Goal: Information Seeking & Learning: Learn about a topic

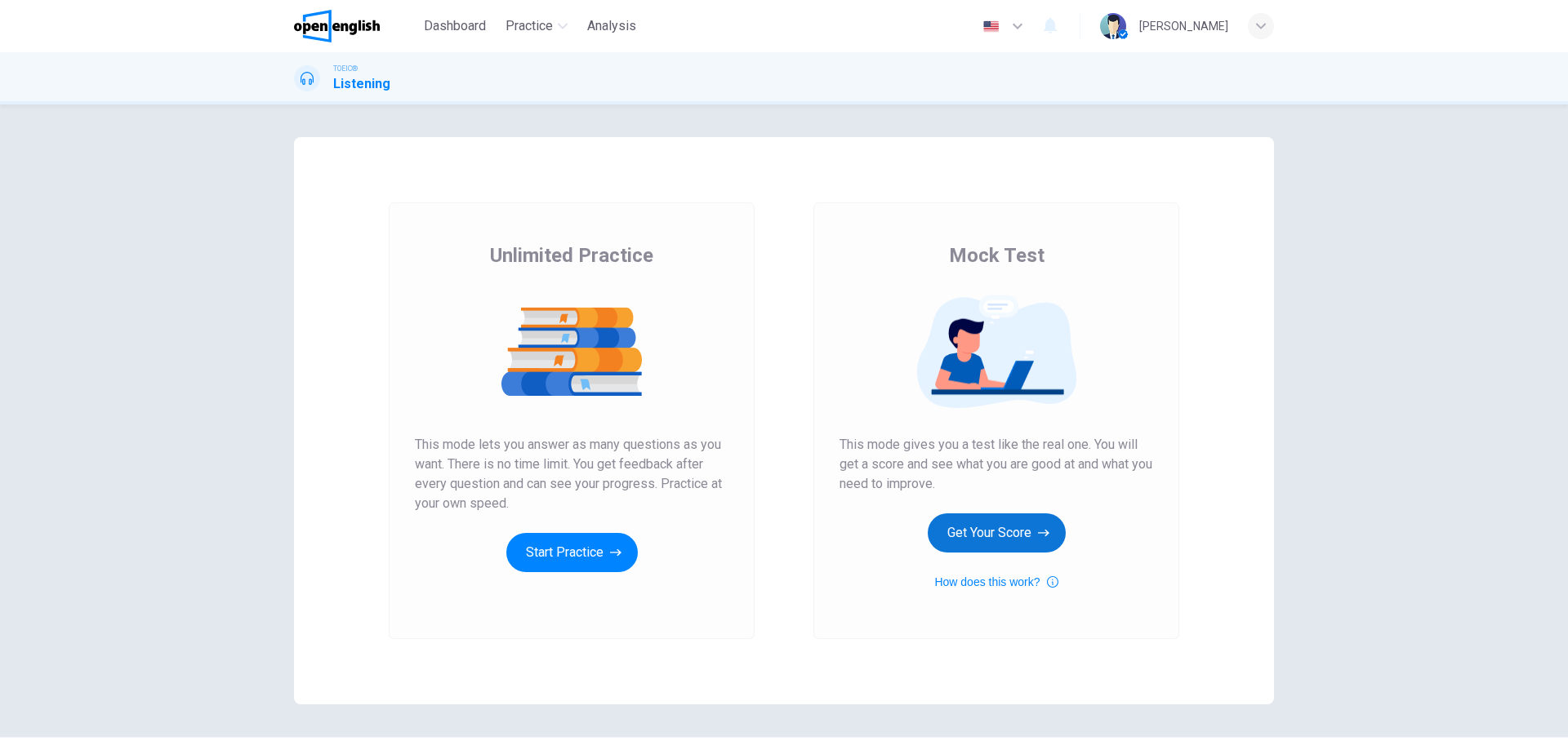
click at [987, 537] on button "Get Your Score" at bounding box center [997, 533] width 138 height 39
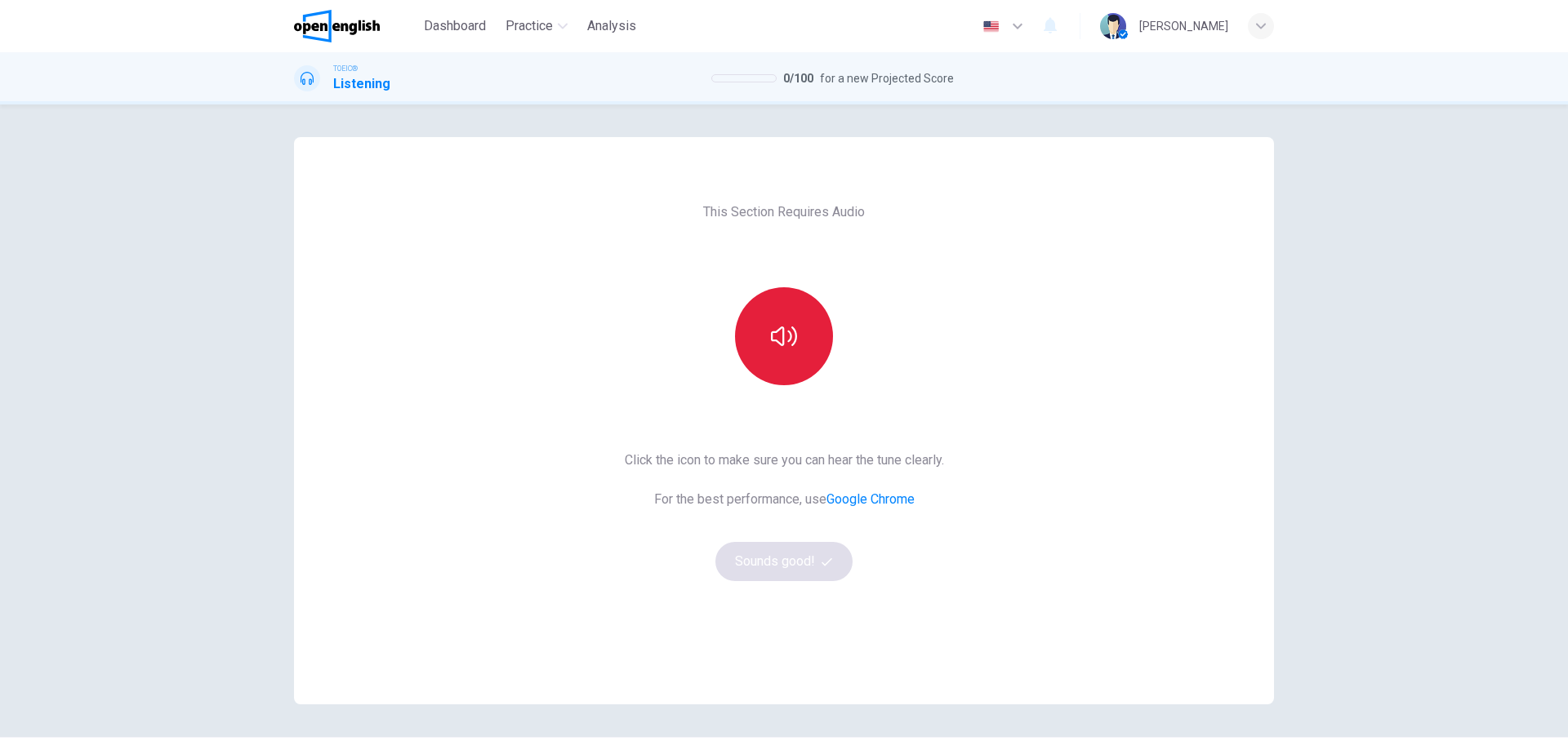
click at [795, 328] on button "button" at bounding box center [784, 337] width 98 height 98
click at [792, 563] on button "Sounds good!" at bounding box center [784, 561] width 137 height 39
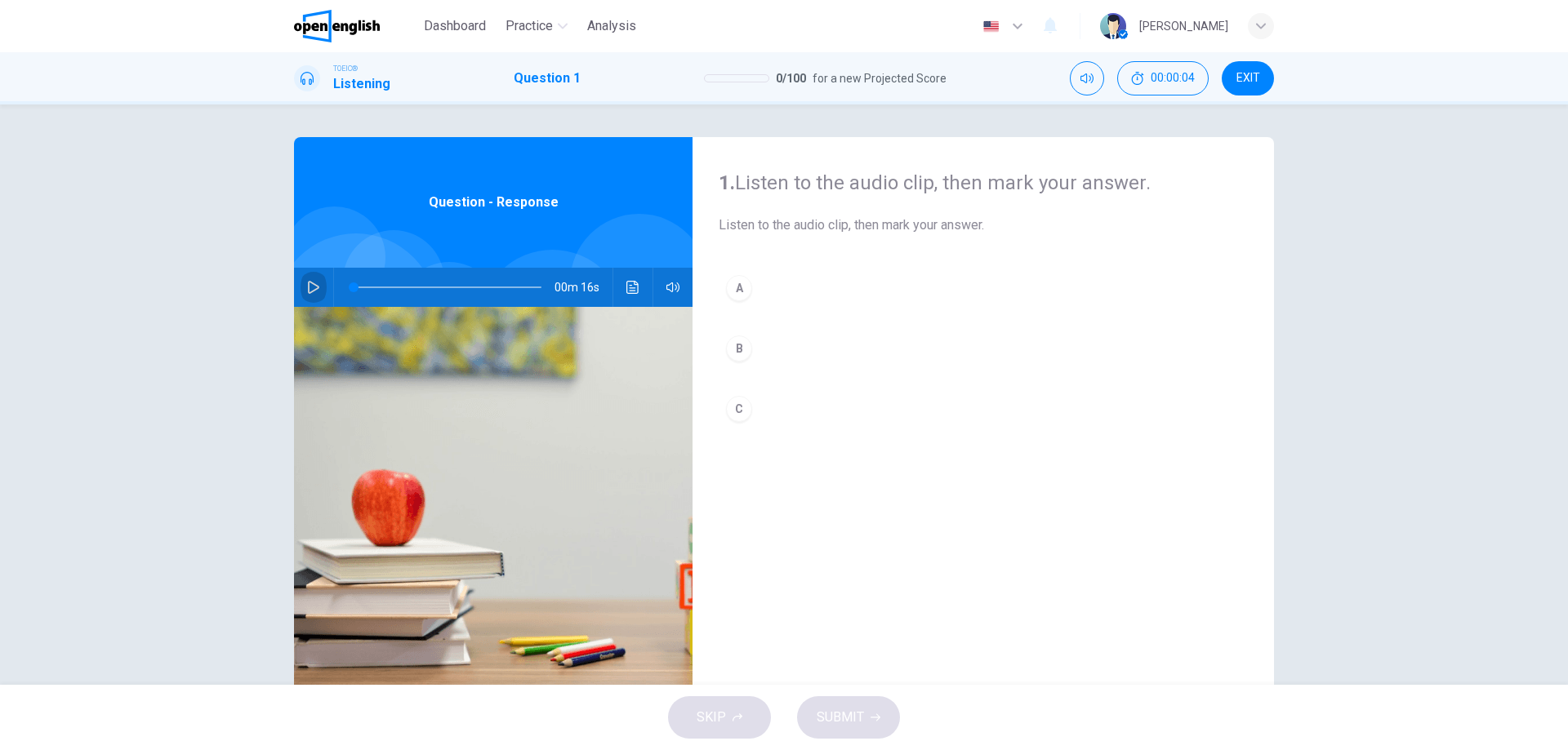
click at [311, 292] on icon "button" at bounding box center [314, 288] width 13 height 13
click at [1146, 560] on div "1. Listen to the audio clip, then mark your answer. Listen to the audio clip, t…" at bounding box center [983, 421] width 581 height 567
click at [284, 289] on div "1. Listen to the audio clip, then mark your answer. Listen to the audio clip, t…" at bounding box center [784, 421] width 1032 height 567
click at [316, 289] on button "button" at bounding box center [313, 287] width 26 height 39
click at [741, 290] on div "A" at bounding box center [739, 288] width 26 height 26
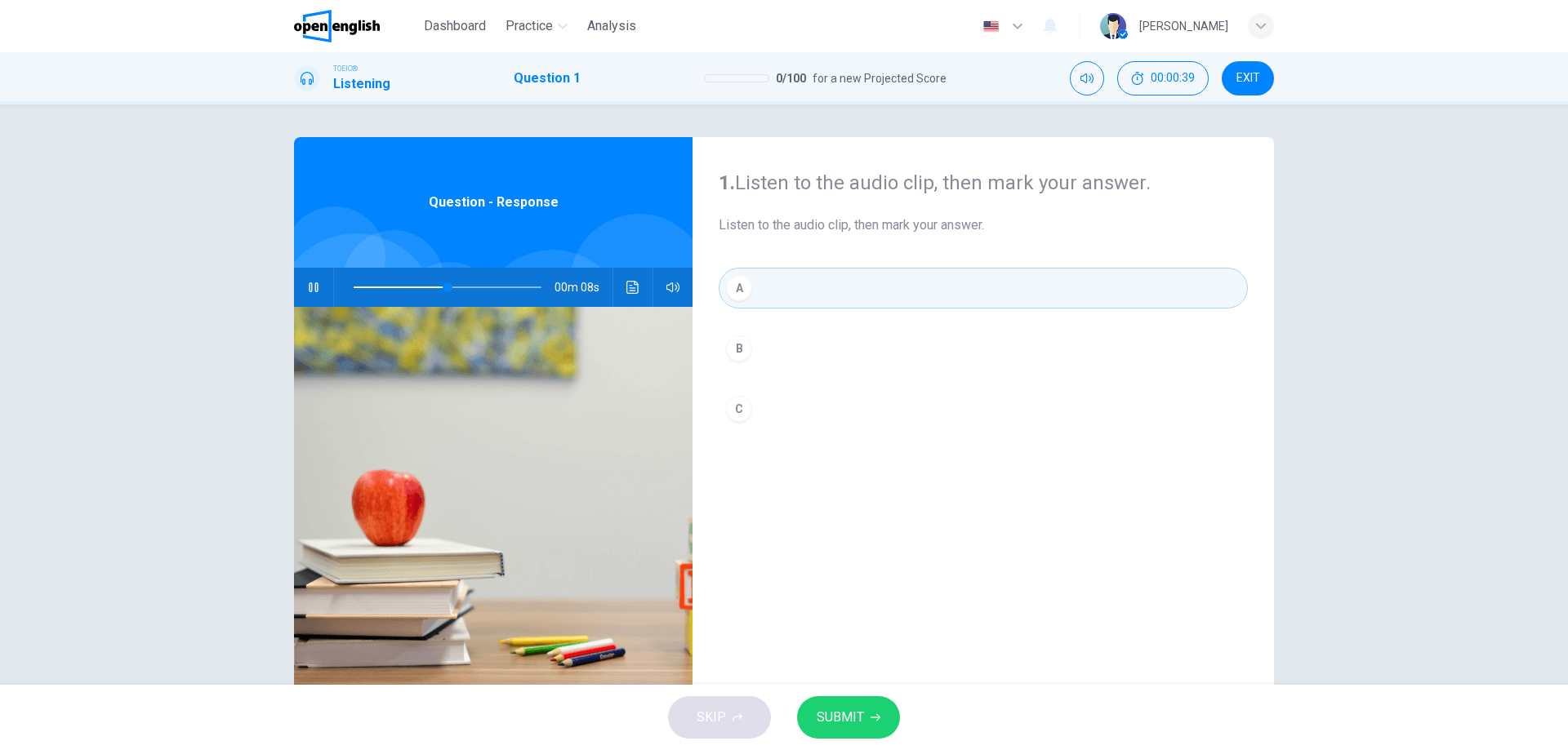
click at [733, 353] on div "B" at bounding box center [739, 348] width 26 height 26
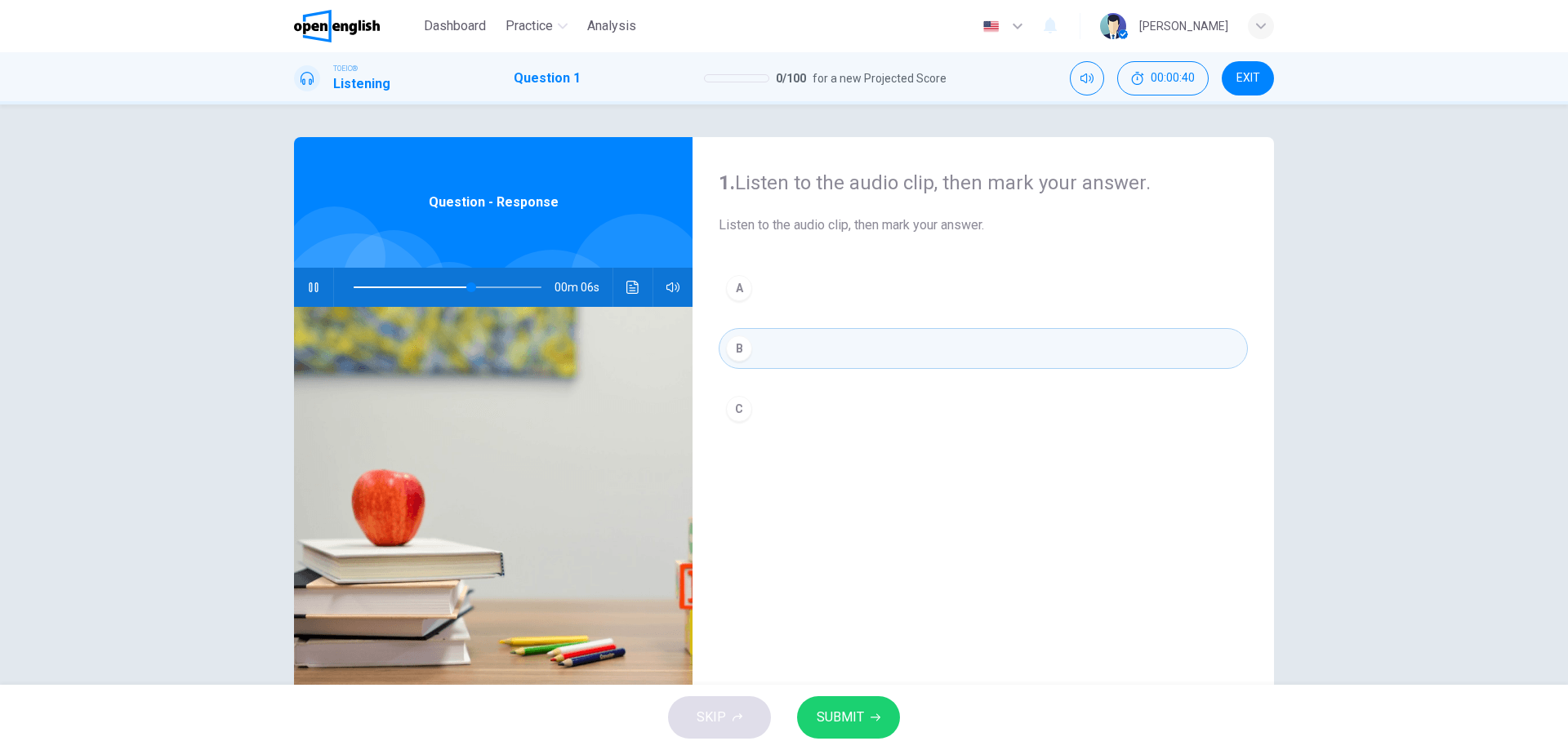
click at [737, 409] on div "C" at bounding box center [739, 408] width 26 height 26
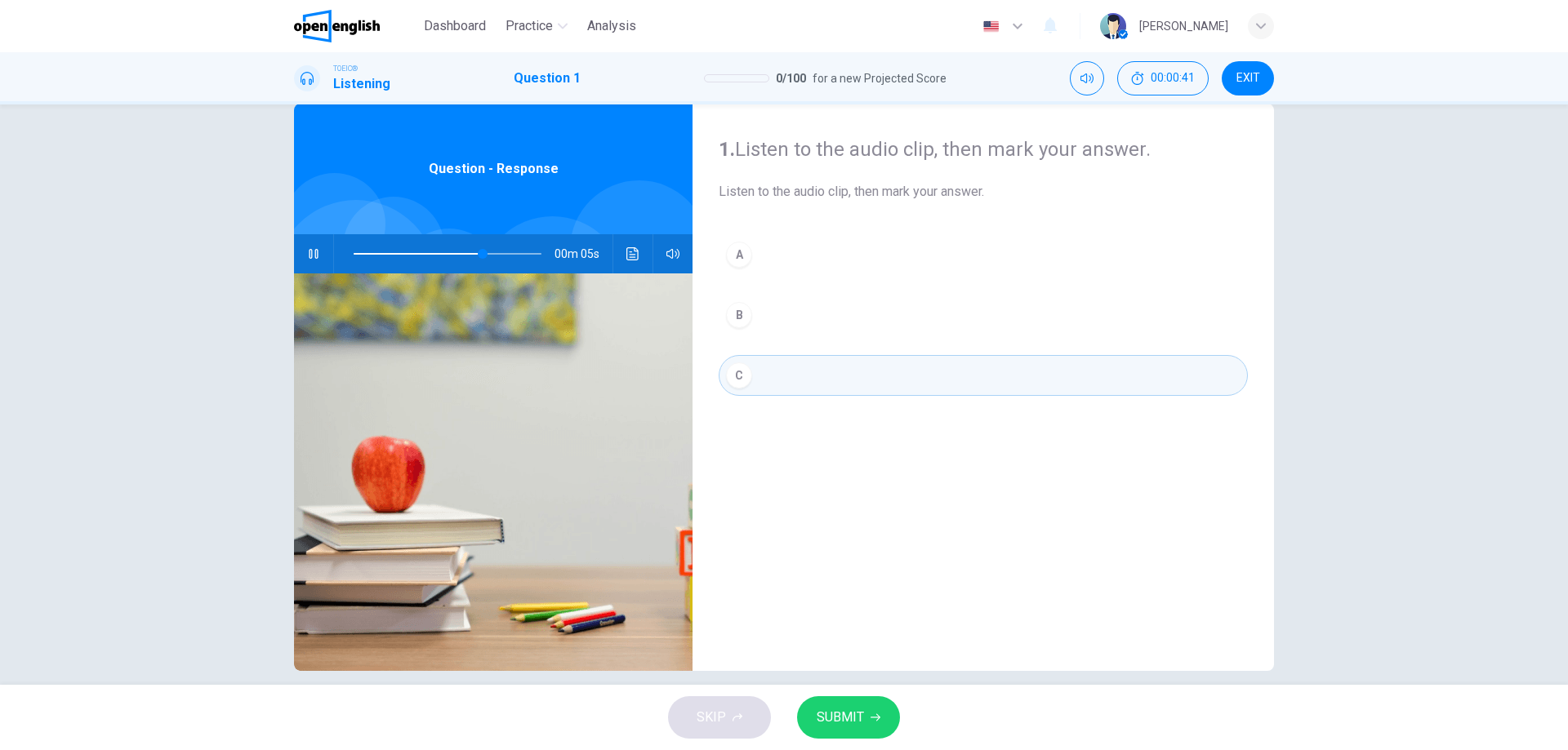
scroll to position [52, 0]
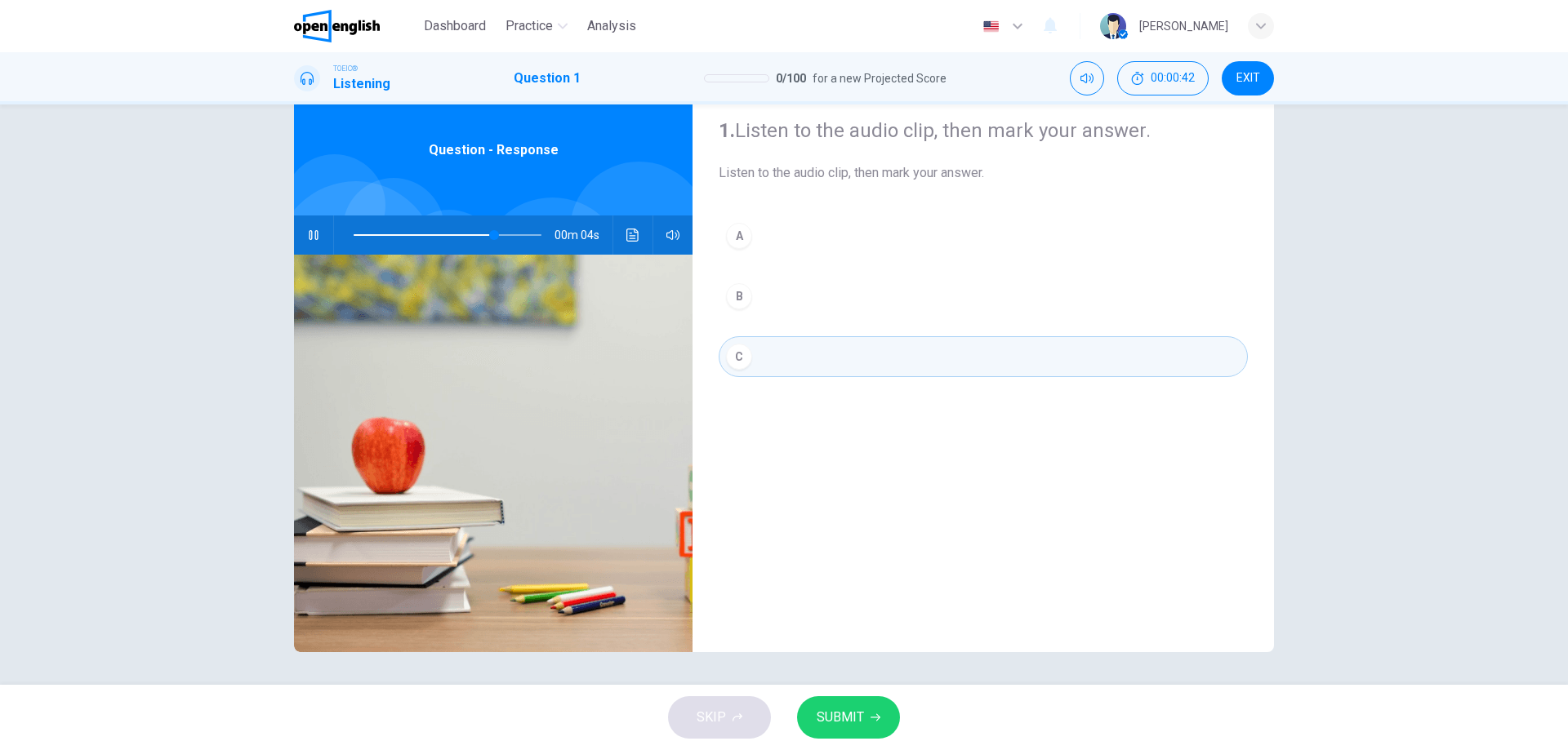
click at [828, 240] on button "A" at bounding box center [983, 235] width 529 height 41
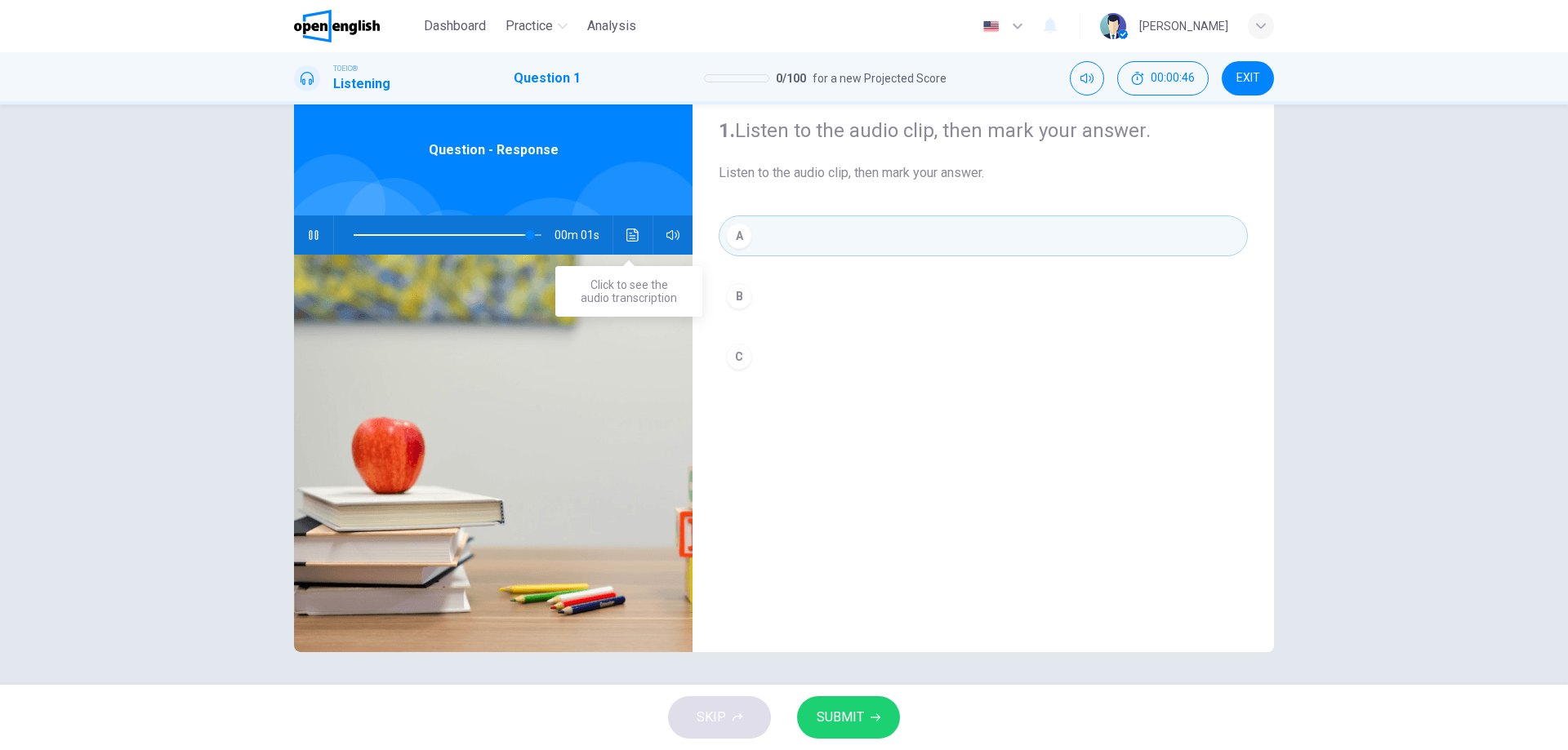
type input "*"
click at [620, 243] on button "Click to see the audio transcription" at bounding box center [632, 234] width 26 height 39
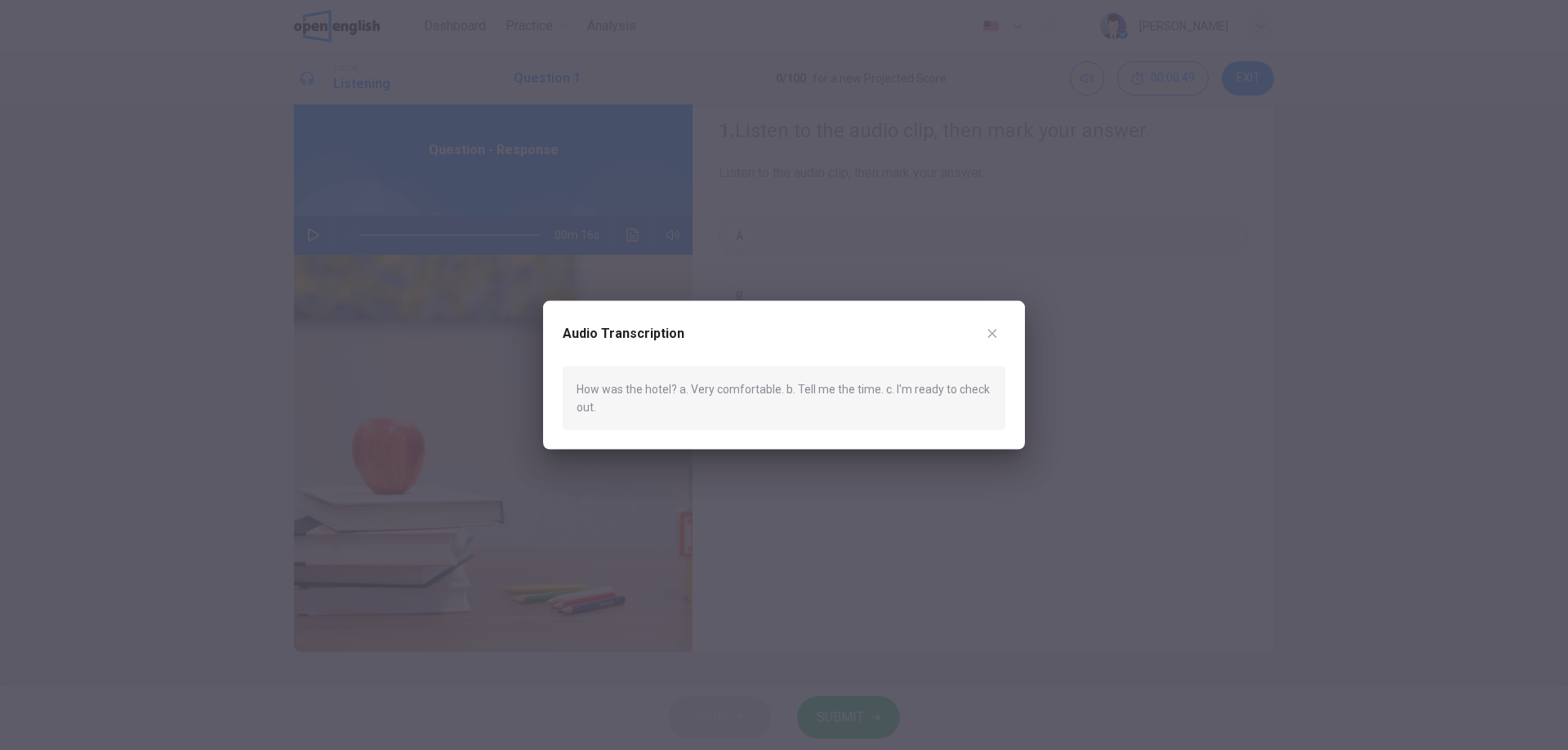
click at [991, 330] on icon "button" at bounding box center [992, 333] width 13 height 13
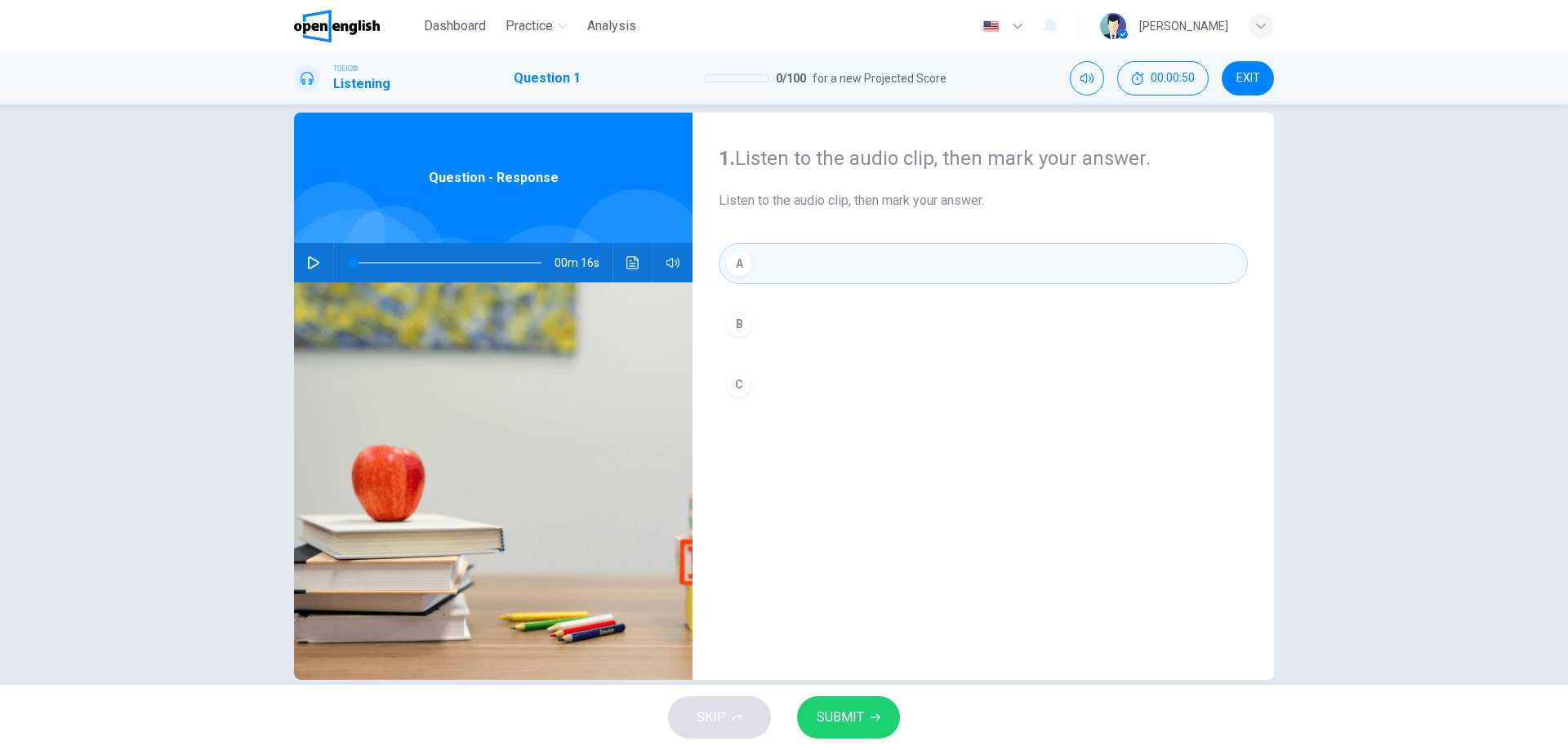
scroll to position [0, 0]
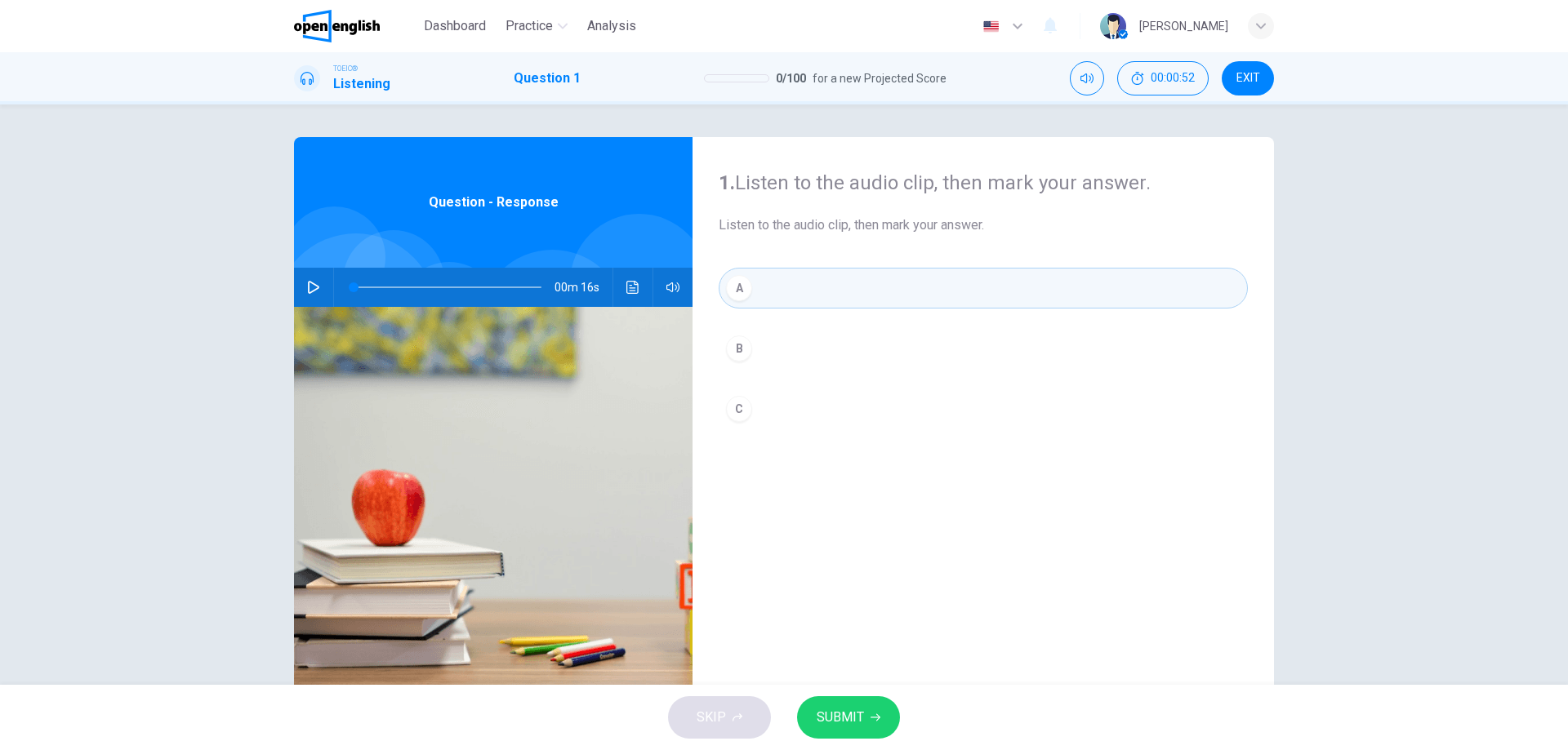
drag, startPoint x: 1258, startPoint y: 65, endPoint x: 858, endPoint y: 72, distance: 400.1
click at [1259, 65] on button "EXIT" at bounding box center [1248, 78] width 52 height 34
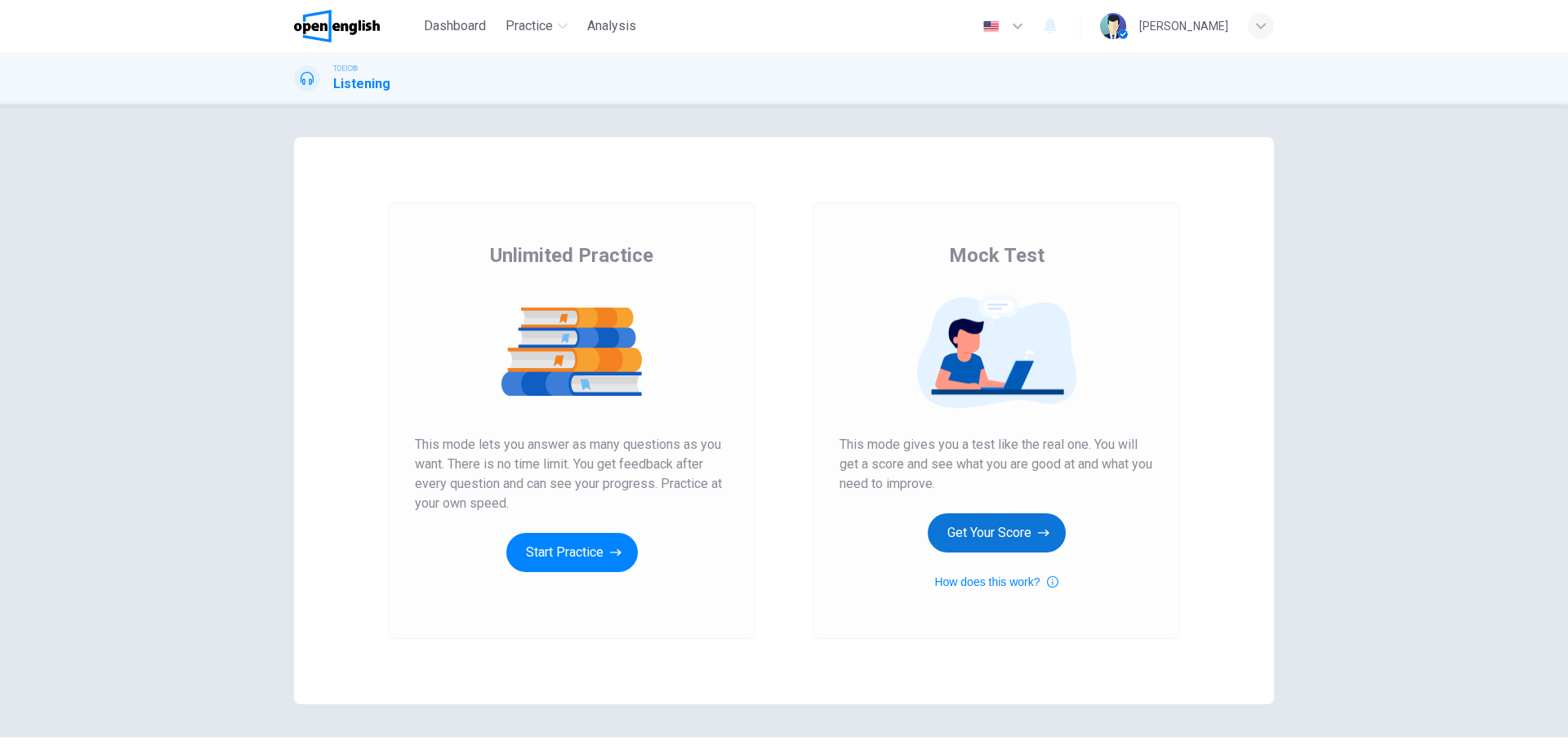
click at [981, 533] on button "Get Your Score" at bounding box center [997, 533] width 138 height 39
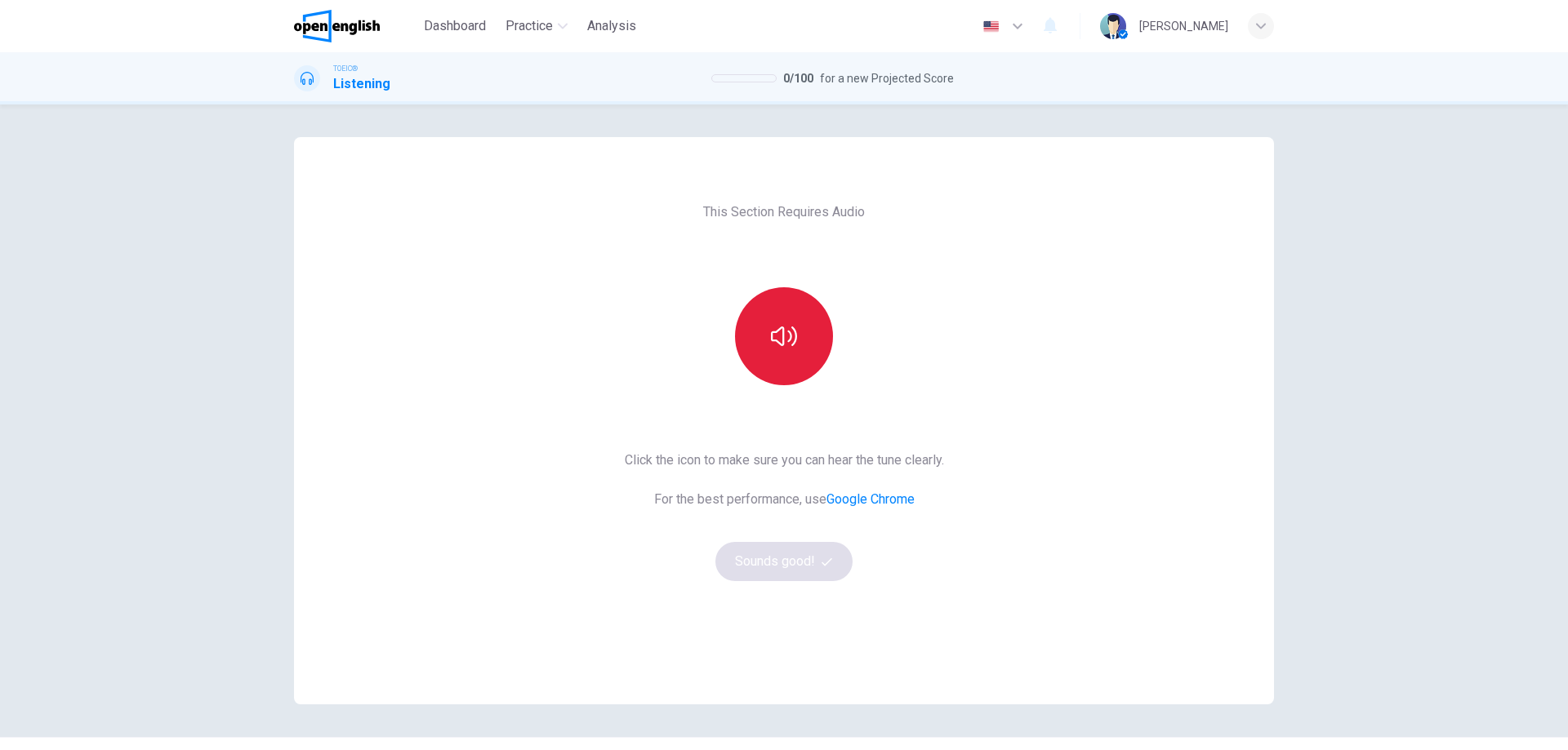
click at [779, 319] on button "button" at bounding box center [784, 337] width 98 height 98
click at [777, 558] on button "Sounds good!" at bounding box center [784, 561] width 137 height 39
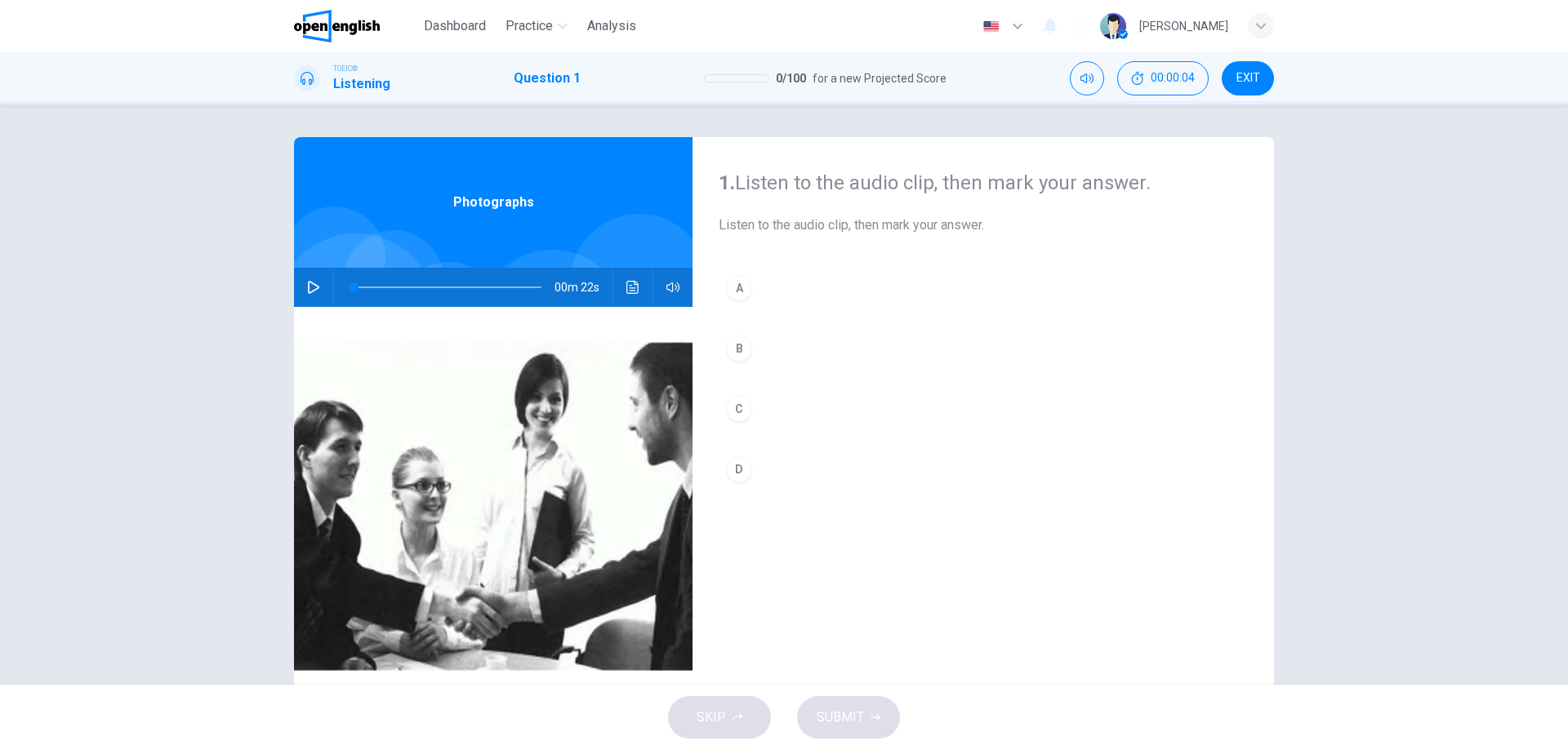
click at [316, 290] on button "button" at bounding box center [313, 287] width 26 height 39
click at [742, 471] on div "D" at bounding box center [739, 469] width 26 height 26
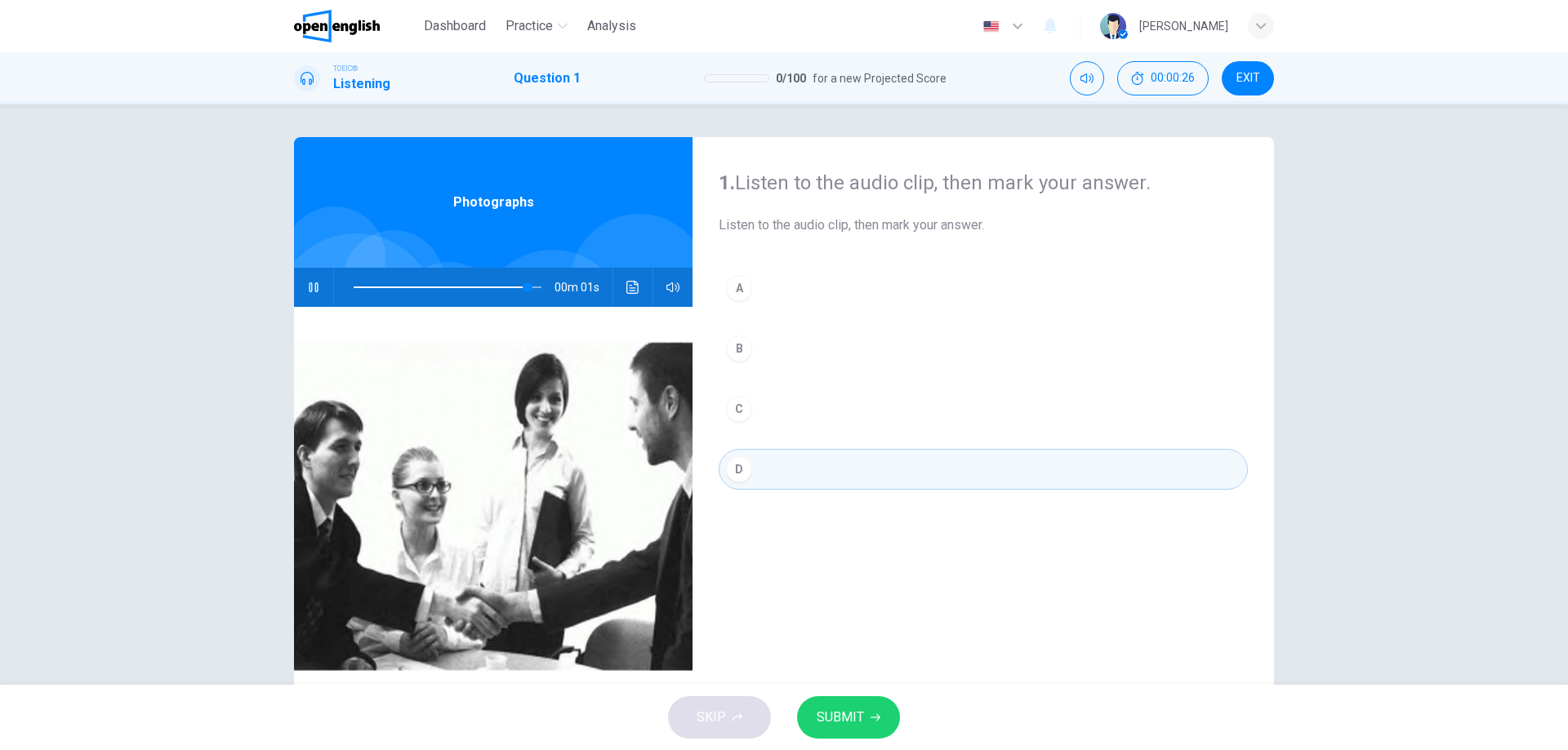
click at [846, 714] on span "SUBMIT" at bounding box center [840, 717] width 47 height 22
type input "*"
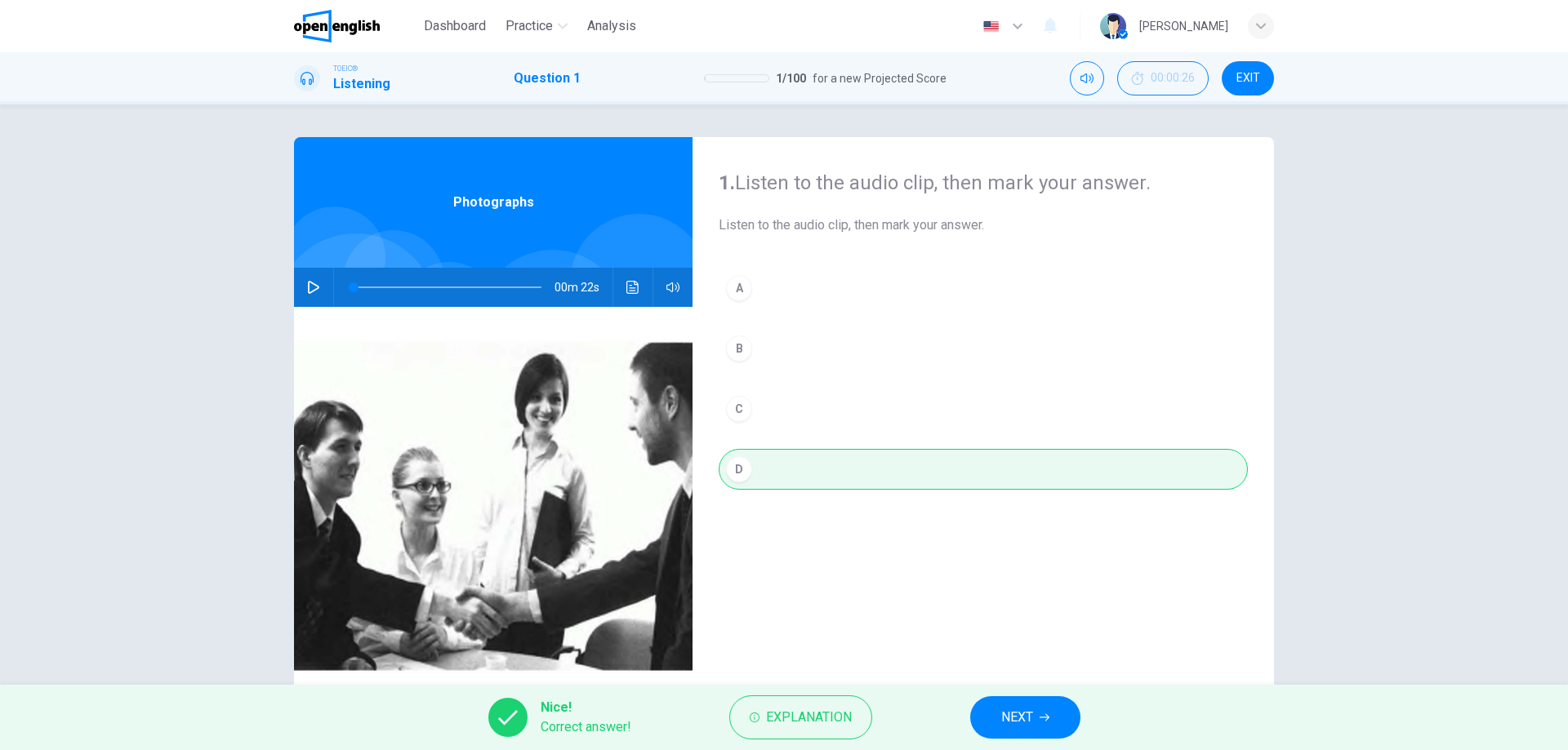
click at [1046, 712] on button "NEXT" at bounding box center [1025, 717] width 111 height 42
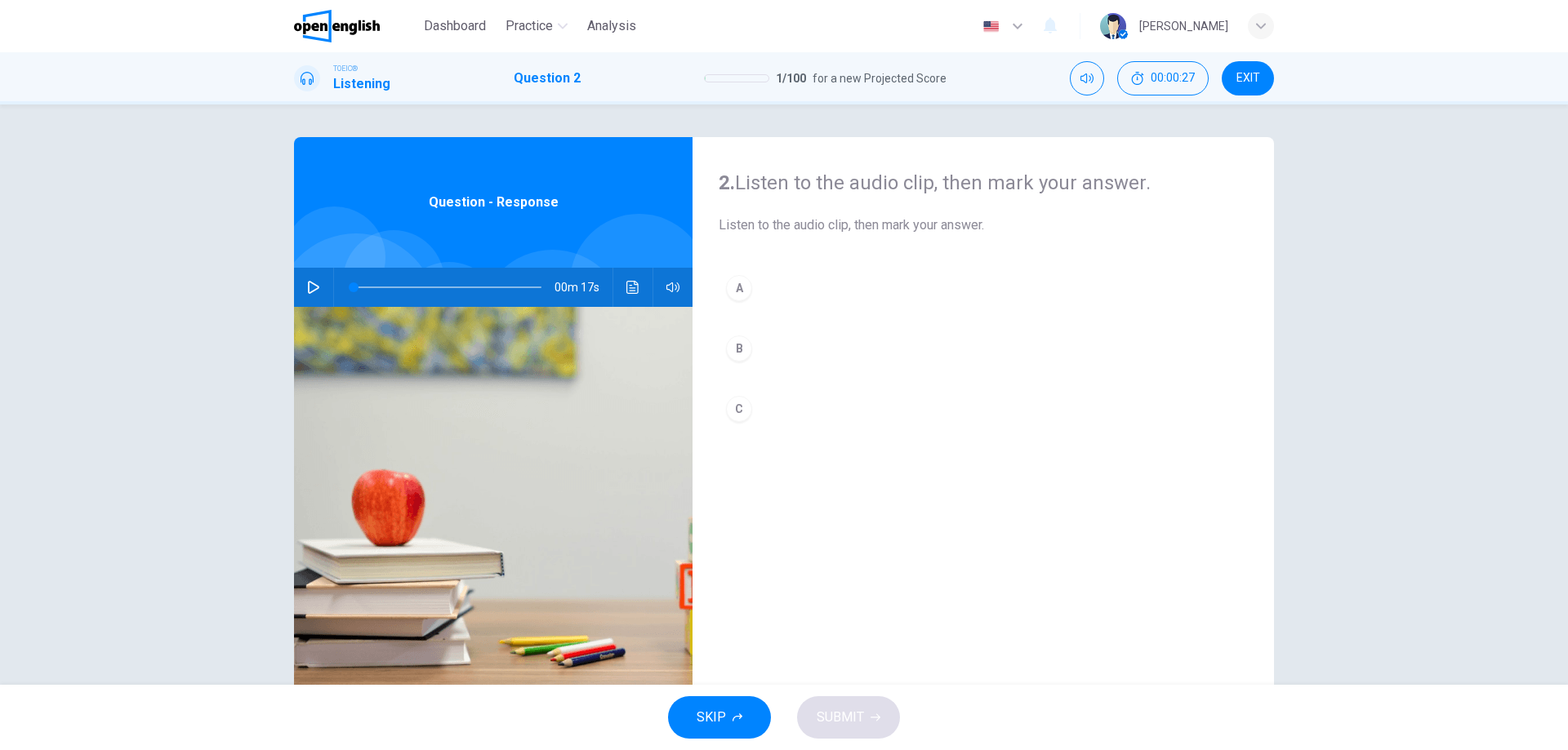
click at [275, 279] on div "2. Listen to the audio clip, then [PERSON_NAME] your answer. Listen to the audi…" at bounding box center [784, 421] width 1032 height 567
click at [314, 279] on button "button" at bounding box center [313, 287] width 26 height 39
click at [307, 290] on icon "button" at bounding box center [314, 288] width 13 height 13
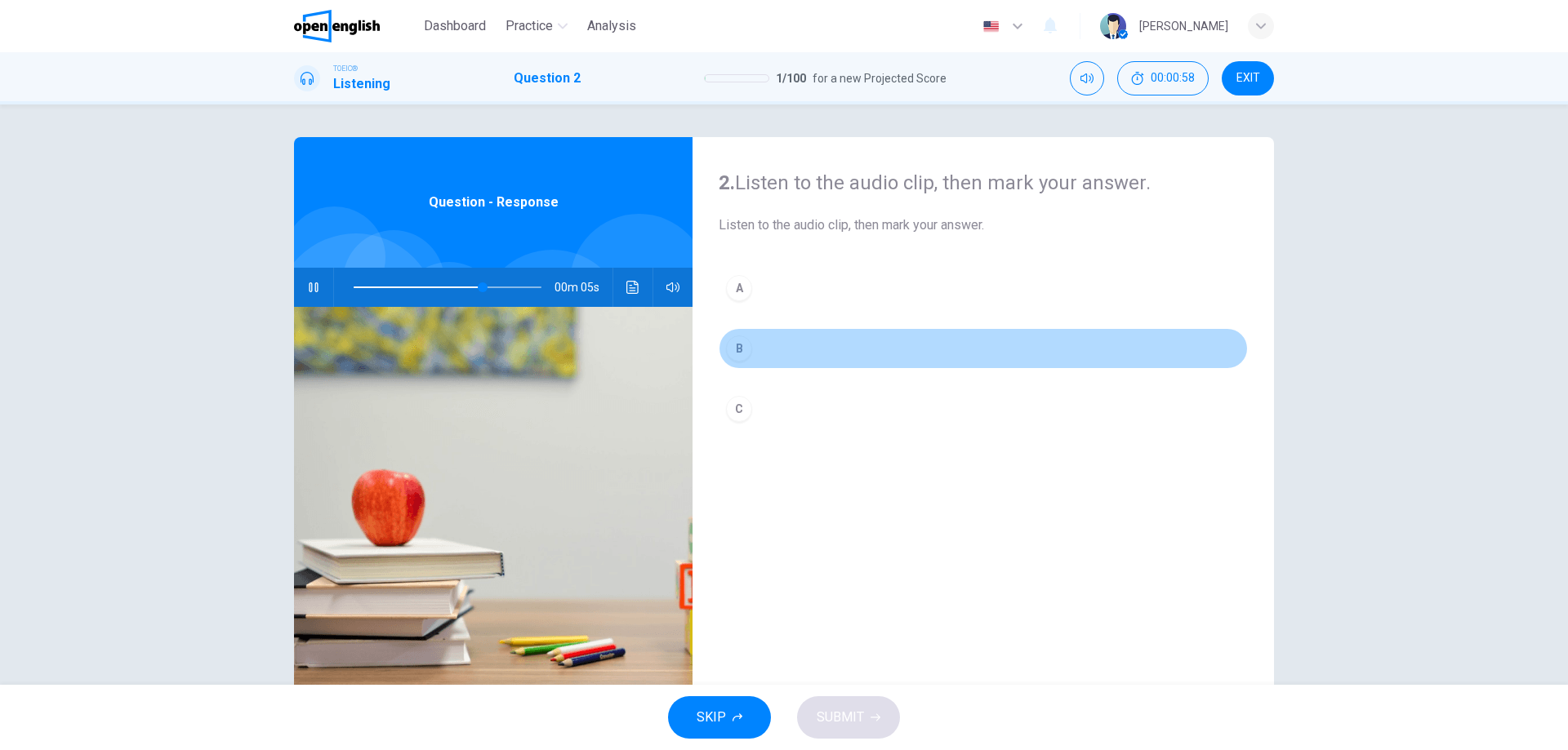
click at [740, 348] on div "B" at bounding box center [739, 348] width 26 height 26
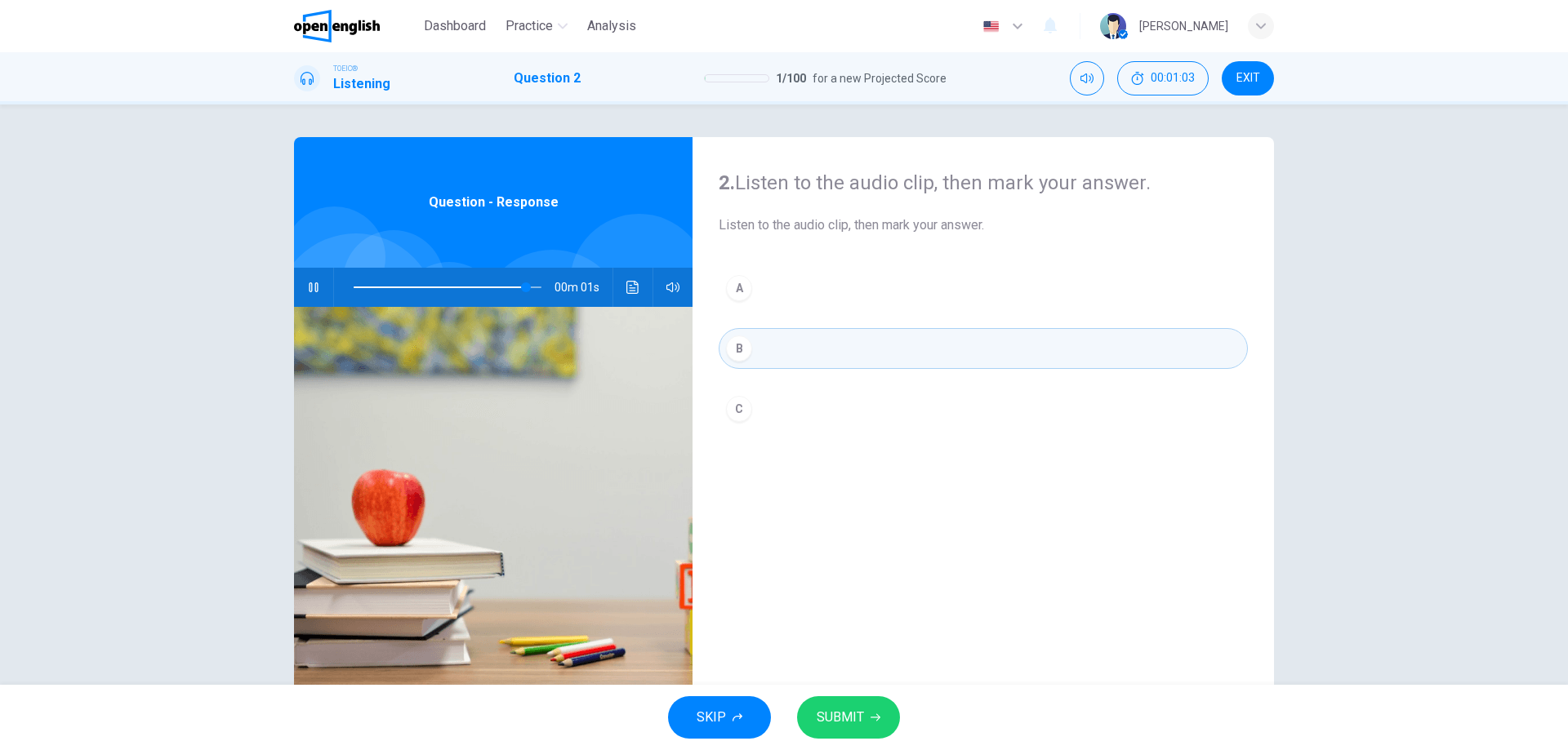
click at [877, 729] on button "SUBMIT" at bounding box center [848, 717] width 103 height 42
type input "*"
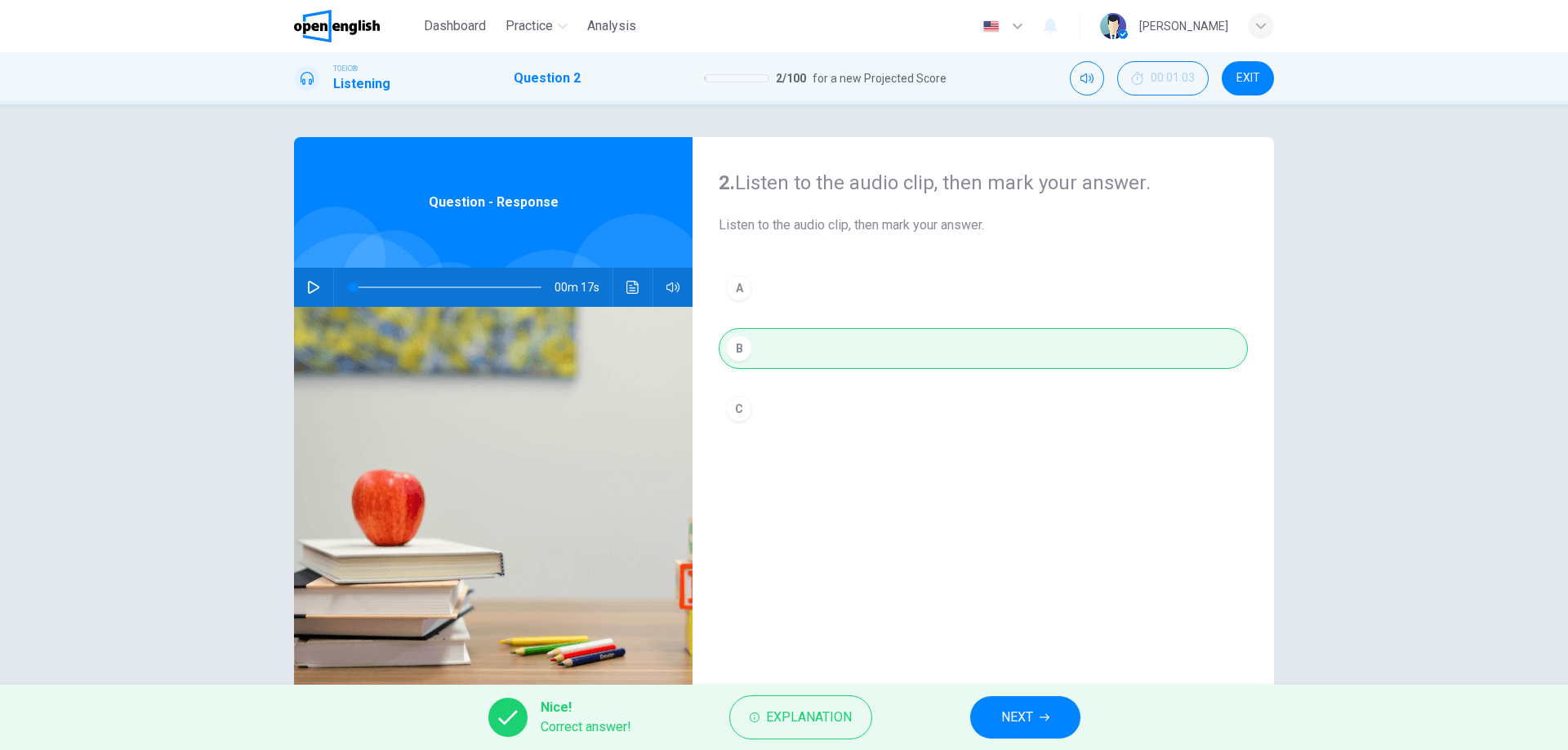
click at [1019, 716] on span "NEXT" at bounding box center [1017, 717] width 32 height 22
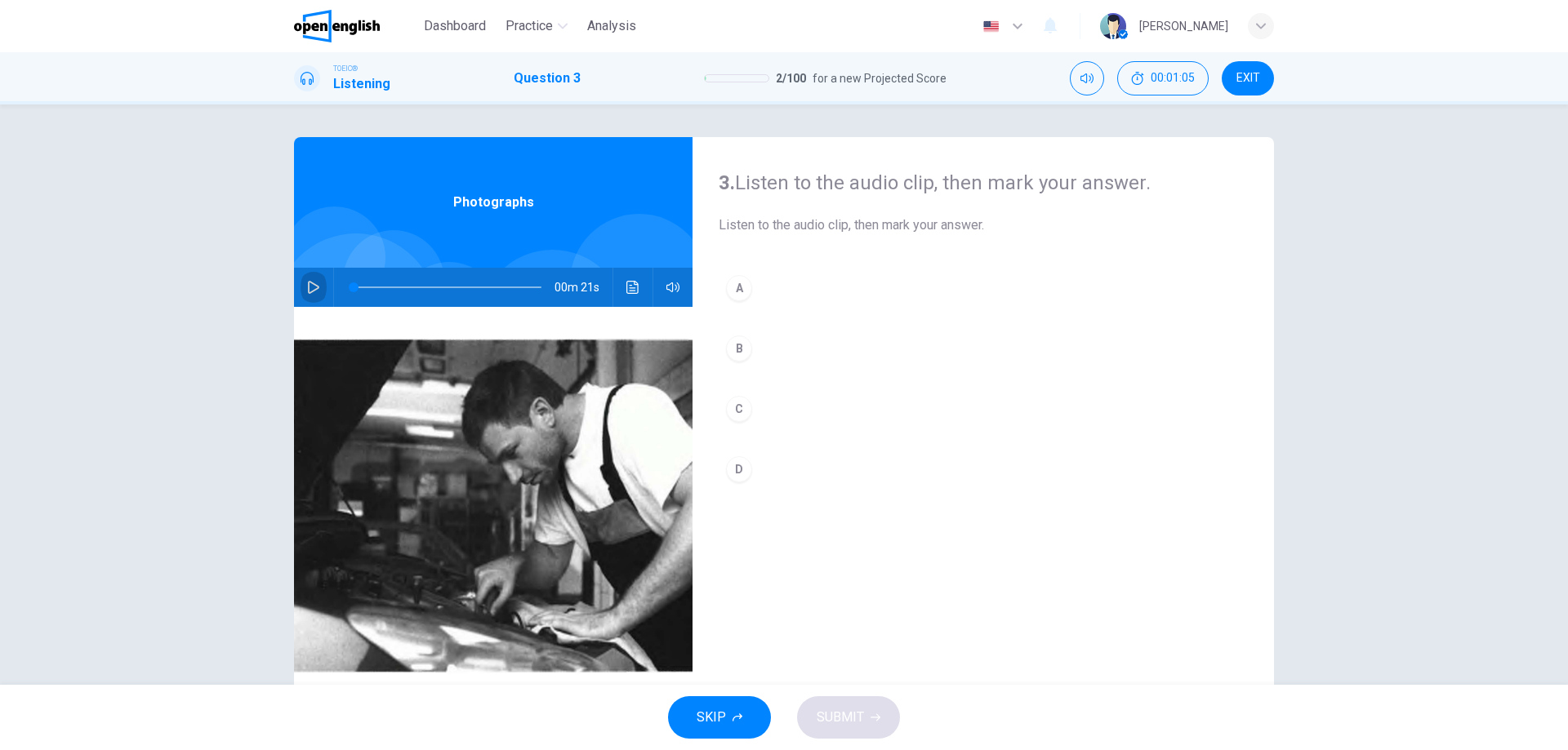
click at [304, 299] on button "button" at bounding box center [313, 287] width 26 height 39
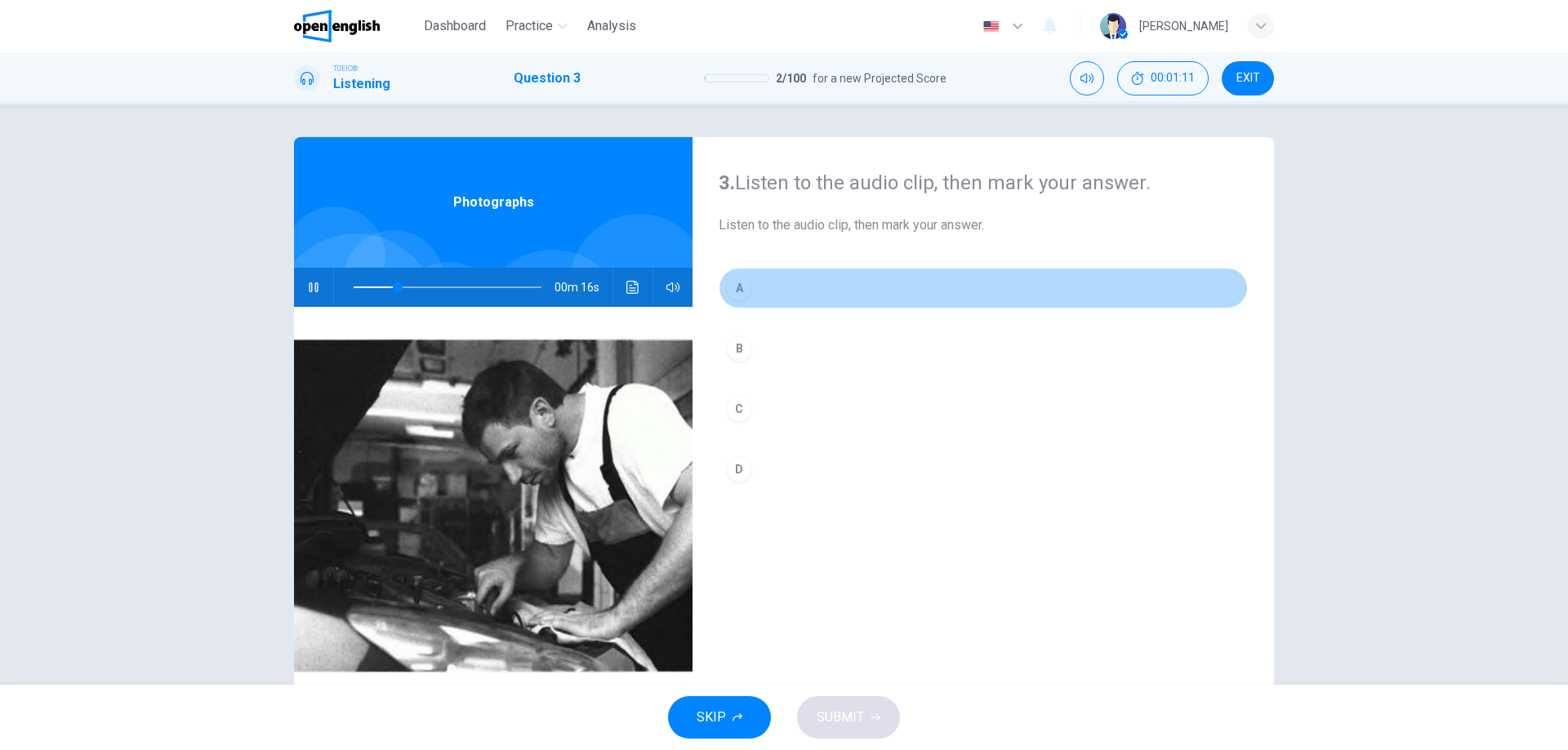
click at [744, 285] on div "A" at bounding box center [739, 288] width 26 height 26
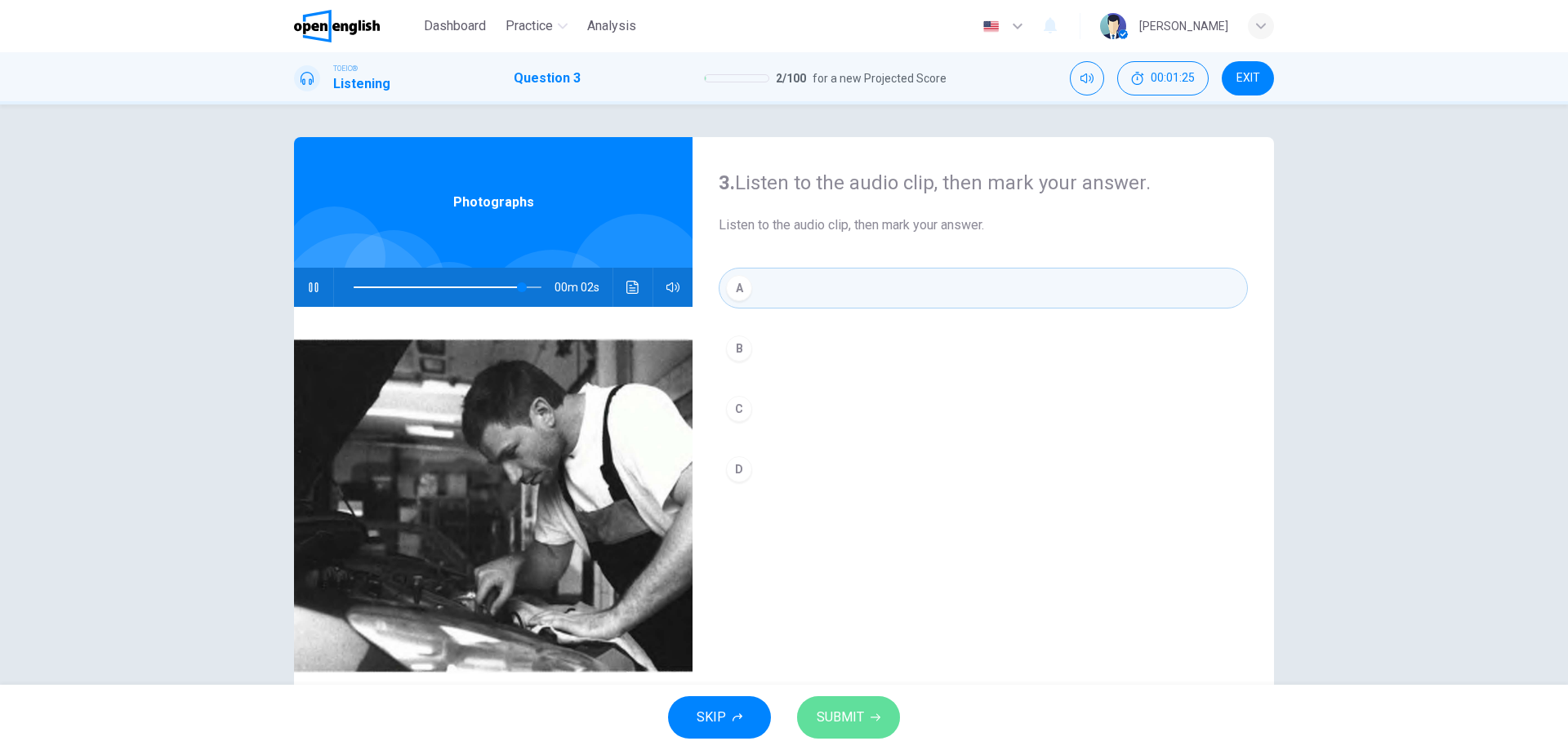
click at [865, 714] on button "SUBMIT" at bounding box center [848, 717] width 103 height 42
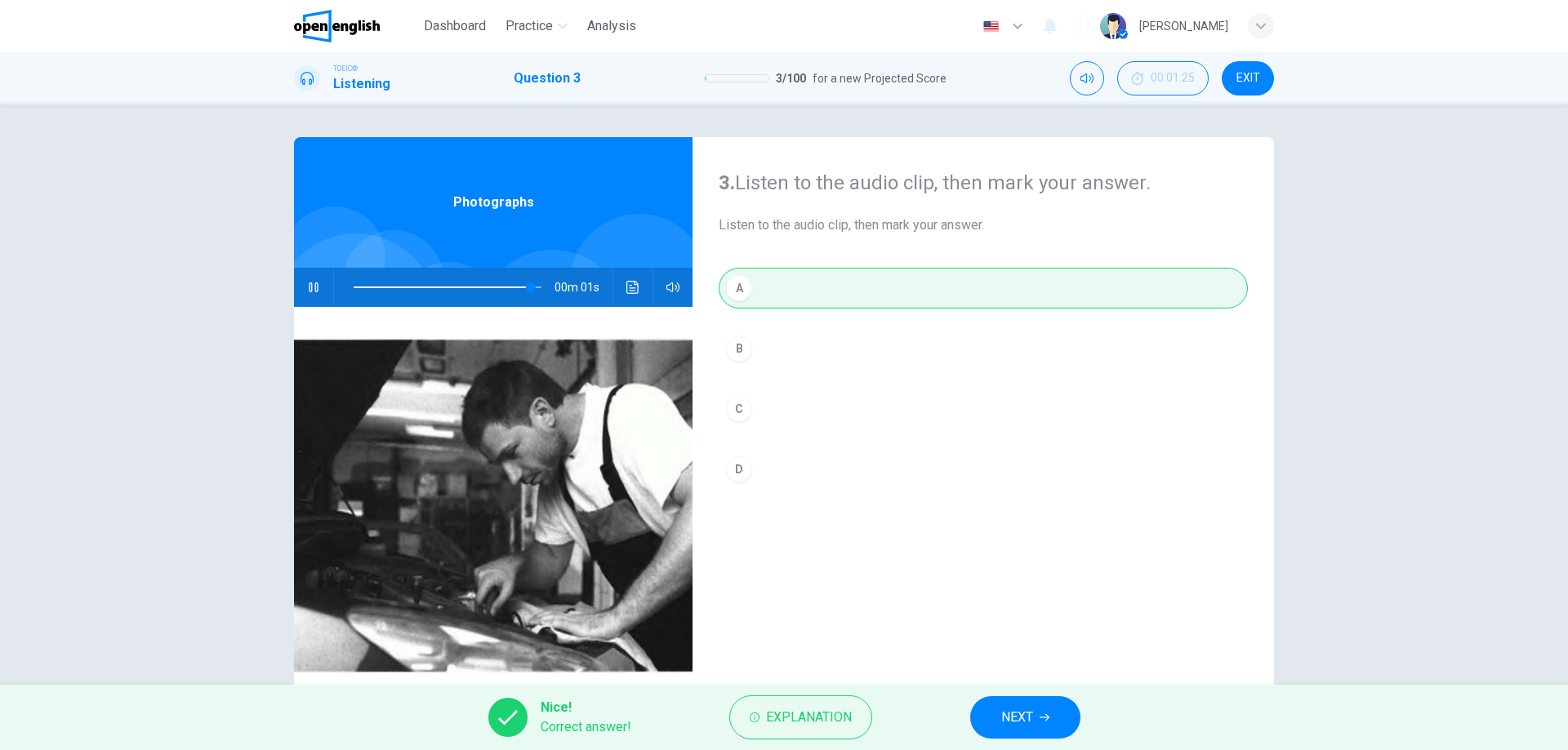
type input "*"
click at [1018, 717] on span "NEXT" at bounding box center [1017, 717] width 32 height 22
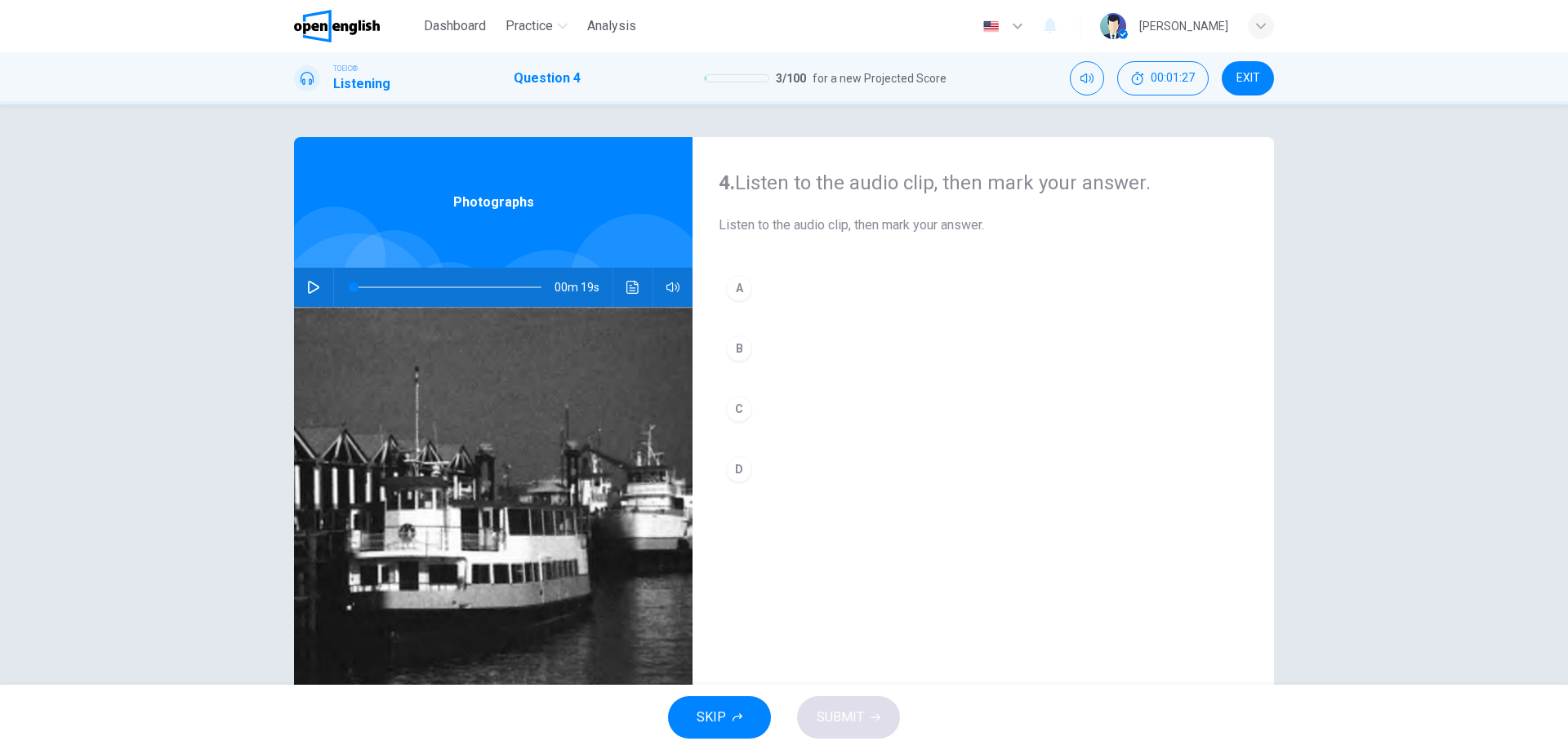
click at [334, 285] on hr at bounding box center [334, 287] width 1 height 39
click at [309, 285] on icon "button" at bounding box center [314, 288] width 13 height 13
click at [739, 291] on div "A" at bounding box center [739, 288] width 26 height 26
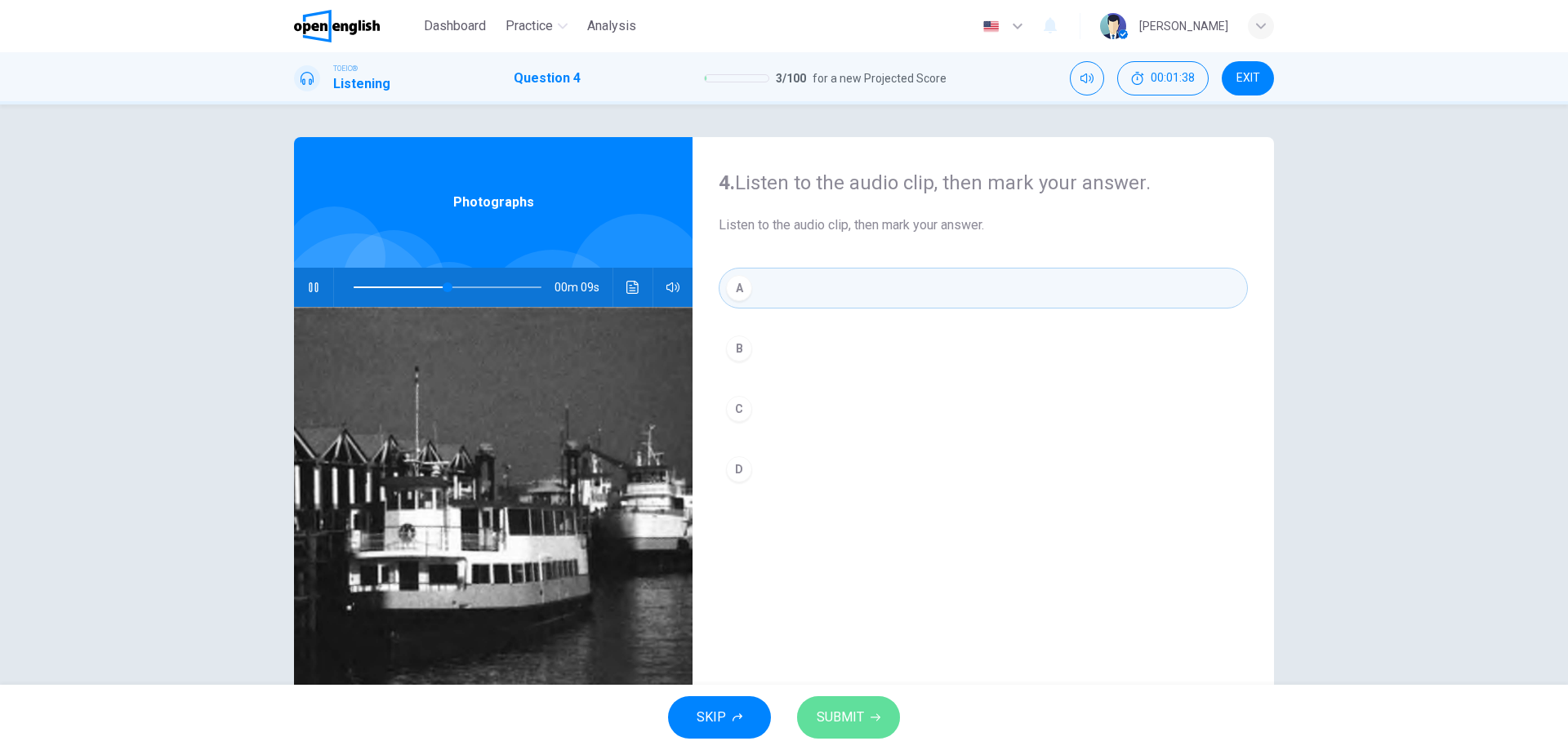
click at [876, 712] on button "SUBMIT" at bounding box center [848, 717] width 103 height 42
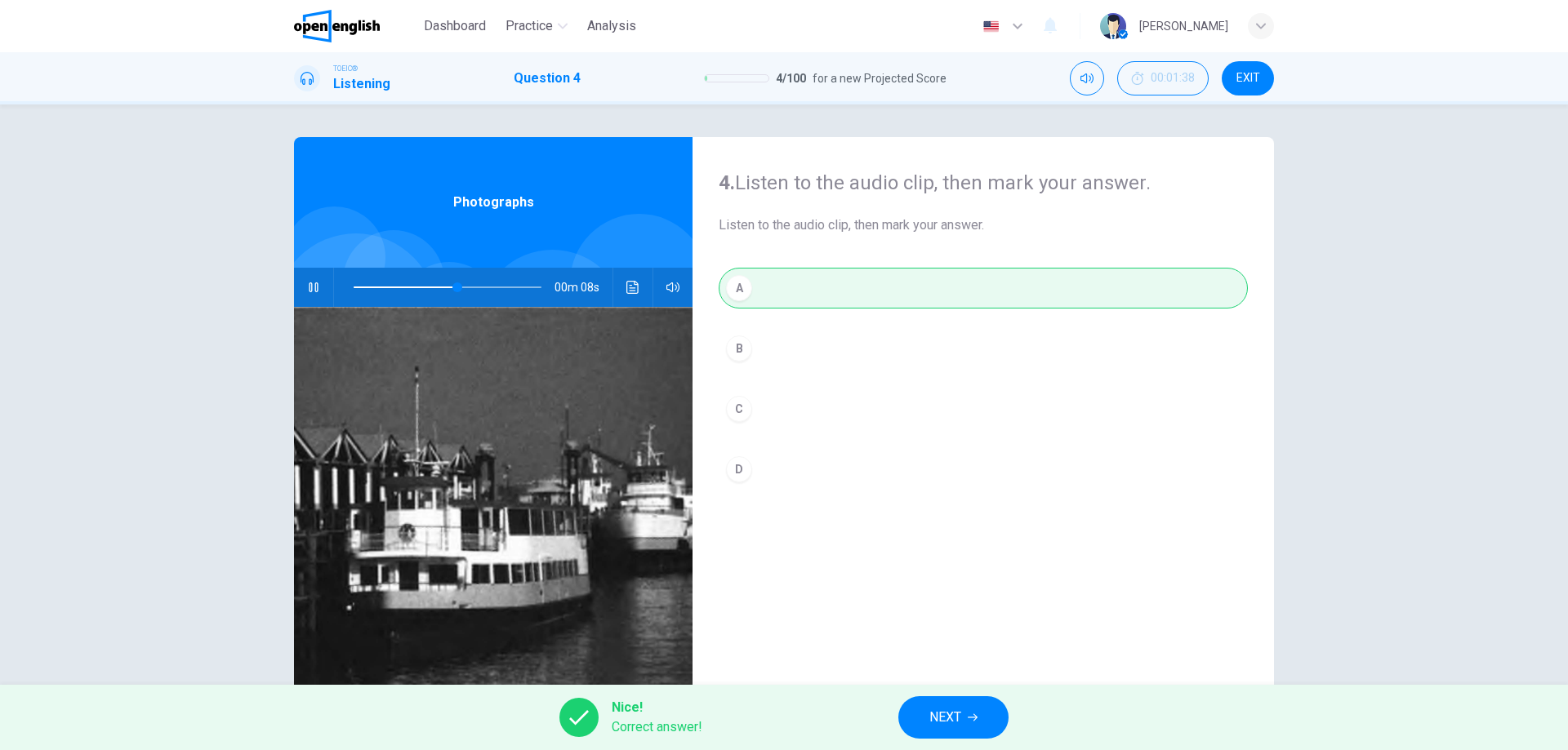
type input "**"
click at [960, 728] on span "NEXT" at bounding box center [945, 717] width 32 height 22
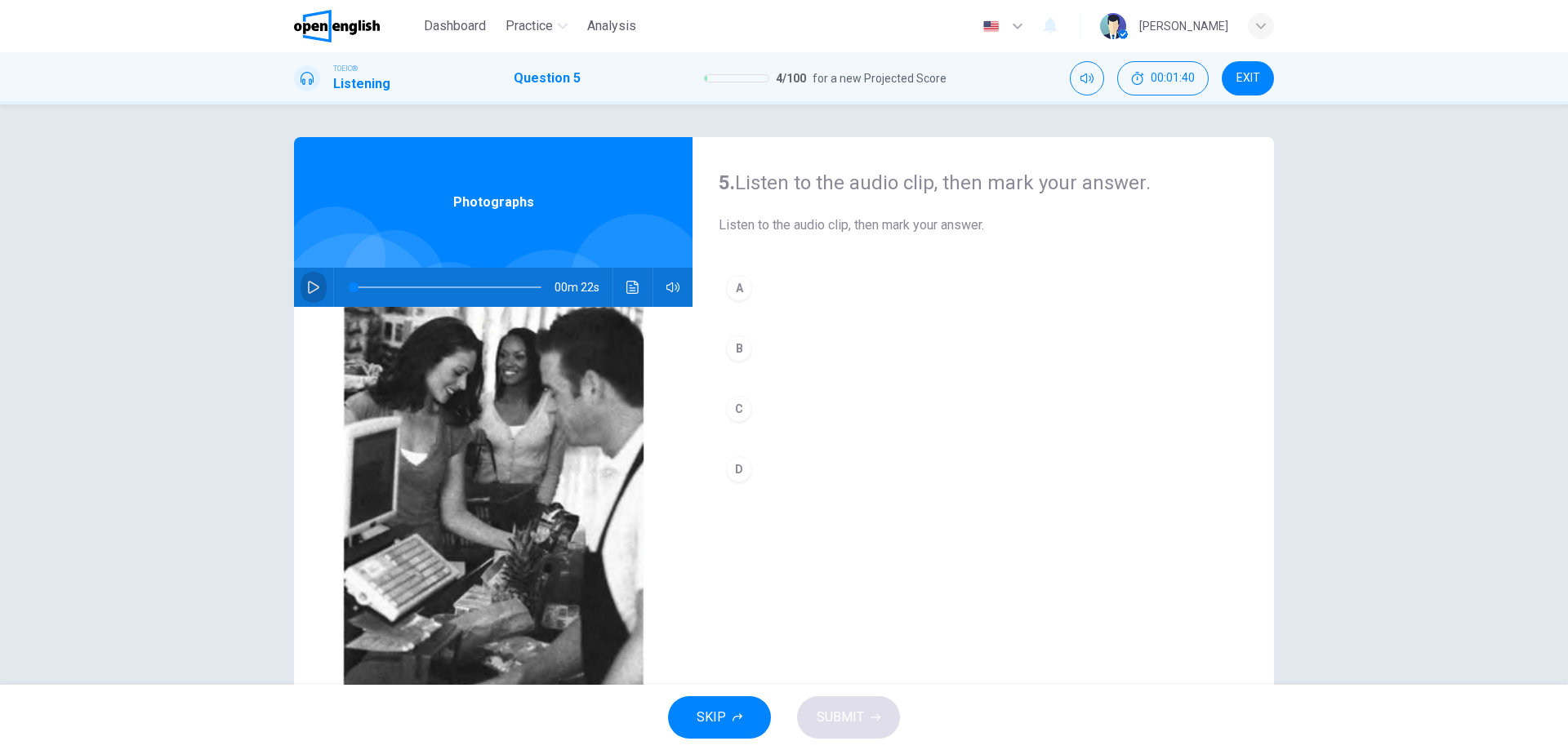
click at [314, 278] on button "button" at bounding box center [313, 287] width 26 height 39
click at [735, 465] on div "D" at bounding box center [739, 469] width 26 height 26
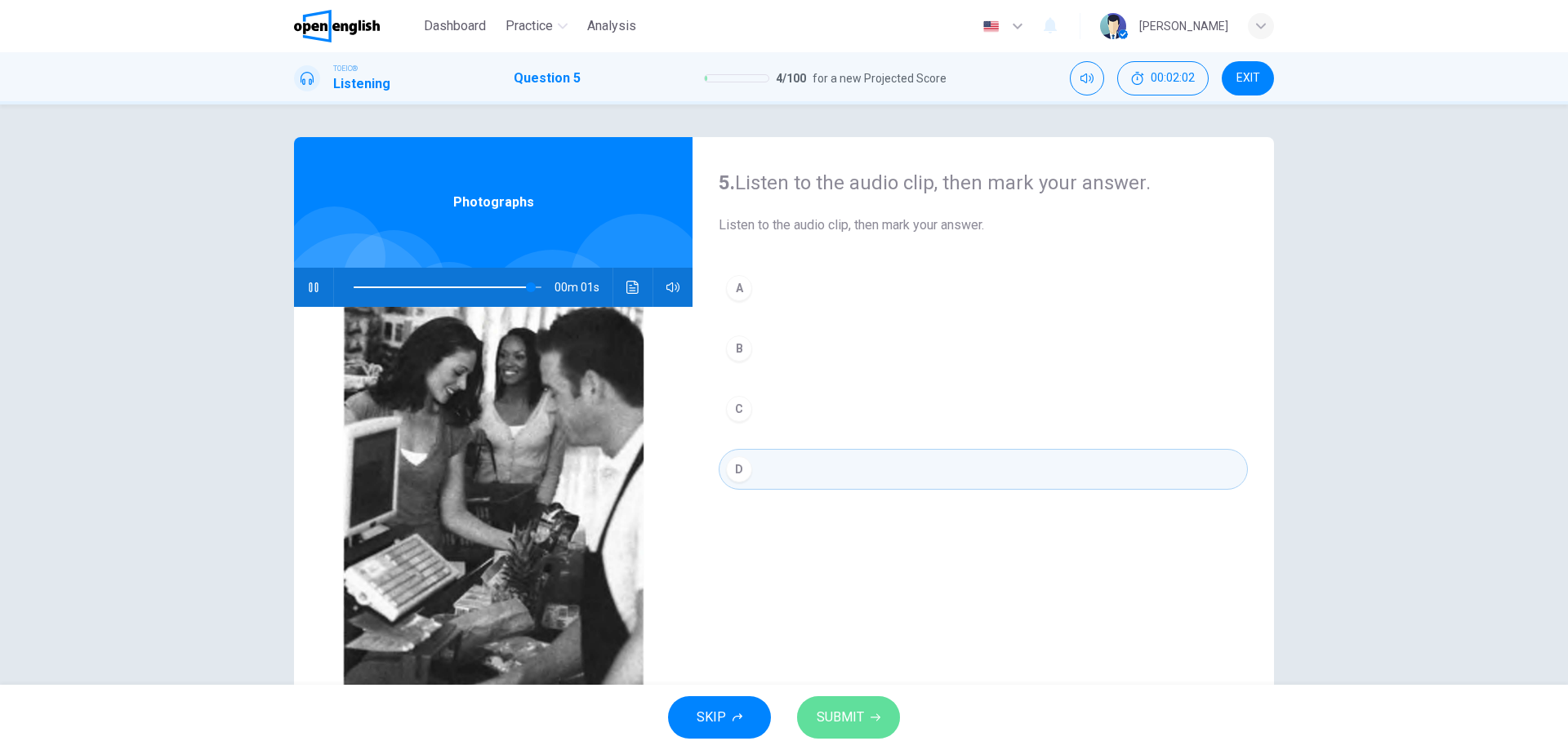
click at [877, 714] on icon "button" at bounding box center [876, 718] width 10 height 10
type input "*"
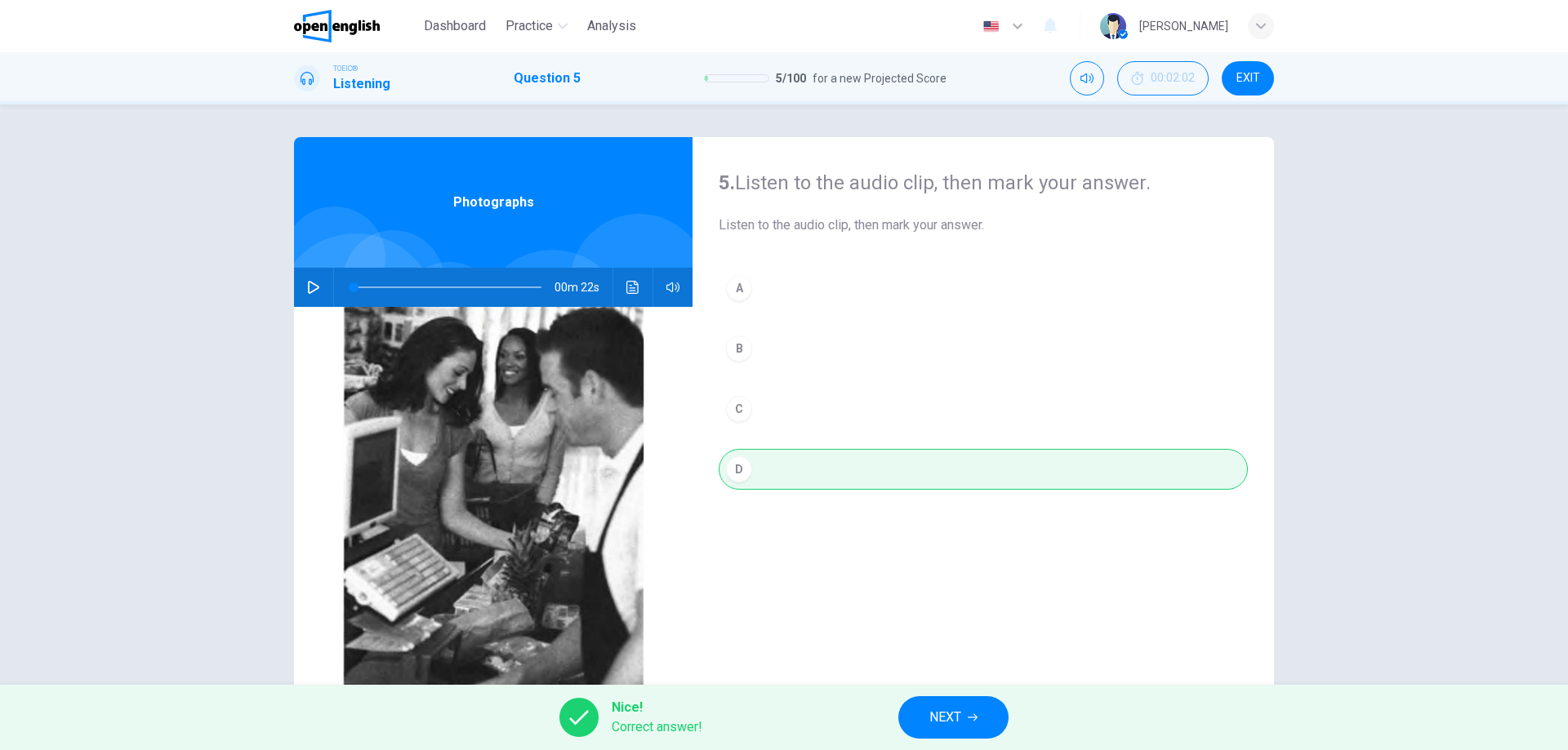
click at [923, 719] on button "NEXT" at bounding box center [953, 717] width 111 height 42
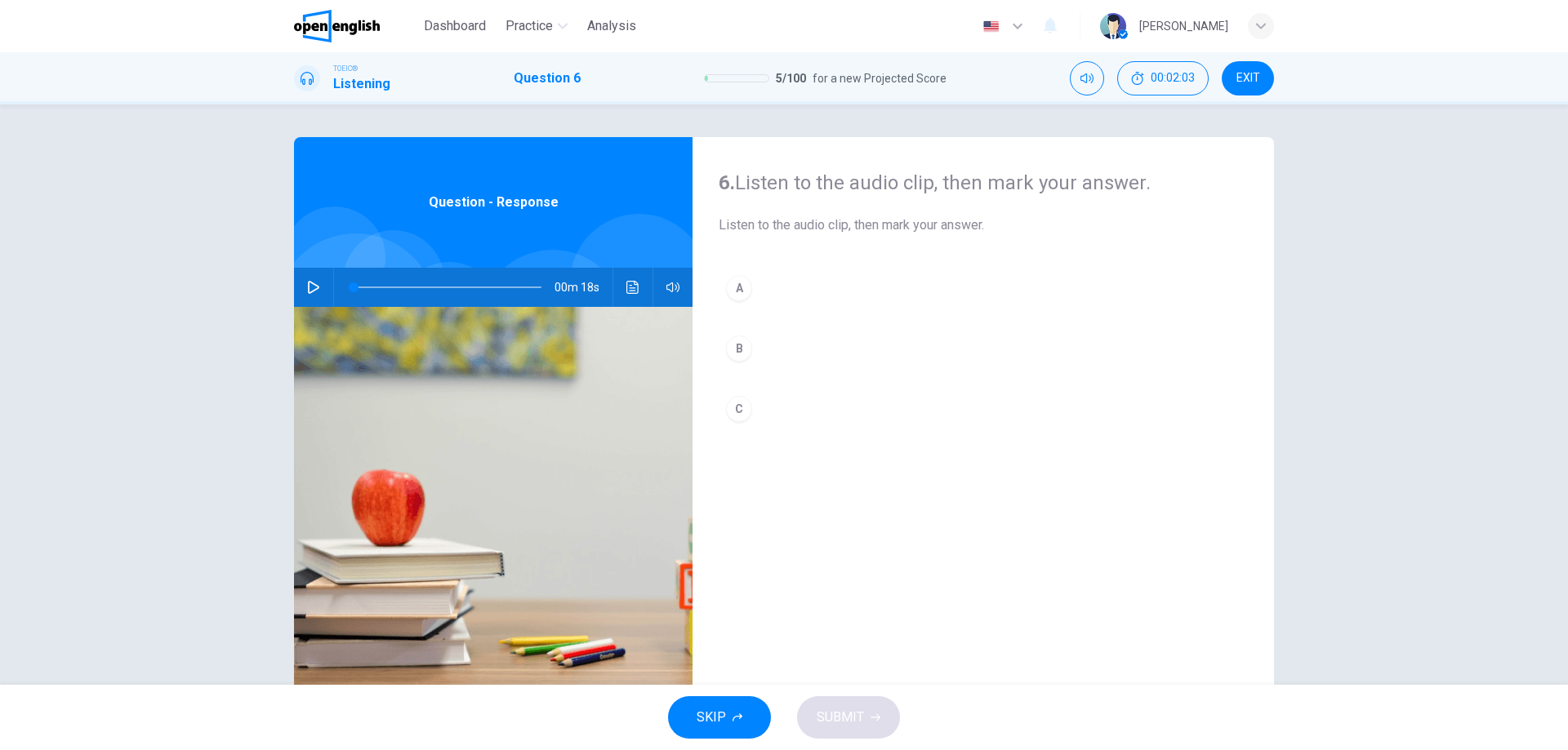
click at [317, 296] on button "button" at bounding box center [313, 287] width 26 height 39
click at [740, 290] on div "A" at bounding box center [739, 288] width 26 height 26
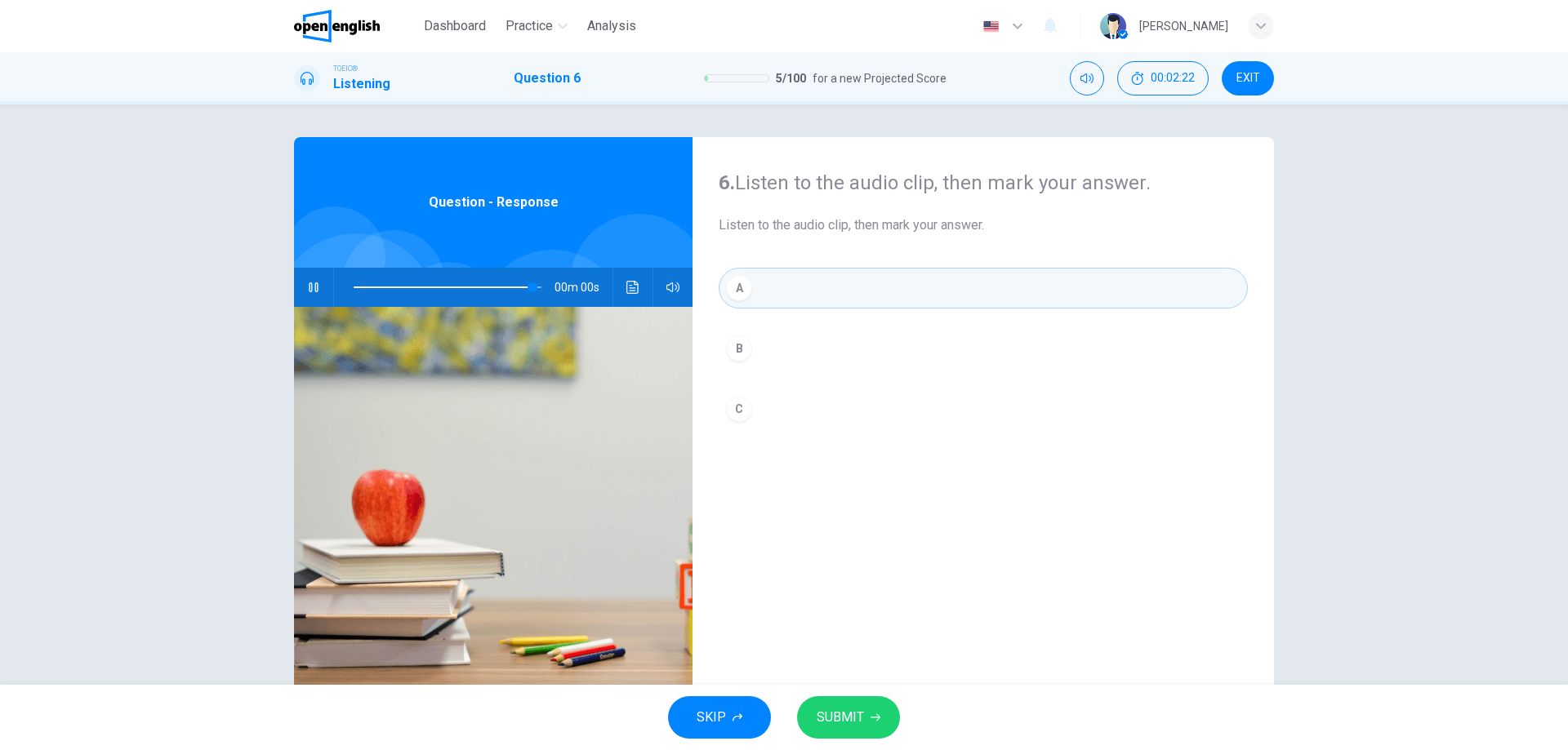
click at [857, 710] on span "SUBMIT" at bounding box center [840, 717] width 47 height 22
type input "*"
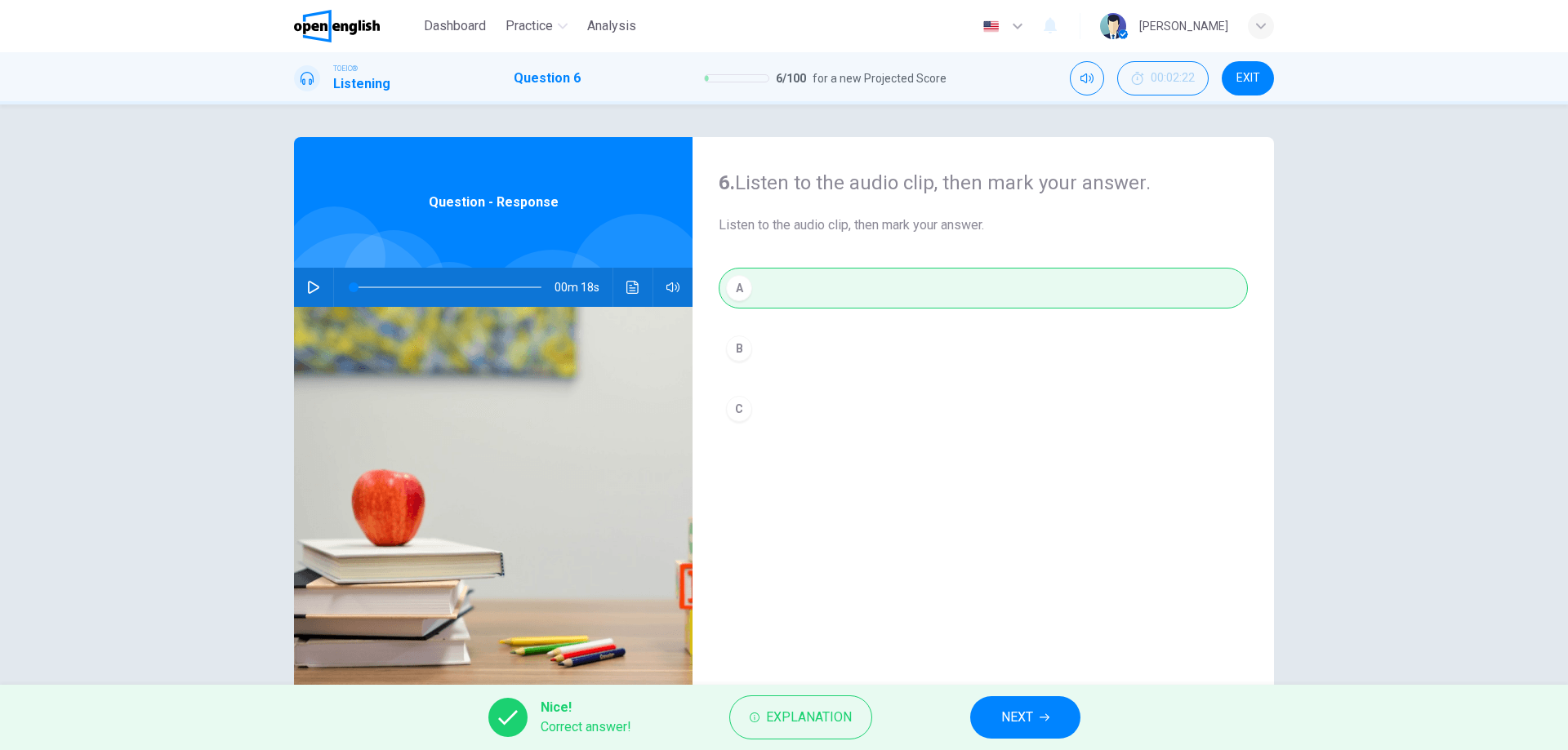
click at [1031, 733] on button "NEXT" at bounding box center [1025, 717] width 111 height 42
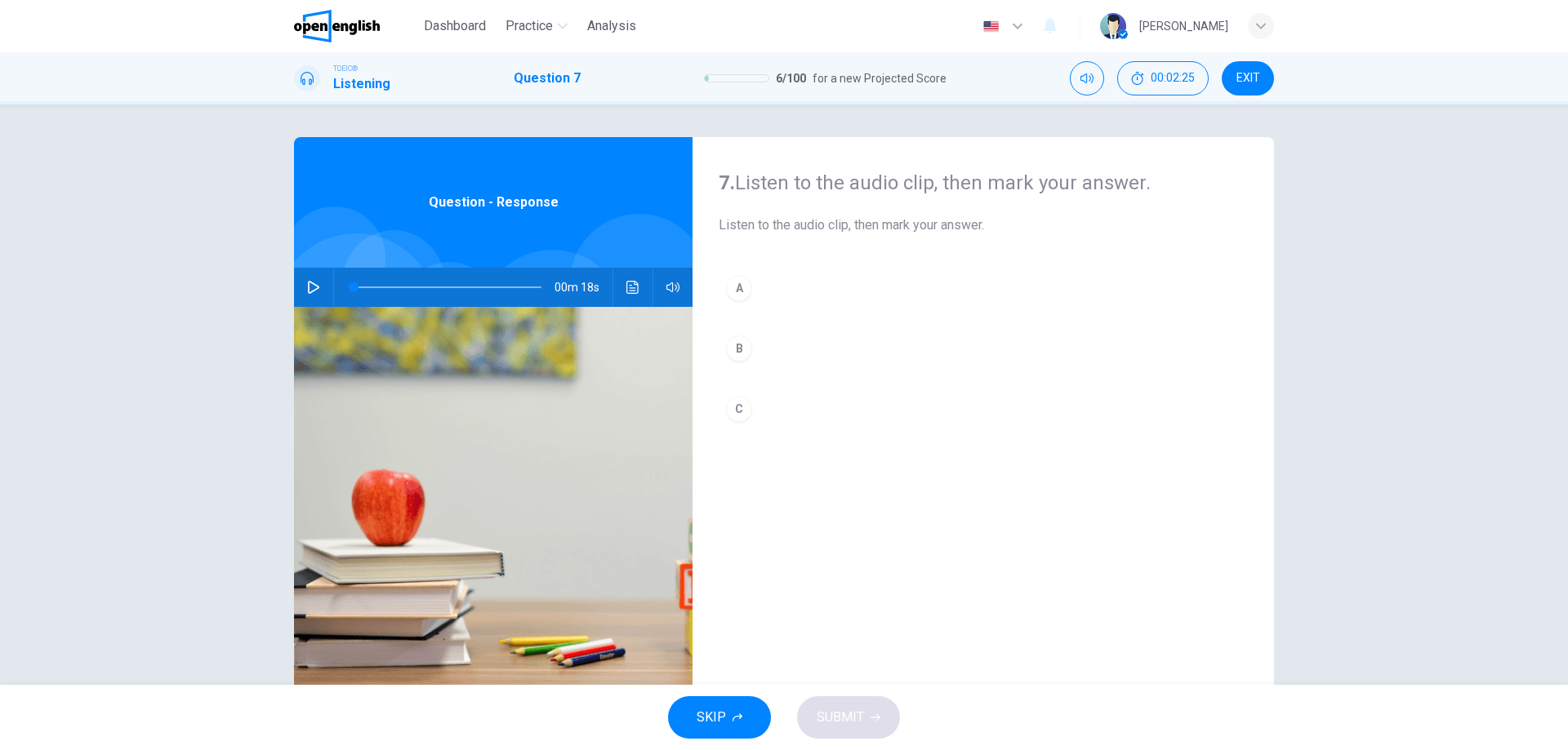
click at [314, 290] on icon "button" at bounding box center [314, 288] width 13 height 13
click at [741, 288] on div "A" at bounding box center [739, 288] width 26 height 26
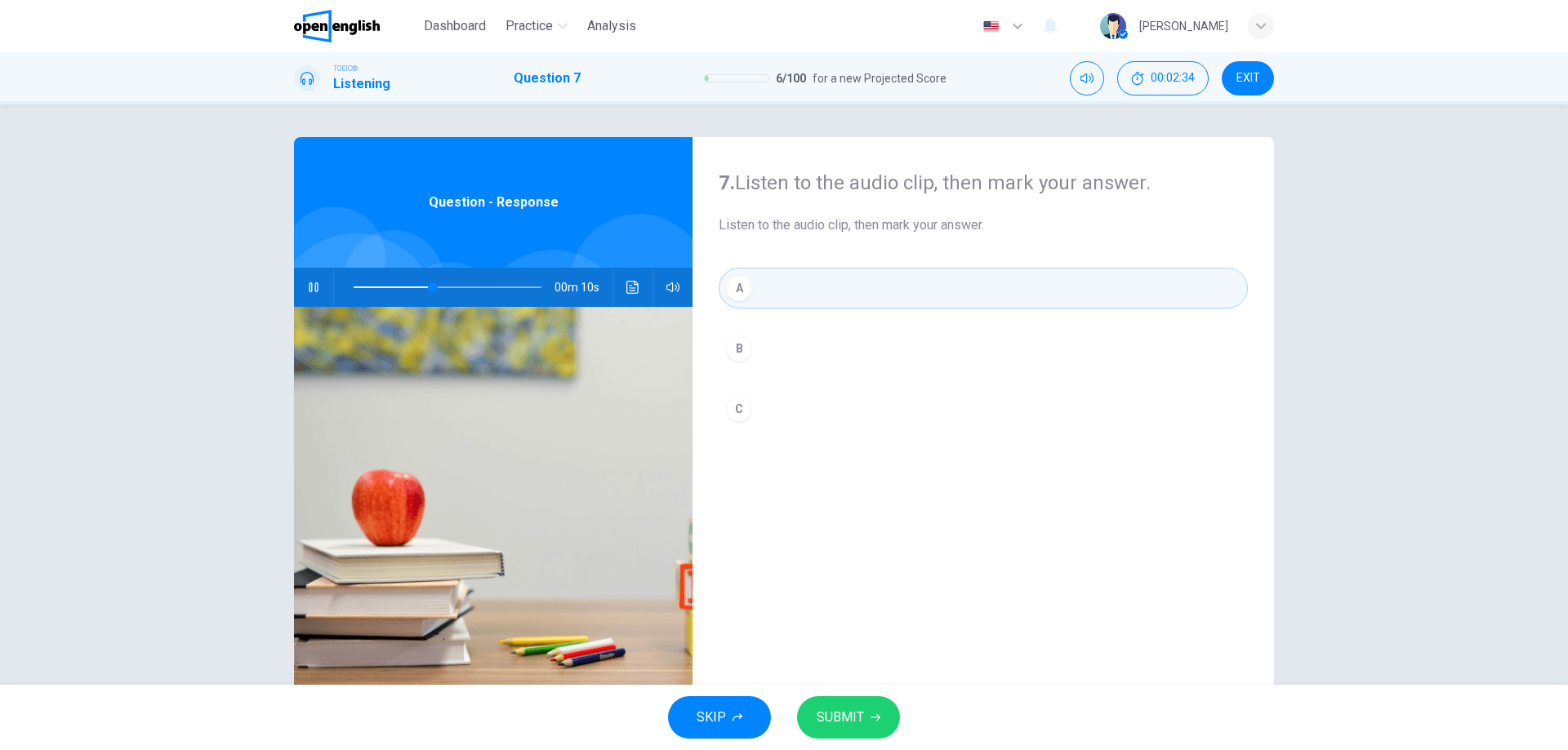
click at [824, 708] on span "SUBMIT" at bounding box center [840, 717] width 47 height 22
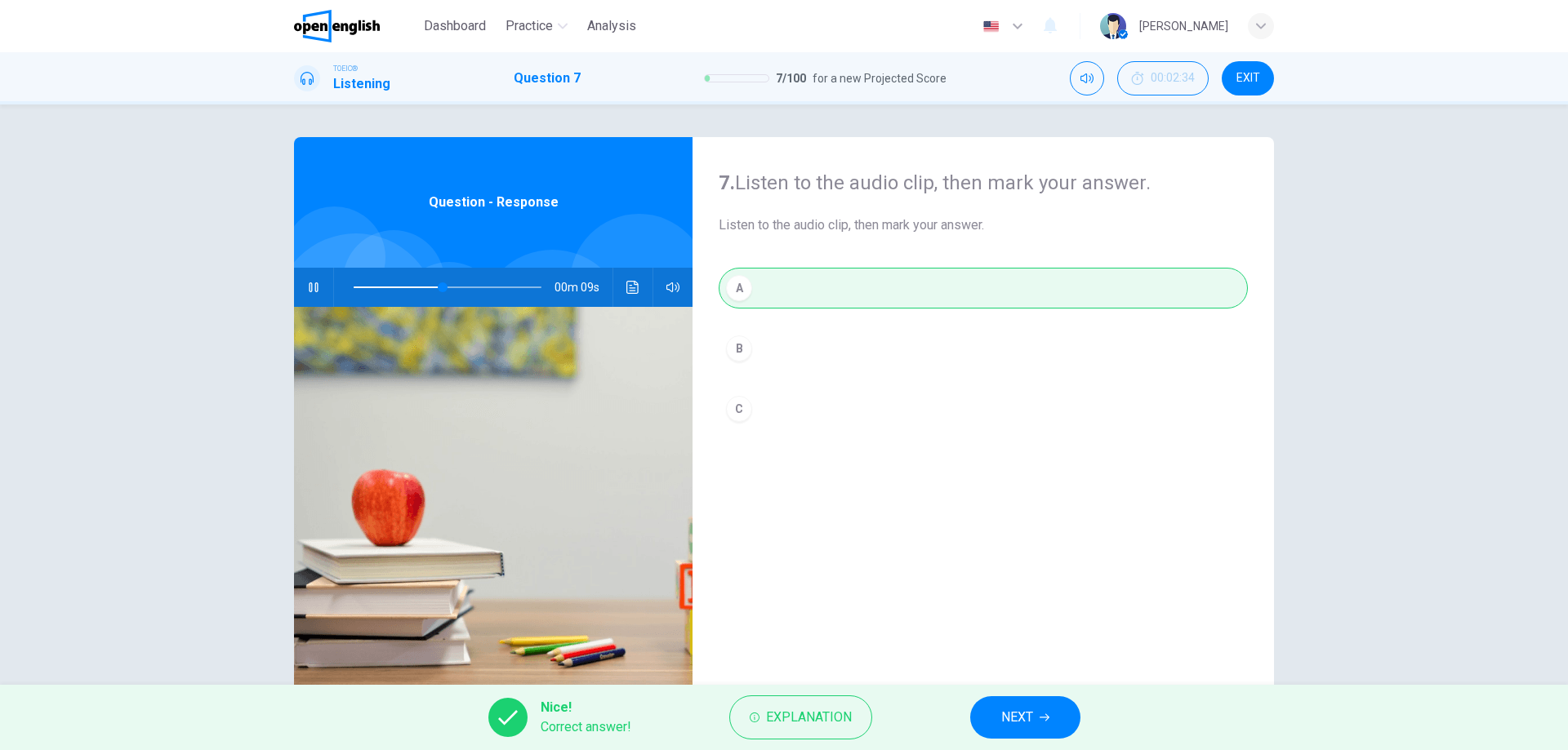
type input "**"
click at [1045, 710] on button "NEXT" at bounding box center [1025, 717] width 111 height 42
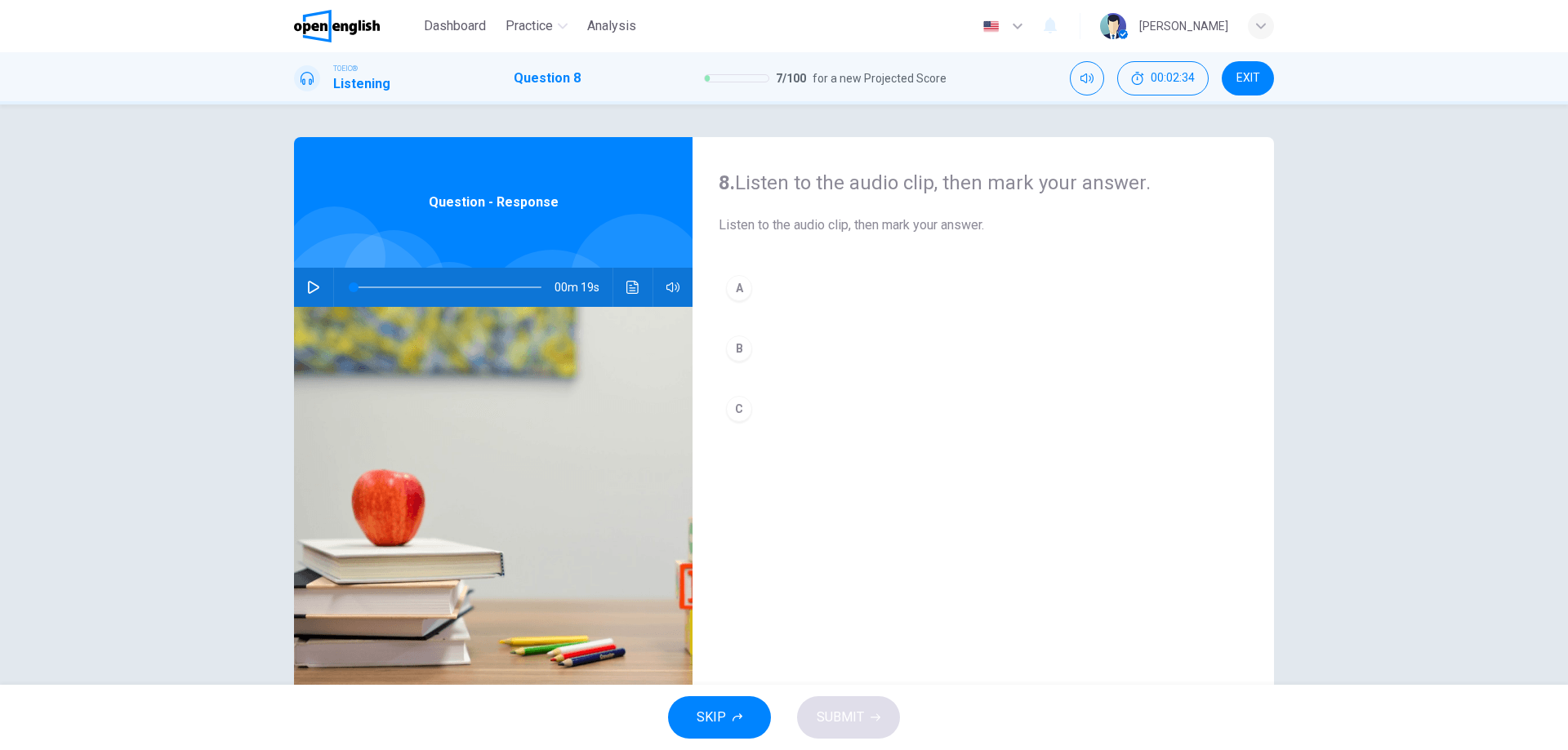
click at [300, 289] on button "button" at bounding box center [313, 287] width 26 height 39
click at [736, 348] on div "B" at bounding box center [739, 348] width 26 height 26
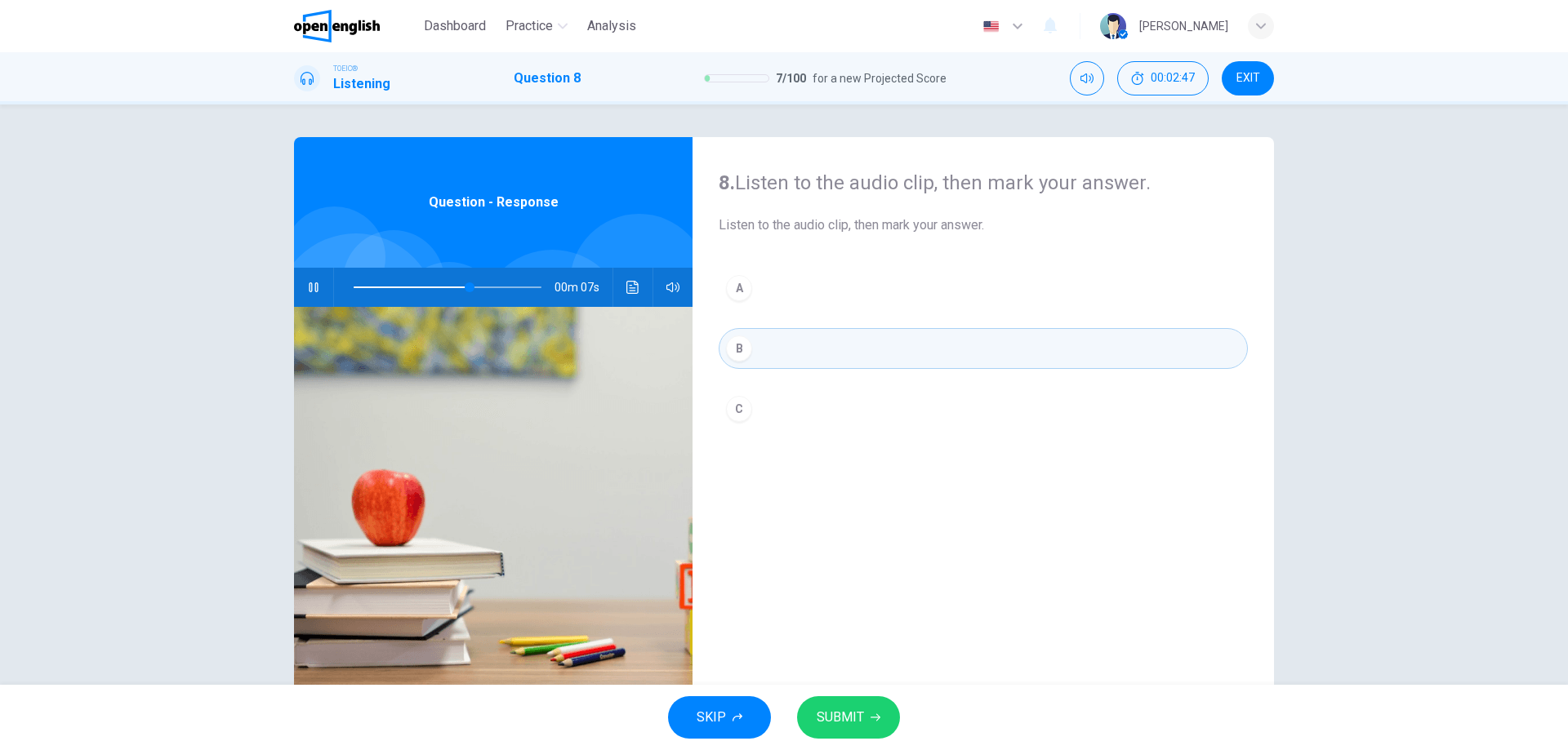
click at [853, 716] on span "SUBMIT" at bounding box center [840, 717] width 47 height 22
type input "**"
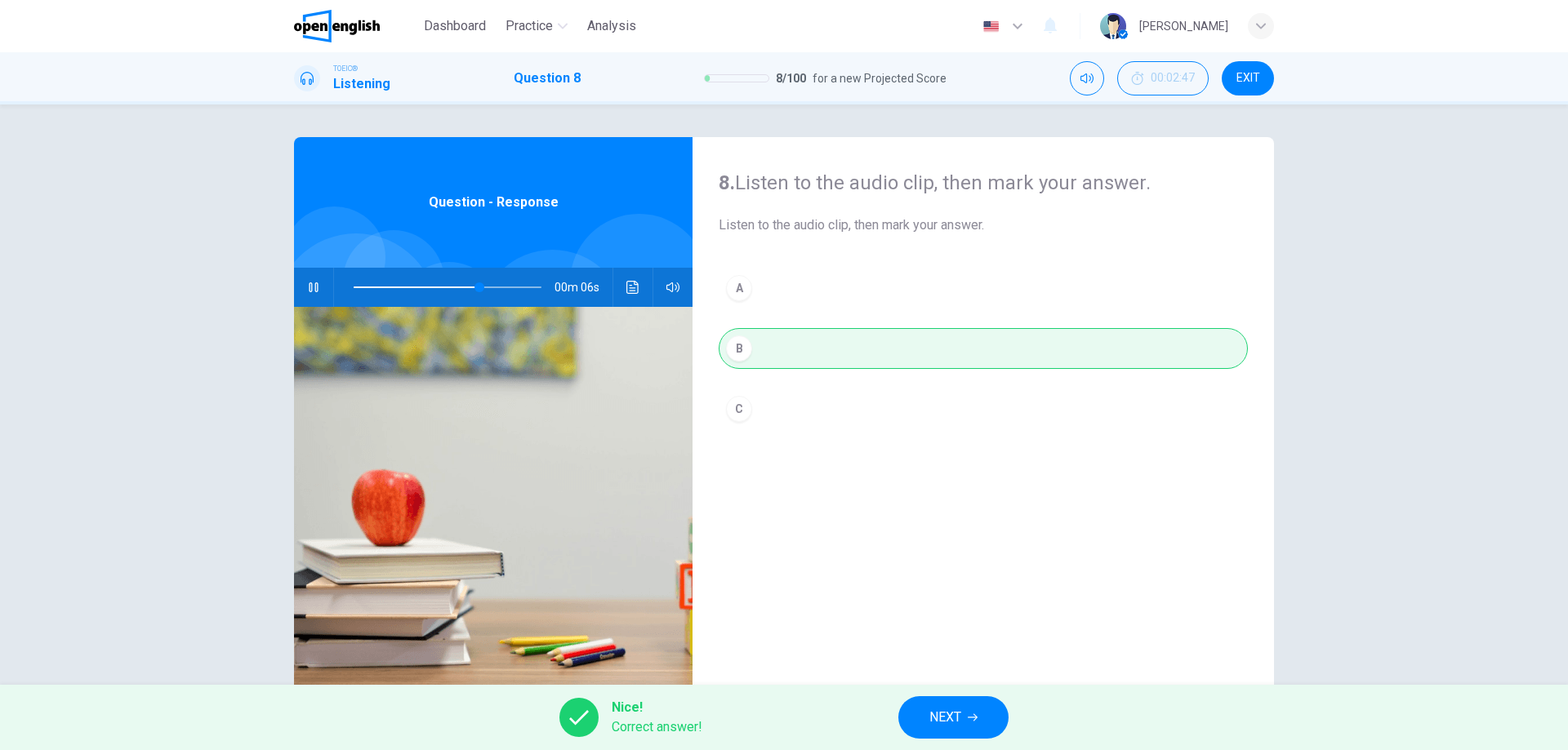
click at [950, 703] on button "NEXT" at bounding box center [953, 717] width 111 height 42
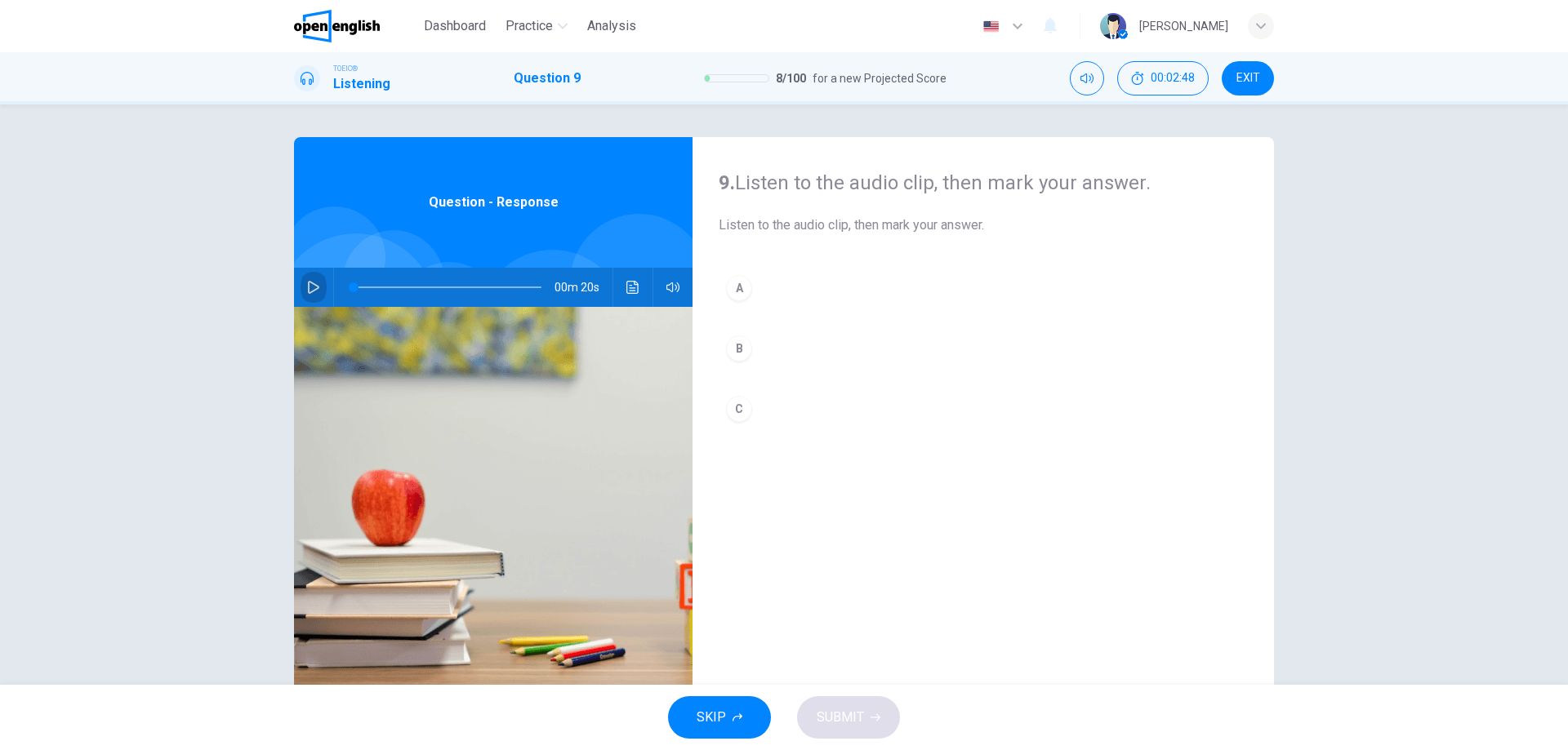
click at [307, 274] on button "button" at bounding box center [313, 287] width 26 height 39
click at [738, 346] on div "B" at bounding box center [739, 348] width 26 height 26
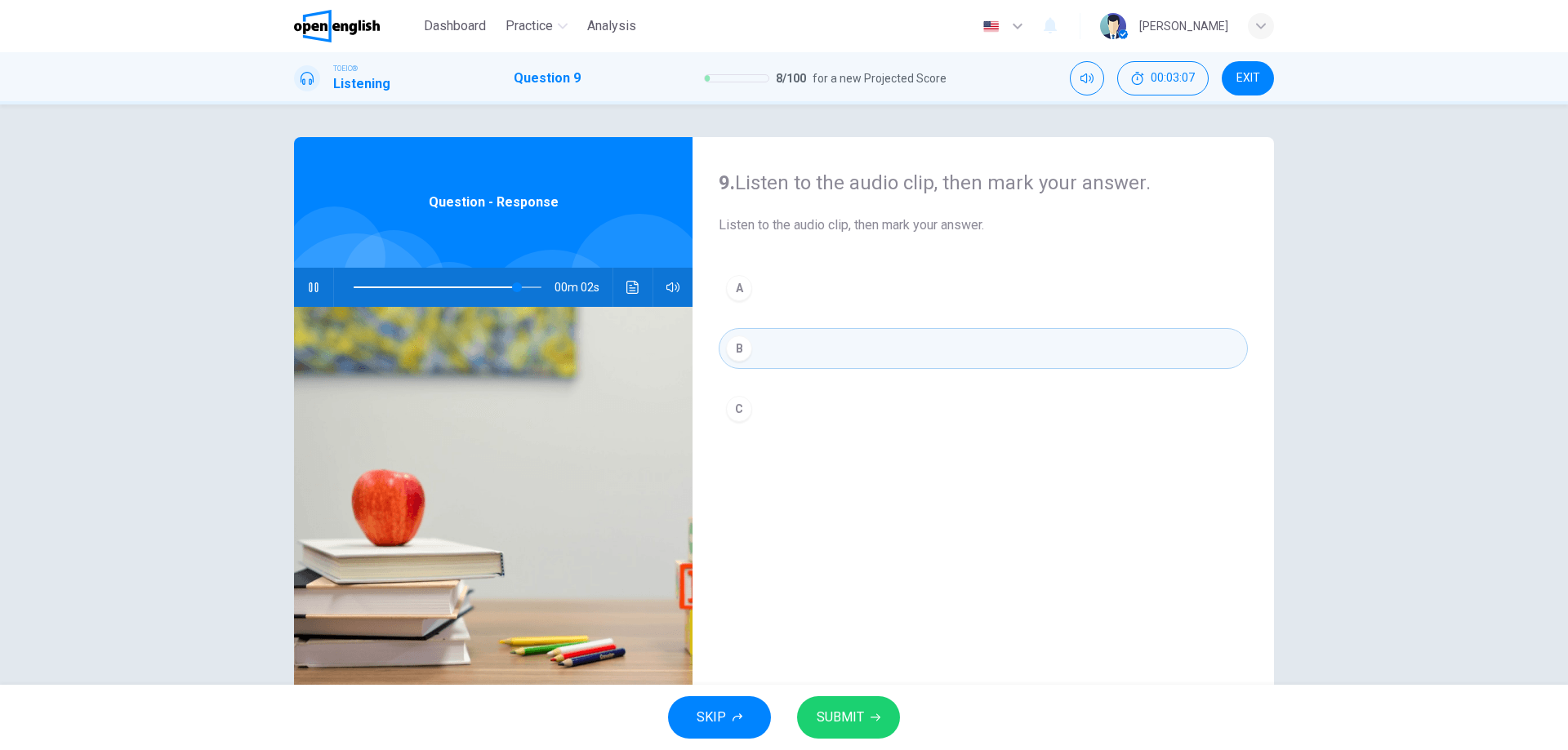
click at [737, 407] on div "C" at bounding box center [739, 408] width 26 height 26
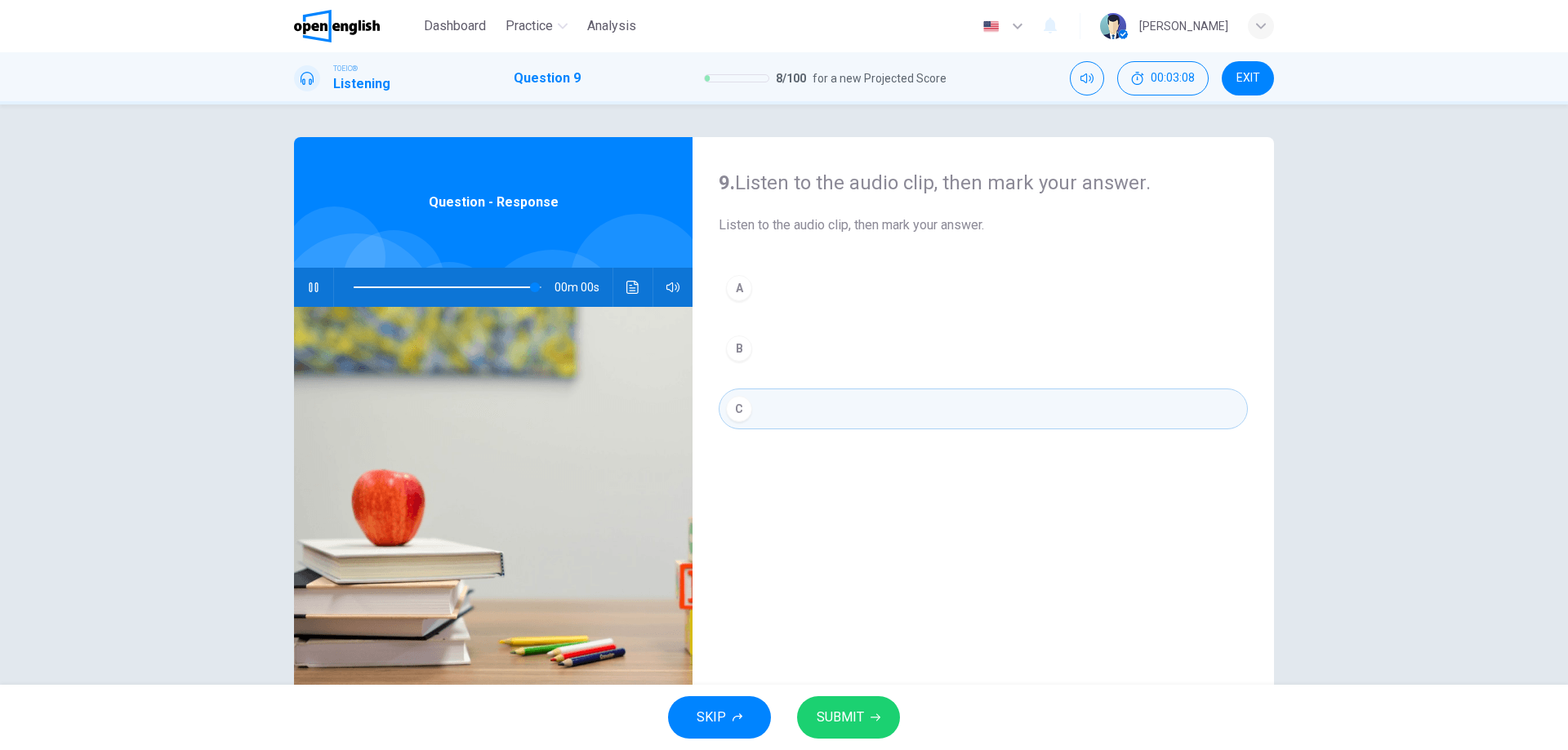
type input "*"
click at [854, 708] on span "SUBMIT" at bounding box center [840, 717] width 47 height 22
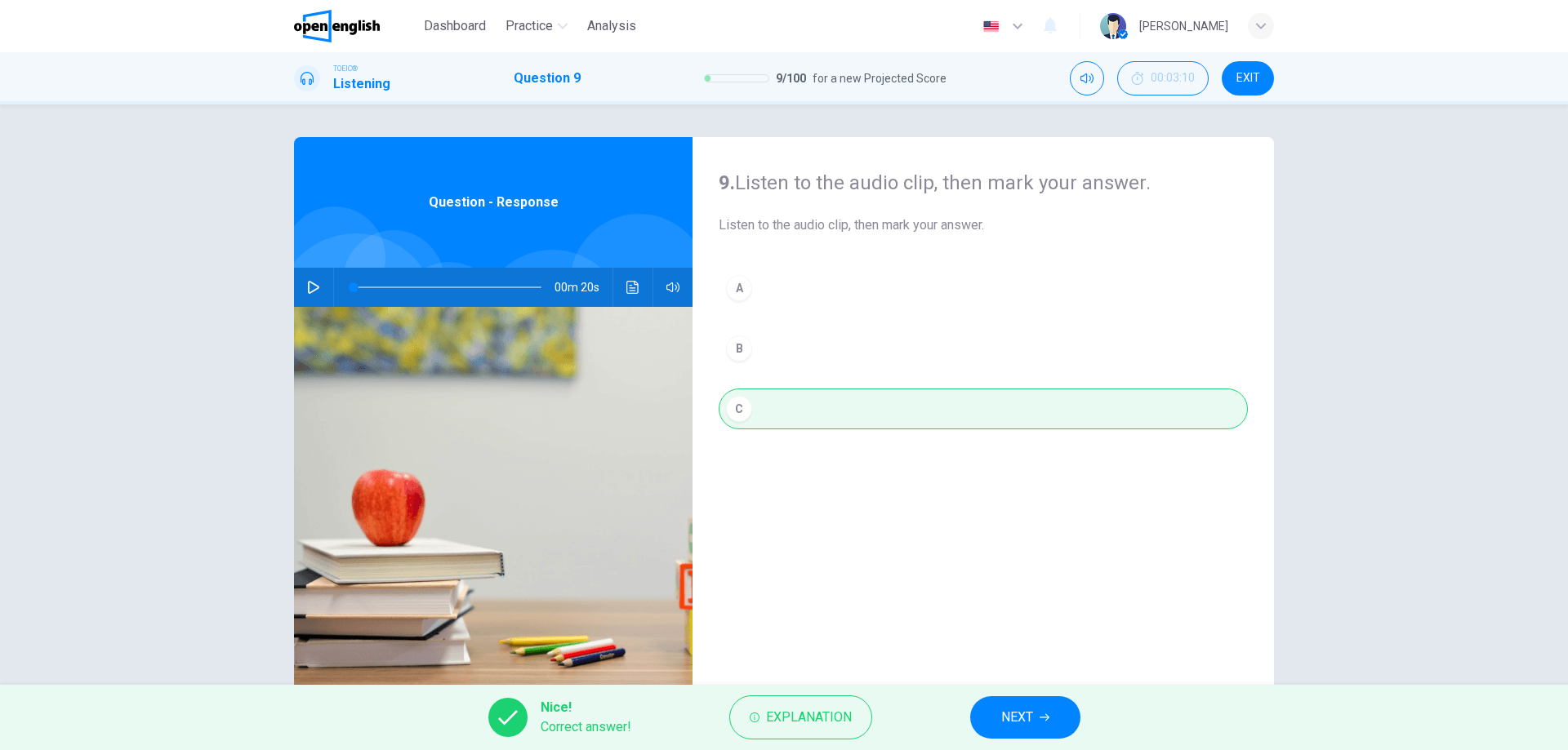
click at [1055, 715] on button "NEXT" at bounding box center [1025, 717] width 111 height 42
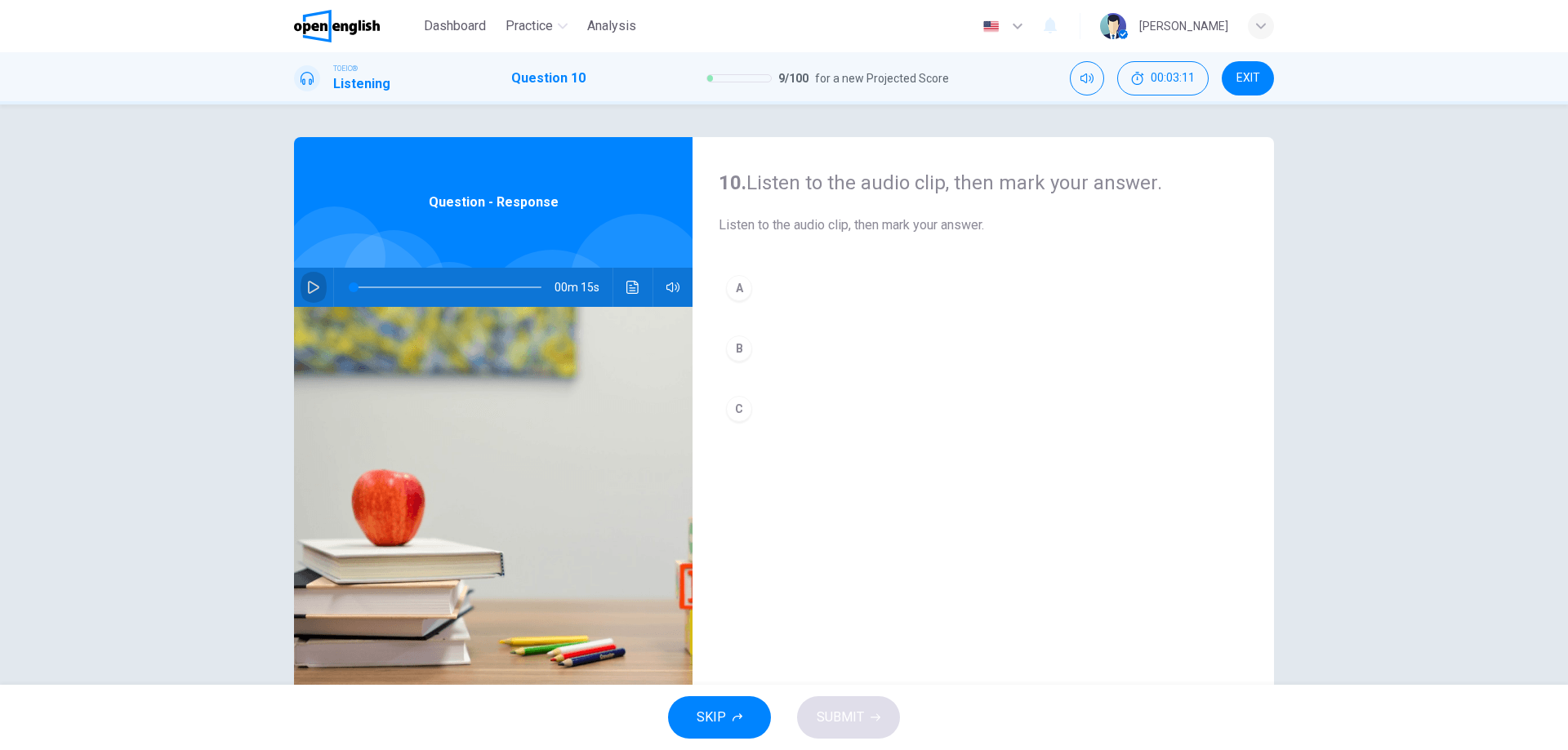
click at [317, 283] on button "button" at bounding box center [313, 287] width 26 height 39
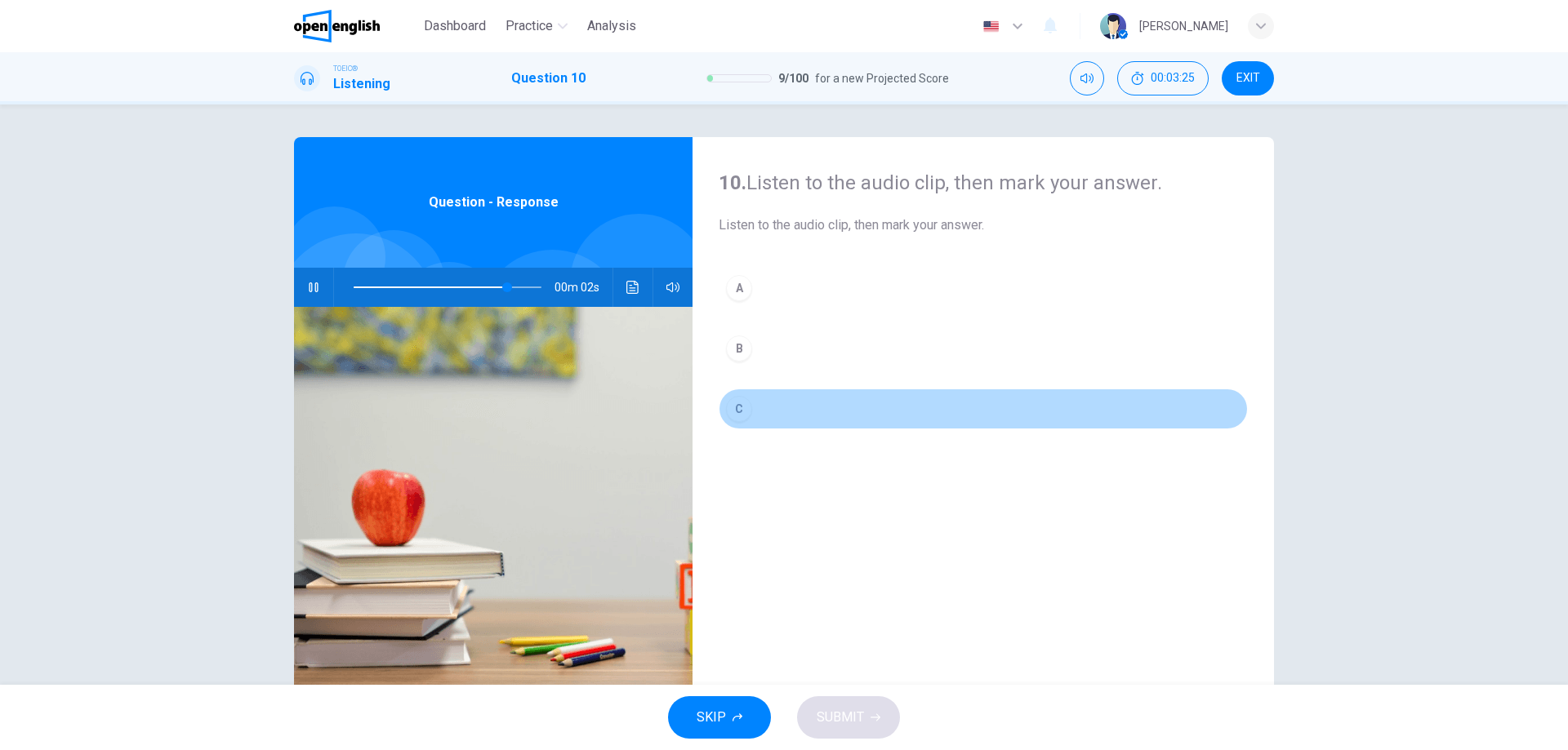
click at [732, 412] on div "C" at bounding box center [739, 408] width 26 height 26
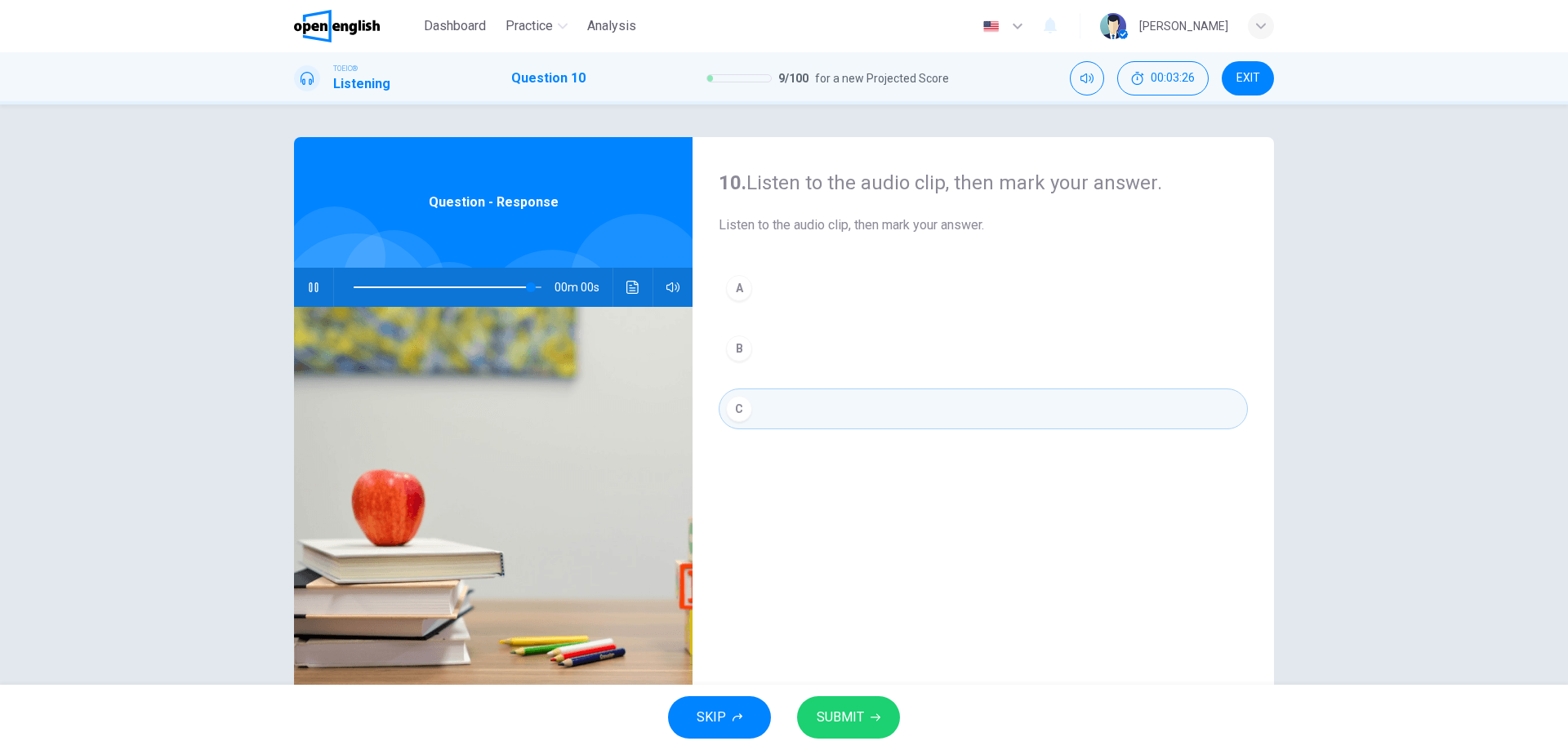
click at [856, 718] on span "SUBMIT" at bounding box center [840, 717] width 47 height 22
type input "*"
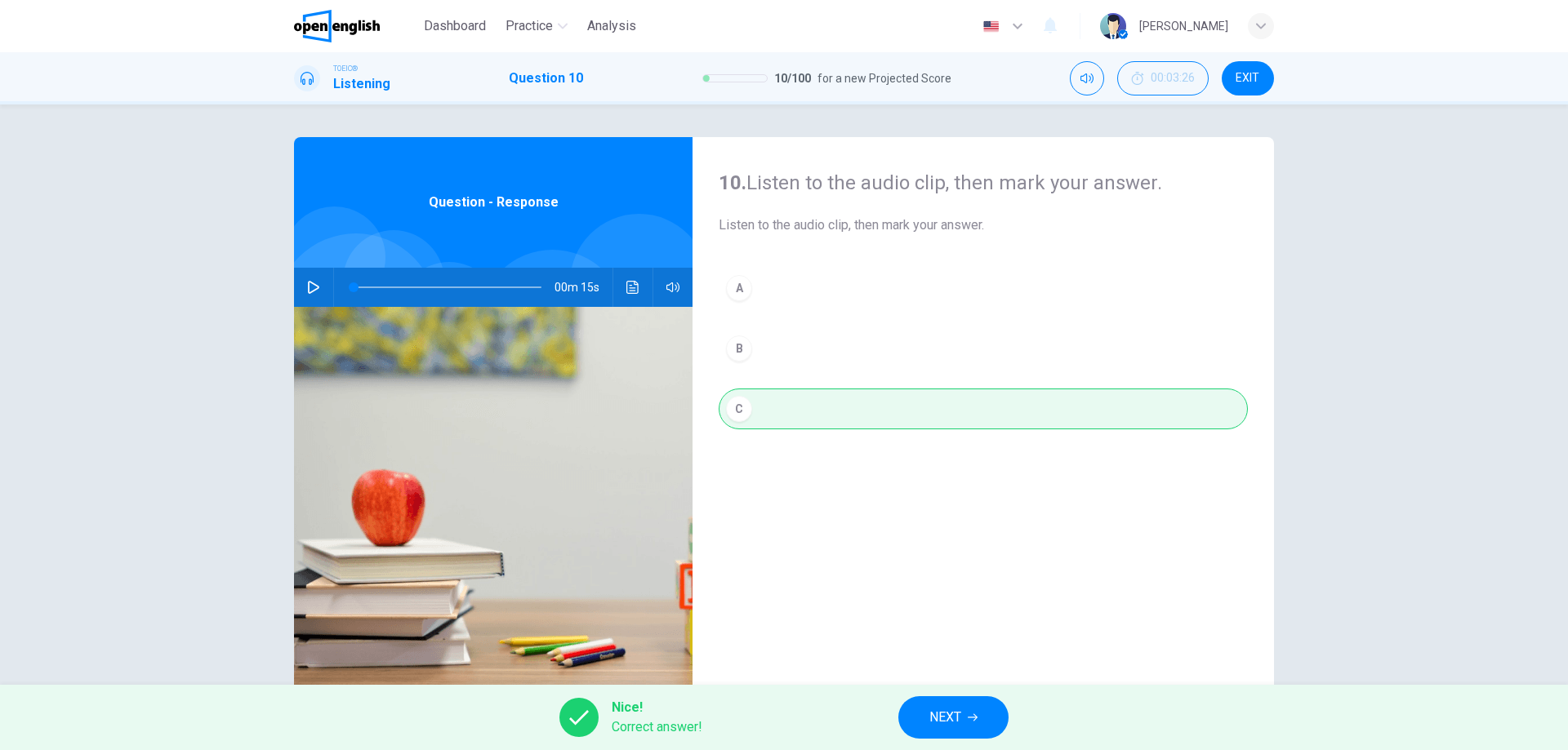
click at [925, 708] on button "NEXT" at bounding box center [953, 717] width 111 height 42
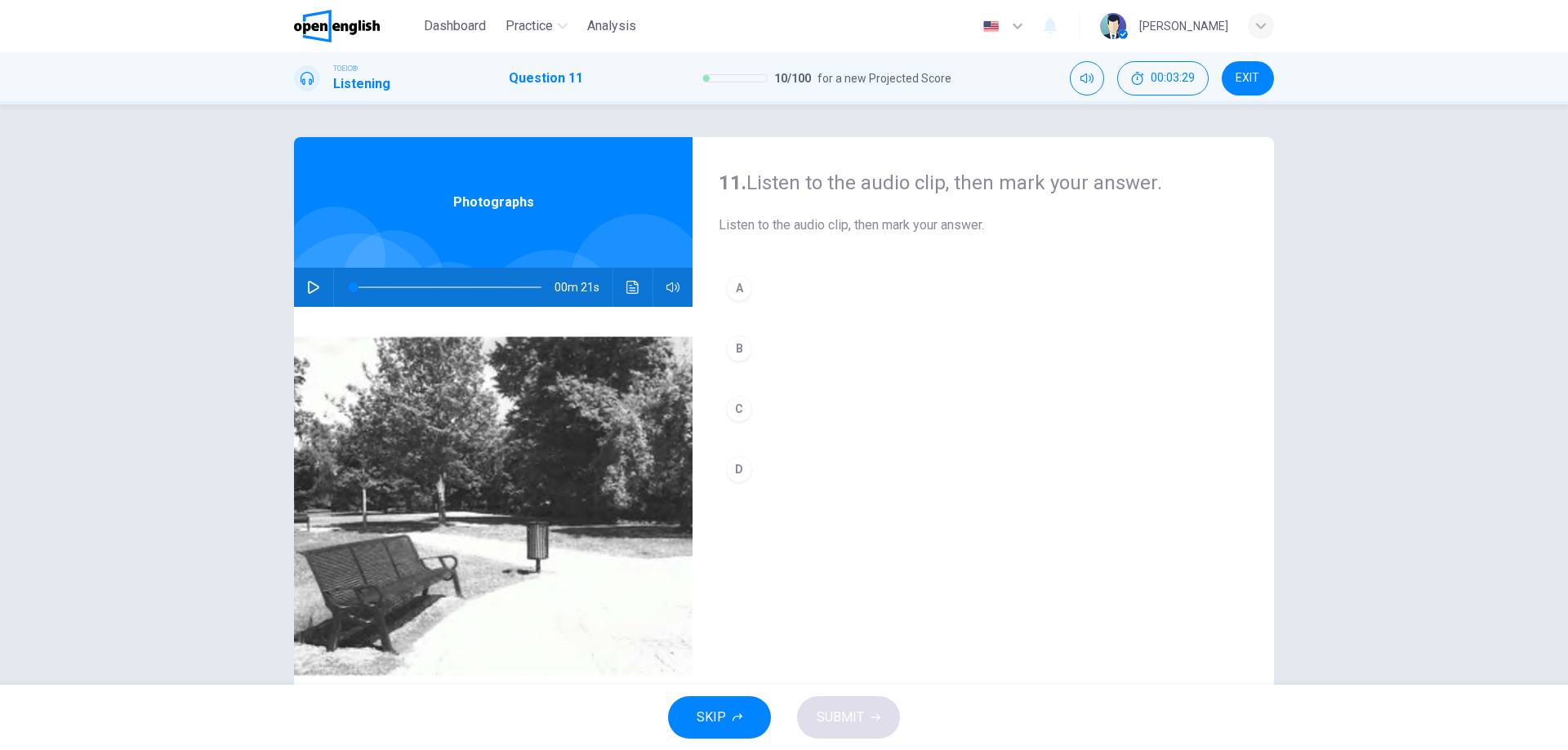
click at [319, 280] on button "button" at bounding box center [313, 287] width 26 height 39
click at [738, 347] on div "B" at bounding box center [739, 348] width 26 height 26
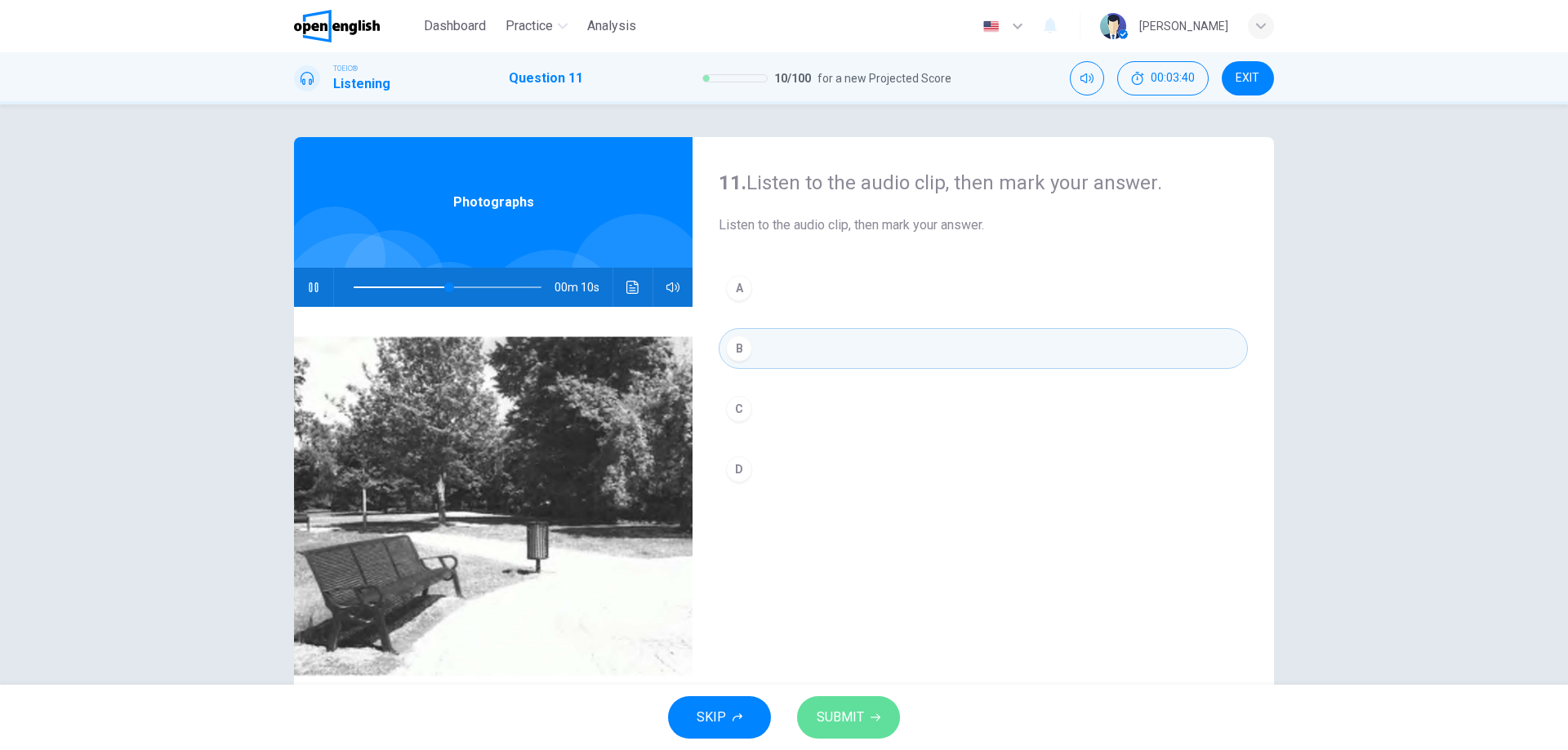
click at [834, 708] on span "SUBMIT" at bounding box center [840, 717] width 47 height 22
type input "**"
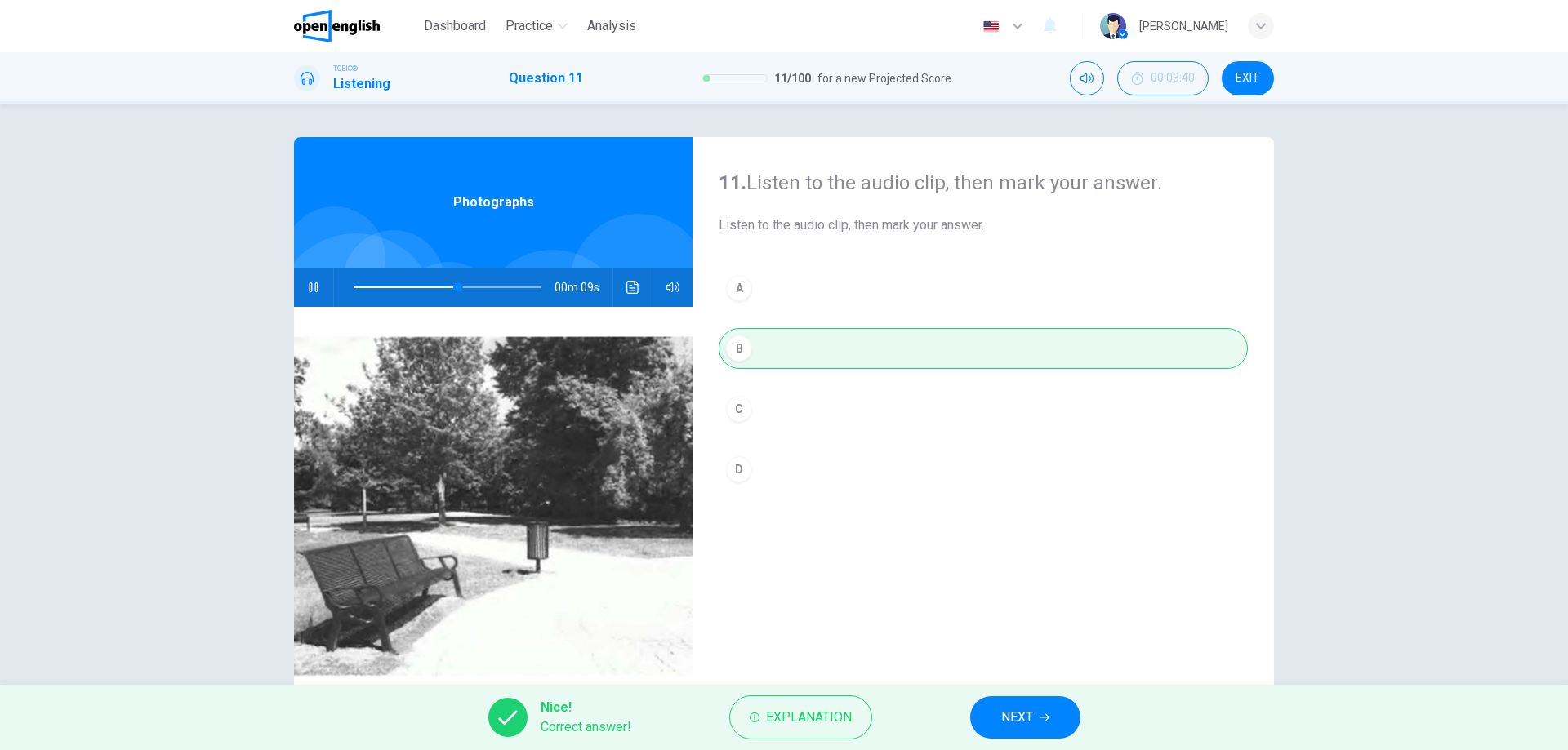
click at [981, 707] on button "NEXT" at bounding box center [1025, 717] width 111 height 42
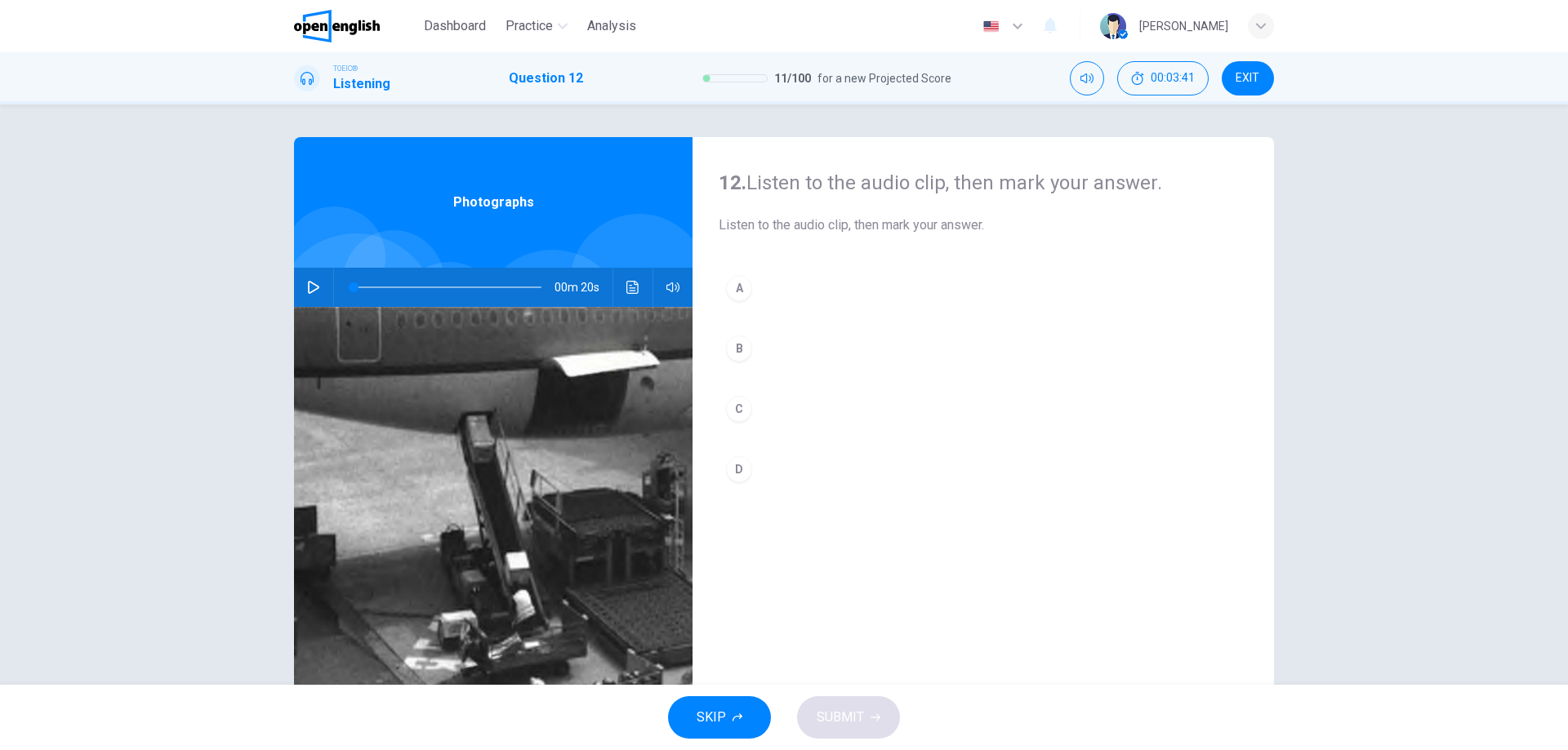
click at [300, 278] on button "button" at bounding box center [313, 287] width 26 height 39
click at [735, 419] on div "C" at bounding box center [739, 408] width 26 height 26
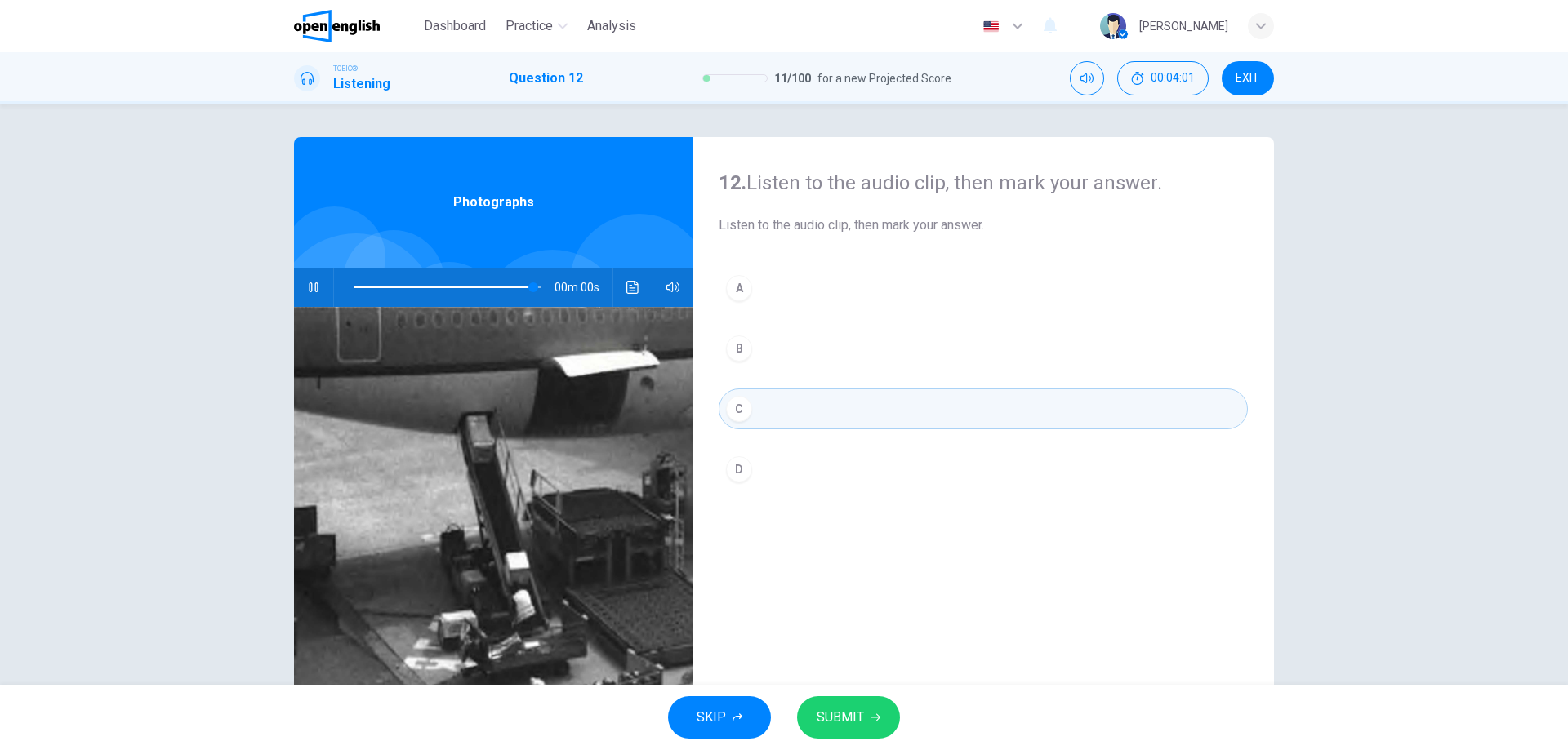
click at [853, 713] on span "SUBMIT" at bounding box center [840, 717] width 47 height 22
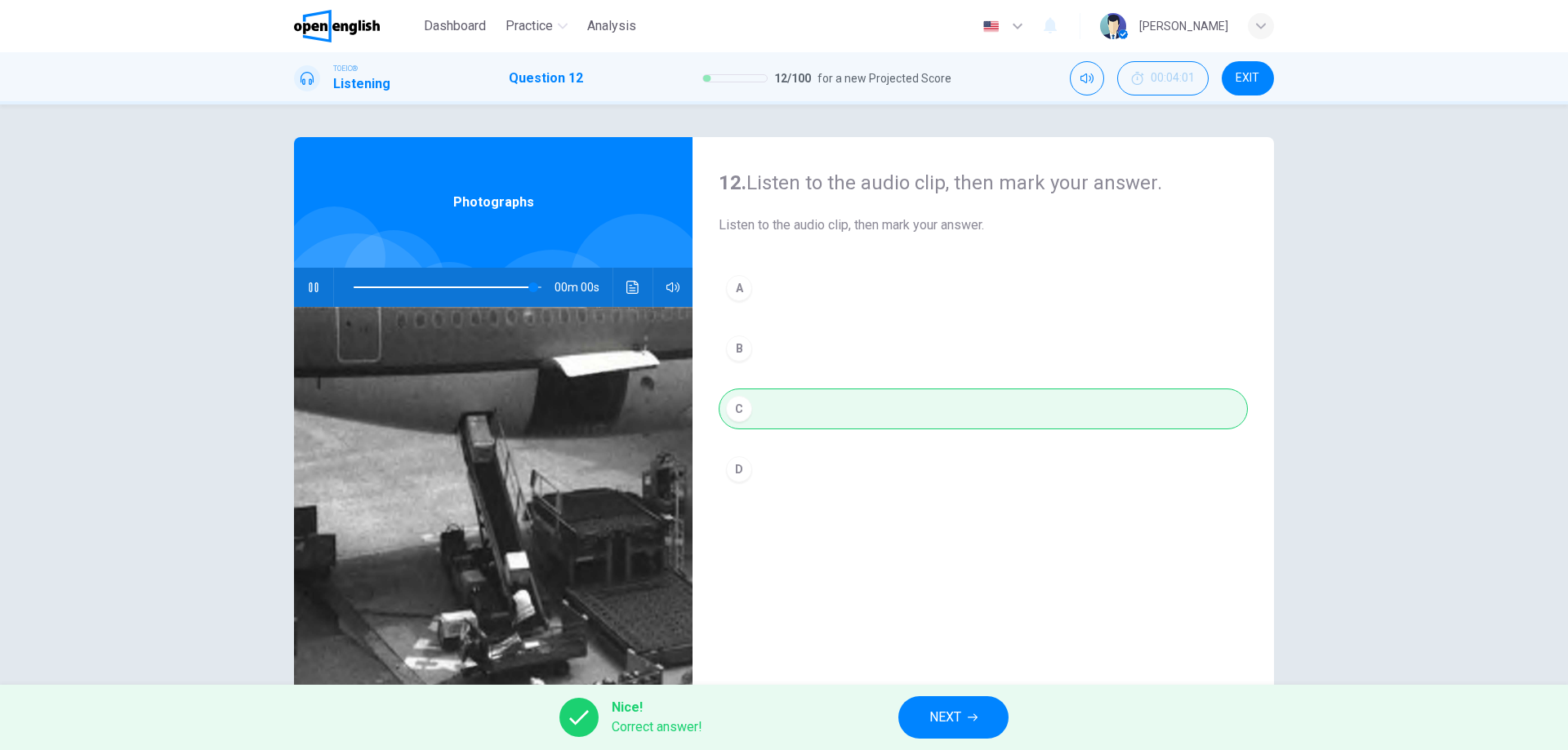
type input "*"
click at [916, 713] on button "NEXT" at bounding box center [953, 717] width 111 height 42
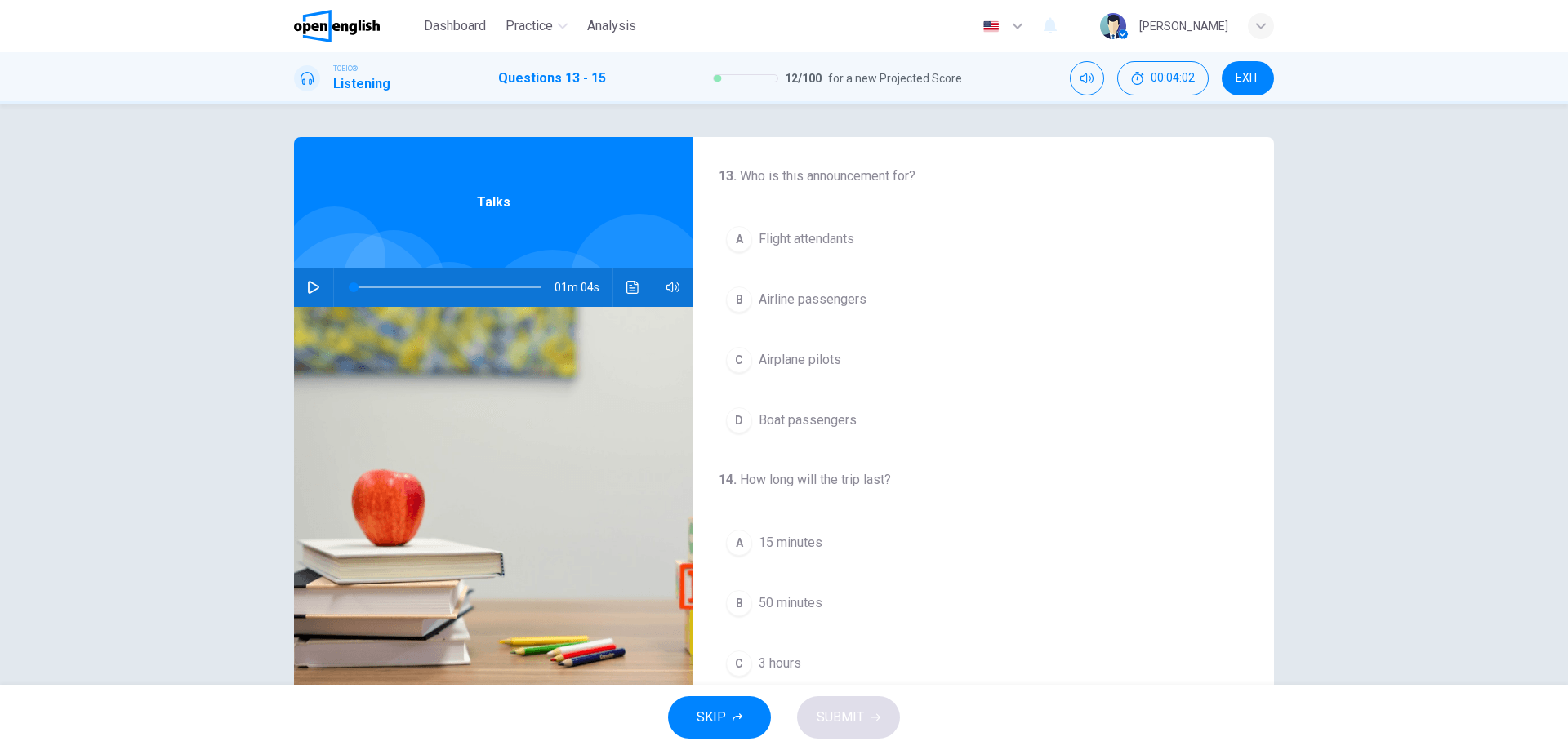
click at [318, 287] on button "button" at bounding box center [313, 287] width 26 height 39
click at [733, 246] on div "A" at bounding box center [739, 239] width 26 height 26
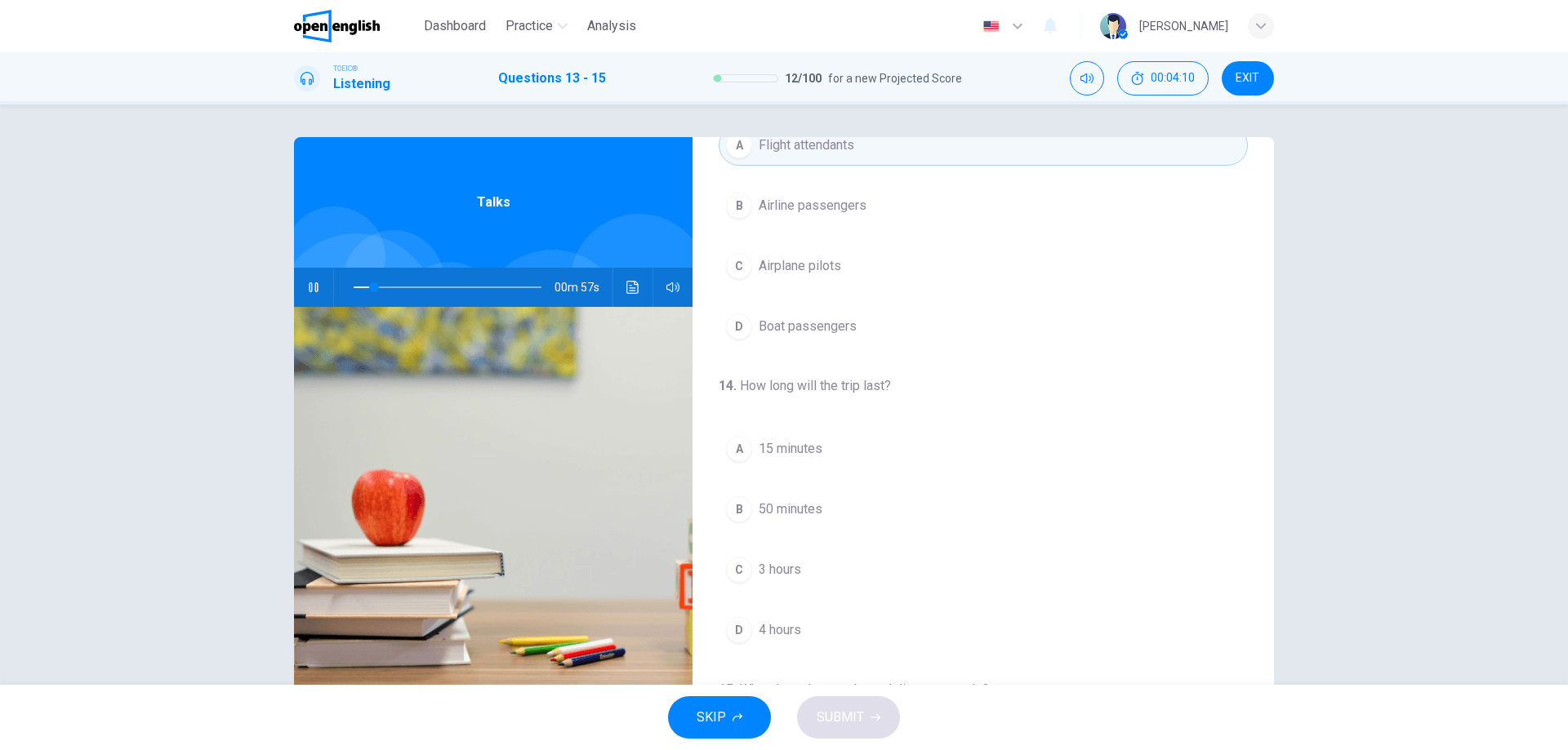
scroll to position [163, 0]
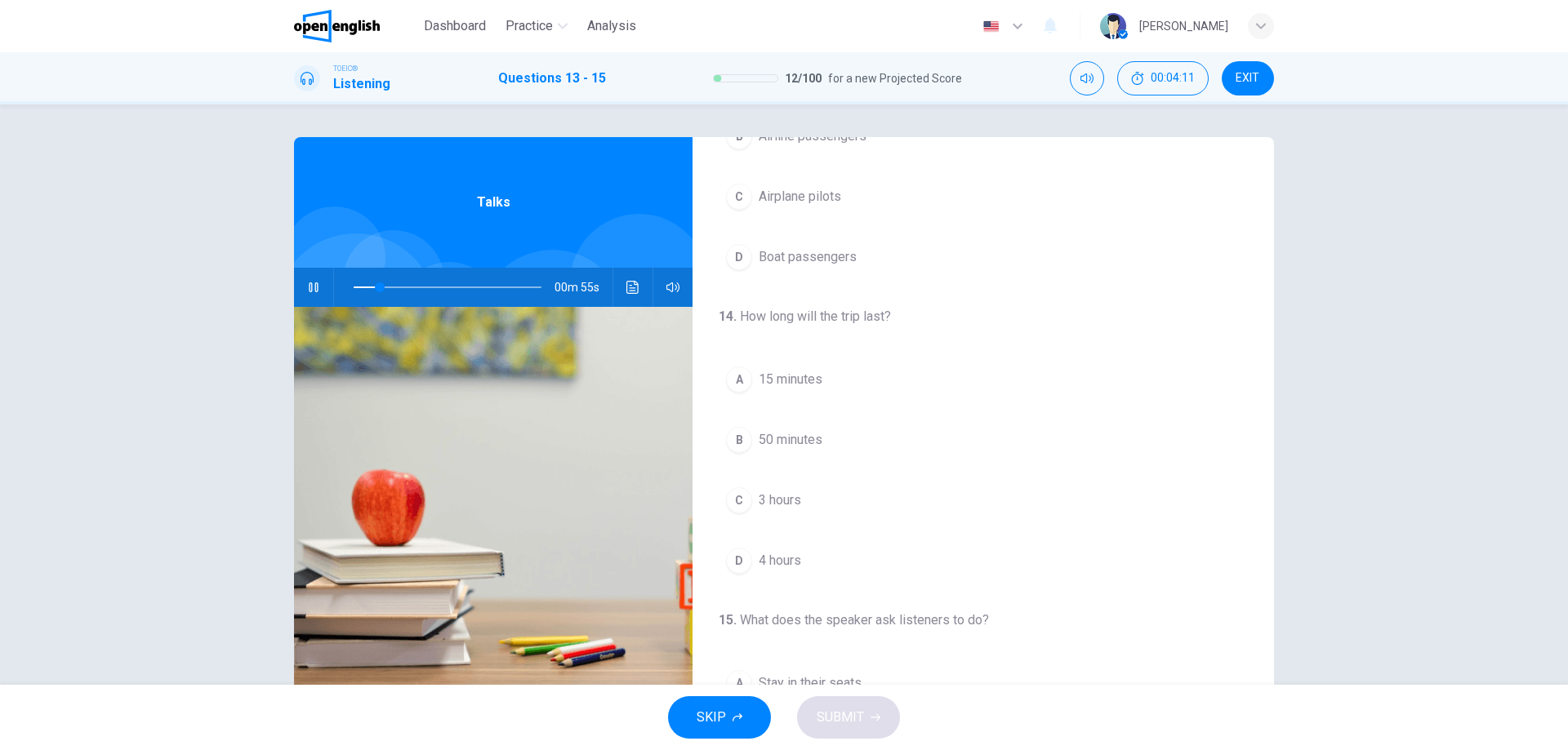
click at [747, 505] on div "C" at bounding box center [739, 500] width 26 height 26
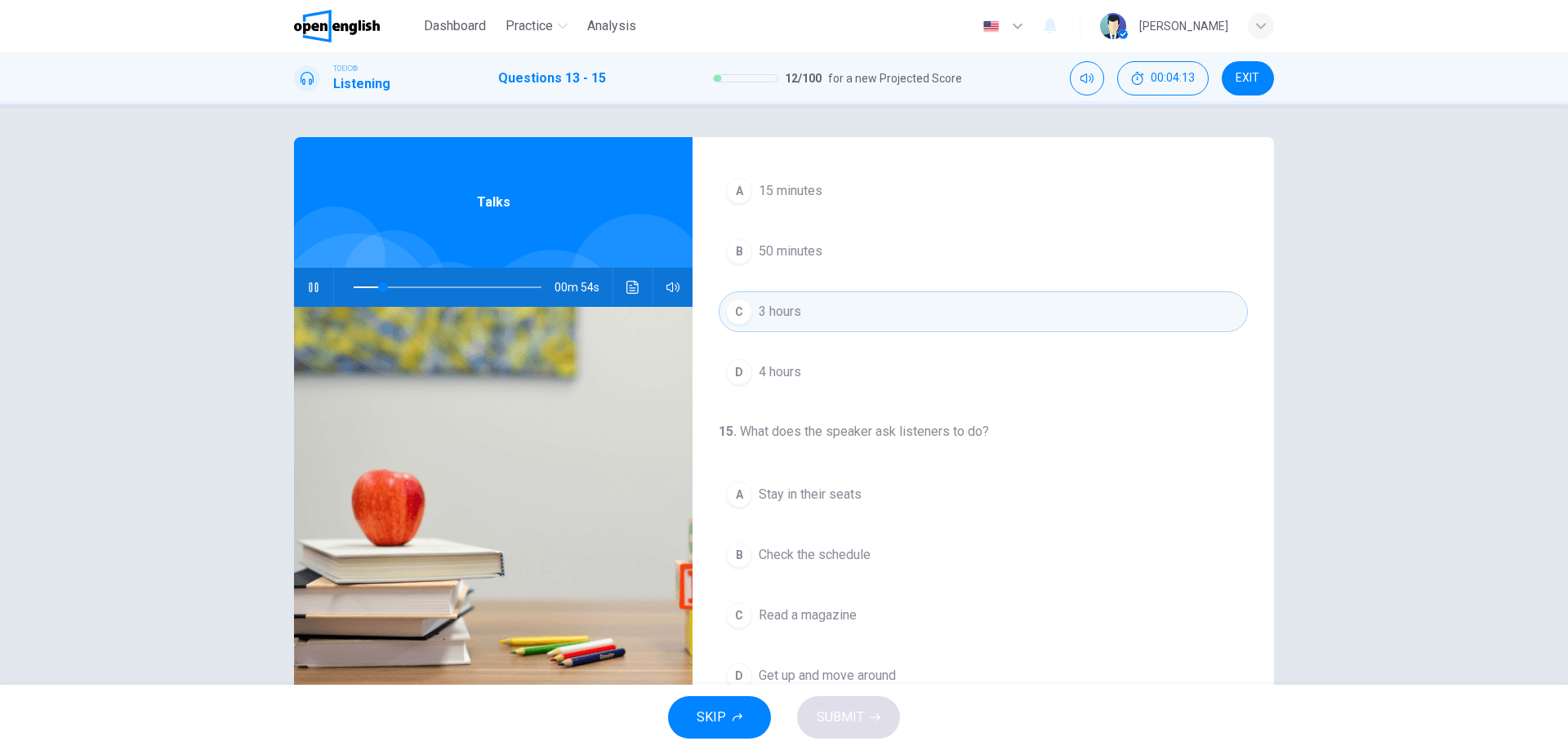
scroll to position [373, 0]
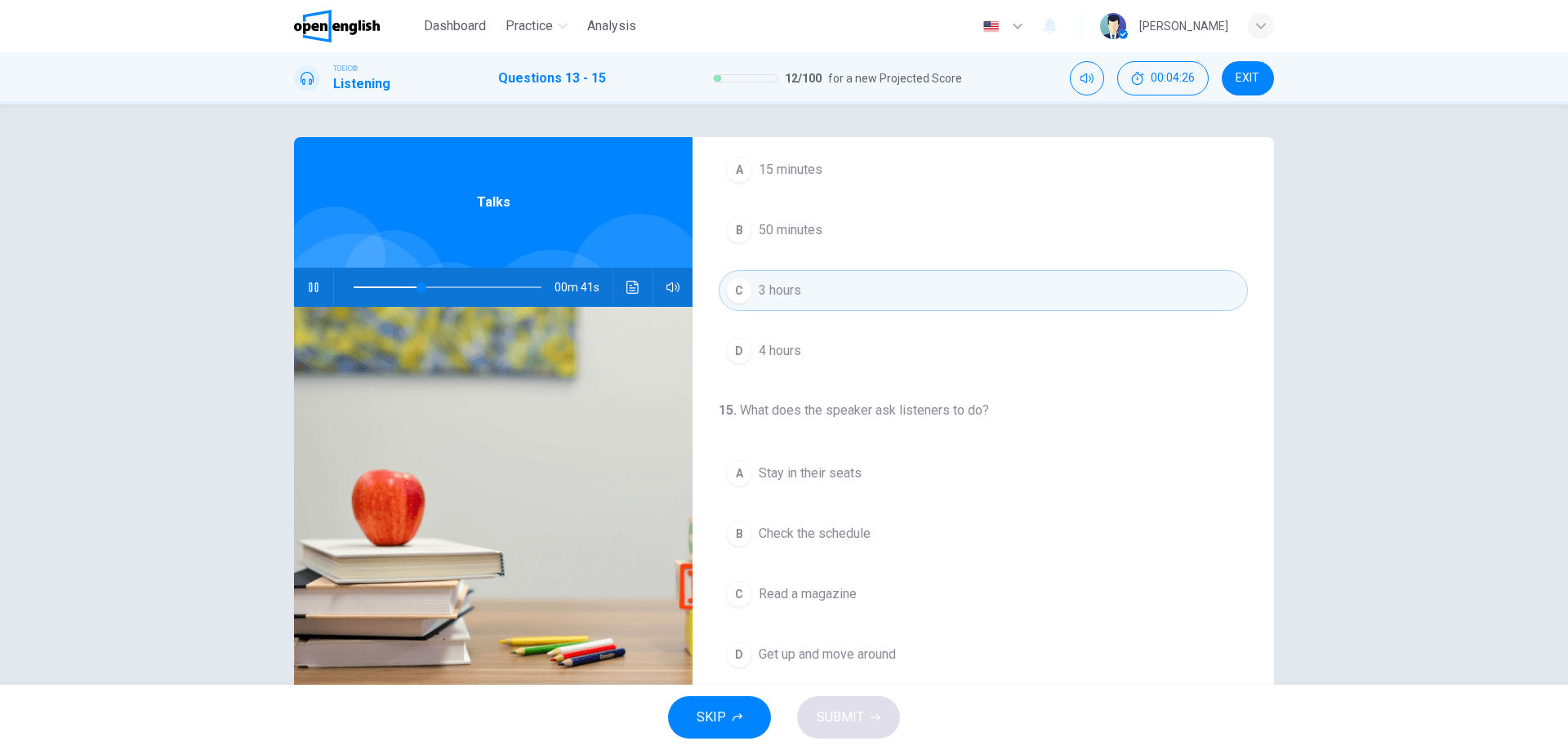
click at [833, 479] on span "Stay in their seats" at bounding box center [810, 474] width 103 height 20
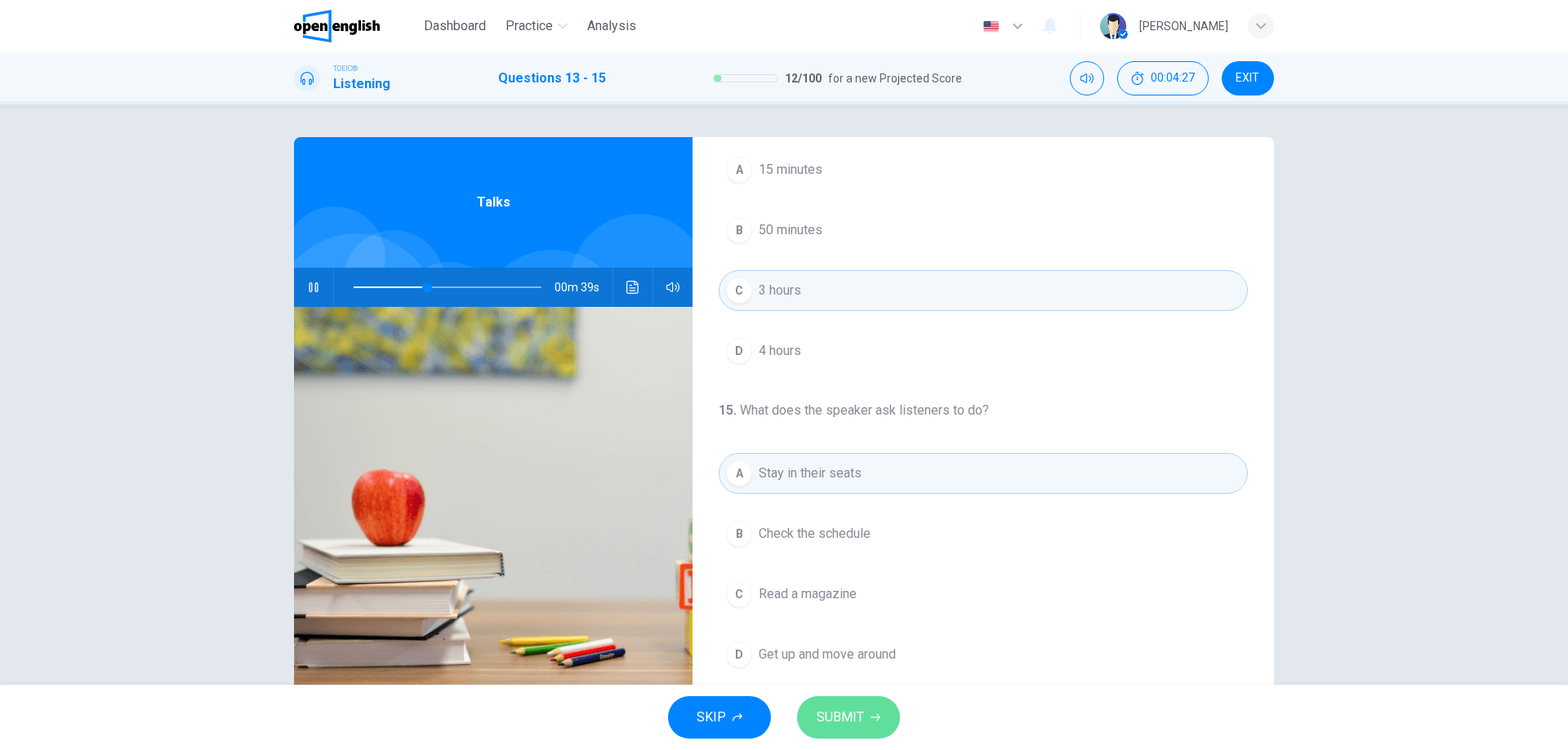
click at [854, 706] on span "SUBMIT" at bounding box center [840, 717] width 47 height 22
type input "**"
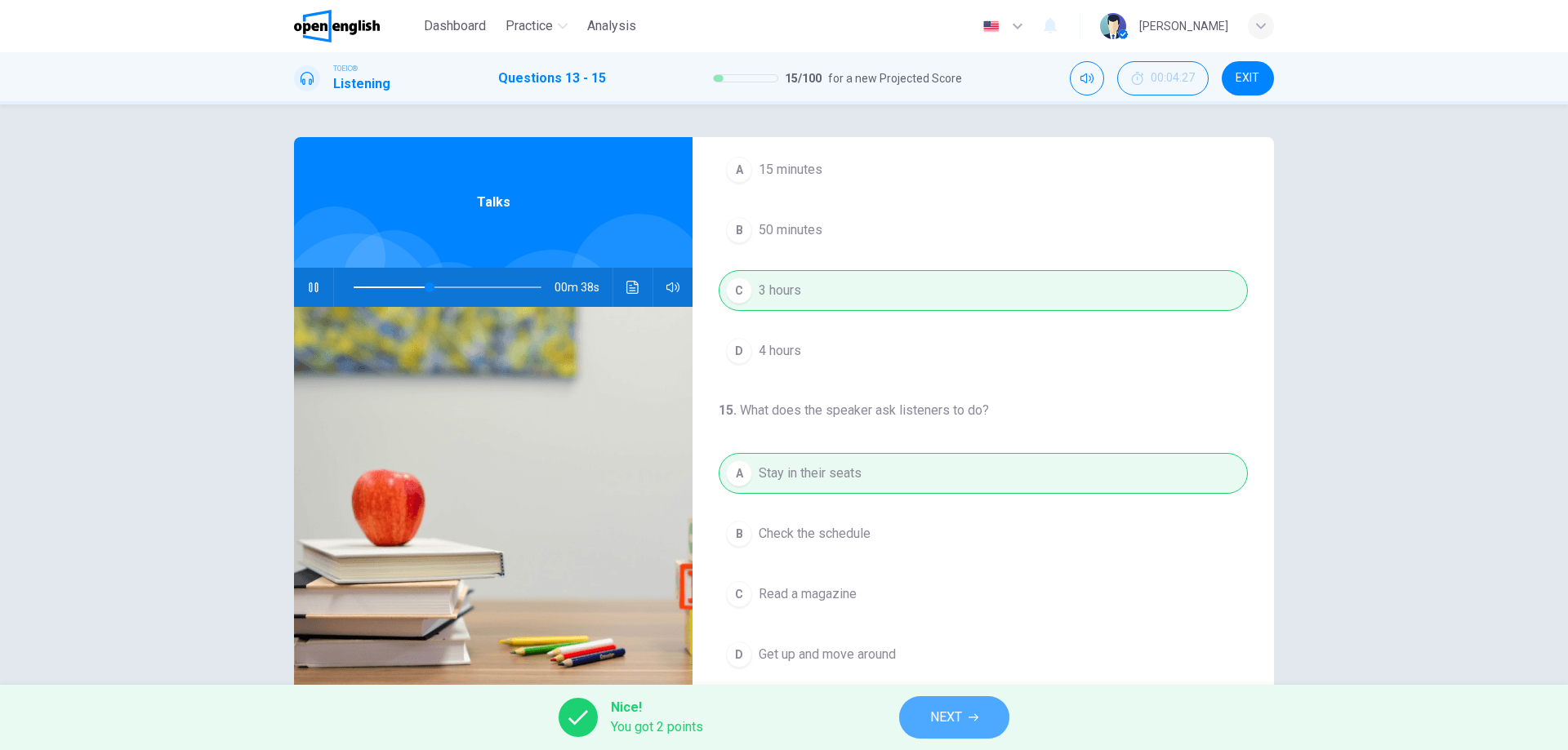
click at [947, 718] on span "NEXT" at bounding box center [946, 717] width 32 height 22
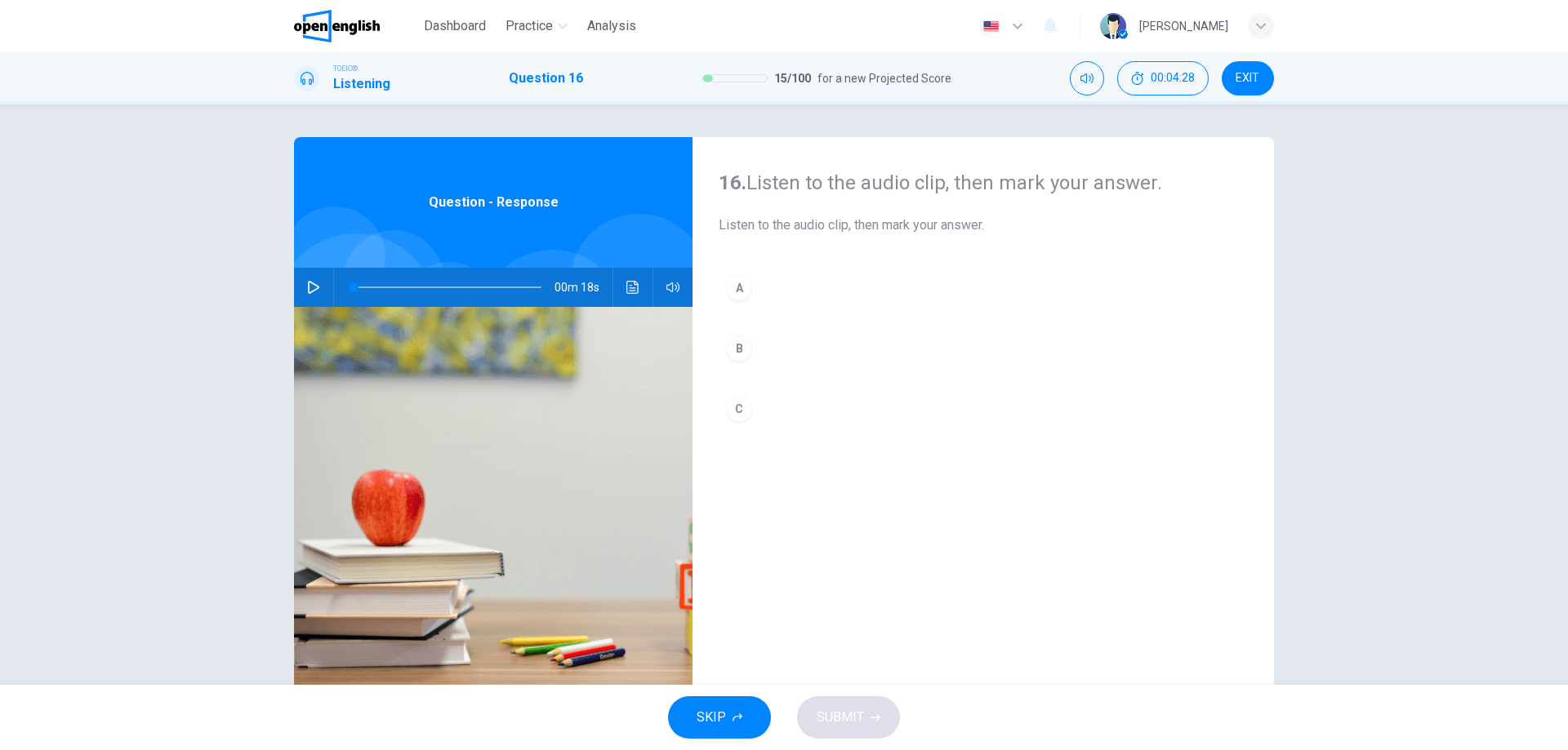
click at [324, 288] on div "00m 18s" at bounding box center [492, 287] width 398 height 39
click at [309, 292] on icon "button" at bounding box center [314, 288] width 13 height 13
click at [739, 407] on div "C" at bounding box center [739, 408] width 26 height 26
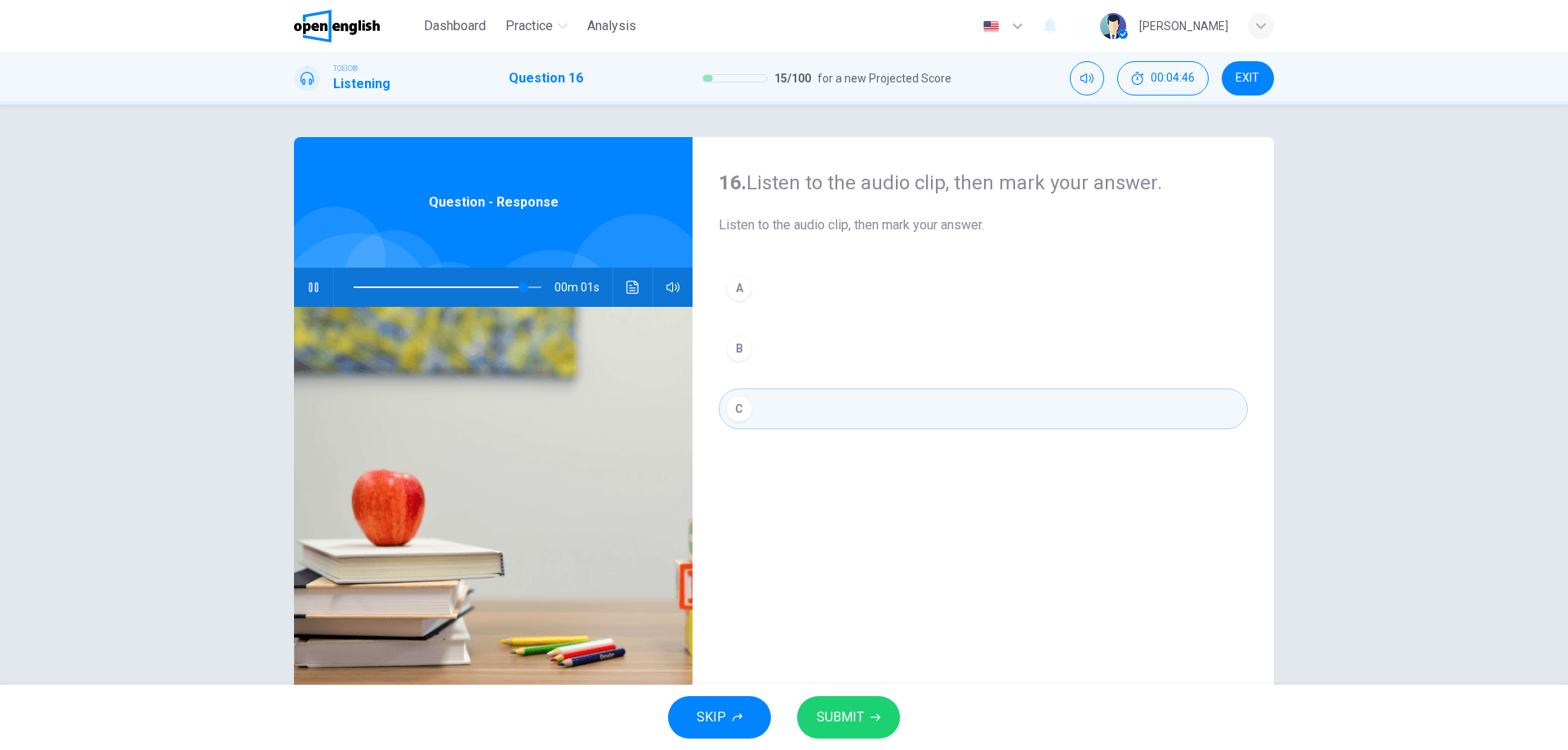
click at [873, 717] on icon "button" at bounding box center [876, 718] width 10 height 10
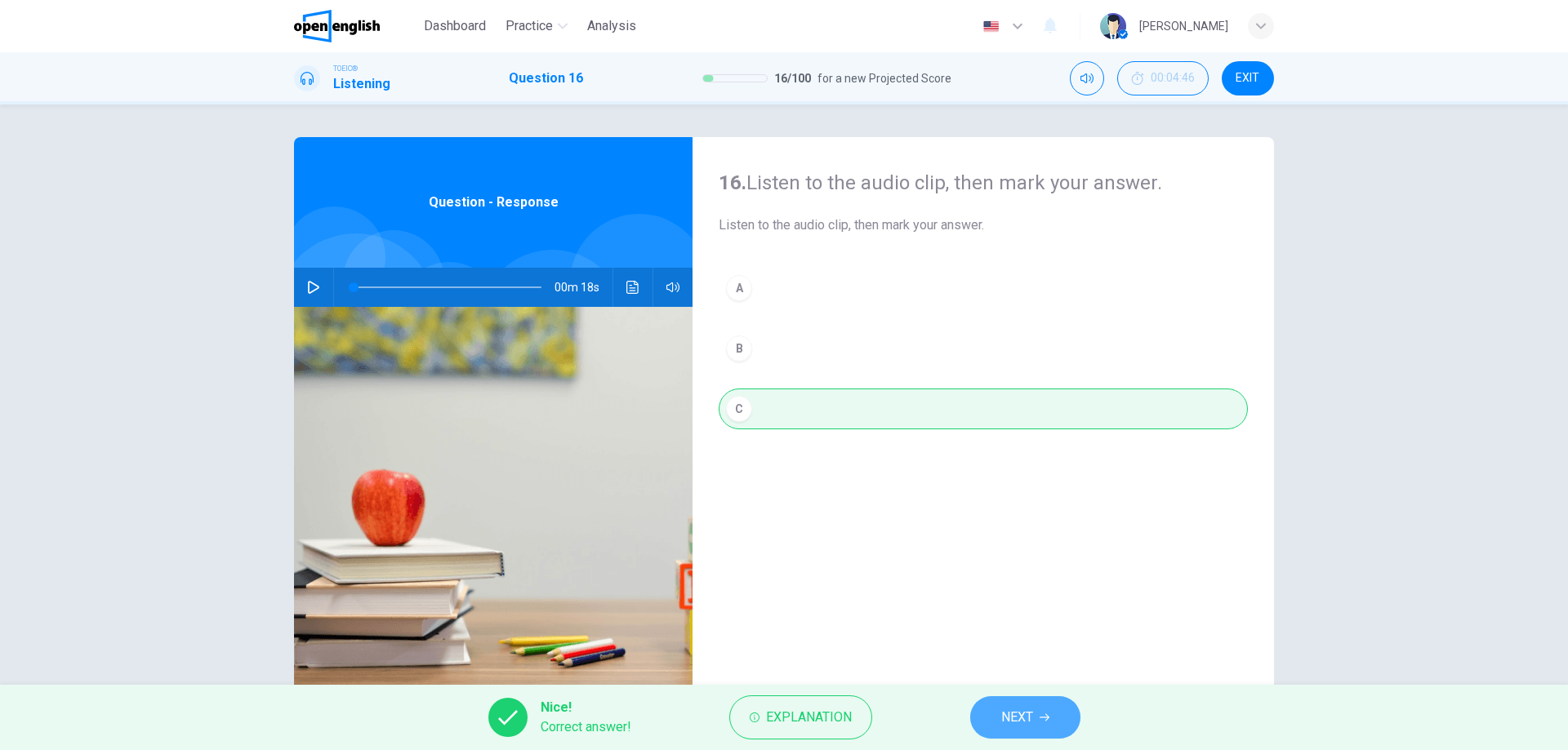
type input "*"
click at [1014, 707] on span "NEXT" at bounding box center [1017, 717] width 32 height 22
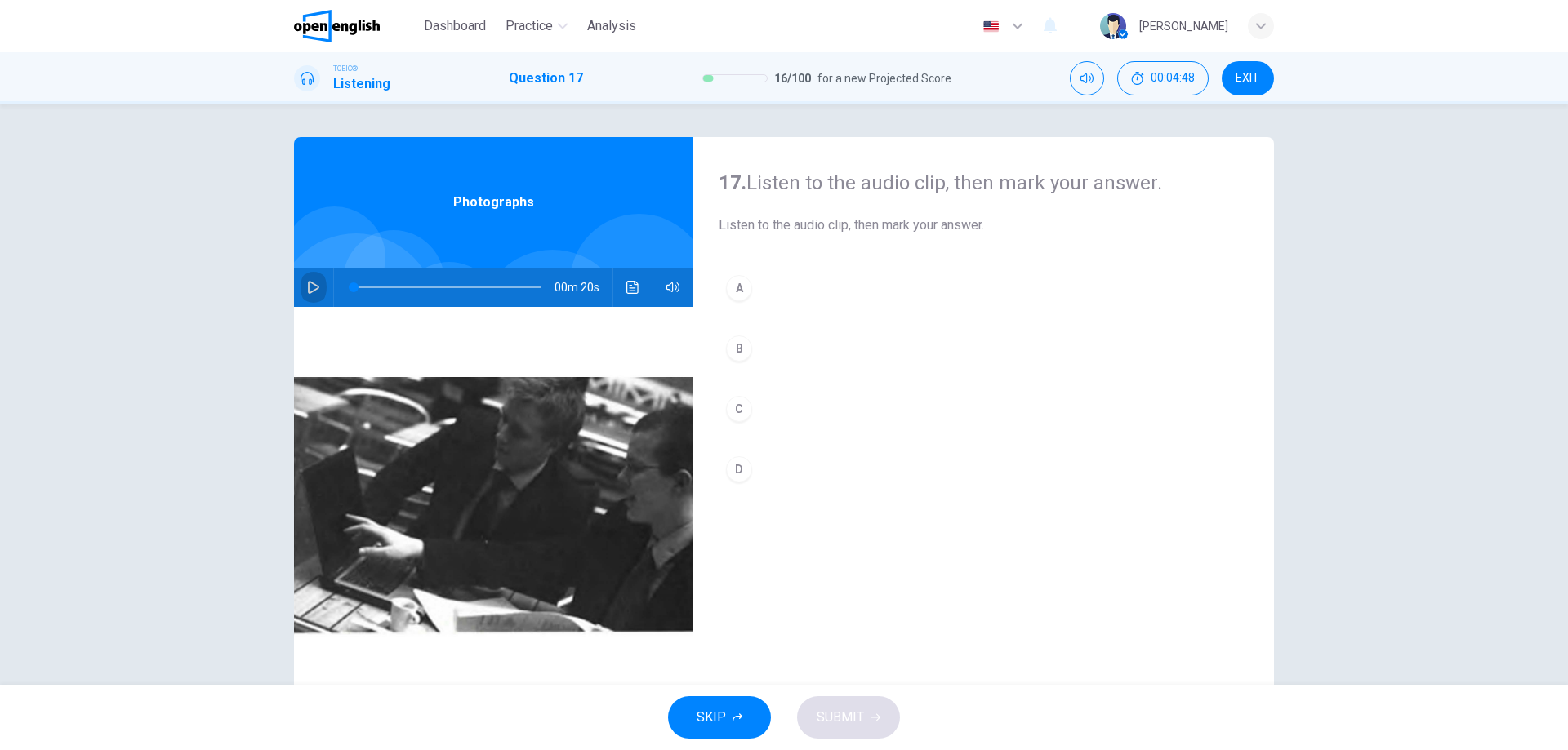
click at [311, 294] on button "button" at bounding box center [313, 287] width 26 height 39
click at [736, 285] on div "A" at bounding box center [739, 288] width 26 height 26
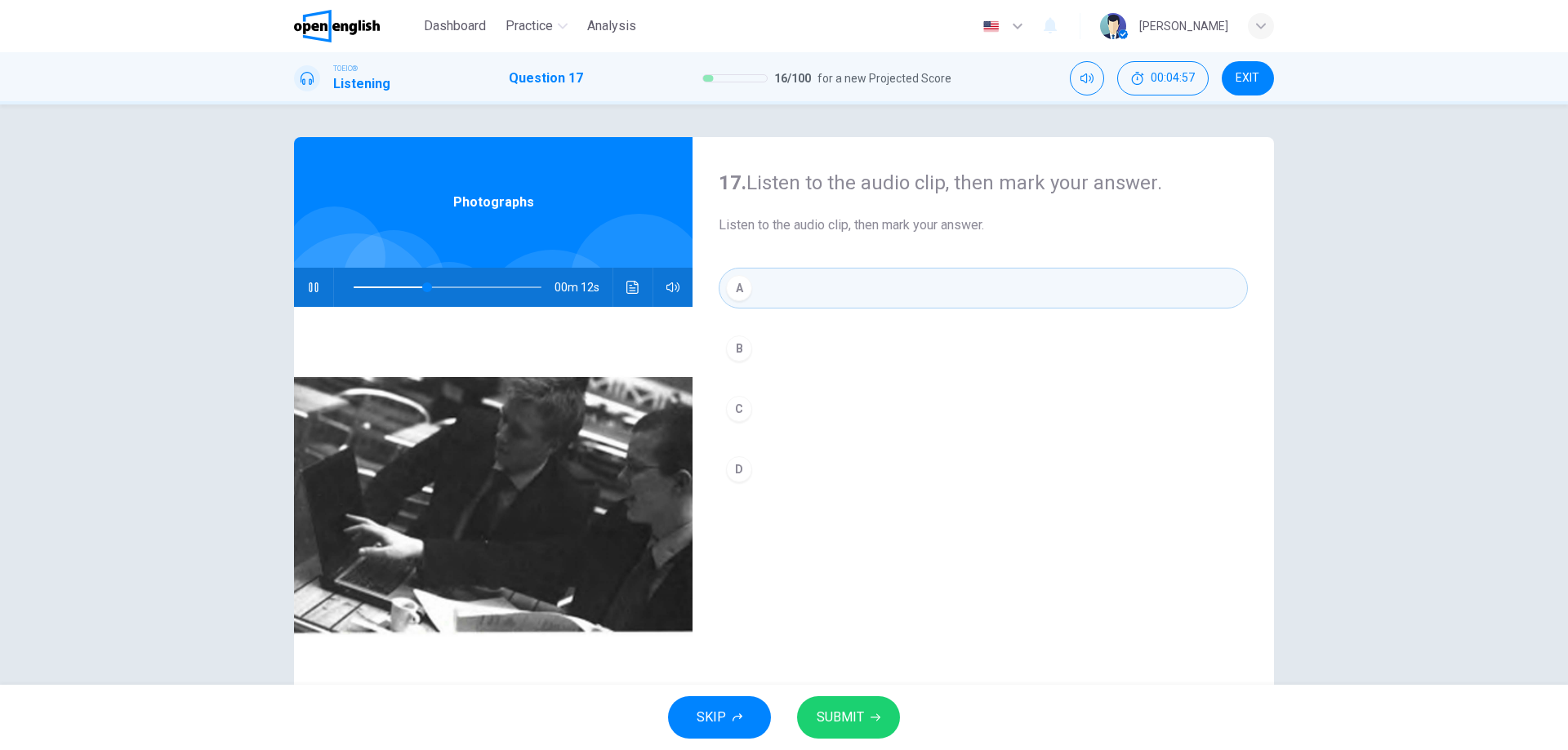
click at [850, 718] on span "SUBMIT" at bounding box center [840, 717] width 47 height 22
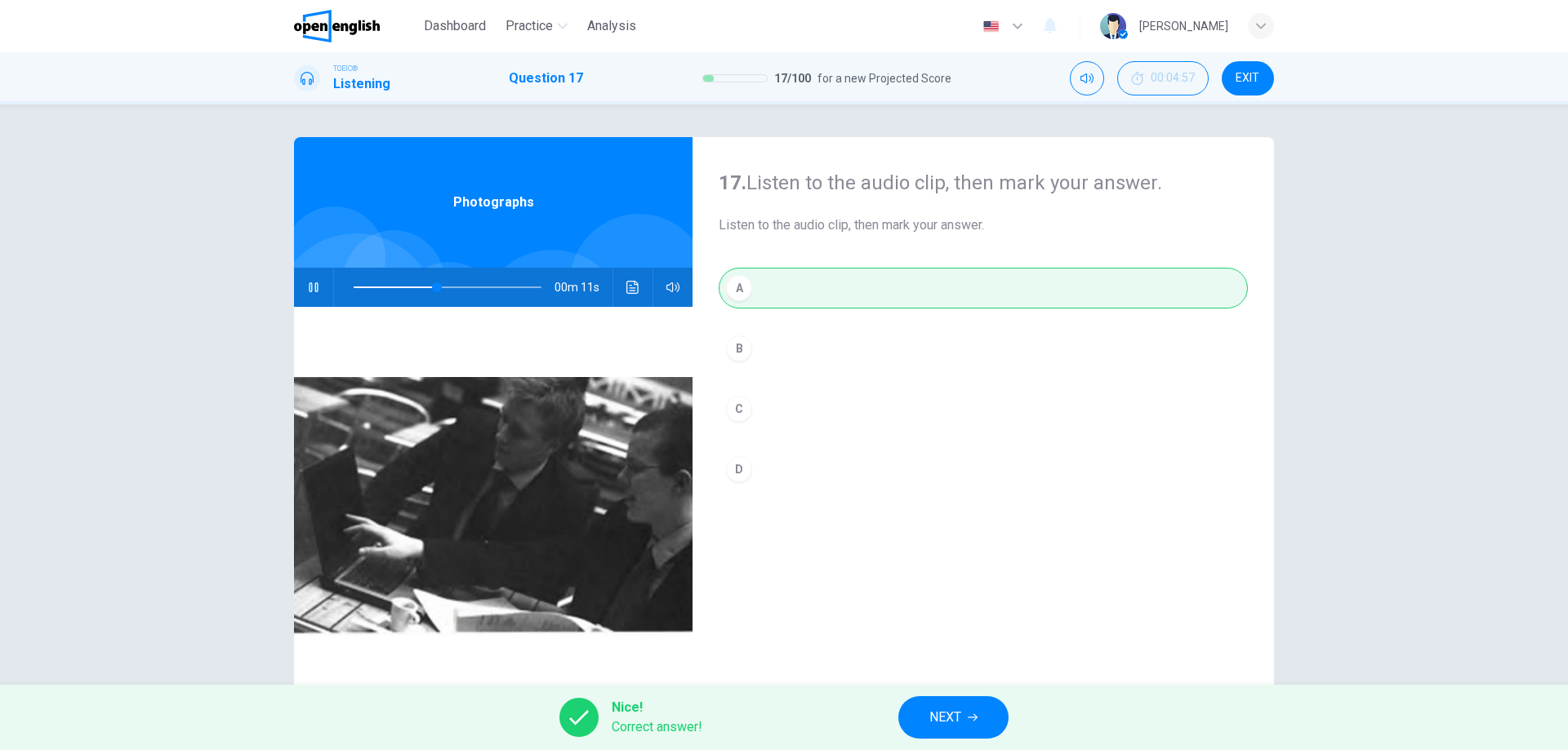
type input "**"
click at [917, 723] on button "NEXT" at bounding box center [953, 717] width 111 height 42
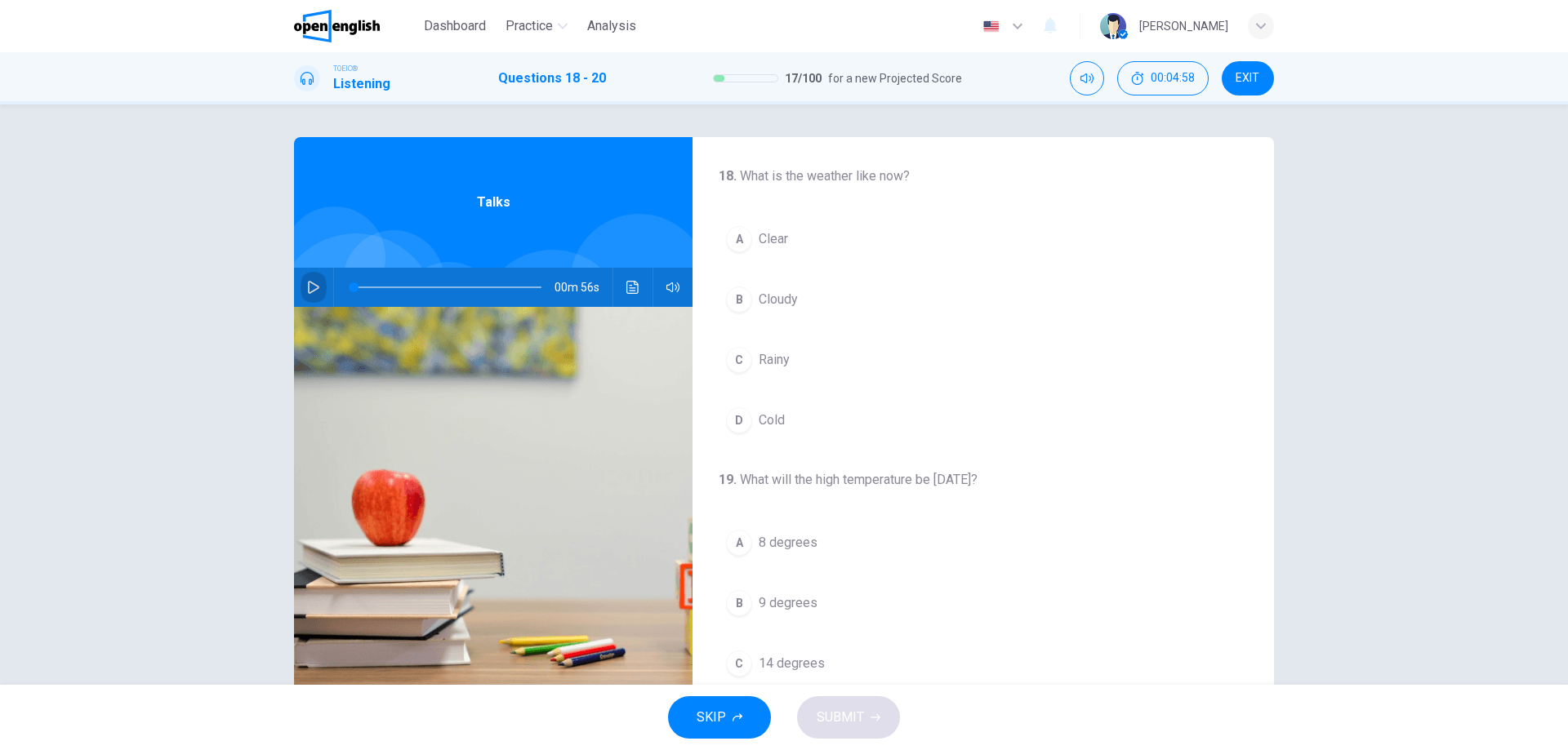
click at [308, 282] on icon "button" at bounding box center [314, 288] width 12 height 13
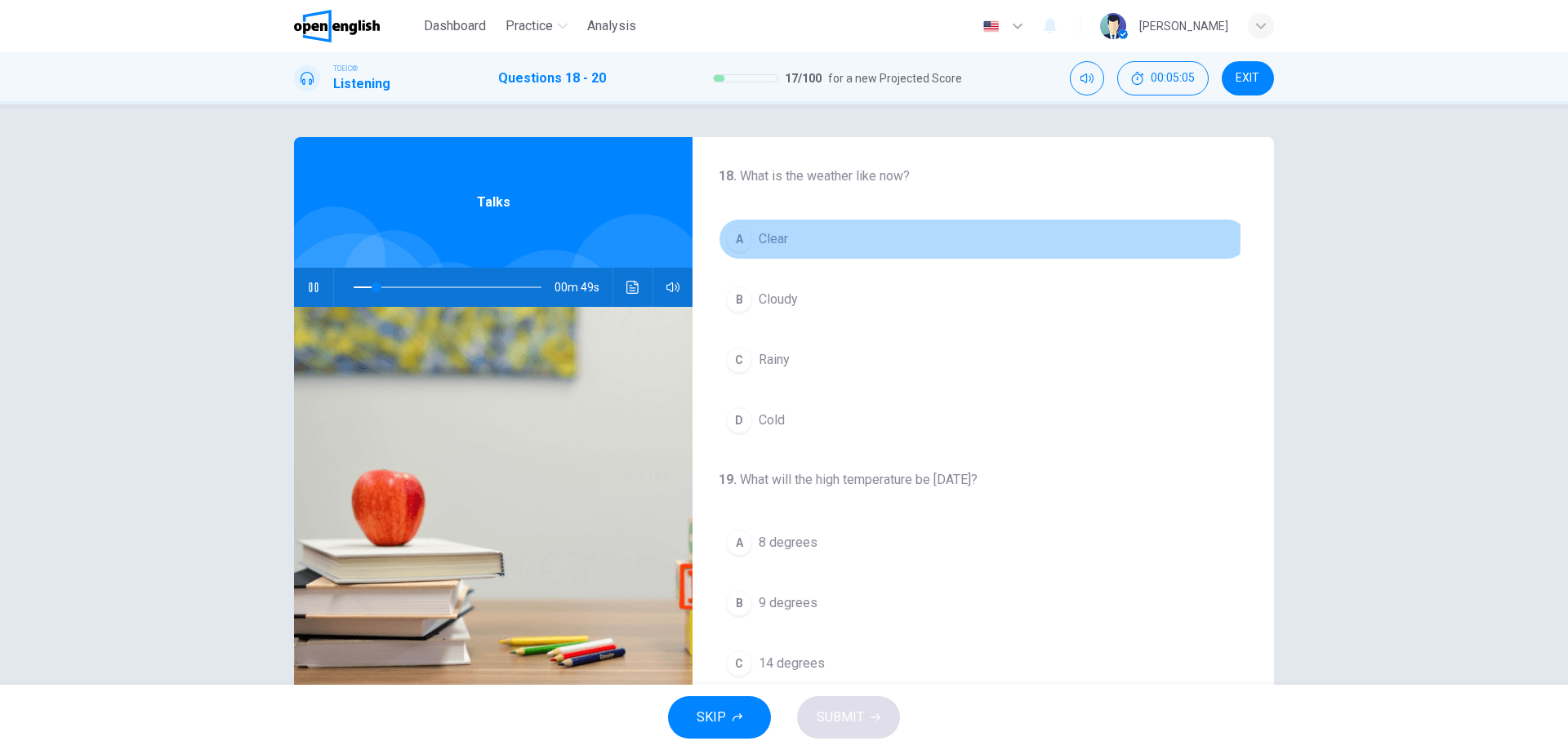
click at [734, 234] on div "A" at bounding box center [739, 239] width 26 height 26
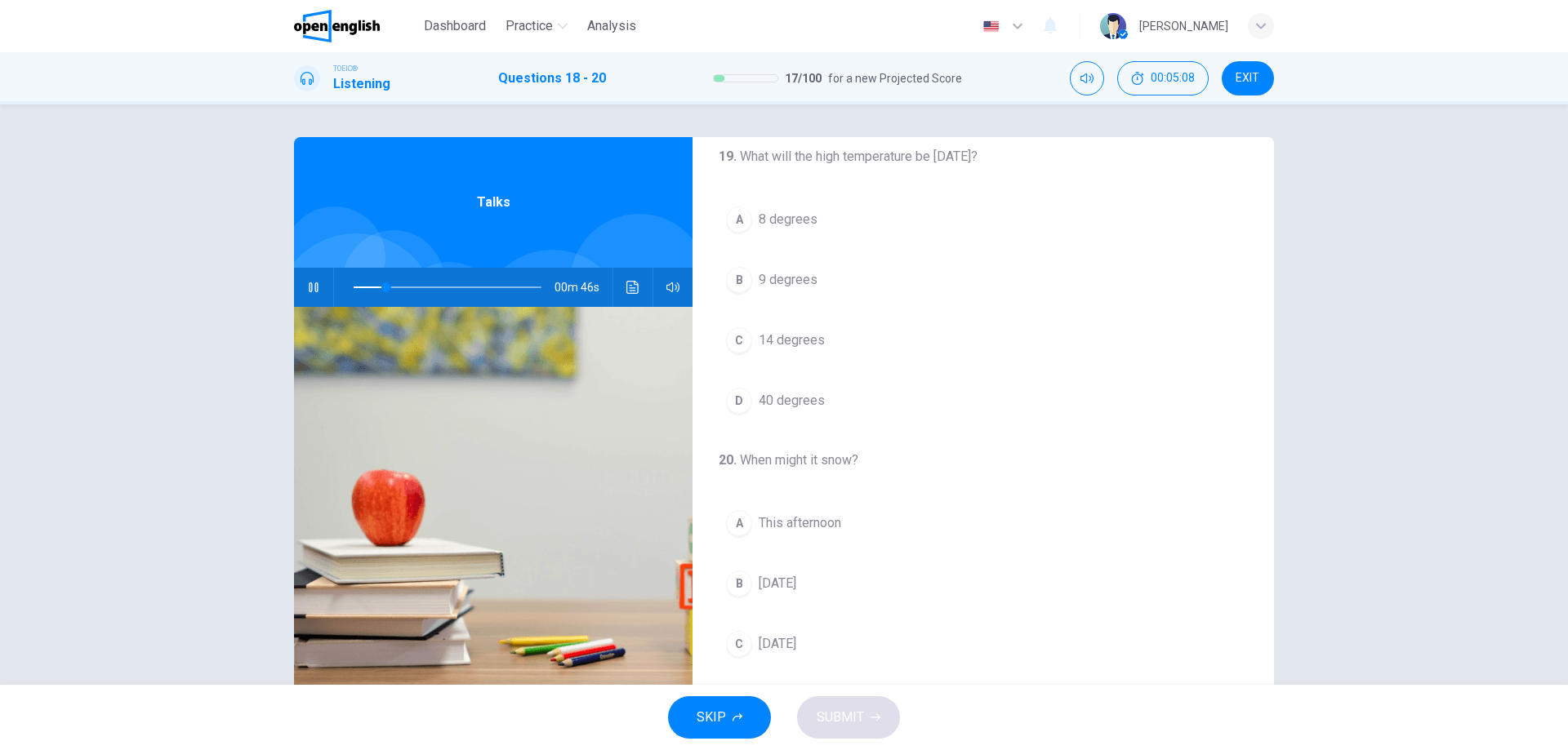
scroll to position [327, 0]
click at [728, 337] on div "C" at bounding box center [739, 337] width 26 height 26
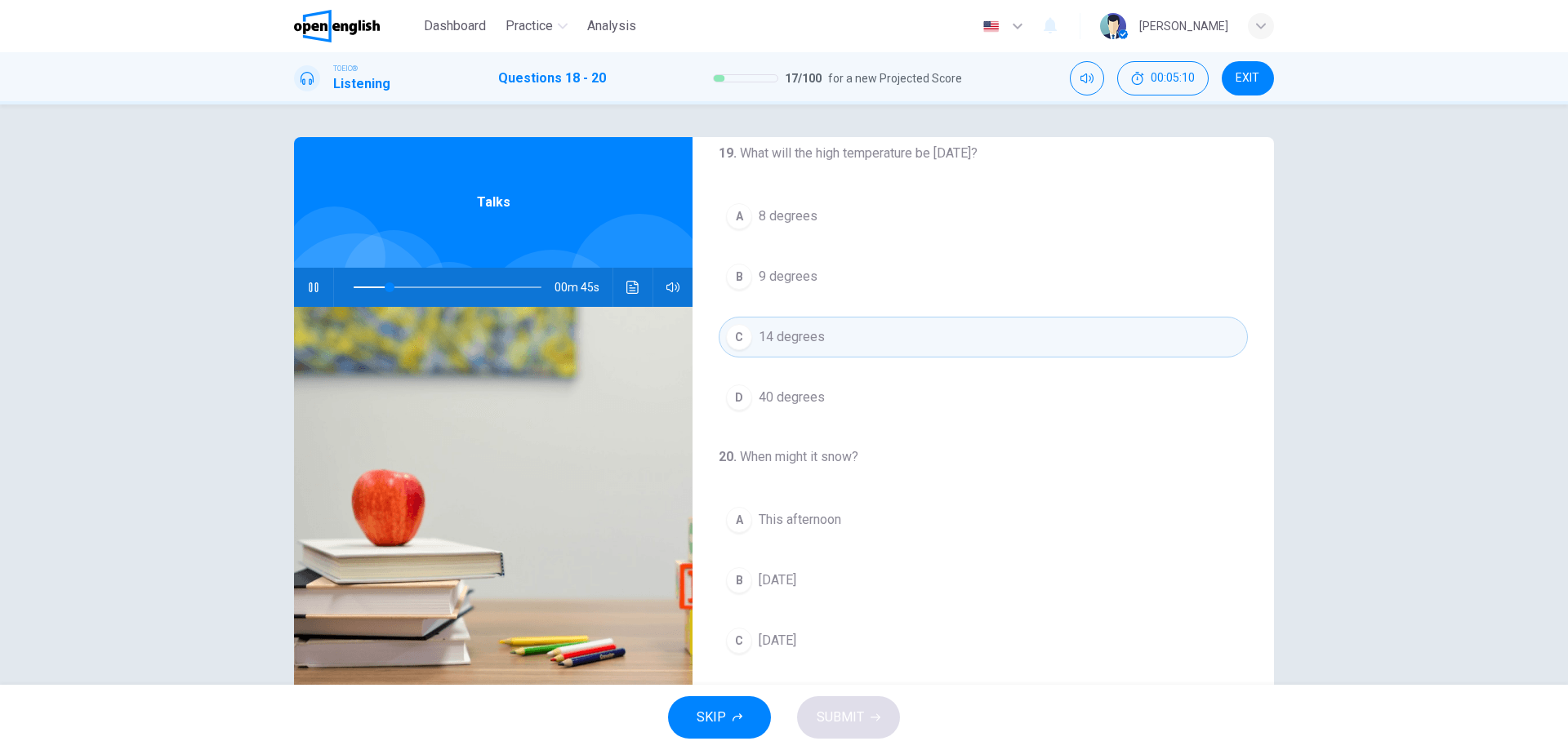
click at [727, 397] on div "D" at bounding box center [739, 397] width 26 height 26
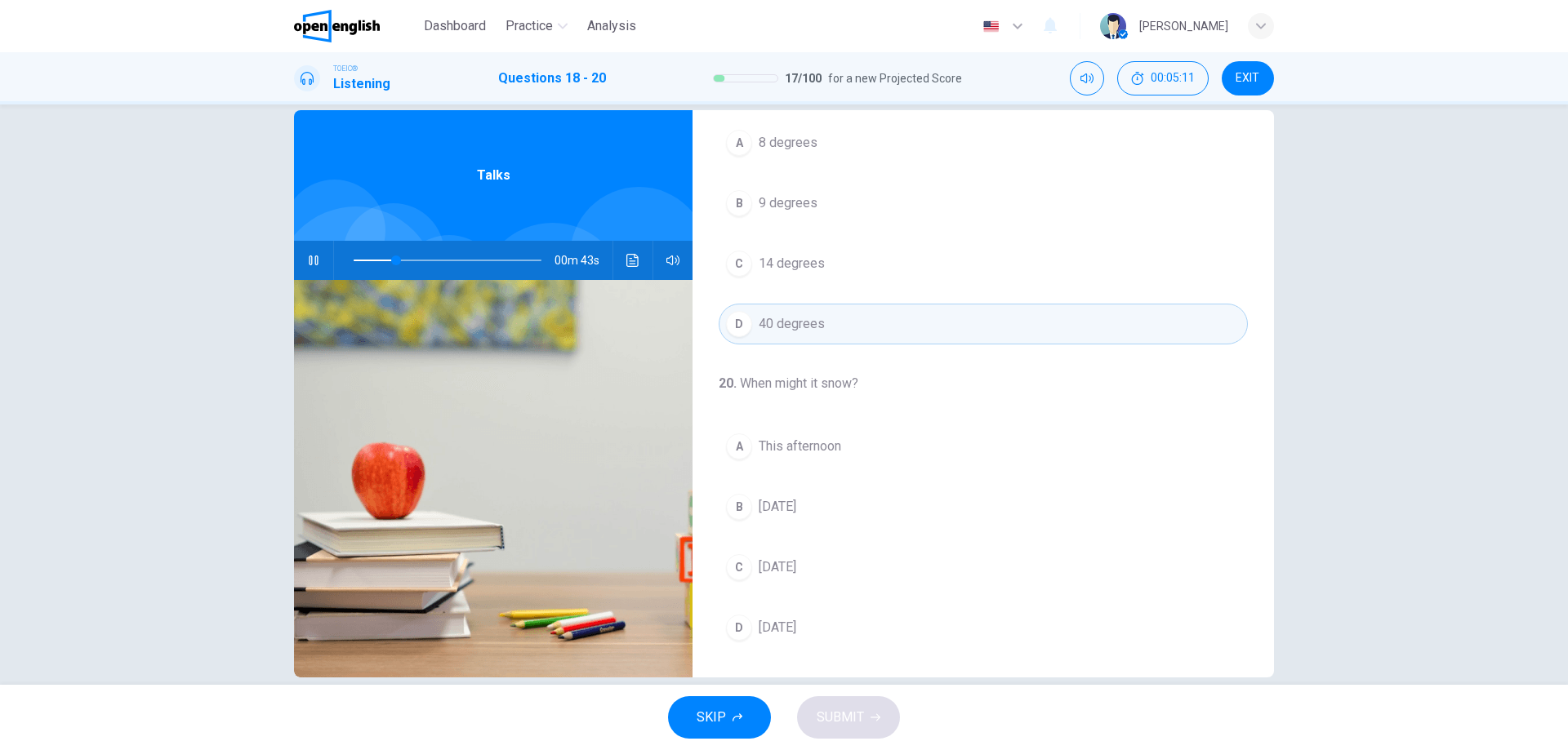
scroll to position [52, 0]
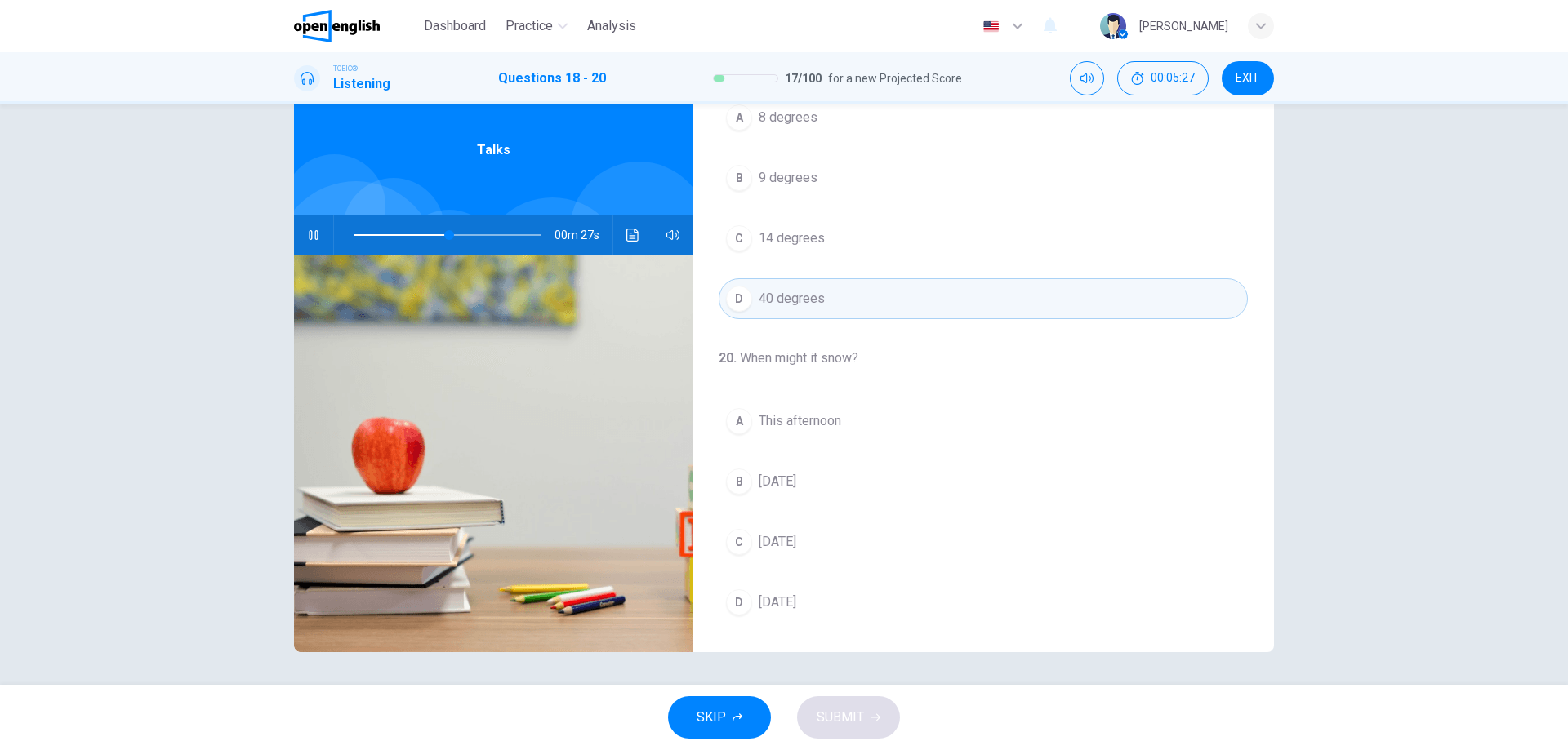
click at [789, 535] on span "[DATE]" at bounding box center [777, 542] width 37 height 20
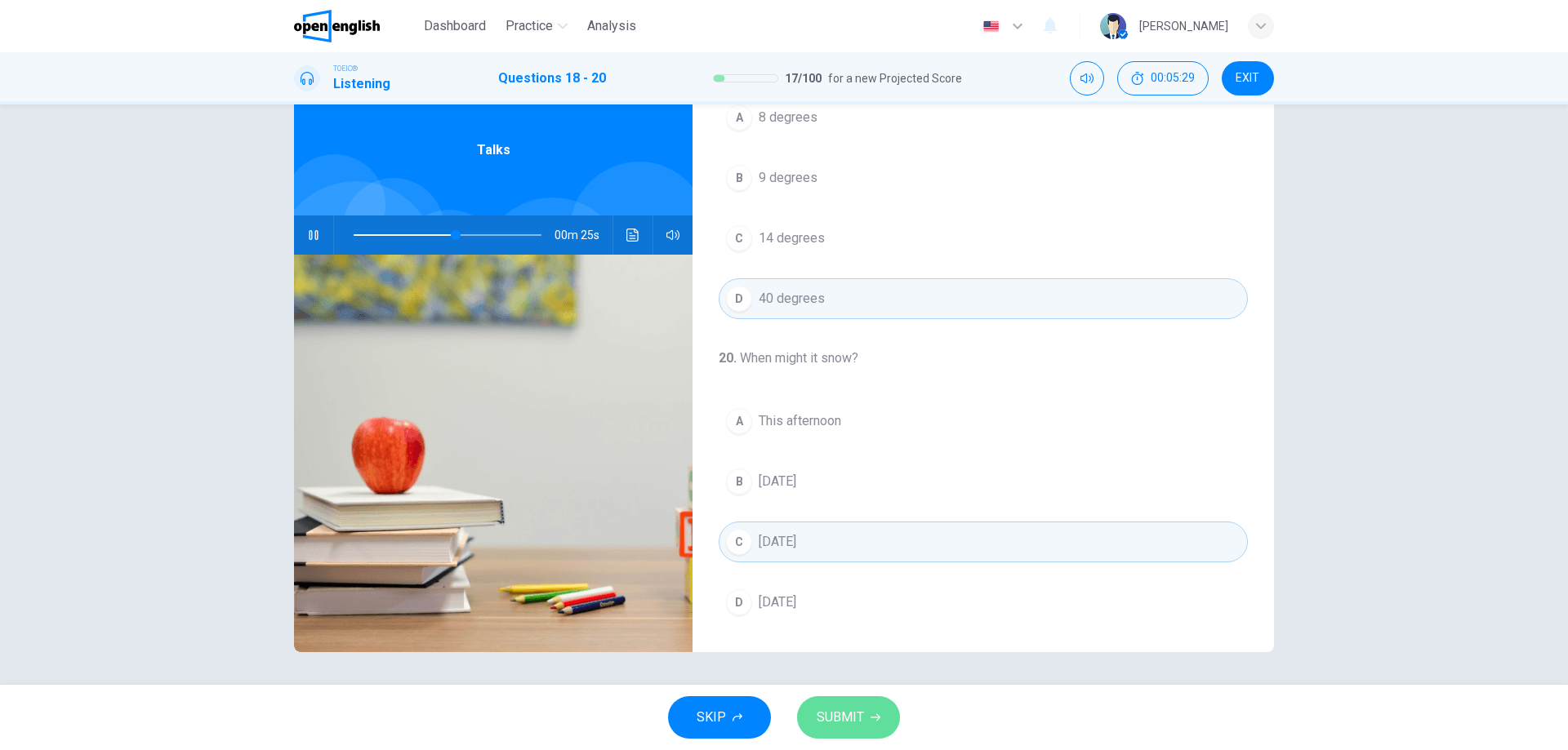
click at [849, 714] on span "SUBMIT" at bounding box center [840, 717] width 47 height 22
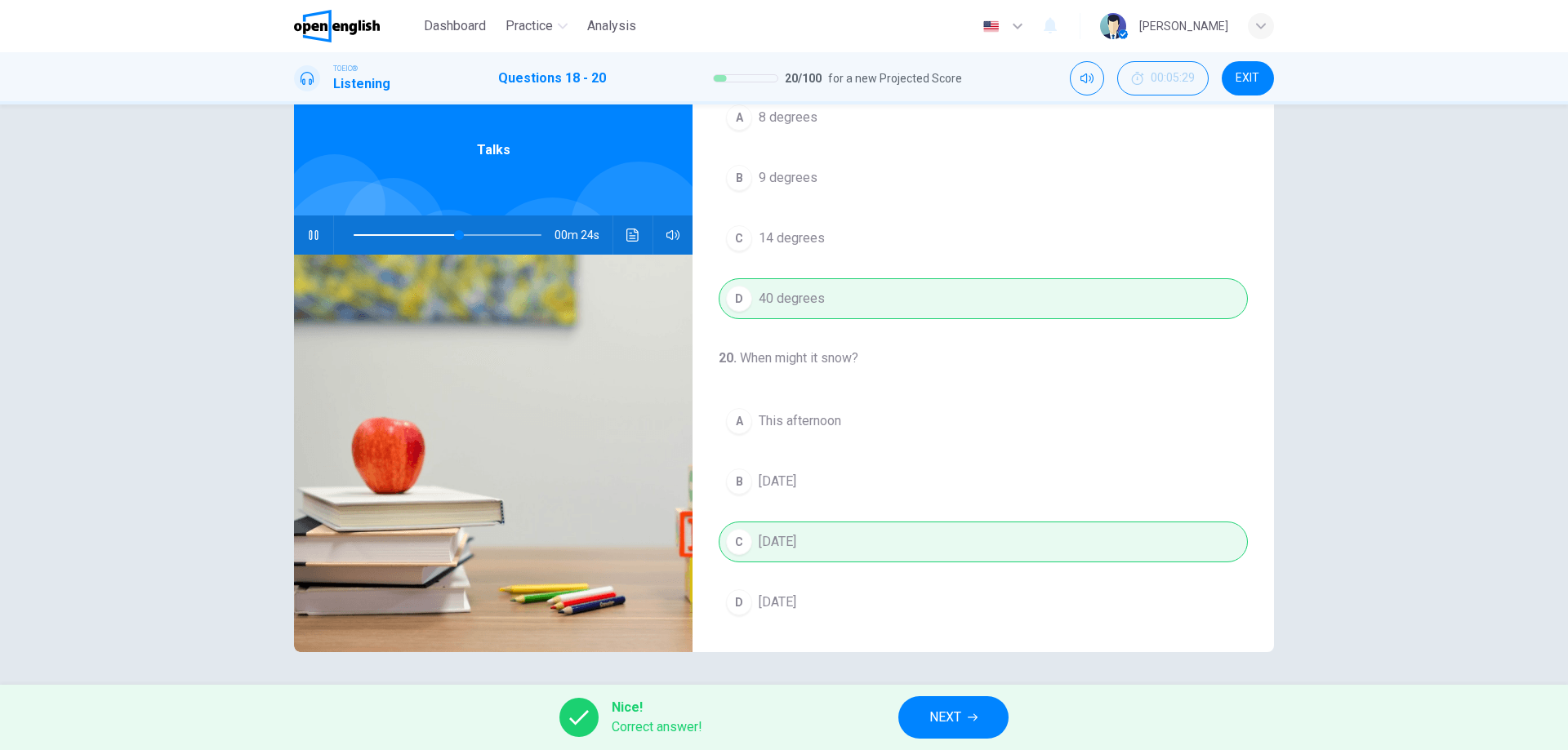
type input "**"
click at [905, 723] on button "NEXT" at bounding box center [953, 717] width 111 height 42
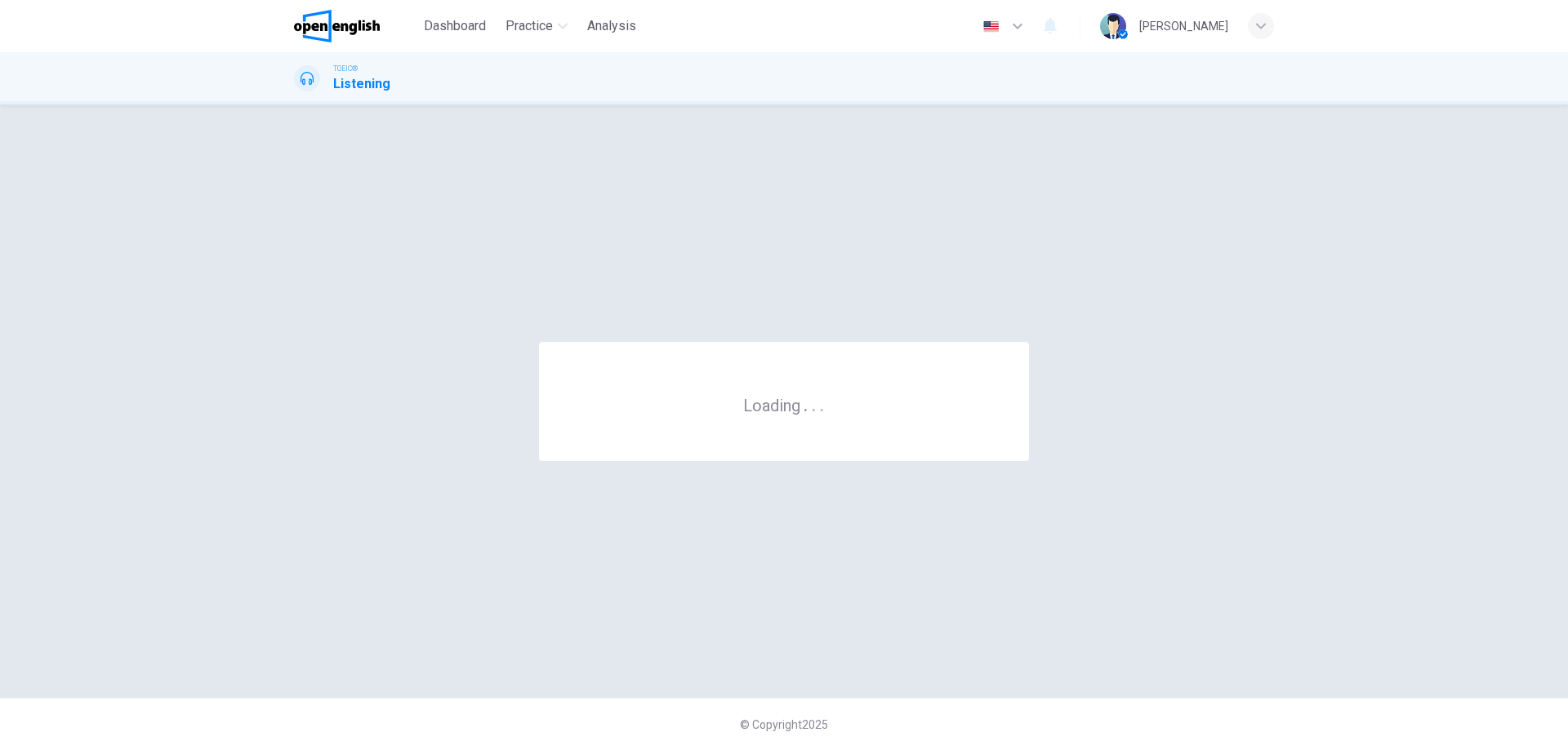
scroll to position [0, 0]
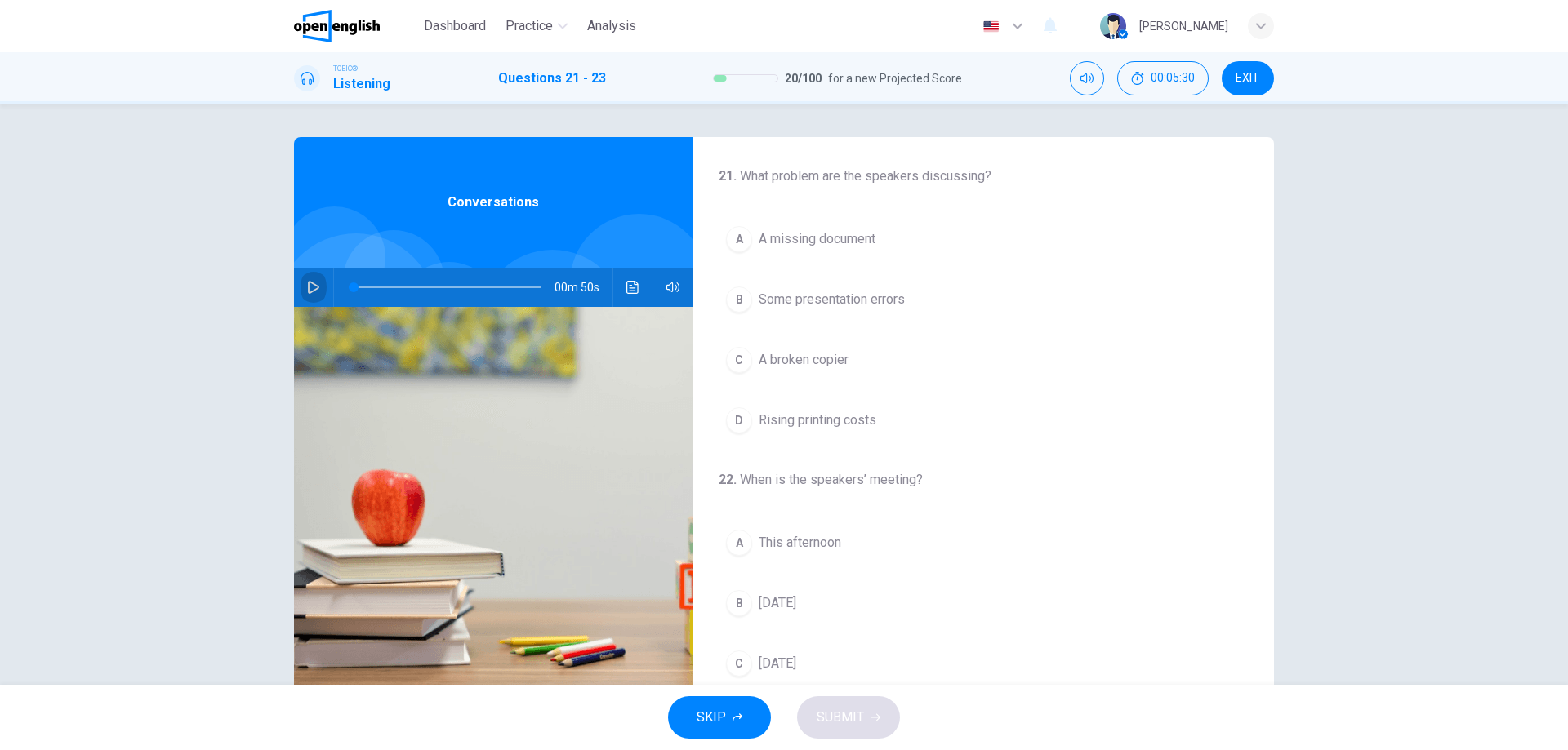
click at [309, 286] on icon "button" at bounding box center [314, 288] width 13 height 13
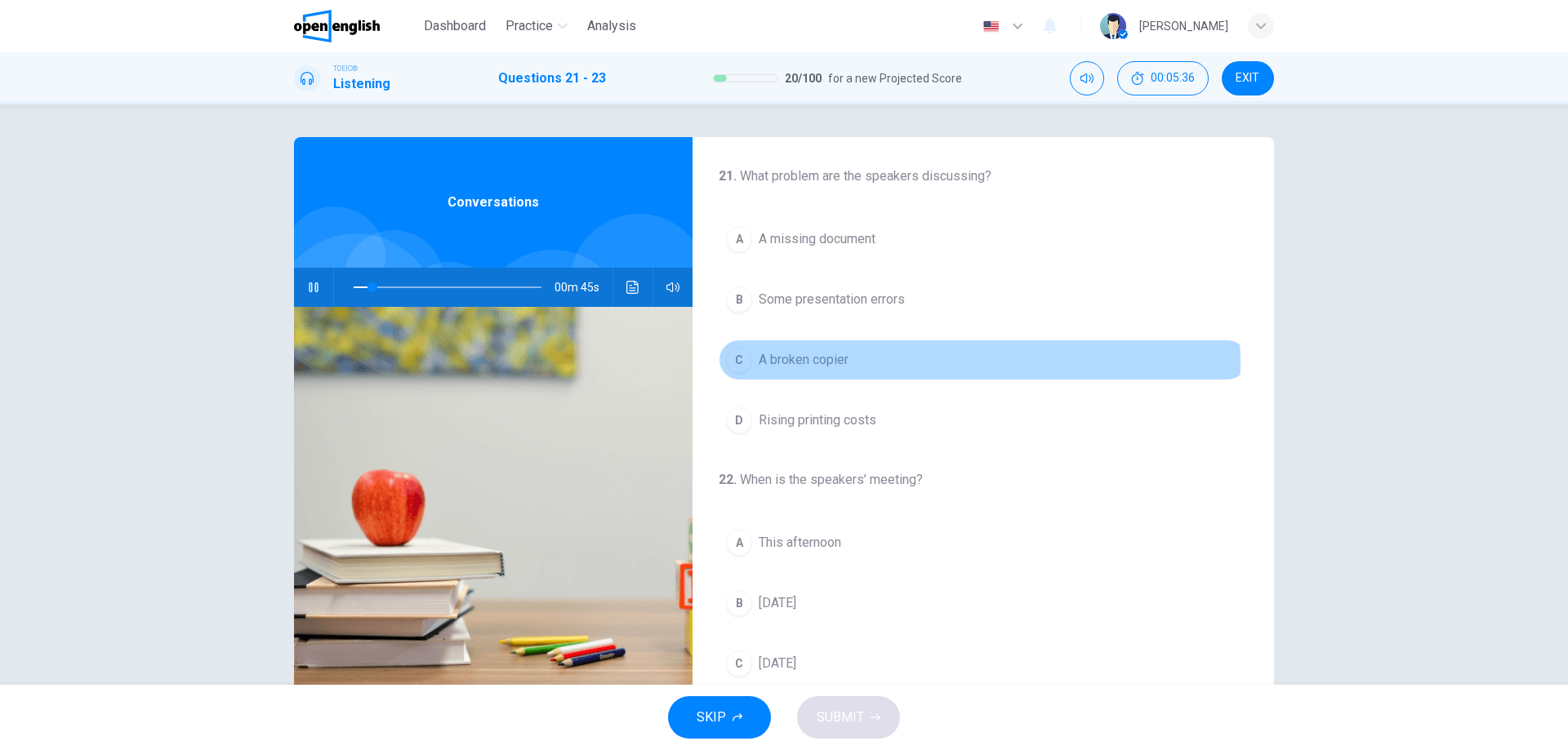
click at [814, 364] on span "A broken copier" at bounding box center [804, 360] width 90 height 20
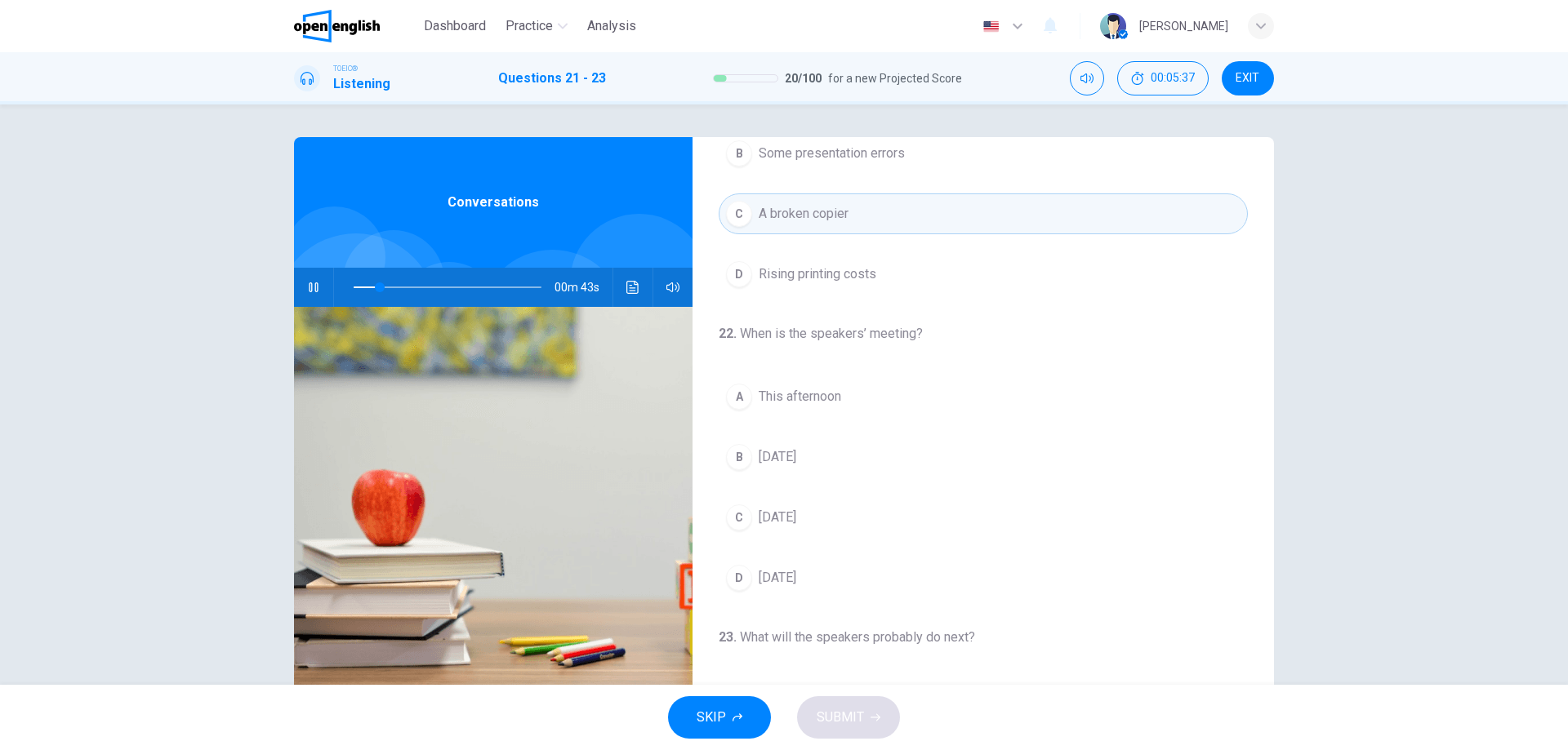
scroll to position [245, 0]
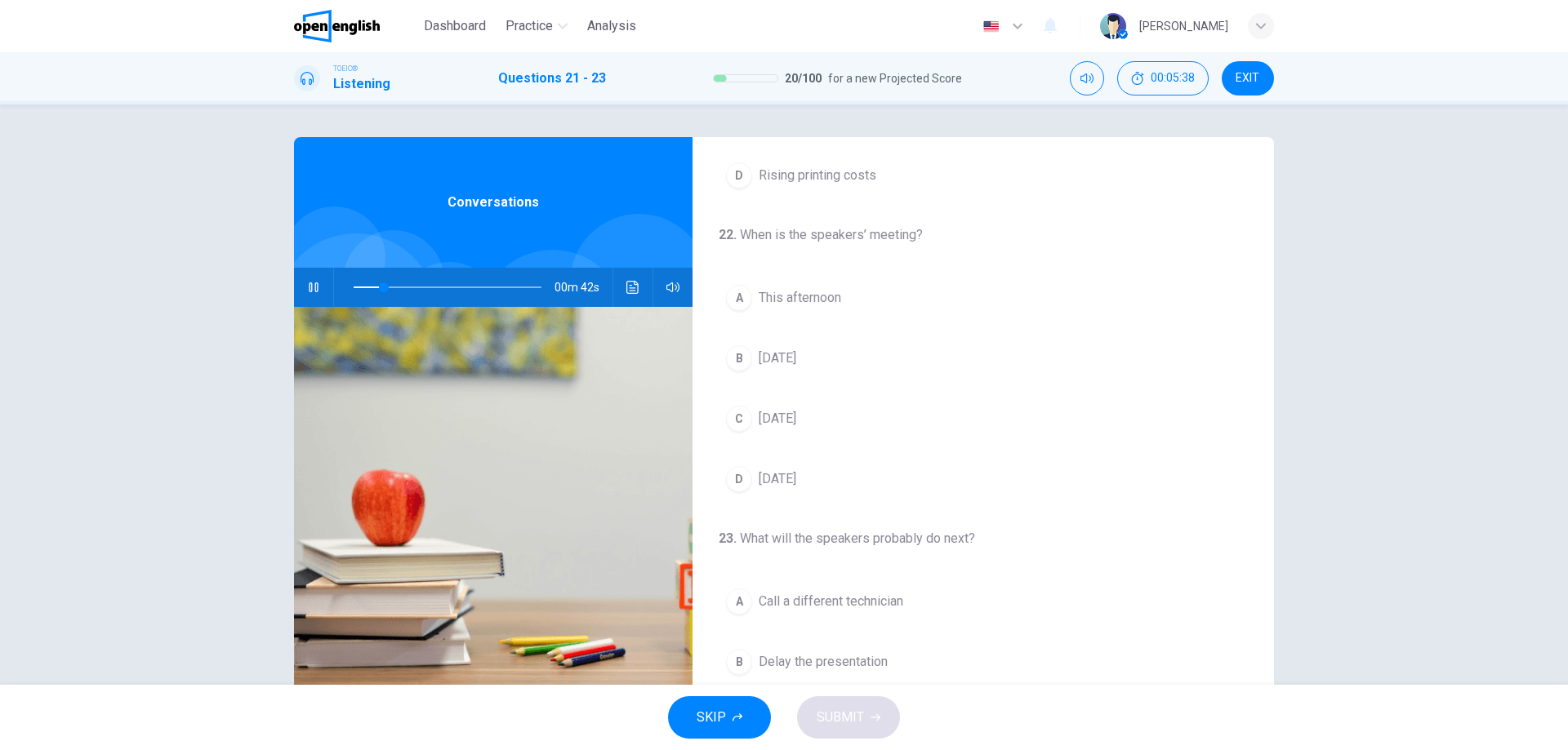
click at [796, 476] on span "[DATE]" at bounding box center [777, 479] width 37 height 20
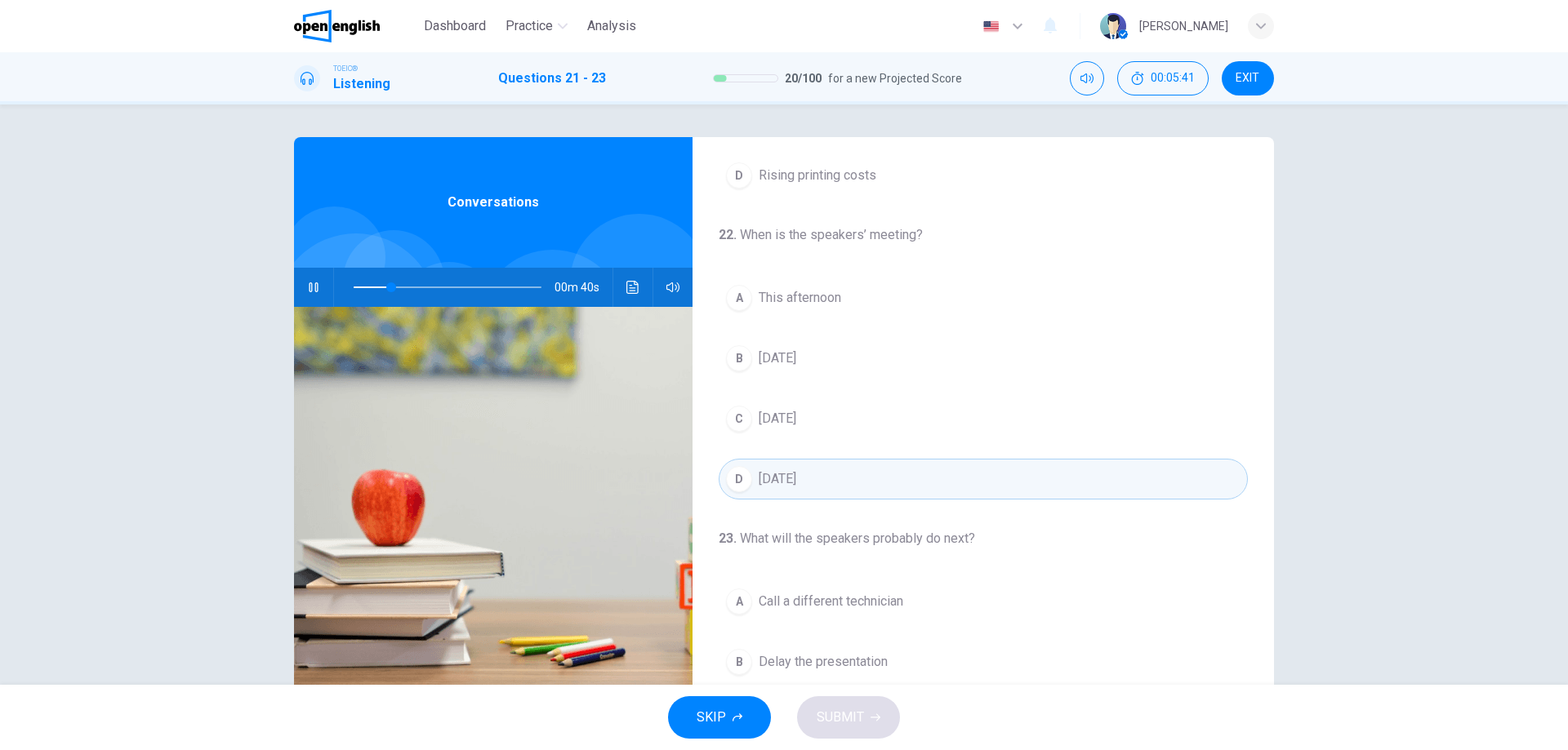
click at [824, 425] on button "C [DATE]" at bounding box center [983, 418] width 529 height 41
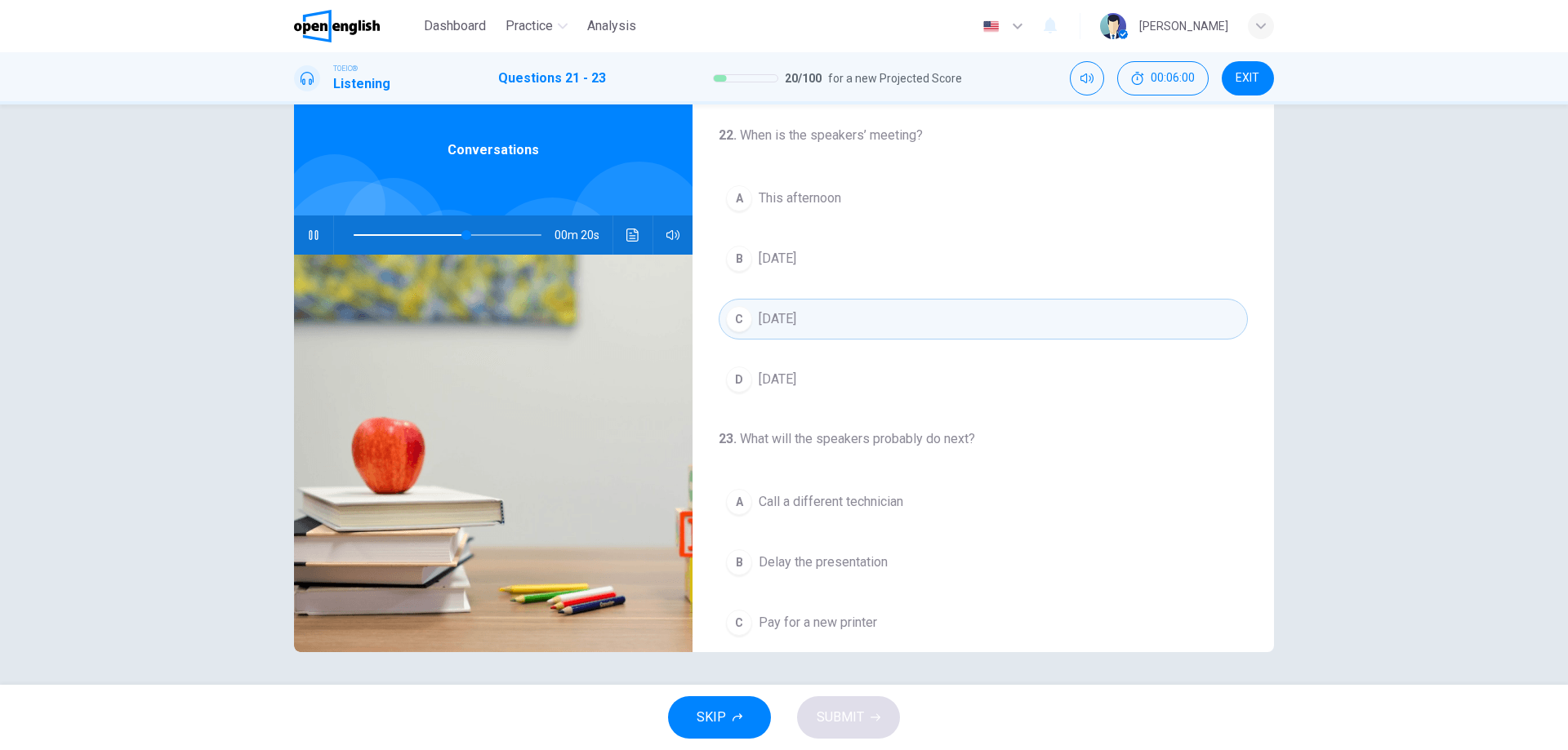
scroll to position [373, 0]
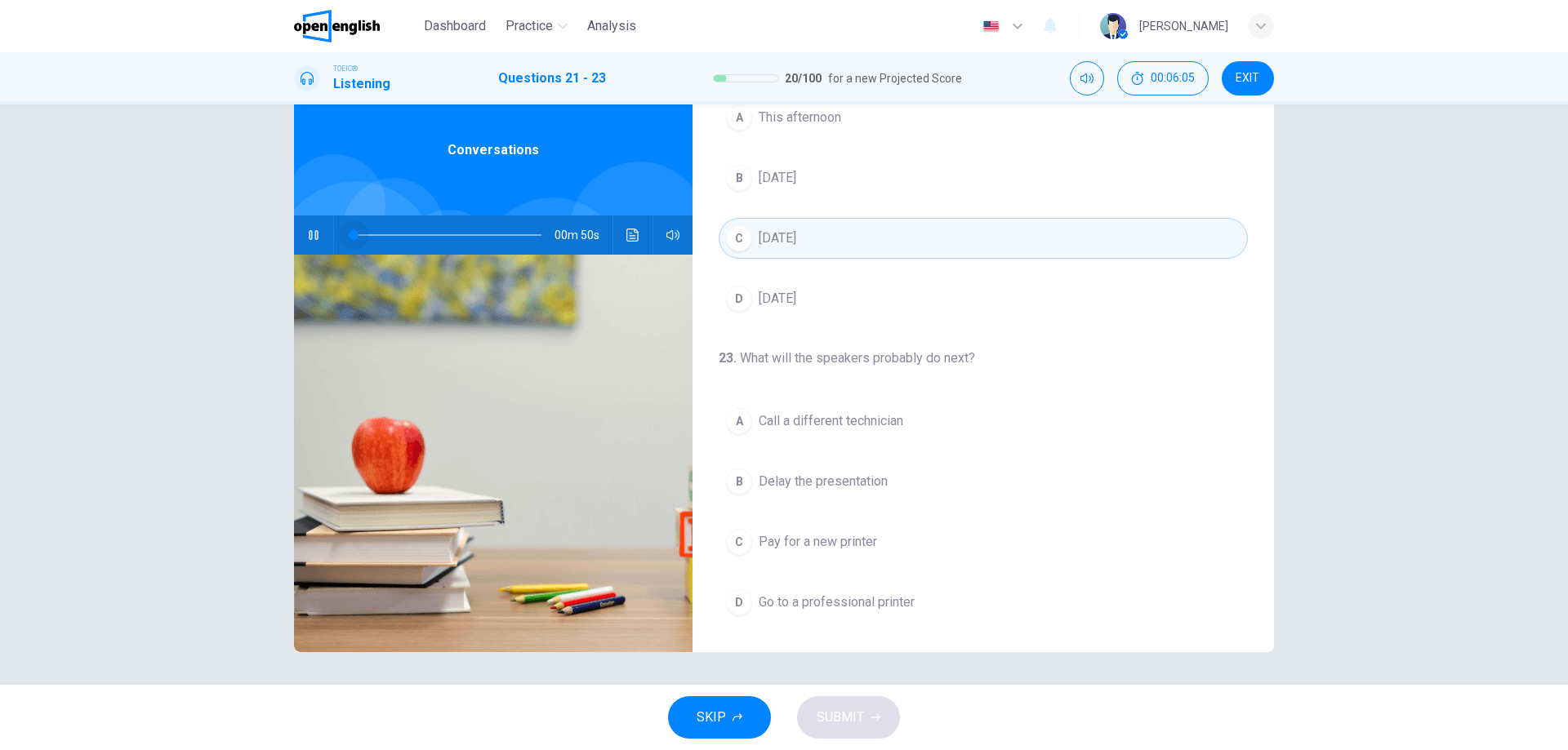
drag, startPoint x: 474, startPoint y: 234, endPoint x: 323, endPoint y: 235, distance: 151.0
click at [323, 235] on div "00m 50s" at bounding box center [492, 234] width 398 height 39
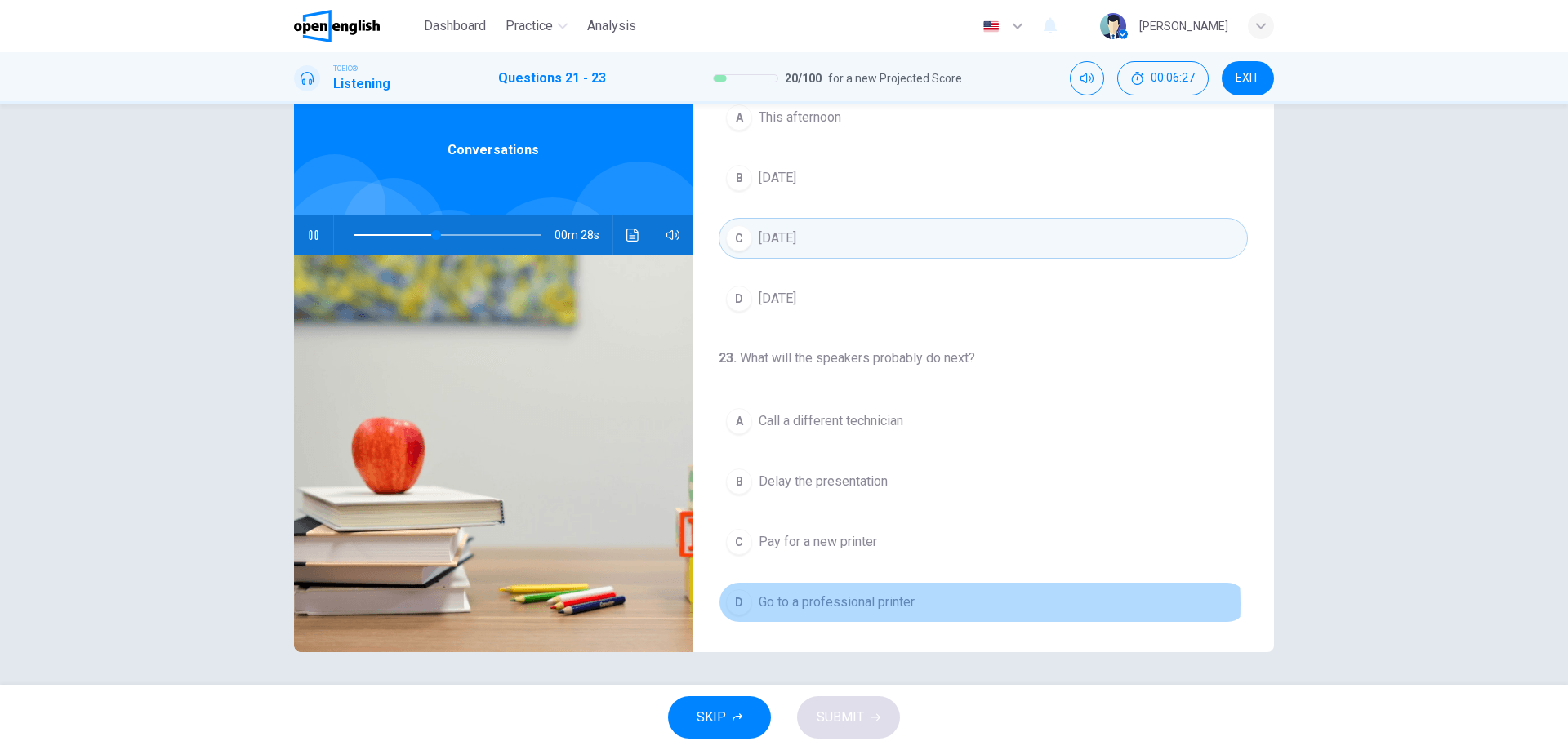
click at [883, 604] on span "Go to a professional printer" at bounding box center [837, 603] width 156 height 20
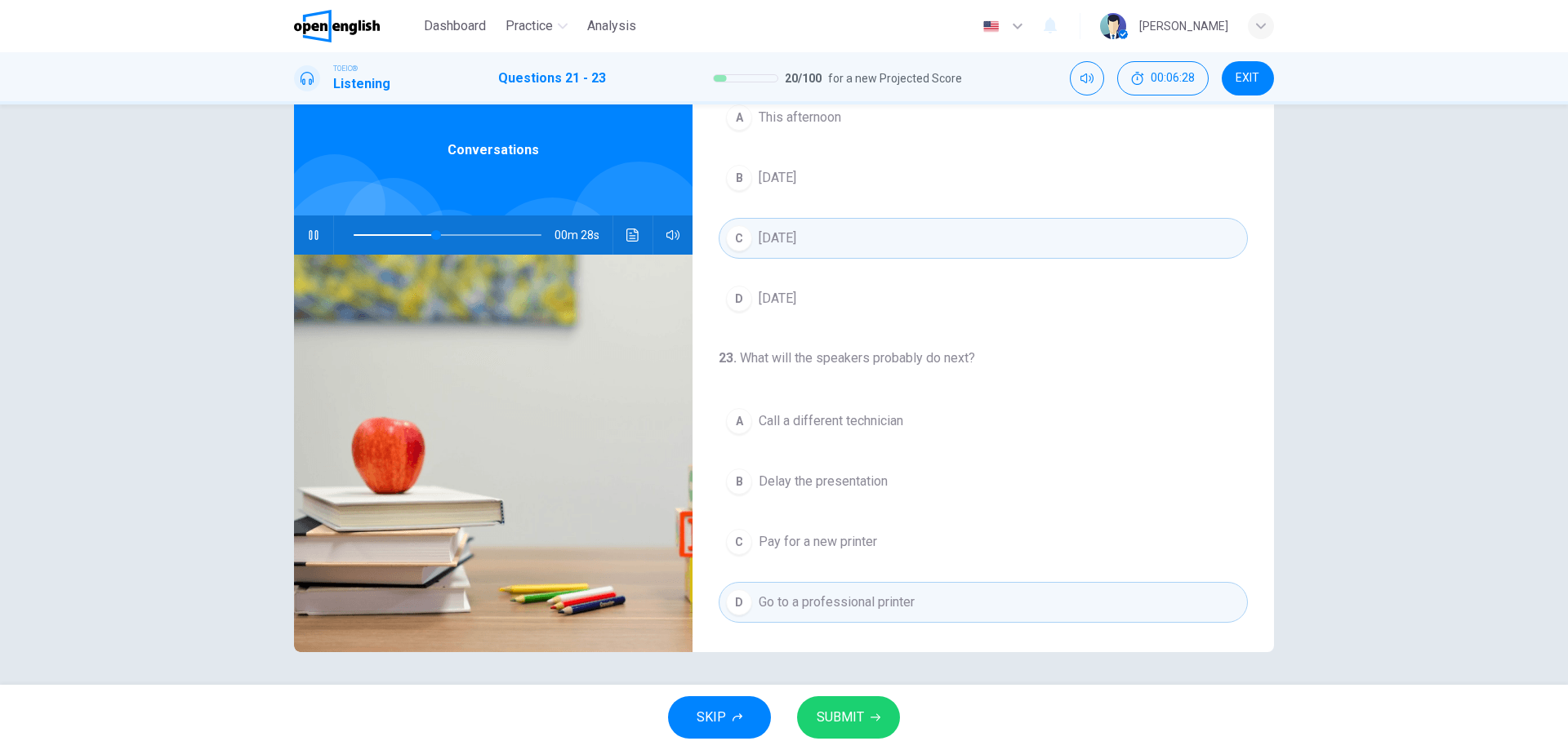
click at [878, 706] on button "SUBMIT" at bounding box center [848, 717] width 103 height 42
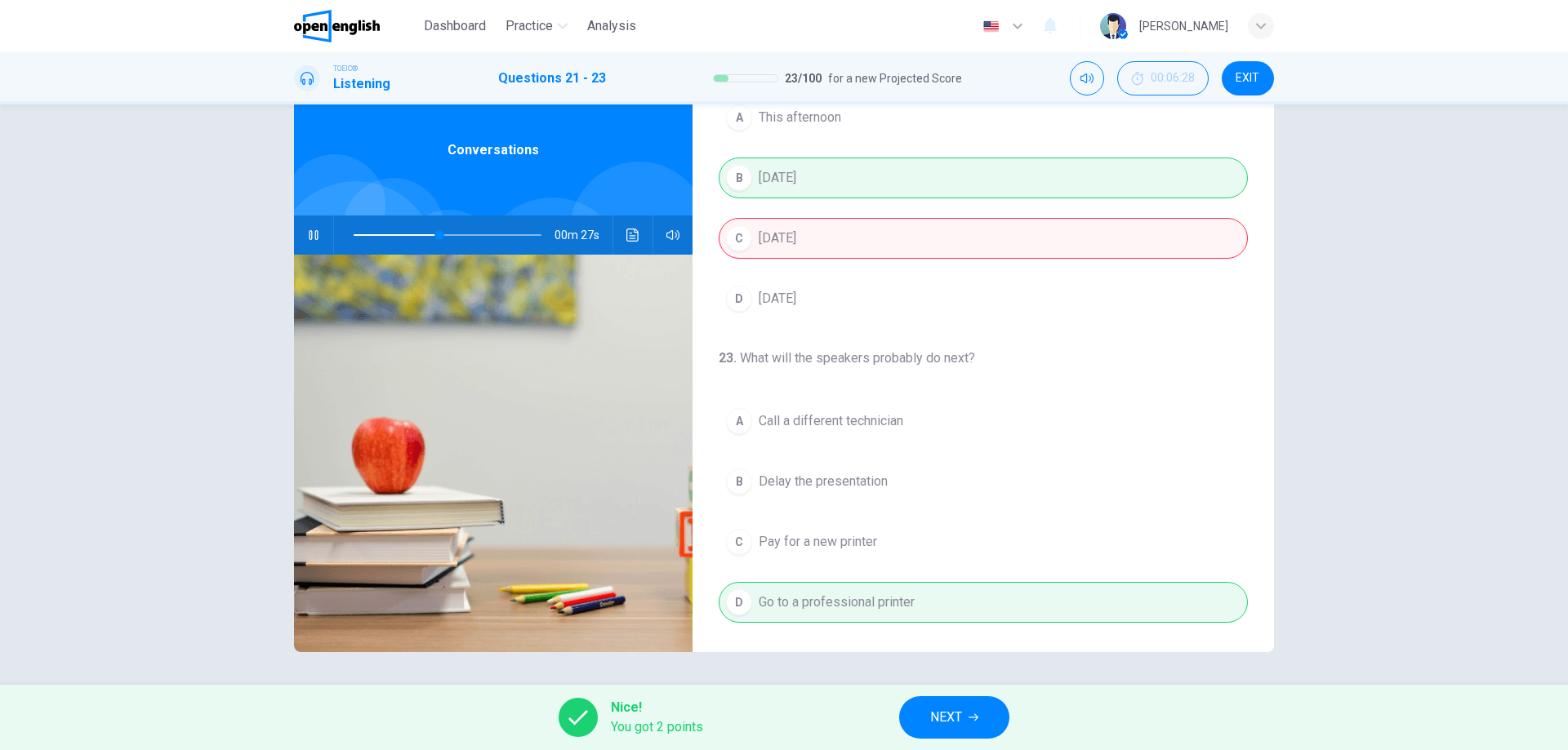
type input "**"
click at [993, 706] on button "NEXT" at bounding box center [954, 717] width 111 height 42
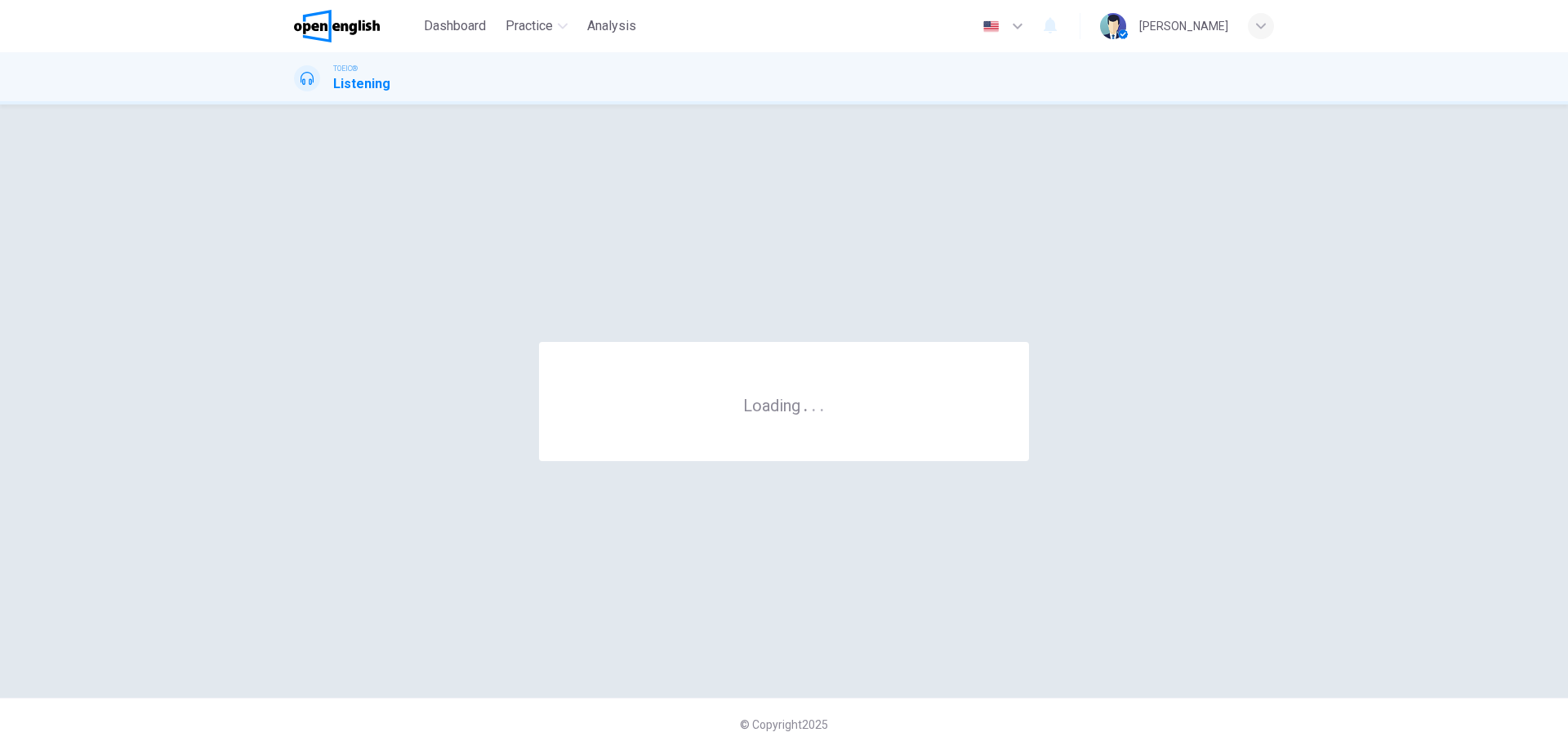
scroll to position [0, 0]
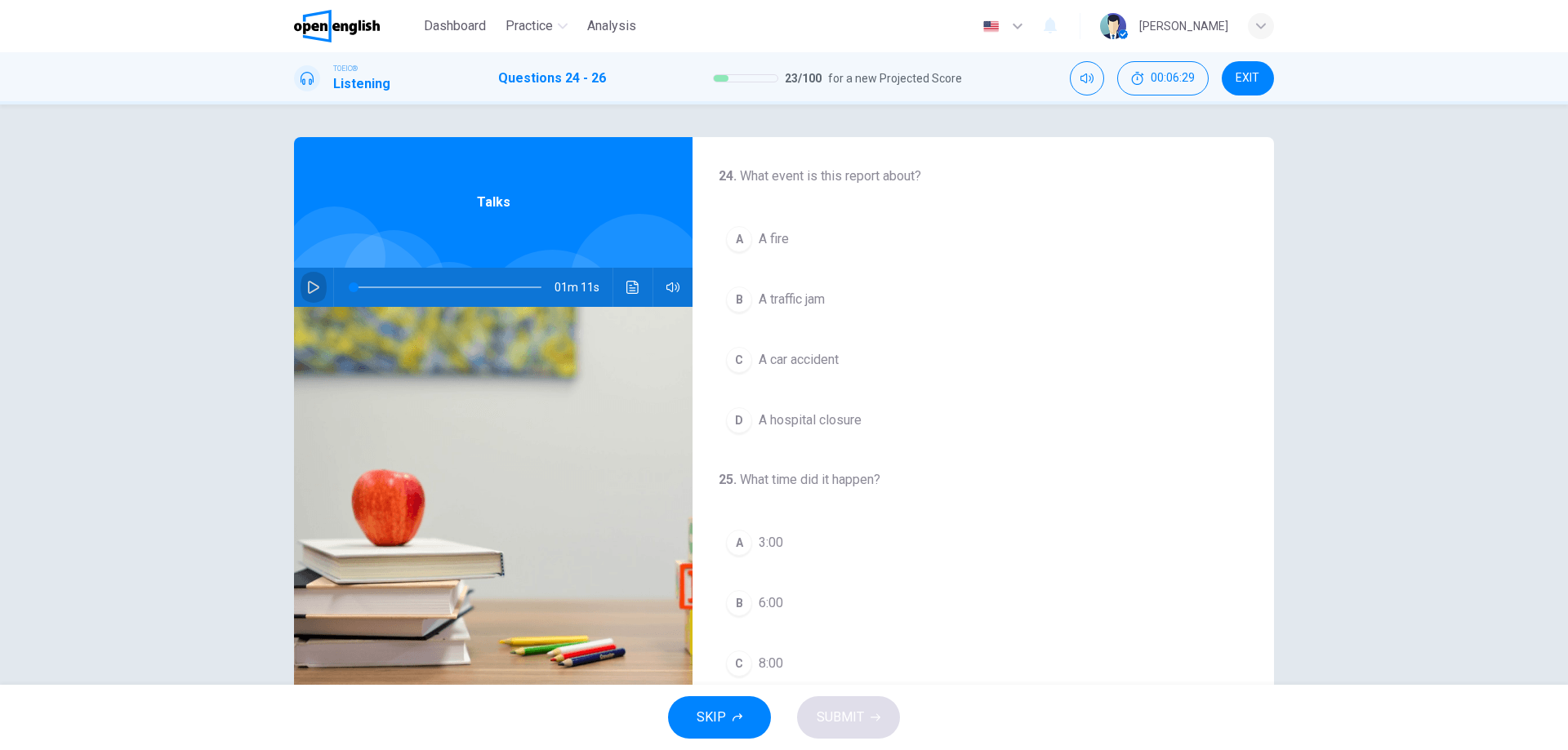
click at [318, 284] on button "button" at bounding box center [313, 287] width 26 height 39
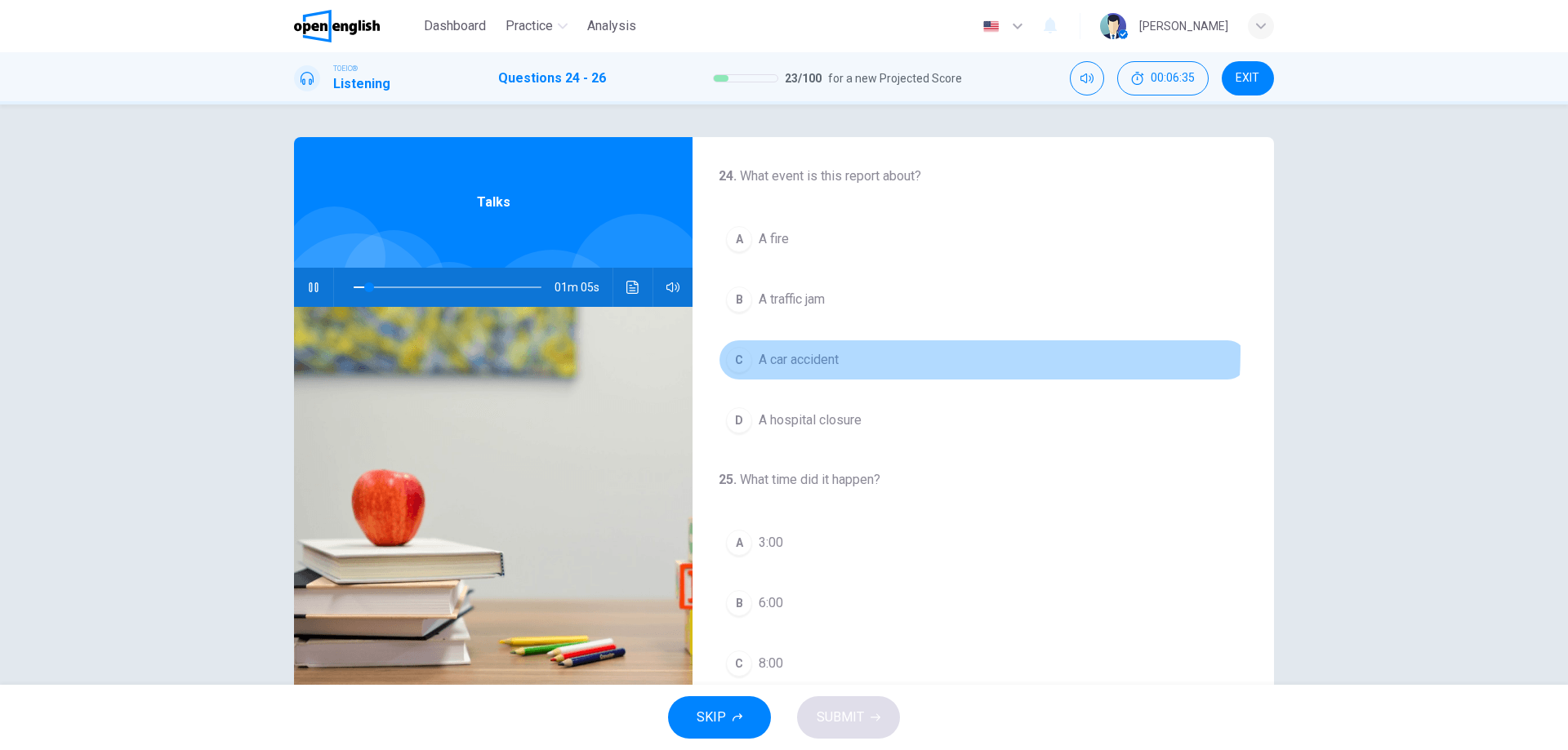
click at [822, 351] on span "A car accident" at bounding box center [799, 360] width 80 height 20
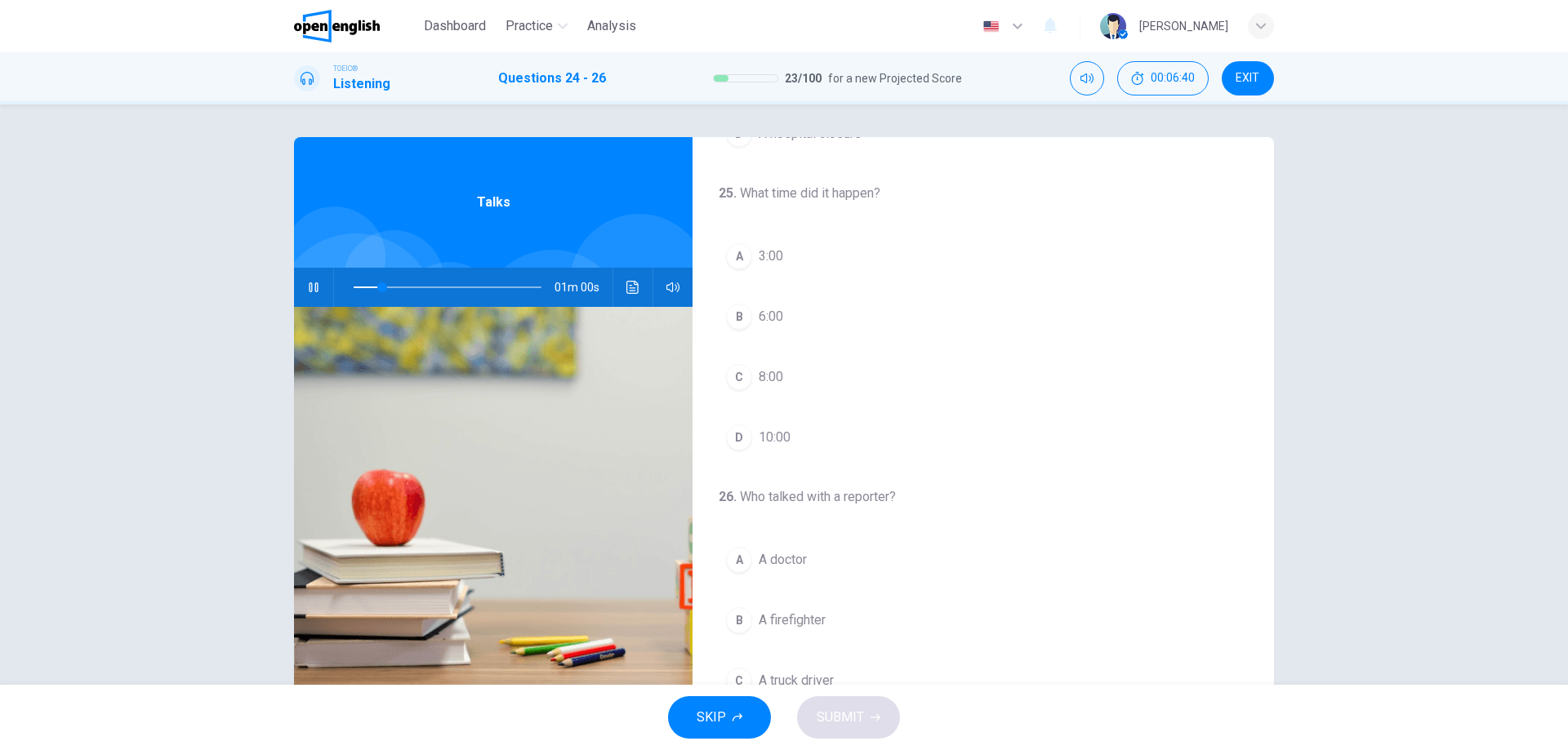
scroll to position [327, 0]
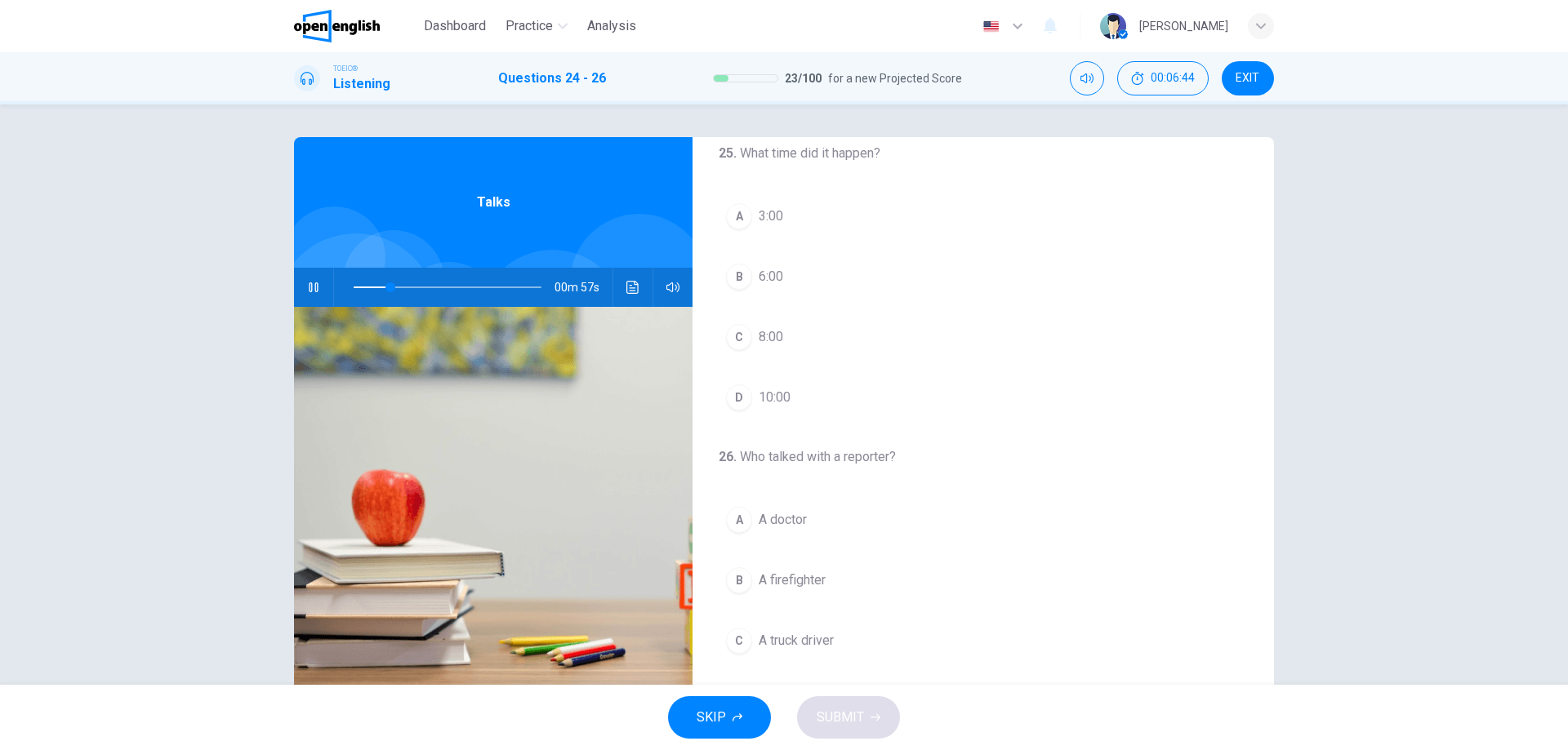
click at [783, 340] on button "C 8:00" at bounding box center [983, 337] width 529 height 41
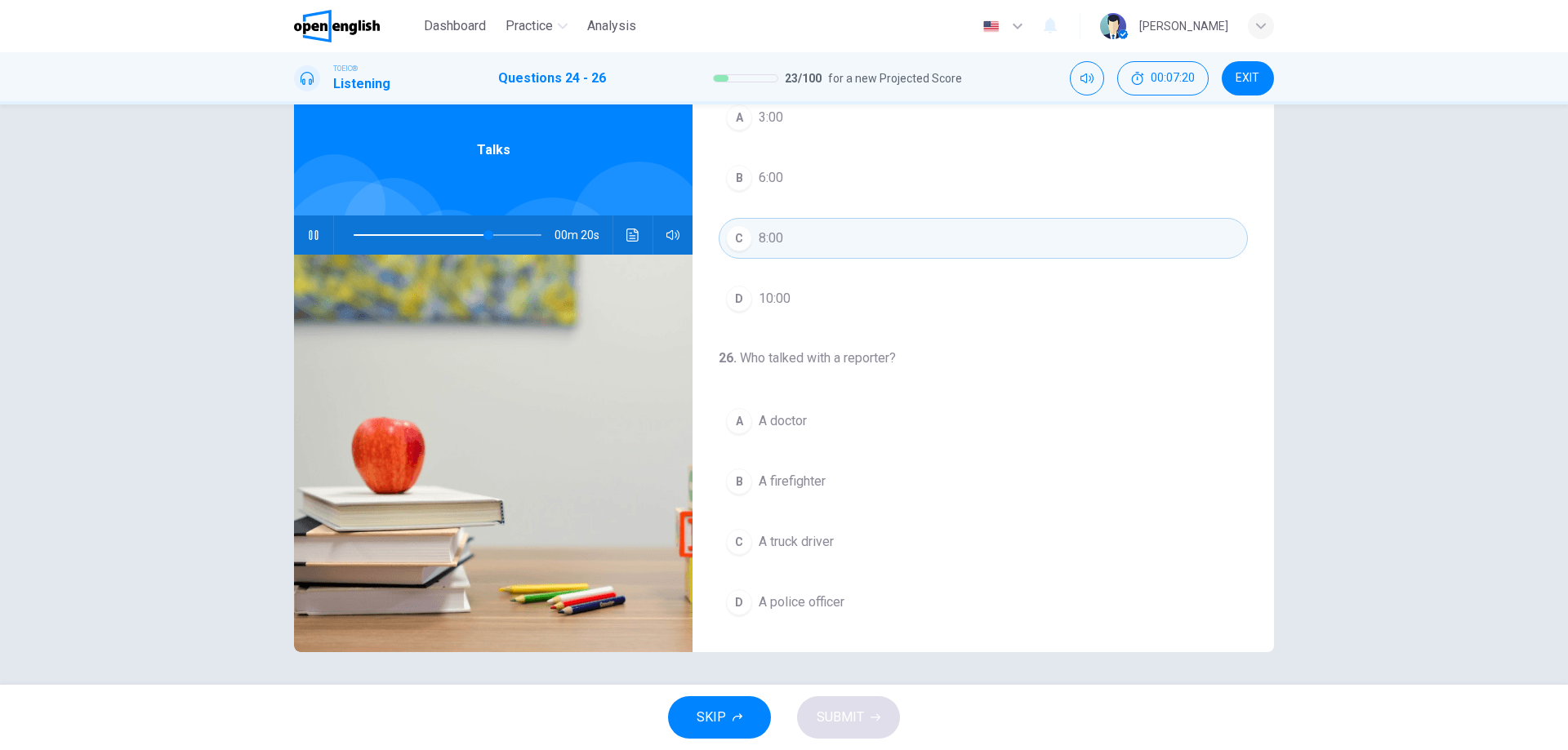
scroll to position [210, 0]
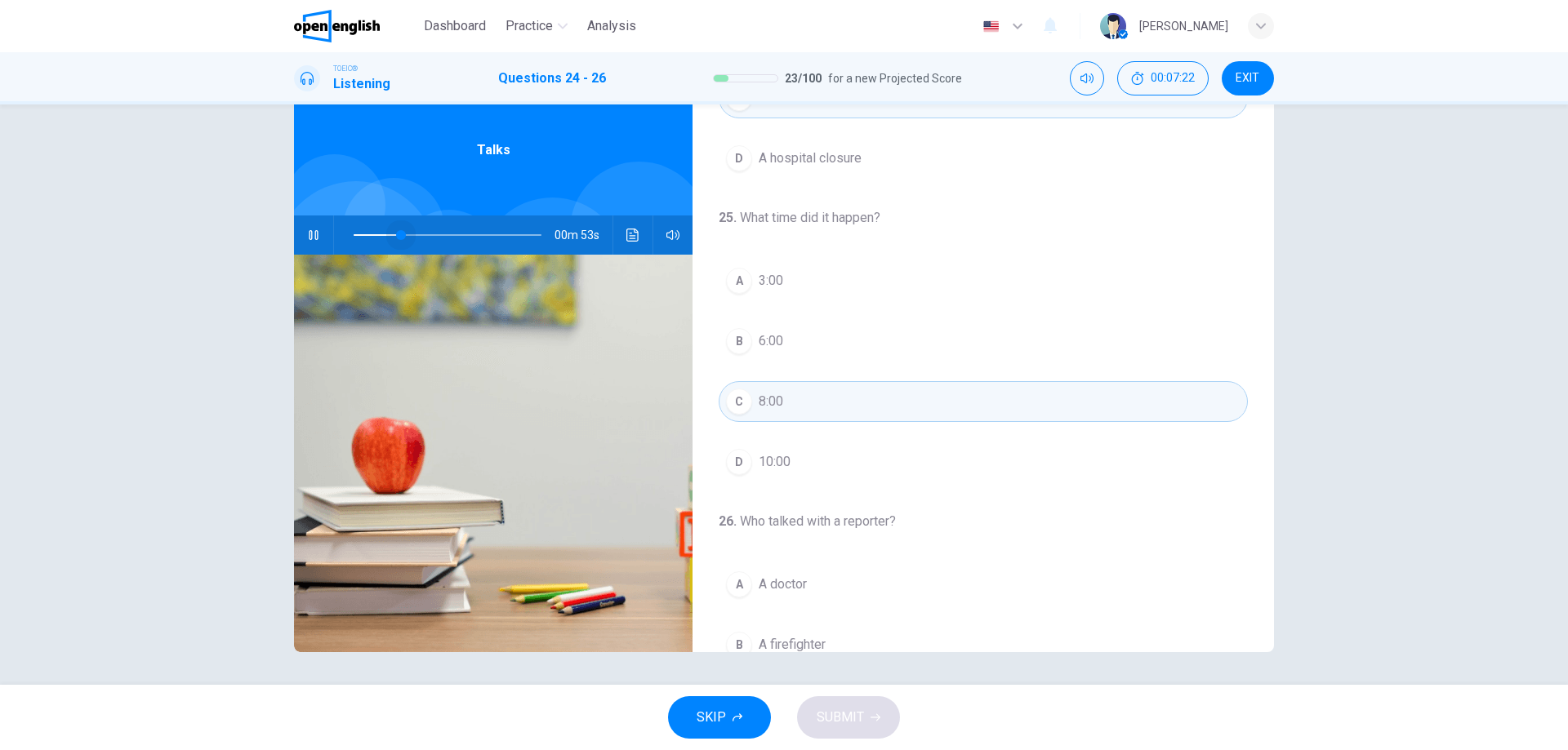
drag, startPoint x: 500, startPoint y: 234, endPoint x: 396, endPoint y: 234, distance: 104.0
click at [396, 234] on span at bounding box center [401, 235] width 10 height 10
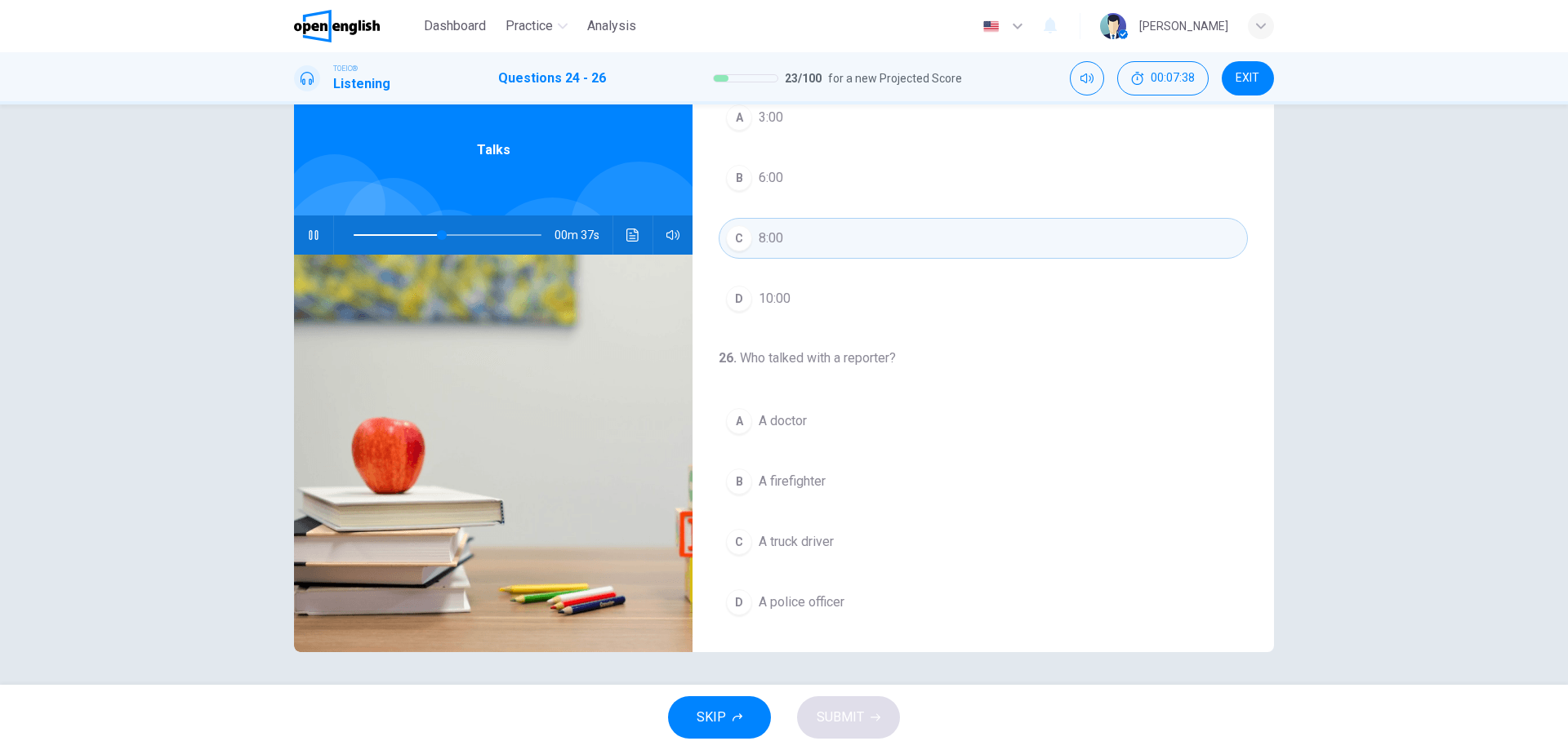
click at [845, 415] on button "A A doctor" at bounding box center [983, 421] width 529 height 41
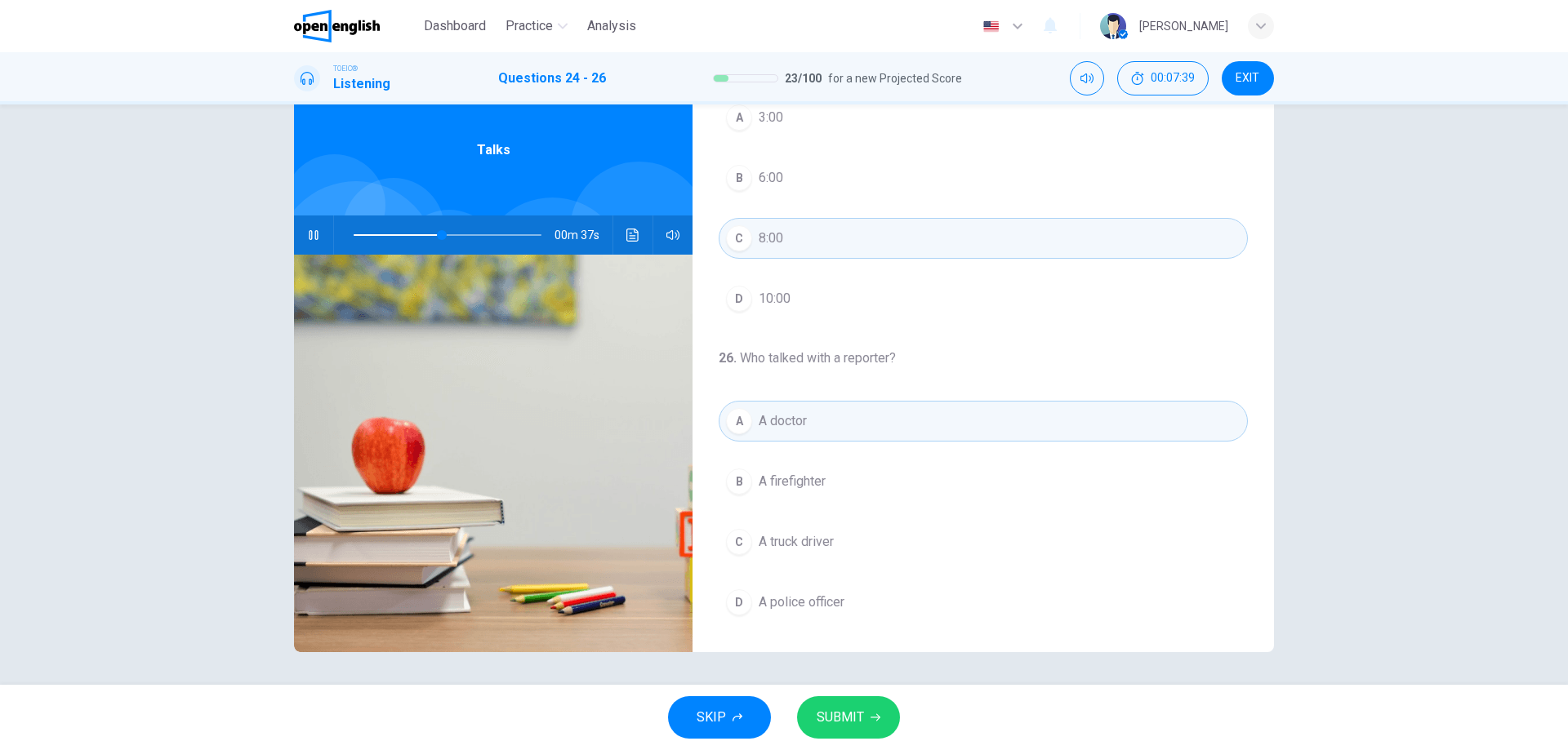
click at [877, 712] on button "SUBMIT" at bounding box center [848, 717] width 103 height 42
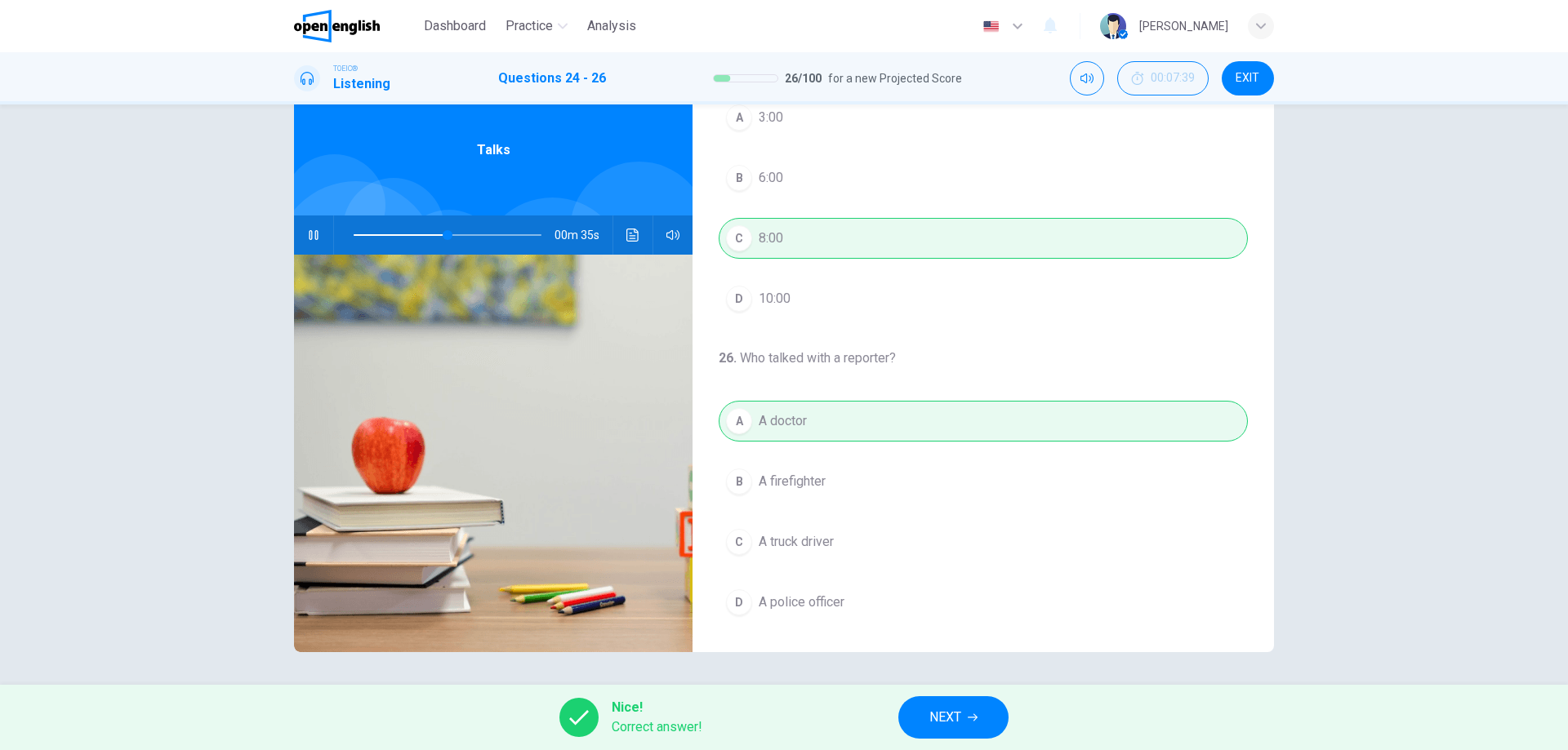
type input "**"
click at [982, 740] on div "Nice! Correct answer! NEXT" at bounding box center [784, 718] width 1568 height 66
click at [972, 720] on icon "button" at bounding box center [972, 718] width 10 height 10
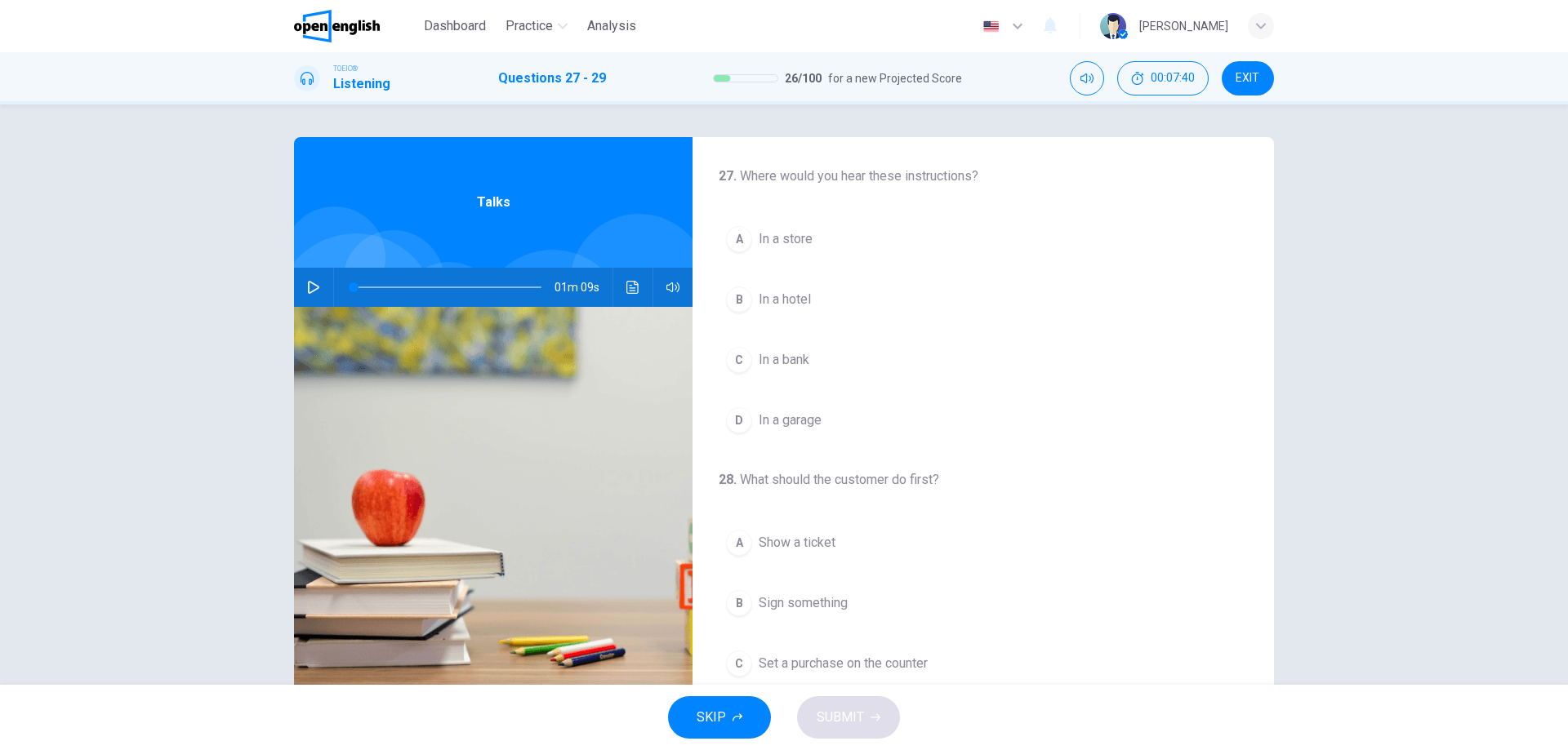
click at [308, 283] on icon "button" at bounding box center [314, 288] width 12 height 13
click at [818, 301] on button "B In a hotel" at bounding box center [983, 299] width 529 height 41
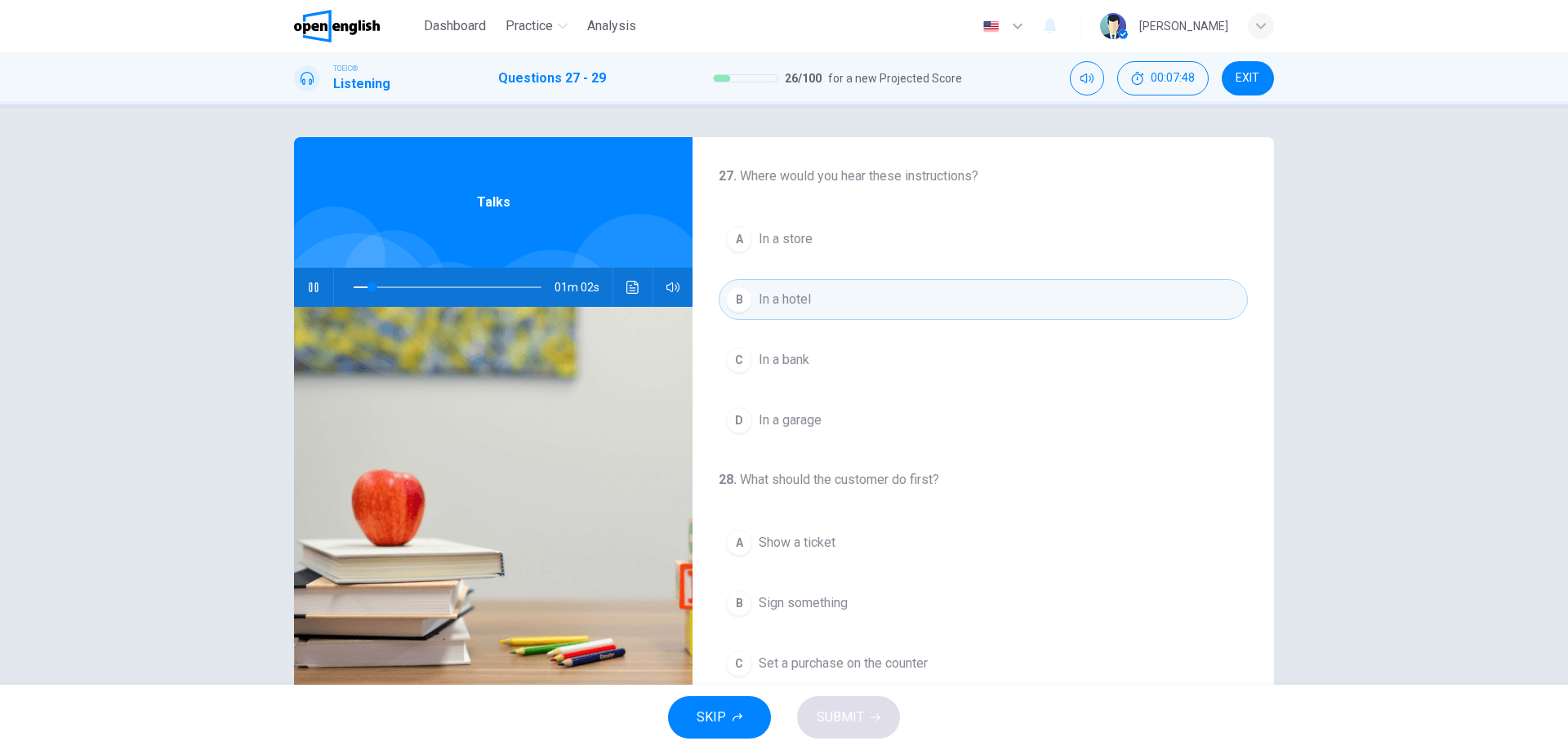
click at [845, 223] on button "A In a store" at bounding box center [983, 239] width 529 height 41
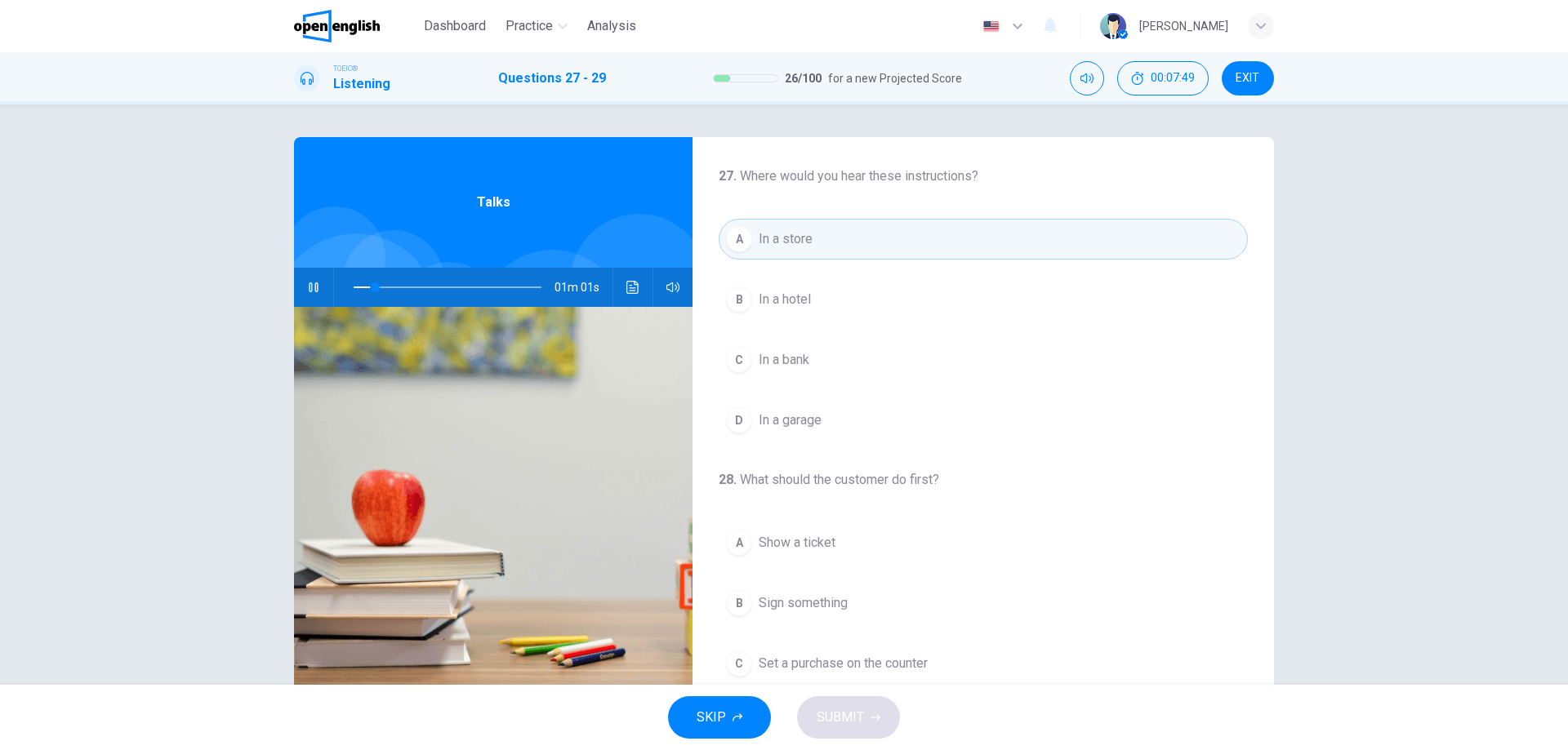
scroll to position [163, 0]
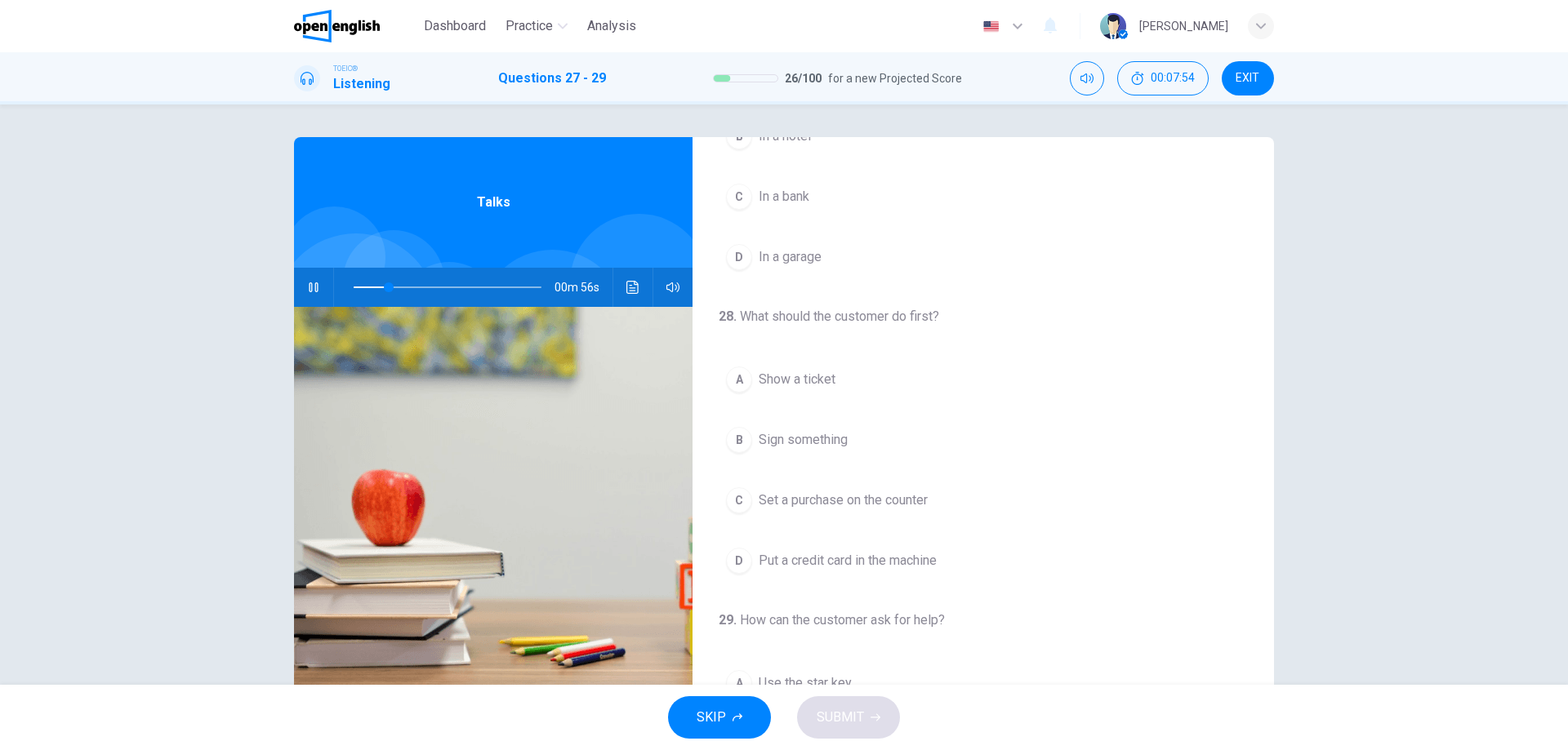
click at [917, 559] on span "Put a credit card in the machine" at bounding box center [848, 561] width 178 height 20
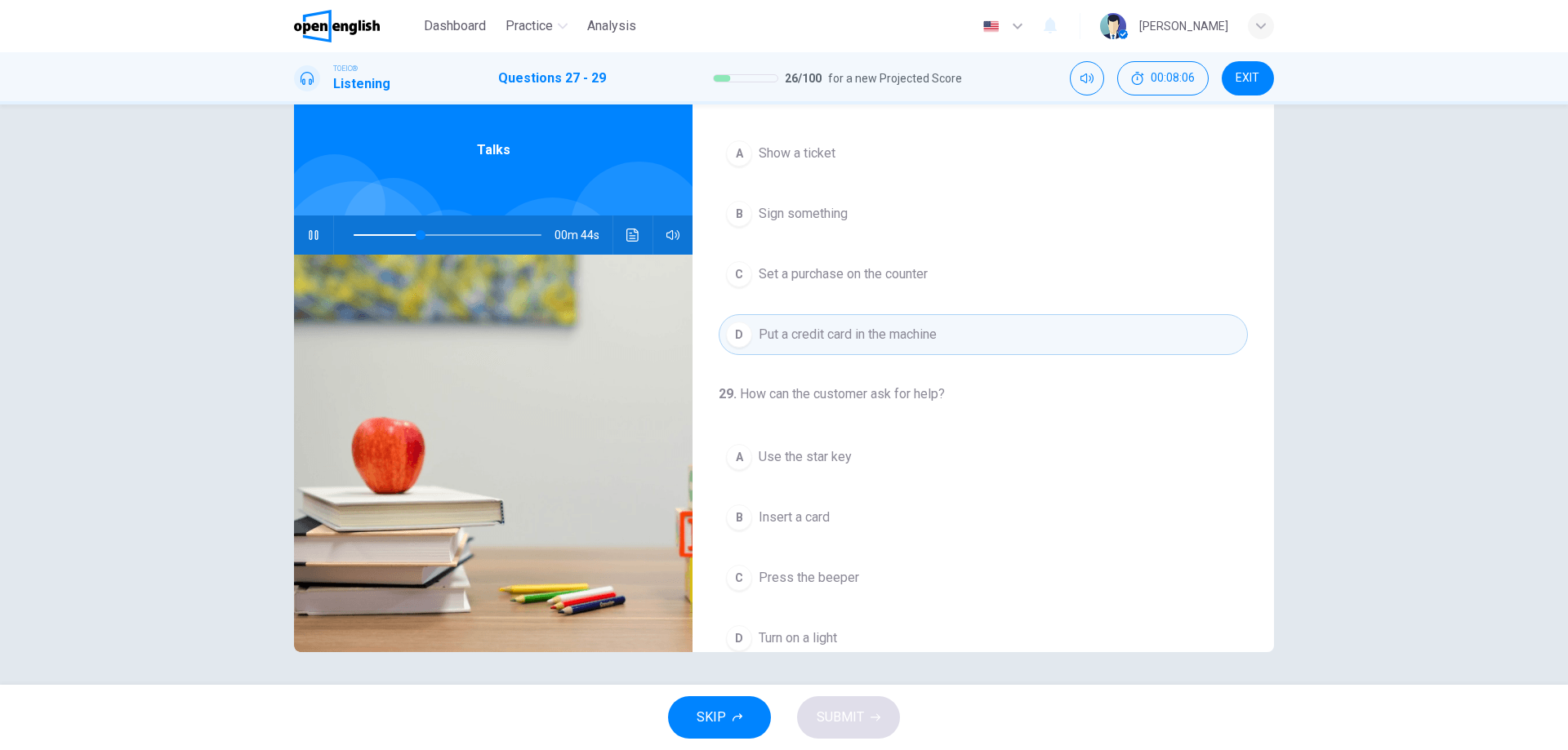
scroll to position [373, 0]
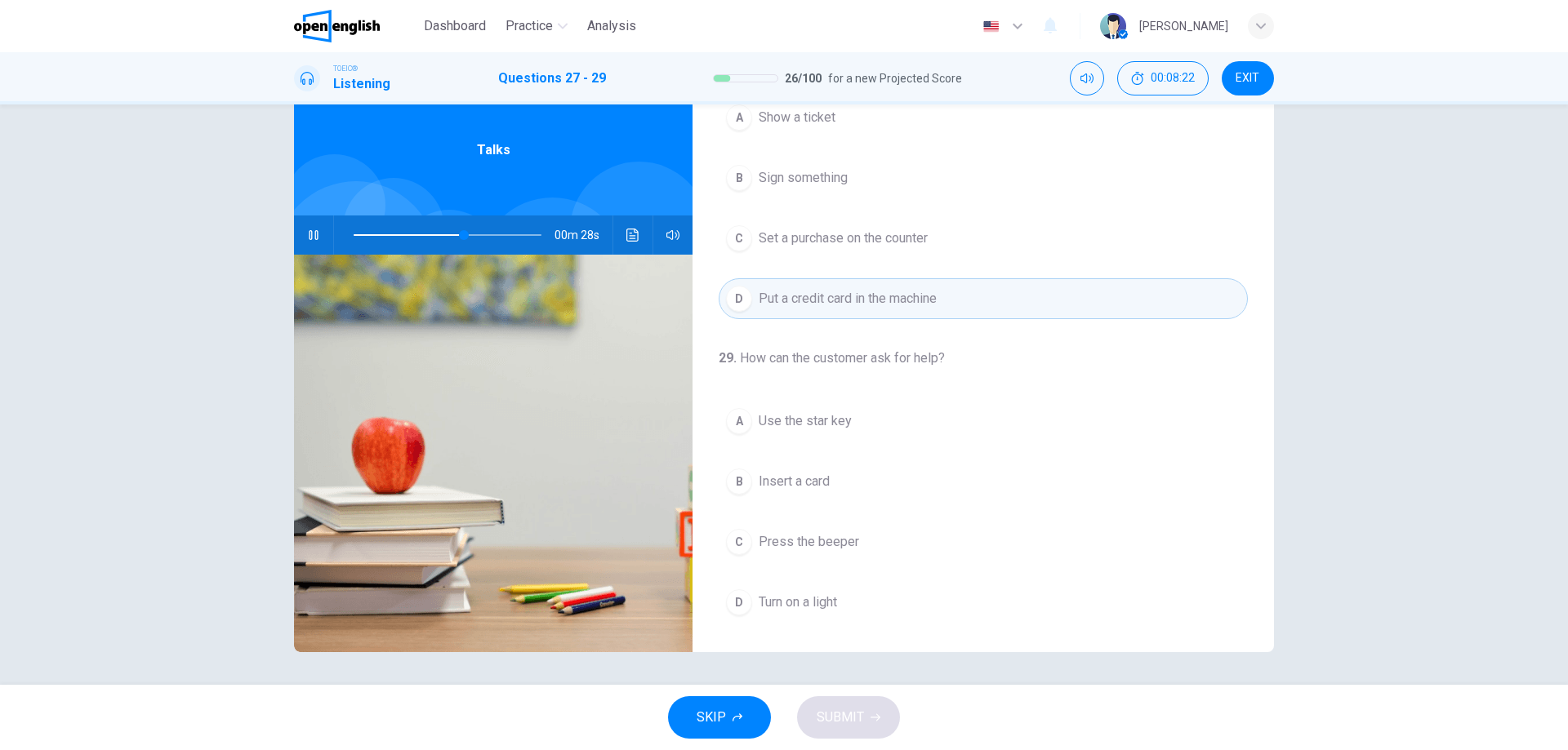
click at [836, 606] on span "Turn on a light" at bounding box center [798, 603] width 78 height 20
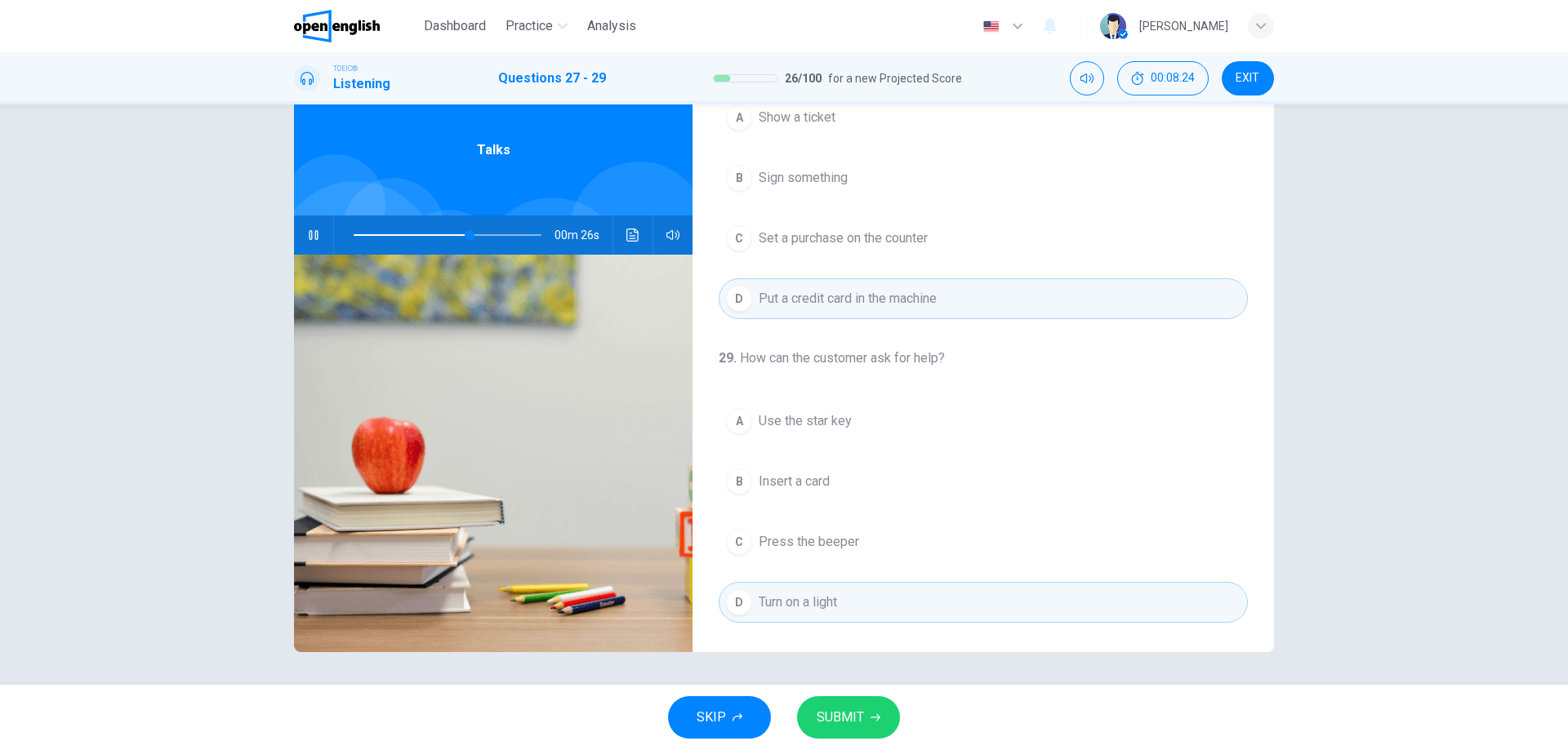
click at [877, 737] on button "SUBMIT" at bounding box center [848, 717] width 103 height 42
type input "**"
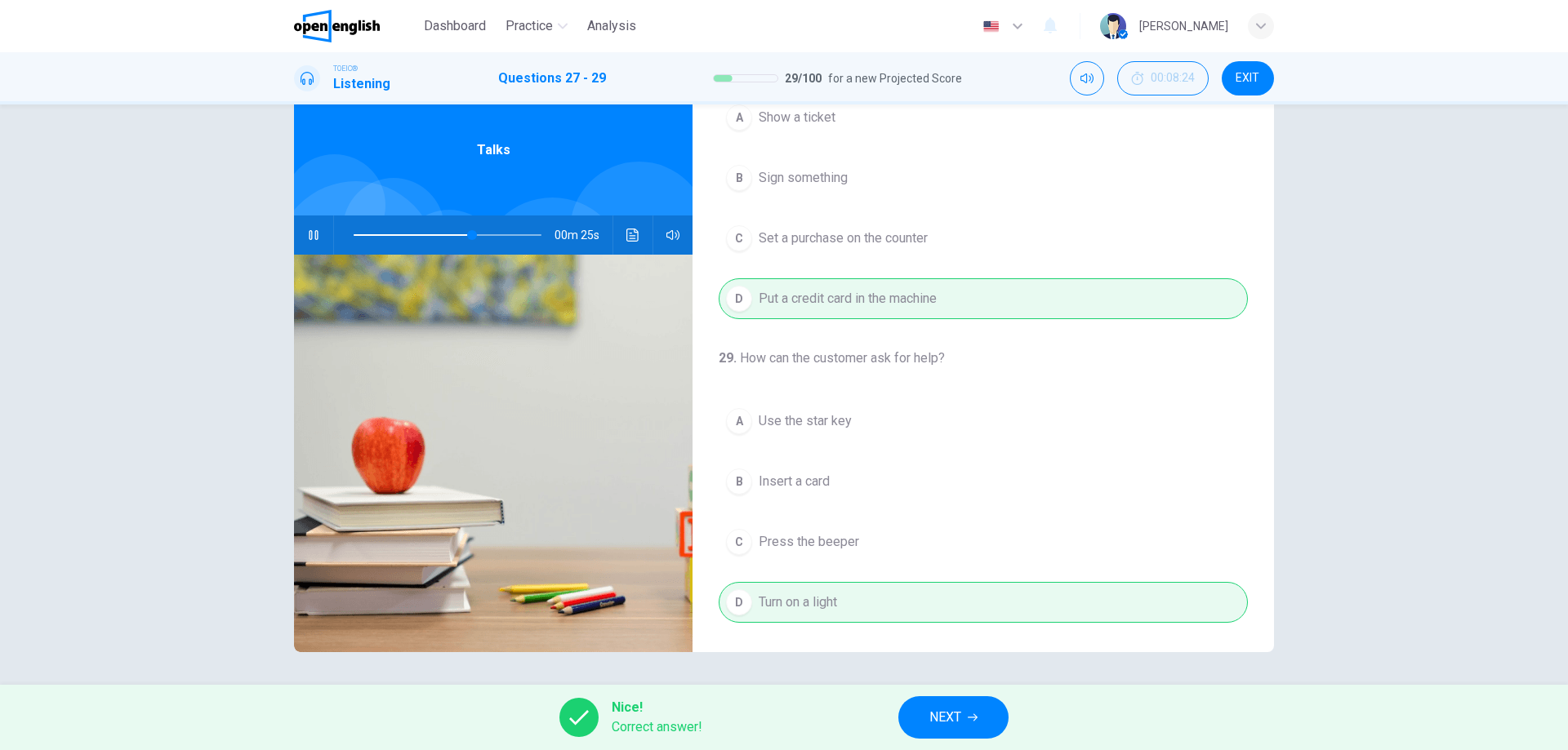
click at [944, 711] on span "NEXT" at bounding box center [945, 717] width 32 height 22
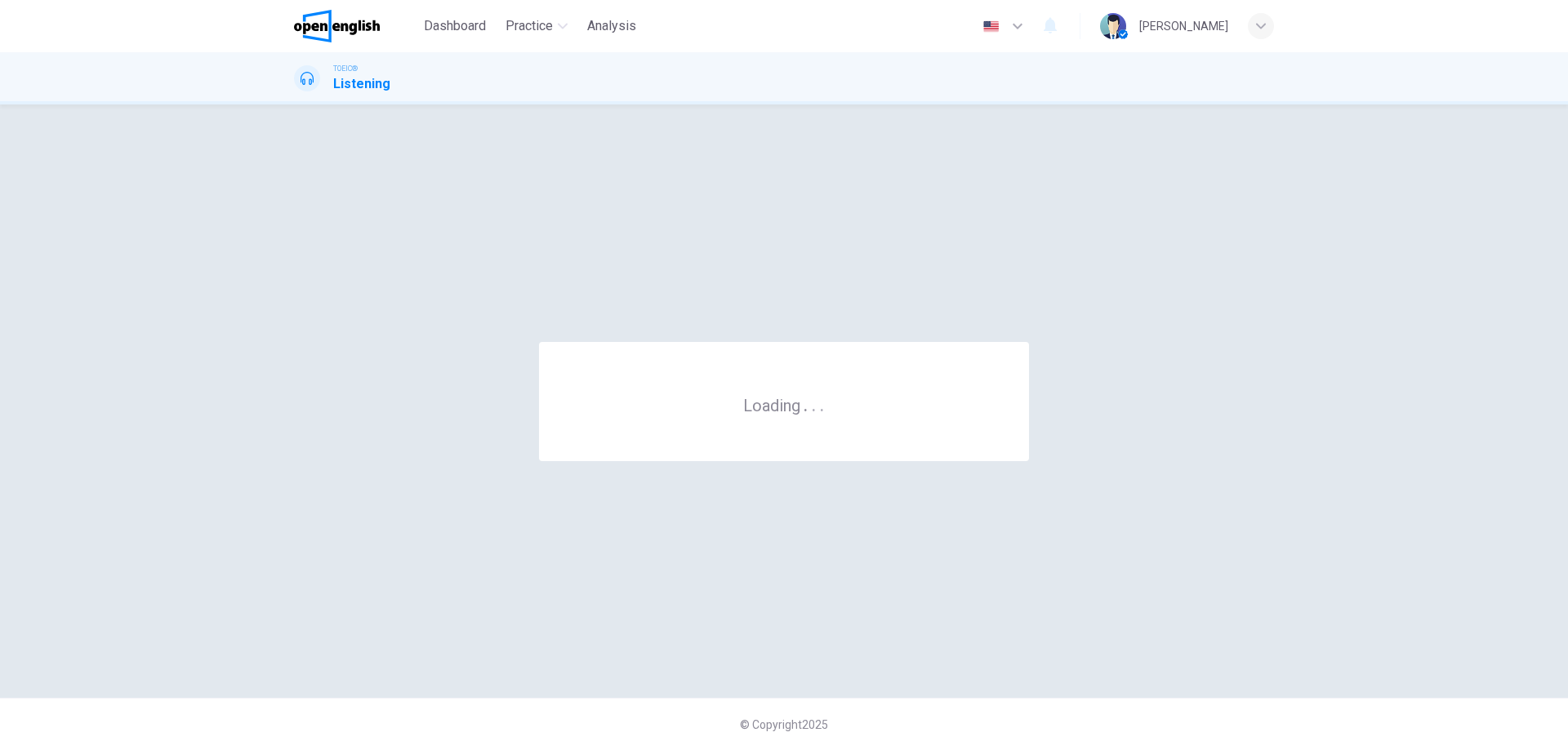
scroll to position [0, 0]
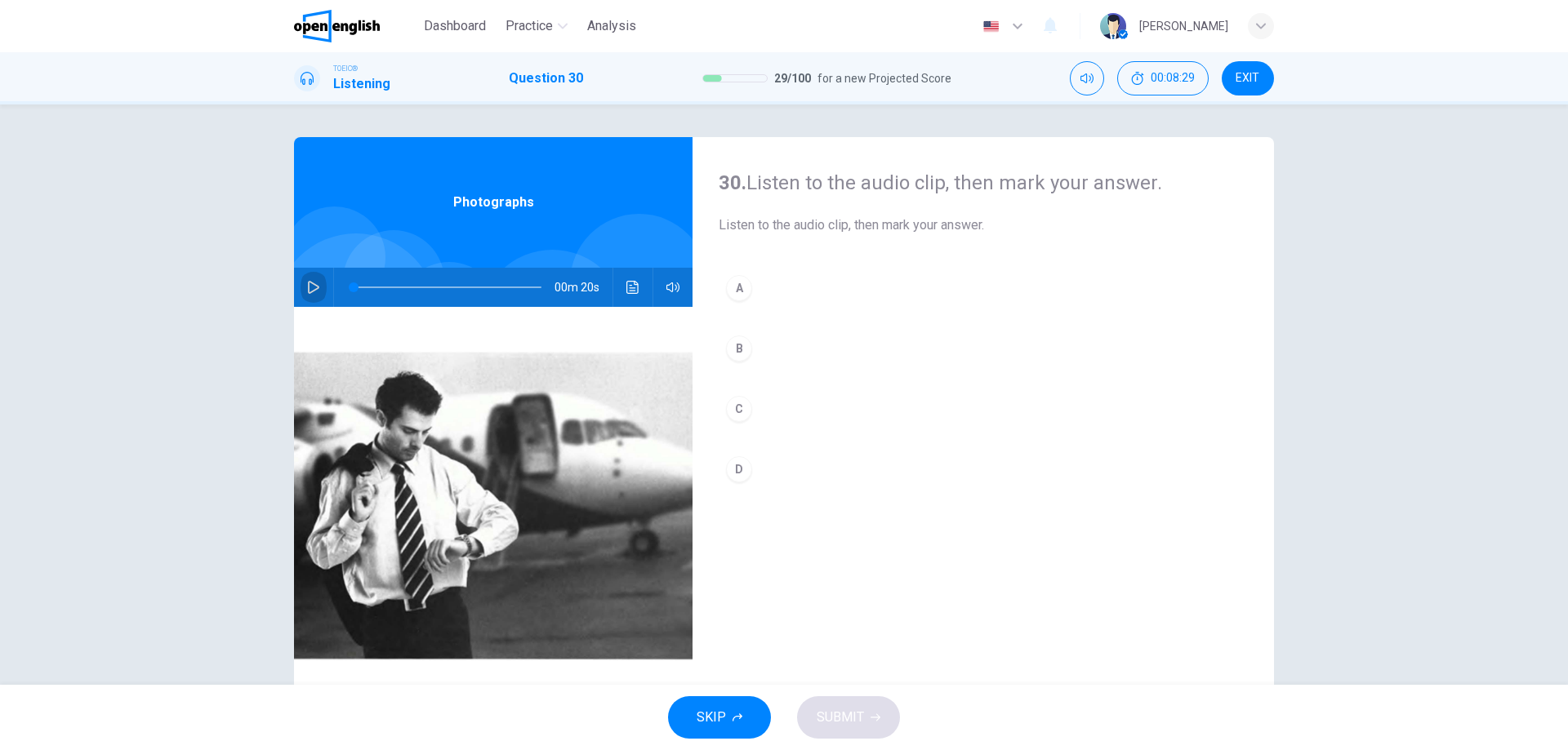
click at [307, 289] on icon "button" at bounding box center [314, 288] width 13 height 13
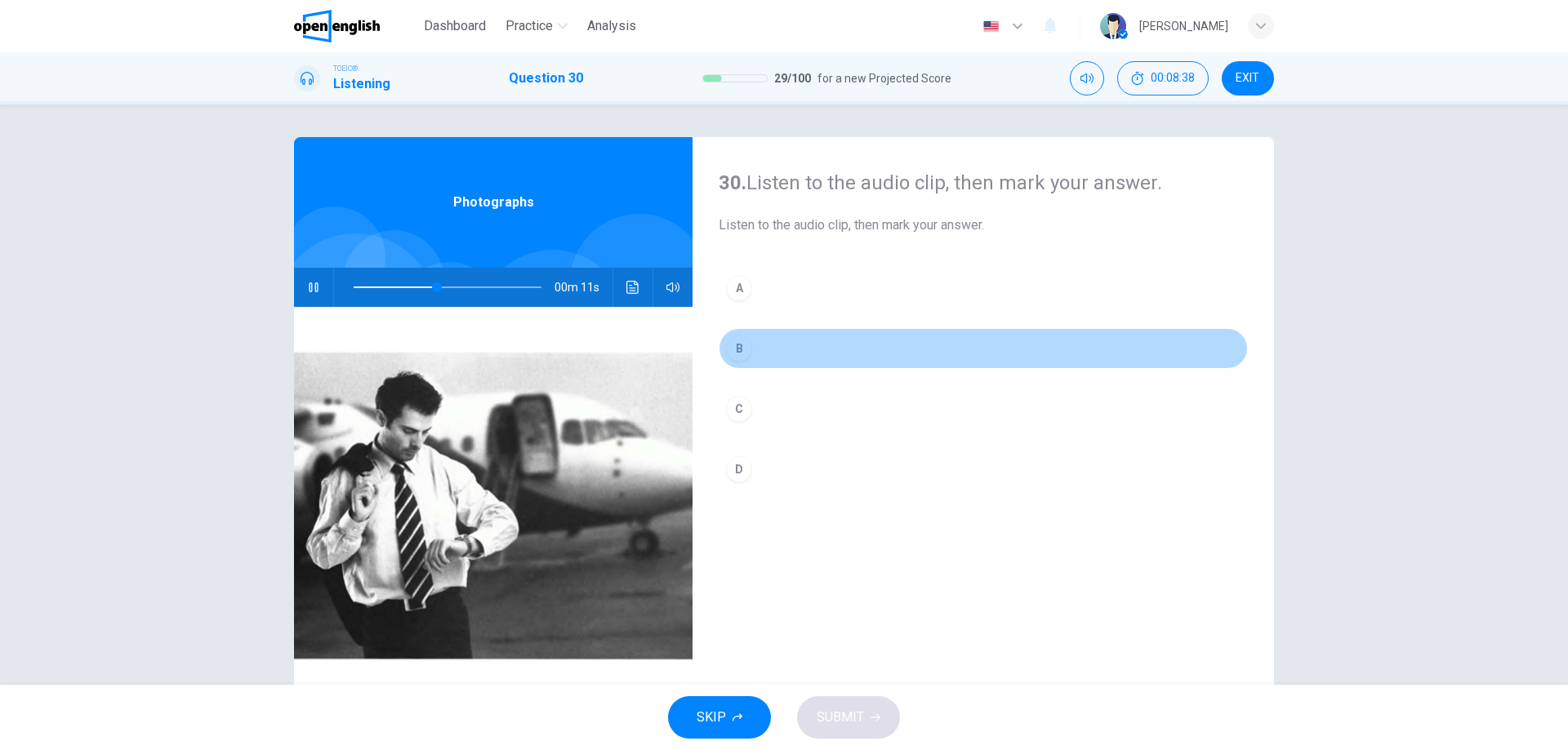
click at [730, 343] on div "B" at bounding box center [739, 348] width 26 height 26
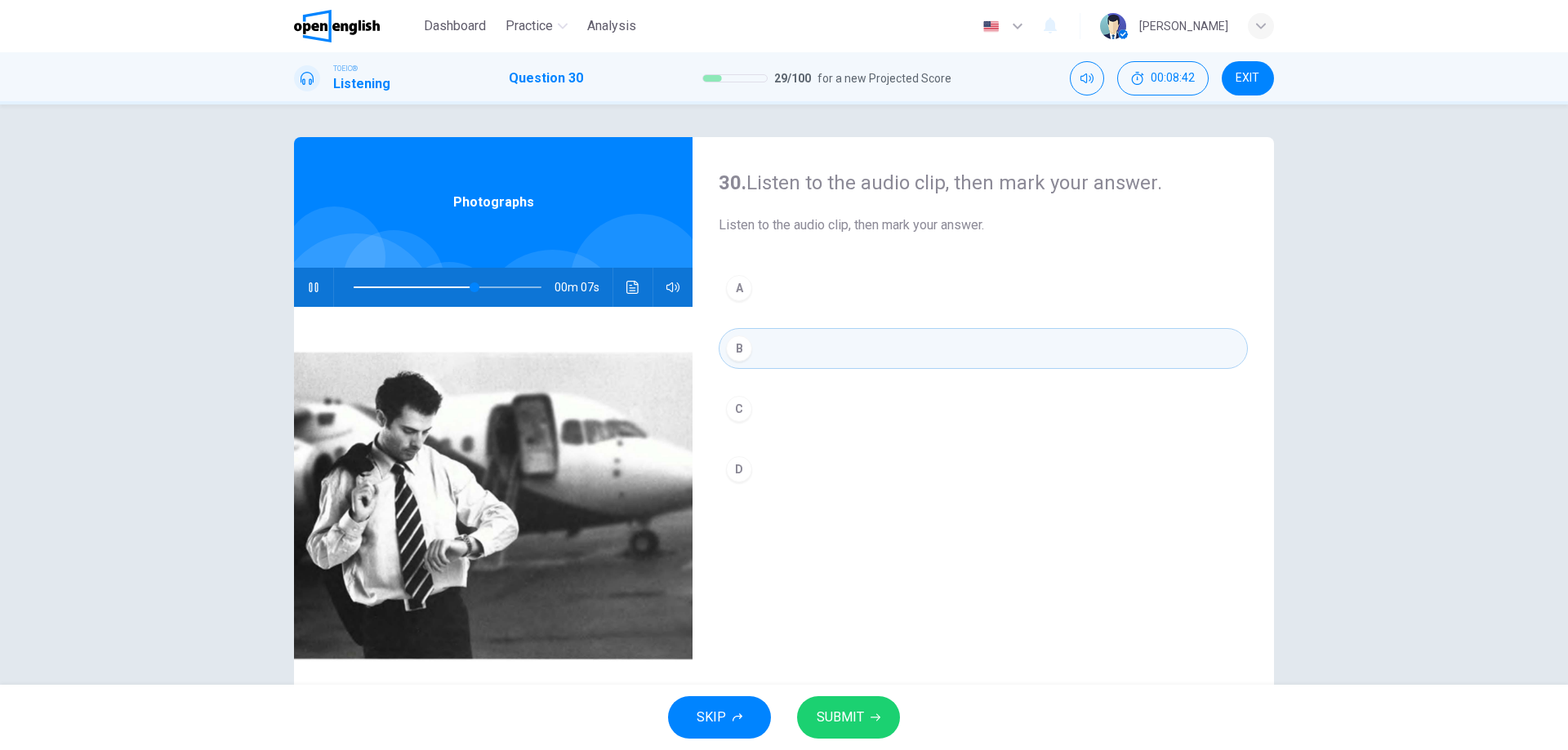
click at [855, 712] on span "SUBMIT" at bounding box center [840, 717] width 47 height 22
type input "**"
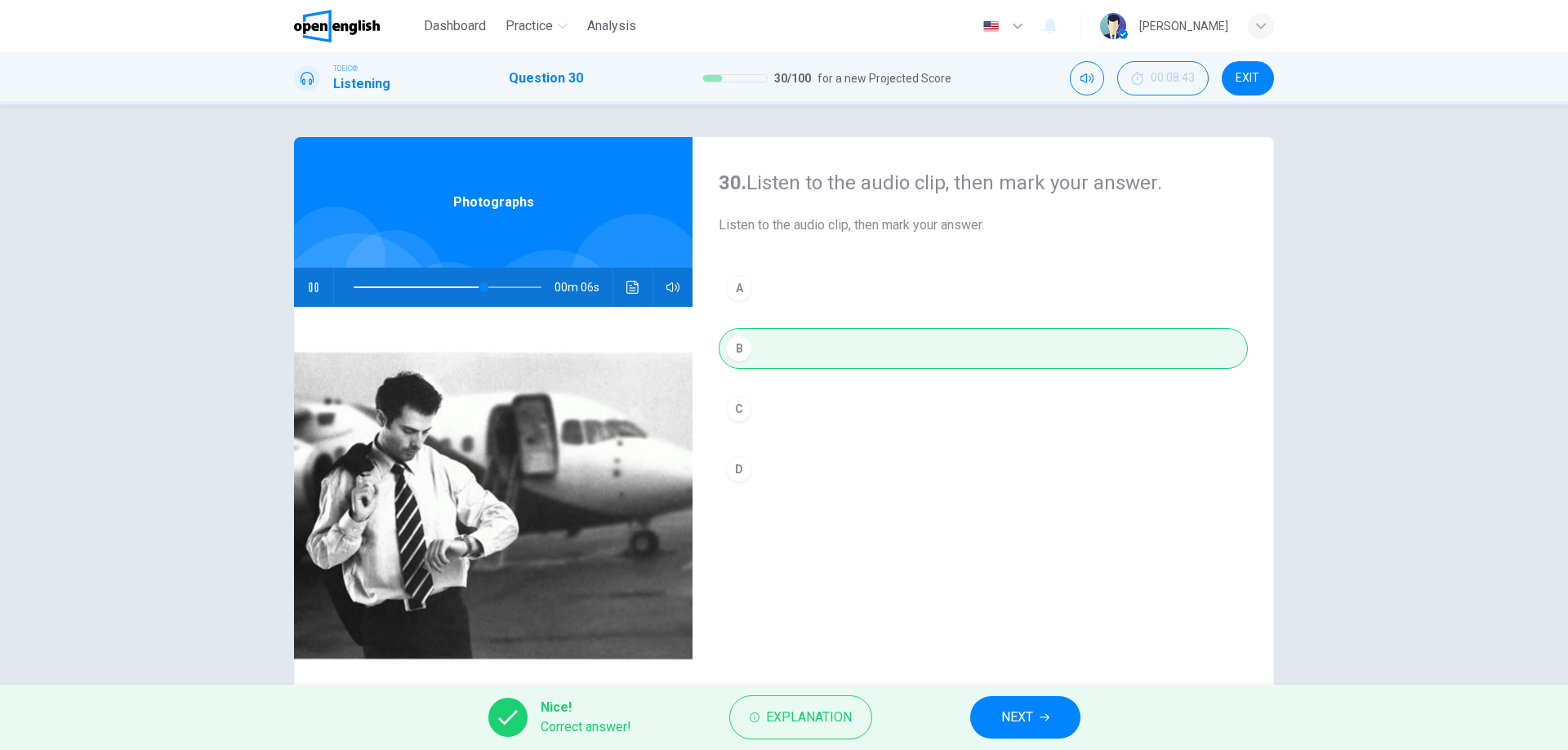
click at [1037, 698] on button "NEXT" at bounding box center [1025, 717] width 111 height 42
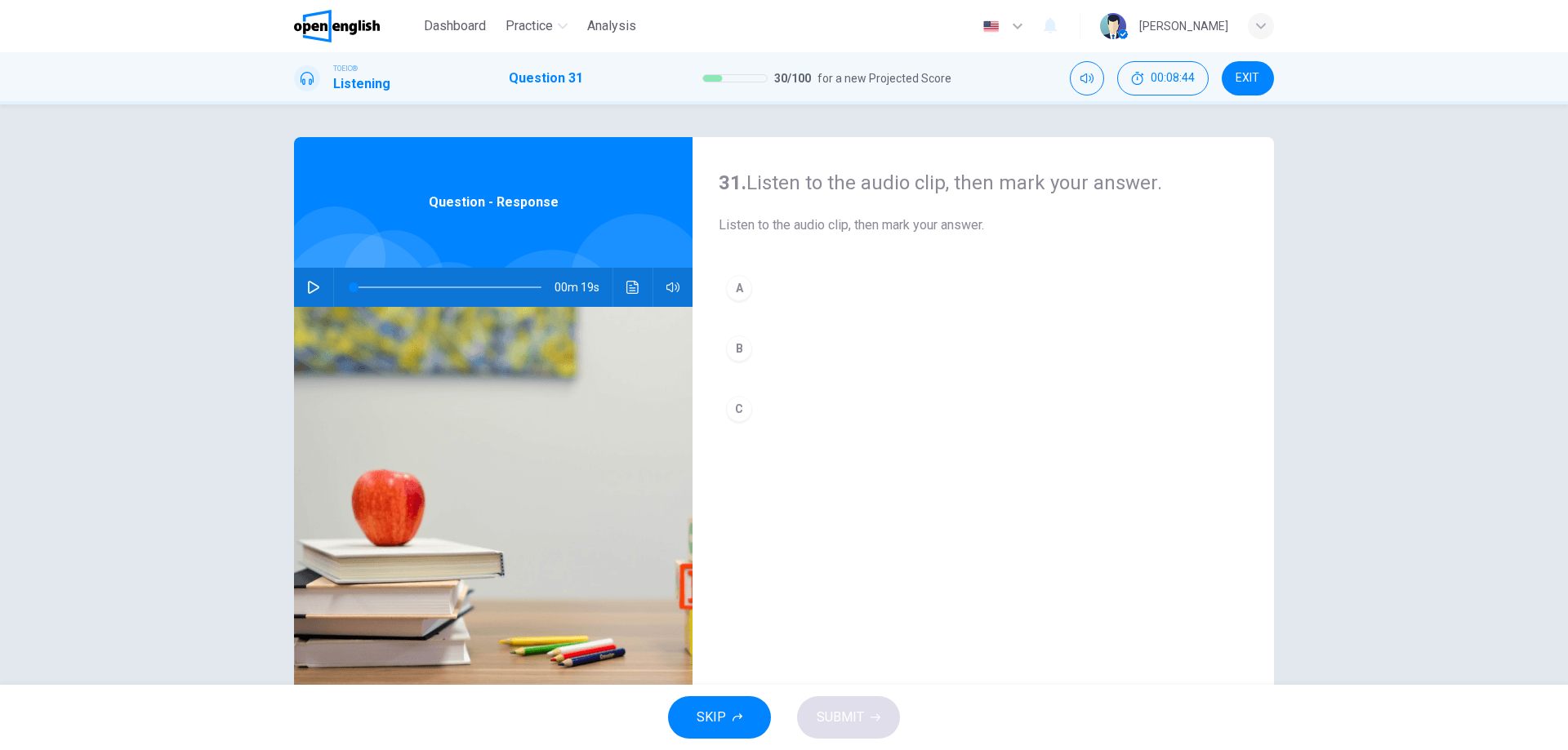
click at [294, 292] on div "00m 19s" at bounding box center [492, 287] width 398 height 39
click at [324, 289] on div "00m 19s" at bounding box center [492, 287] width 398 height 39
click at [308, 292] on icon "button" at bounding box center [314, 288] width 12 height 13
click at [365, 285] on span at bounding box center [448, 287] width 188 height 22
click at [730, 347] on div "B" at bounding box center [739, 348] width 26 height 26
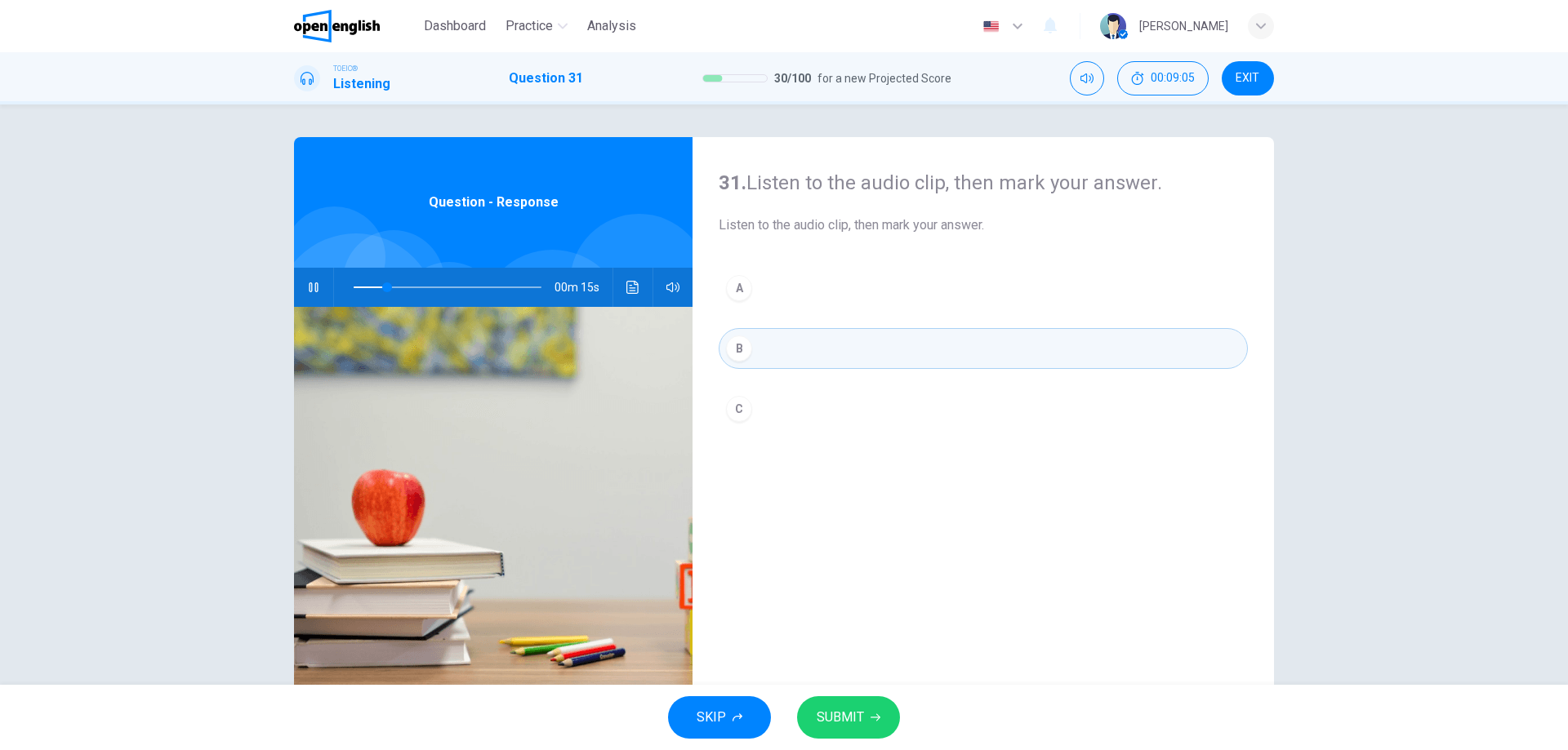
click at [826, 693] on div "SKIP SUBMIT" at bounding box center [784, 718] width 1568 height 66
click at [830, 718] on span "SUBMIT" at bounding box center [840, 717] width 47 height 22
type input "**"
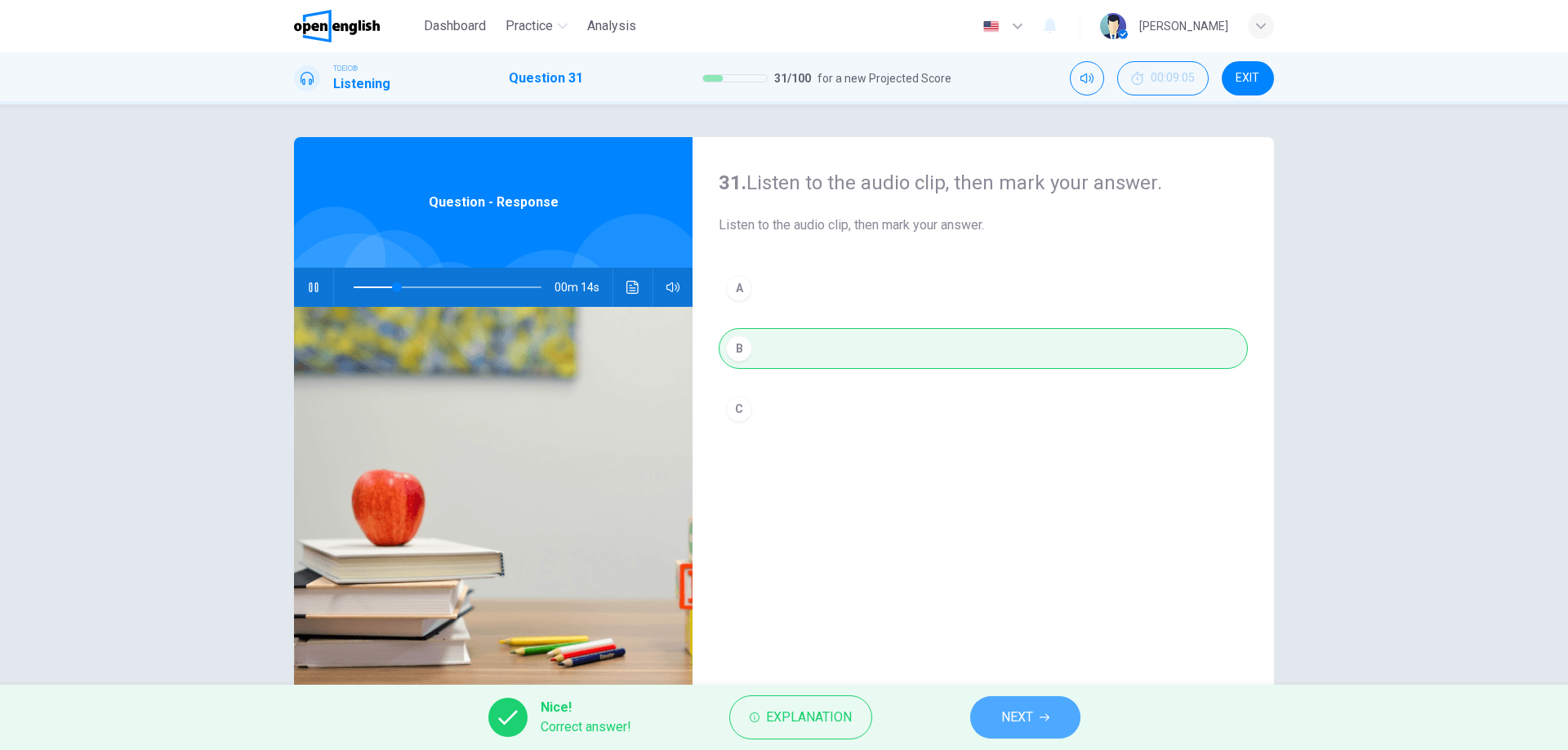
click at [1037, 703] on button "NEXT" at bounding box center [1025, 717] width 111 height 42
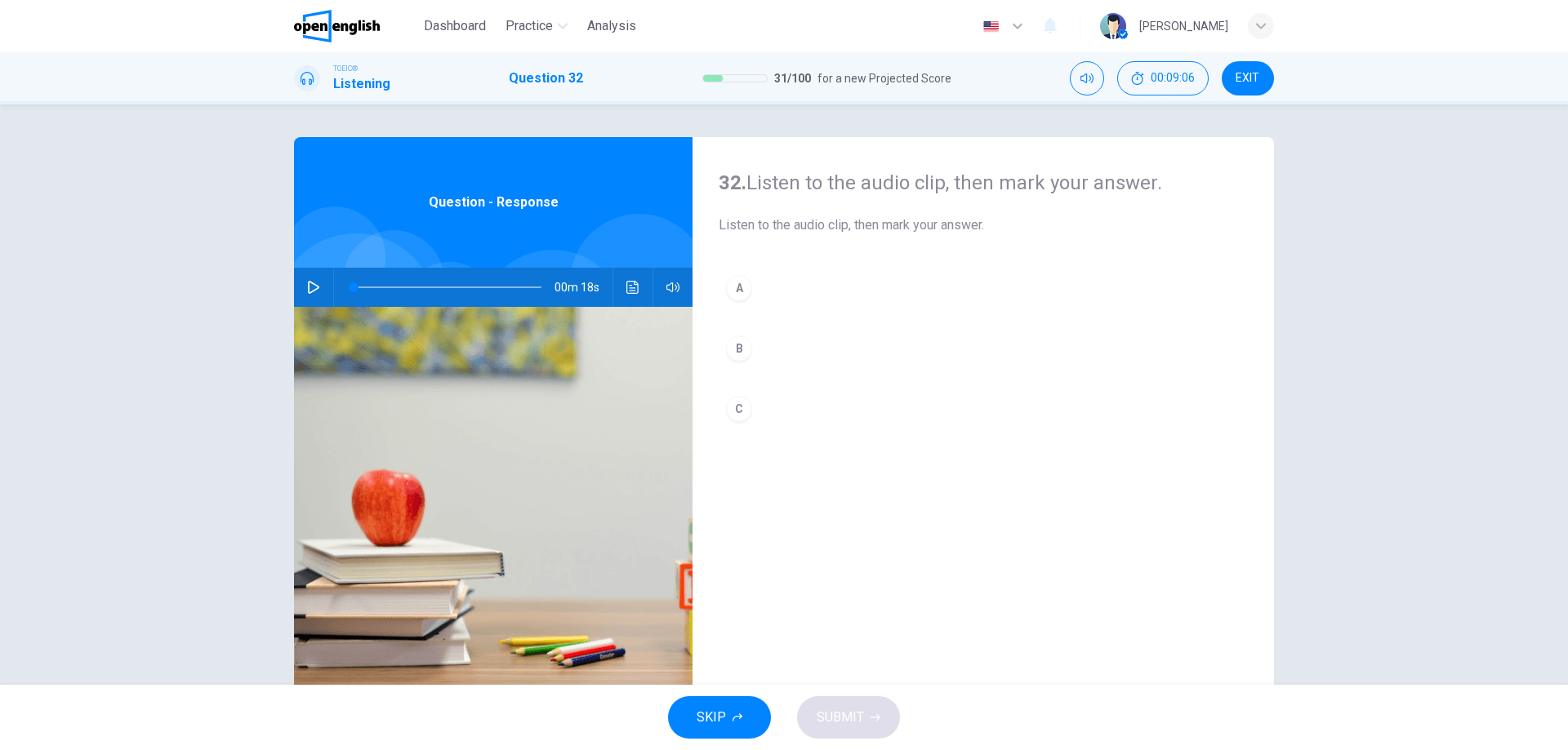
click at [304, 279] on button "button" at bounding box center [313, 287] width 26 height 39
click at [738, 348] on div "B" at bounding box center [739, 348] width 26 height 26
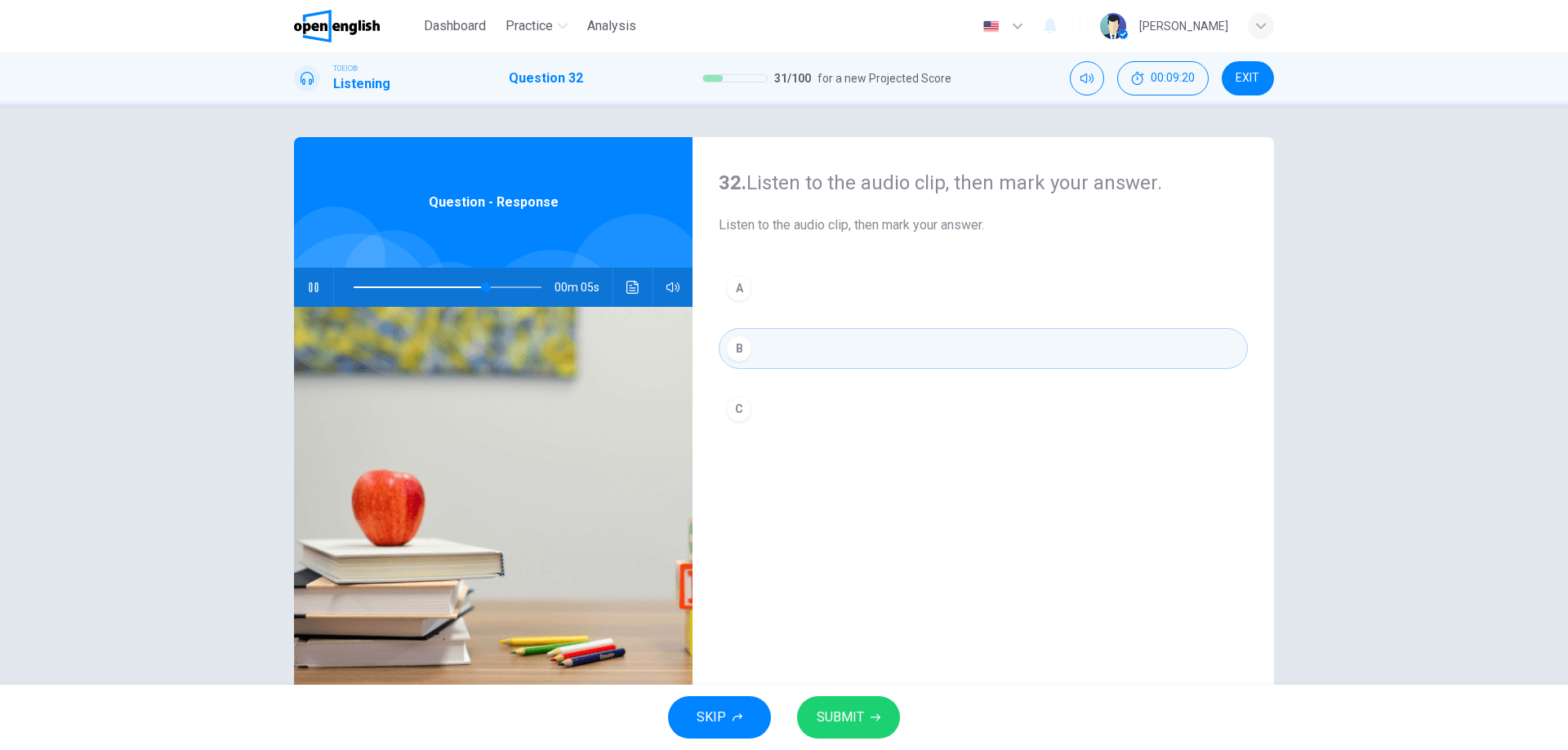
click at [826, 713] on span "SUBMIT" at bounding box center [840, 717] width 47 height 22
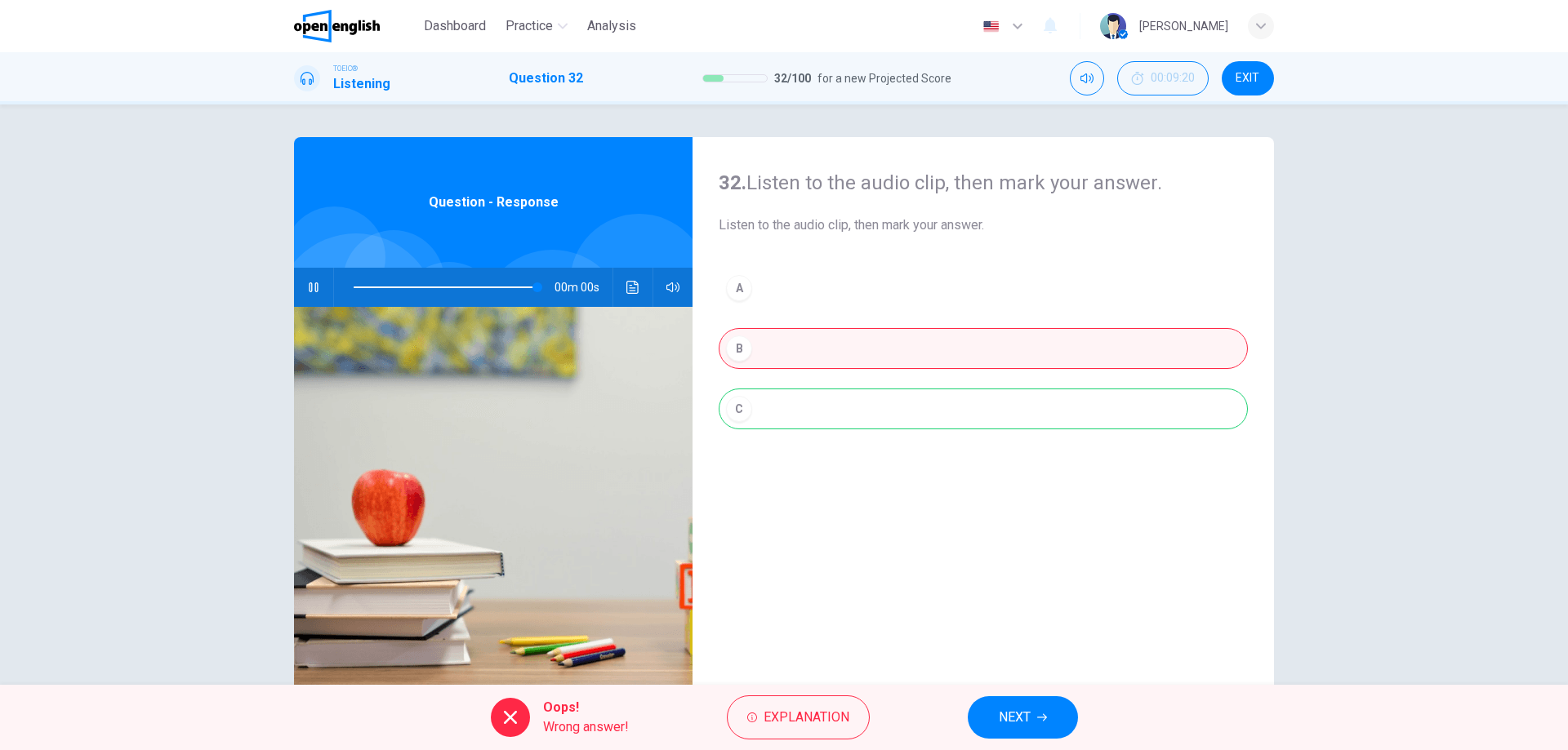
type input "*"
click at [1034, 714] on button "NEXT" at bounding box center [1022, 717] width 111 height 42
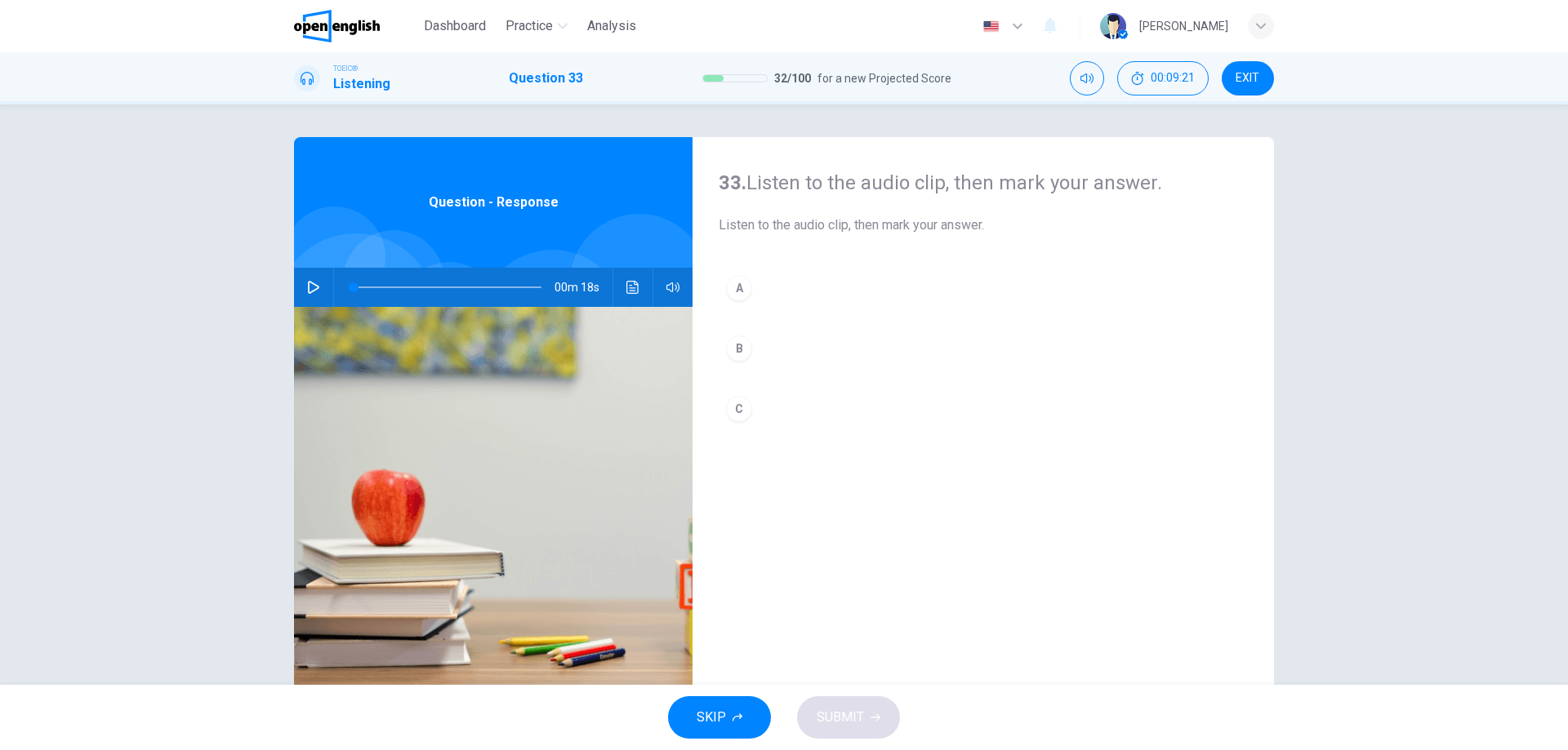
click at [324, 285] on div "00m 18s" at bounding box center [492, 287] width 398 height 39
click at [312, 290] on icon "button" at bounding box center [314, 288] width 12 height 13
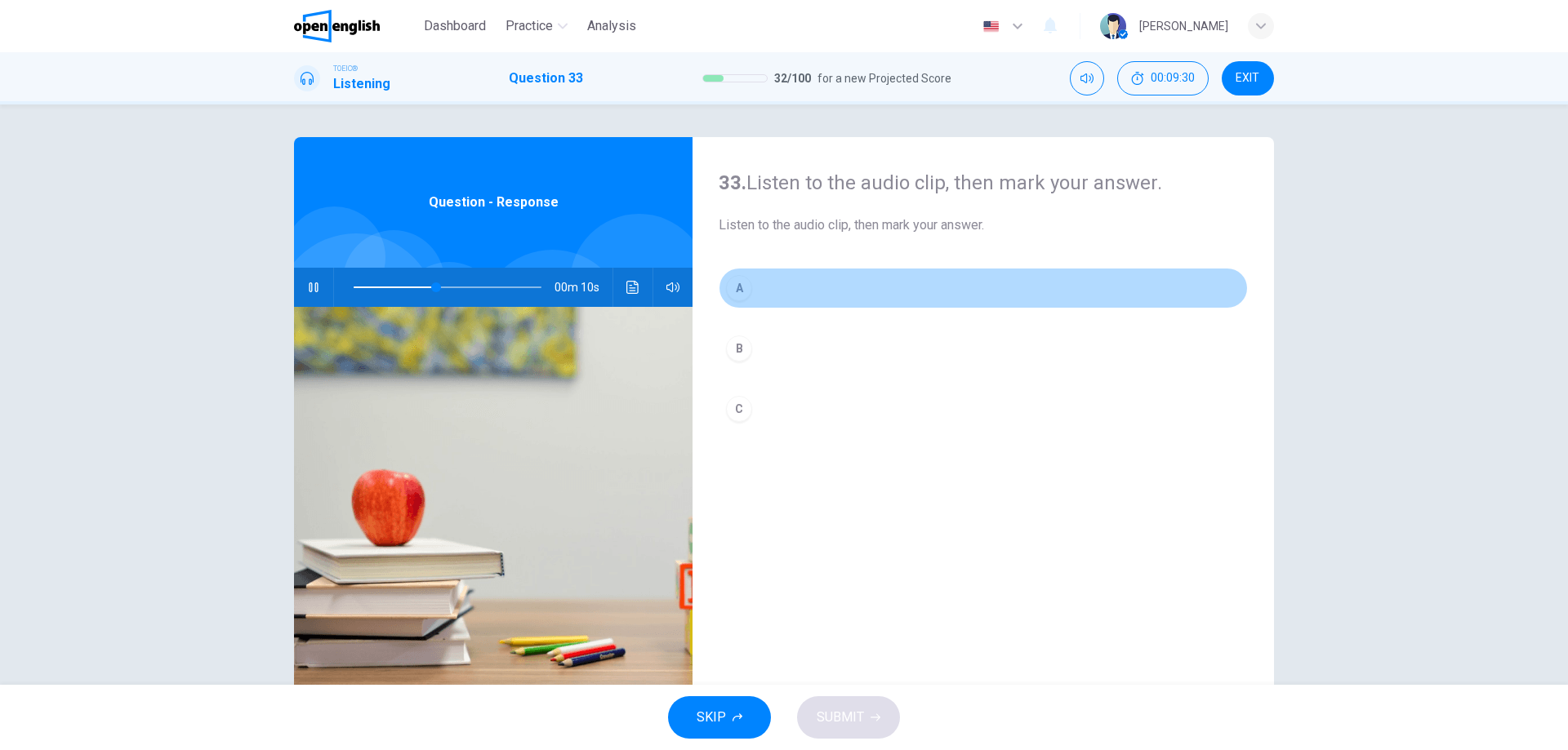
click at [735, 295] on div "A" at bounding box center [739, 288] width 26 height 26
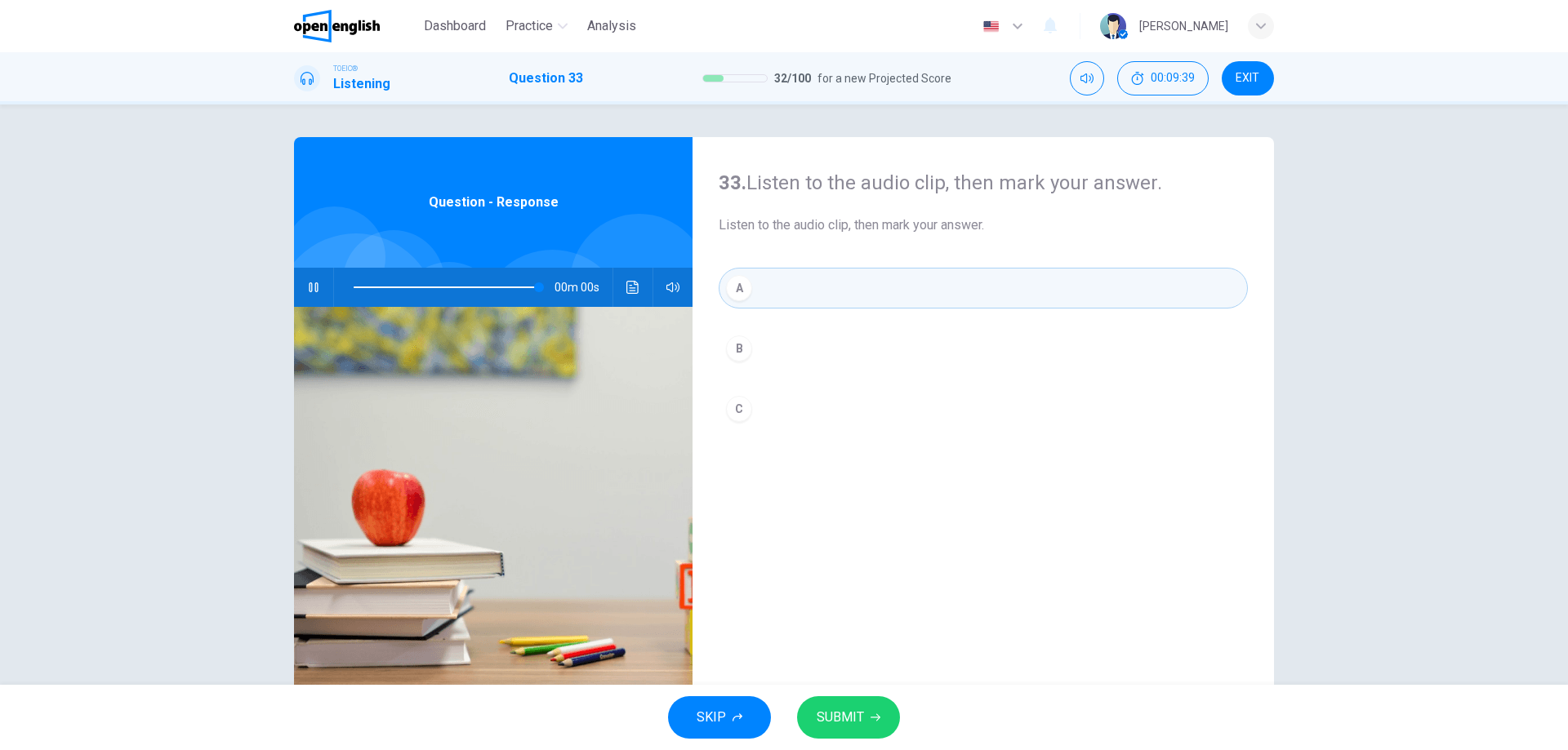
type input "*"
click at [858, 712] on span "SUBMIT" at bounding box center [840, 717] width 47 height 22
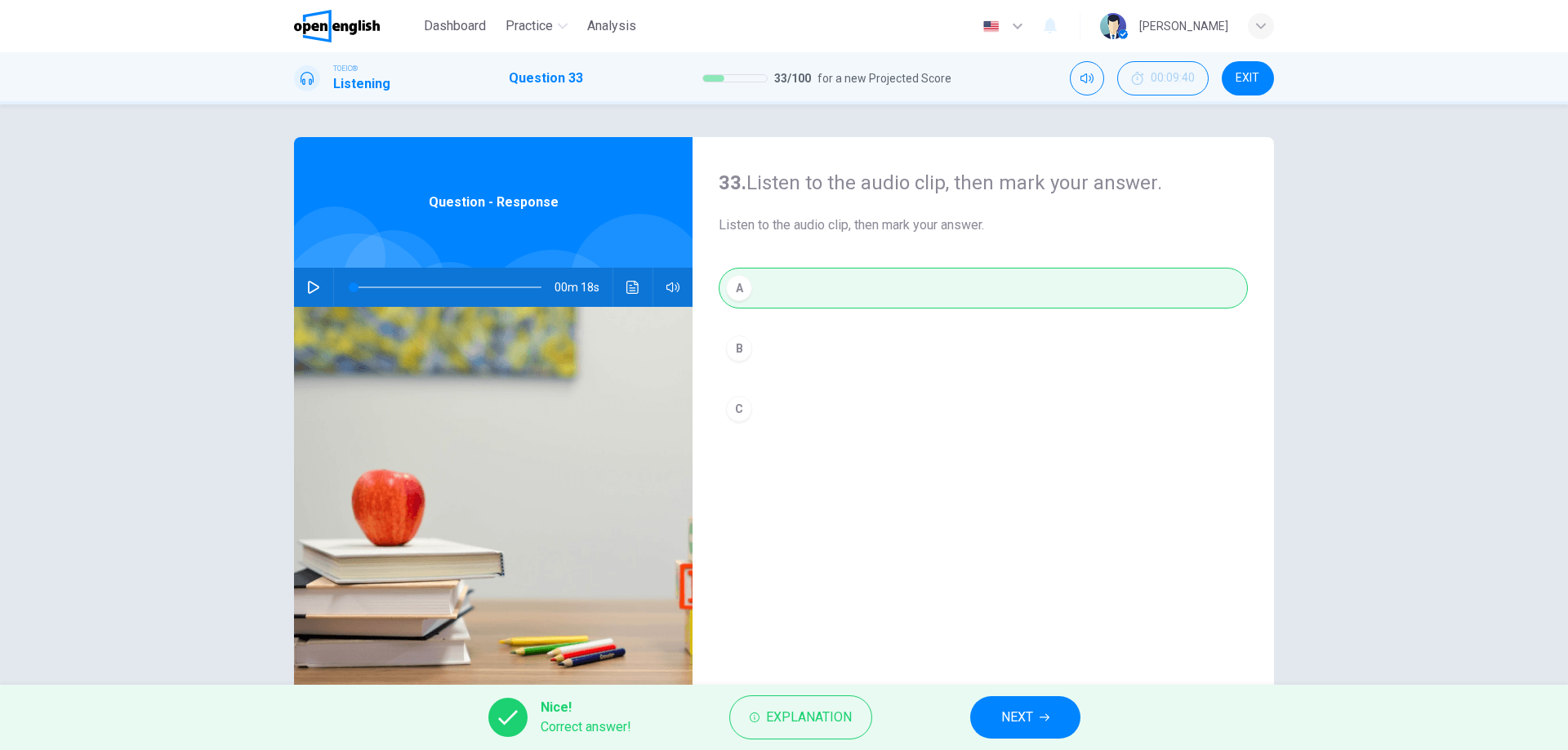
click at [1070, 725] on button "NEXT" at bounding box center [1025, 717] width 111 height 42
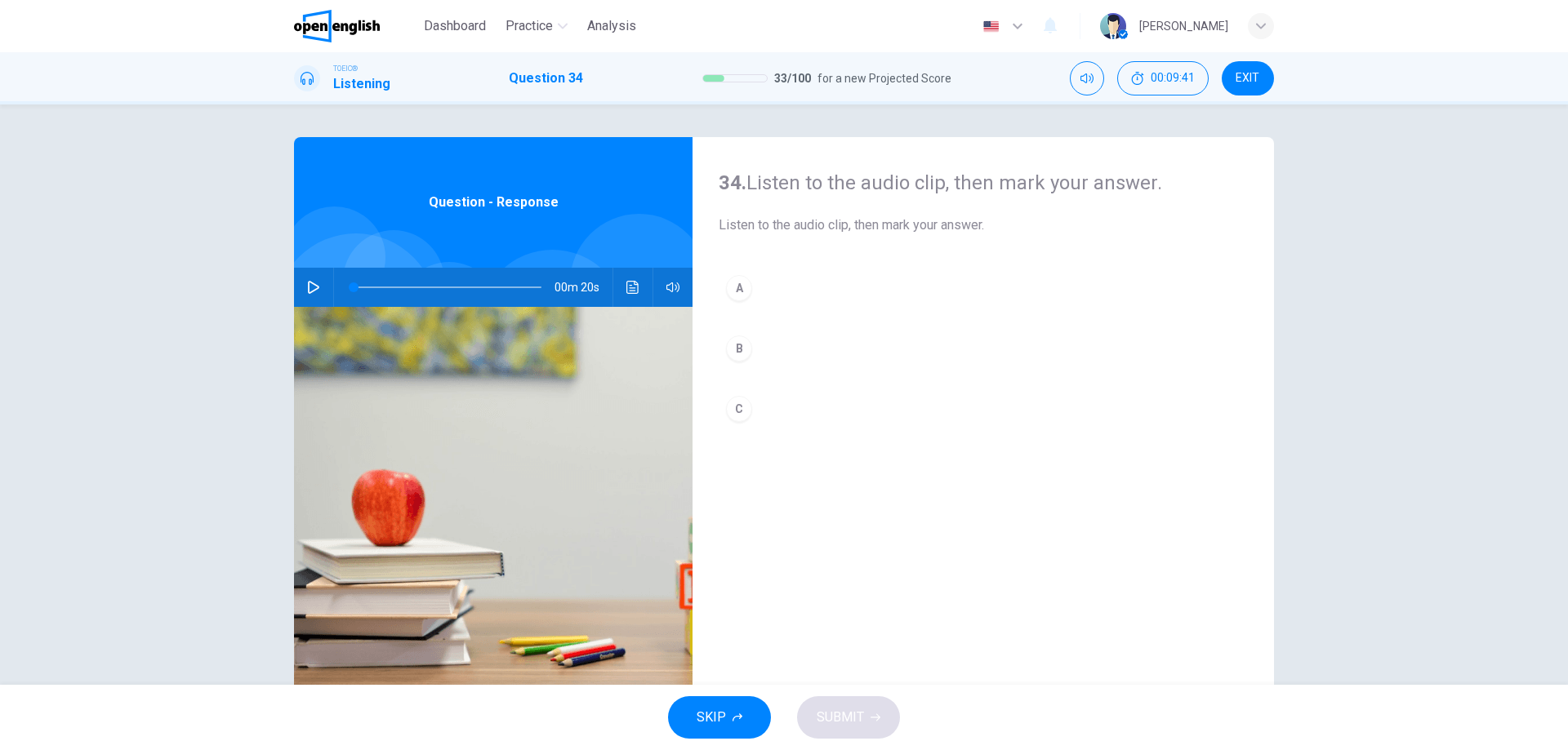
click at [294, 286] on div "00m 20s" at bounding box center [492, 287] width 398 height 39
click at [308, 285] on icon "button" at bounding box center [314, 288] width 13 height 13
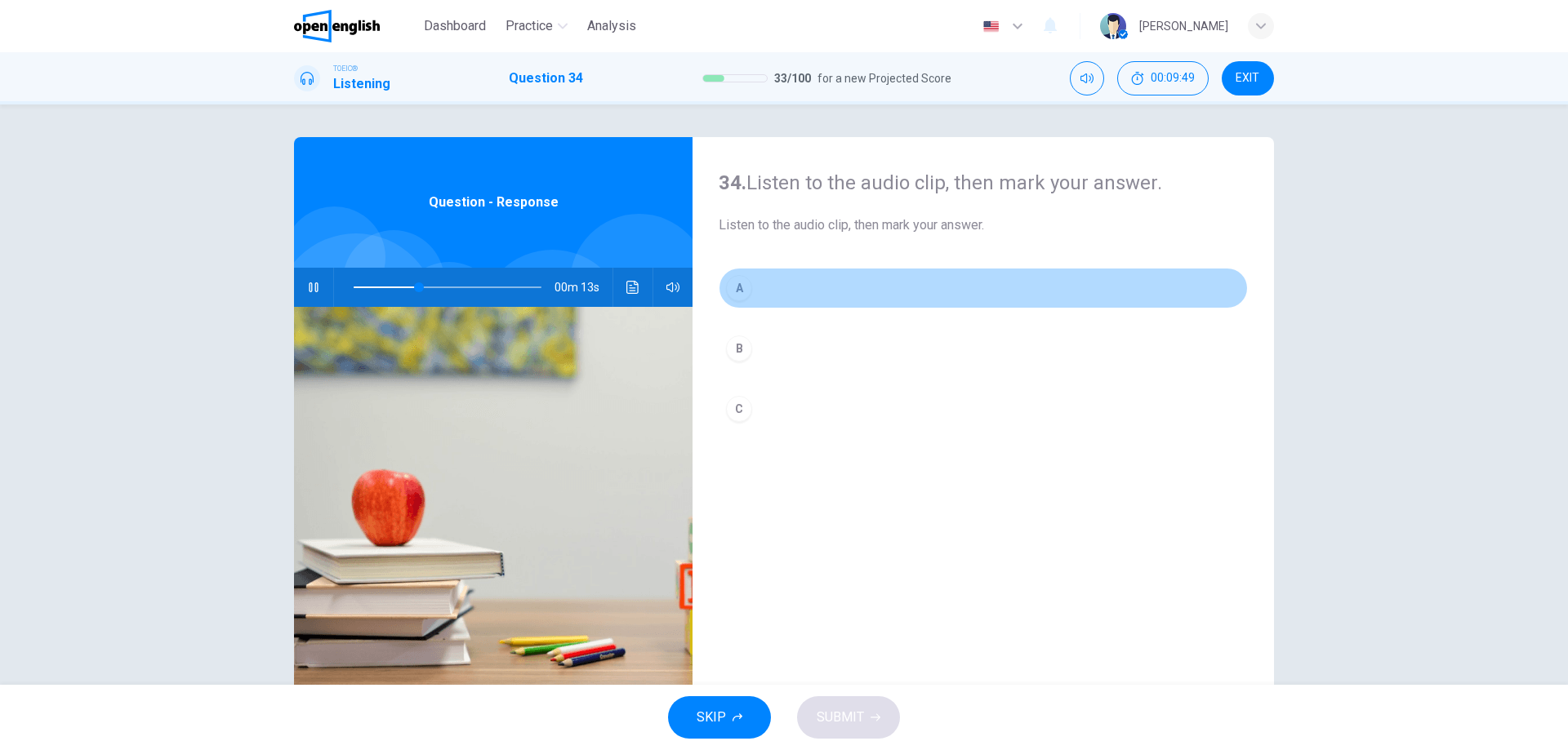
click at [739, 285] on div "A" at bounding box center [739, 288] width 26 height 26
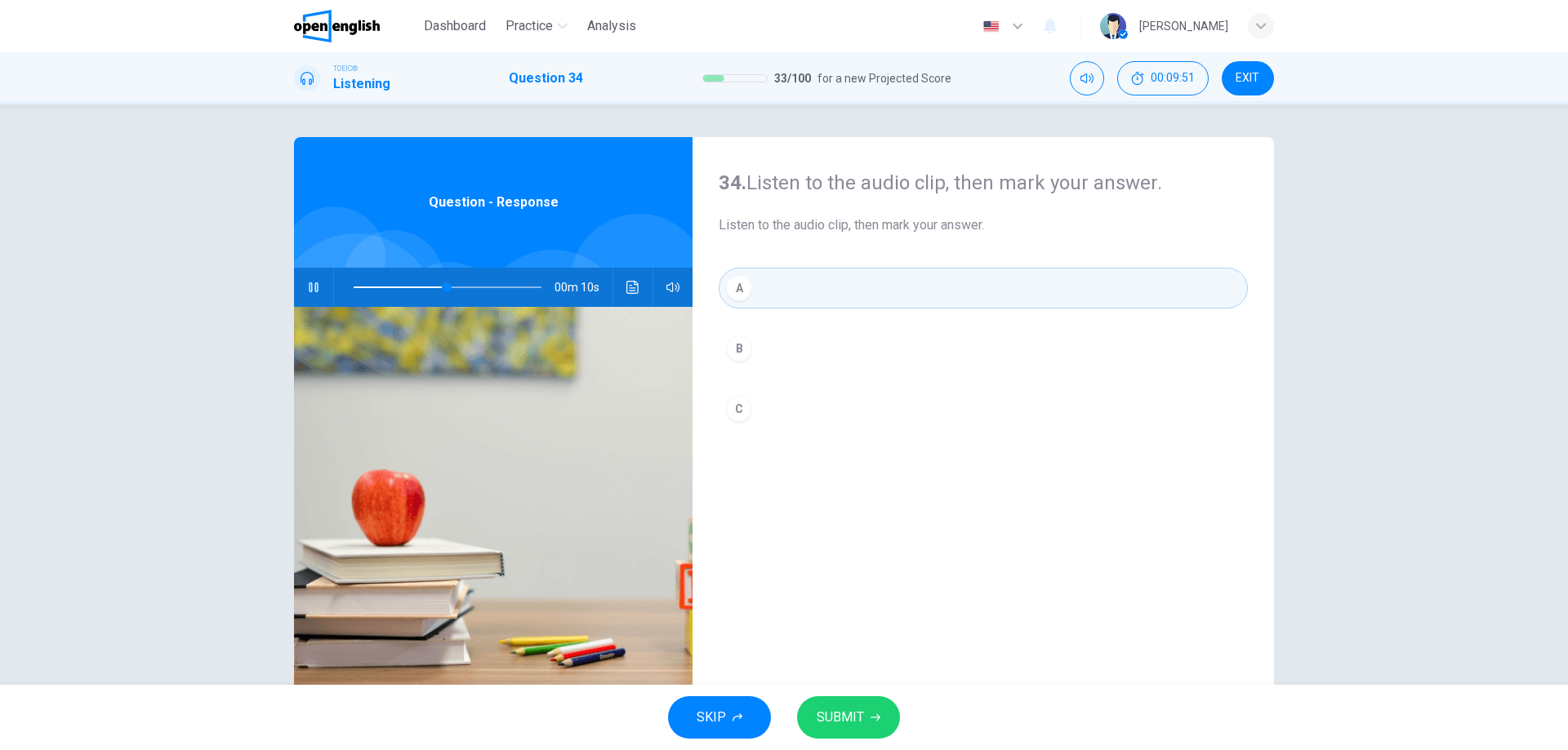
click at [876, 711] on button "SUBMIT" at bounding box center [848, 717] width 103 height 42
type input "**"
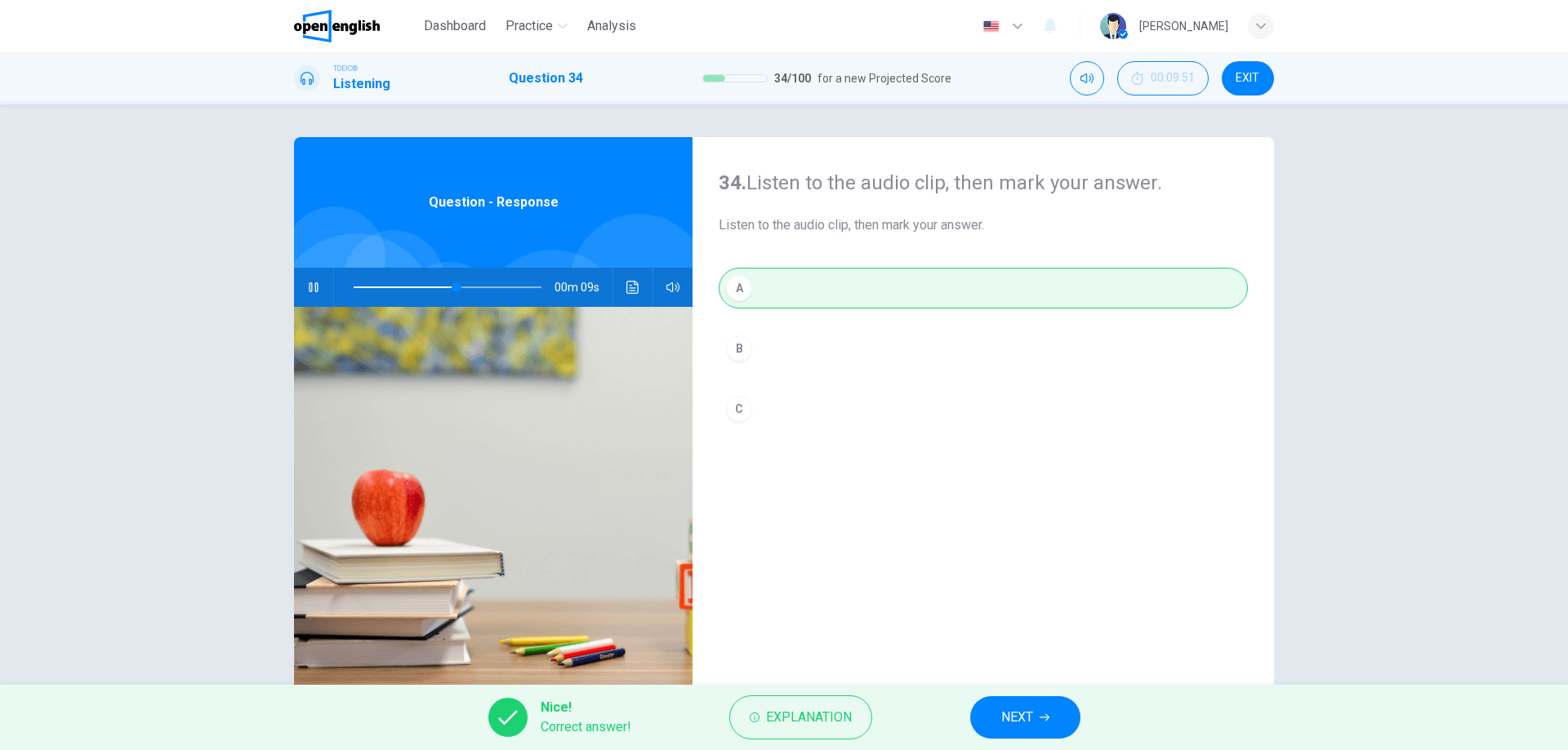
click at [999, 723] on button "NEXT" at bounding box center [1025, 717] width 111 height 42
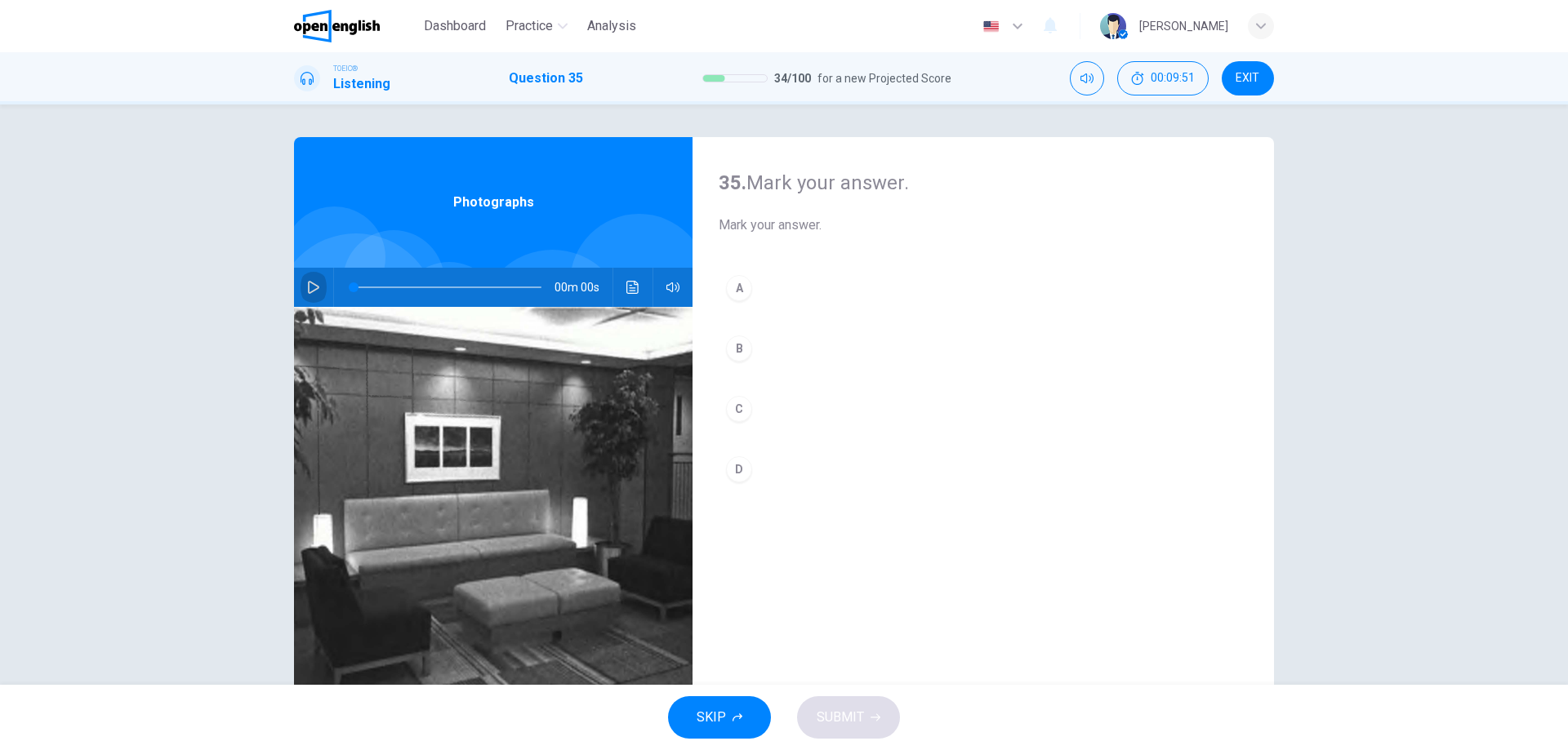
click at [319, 300] on button "button" at bounding box center [313, 287] width 26 height 39
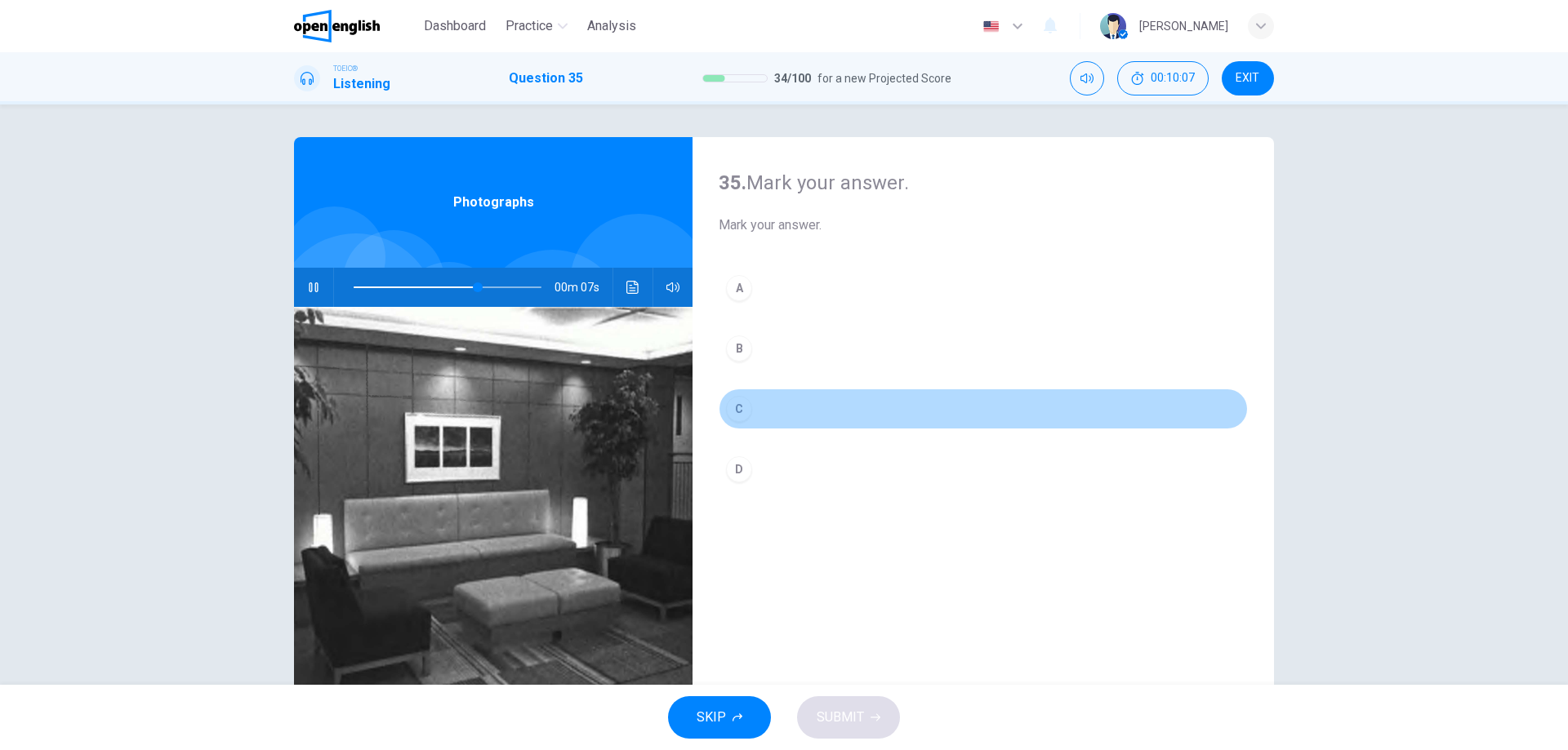
click at [738, 417] on div "C" at bounding box center [739, 408] width 26 height 26
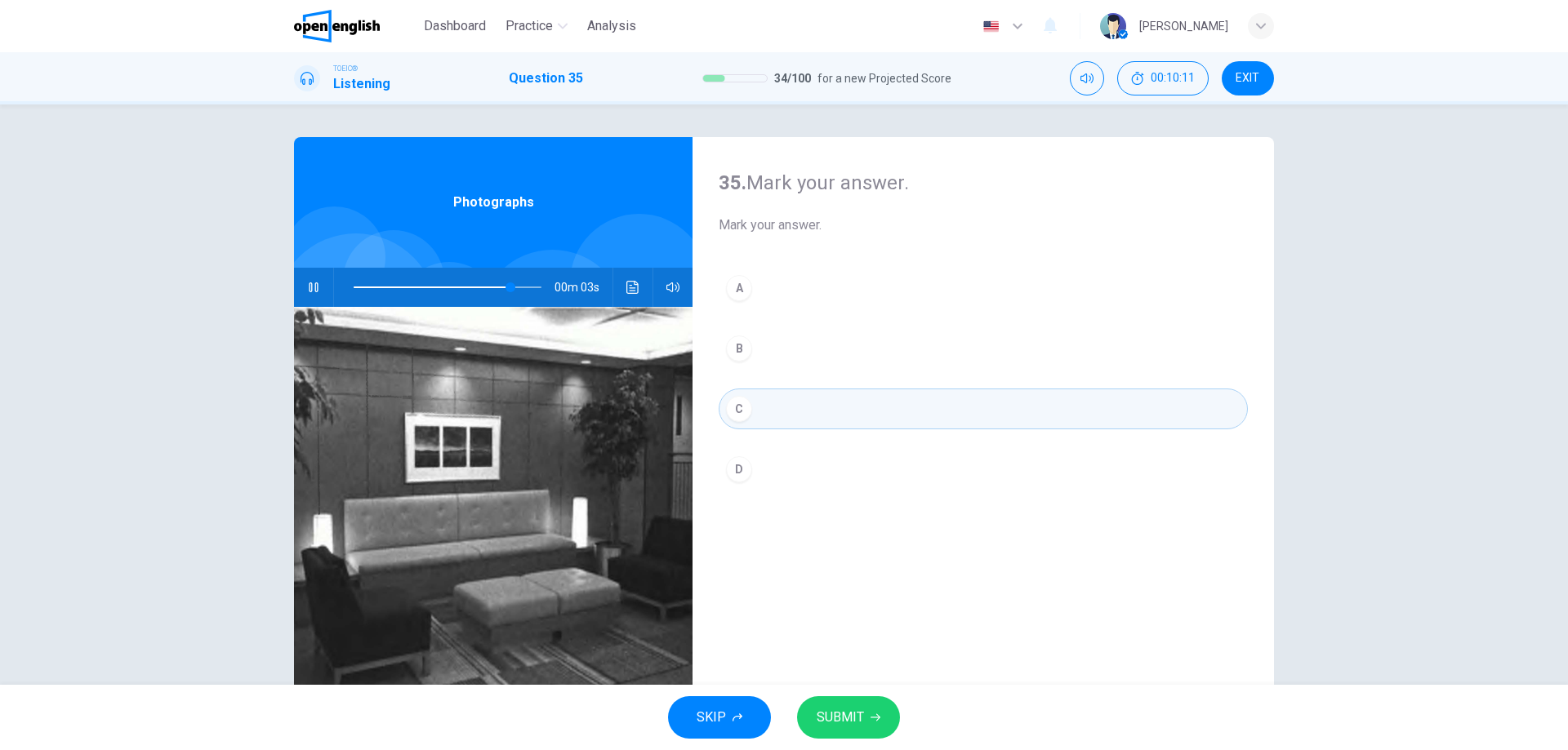
click at [856, 720] on span "SUBMIT" at bounding box center [840, 717] width 47 height 22
type input "**"
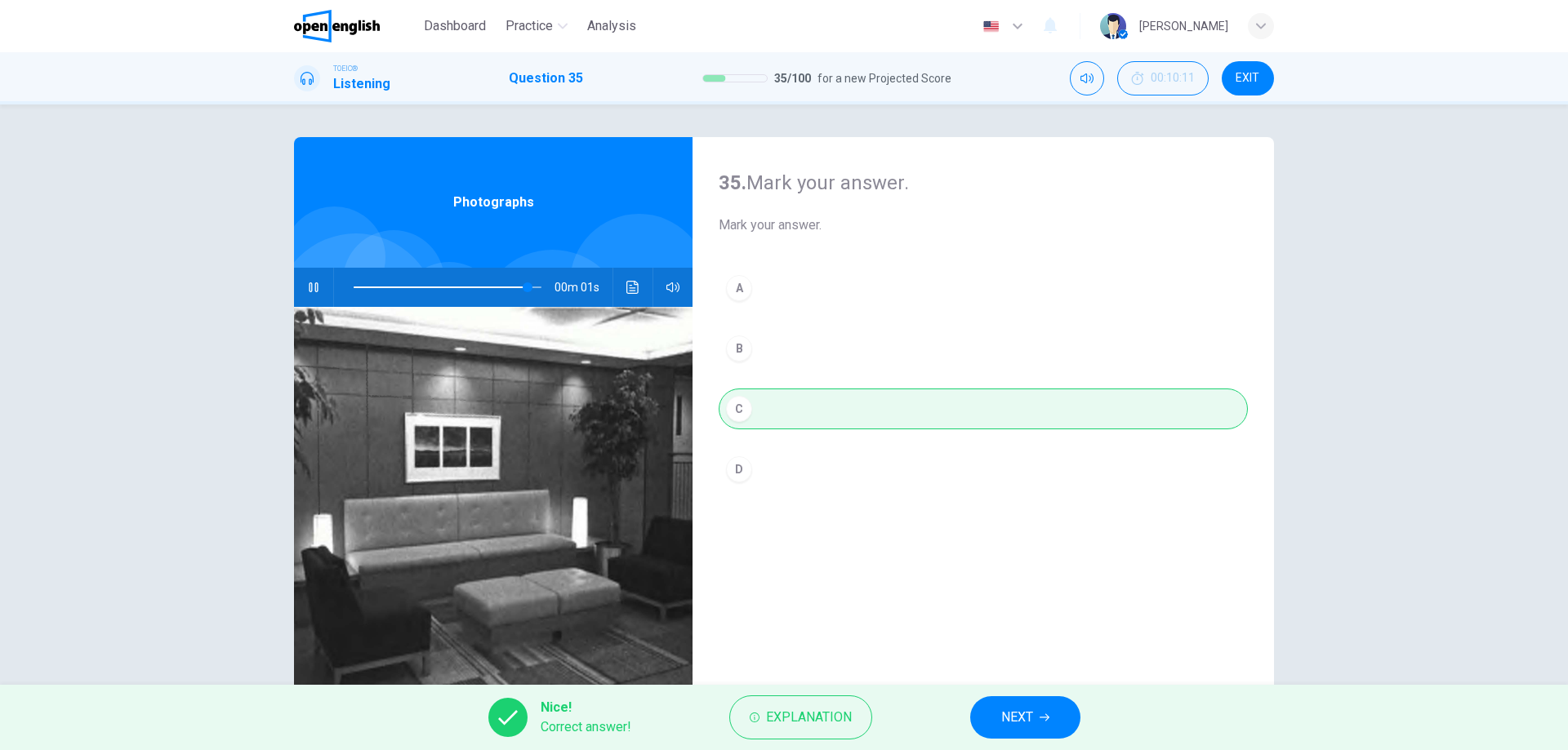
click at [1079, 721] on button "NEXT" at bounding box center [1025, 717] width 111 height 42
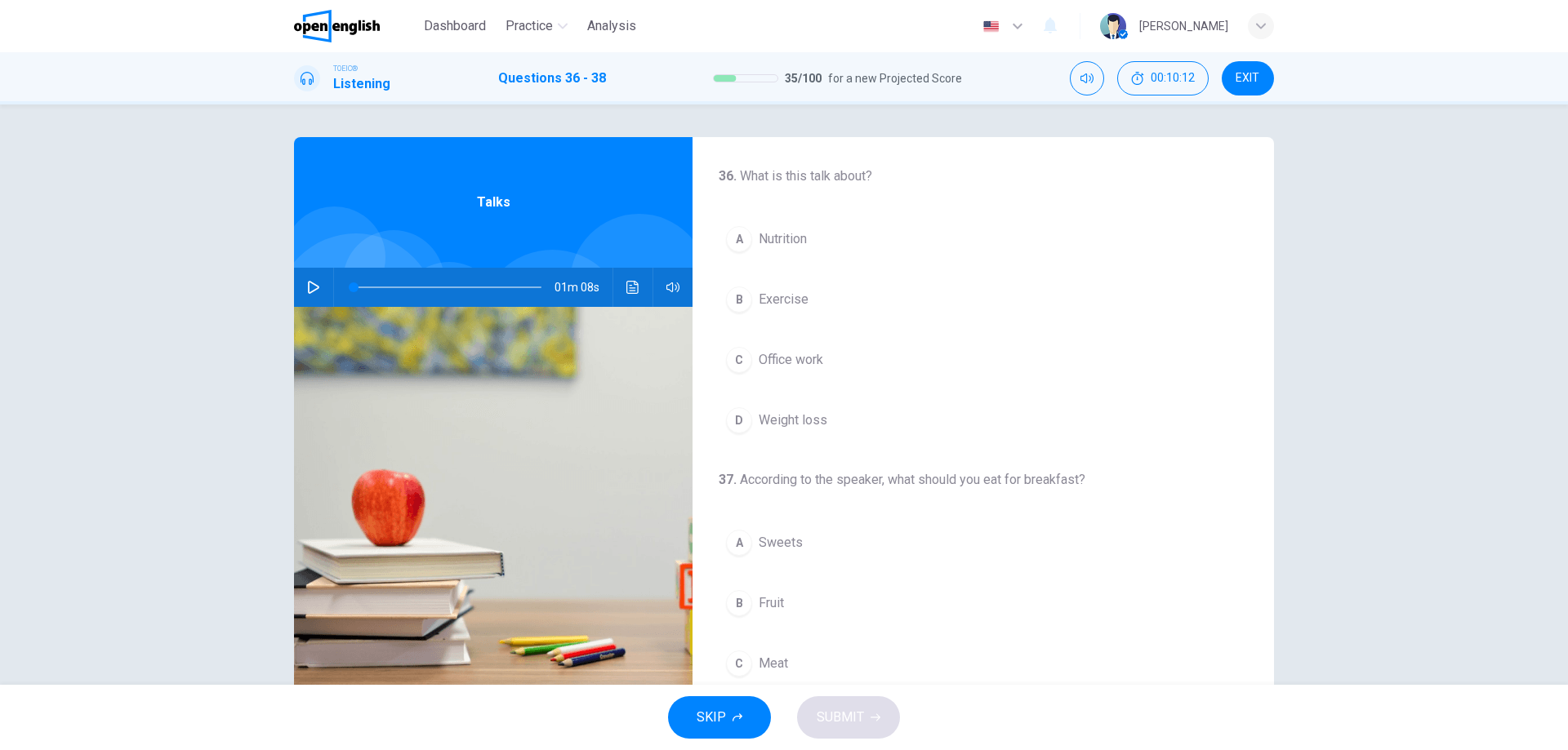
click at [300, 290] on button "button" at bounding box center [313, 287] width 26 height 39
click at [817, 366] on span "Office work" at bounding box center [791, 360] width 65 height 20
click at [814, 310] on button "B Exercise" at bounding box center [983, 299] width 529 height 41
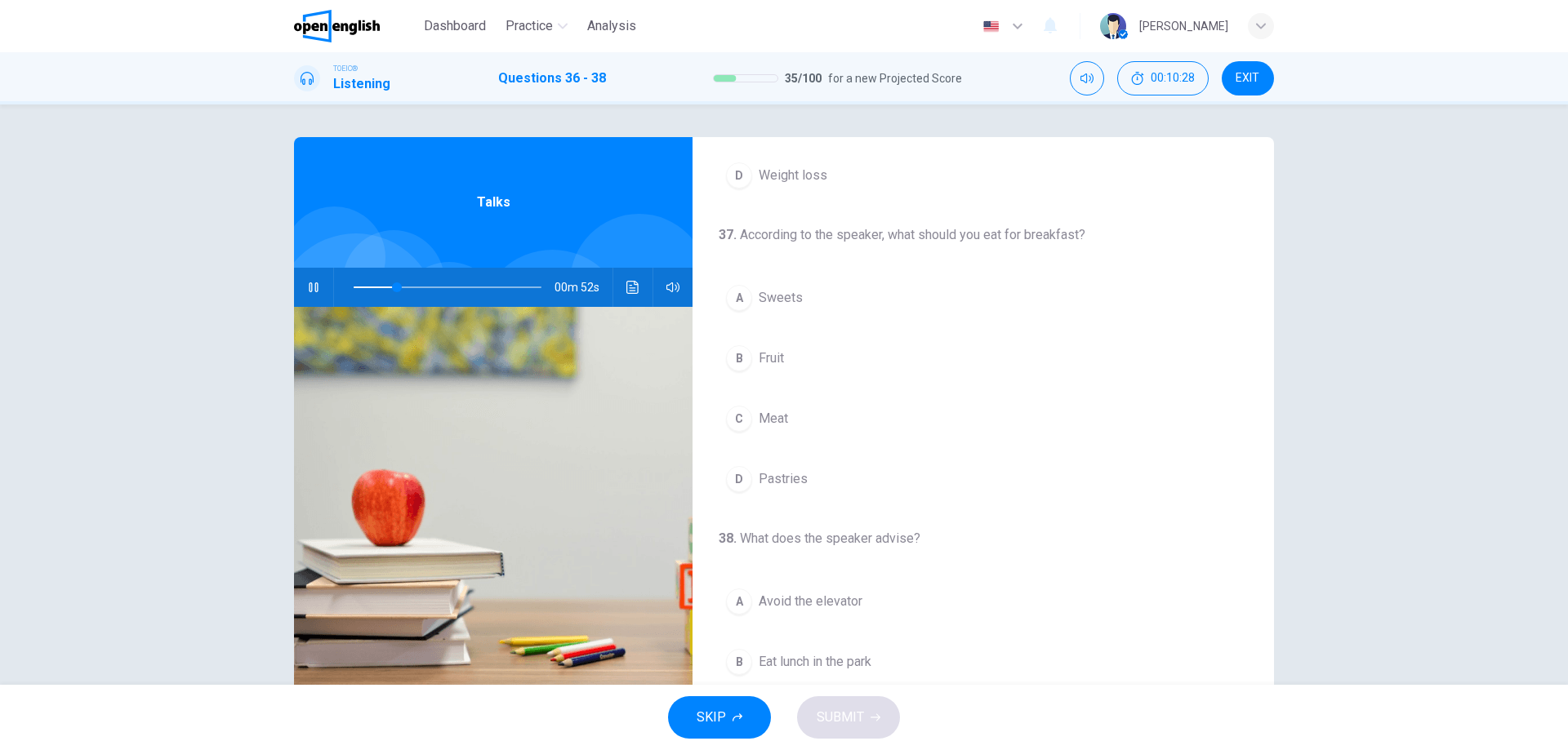
click at [770, 353] on span "Fruit" at bounding box center [771, 358] width 25 height 20
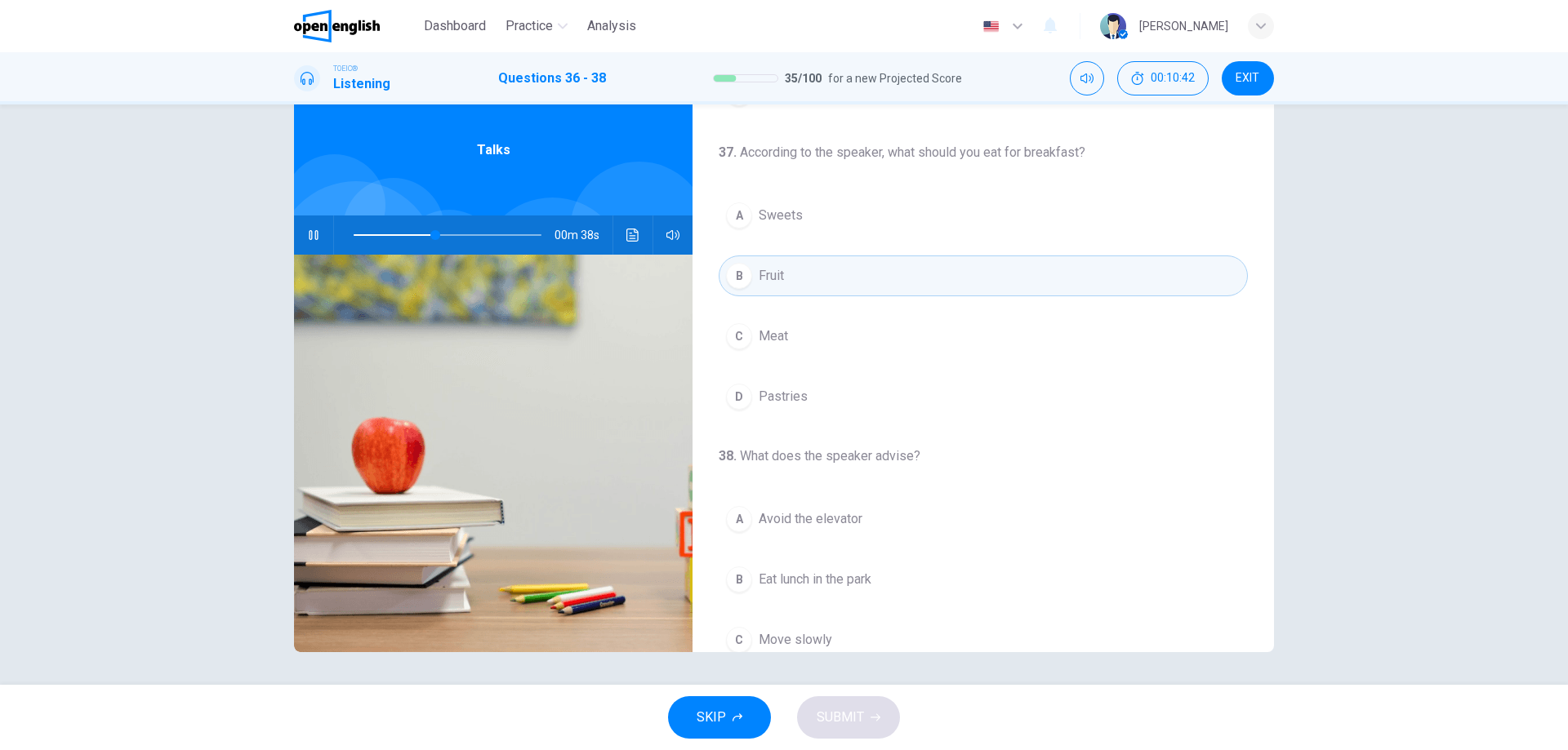
scroll to position [373, 0]
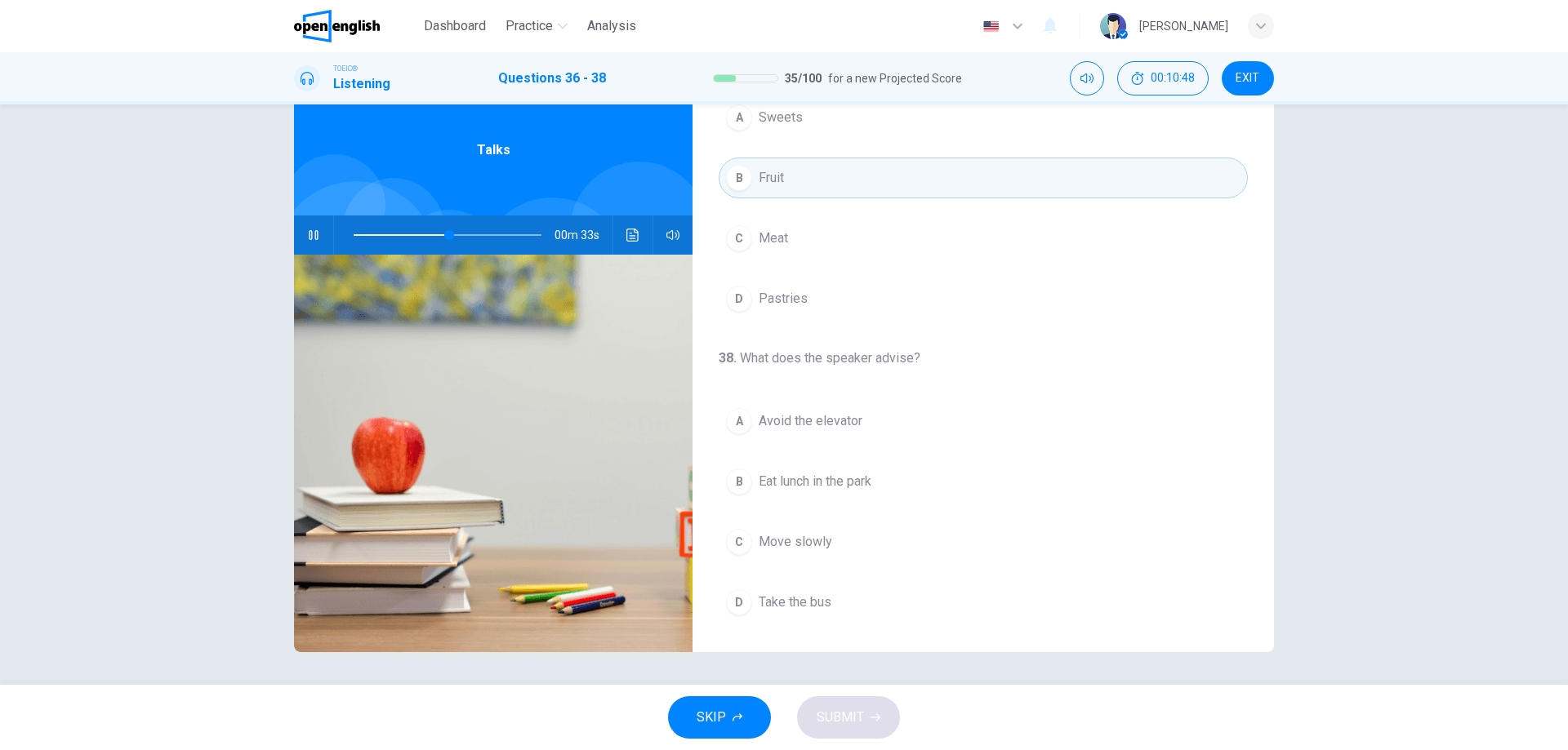
click at [833, 415] on span "Avoid the elevator" at bounding box center [810, 422] width 104 height 20
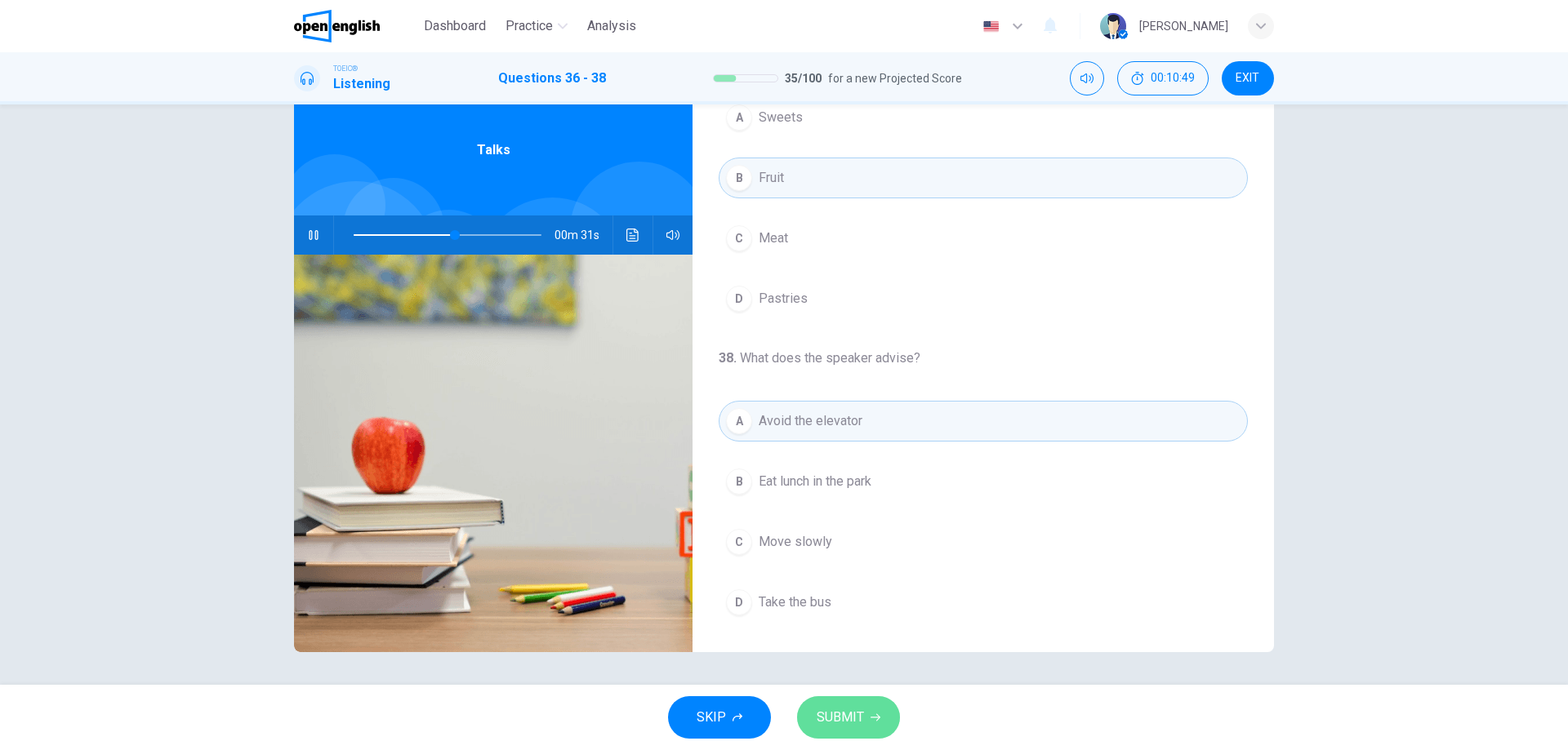
click at [867, 707] on button "SUBMIT" at bounding box center [848, 717] width 103 height 42
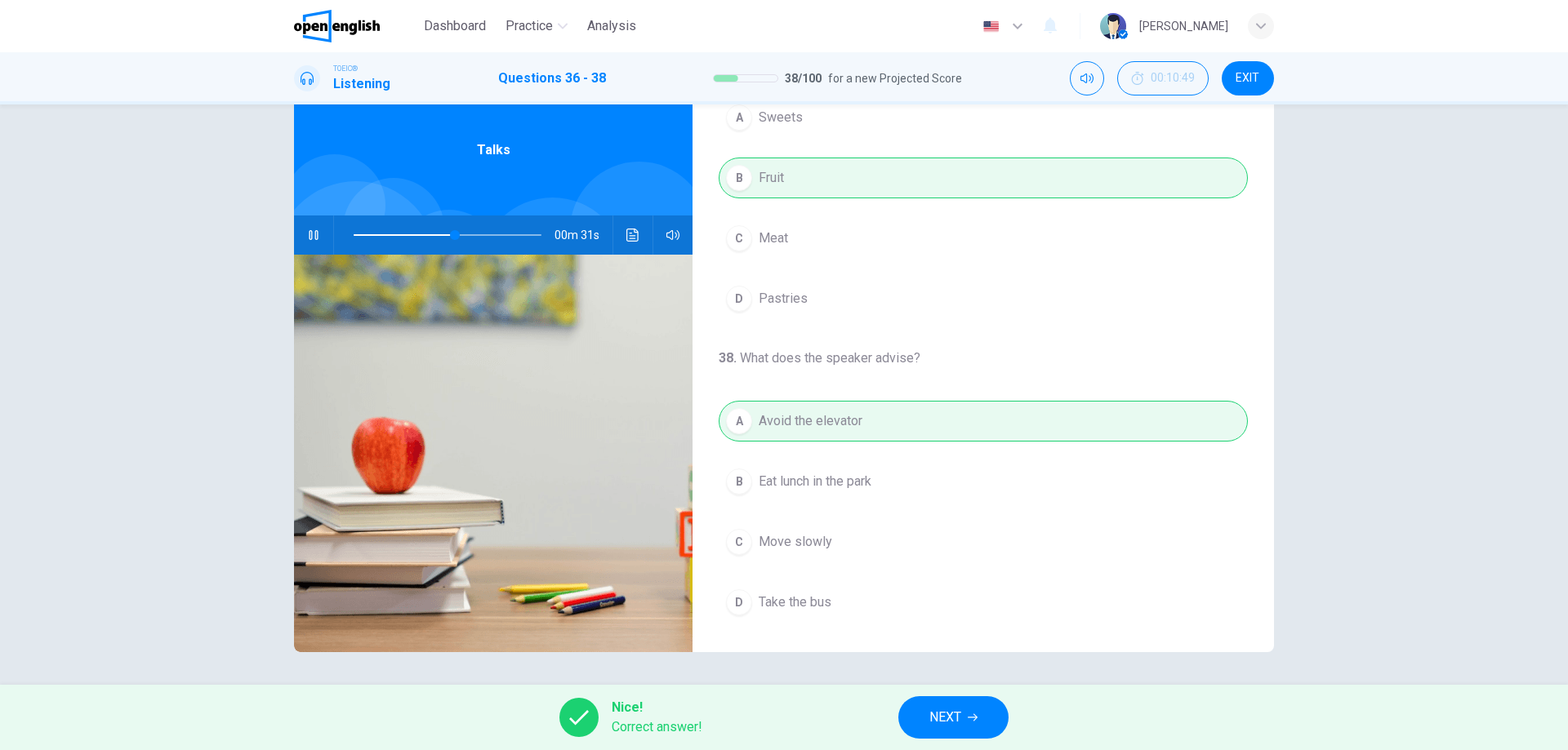
type input "**"
click at [956, 721] on span "NEXT" at bounding box center [945, 717] width 32 height 22
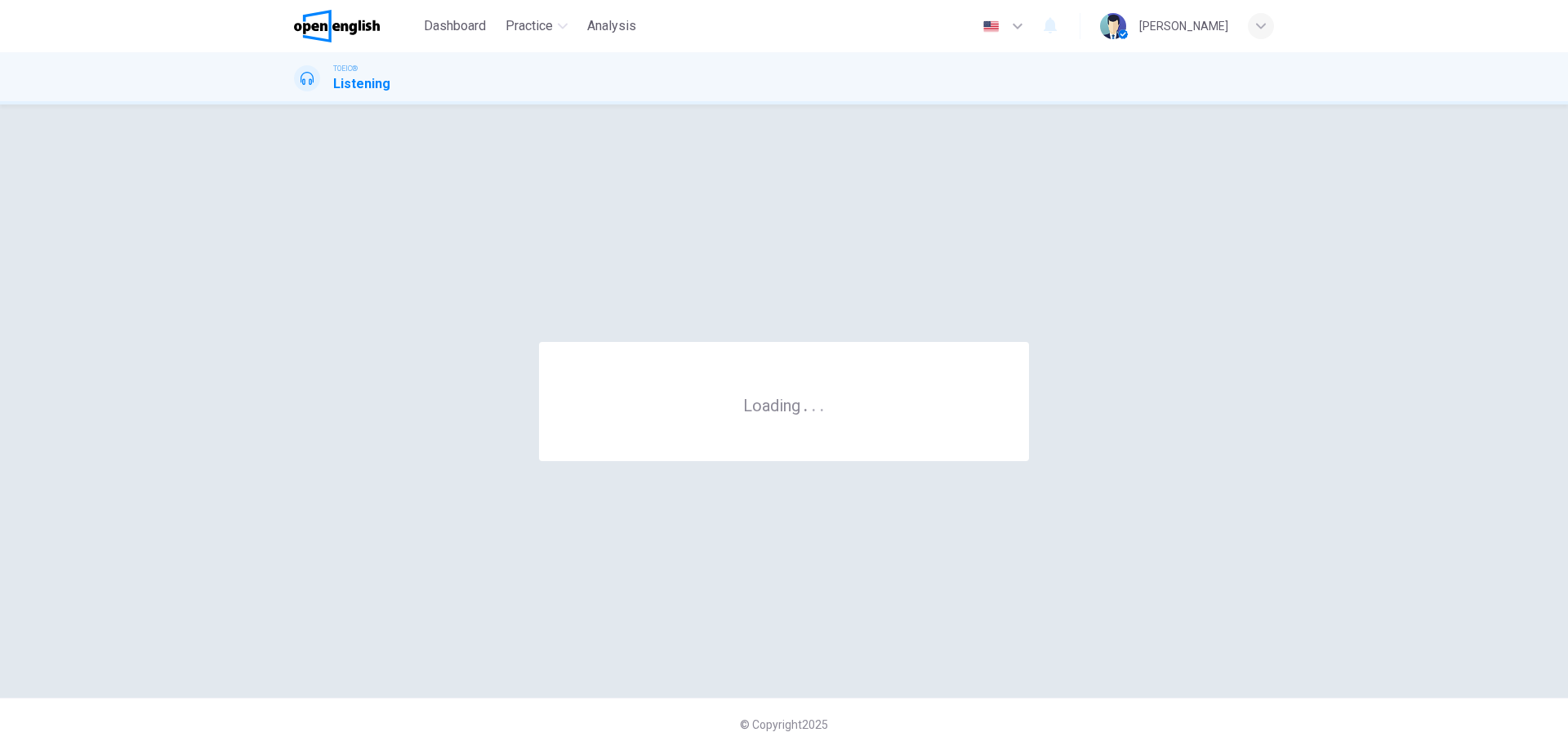
scroll to position [0, 0]
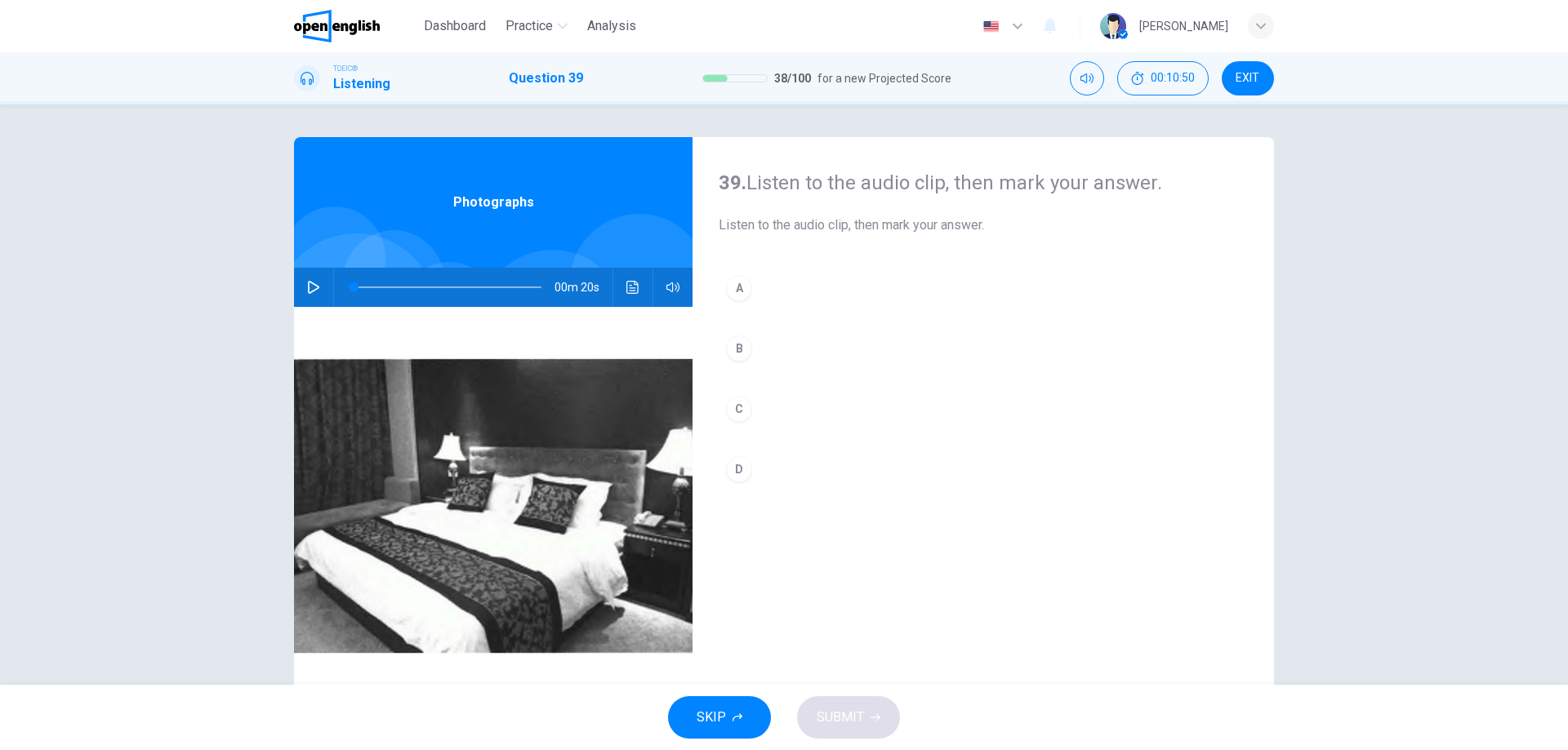
click at [311, 287] on icon "button" at bounding box center [314, 288] width 13 height 13
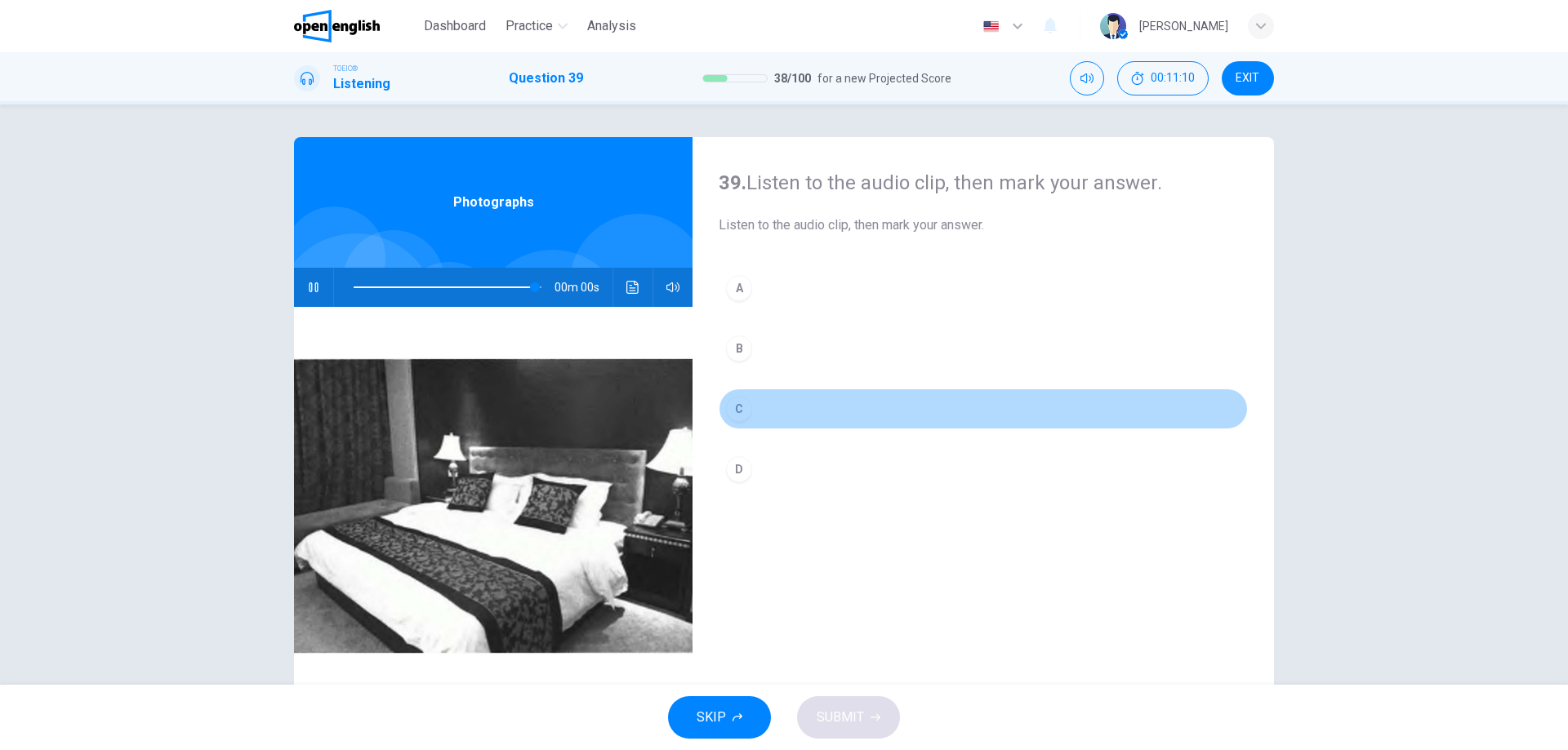
click at [738, 405] on div "C" at bounding box center [739, 408] width 26 height 26
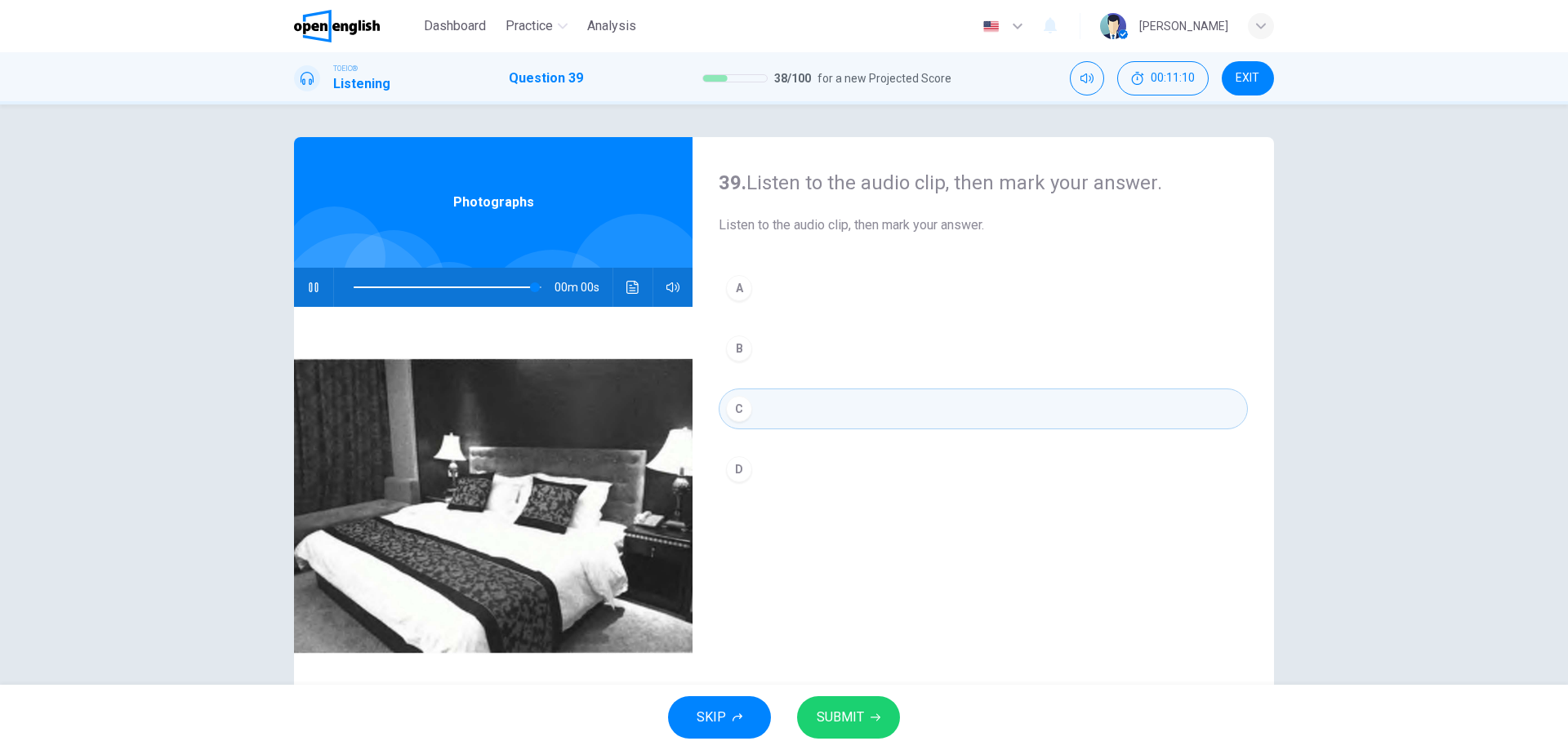
type input "*"
click at [848, 736] on button "SUBMIT" at bounding box center [848, 717] width 103 height 42
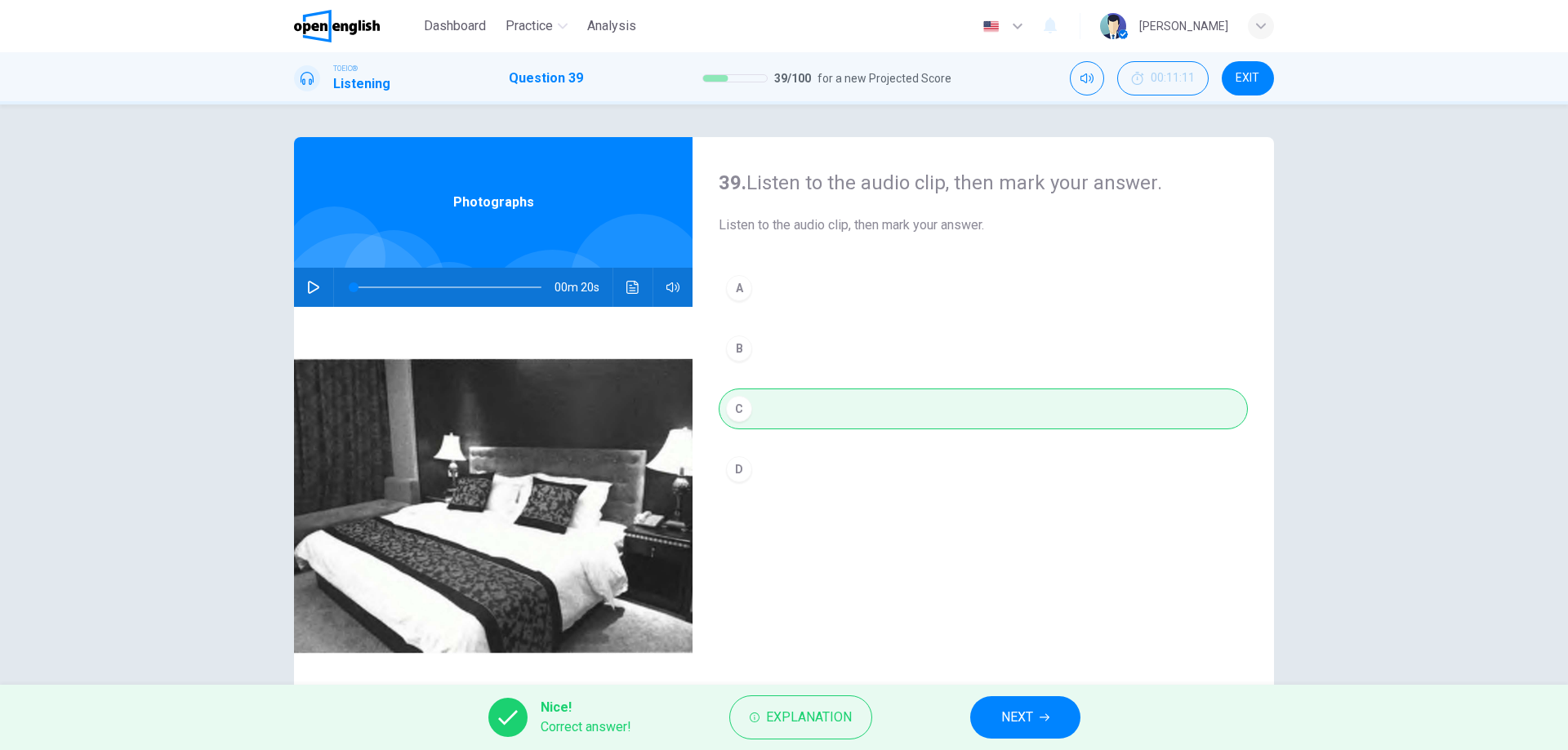
click at [1031, 725] on span "NEXT" at bounding box center [1017, 717] width 32 height 22
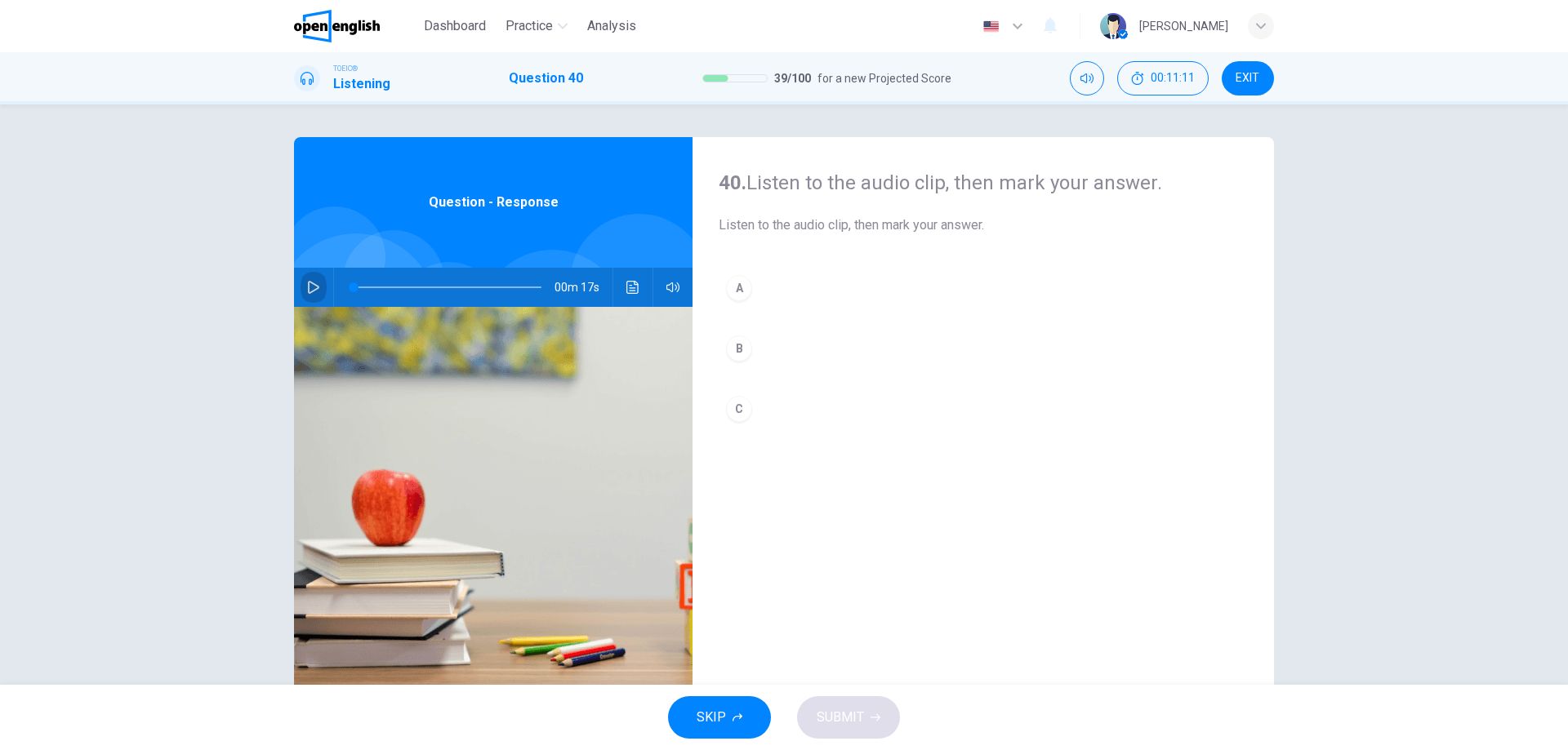
click at [308, 292] on icon "button" at bounding box center [314, 288] width 12 height 13
click at [738, 290] on div "A" at bounding box center [739, 288] width 26 height 26
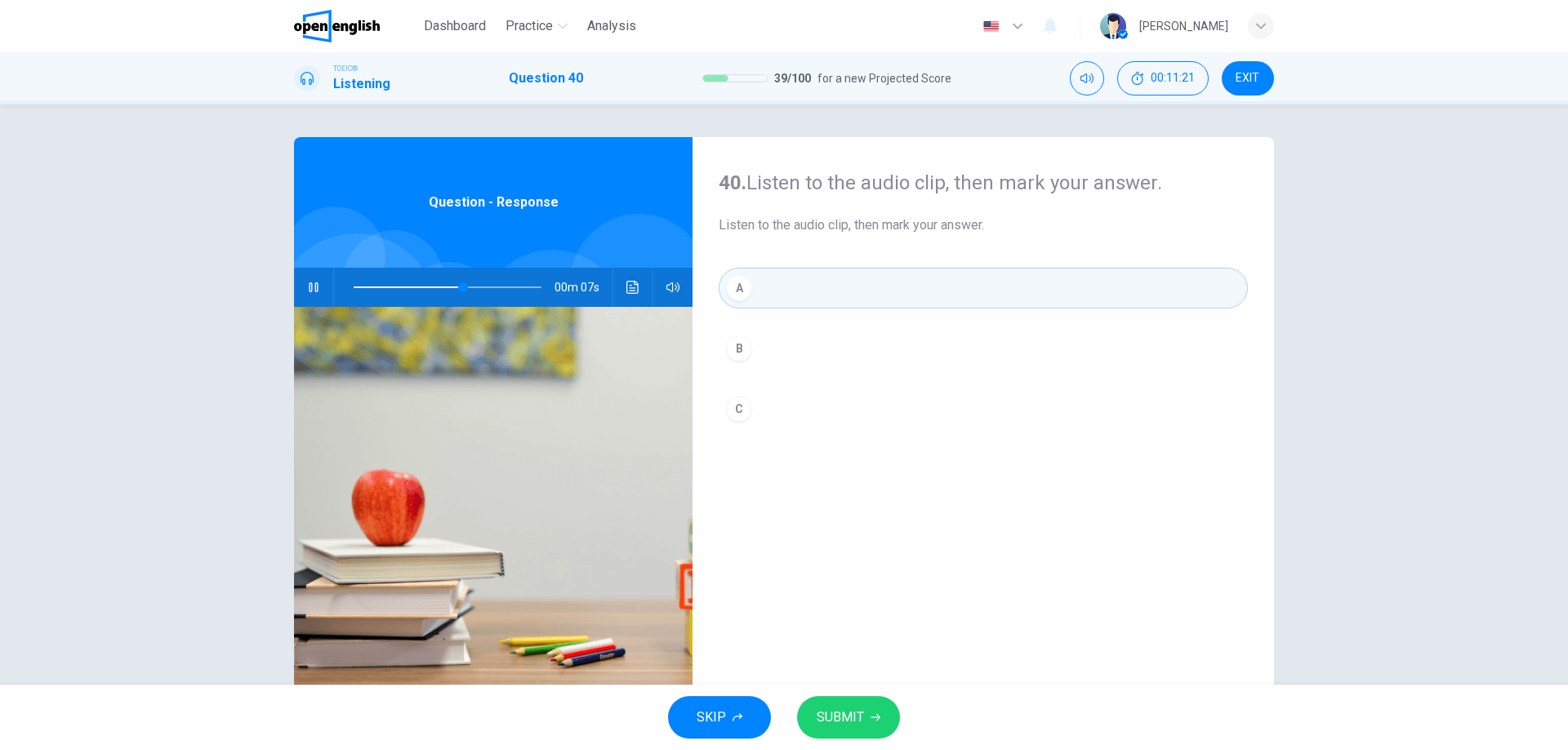
click at [866, 718] on button "SUBMIT" at bounding box center [848, 717] width 103 height 42
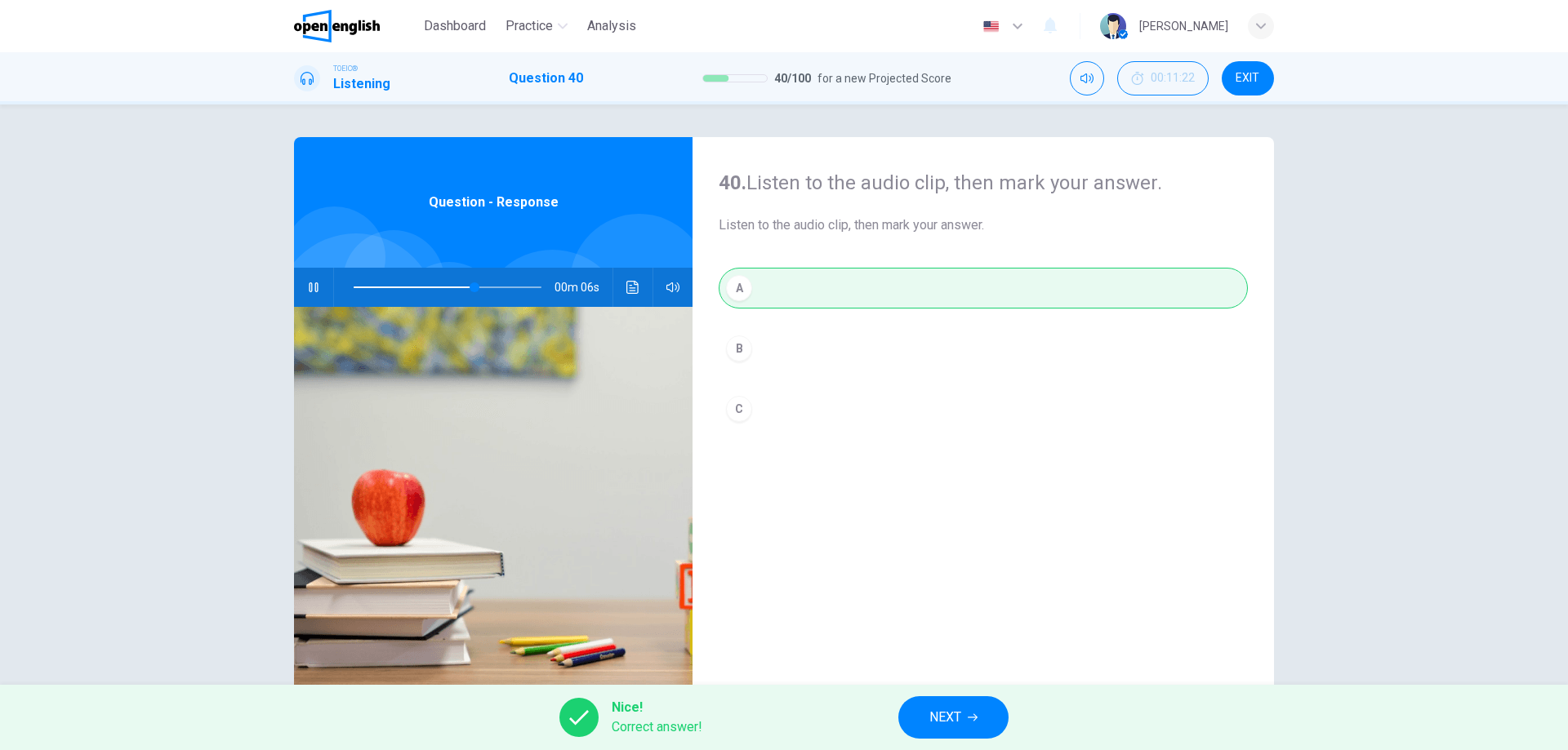
type input "**"
click at [988, 716] on button "NEXT" at bounding box center [953, 717] width 111 height 42
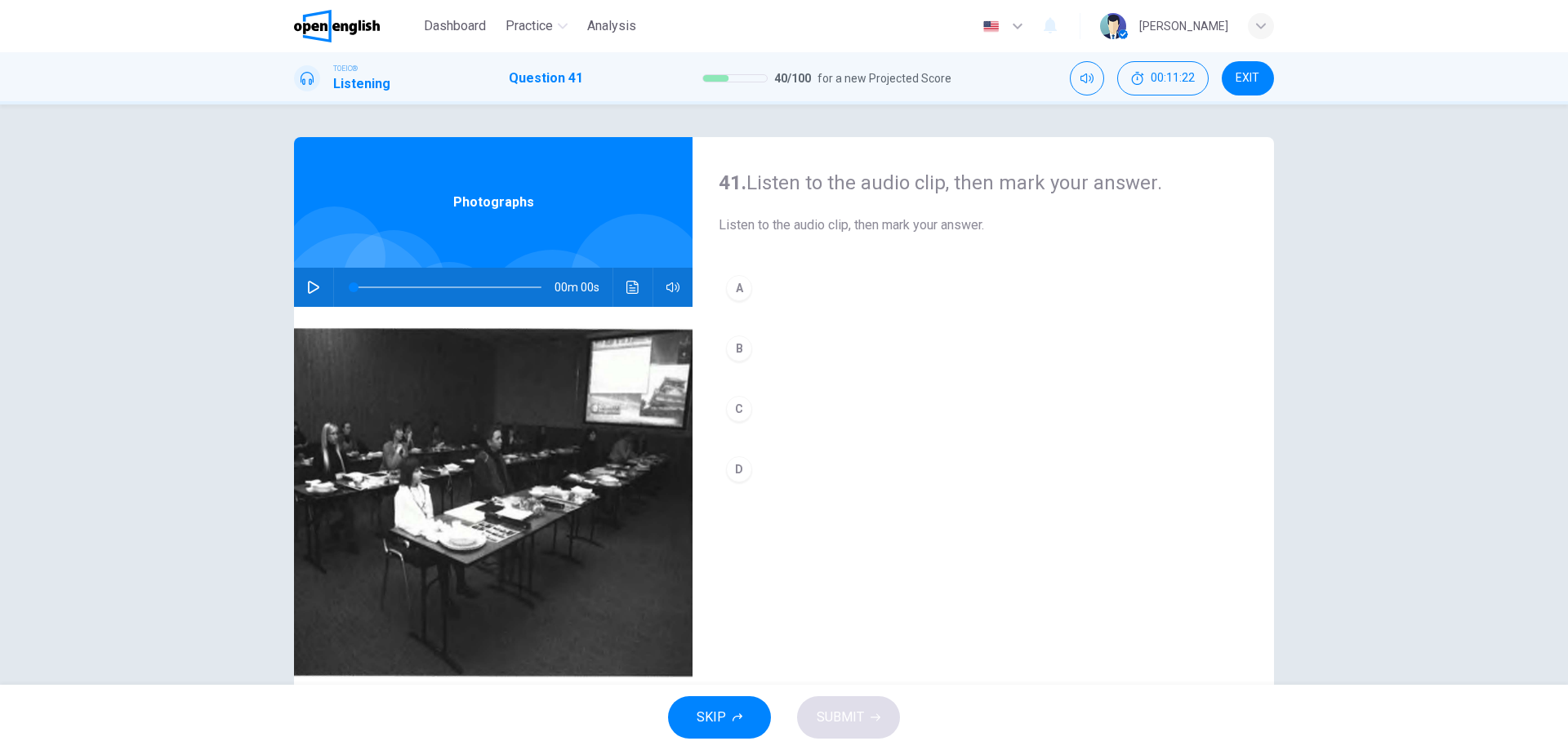
click at [312, 284] on icon "button" at bounding box center [314, 288] width 13 height 13
type input "*"
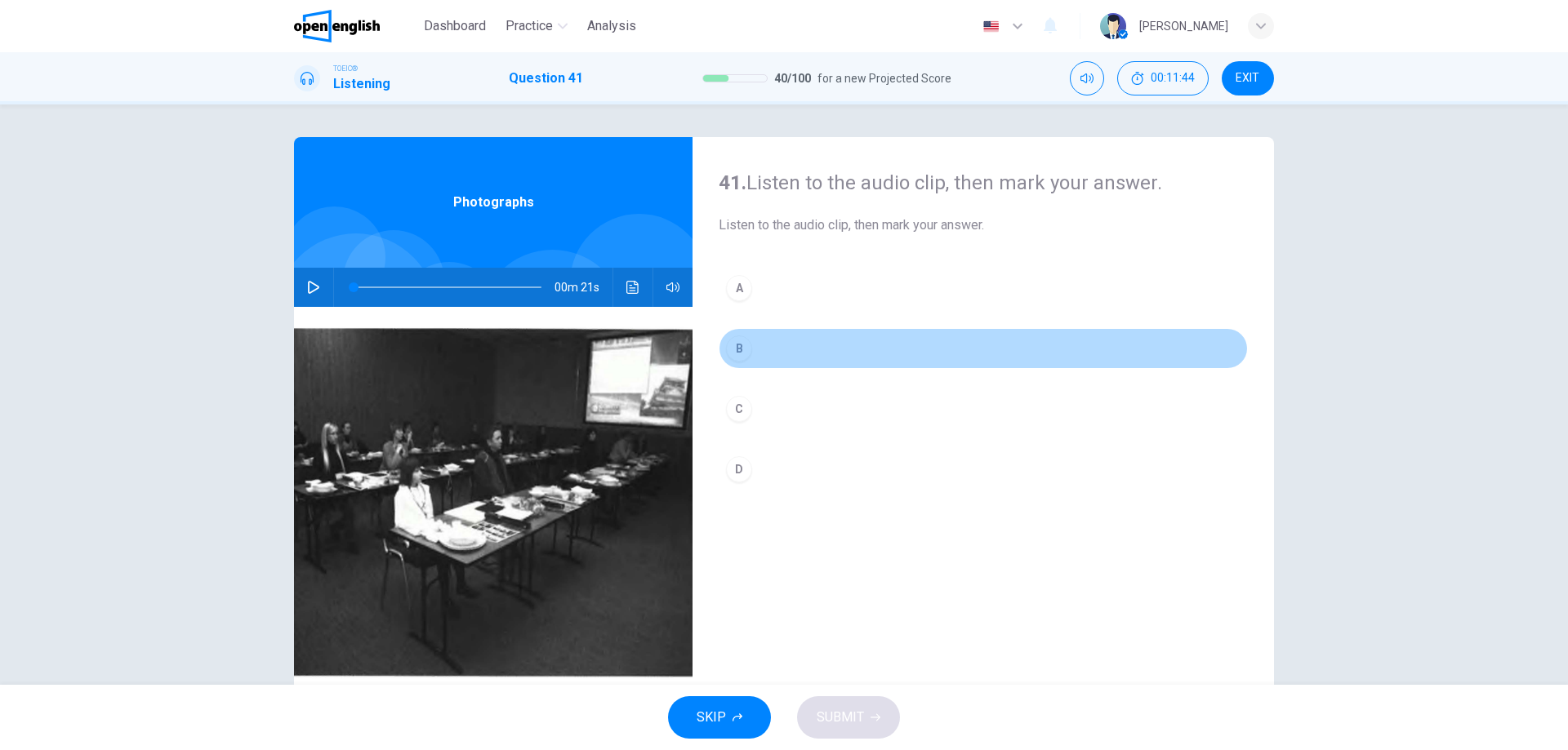
click at [741, 349] on div "B" at bounding box center [739, 348] width 26 height 26
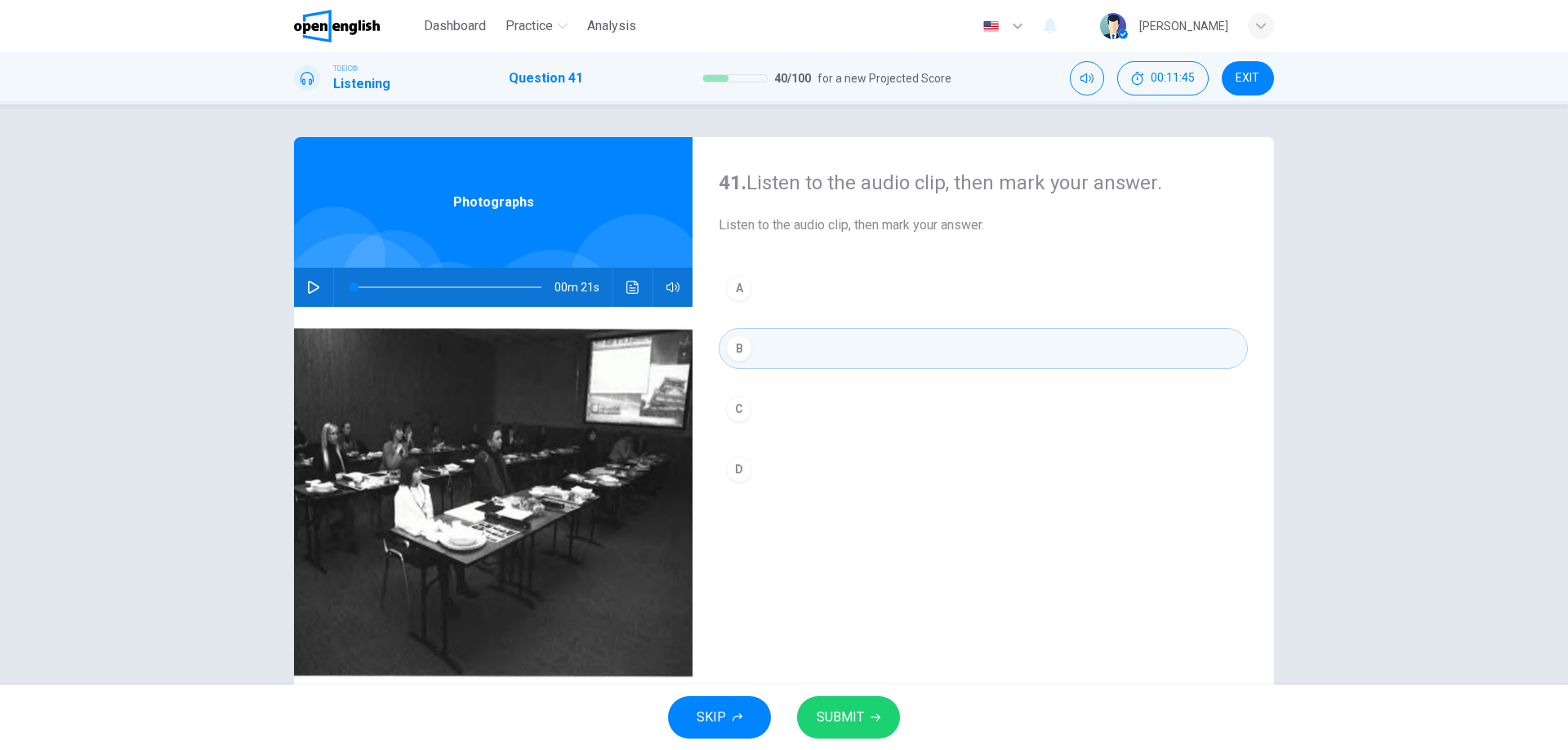
click at [886, 691] on div "SKIP SUBMIT" at bounding box center [784, 718] width 1568 height 66
click at [880, 725] on button "SUBMIT" at bounding box center [848, 717] width 103 height 42
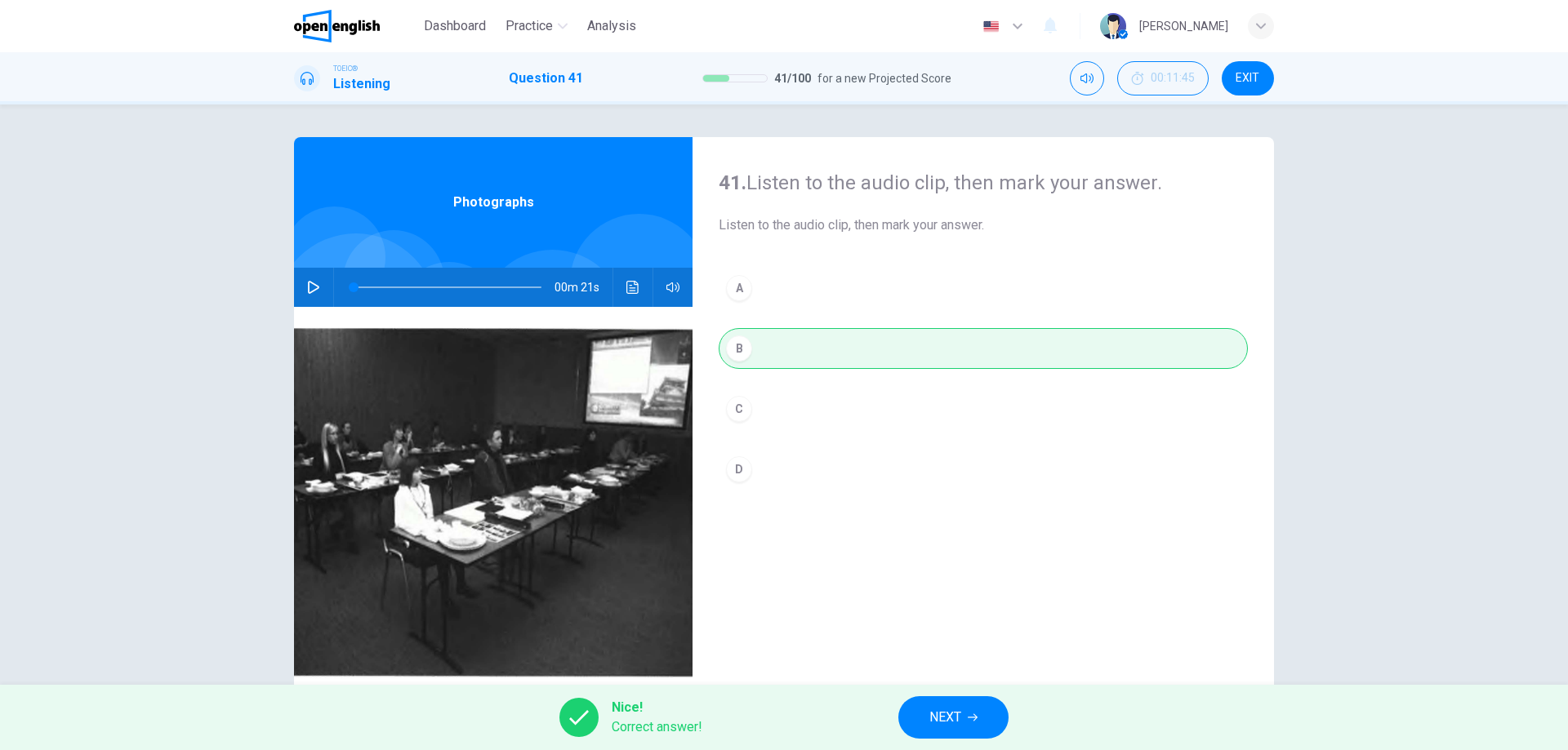
click at [1014, 717] on div "Nice! Correct answer! NEXT" at bounding box center [784, 718] width 1568 height 66
click at [989, 718] on button "NEXT" at bounding box center [953, 717] width 111 height 42
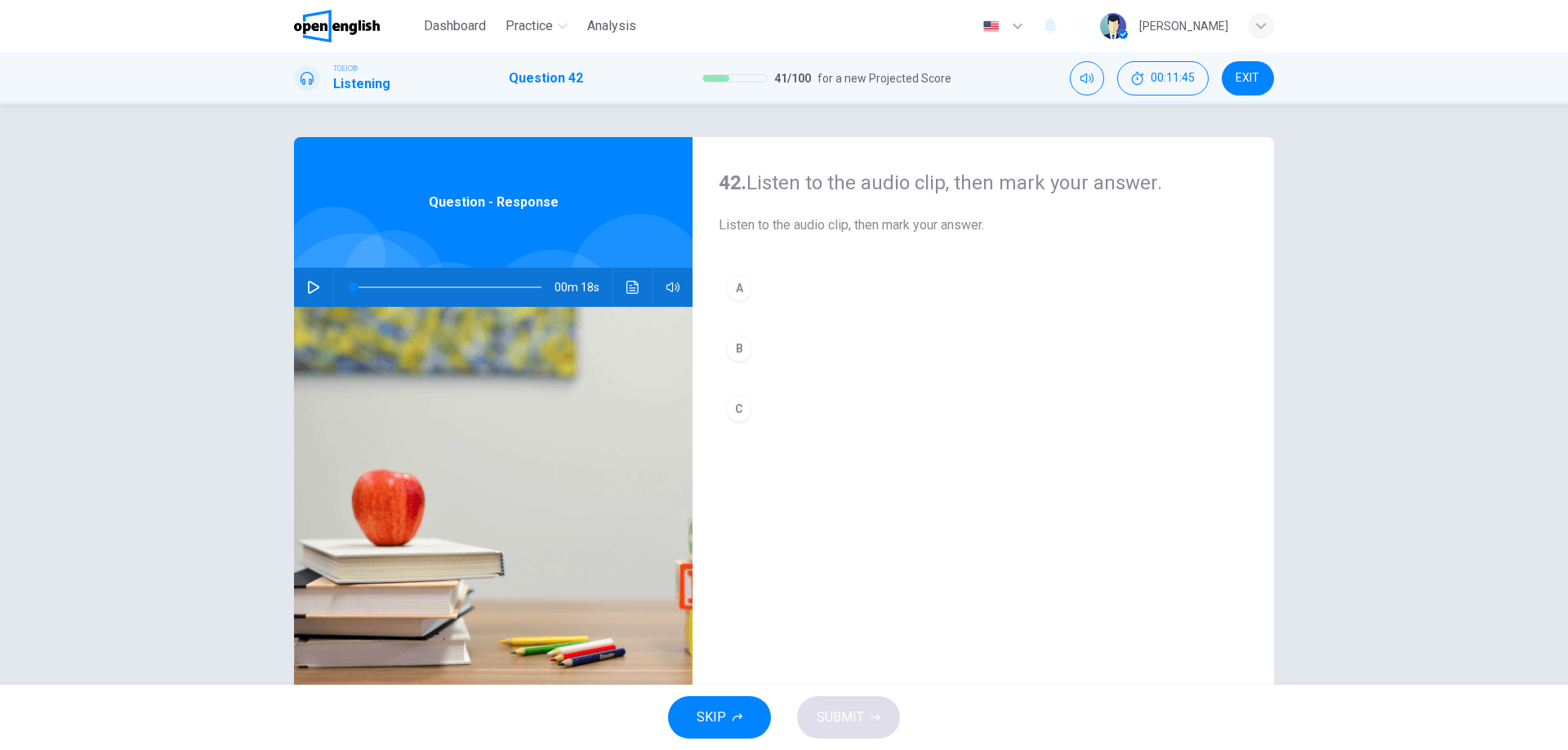
click at [312, 298] on button "button" at bounding box center [313, 287] width 26 height 39
click at [739, 289] on div "A" at bounding box center [739, 288] width 26 height 26
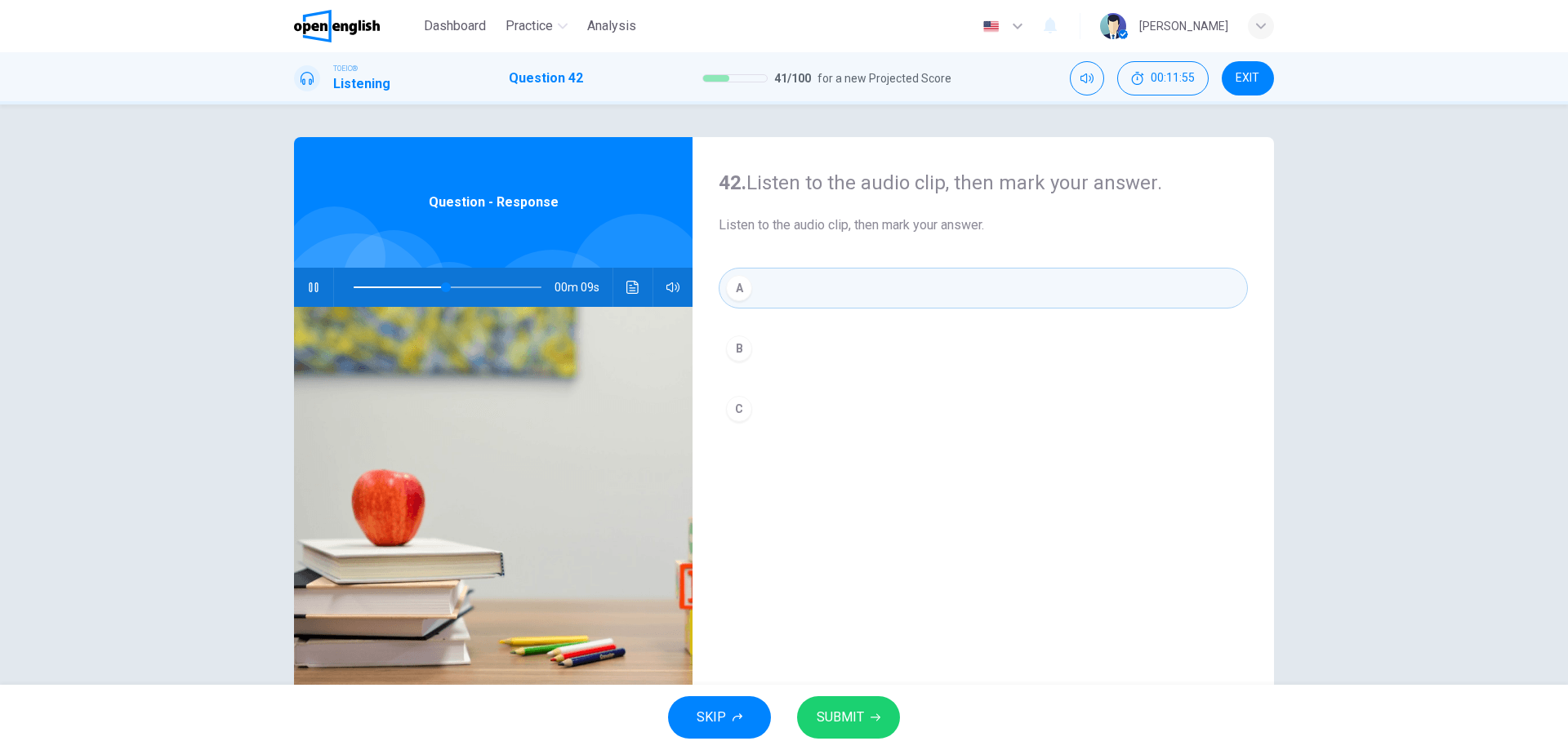
click at [862, 728] on span "SUBMIT" at bounding box center [840, 717] width 47 height 22
type input "**"
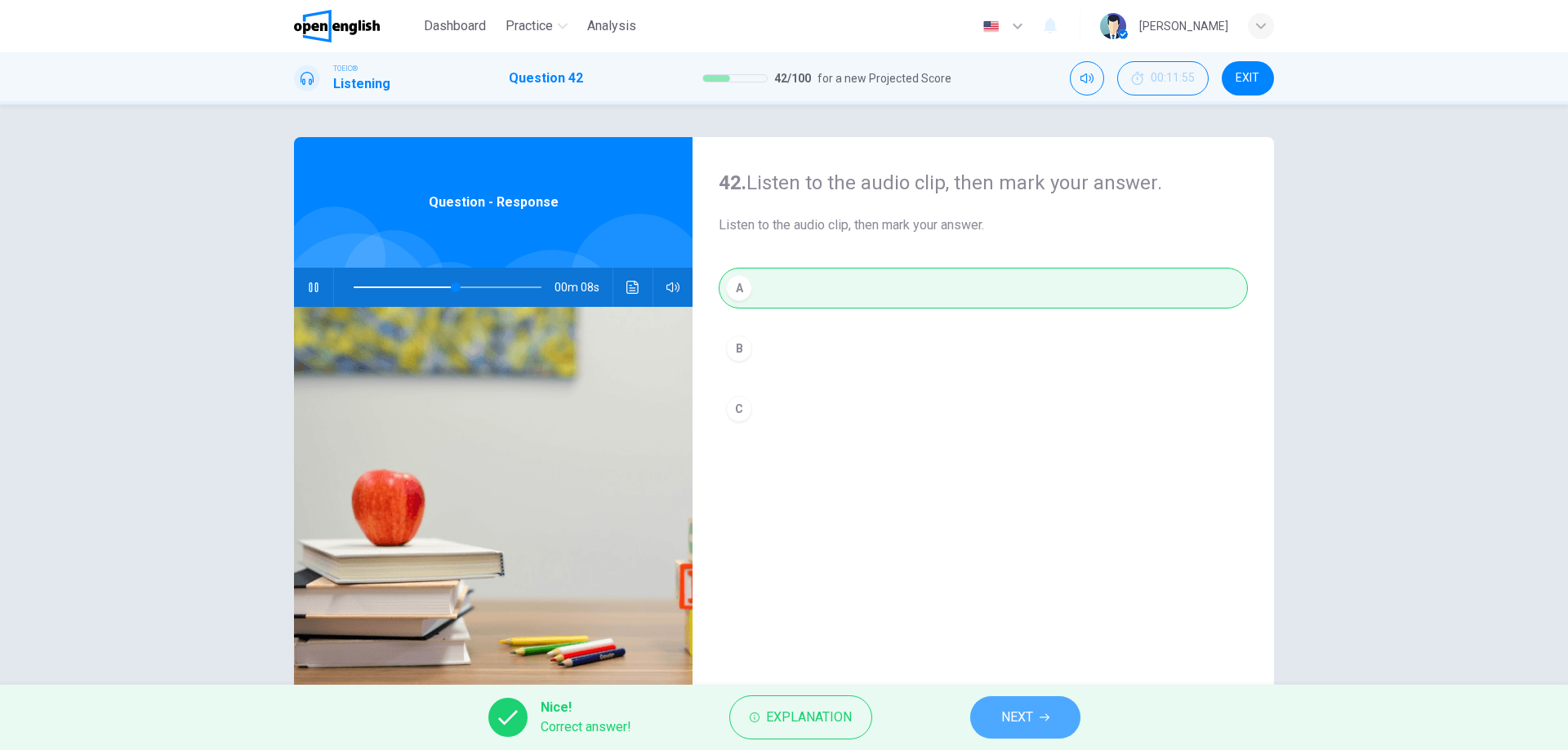
click at [994, 723] on button "NEXT" at bounding box center [1025, 717] width 111 height 42
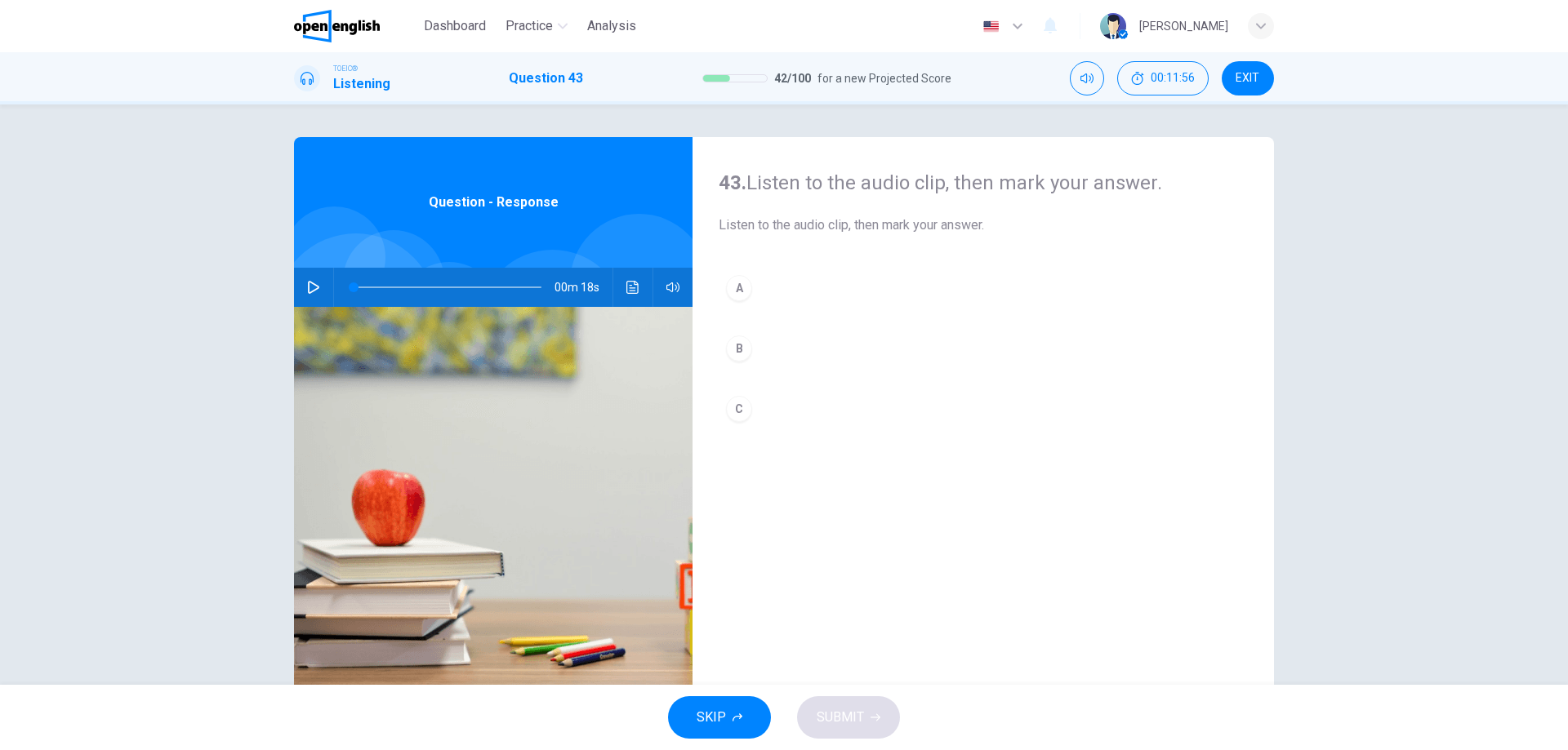
click at [307, 276] on button "button" at bounding box center [313, 287] width 26 height 39
drag, startPoint x: 741, startPoint y: 345, endPoint x: 739, endPoint y: 367, distance: 22.1
click at [741, 345] on div "B" at bounding box center [739, 348] width 26 height 26
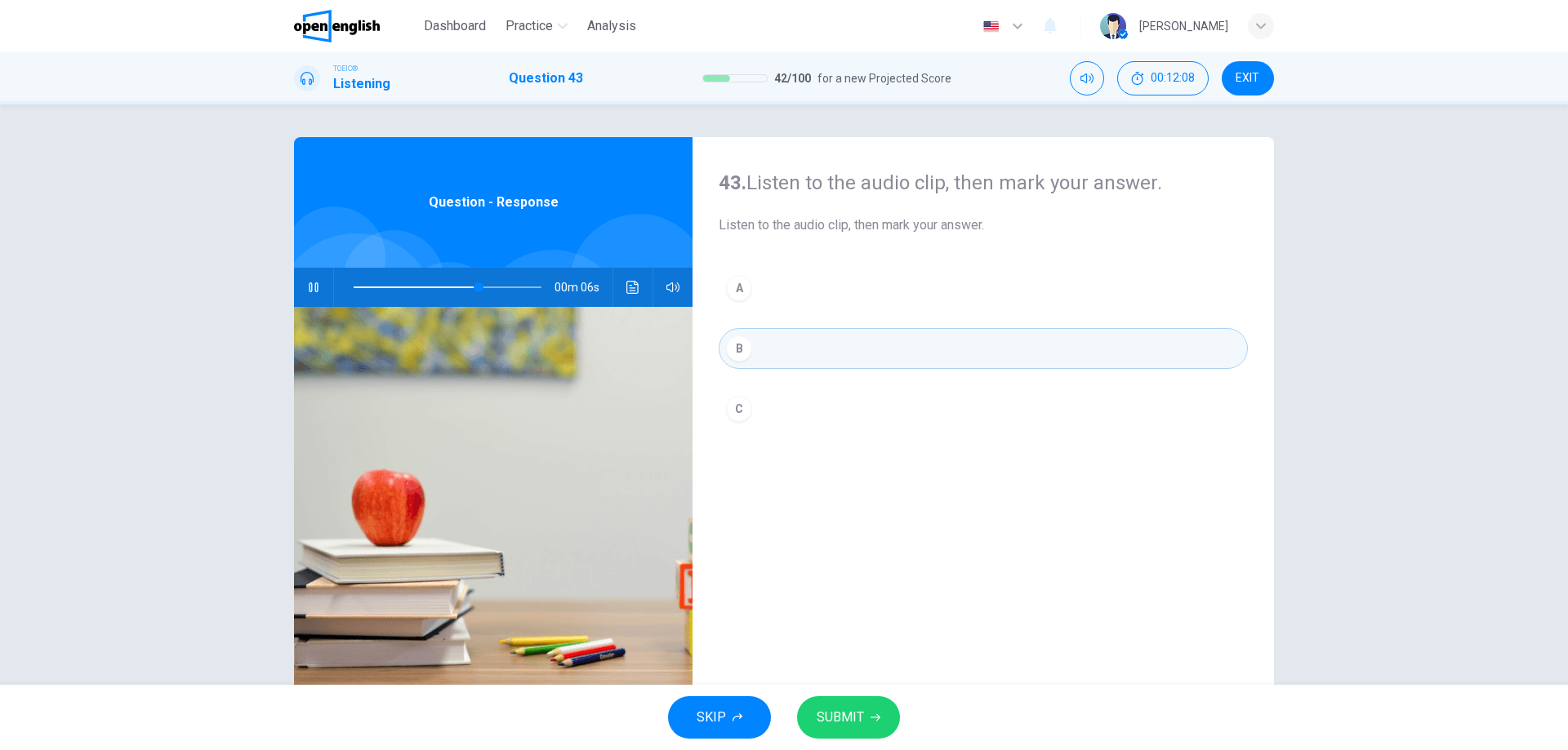
click at [859, 711] on span "SUBMIT" at bounding box center [840, 717] width 47 height 22
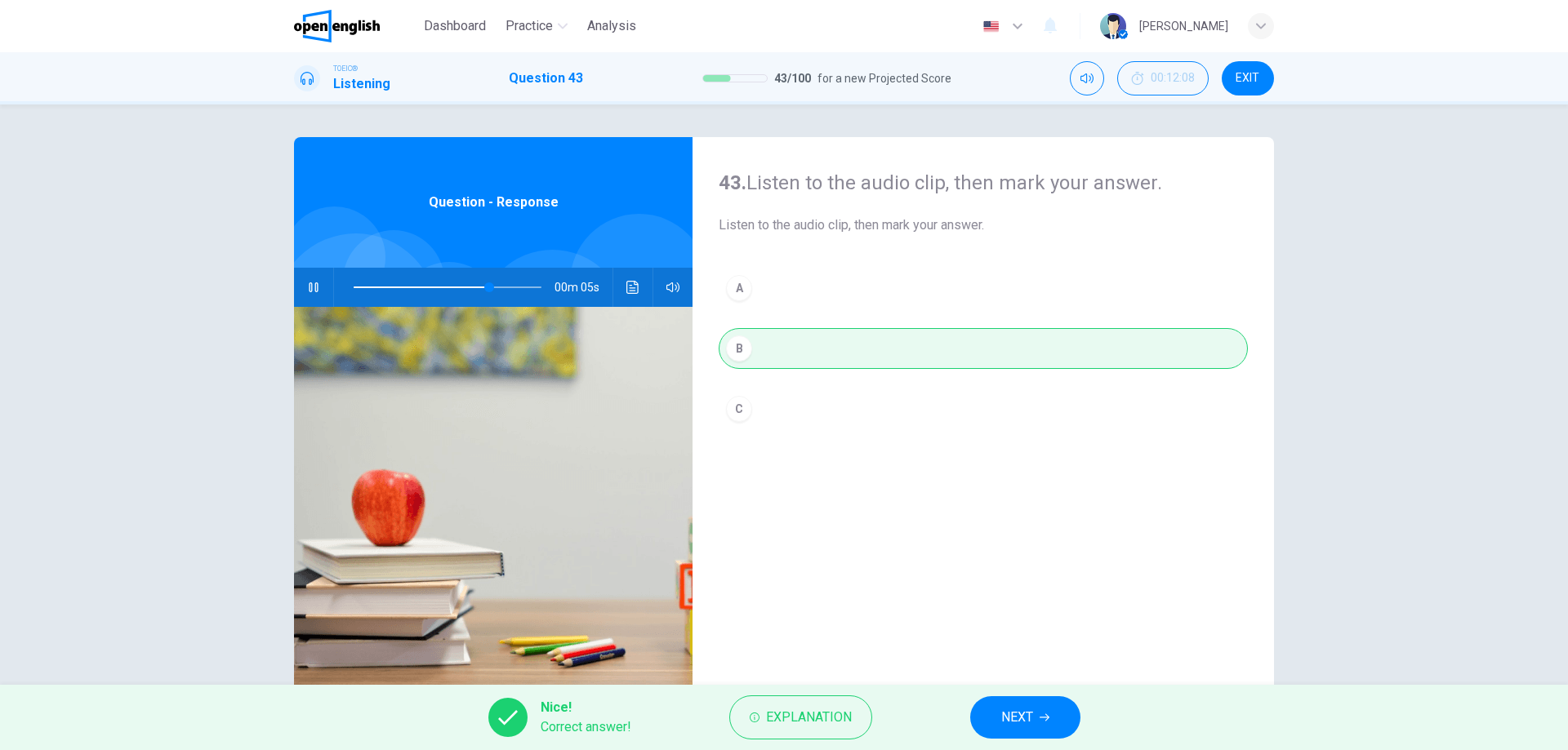
type input "**"
click at [1006, 711] on span "NEXT" at bounding box center [1017, 717] width 32 height 22
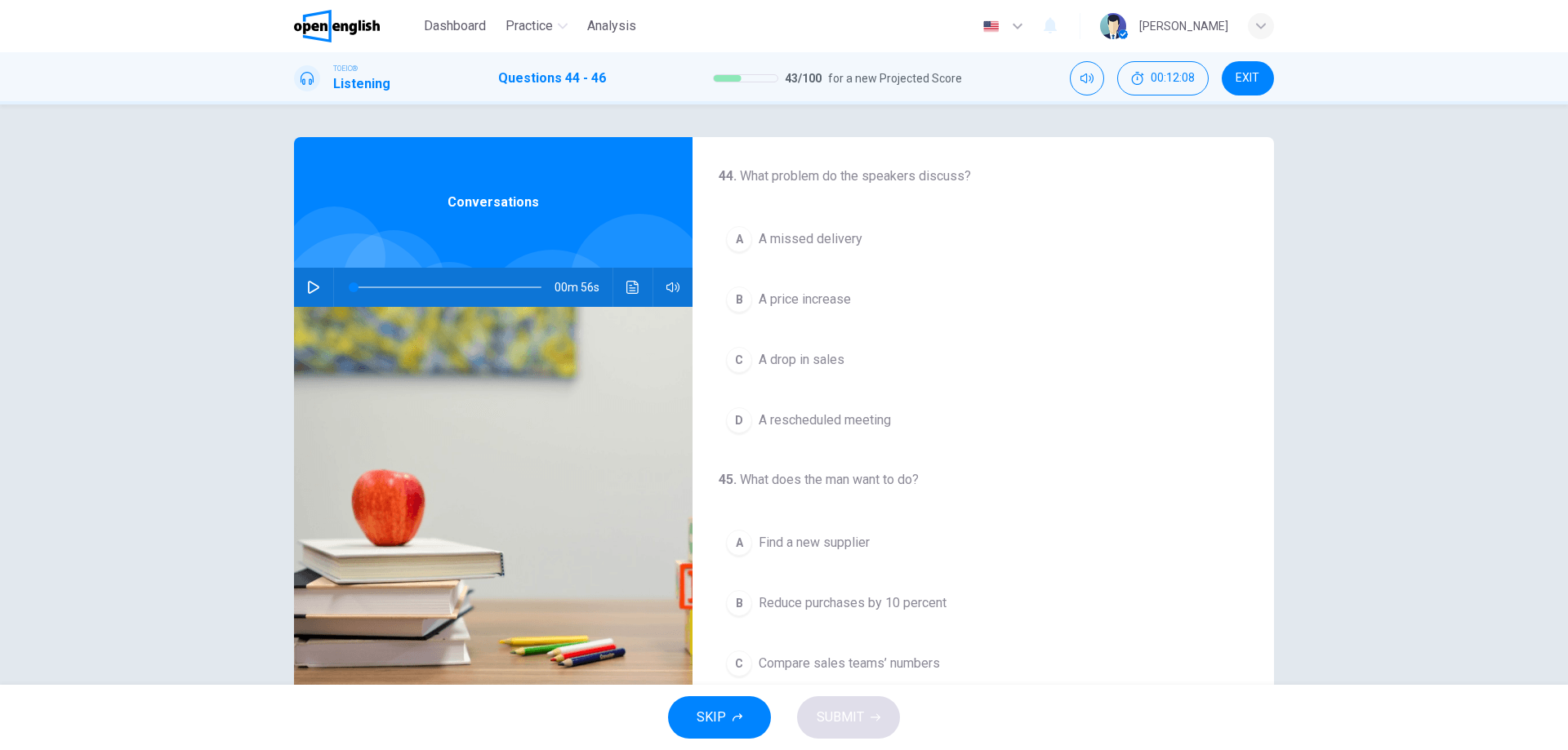
click at [300, 288] on button "button" at bounding box center [313, 287] width 26 height 39
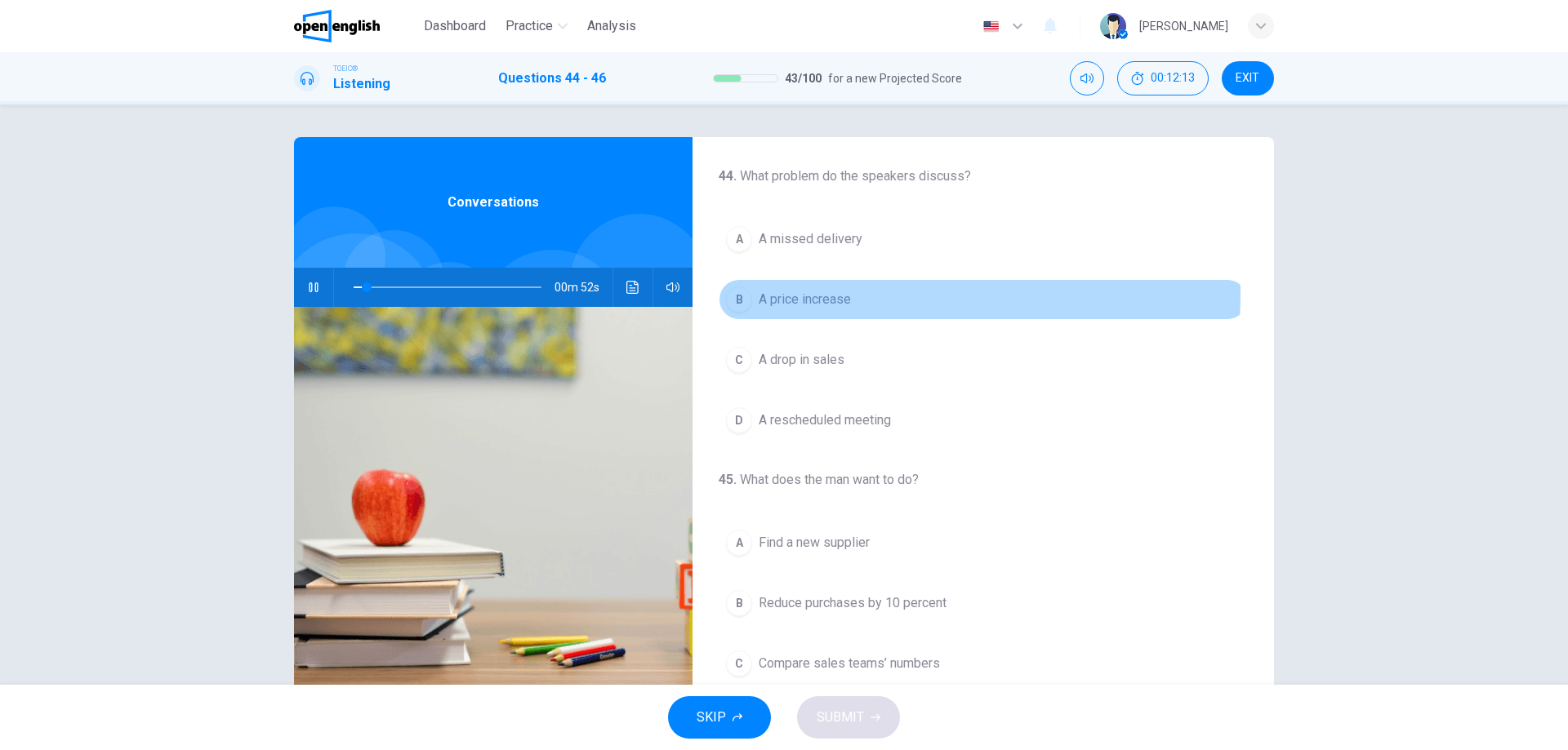
click at [814, 294] on span "A price increase" at bounding box center [804, 300] width 92 height 20
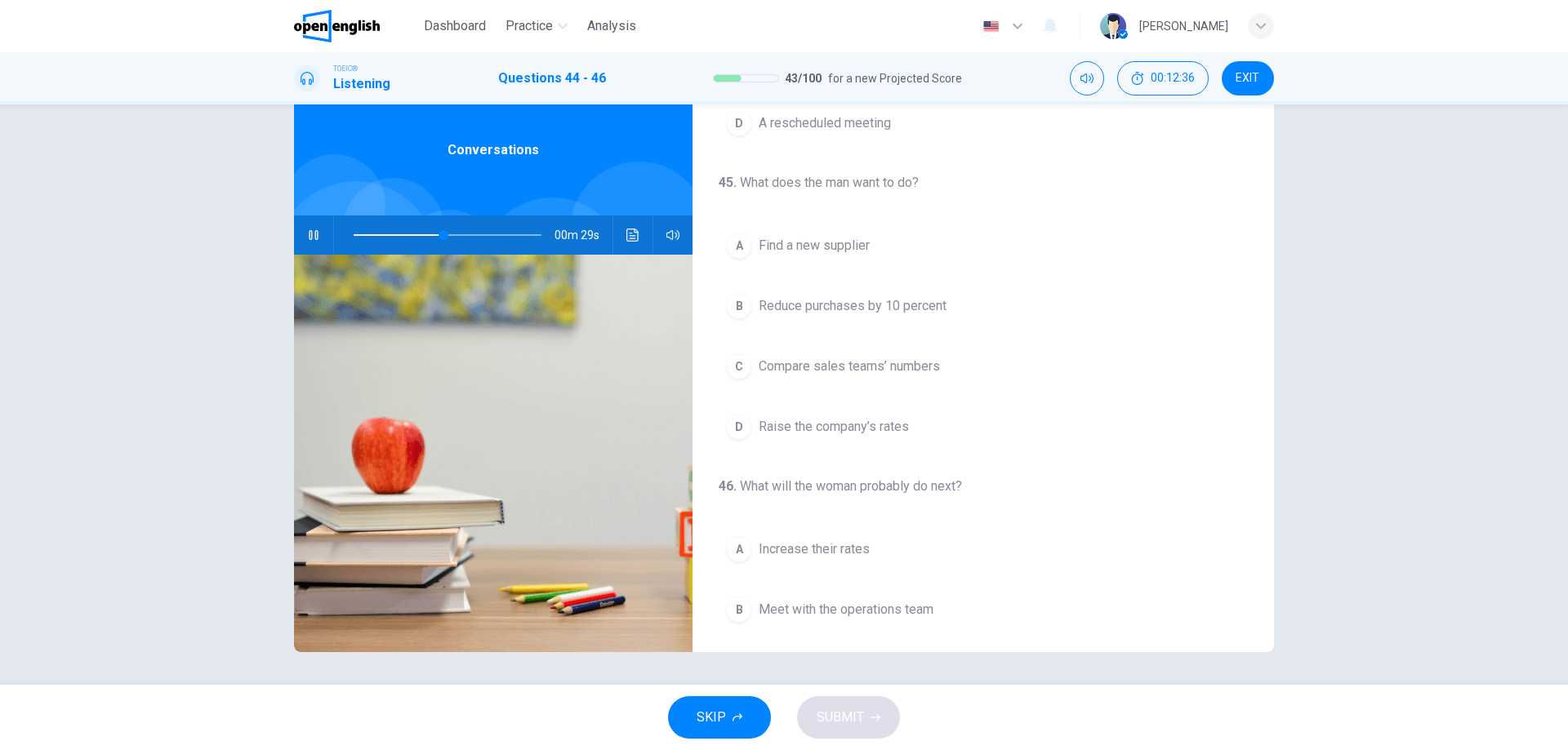
scroll to position [210, 0]
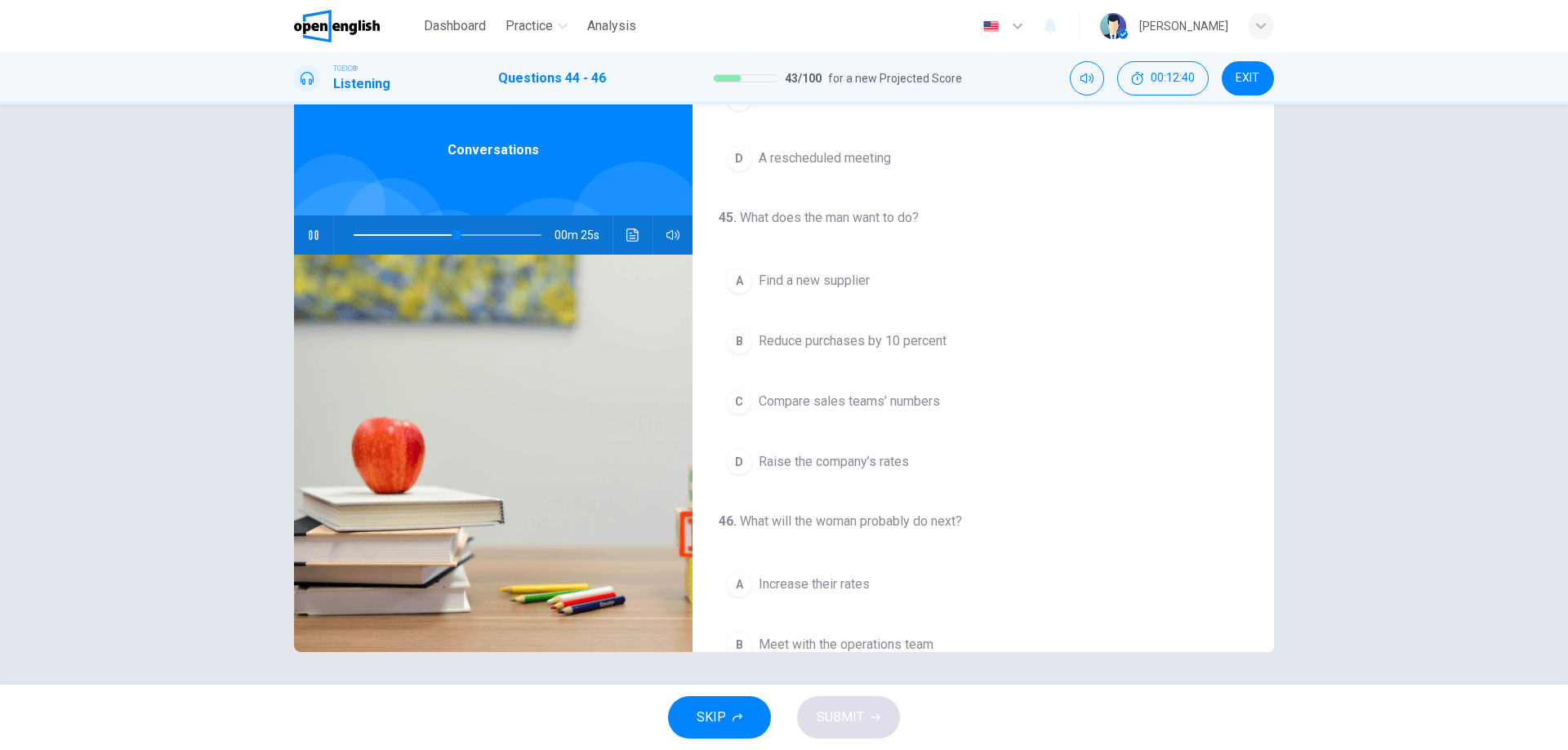
click at [868, 284] on button "A Find a new supplier" at bounding box center [983, 280] width 529 height 41
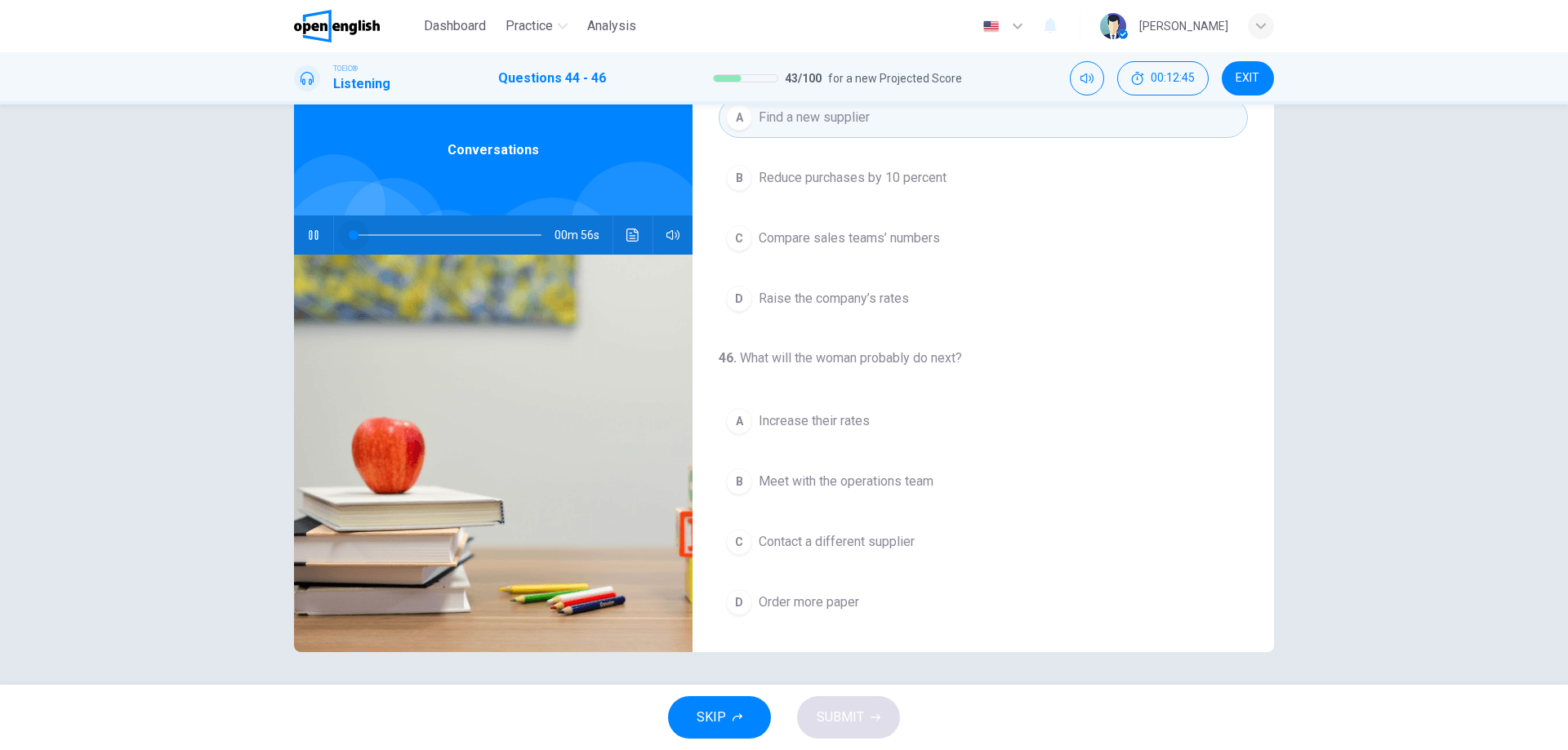
drag, startPoint x: 462, startPoint y: 239, endPoint x: 334, endPoint y: 239, distance: 128.0
click at [349, 239] on span at bounding box center [354, 235] width 10 height 10
click at [888, 545] on span "Contact a different supplier" at bounding box center [837, 542] width 156 height 20
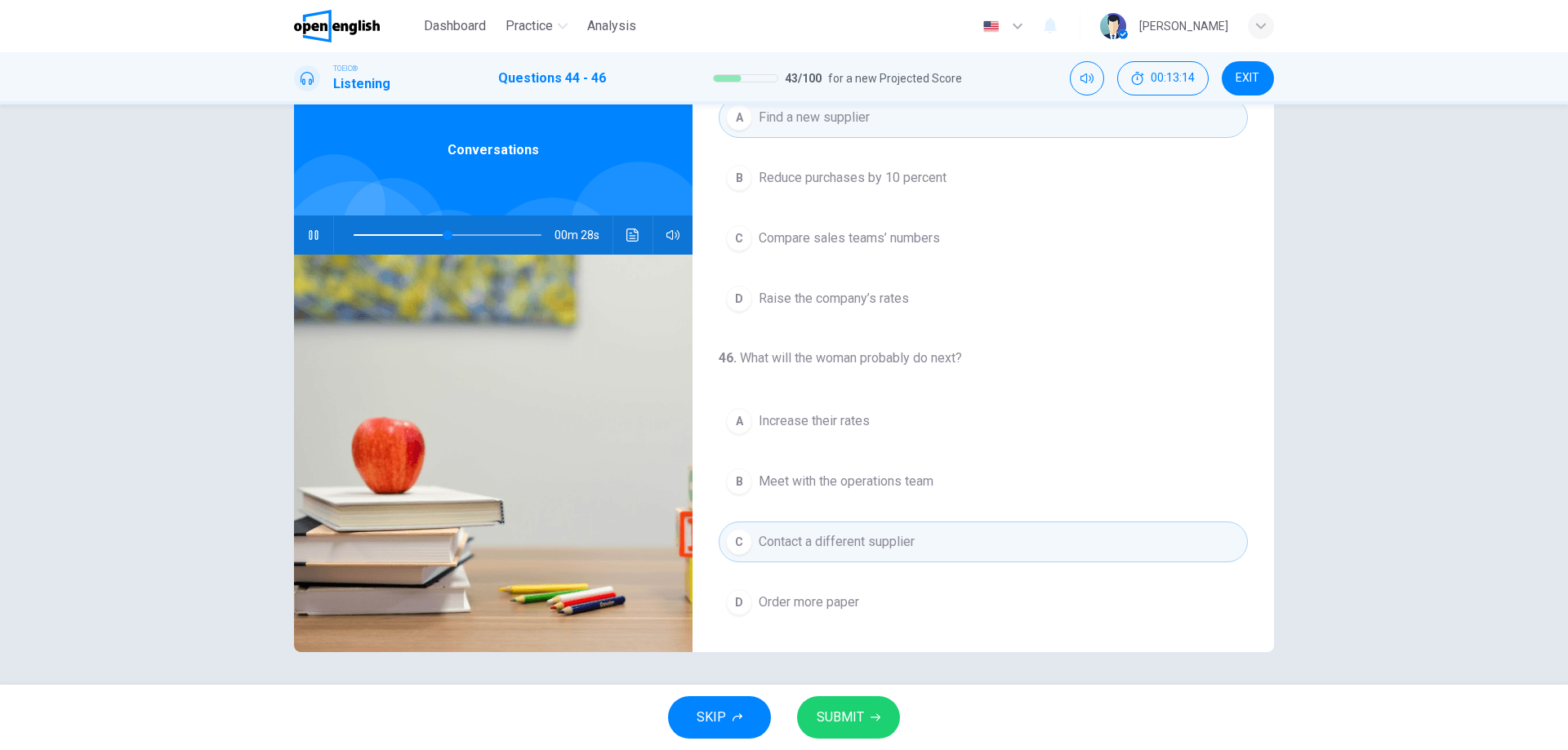
click at [853, 698] on button "SUBMIT" at bounding box center [848, 717] width 103 height 42
type input "**"
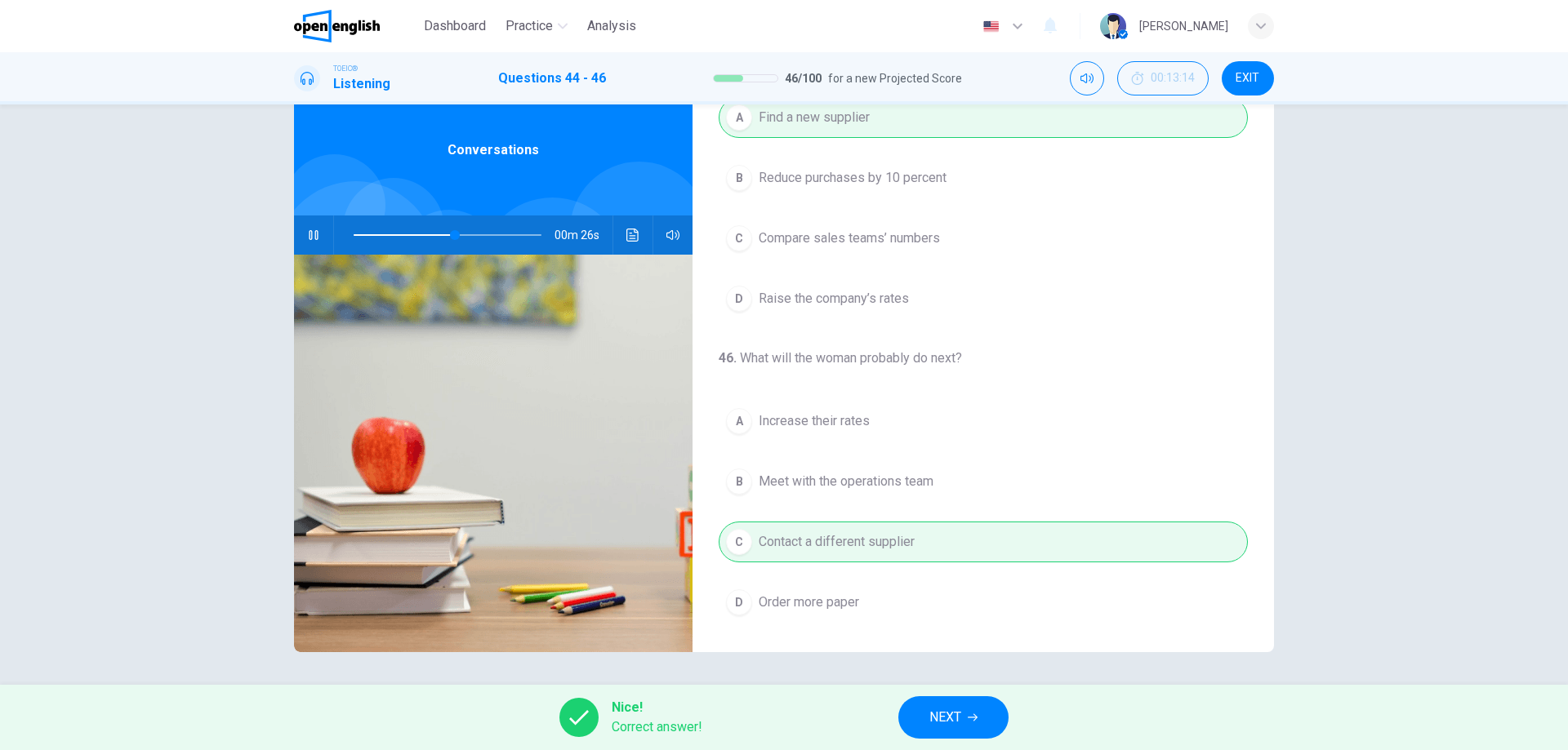
click at [977, 723] on button "NEXT" at bounding box center [953, 717] width 111 height 42
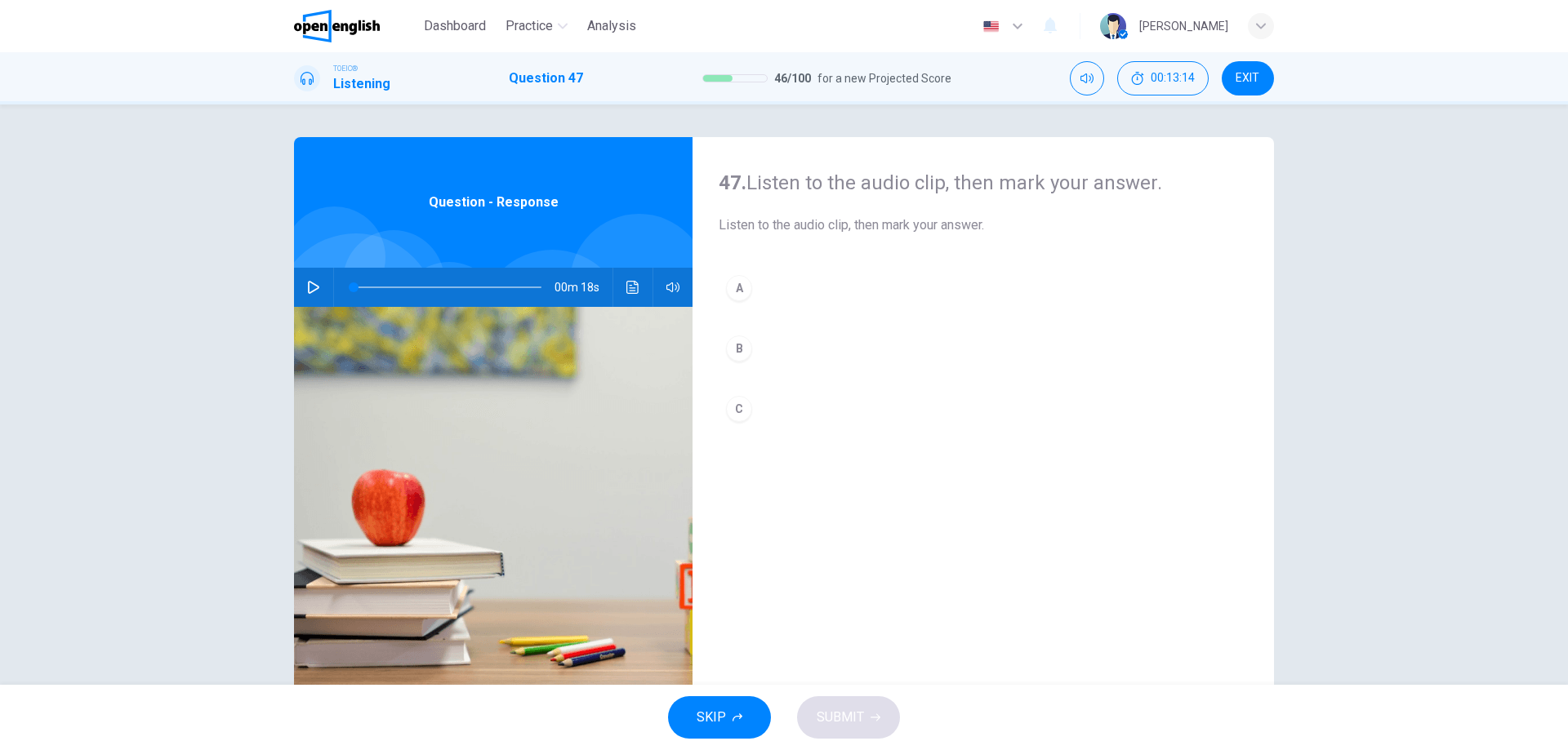
click at [324, 296] on div "00m 18s" at bounding box center [492, 287] width 398 height 39
click at [308, 284] on icon "button" at bounding box center [314, 288] width 13 height 13
click at [739, 353] on div "B" at bounding box center [739, 348] width 26 height 26
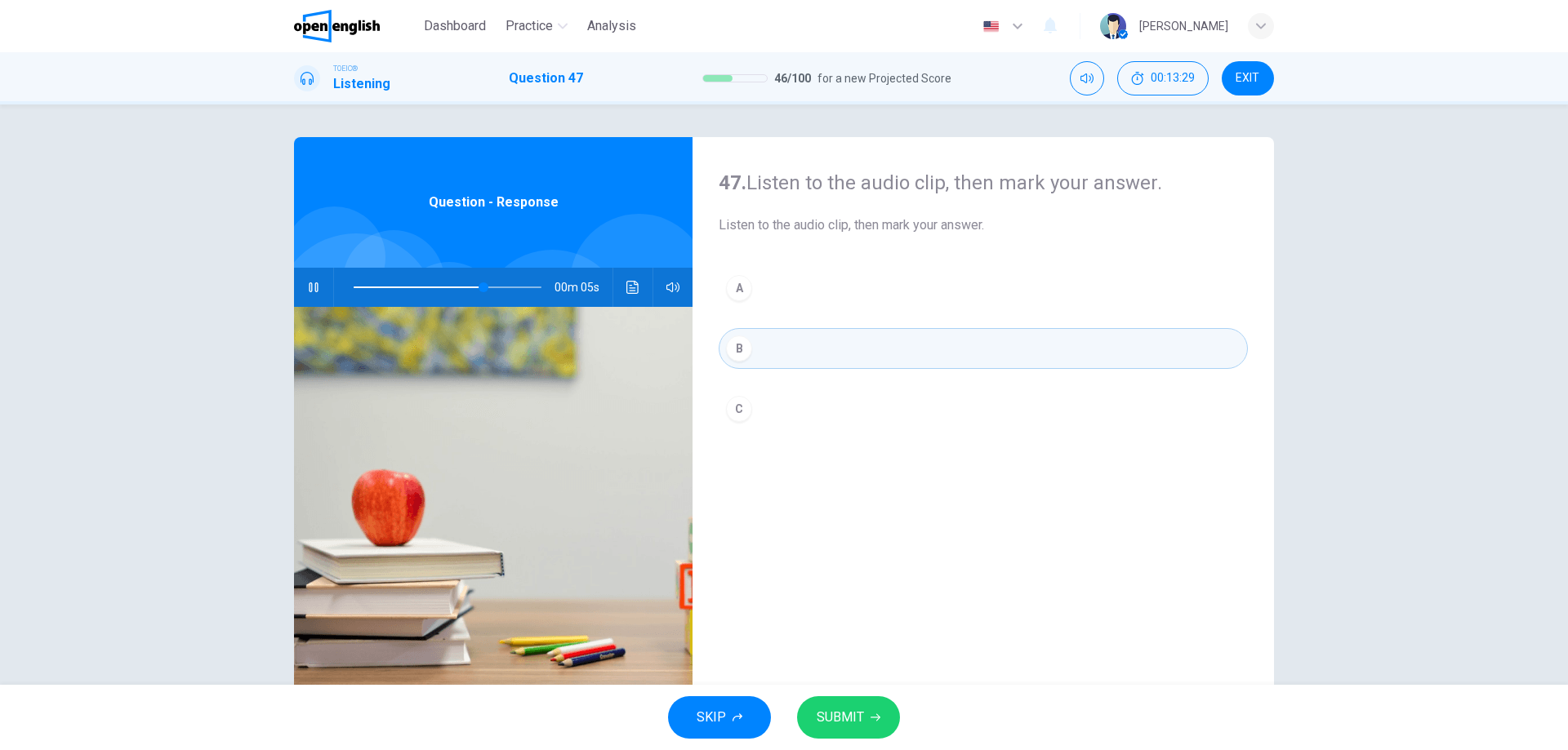
click at [878, 723] on button "SUBMIT" at bounding box center [848, 717] width 103 height 42
type input "**"
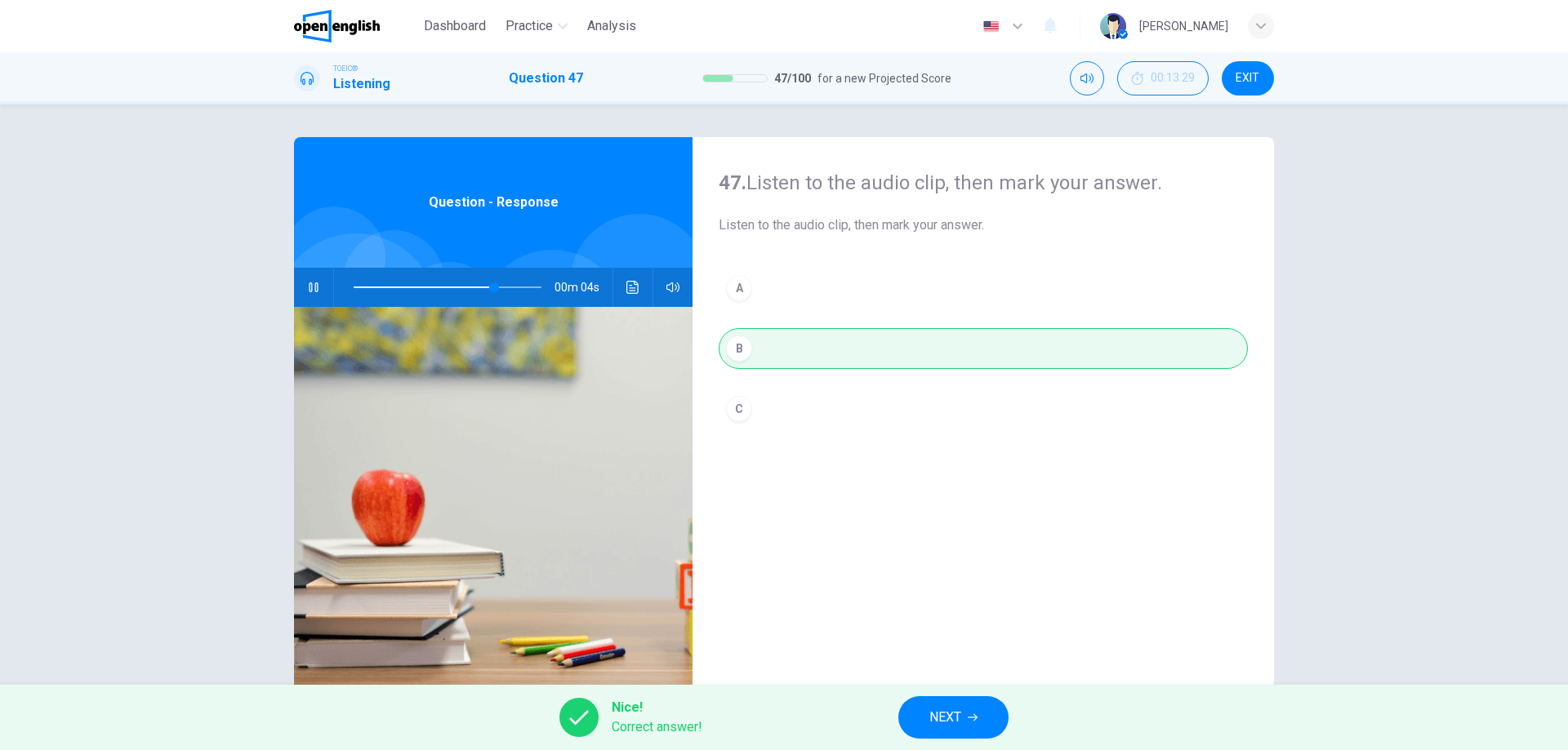
click at [986, 710] on button "NEXT" at bounding box center [953, 717] width 111 height 42
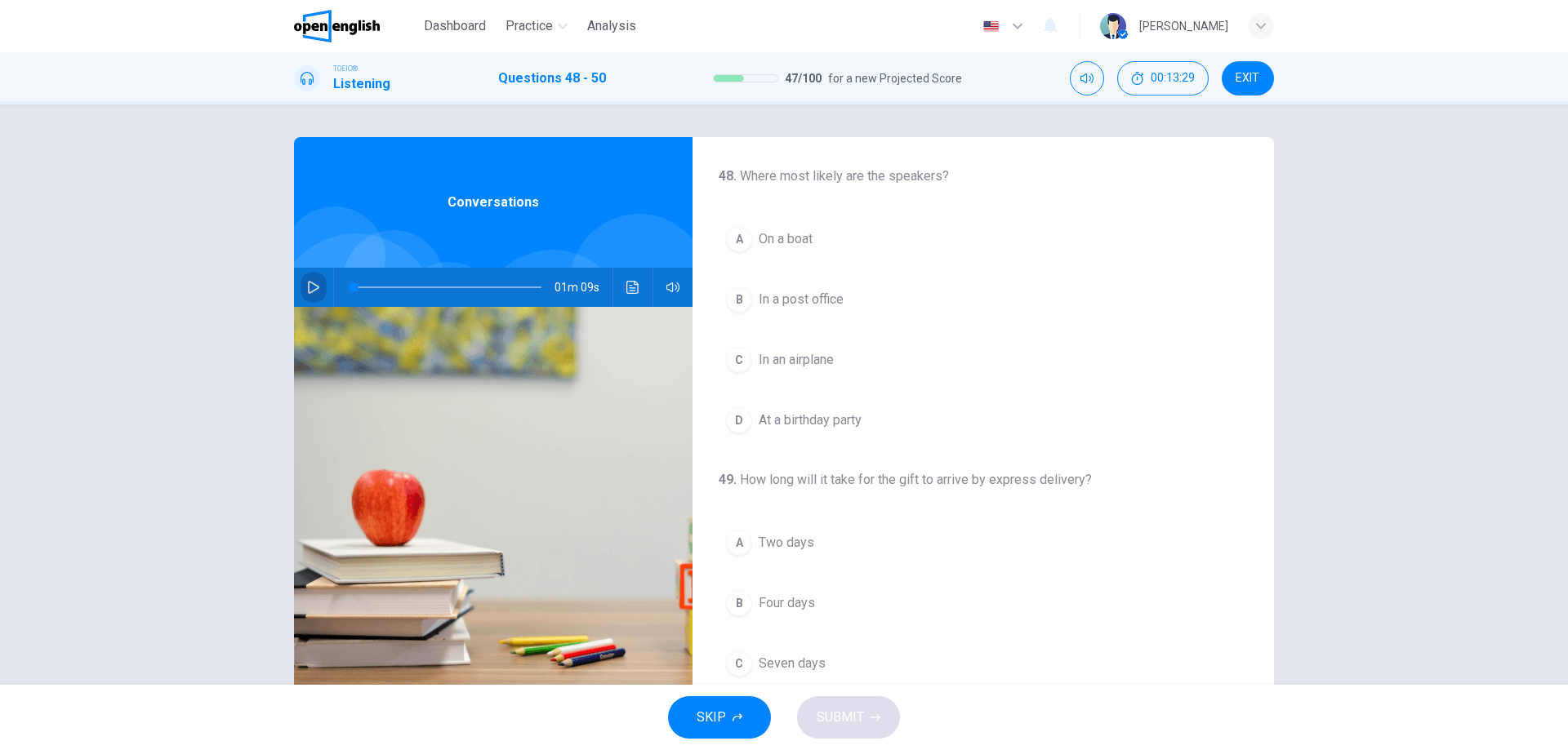
click at [313, 286] on icon "button" at bounding box center [314, 288] width 12 height 13
click at [808, 304] on span "In a post office" at bounding box center [801, 300] width 85 height 20
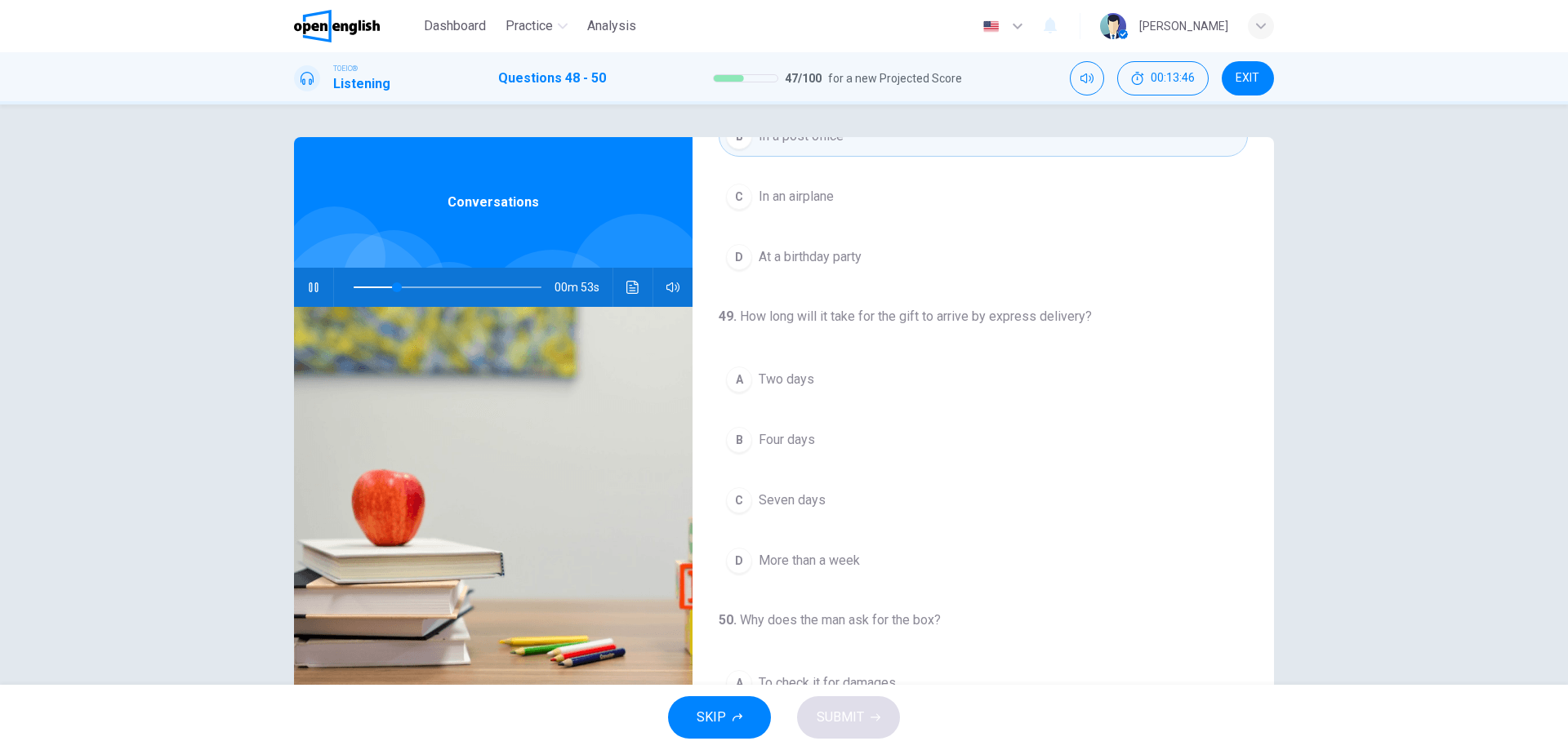
scroll to position [245, 0]
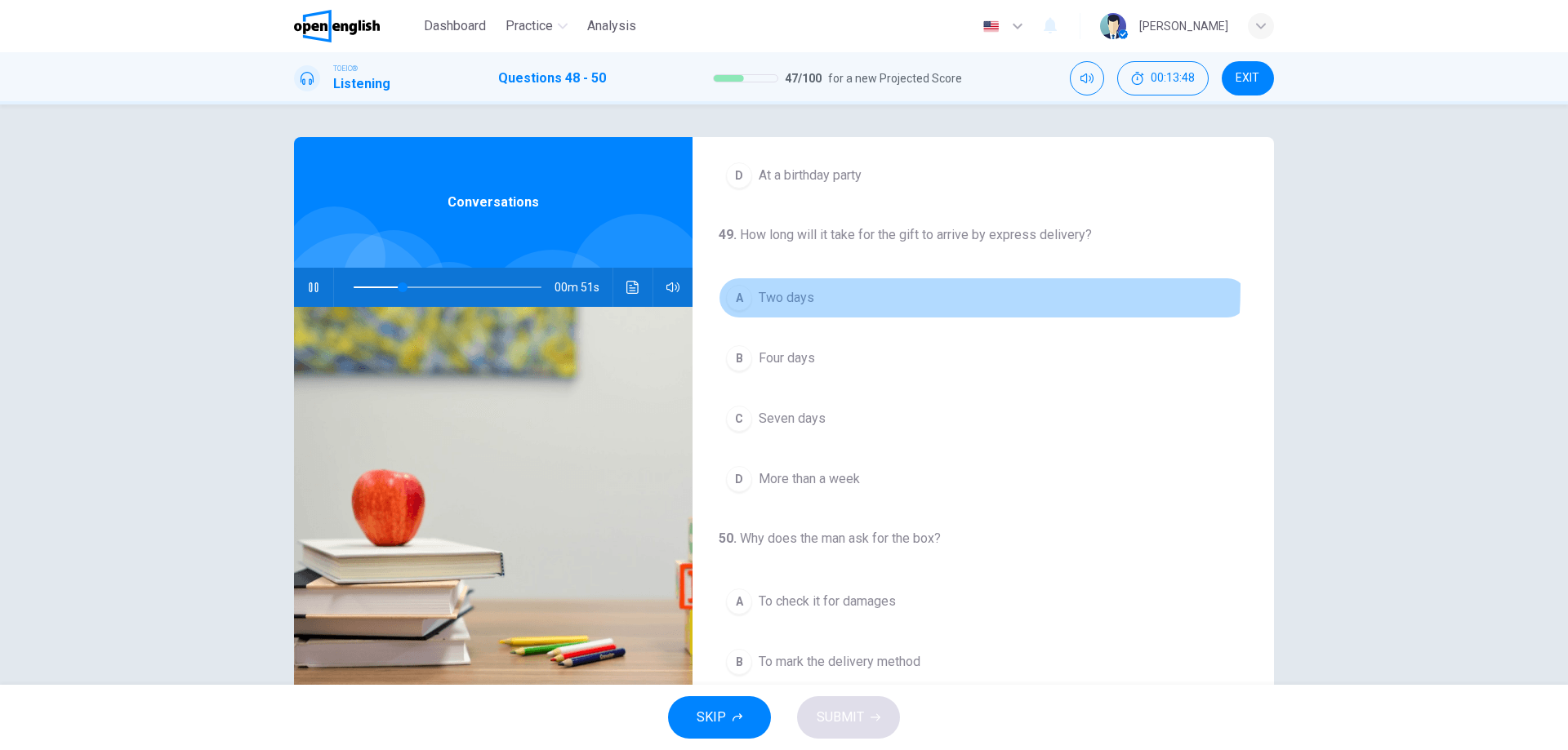
click at [784, 286] on button "A Two days" at bounding box center [983, 298] width 529 height 41
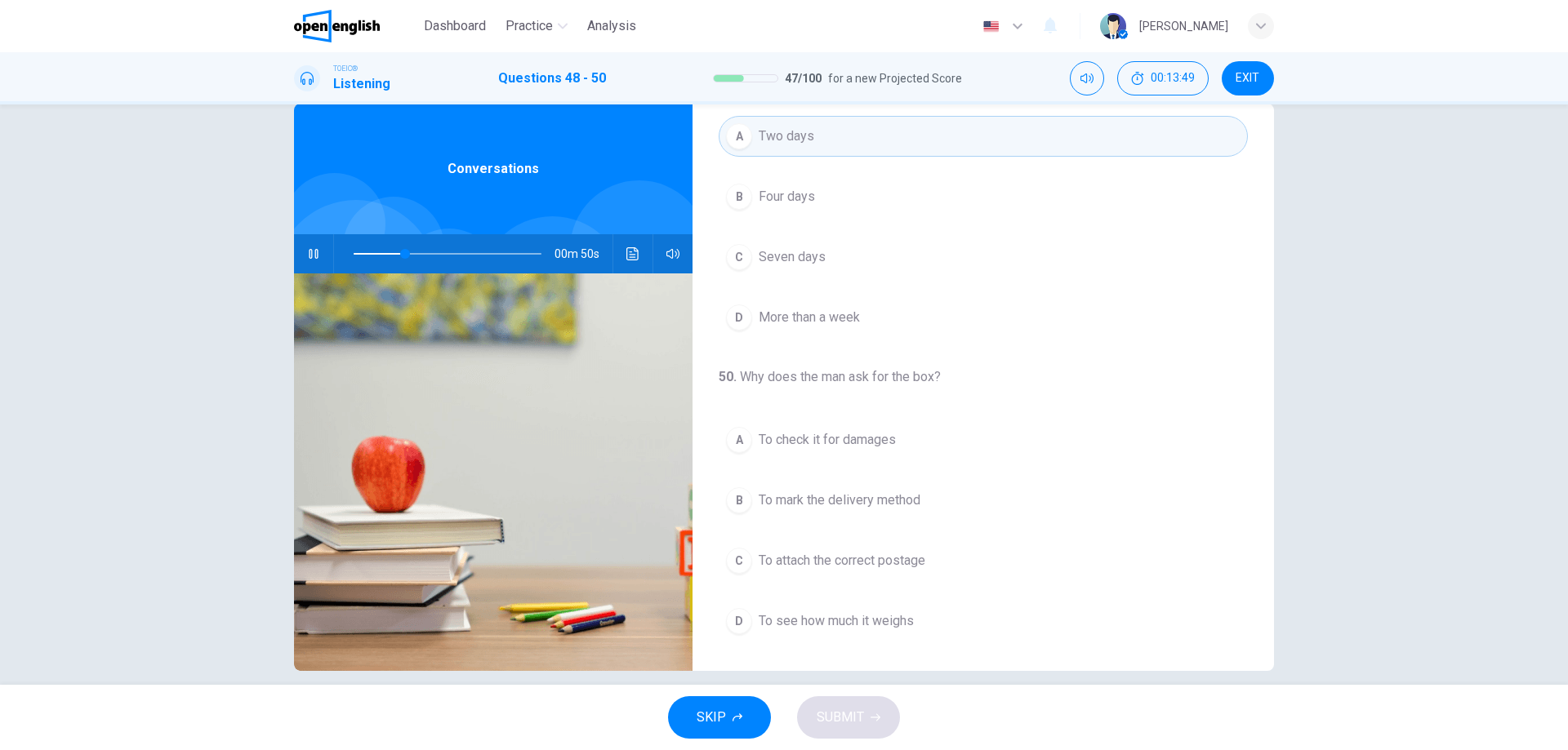
scroll to position [52, 0]
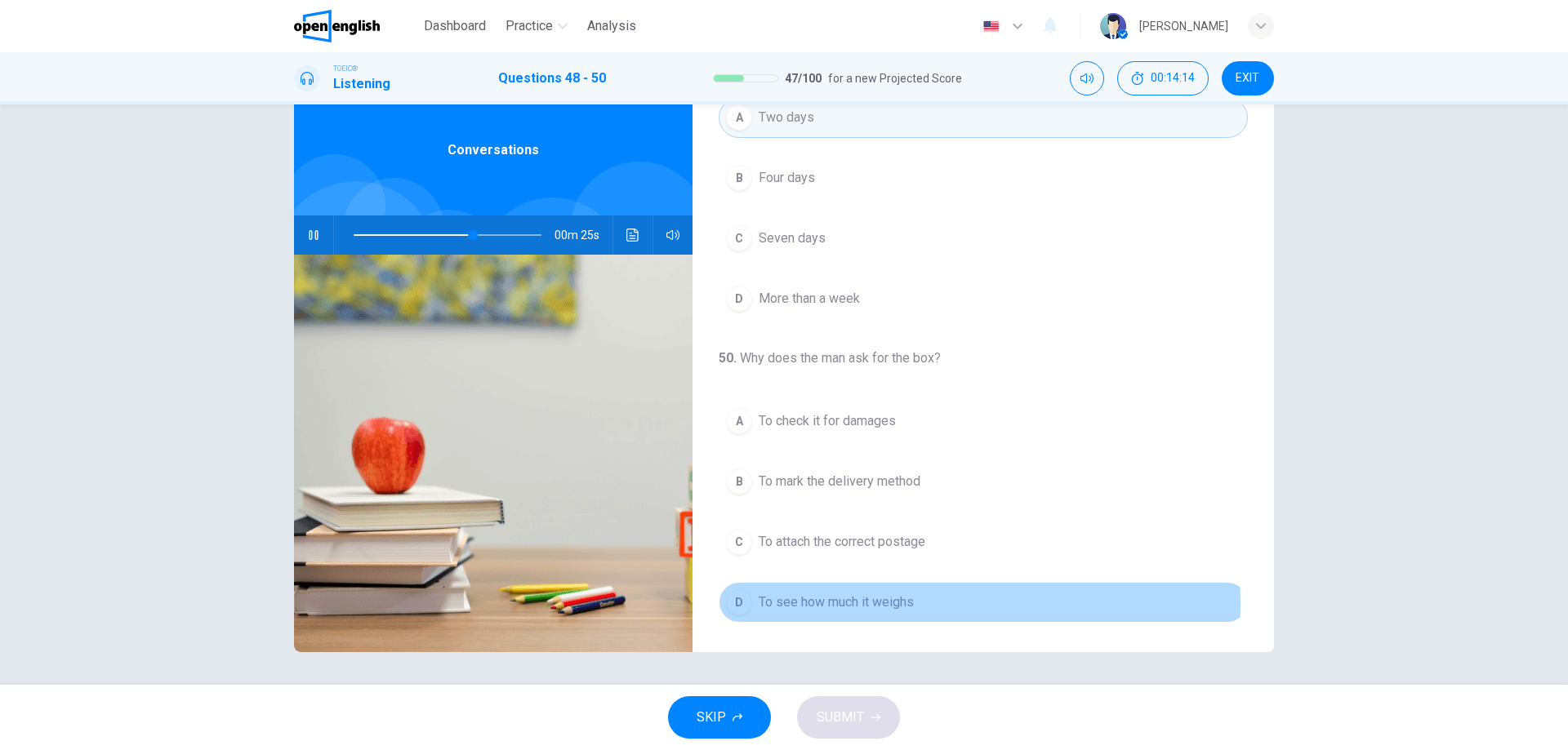
click at [884, 603] on span "To see how much it weighs" at bounding box center [836, 603] width 156 height 20
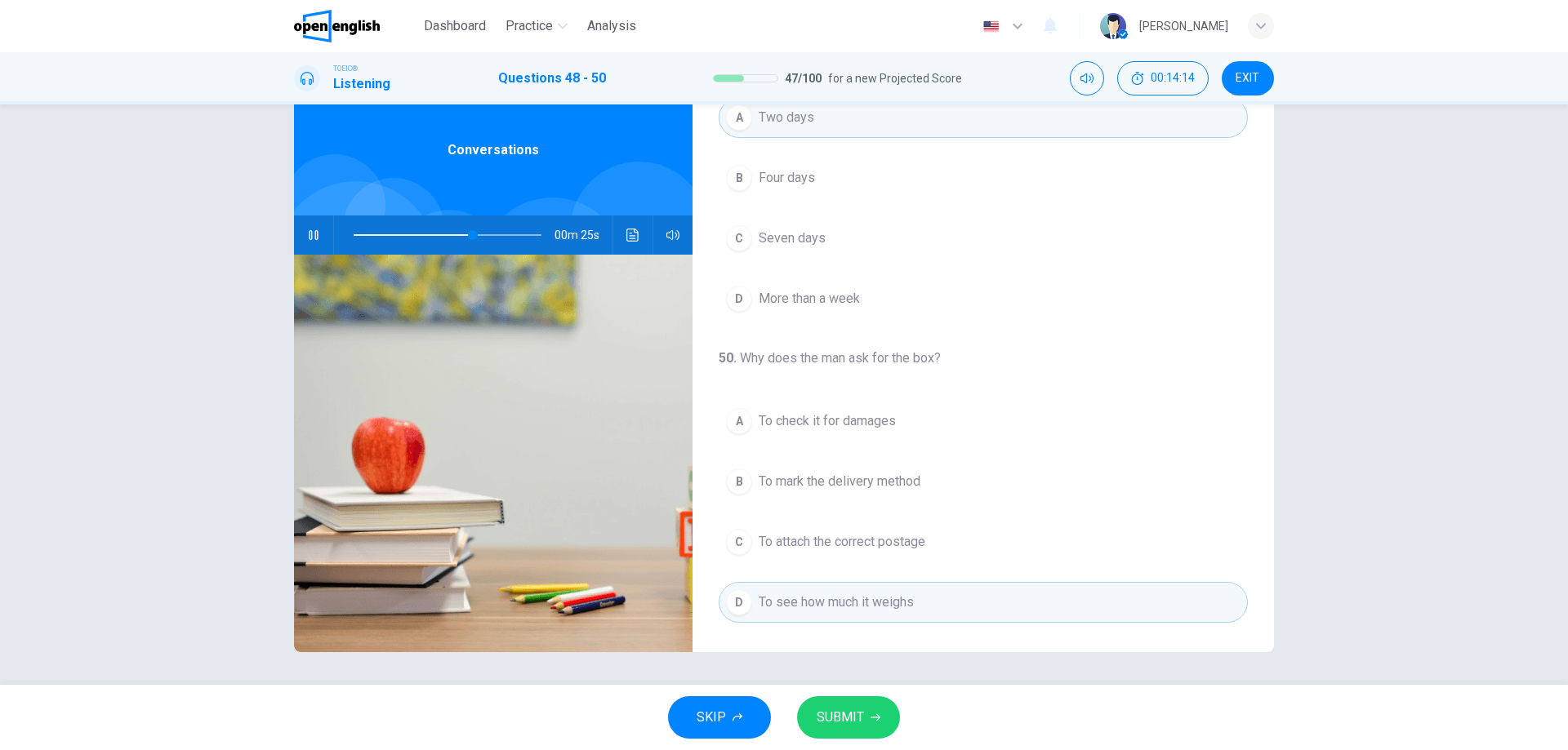
click at [863, 727] on button "SUBMIT" at bounding box center [848, 717] width 103 height 42
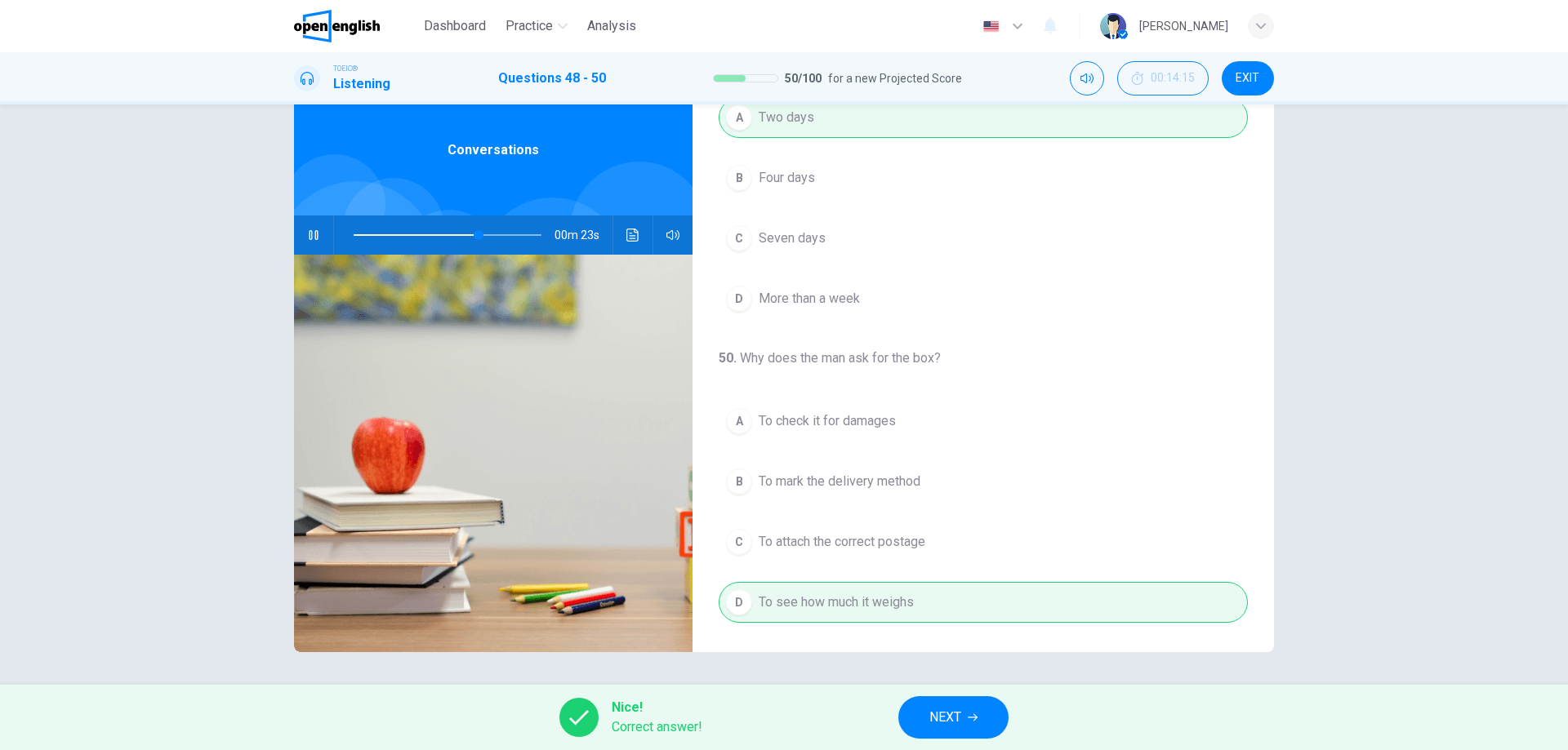
type input "**"
click at [959, 713] on span "NEXT" at bounding box center [945, 717] width 32 height 22
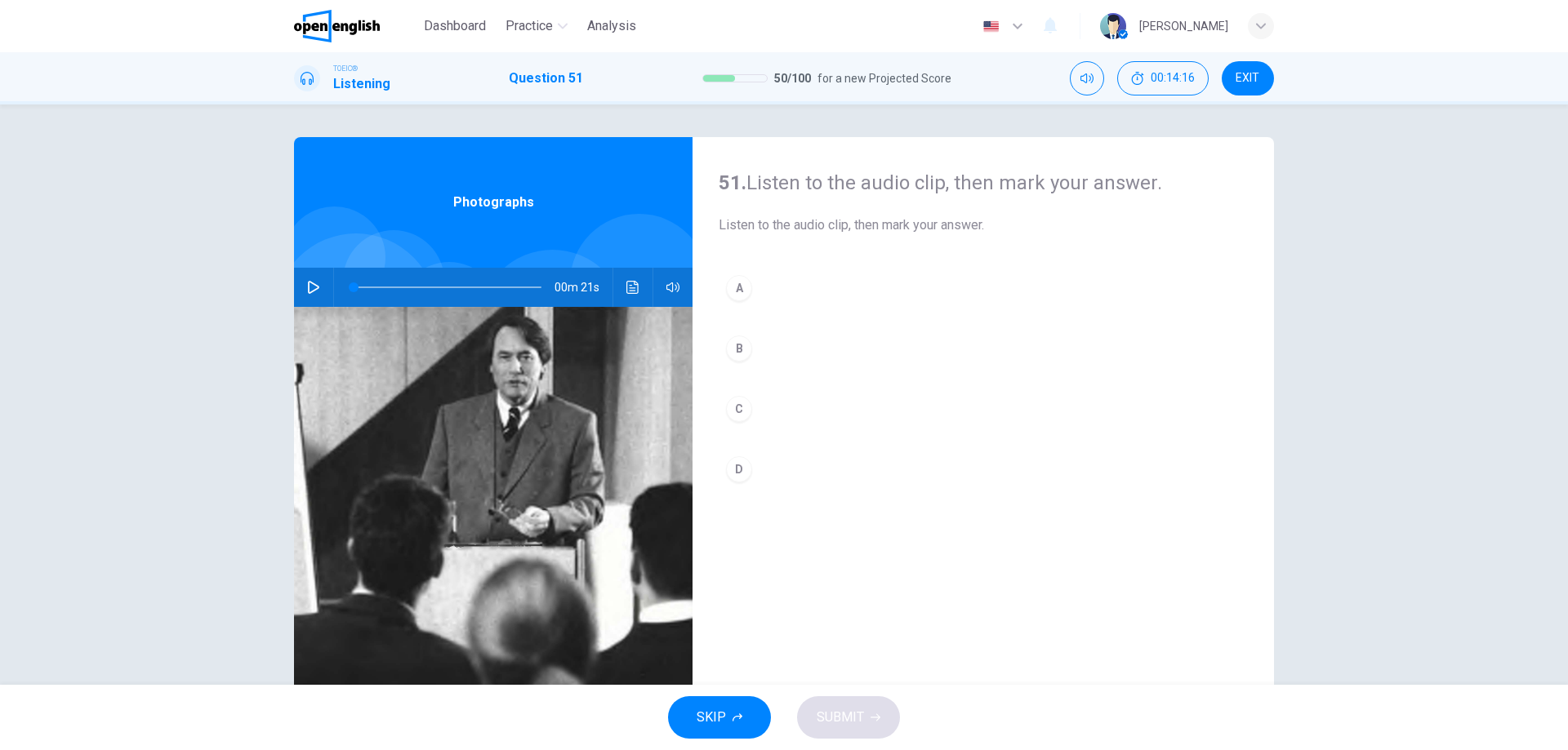
click at [314, 294] on button "button" at bounding box center [313, 287] width 26 height 39
click at [730, 468] on div "D" at bounding box center [739, 469] width 26 height 26
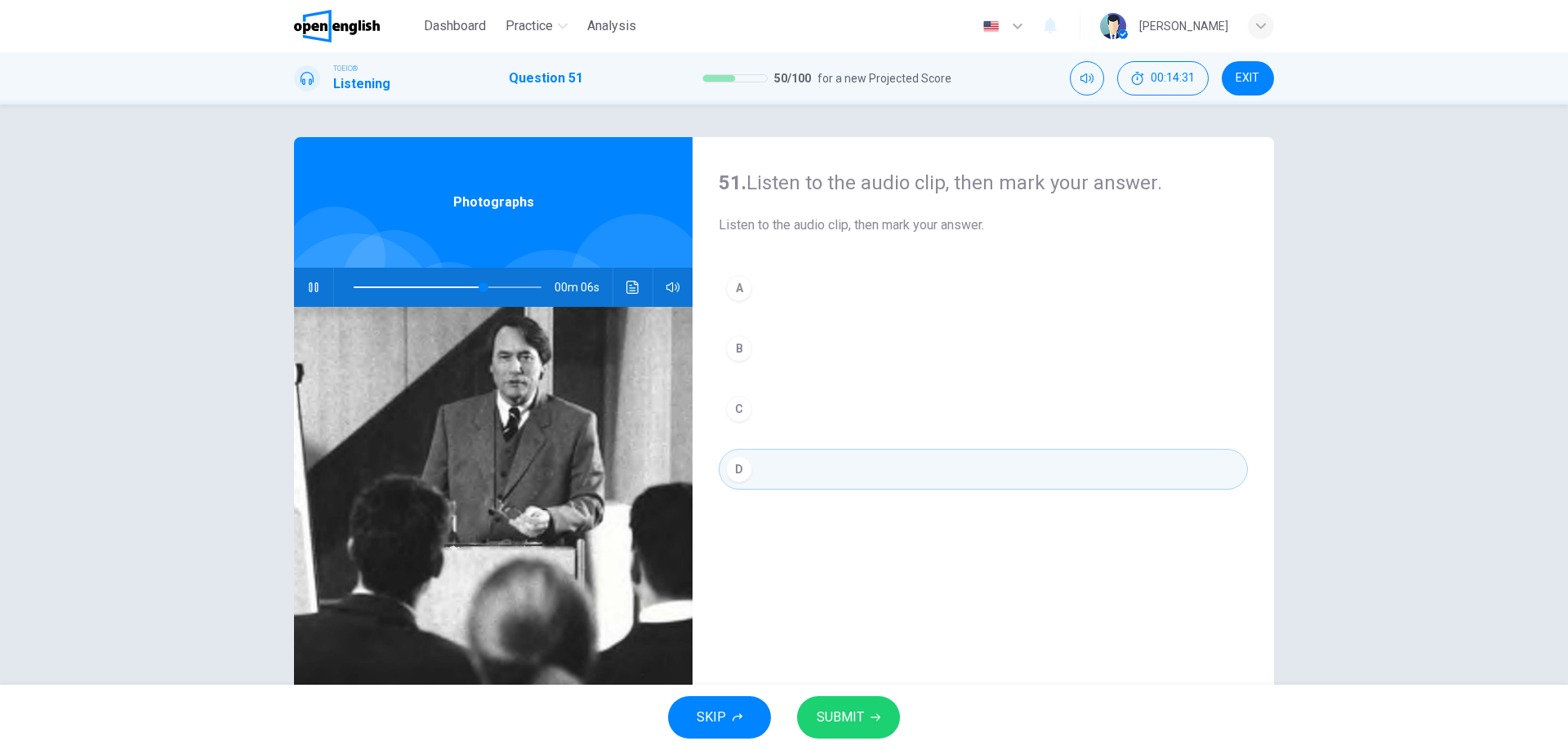
click at [833, 740] on div "SKIP SUBMIT" at bounding box center [784, 718] width 1568 height 66
click at [849, 713] on span "SUBMIT" at bounding box center [840, 717] width 47 height 22
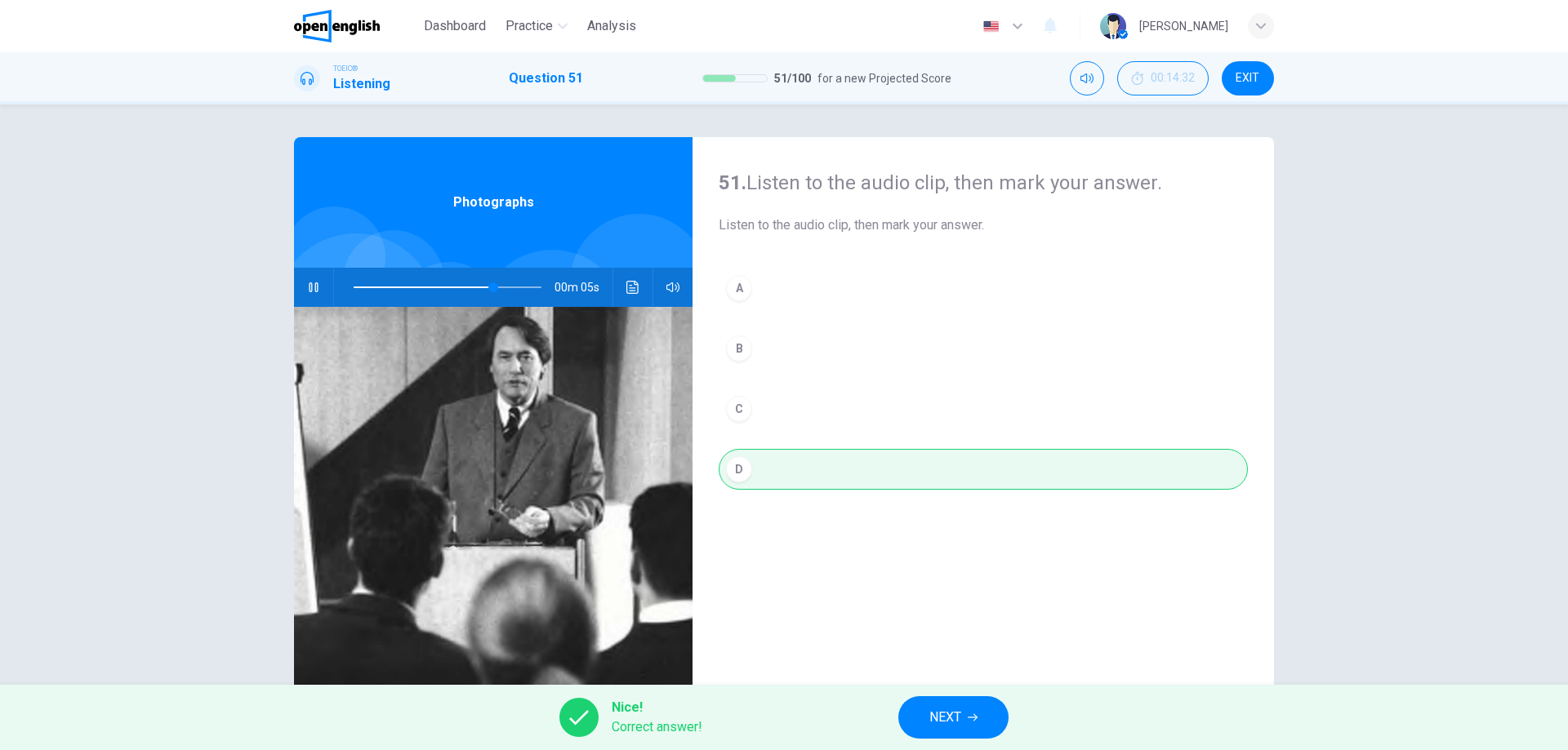
type input "**"
click at [987, 720] on button "NEXT" at bounding box center [953, 717] width 111 height 42
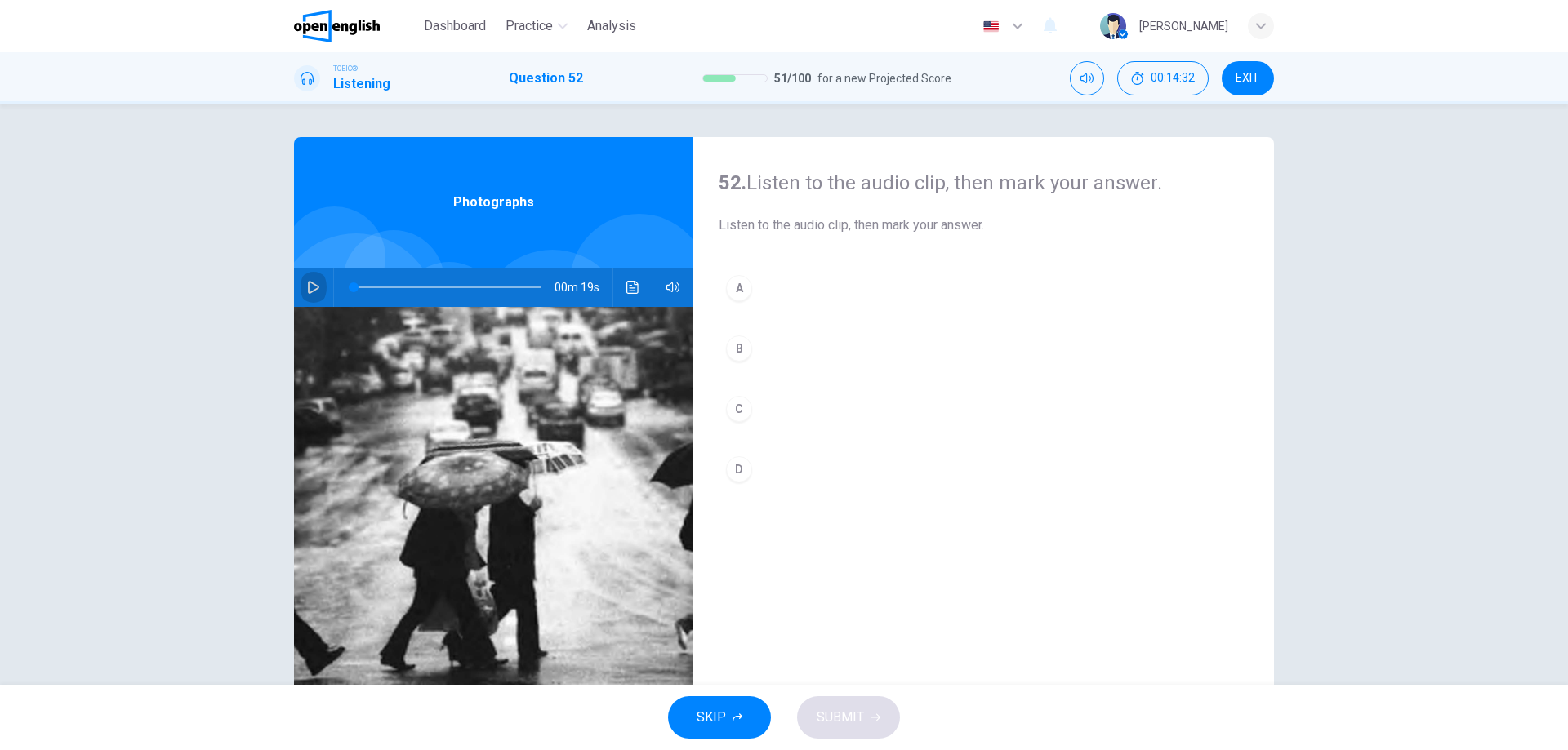
click at [307, 285] on icon "button" at bounding box center [314, 288] width 13 height 13
click at [735, 340] on div "B" at bounding box center [739, 348] width 26 height 26
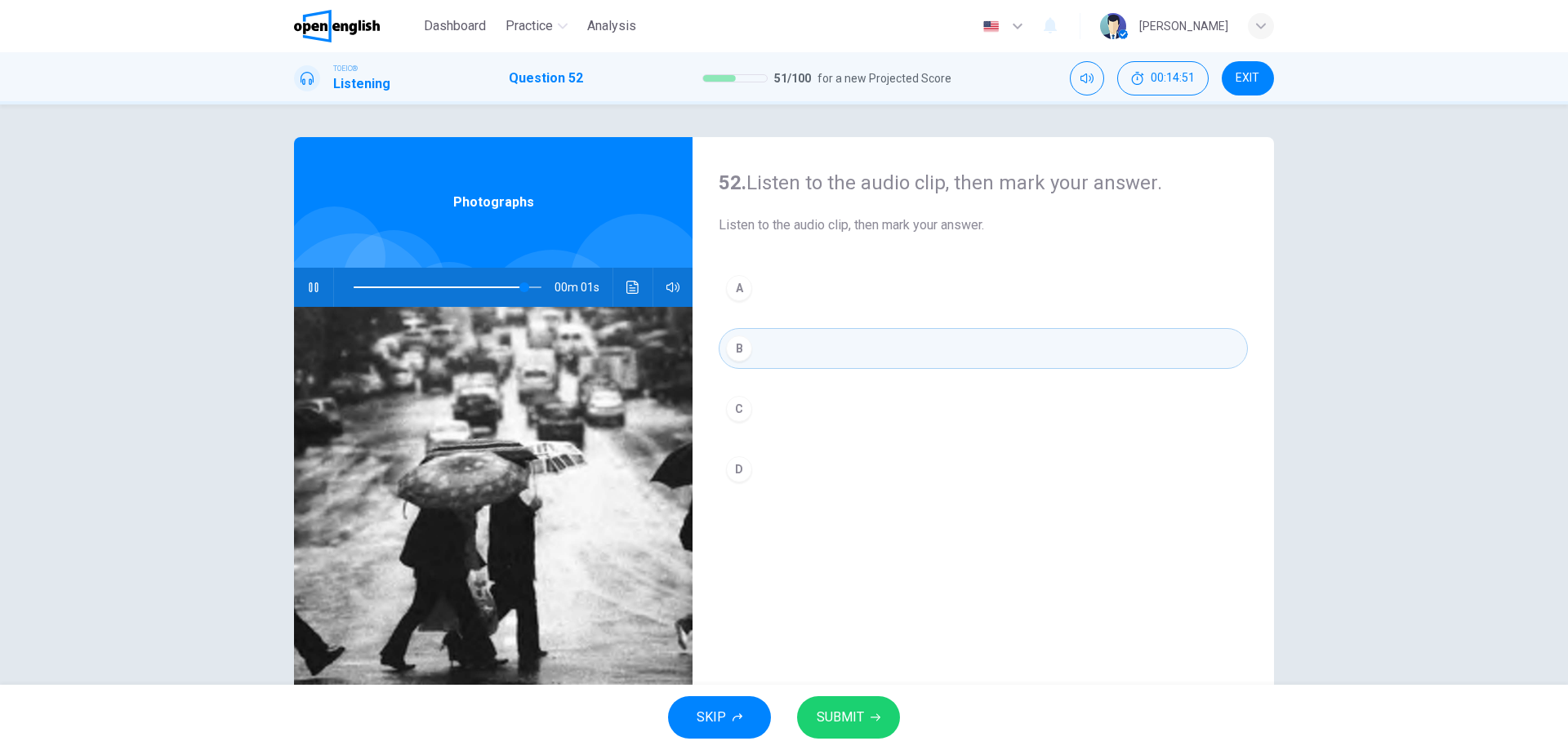
click at [867, 715] on button "SUBMIT" at bounding box center [848, 717] width 103 height 42
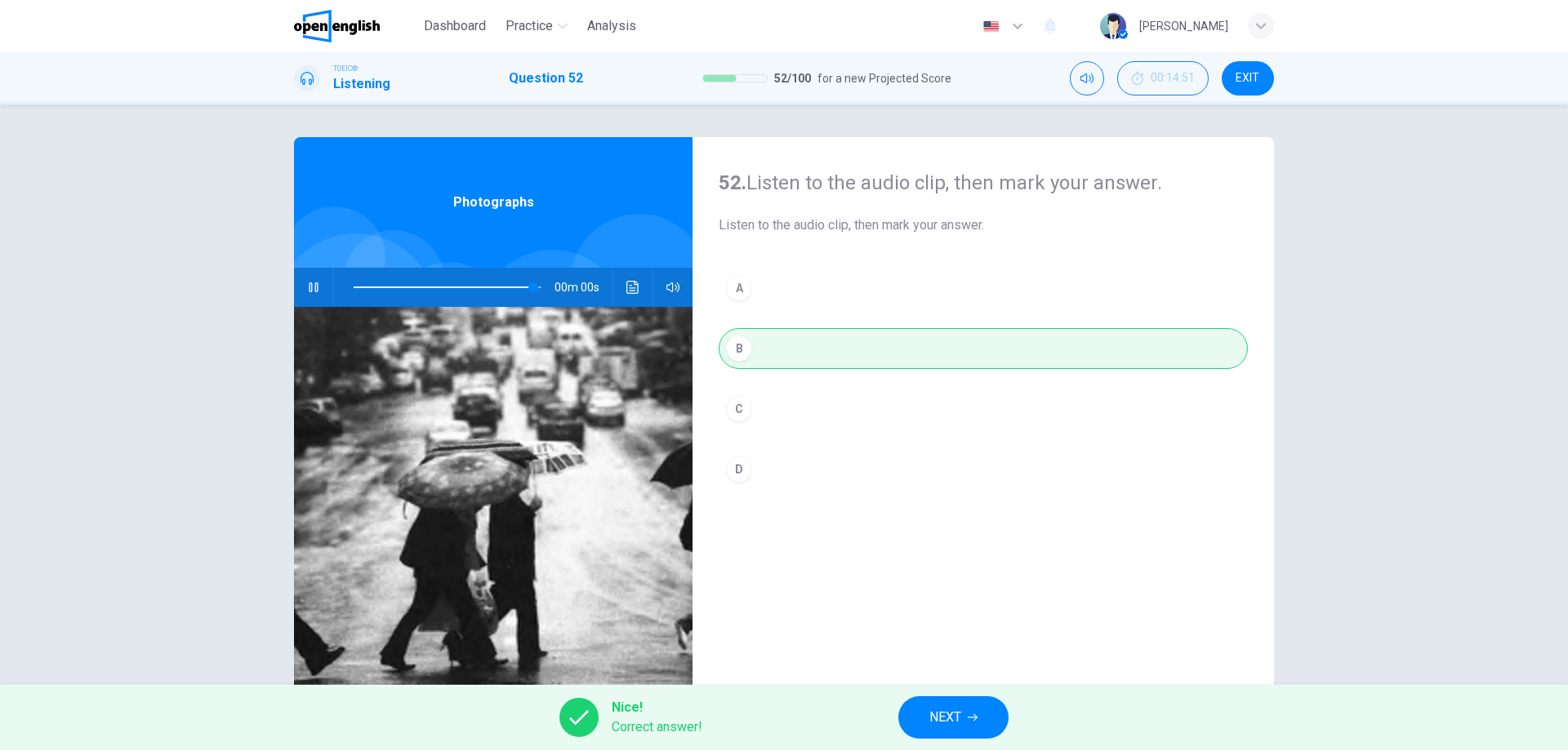
type input "*"
click at [981, 710] on button "NEXT" at bounding box center [953, 717] width 111 height 42
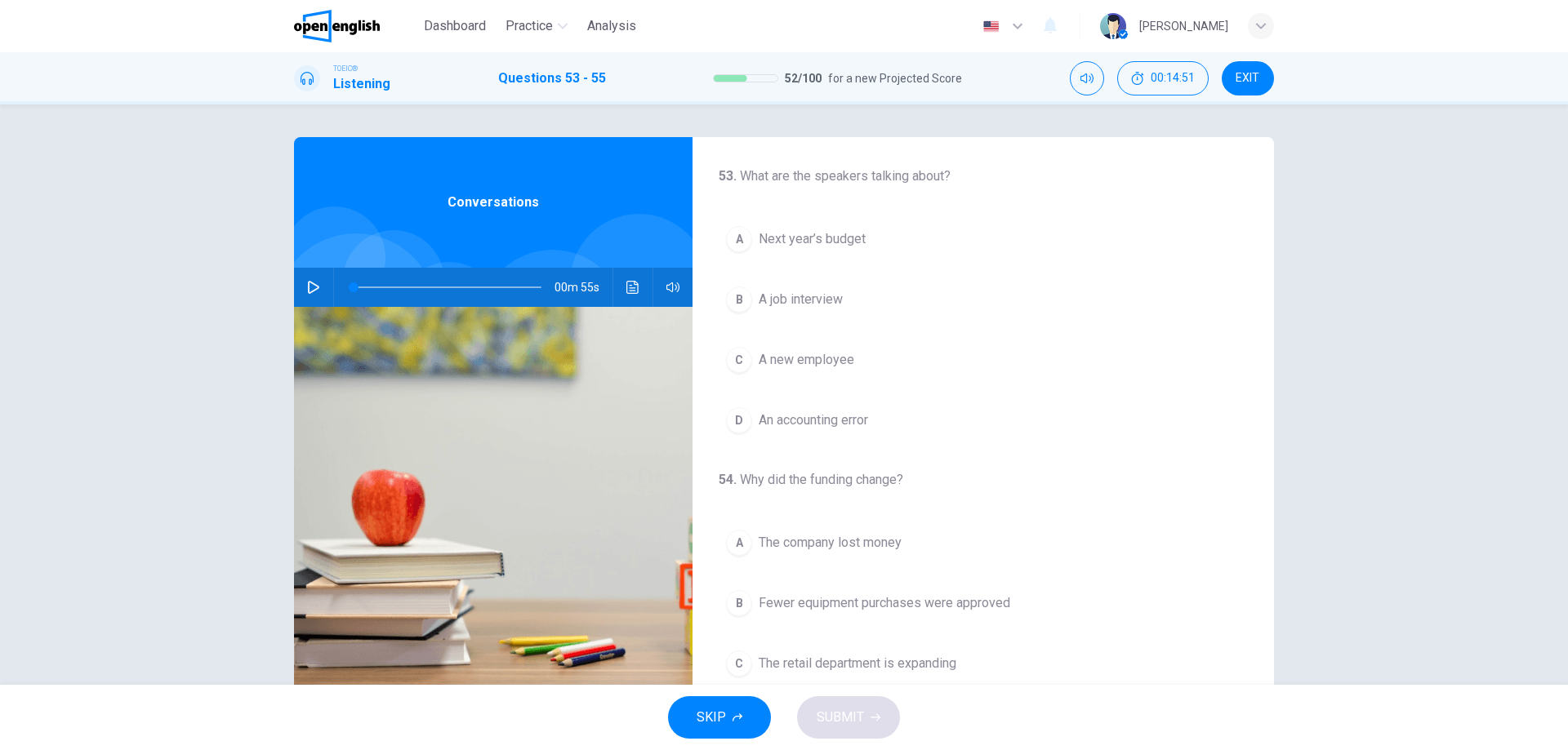
click at [294, 287] on div "00m 55s" at bounding box center [492, 287] width 398 height 39
click at [304, 280] on button "button" at bounding box center [313, 287] width 26 height 39
click at [871, 251] on button "A Next year’s budget" at bounding box center [983, 239] width 529 height 41
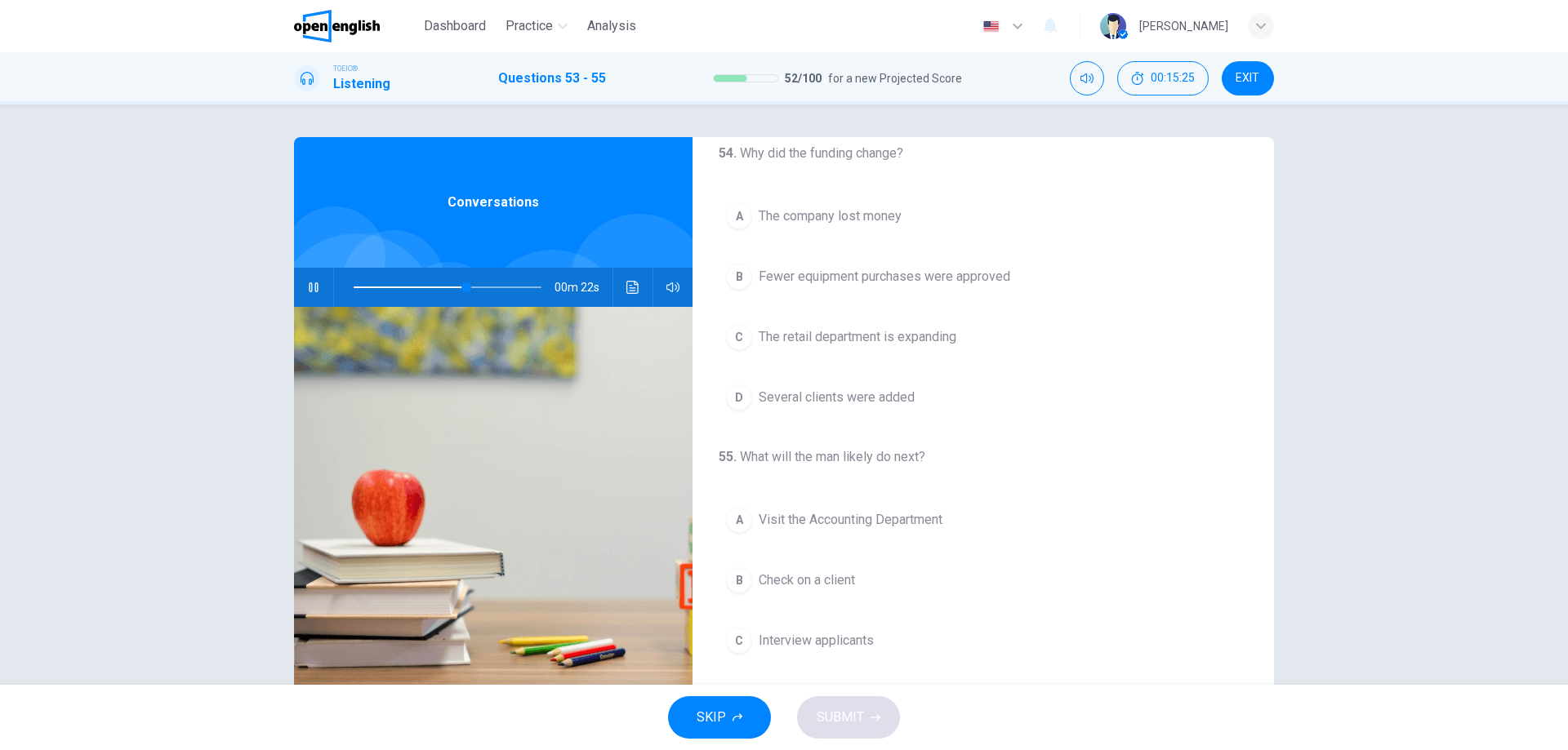
scroll to position [373, 0]
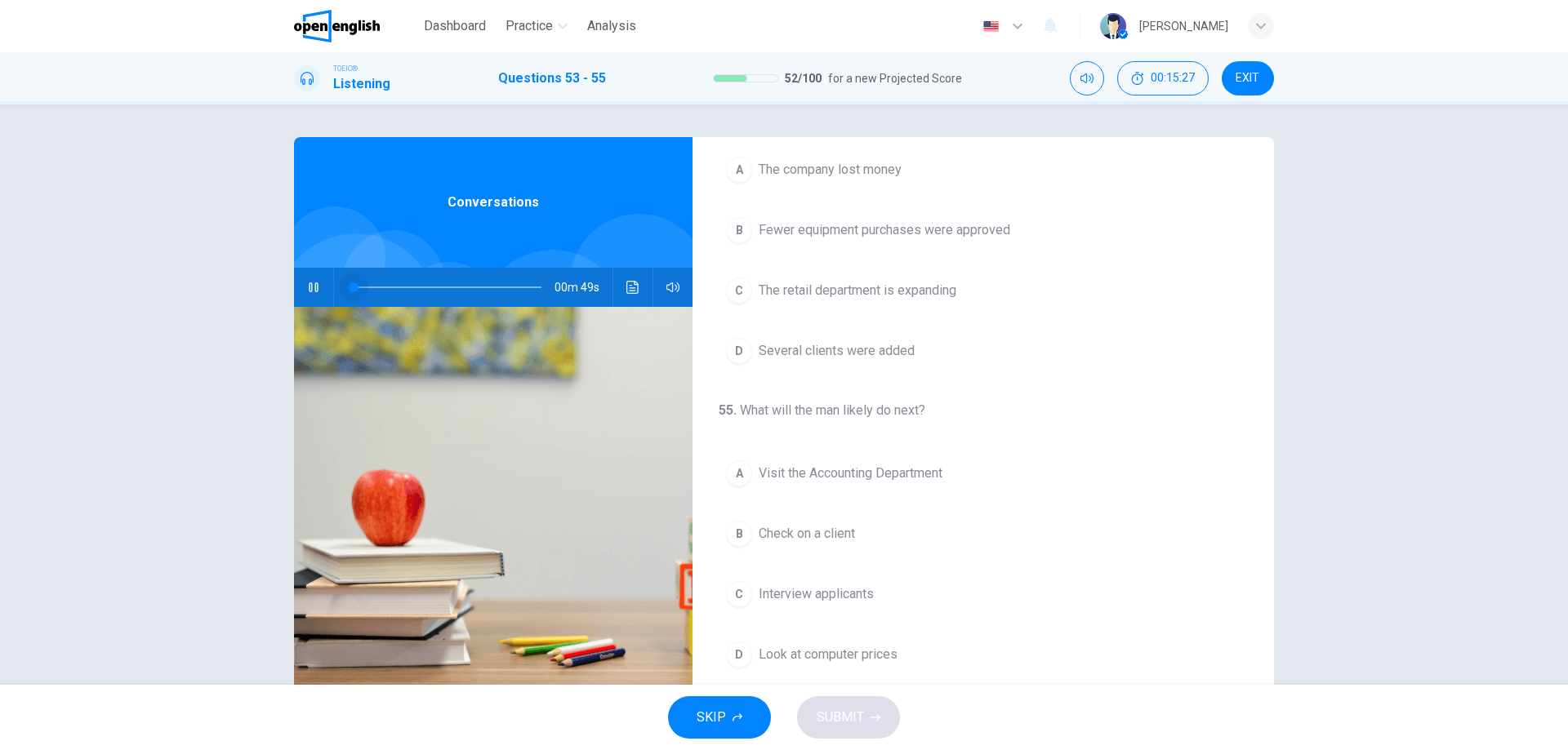
drag, startPoint x: 448, startPoint y: 290, endPoint x: 334, endPoint y: 284, distance: 114.2
click at [349, 284] on span at bounding box center [354, 288] width 10 height 10
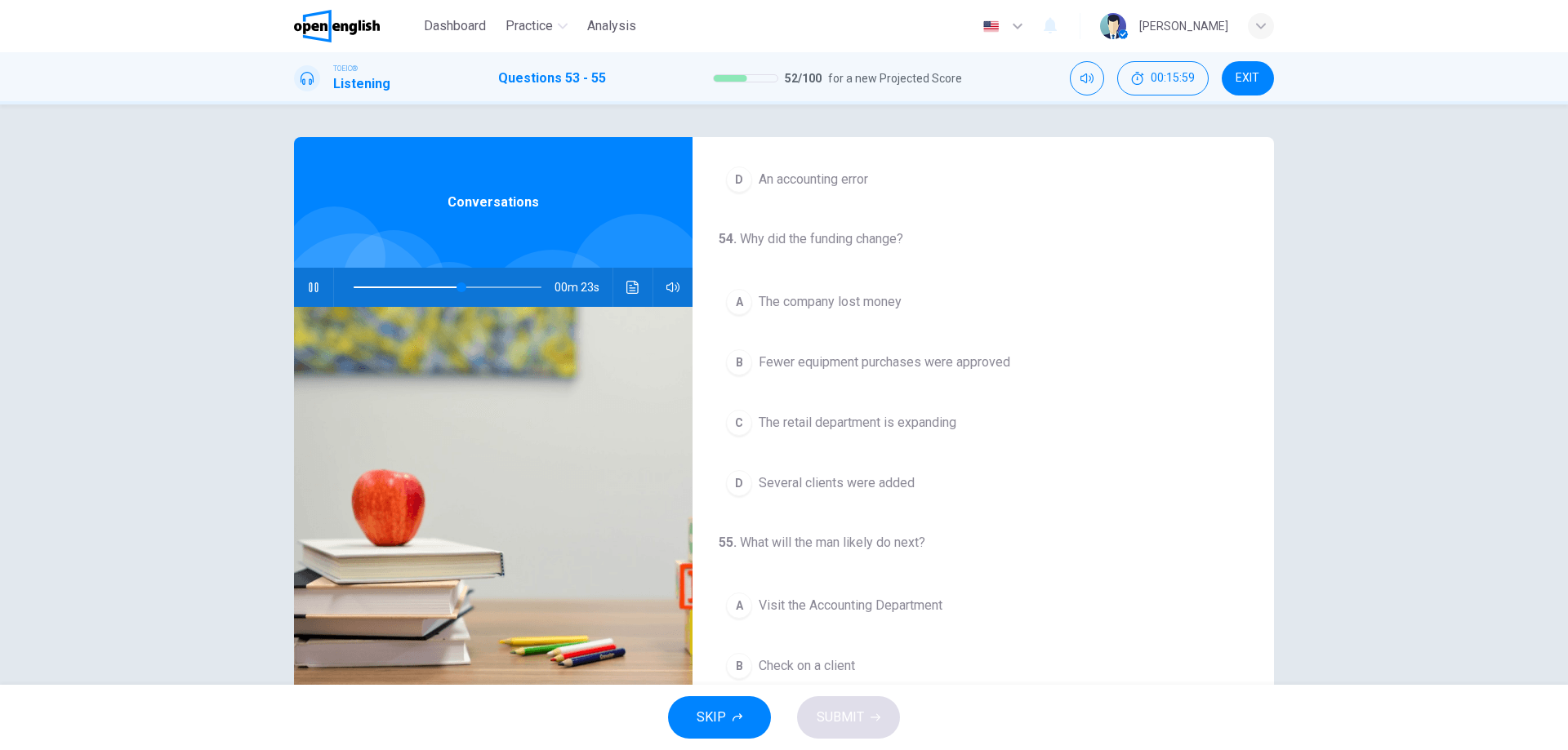
scroll to position [245, 0]
click at [952, 425] on span "The retail department is expanding" at bounding box center [858, 419] width 198 height 20
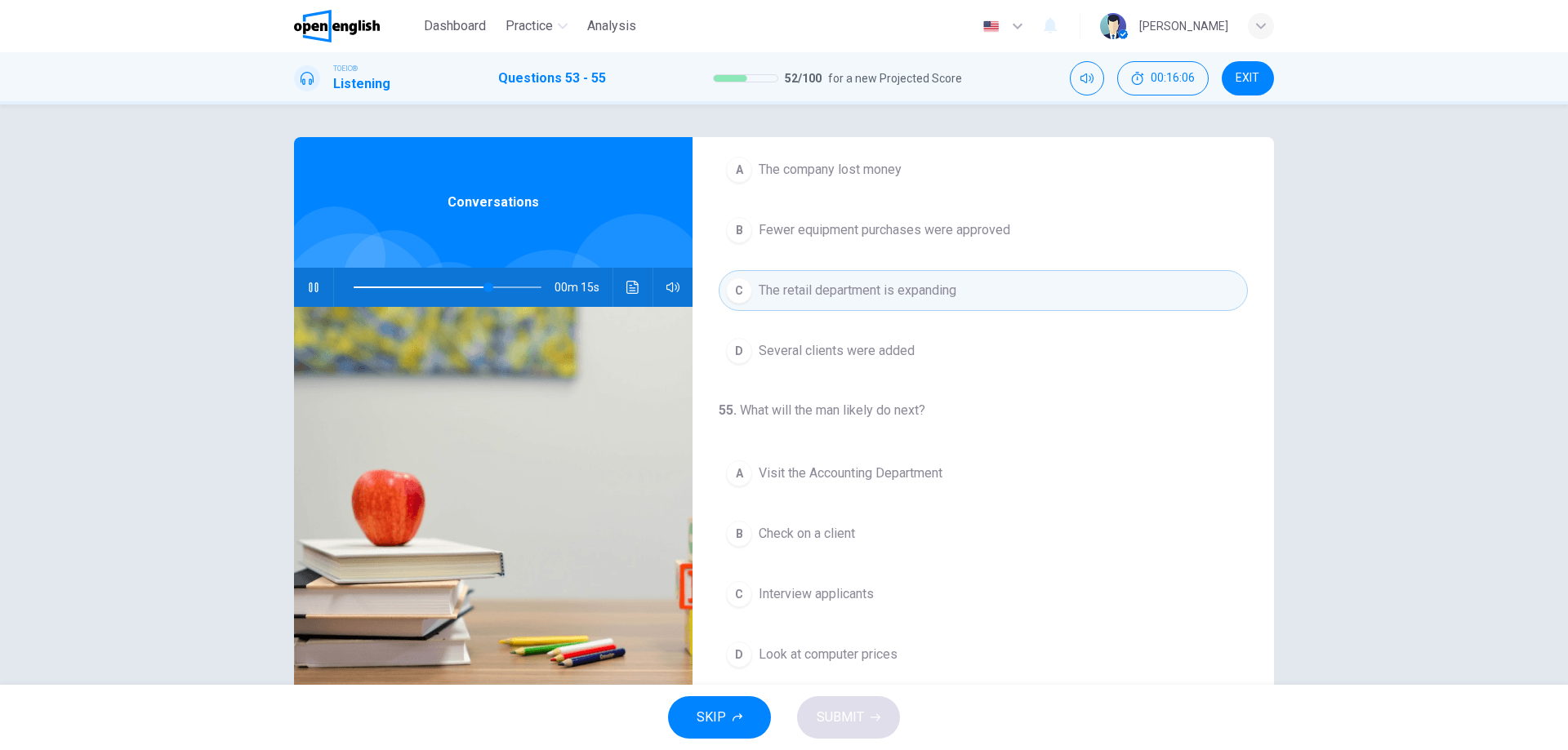
scroll to position [52, 0]
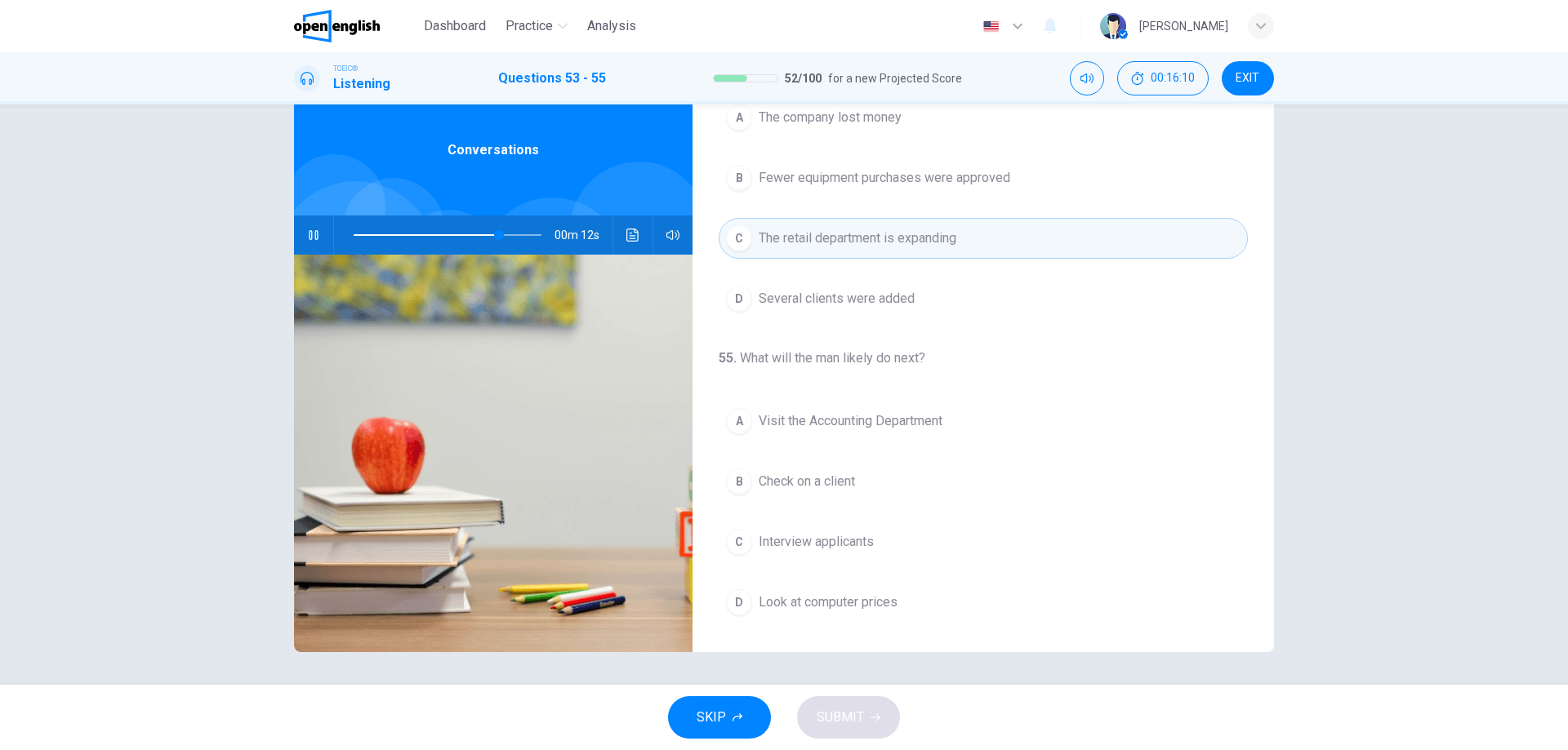
click at [872, 611] on span "Look at computer prices" at bounding box center [828, 603] width 139 height 20
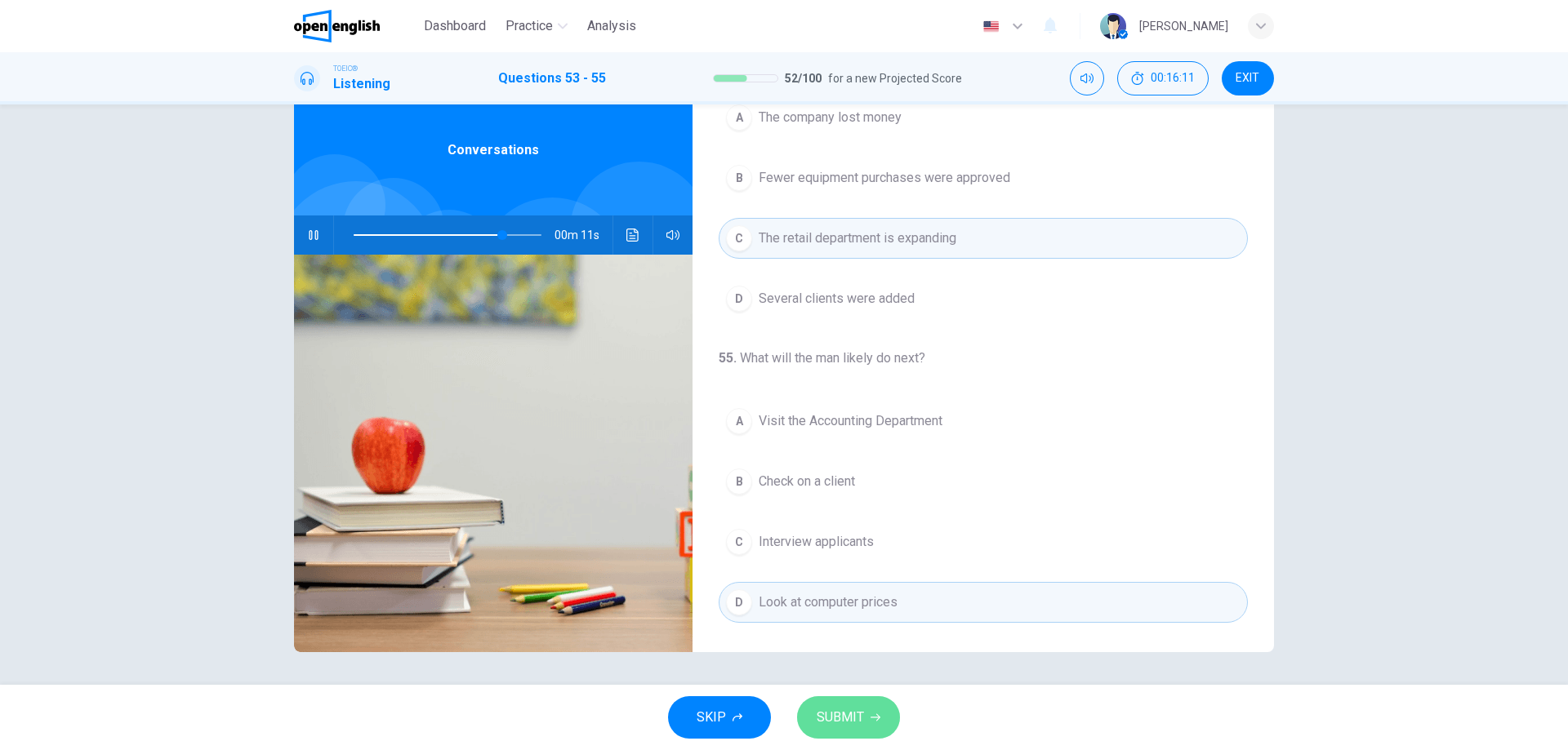
click at [858, 714] on span "SUBMIT" at bounding box center [840, 717] width 47 height 22
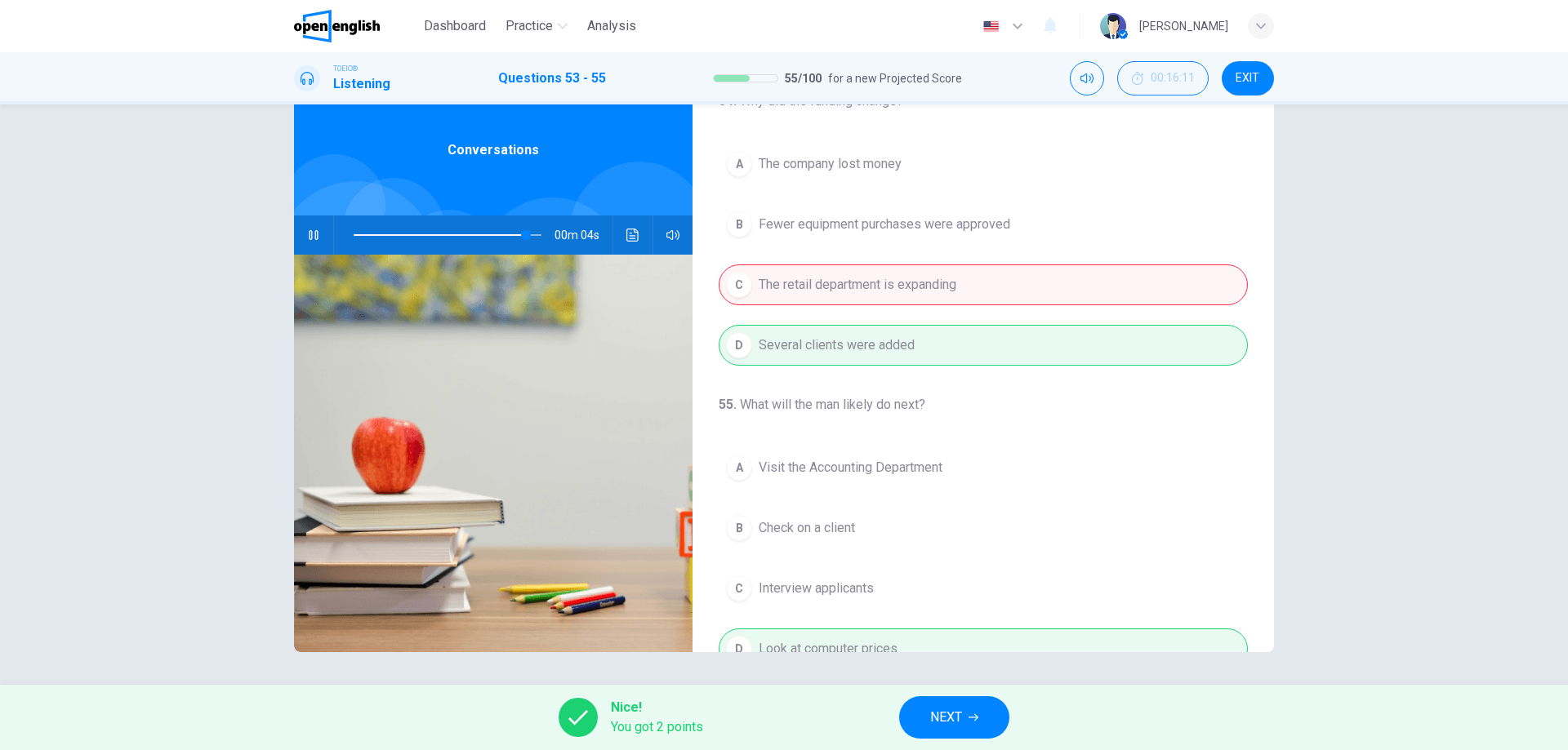
scroll to position [373, 0]
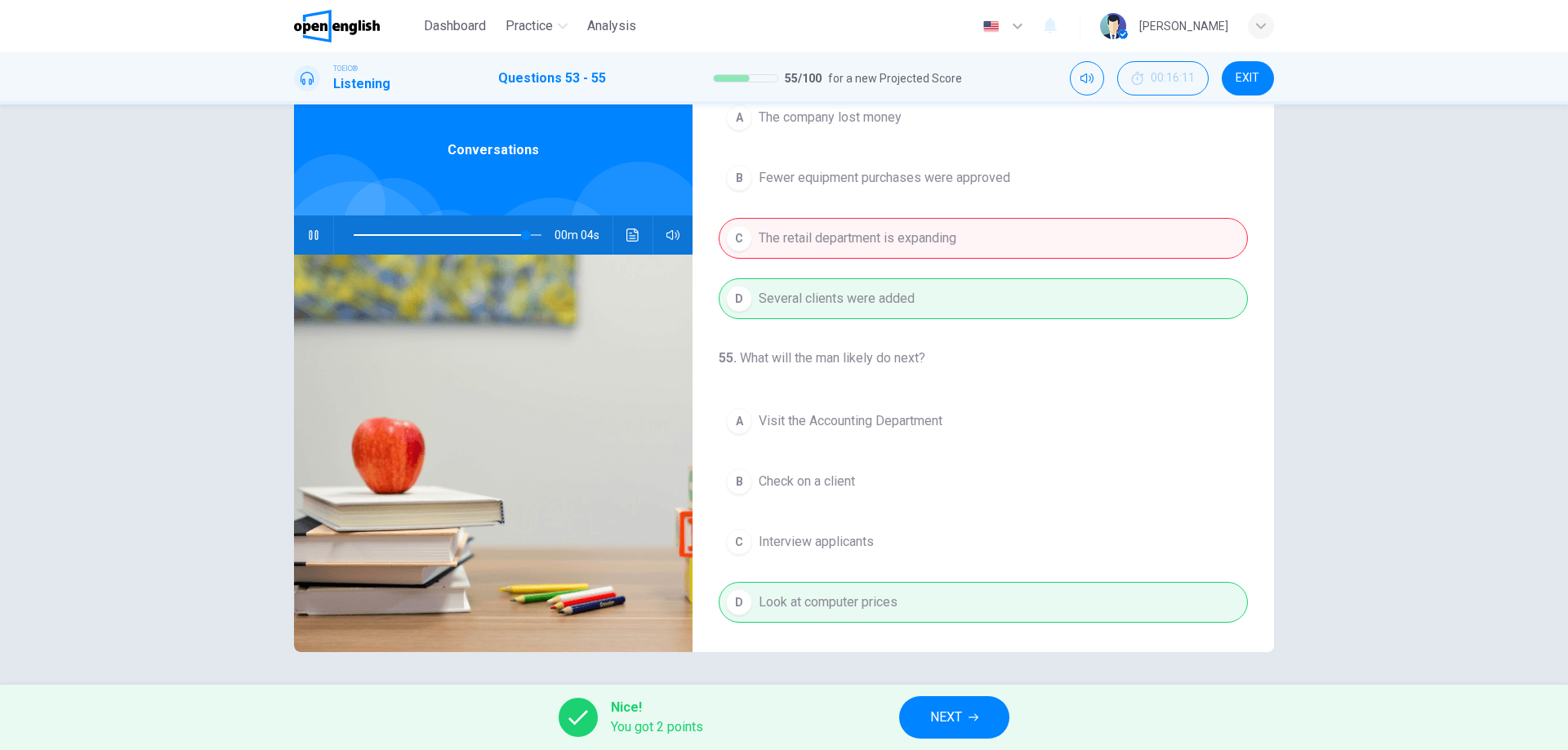
type input "**"
click at [961, 739] on div "Nice! You got 2 points NEXT" at bounding box center [784, 718] width 1568 height 66
click at [965, 710] on button "NEXT" at bounding box center [954, 717] width 111 height 42
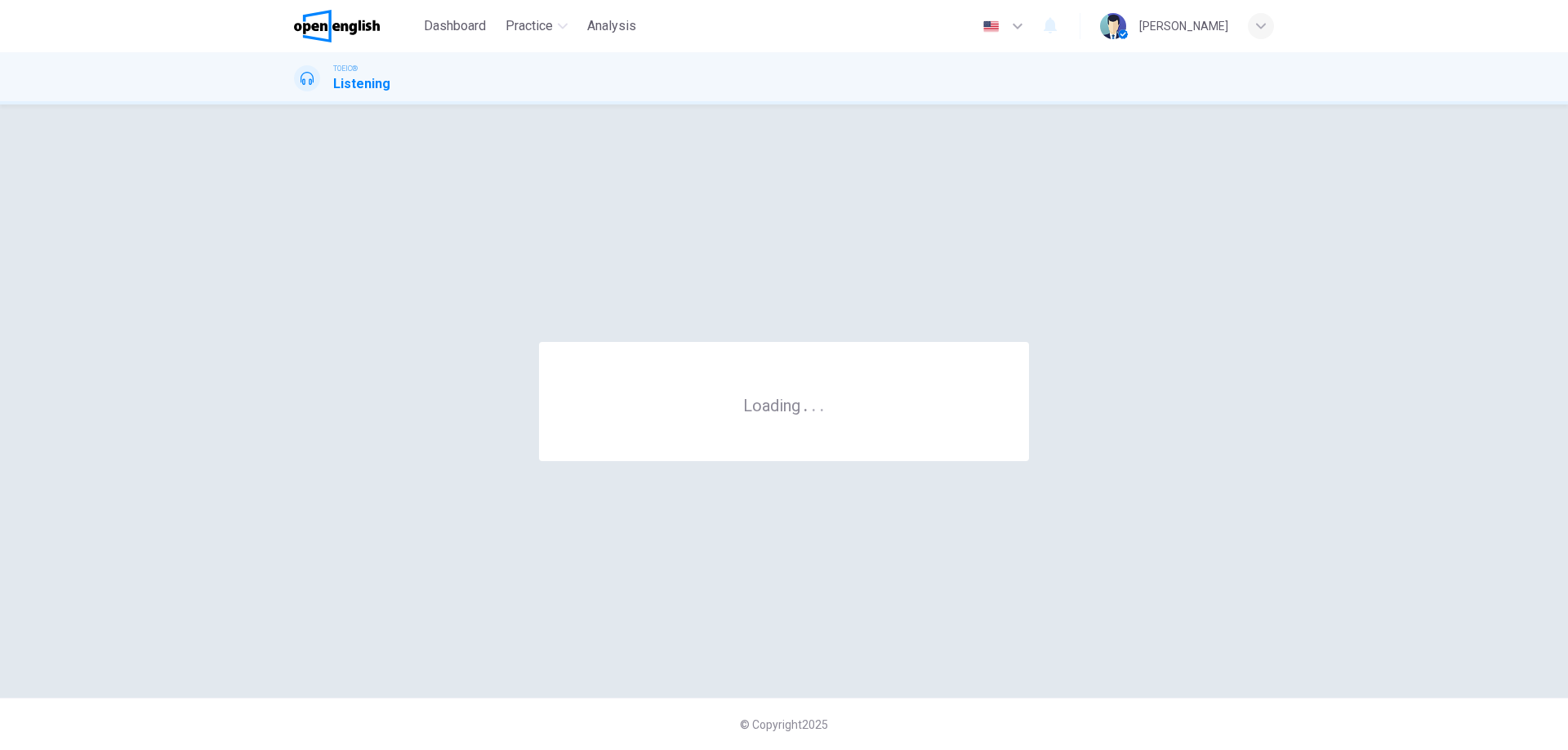
scroll to position [0, 0]
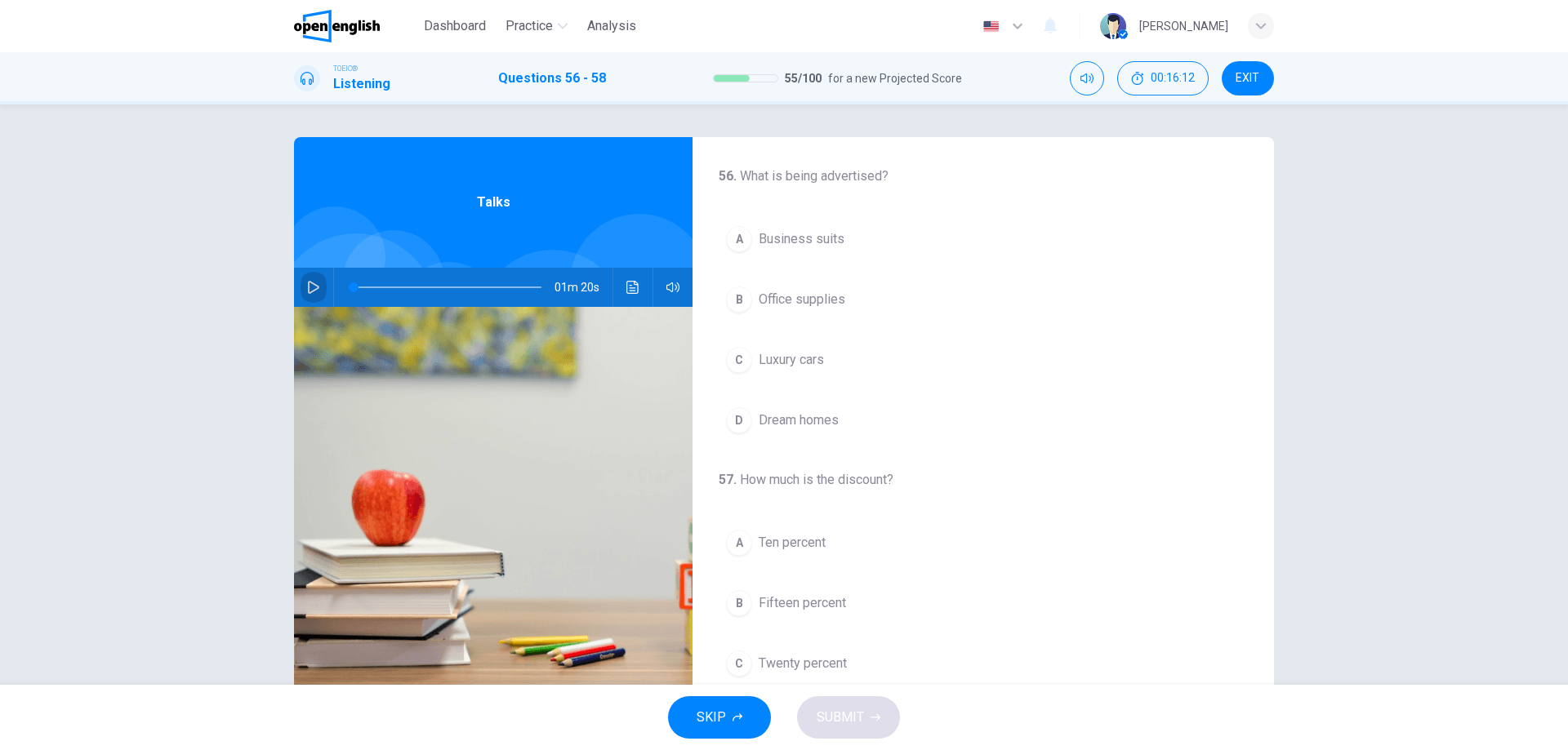
click at [307, 289] on icon "button" at bounding box center [314, 288] width 13 height 13
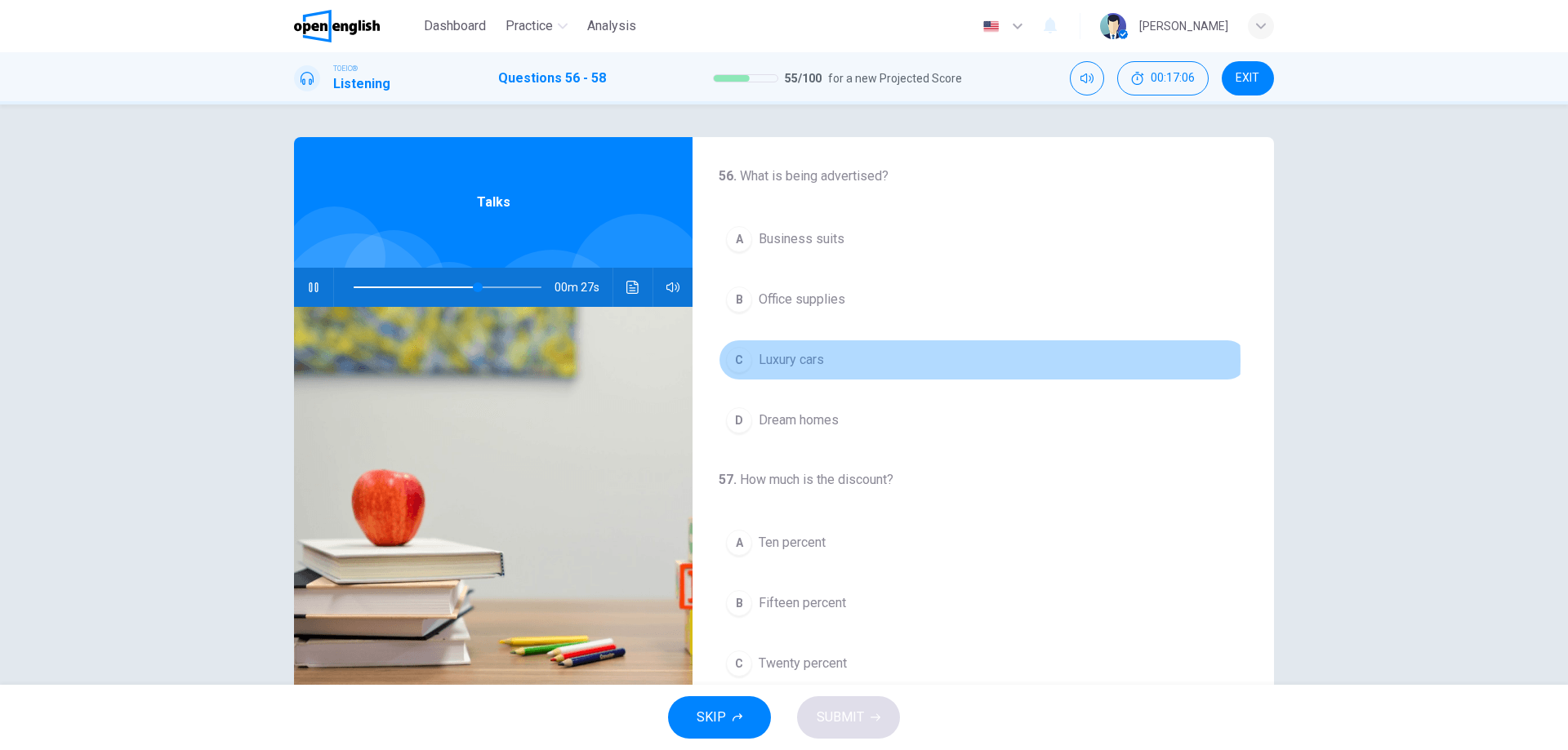
click at [828, 361] on button "C Luxury cars" at bounding box center [983, 359] width 529 height 41
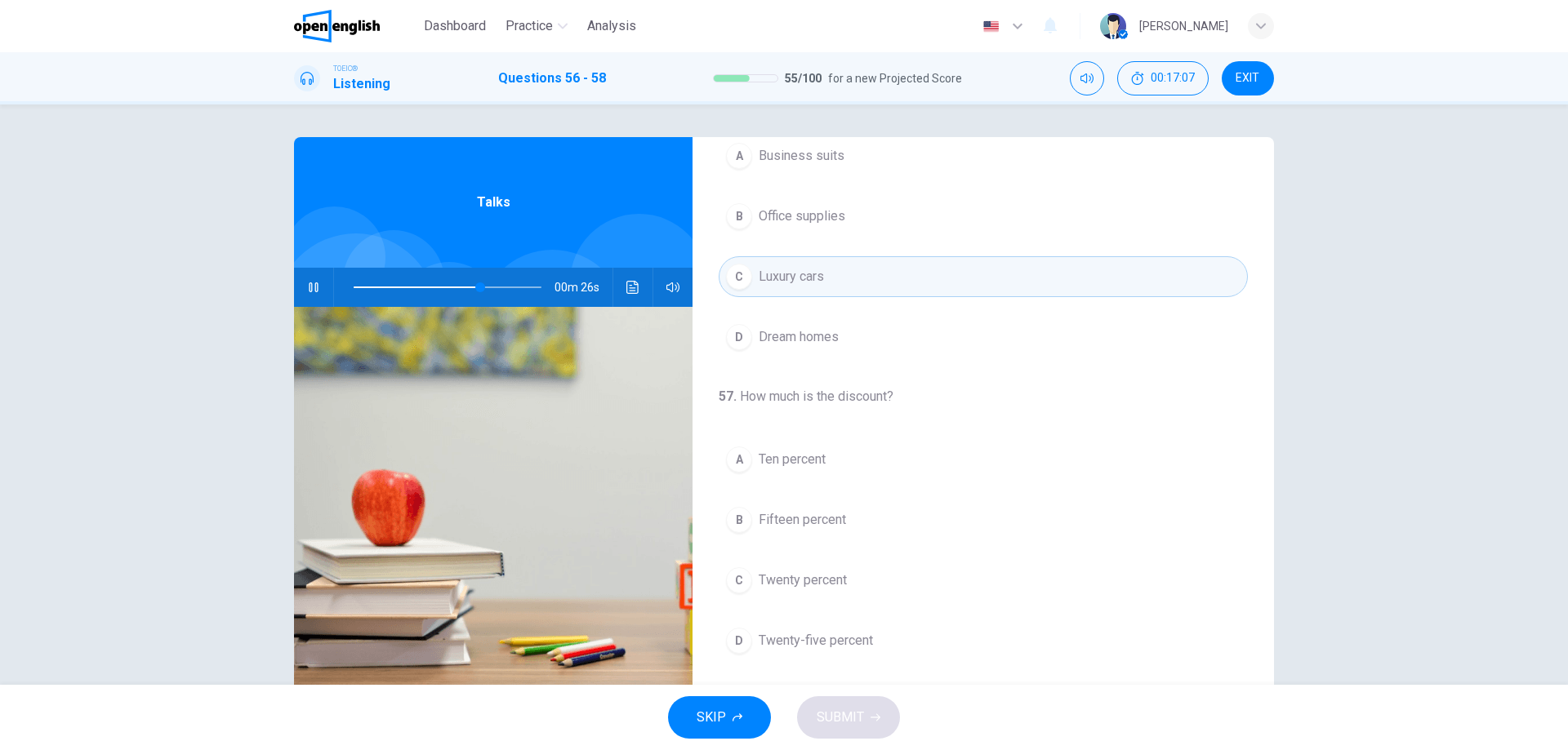
scroll to position [163, 0]
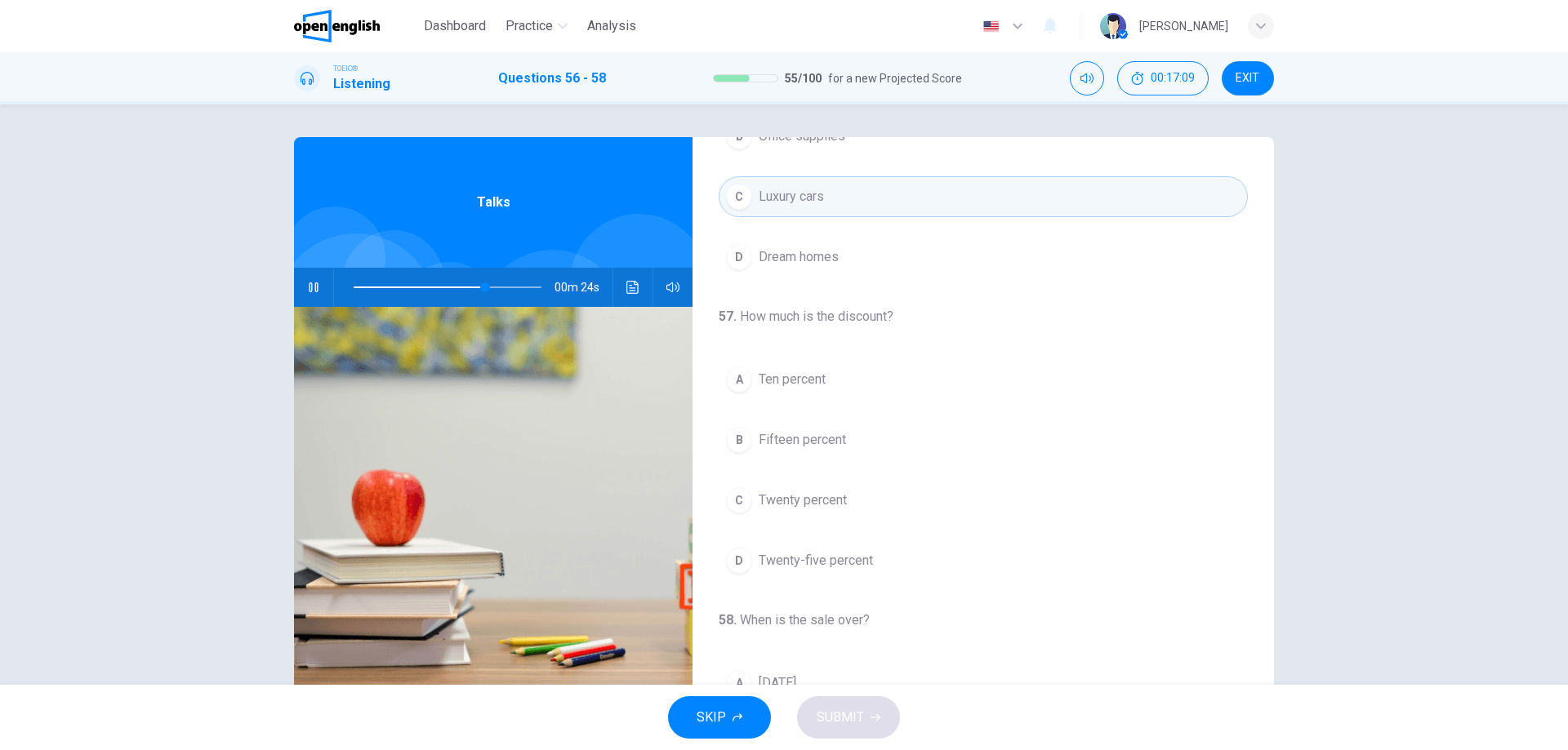
click at [834, 560] on span "Twenty-five percent" at bounding box center [815, 561] width 114 height 20
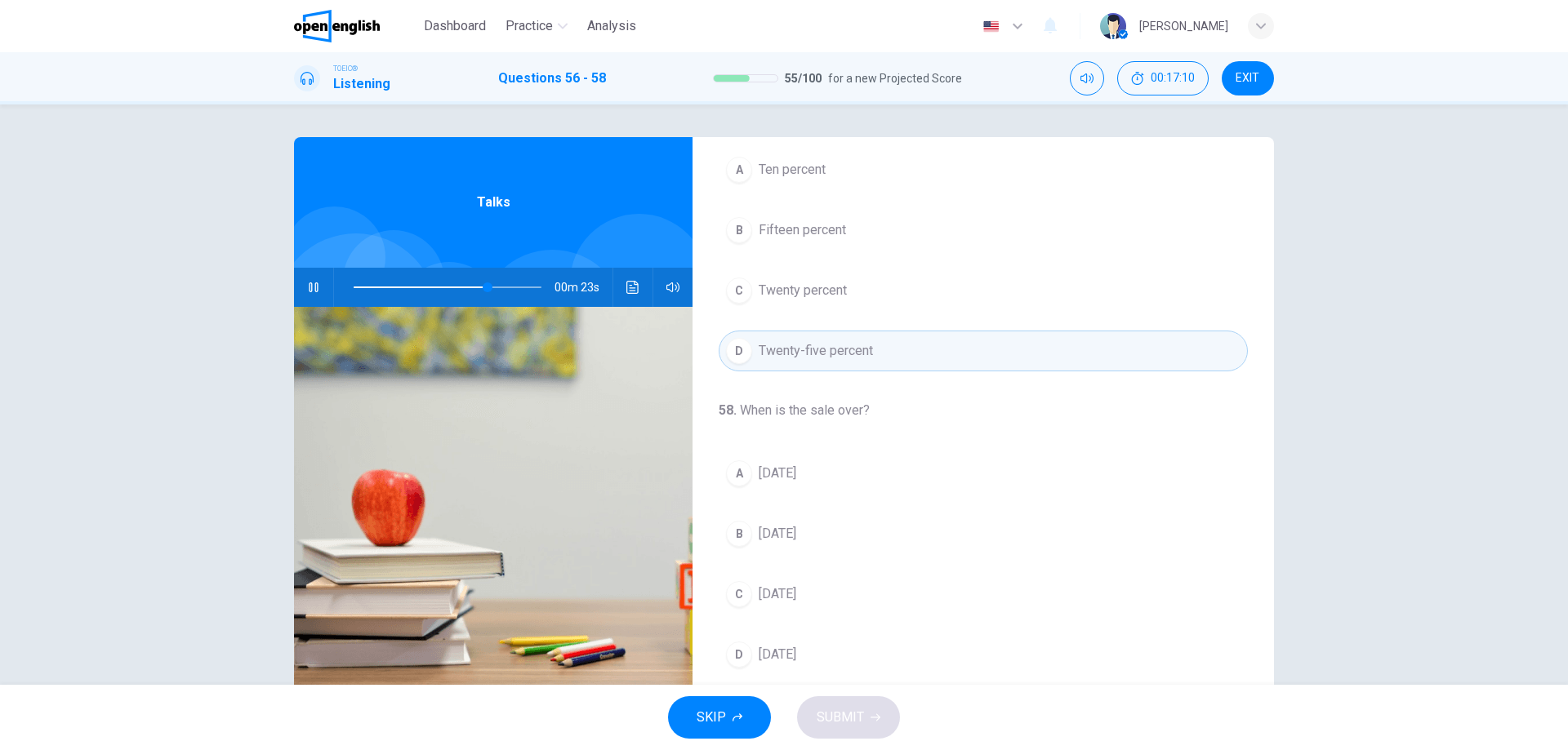
scroll to position [52, 0]
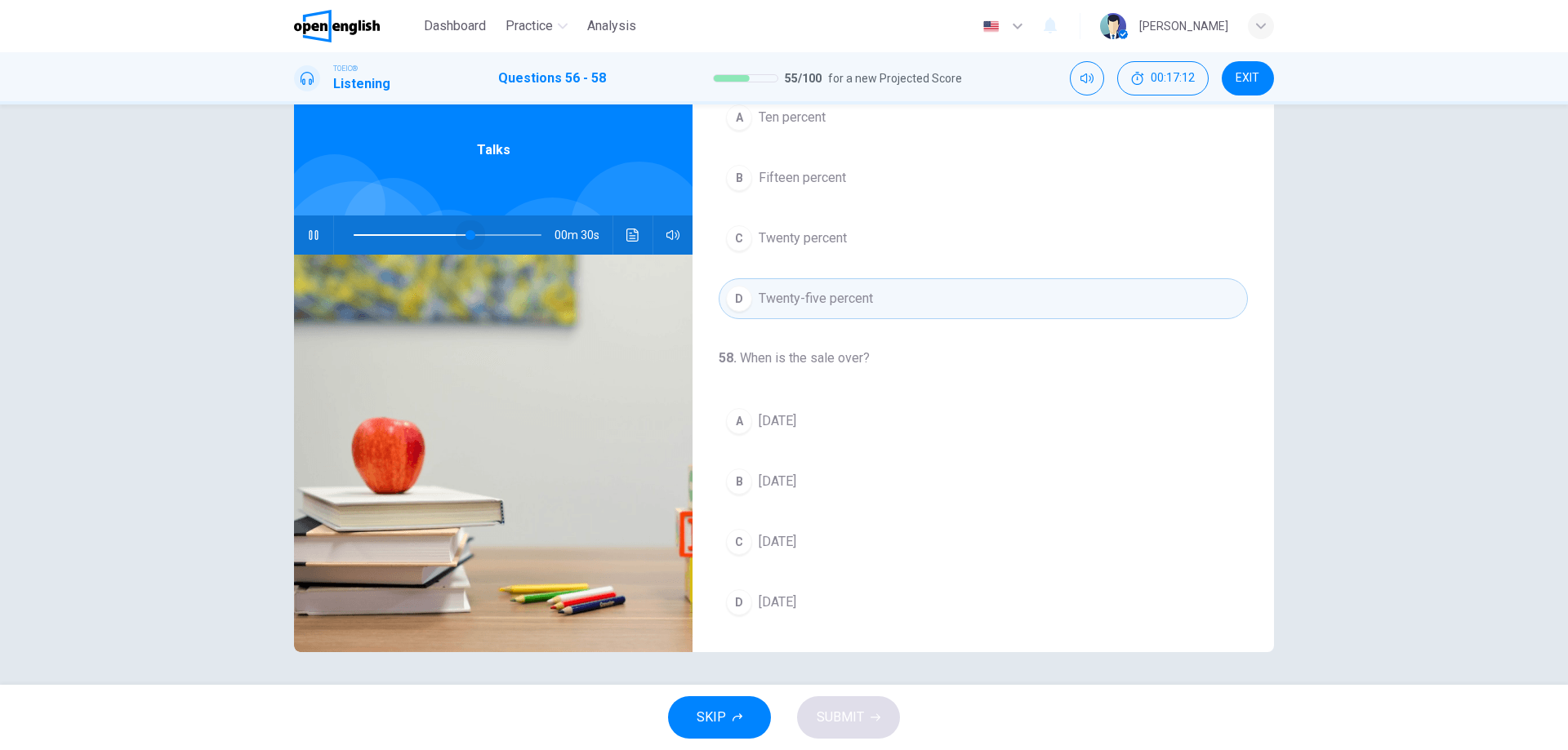
click at [467, 237] on span at bounding box center [448, 234] width 188 height 22
click at [755, 410] on button "A [DATE]" at bounding box center [983, 421] width 529 height 41
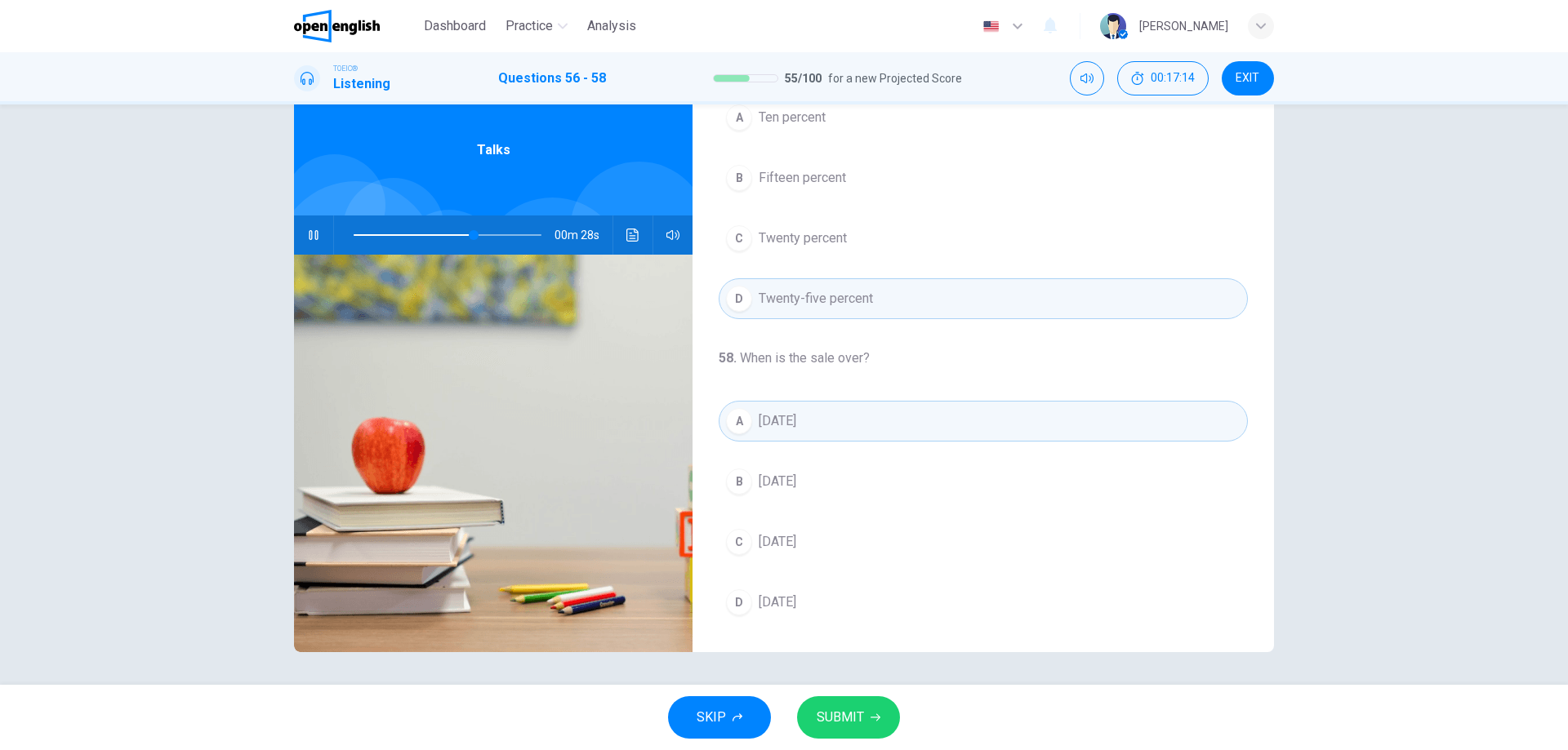
click at [885, 711] on button "SUBMIT" at bounding box center [848, 717] width 103 height 42
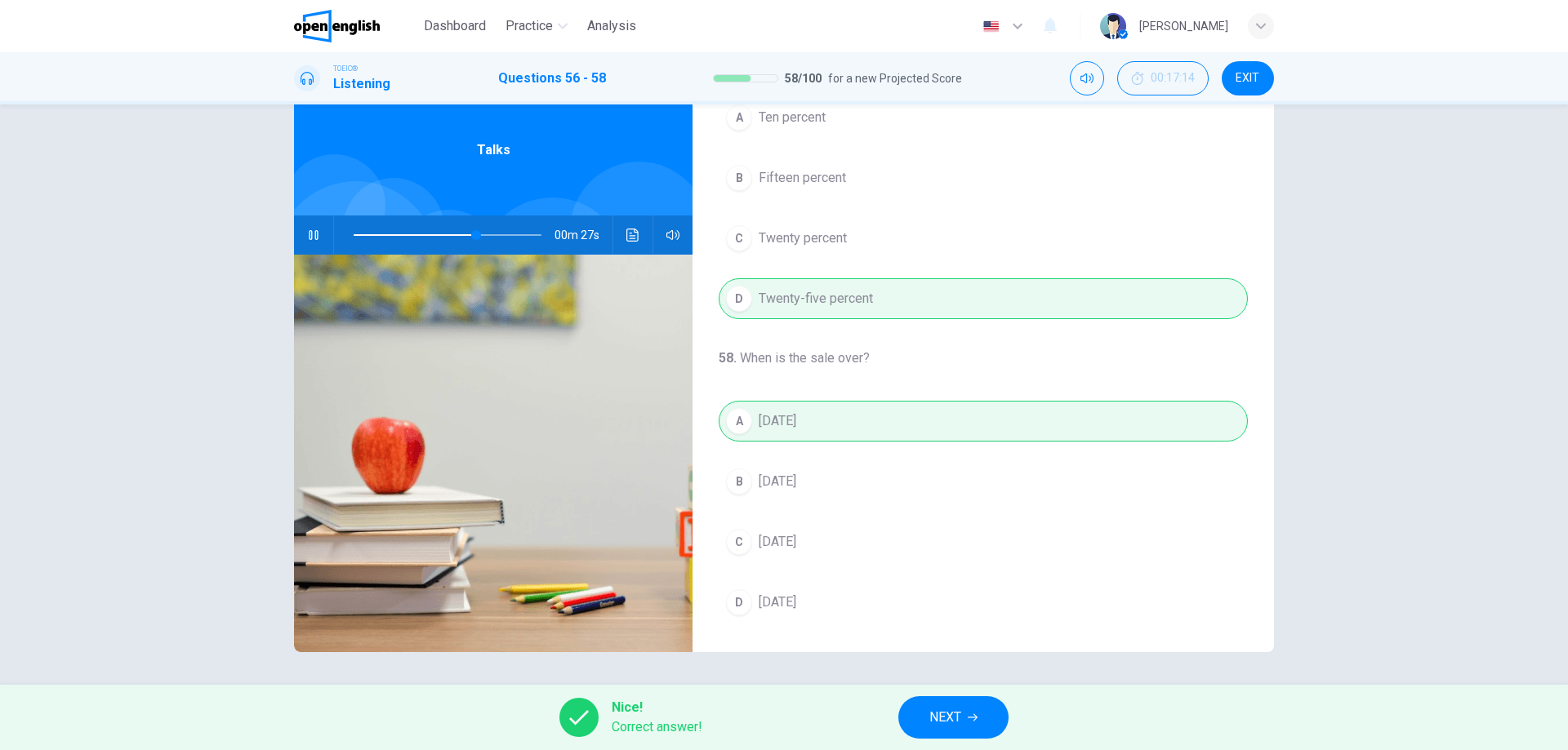
type input "**"
click at [1003, 724] on button "NEXT" at bounding box center [953, 717] width 111 height 42
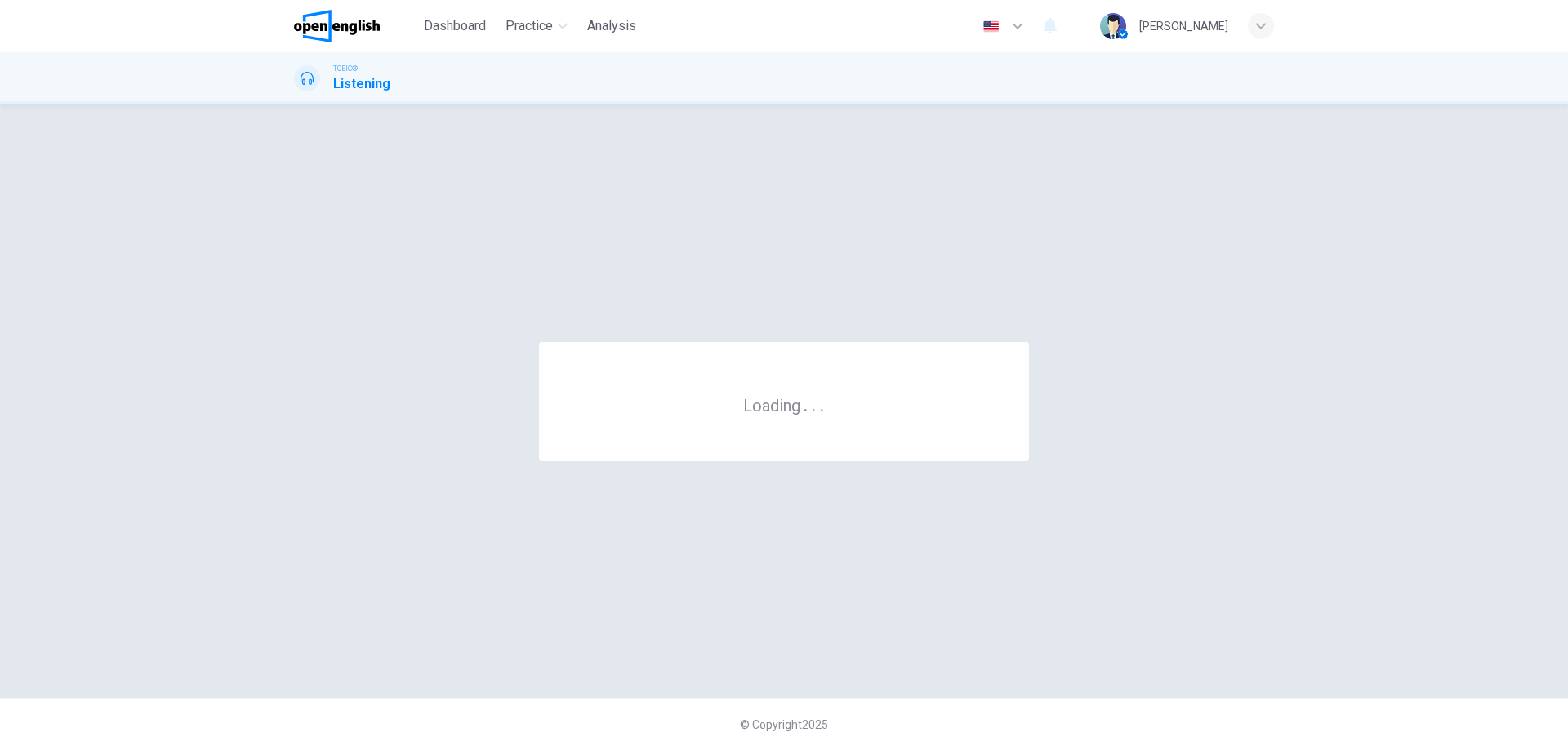
scroll to position [0, 0]
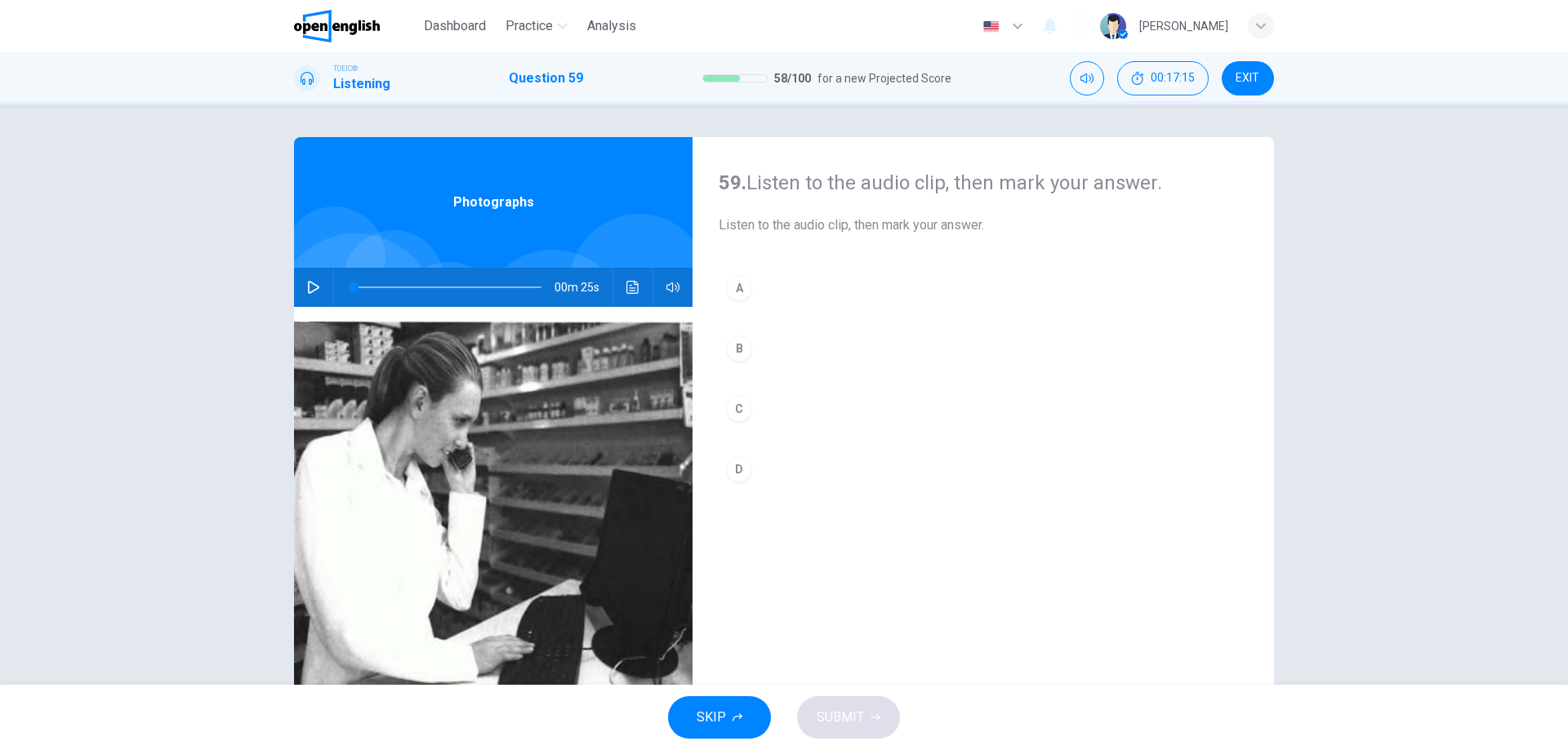
click at [294, 284] on div "00m 25s" at bounding box center [492, 287] width 398 height 39
click at [307, 284] on icon "button" at bounding box center [314, 288] width 13 height 13
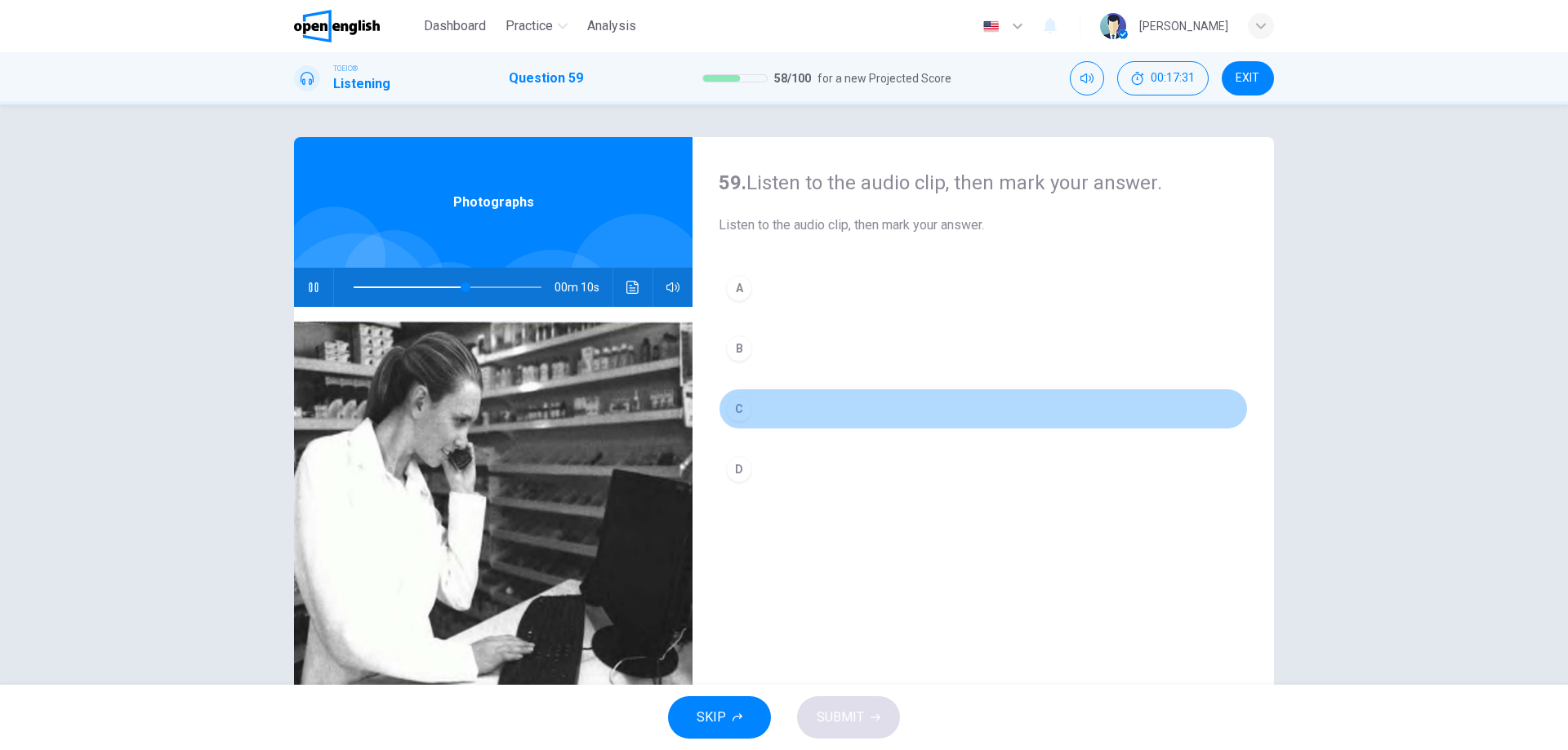
click at [735, 407] on div "C" at bounding box center [739, 408] width 26 height 26
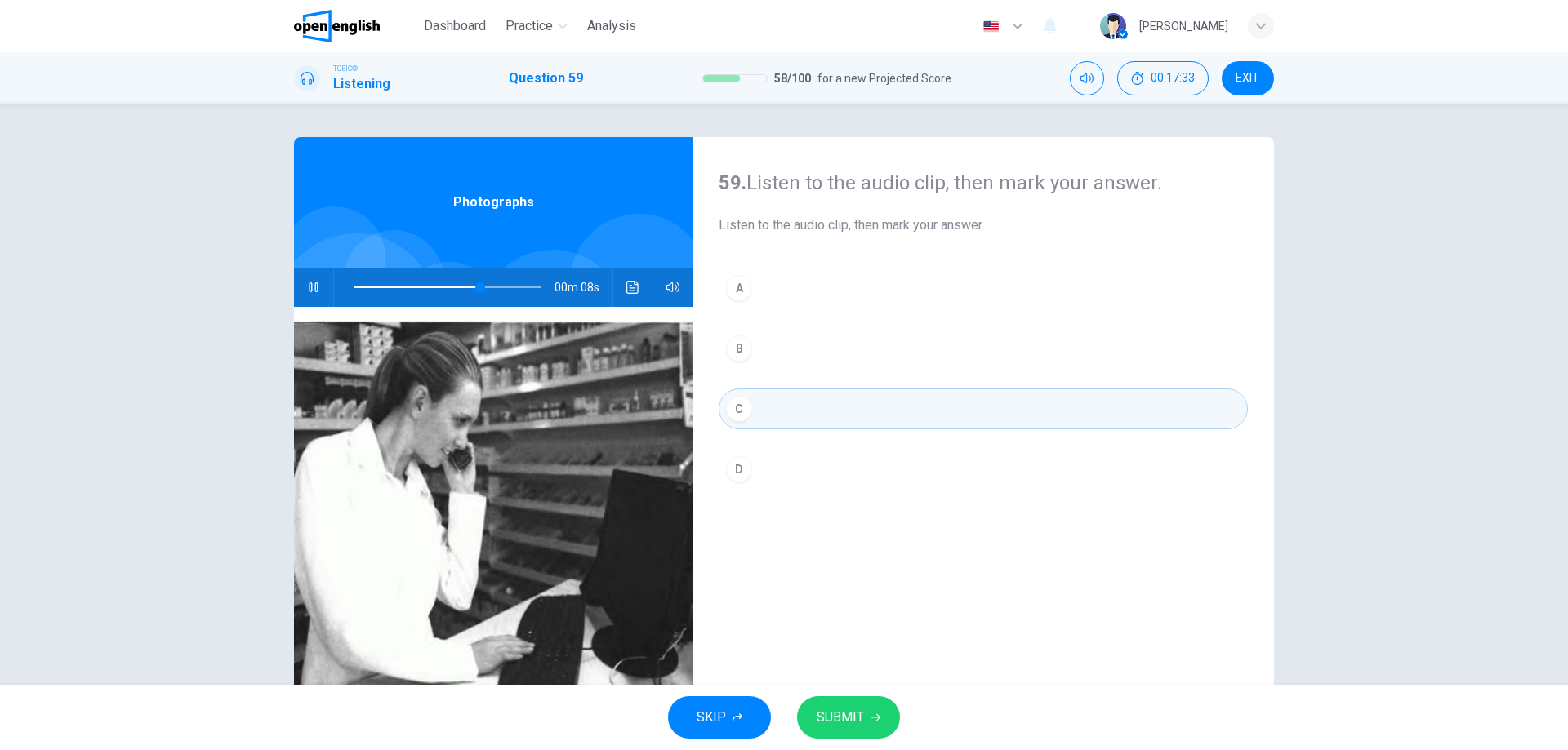
click at [812, 714] on button "SUBMIT" at bounding box center [848, 717] width 103 height 42
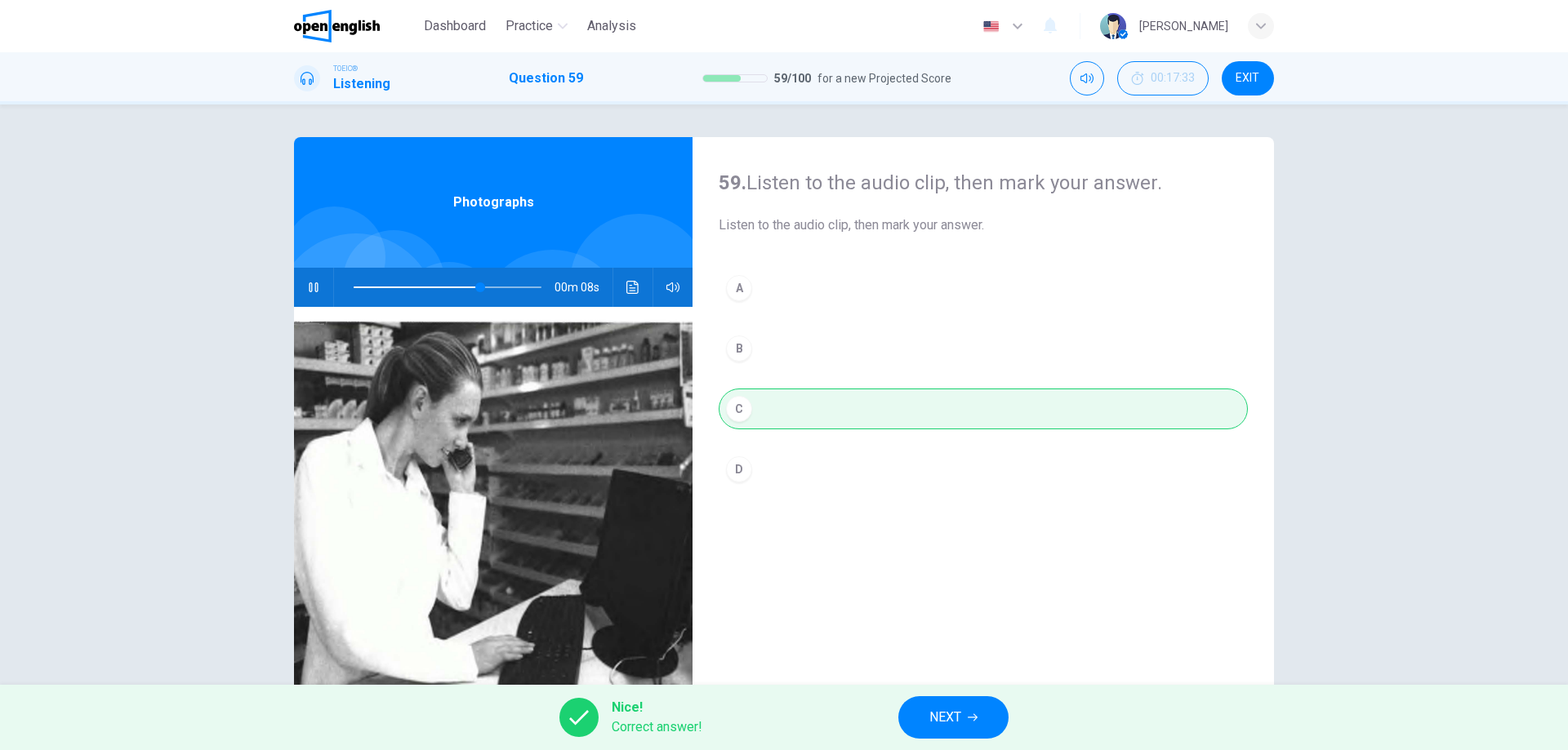
type input "**"
click at [969, 719] on icon "button" at bounding box center [972, 718] width 10 height 10
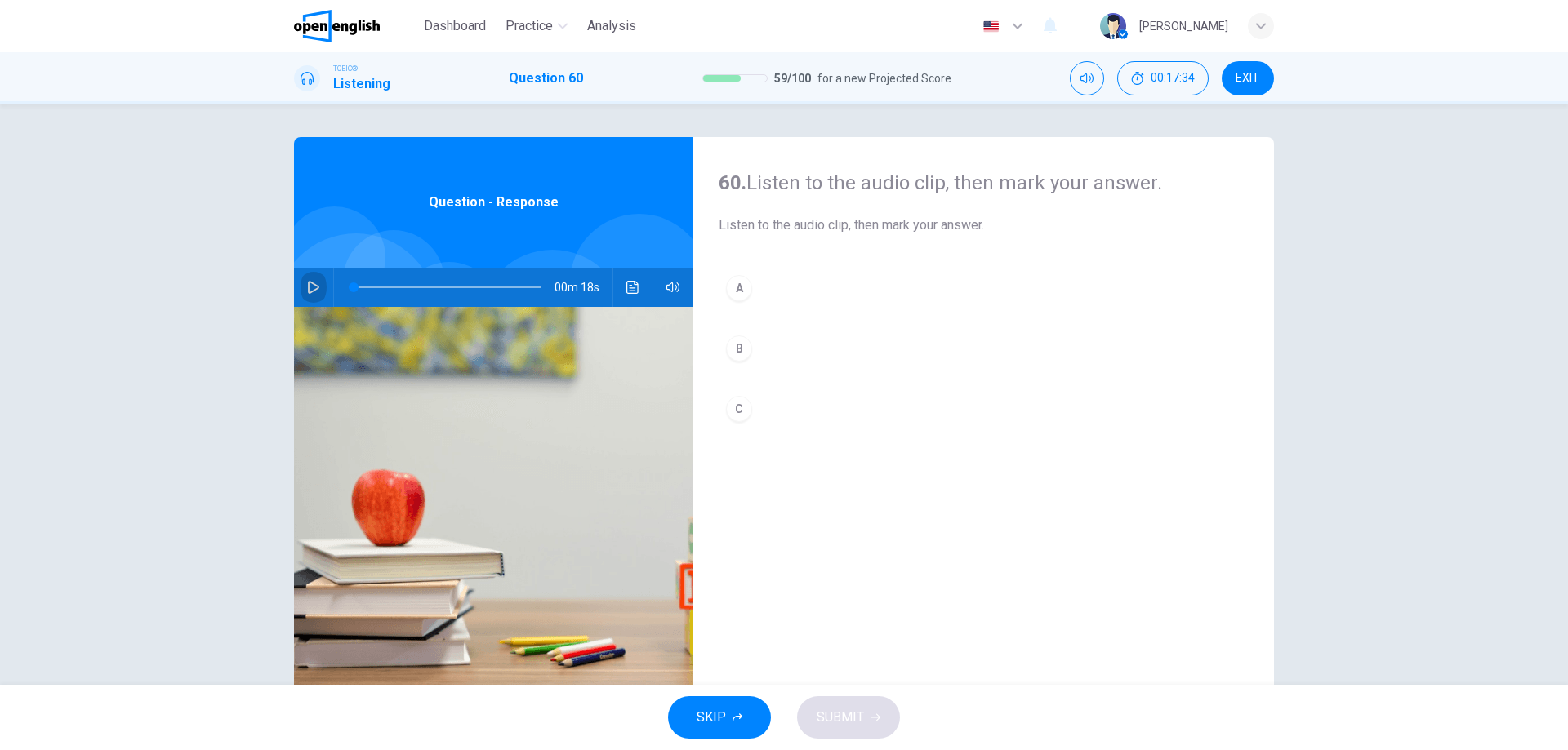
click at [322, 289] on button "button" at bounding box center [313, 287] width 26 height 39
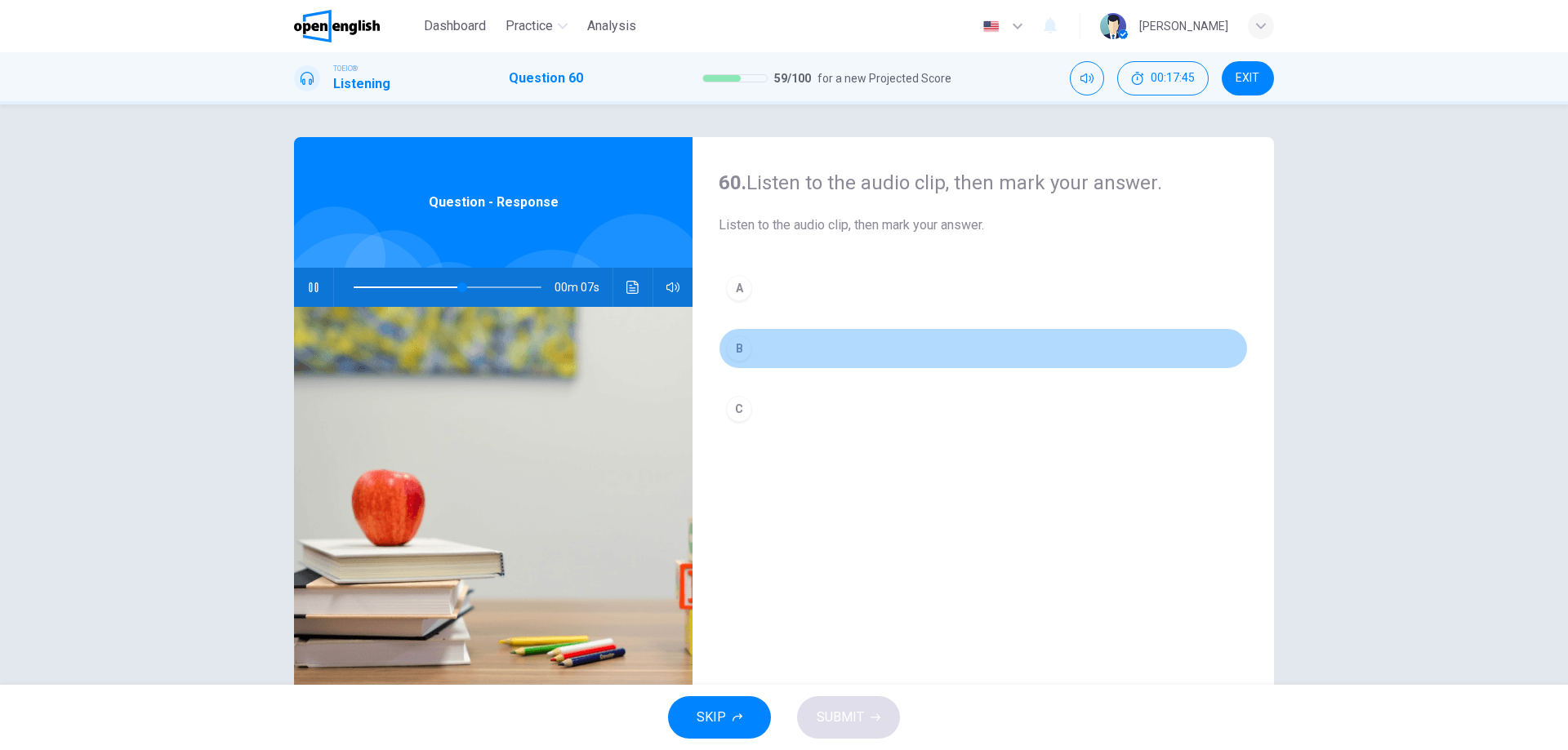
click at [735, 358] on div "B" at bounding box center [739, 348] width 26 height 26
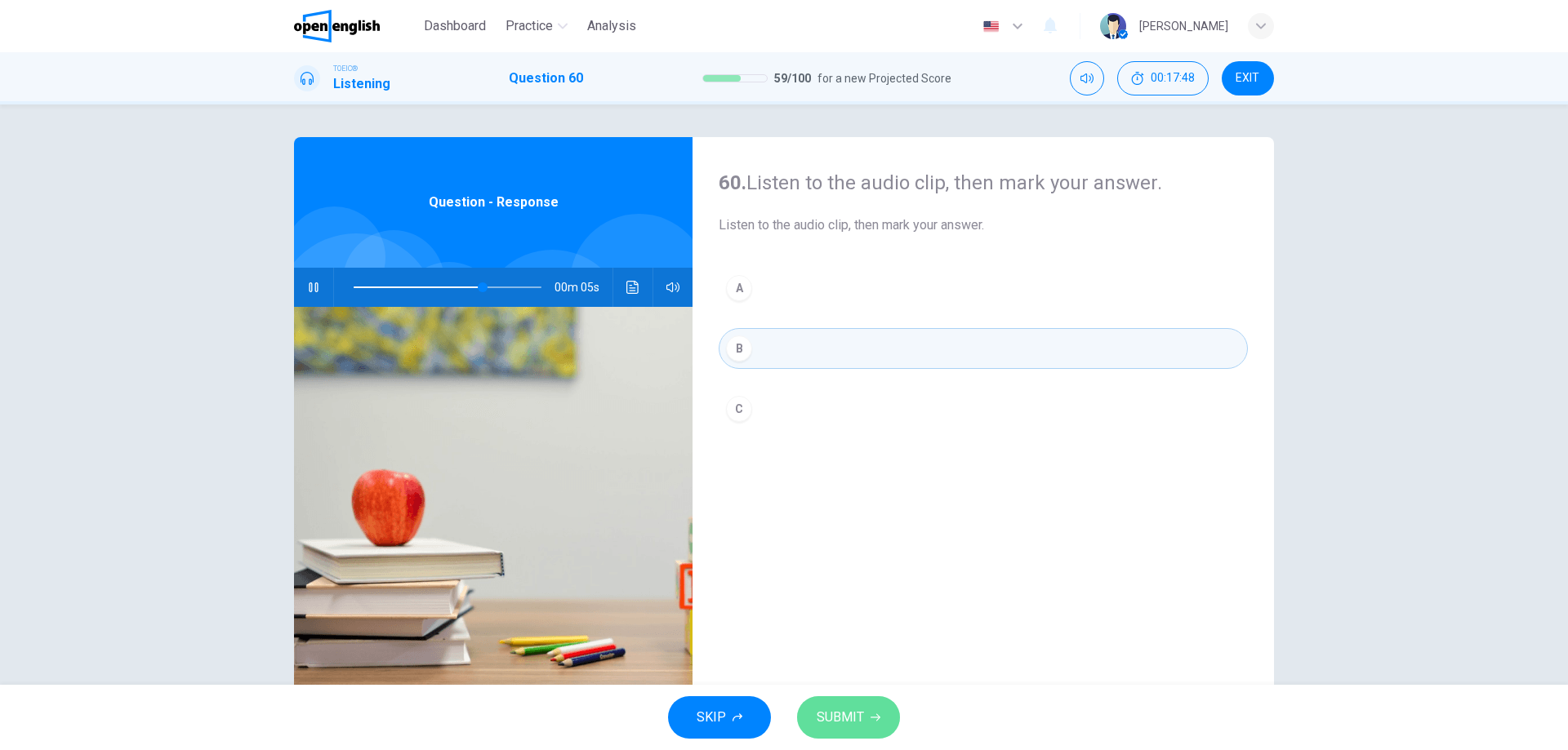
click at [891, 724] on button "SUBMIT" at bounding box center [848, 717] width 103 height 42
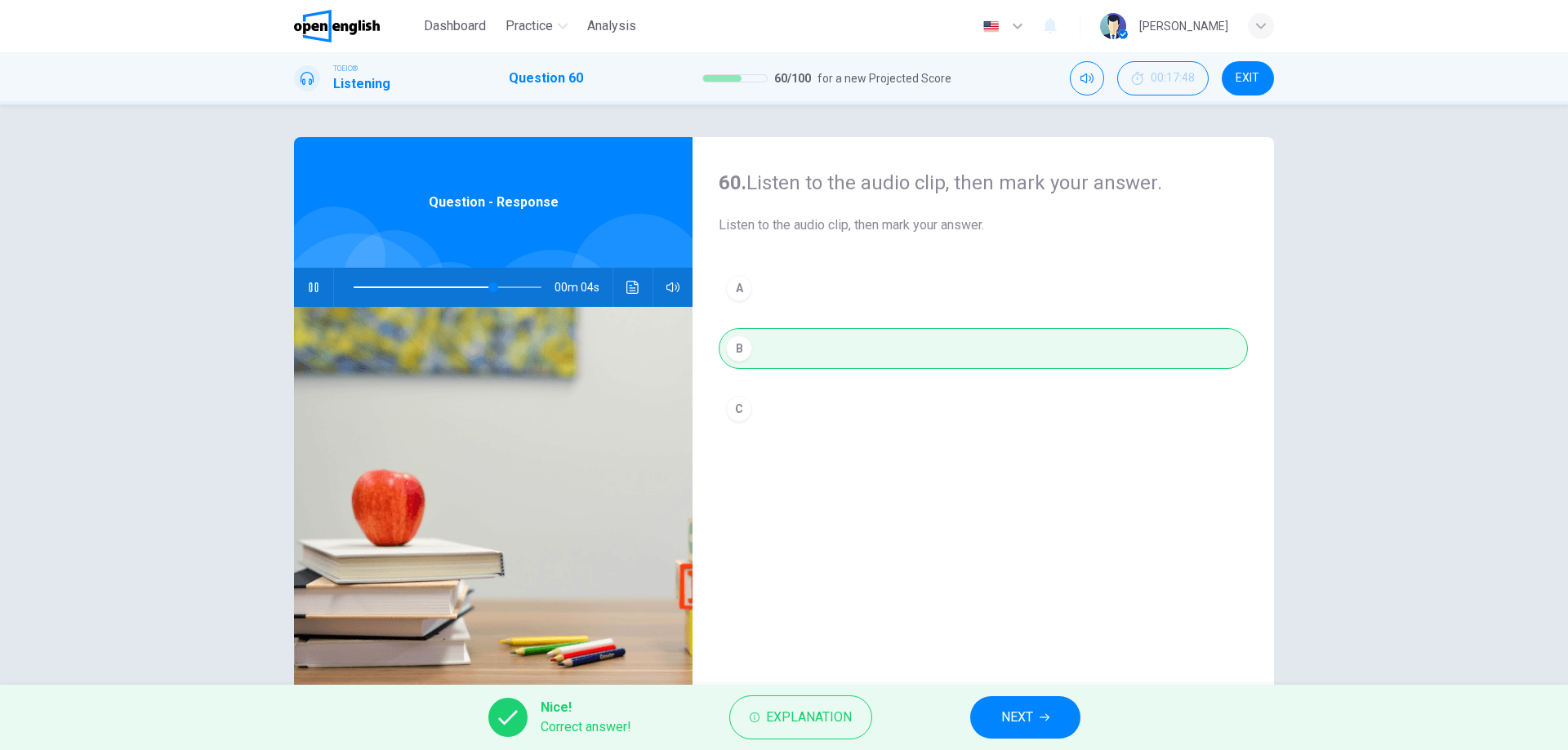
type input "**"
click at [1002, 712] on span "NEXT" at bounding box center [1017, 717] width 32 height 22
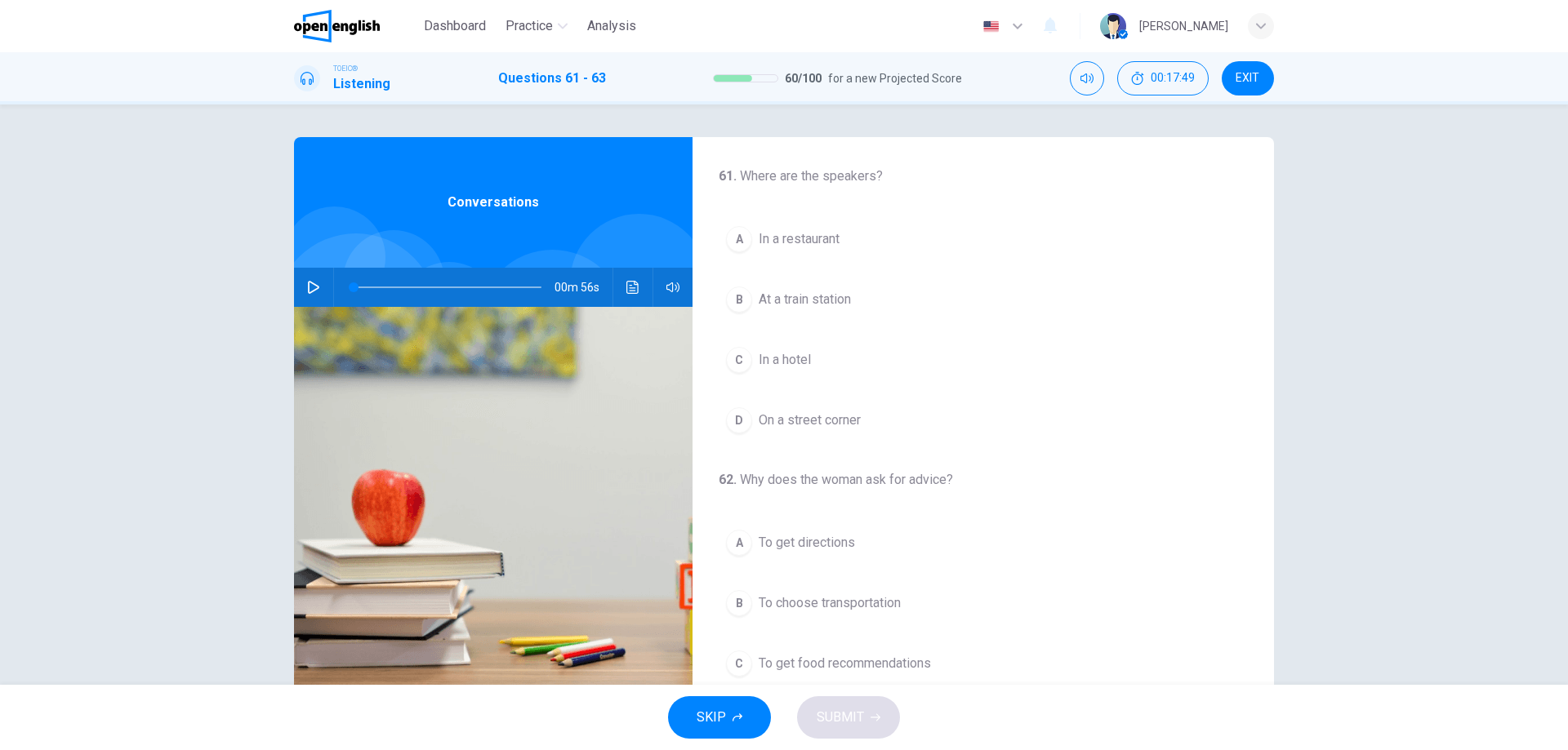
click at [316, 271] on button "button" at bounding box center [313, 287] width 26 height 39
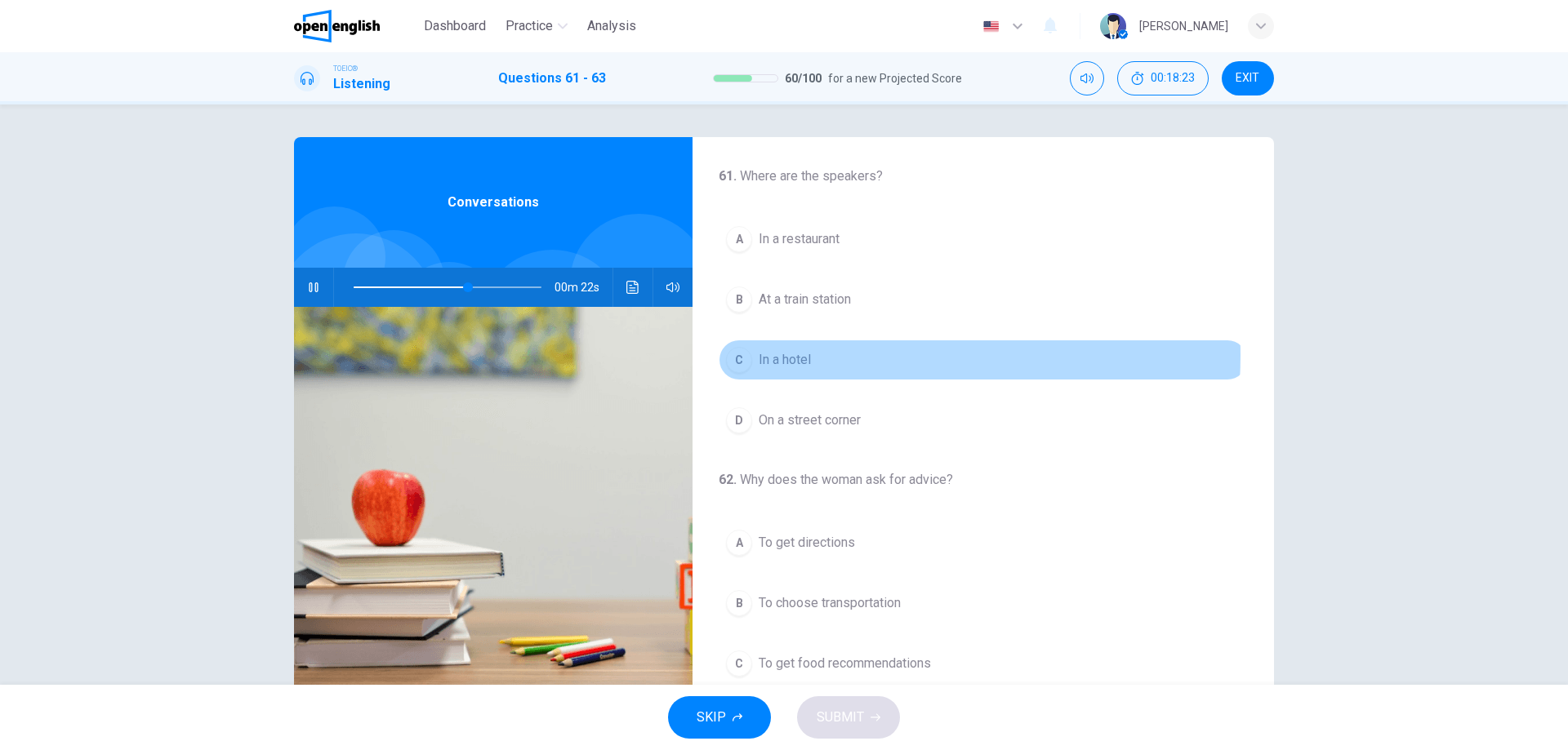
click at [803, 355] on span "In a hotel" at bounding box center [784, 360] width 52 height 20
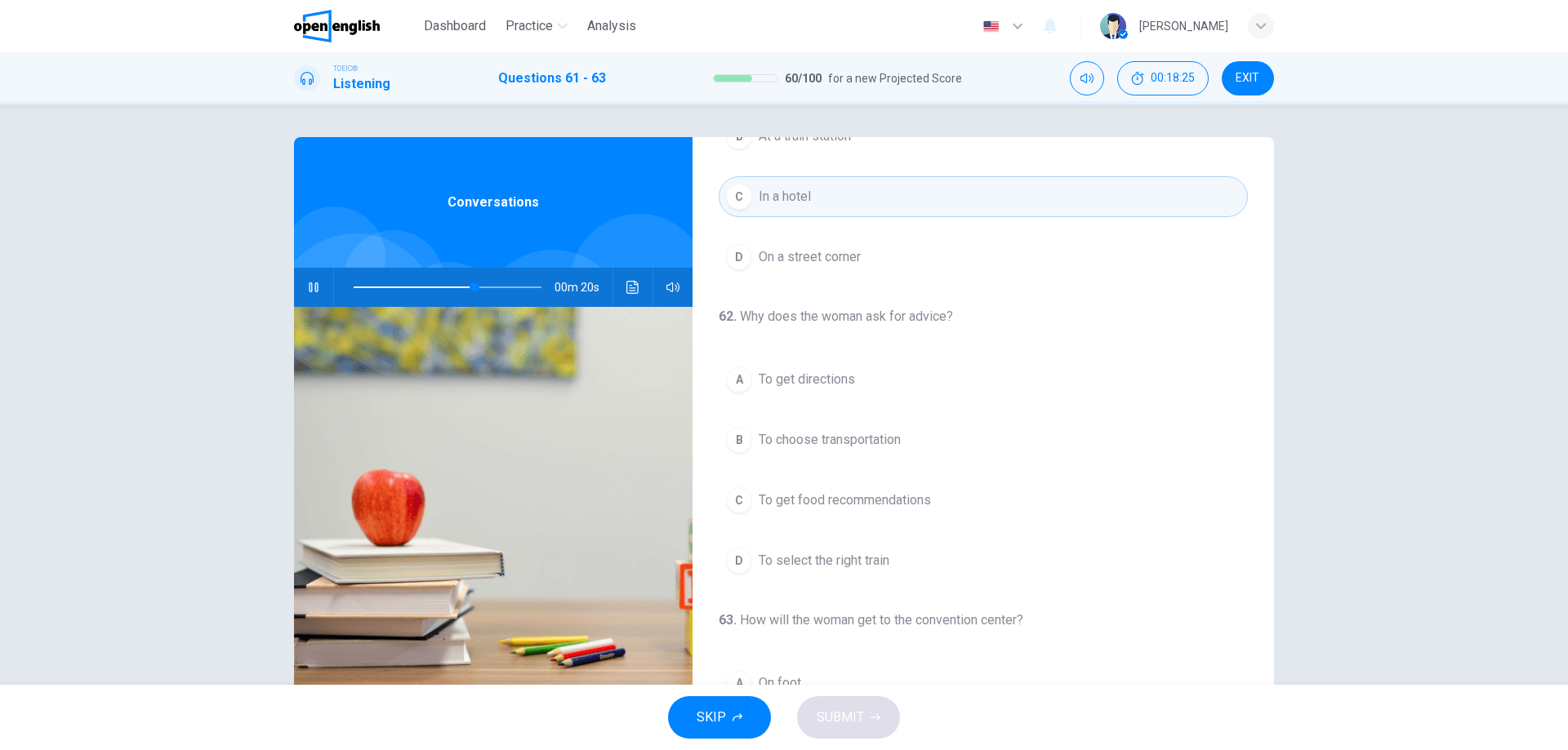
scroll to position [245, 0]
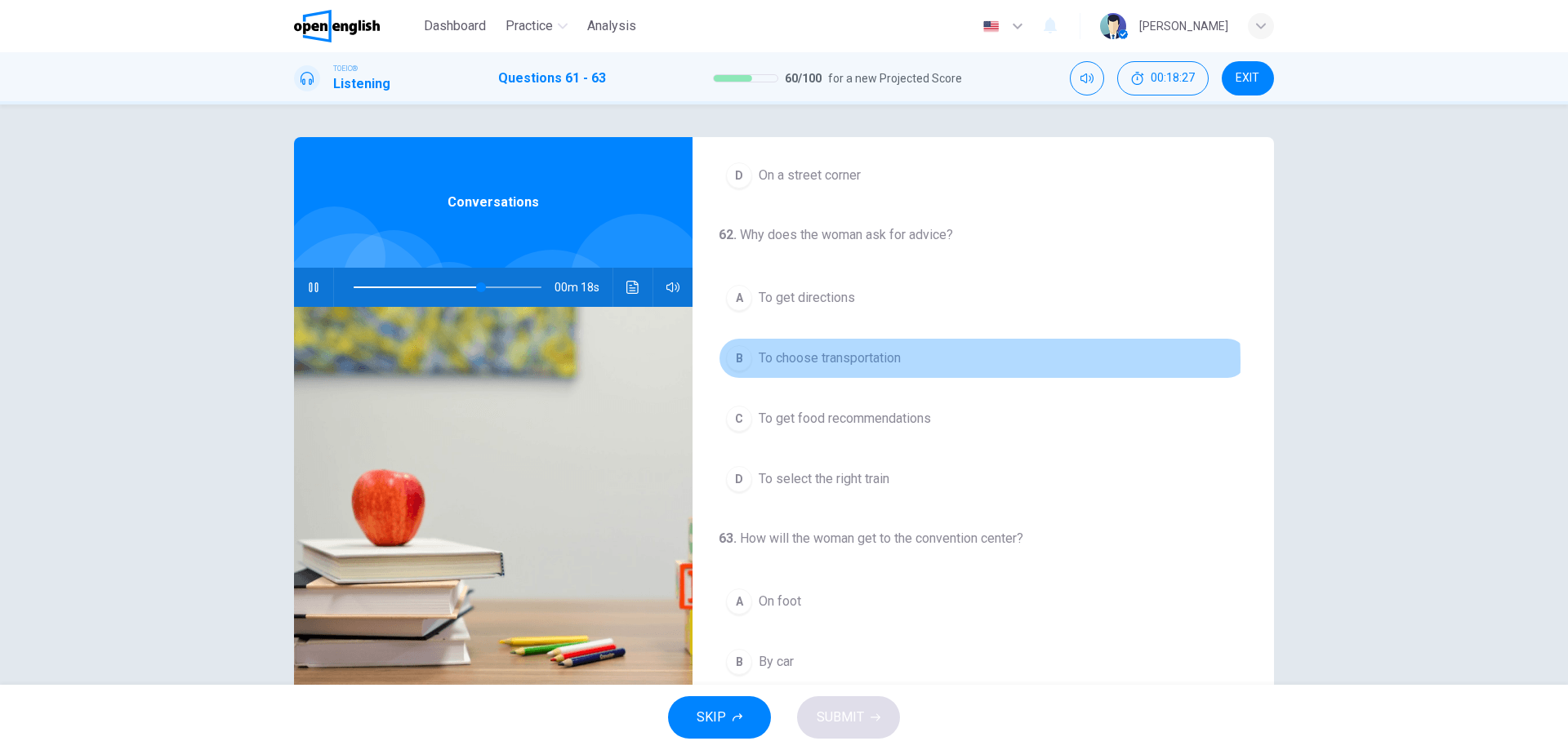
click at [833, 362] on span "To choose transportation" at bounding box center [829, 358] width 142 height 20
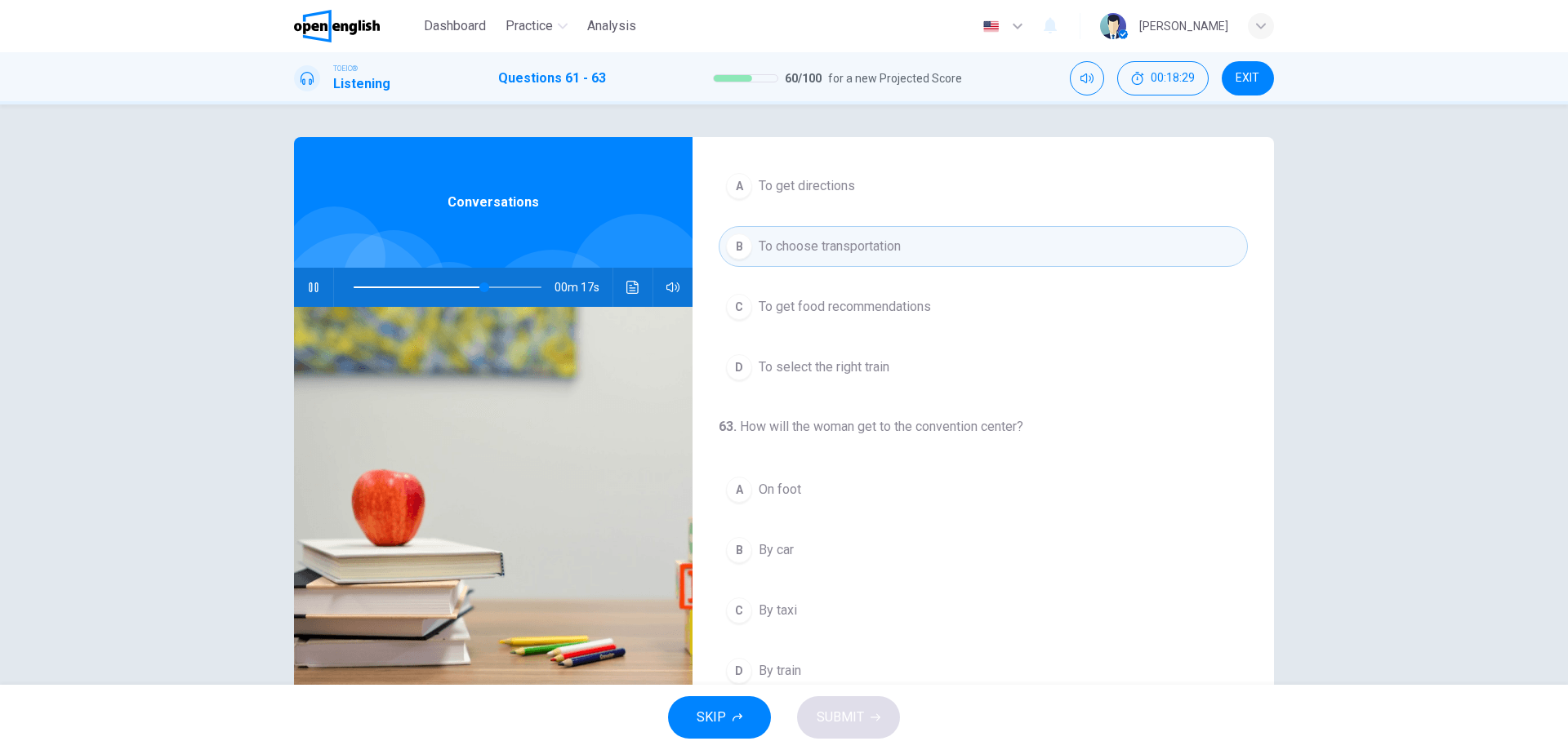
scroll to position [373, 0]
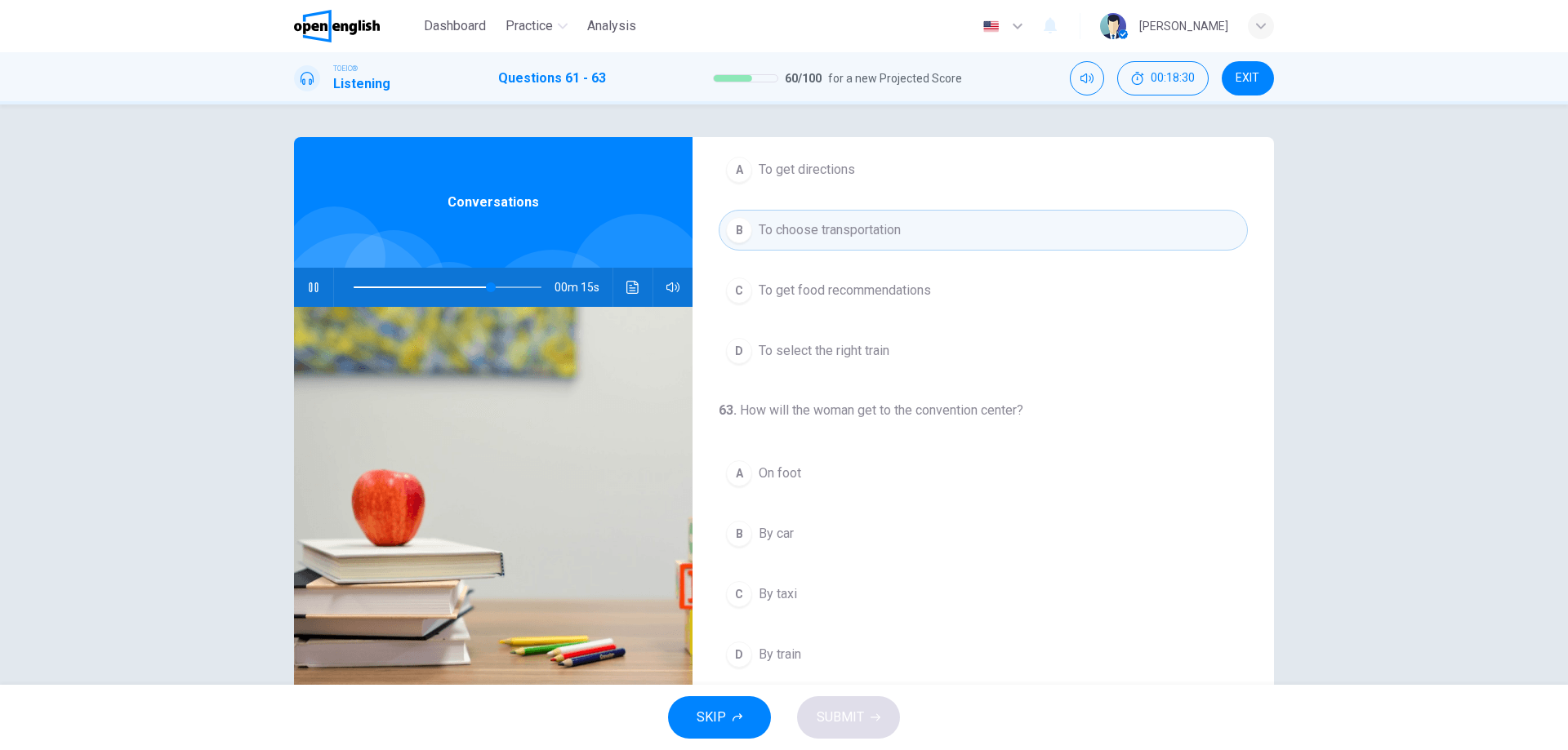
click at [799, 474] on button "A On foot" at bounding box center [983, 473] width 529 height 41
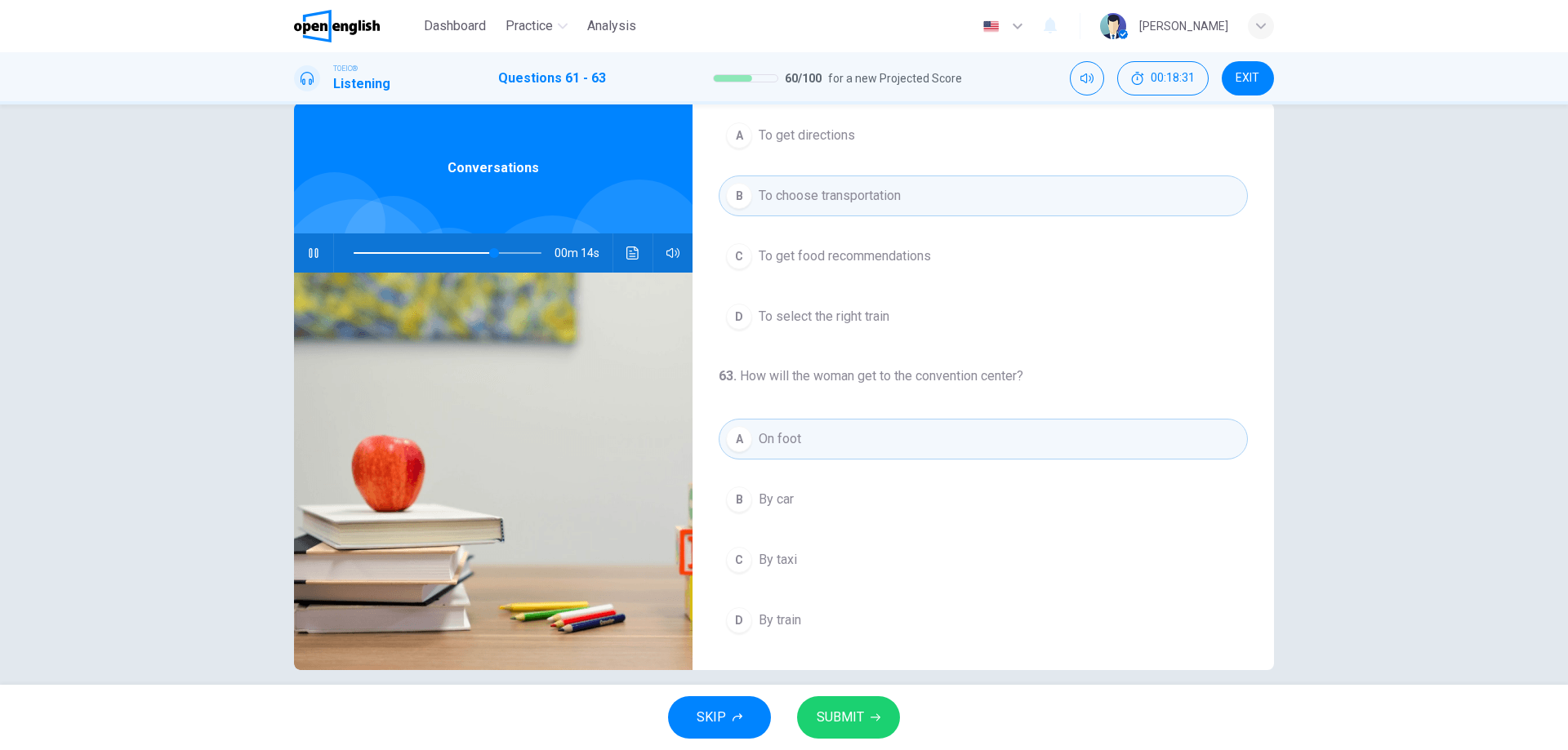
scroll to position [52, 0]
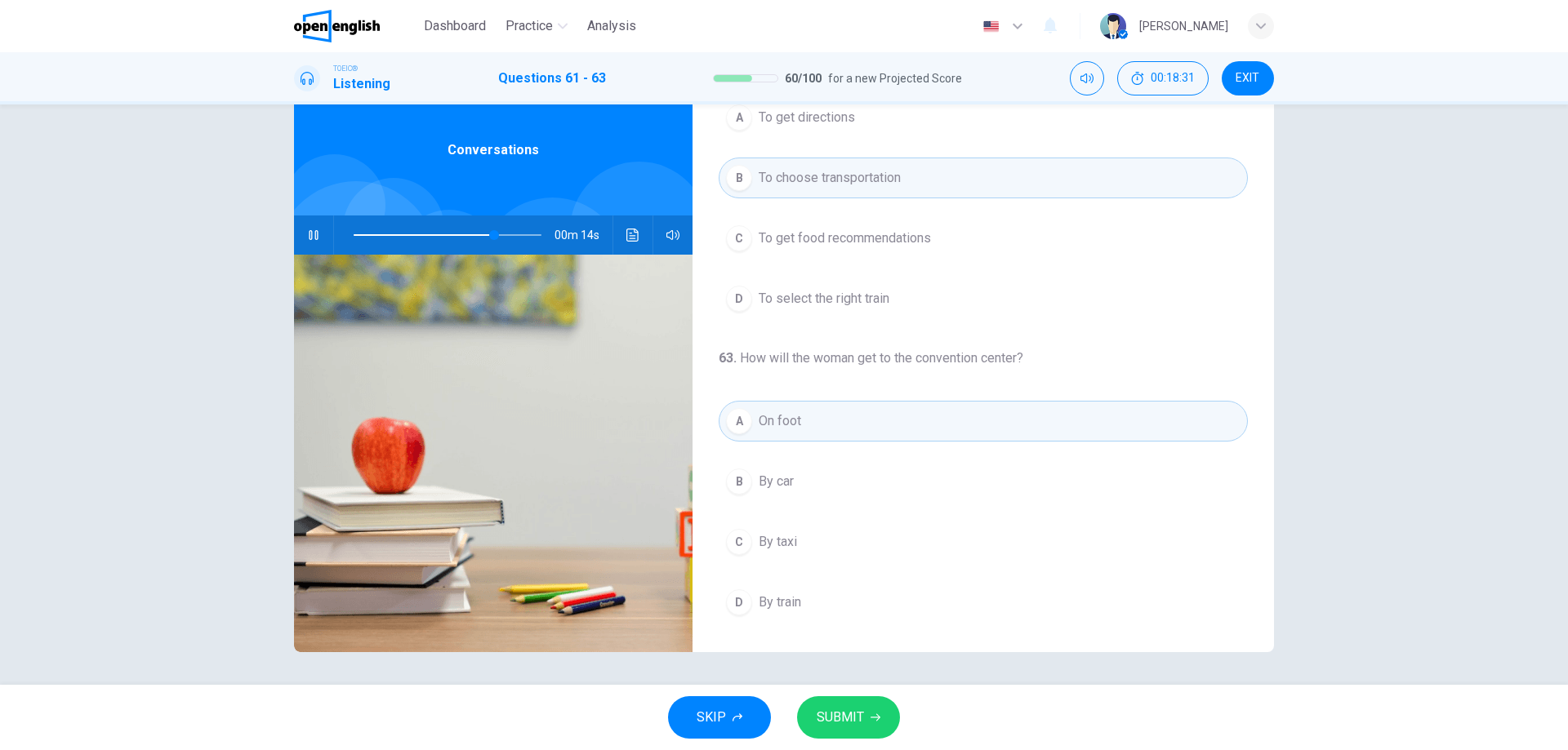
click at [863, 706] on button "SUBMIT" at bounding box center [848, 717] width 103 height 42
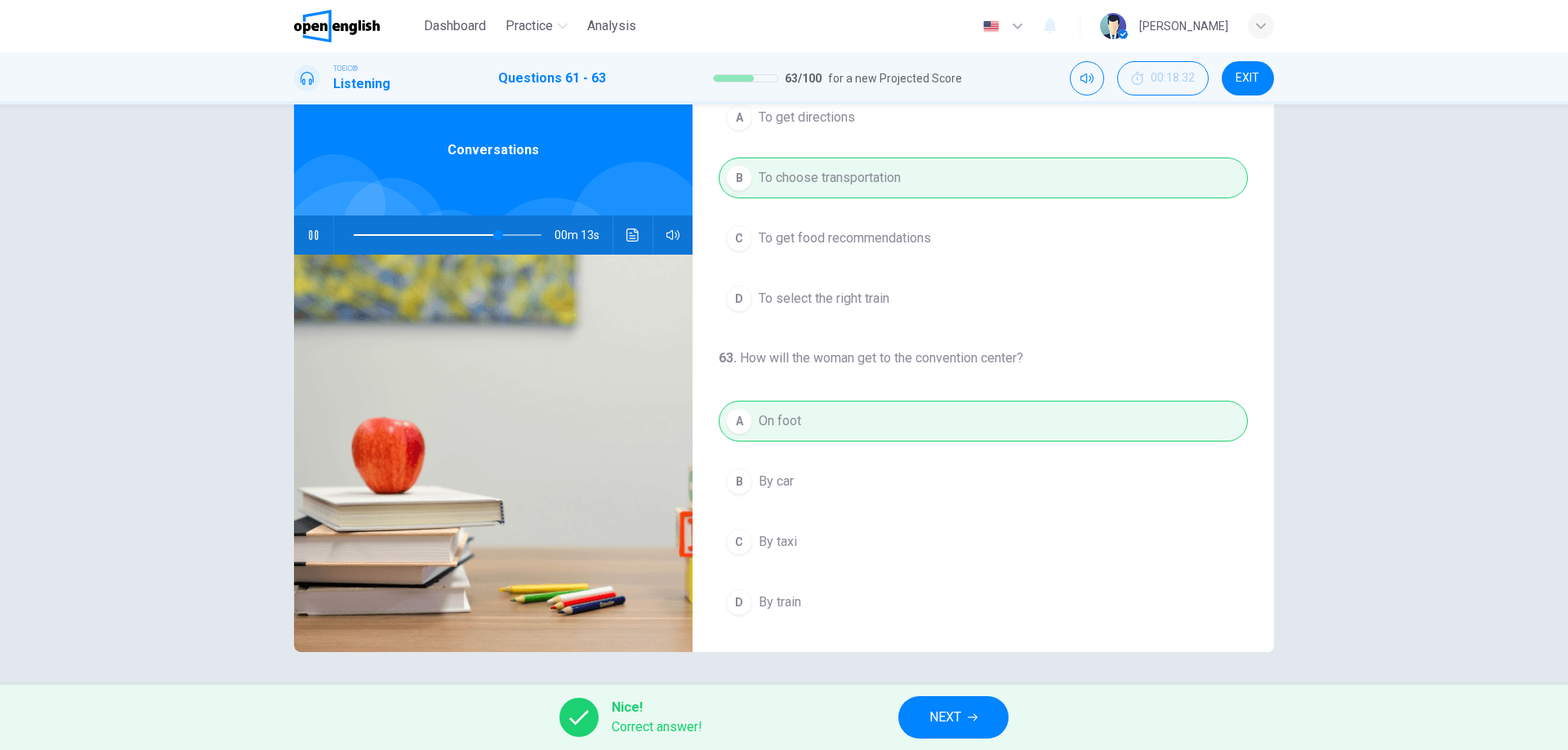
type input "**"
click at [963, 698] on button "NEXT" at bounding box center [953, 717] width 111 height 42
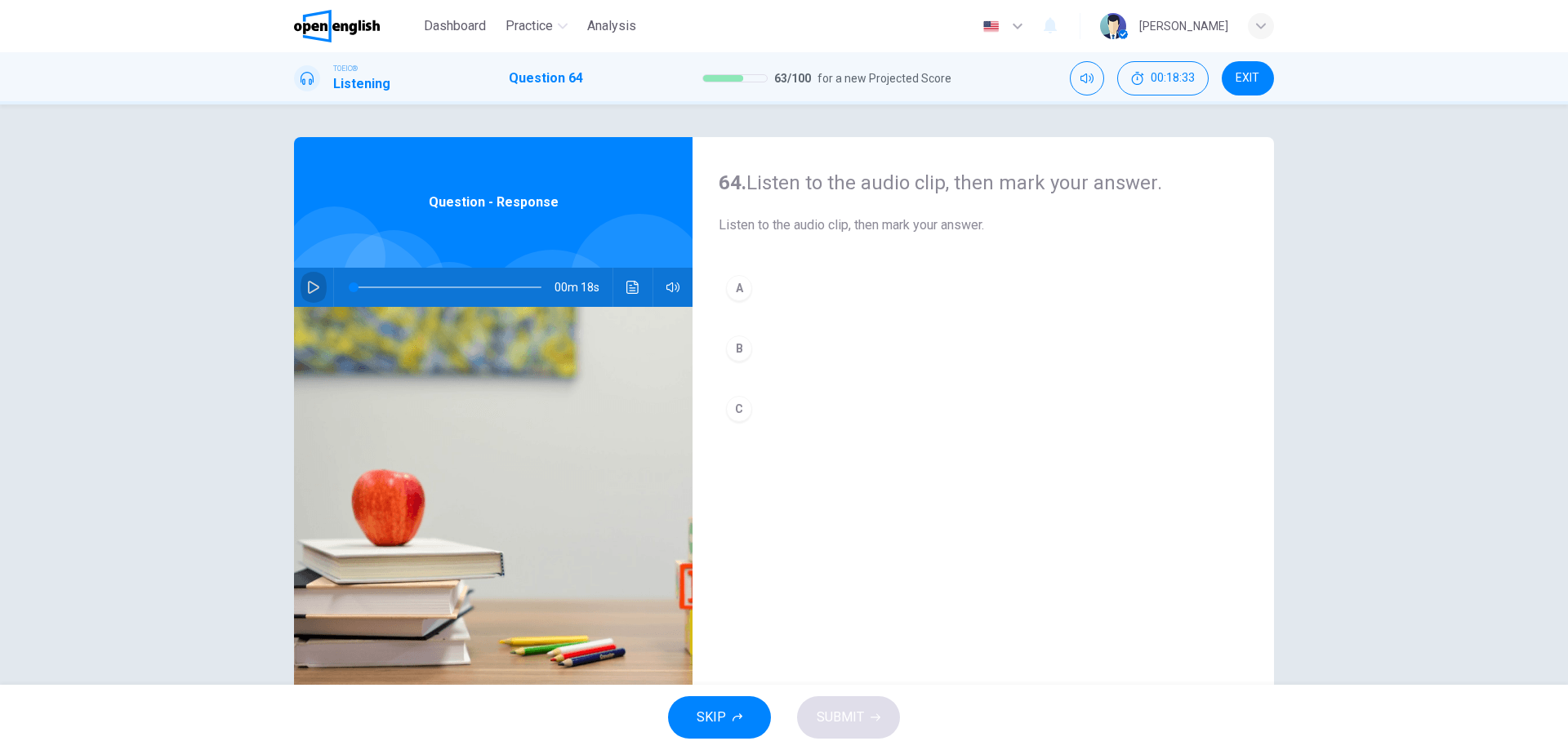
click at [314, 277] on button "button" at bounding box center [313, 287] width 26 height 39
click at [738, 345] on div "B" at bounding box center [739, 348] width 26 height 26
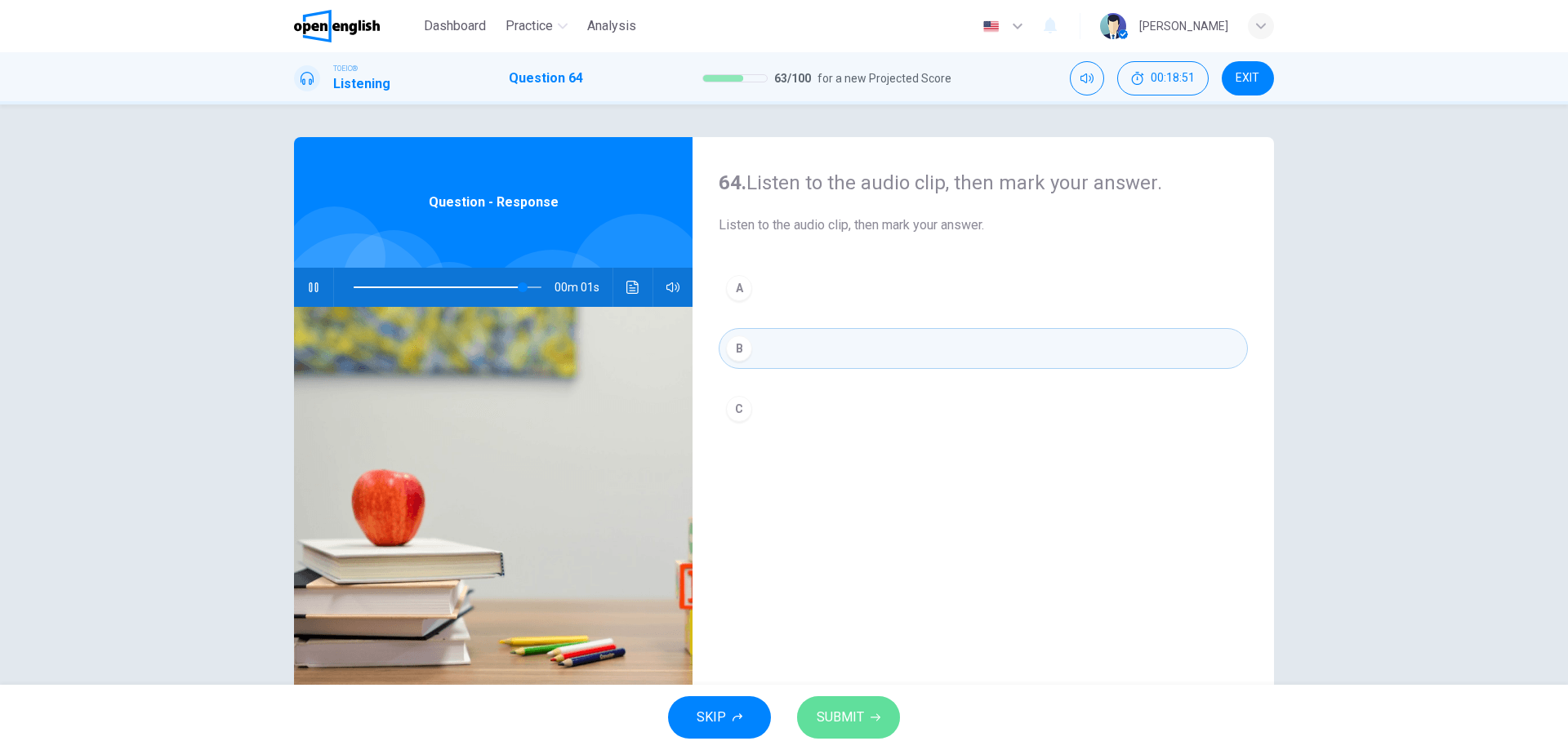
click at [861, 720] on span "SUBMIT" at bounding box center [840, 717] width 47 height 22
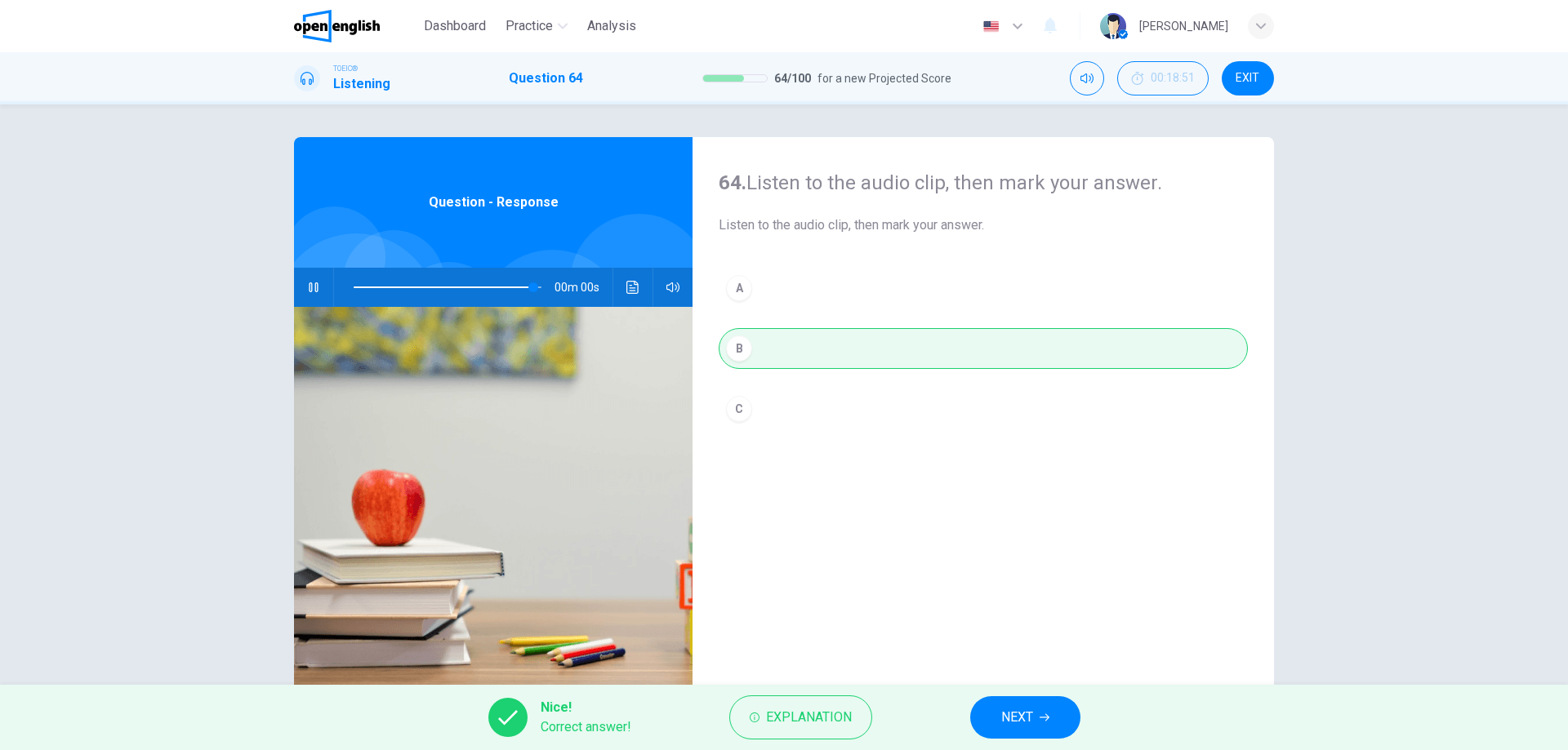
type input "*"
click at [1054, 712] on button "NEXT" at bounding box center [1025, 717] width 111 height 42
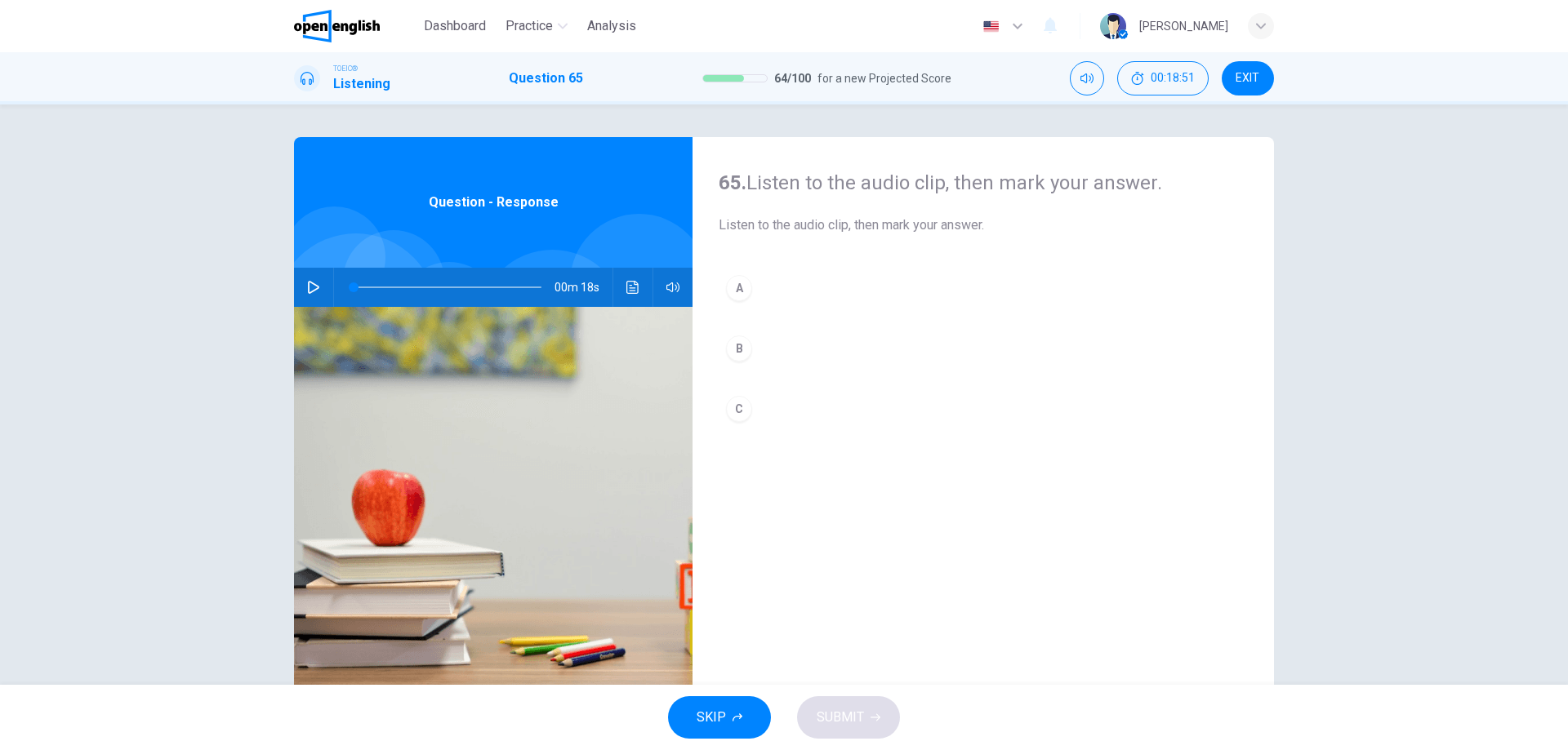
click at [319, 270] on div "00m 18s" at bounding box center [492, 287] width 398 height 39
click at [320, 290] on button "button" at bounding box center [313, 287] width 26 height 39
click at [737, 356] on div "B" at bounding box center [739, 348] width 26 height 26
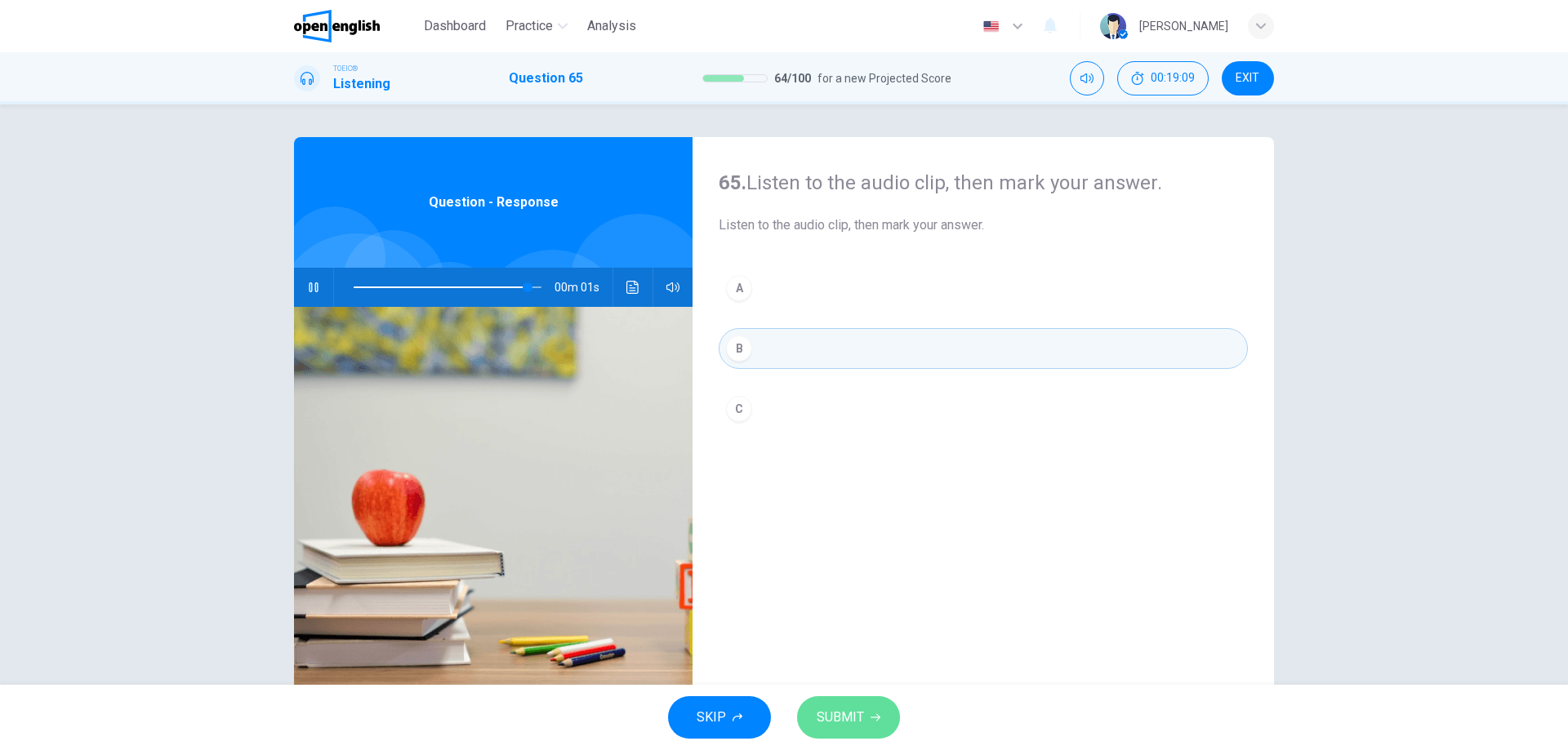
click at [875, 713] on icon "button" at bounding box center [876, 718] width 10 height 10
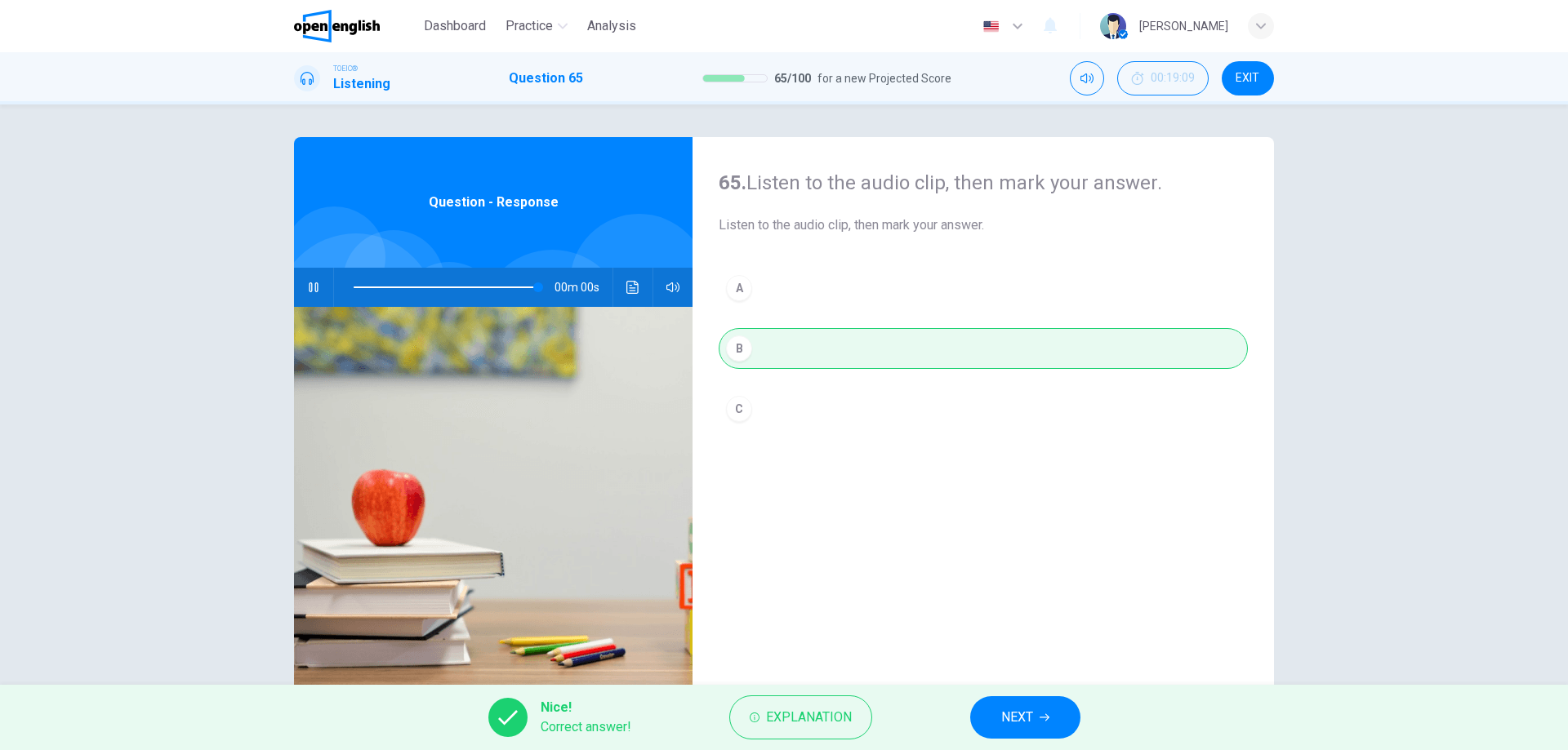
type input "*"
click at [1037, 730] on button "NEXT" at bounding box center [1025, 717] width 111 height 42
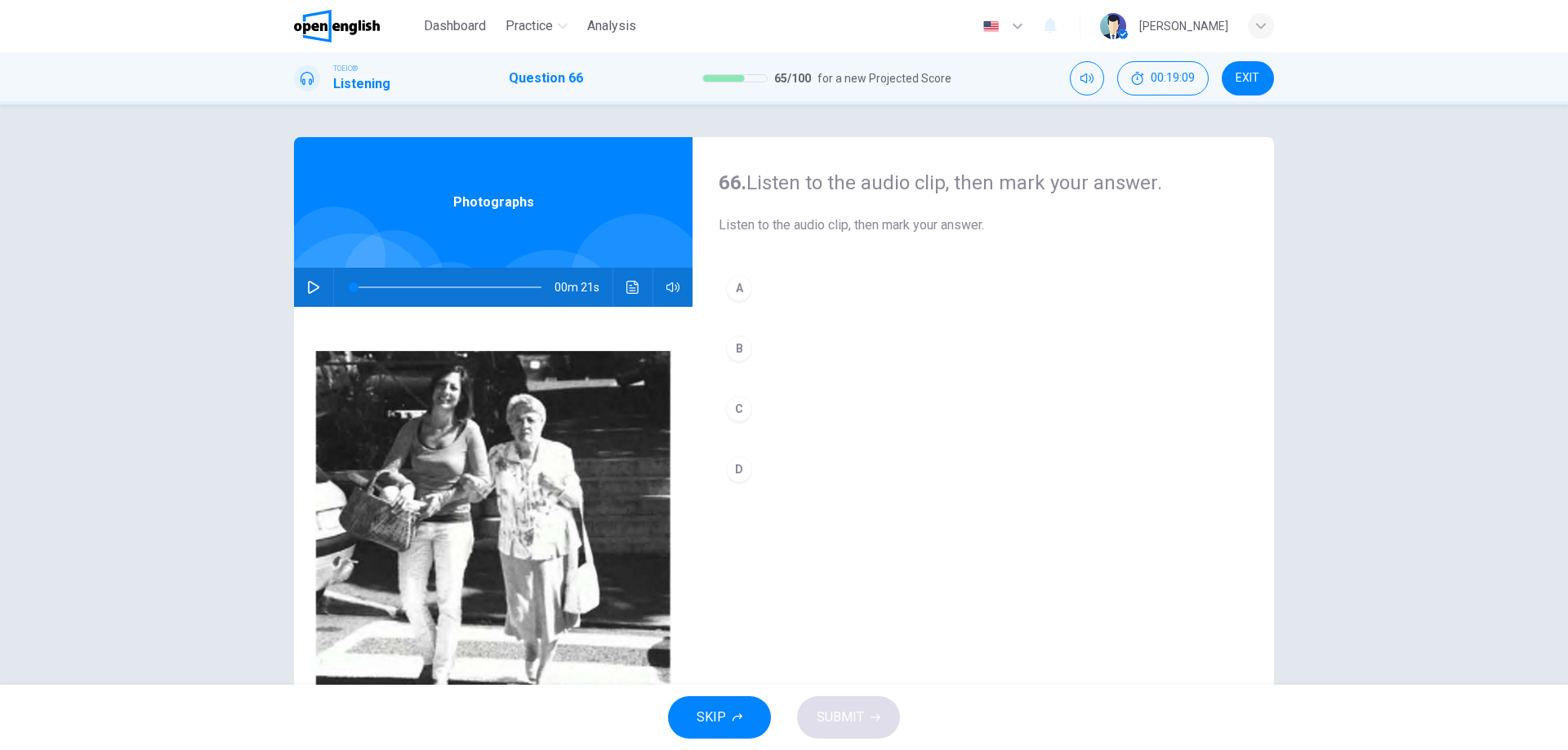
click at [321, 272] on div "00m 21s" at bounding box center [492, 287] width 398 height 39
click at [311, 281] on icon "button" at bounding box center [314, 288] width 13 height 13
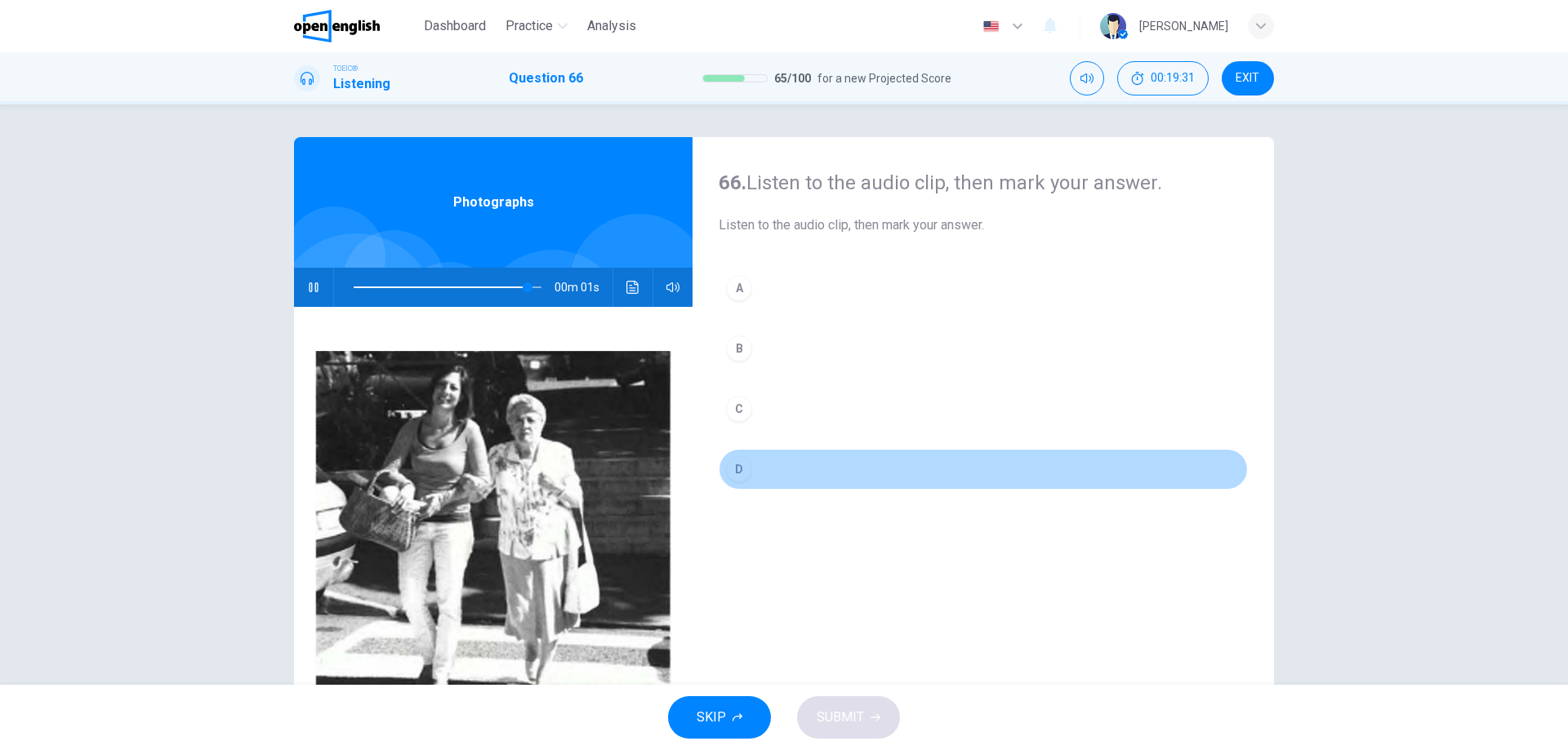
click at [730, 456] on button "D" at bounding box center [983, 469] width 529 height 41
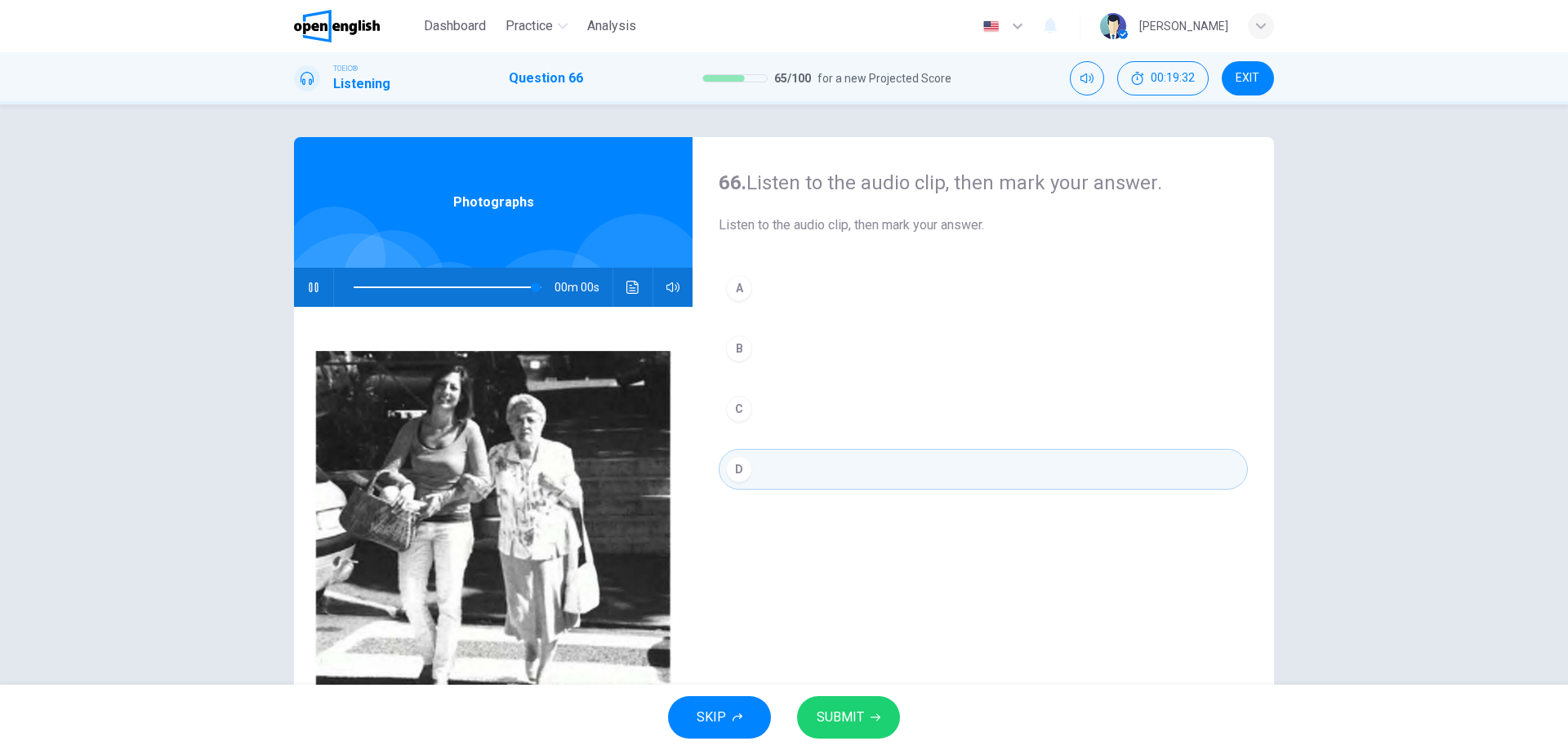
type input "*"
click at [854, 715] on span "SUBMIT" at bounding box center [840, 717] width 47 height 22
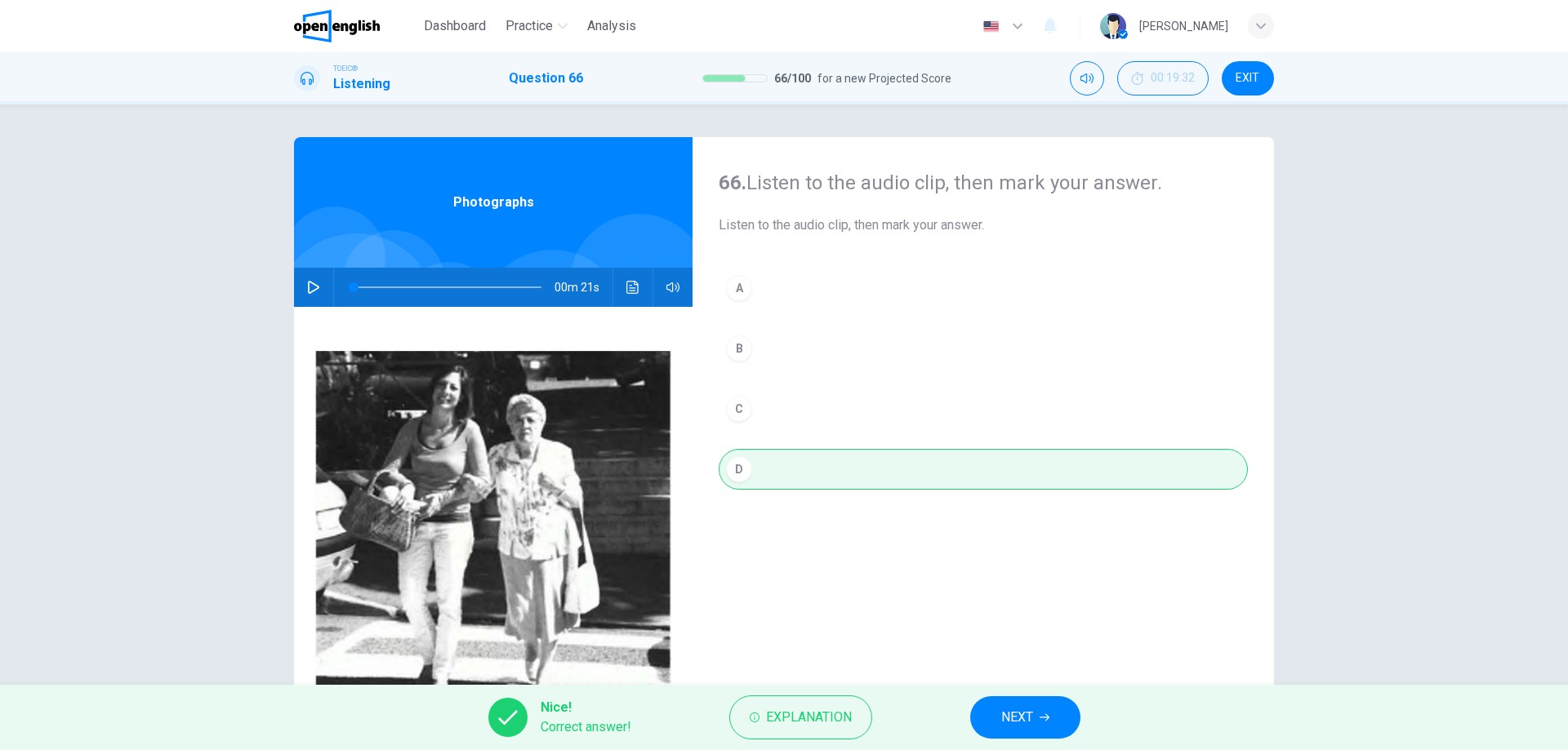
click at [1051, 711] on button "NEXT" at bounding box center [1025, 717] width 111 height 42
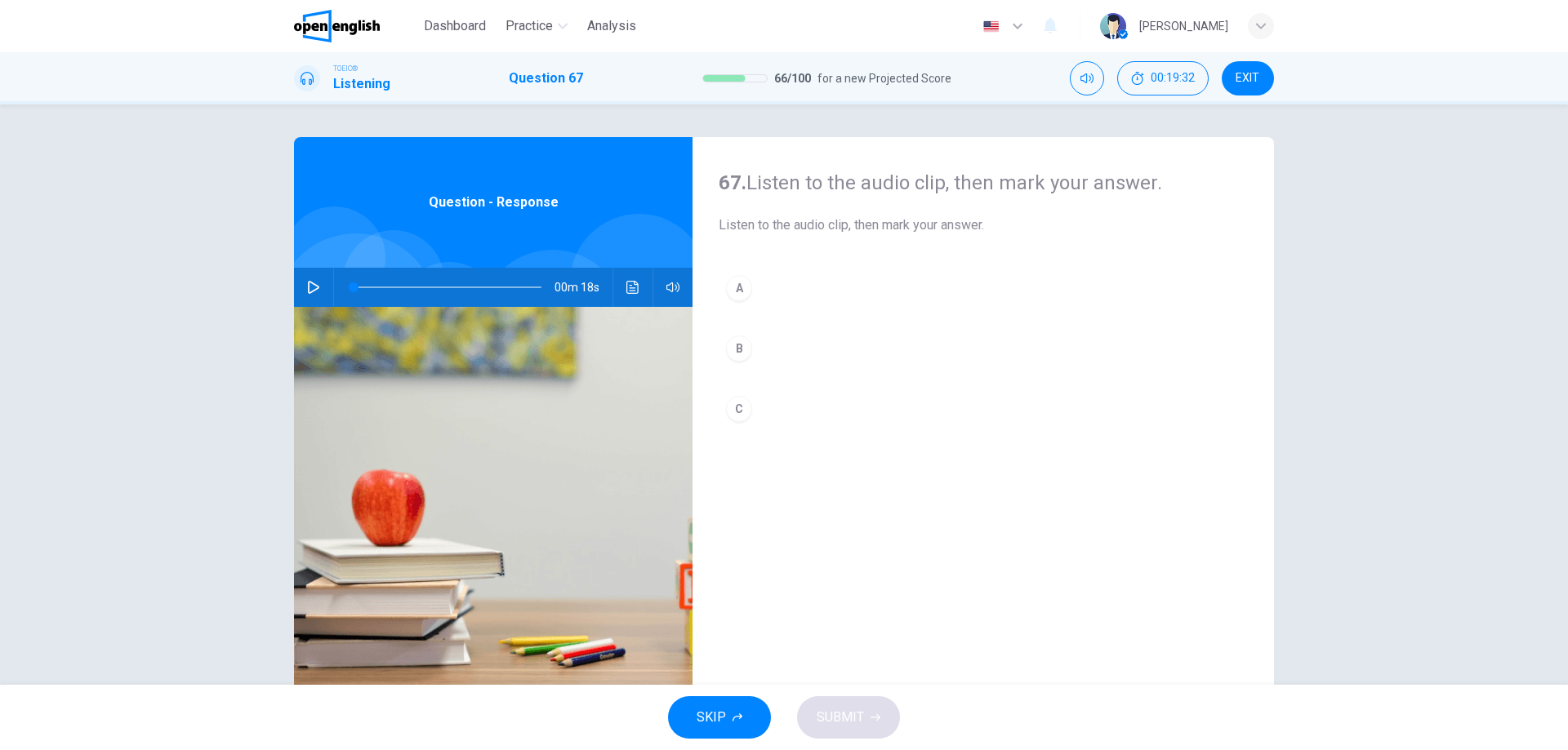
click at [322, 289] on button "button" at bounding box center [313, 287] width 26 height 39
click at [741, 351] on div "B" at bounding box center [739, 348] width 26 height 26
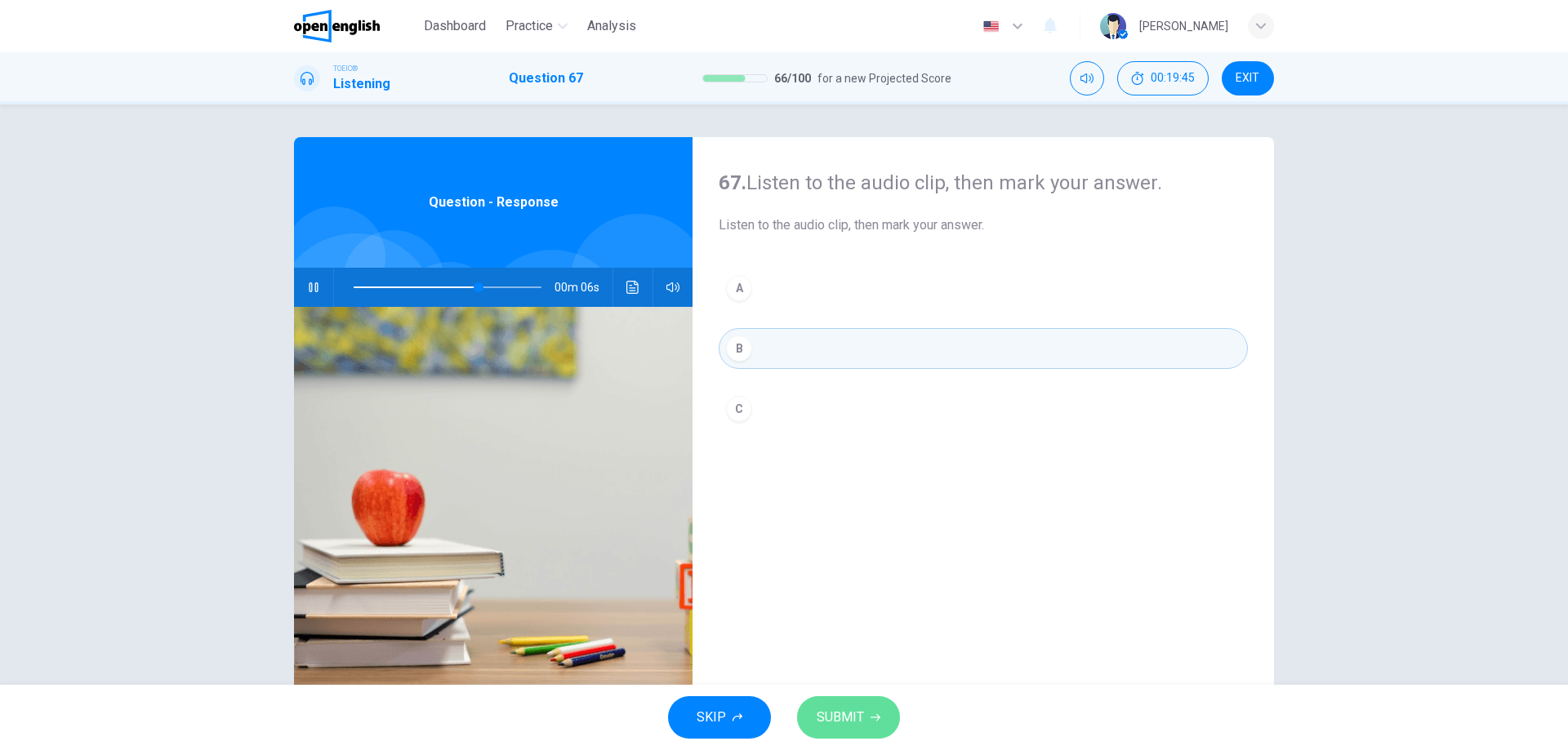
click at [850, 712] on span "SUBMIT" at bounding box center [840, 717] width 47 height 22
type input "**"
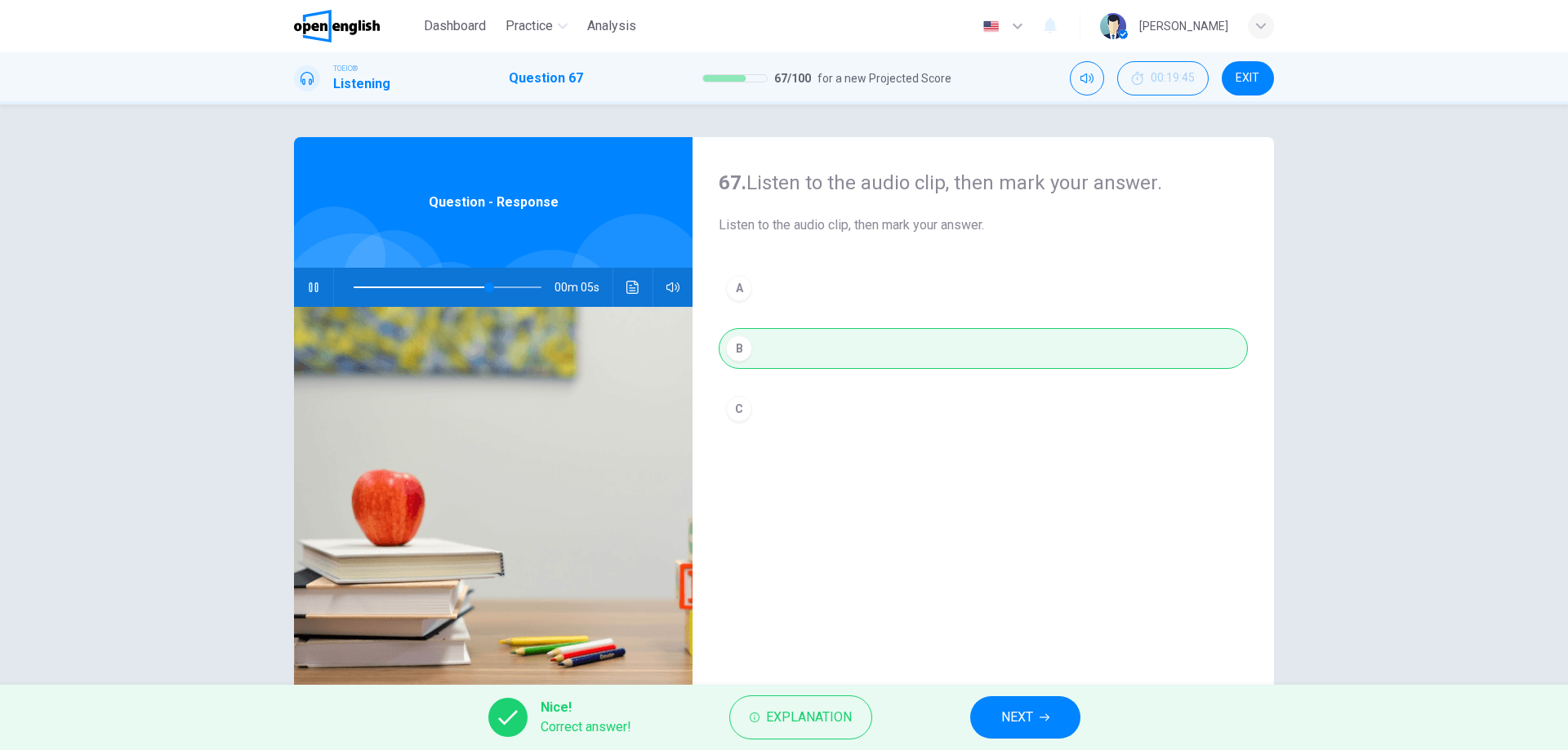
click at [1058, 728] on button "NEXT" at bounding box center [1025, 717] width 111 height 42
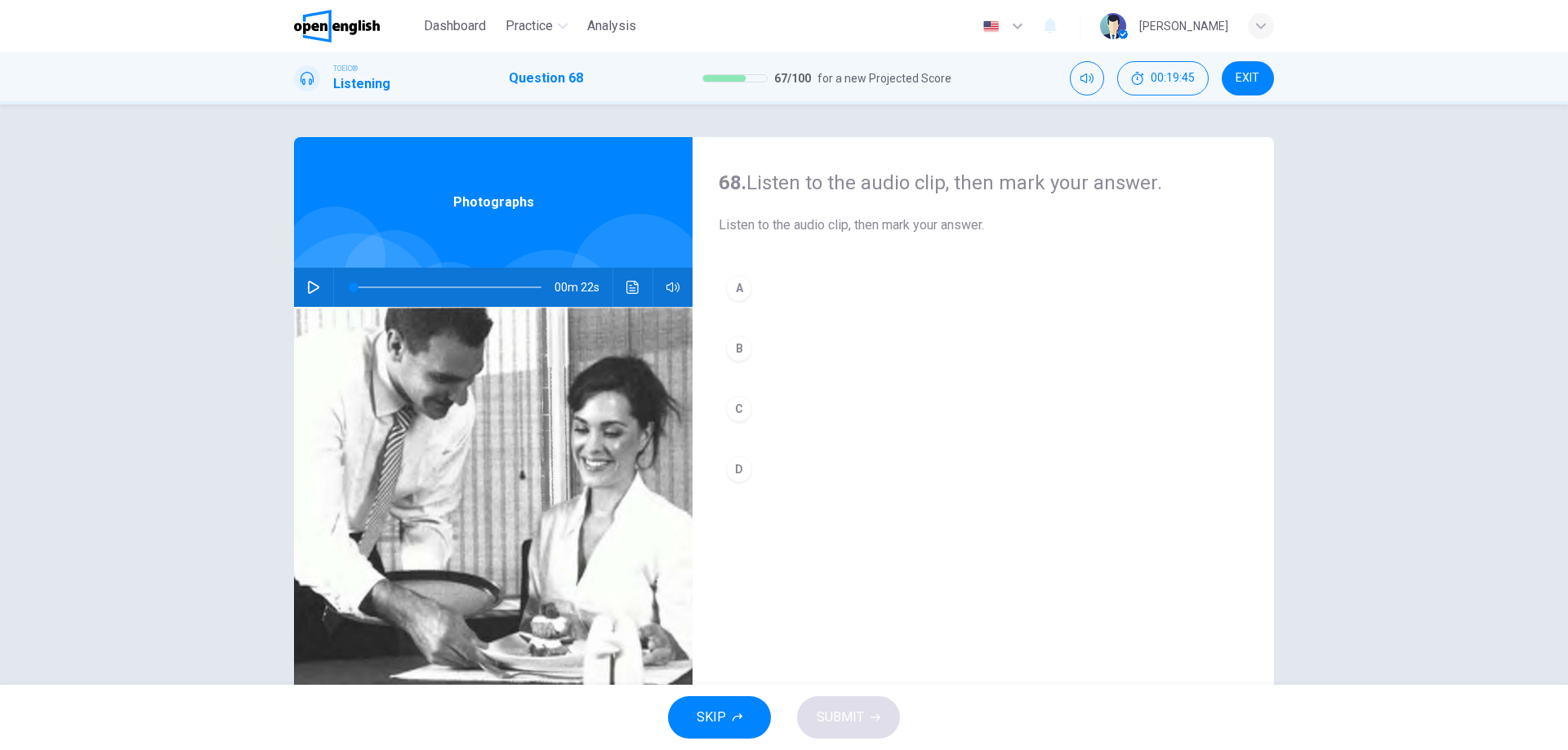
click at [311, 305] on button "button" at bounding box center [313, 287] width 26 height 39
click at [741, 411] on div "C" at bounding box center [739, 408] width 26 height 26
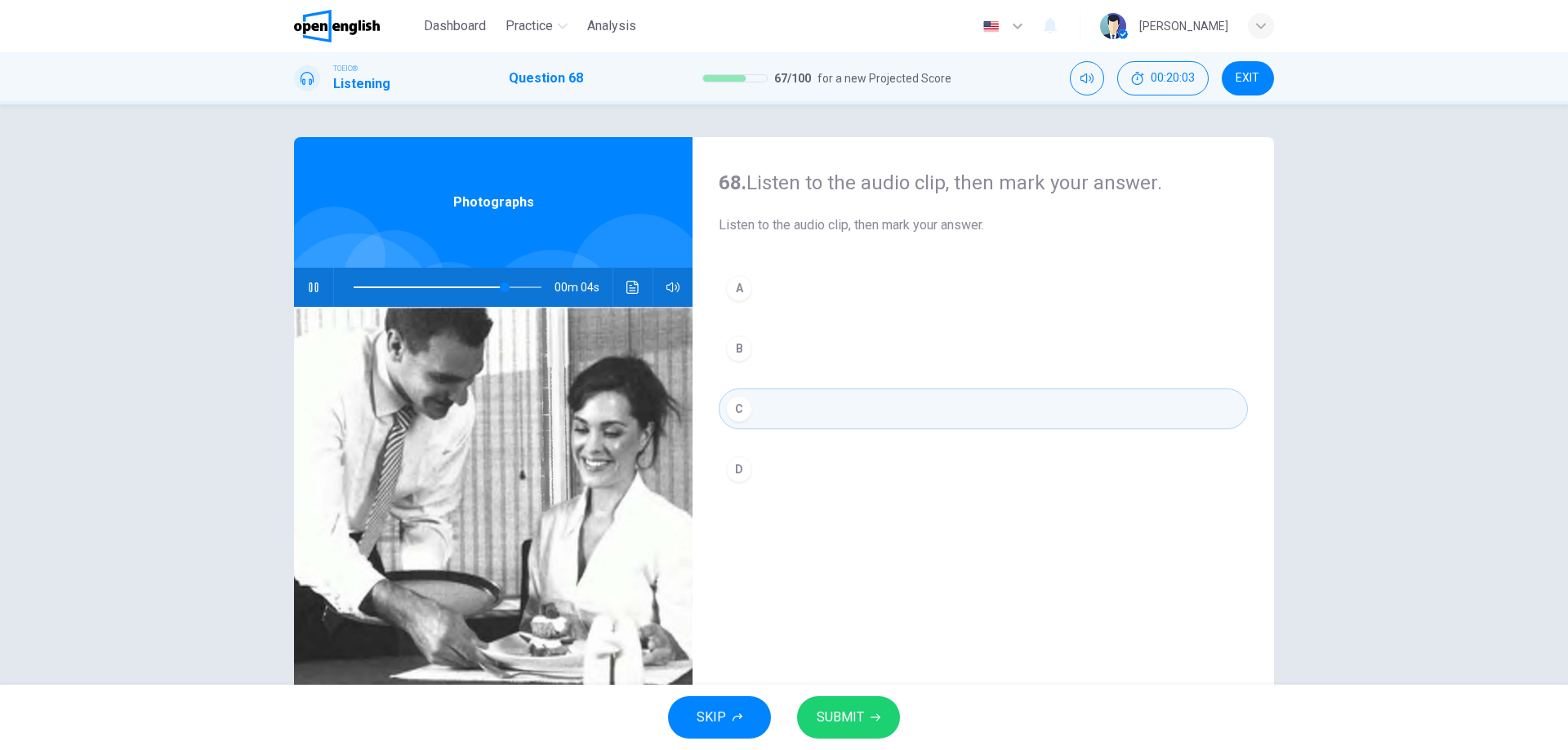
click at [845, 723] on span "SUBMIT" at bounding box center [840, 717] width 47 height 22
type input "**"
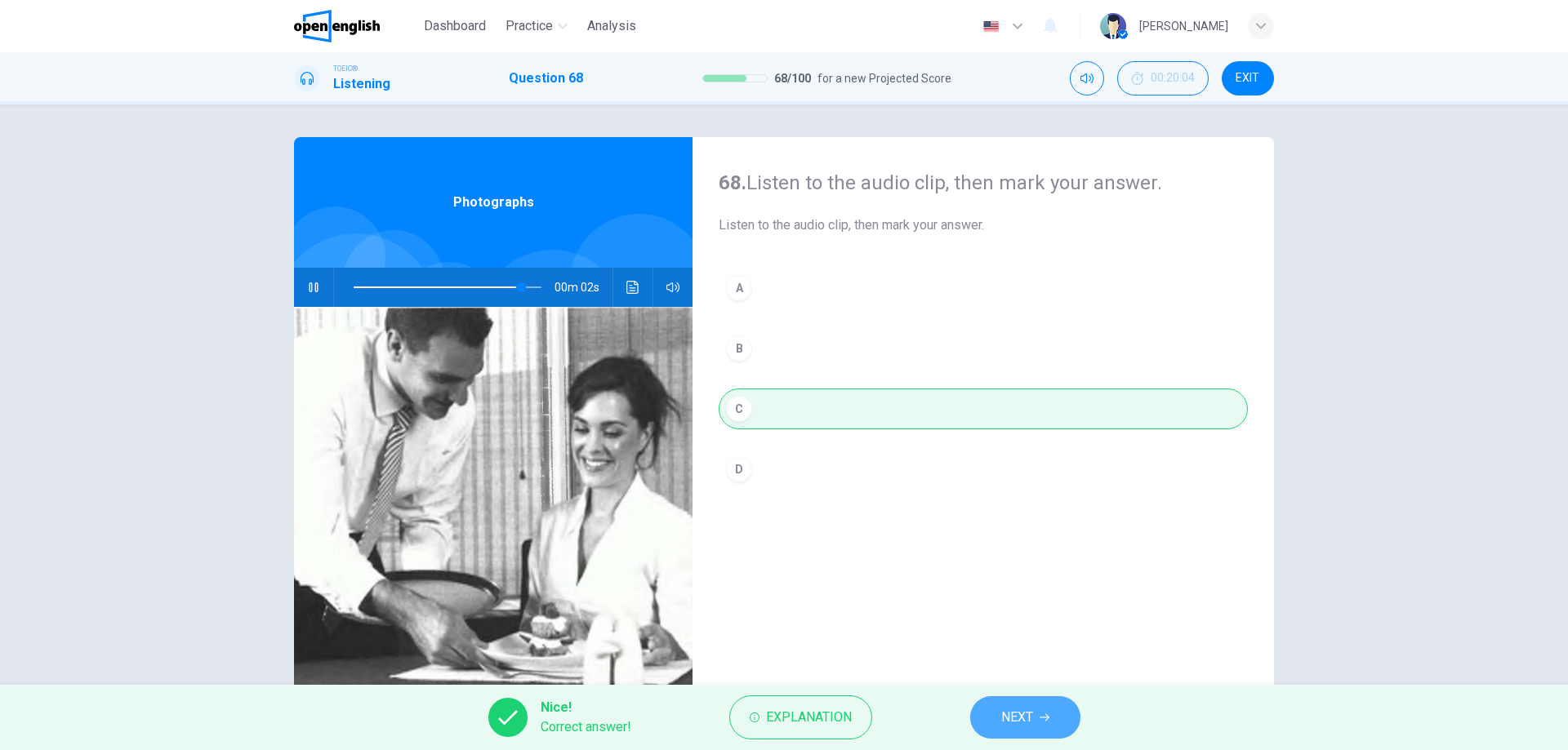
click at [1048, 717] on icon "button" at bounding box center [1045, 718] width 10 height 10
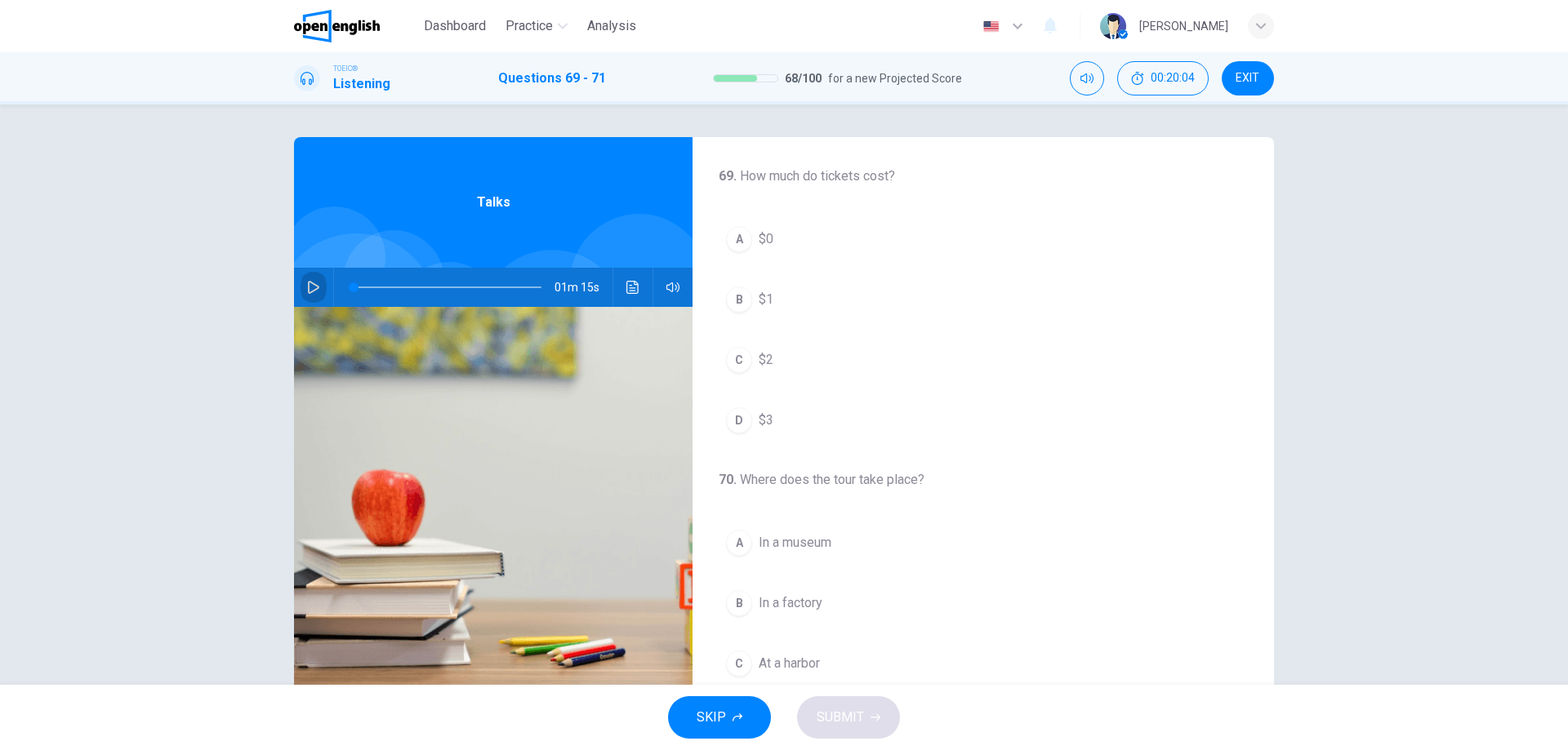
click at [300, 290] on button "button" at bounding box center [313, 287] width 26 height 39
click at [735, 247] on div "A" at bounding box center [739, 239] width 26 height 26
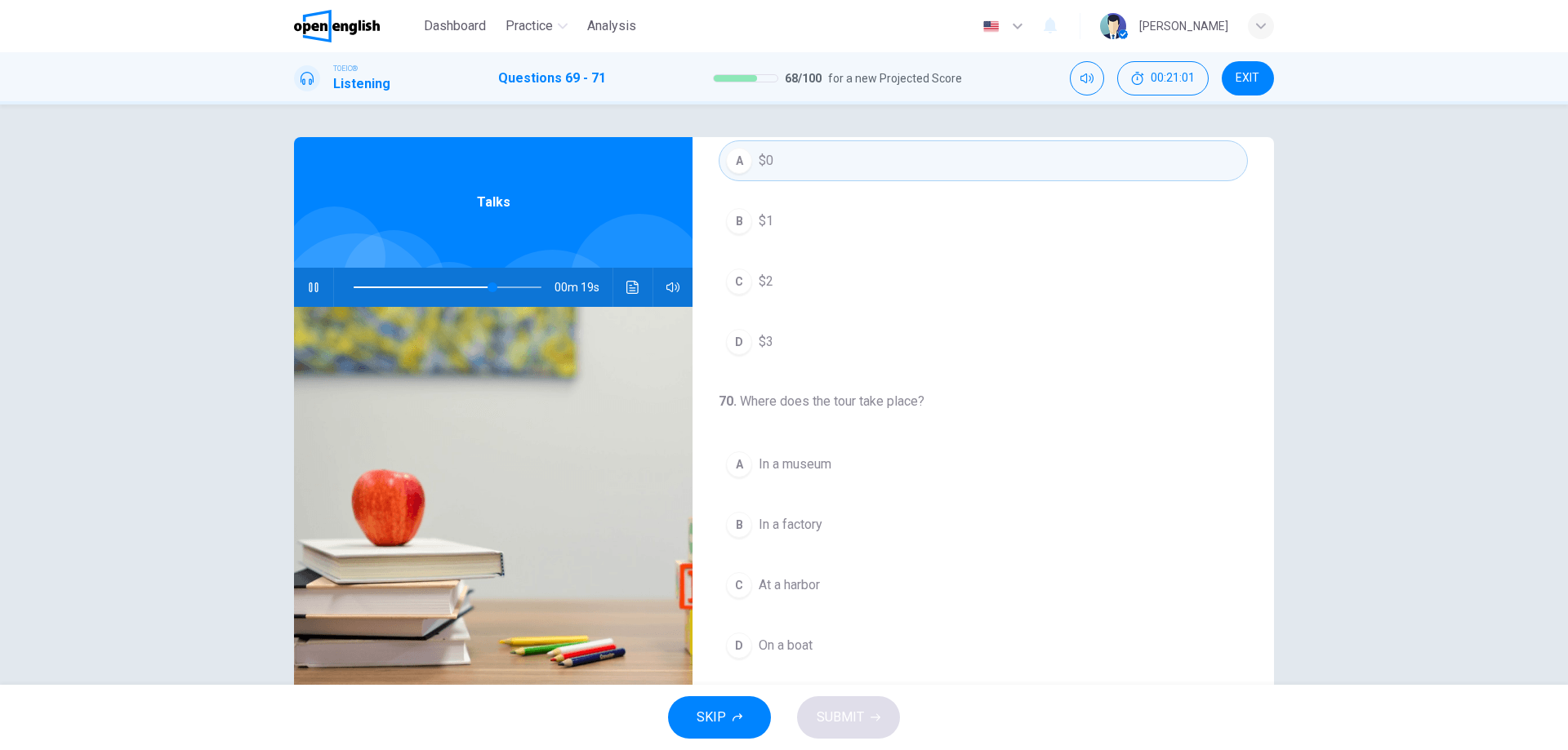
scroll to position [163, 0]
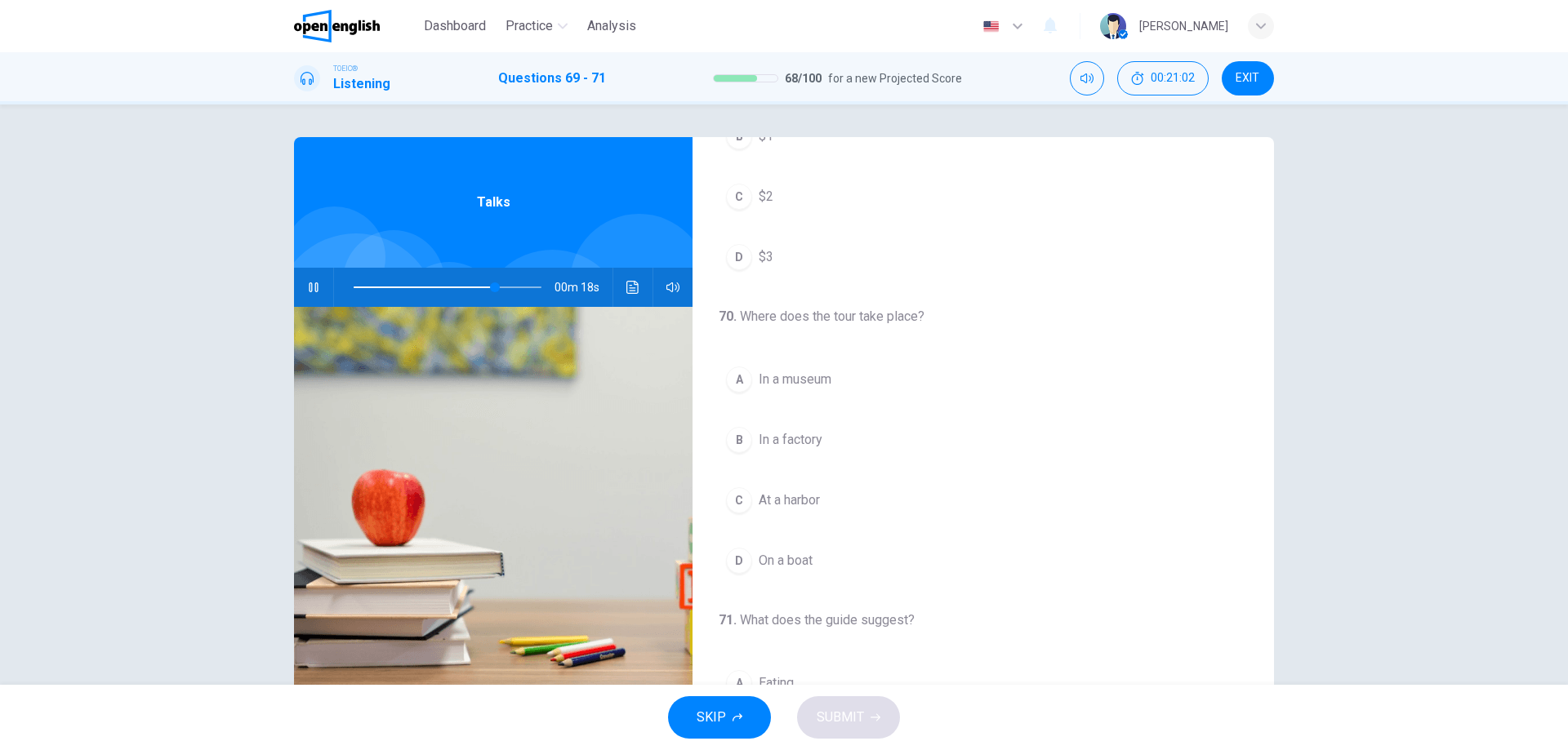
click at [784, 380] on span "In a museum" at bounding box center [794, 380] width 72 height 20
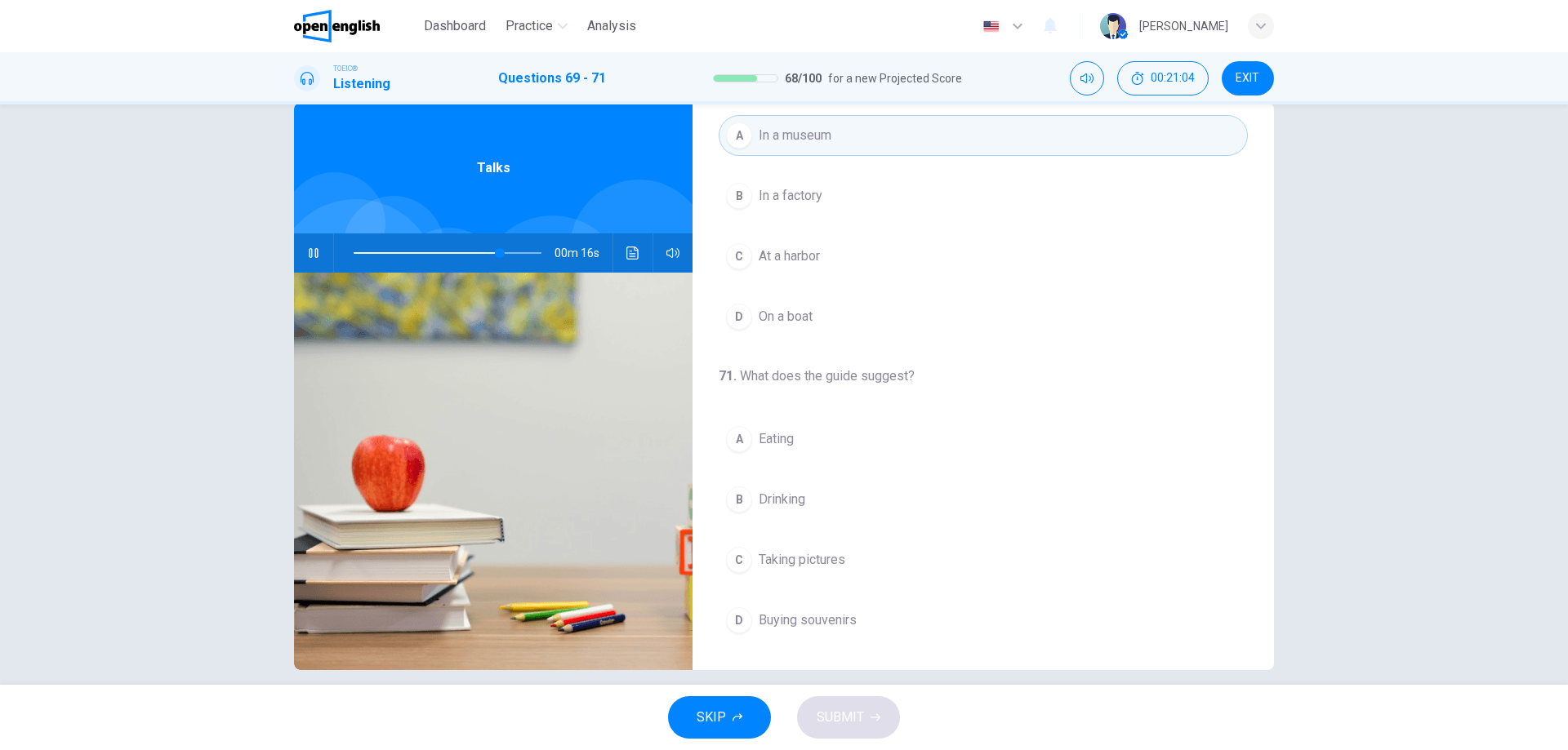
scroll to position [52, 0]
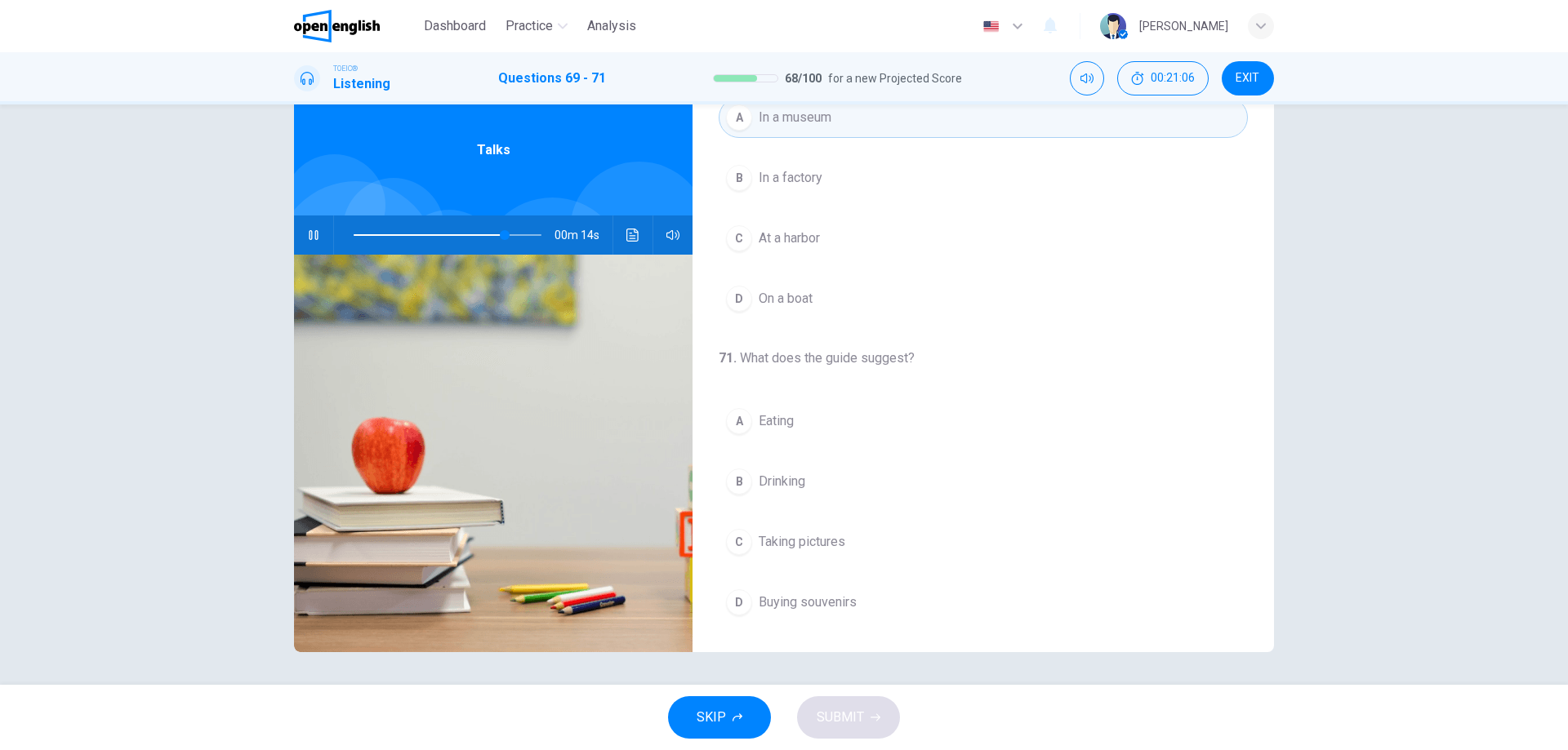
click at [820, 604] on span "Buying souvenirs" at bounding box center [808, 603] width 98 height 20
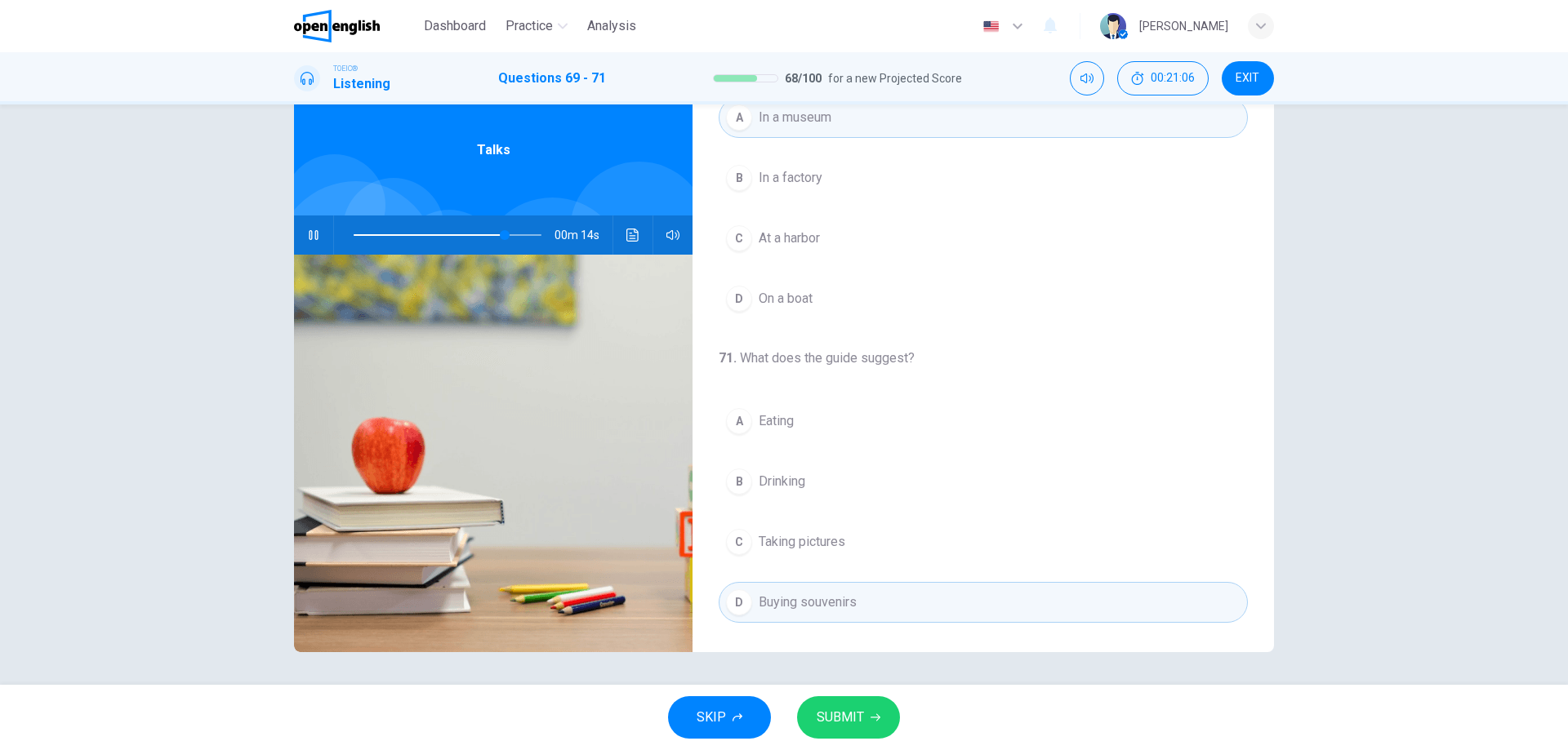
click at [877, 733] on button "SUBMIT" at bounding box center [848, 717] width 103 height 42
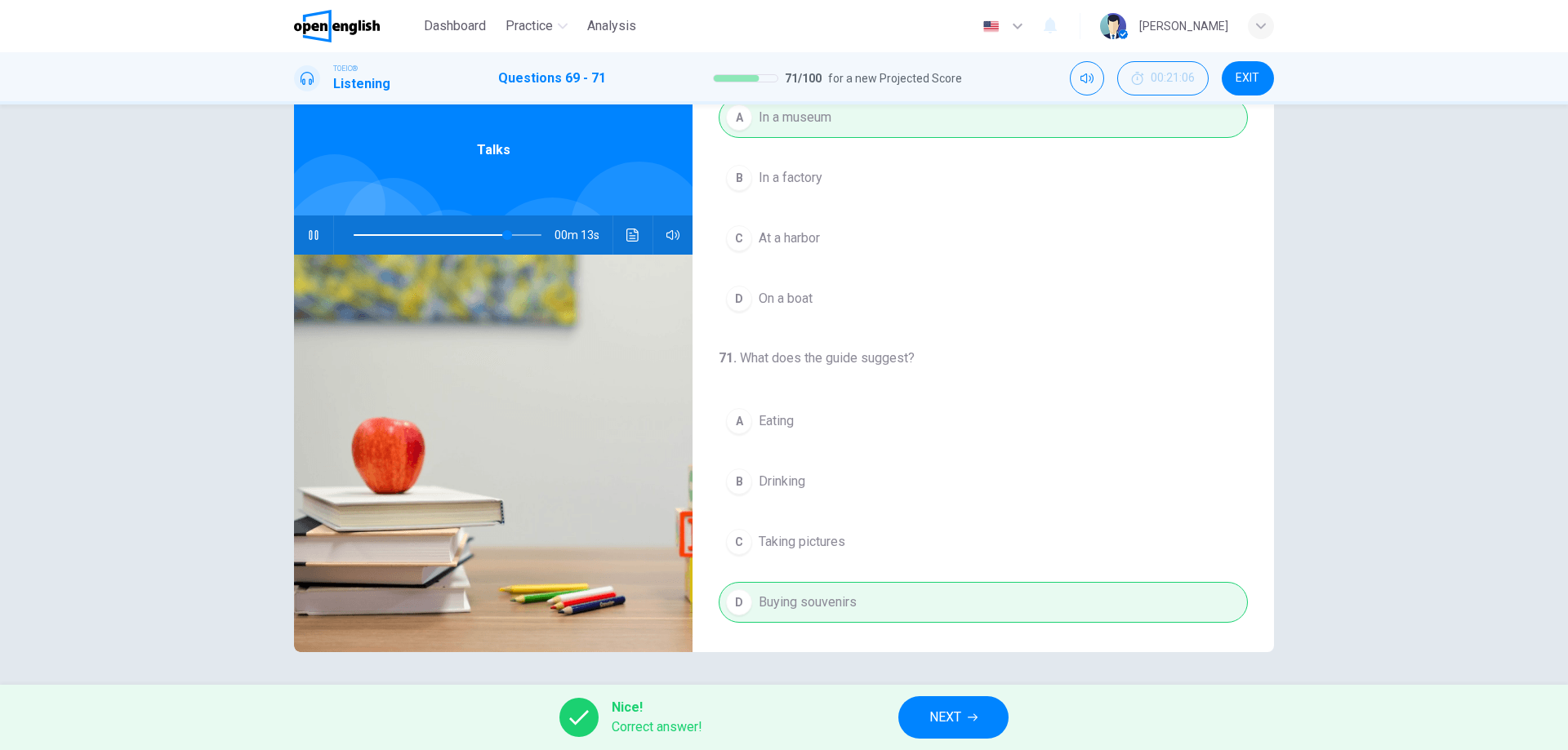
type input "**"
click at [975, 711] on button "NEXT" at bounding box center [953, 717] width 111 height 42
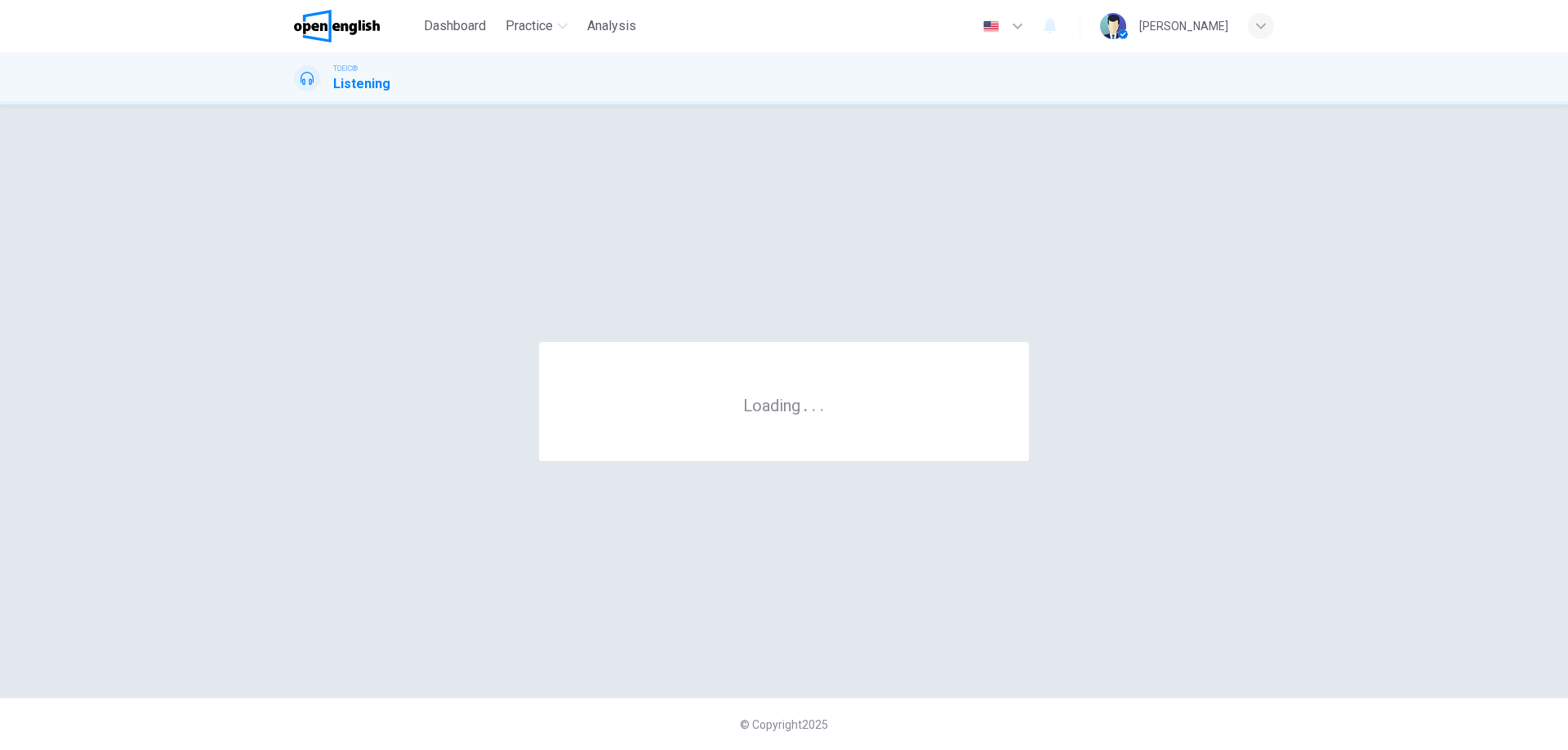
scroll to position [0, 0]
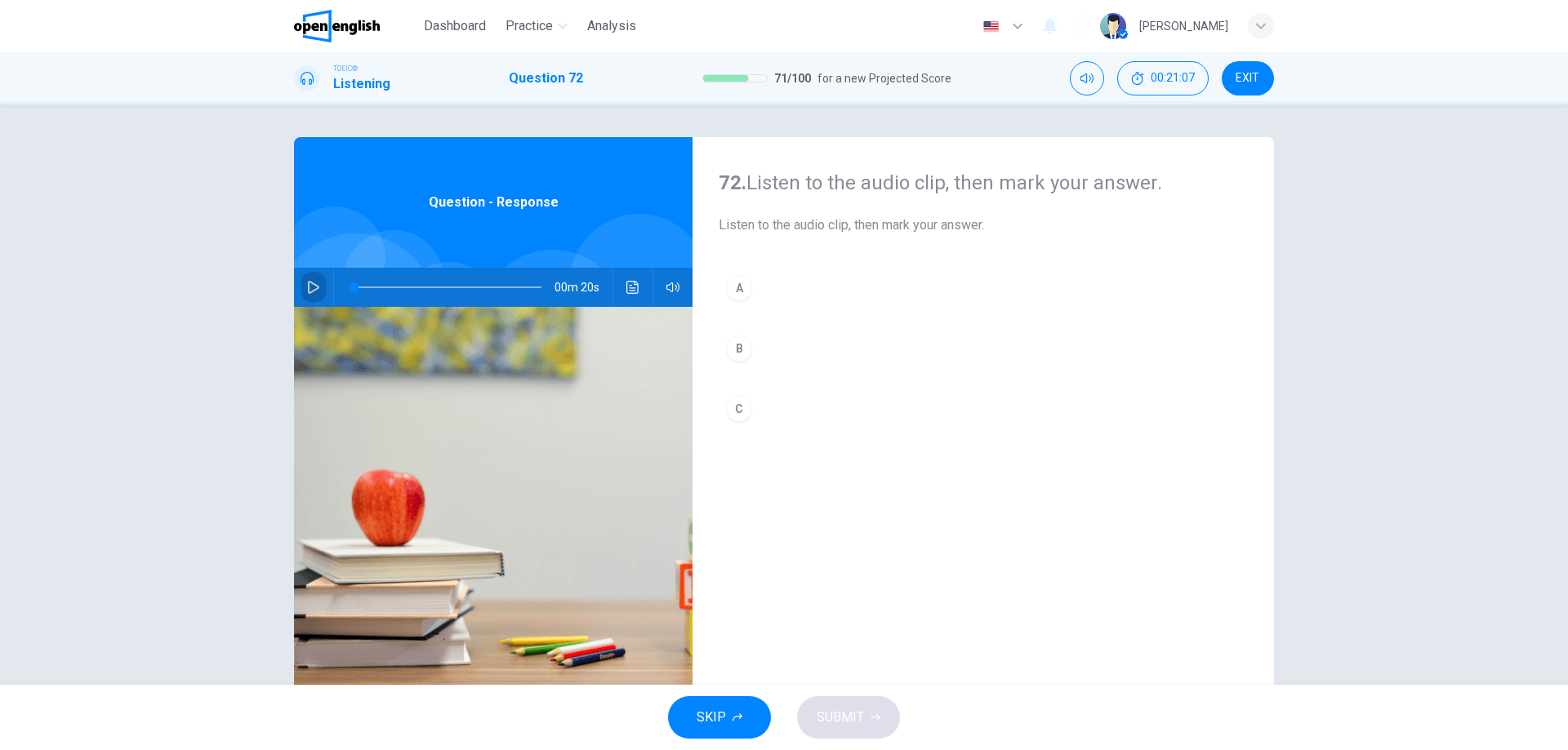
click at [319, 289] on button "button" at bounding box center [313, 287] width 26 height 39
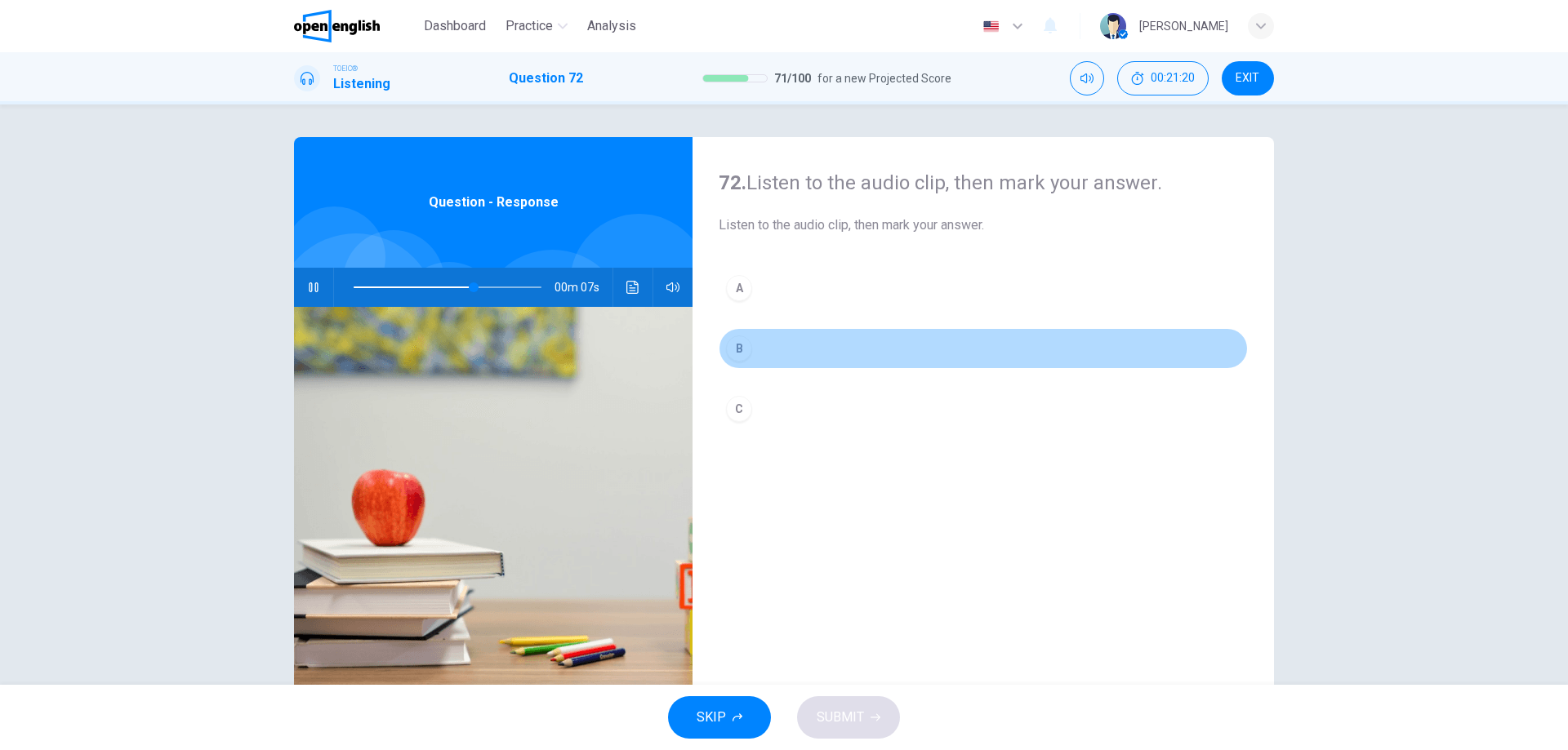
click at [738, 351] on div "B" at bounding box center [739, 348] width 26 height 26
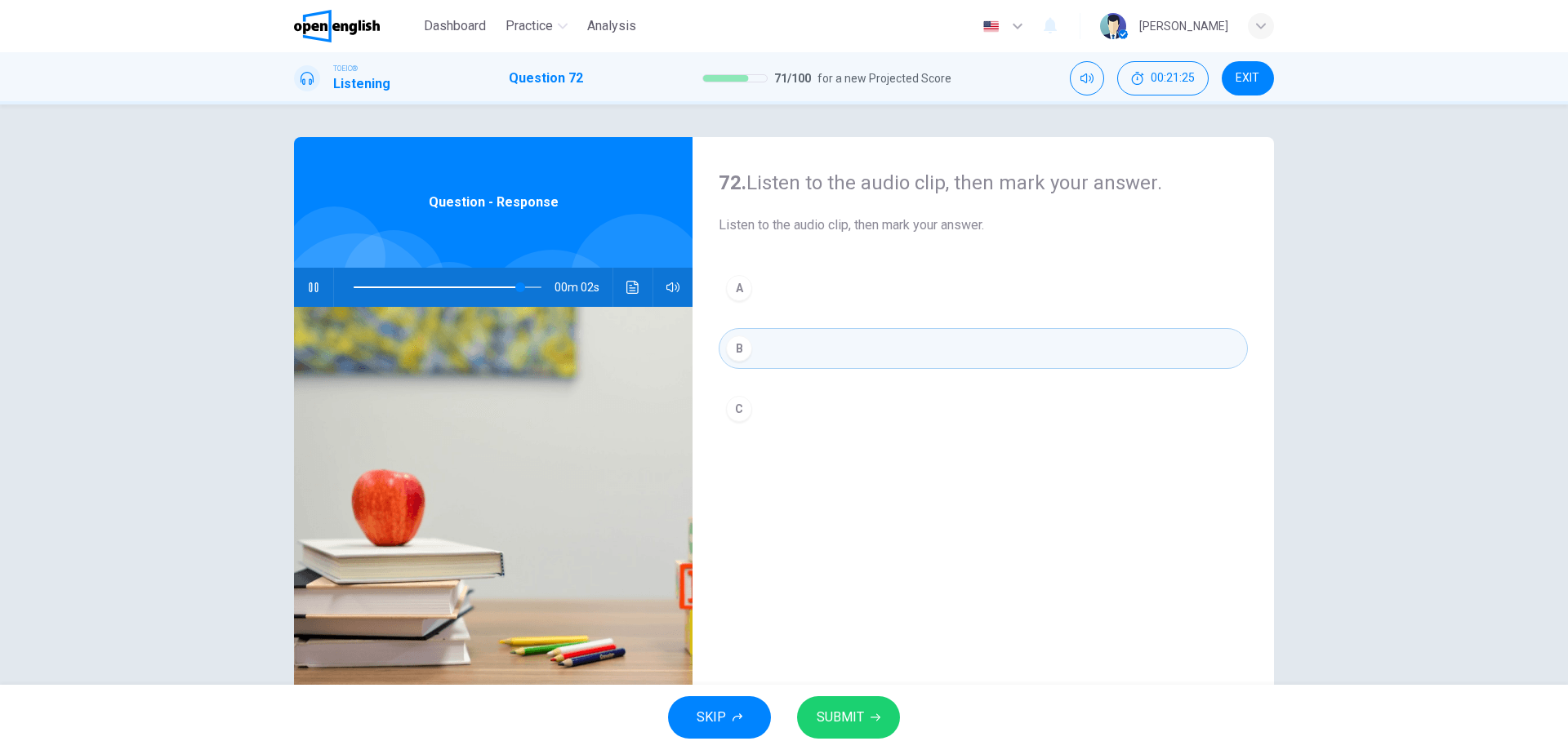
click at [729, 406] on div "C" at bounding box center [739, 408] width 26 height 26
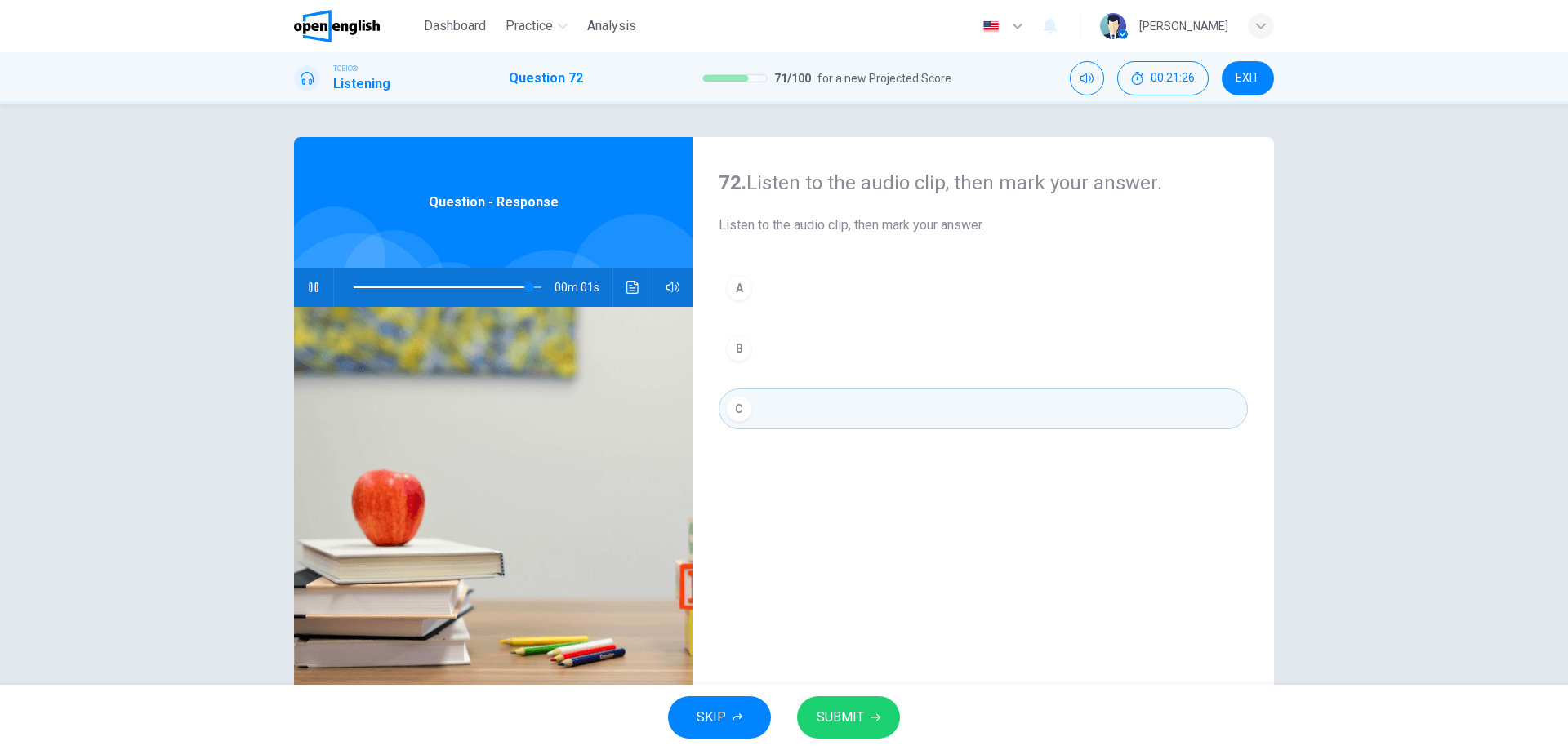
click at [820, 708] on span "SUBMIT" at bounding box center [840, 717] width 47 height 22
type input "*"
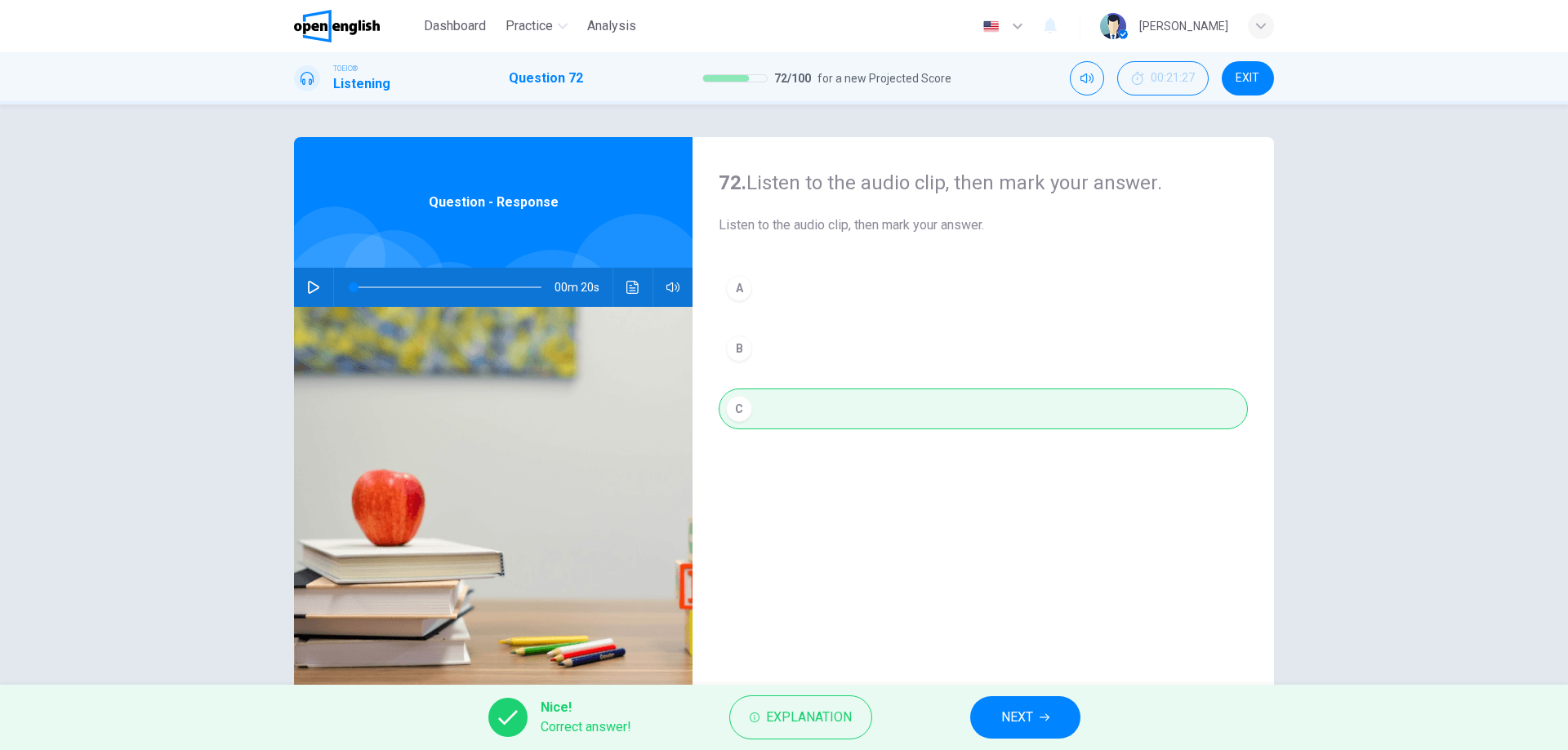
drag, startPoint x: 1021, startPoint y: 693, endPoint x: 1025, endPoint y: 713, distance: 20.4
click at [1022, 692] on div "Nice! Correct answer! Explanation NEXT" at bounding box center [784, 718] width 1568 height 66
click at [1023, 720] on span "NEXT" at bounding box center [1017, 717] width 32 height 22
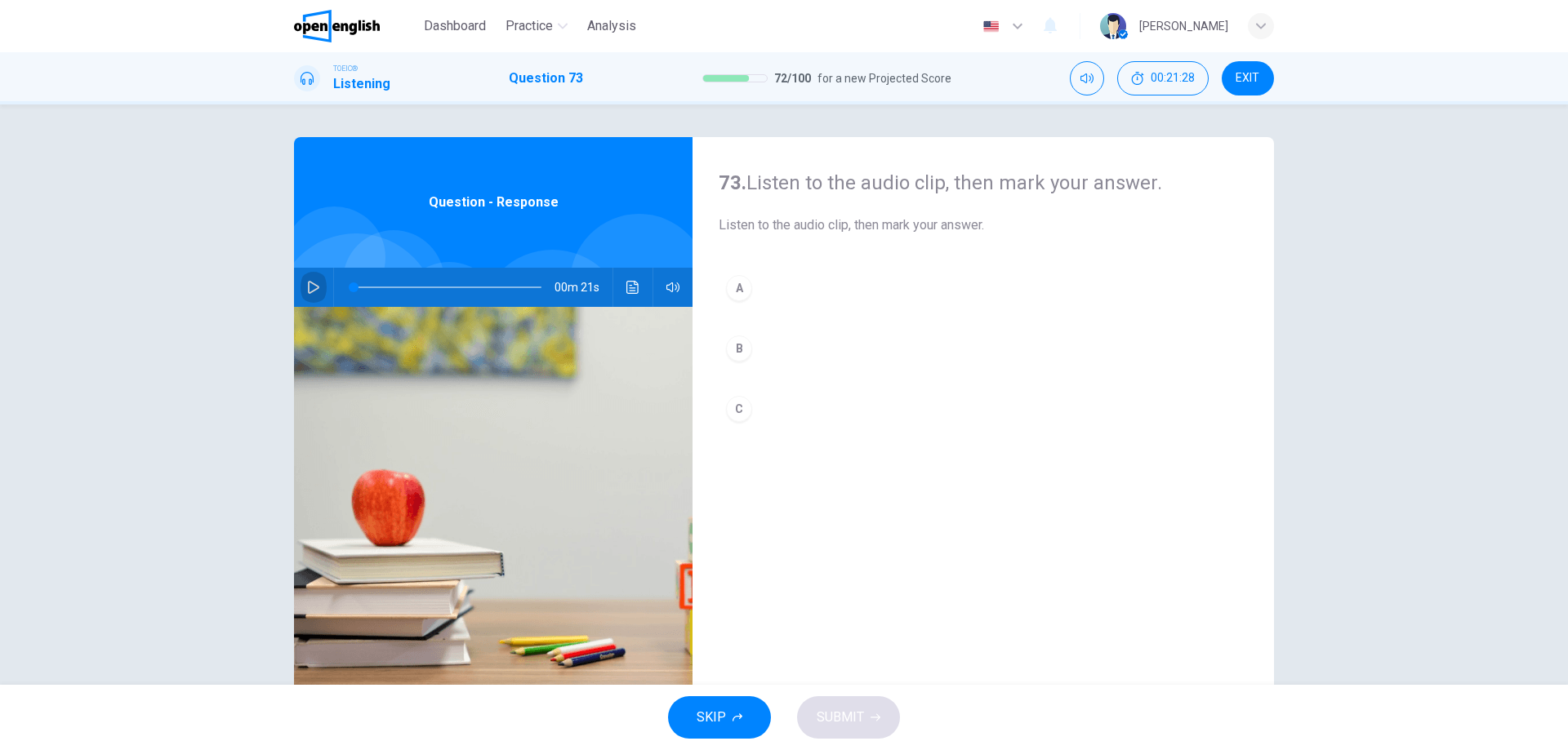
click at [313, 286] on icon "button" at bounding box center [314, 288] width 12 height 13
click at [734, 296] on div "A" at bounding box center [739, 288] width 26 height 26
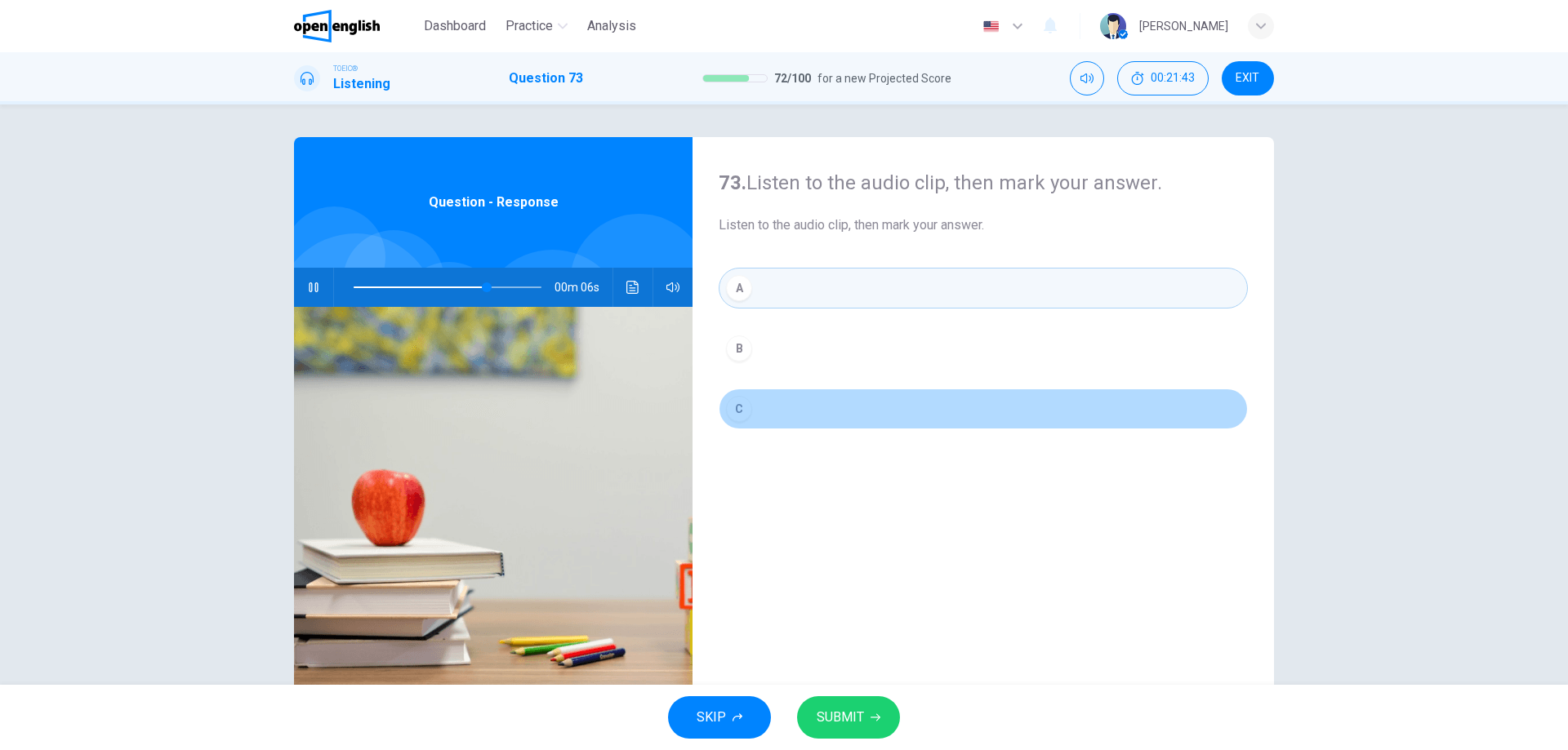
click at [735, 421] on div "C" at bounding box center [739, 408] width 26 height 26
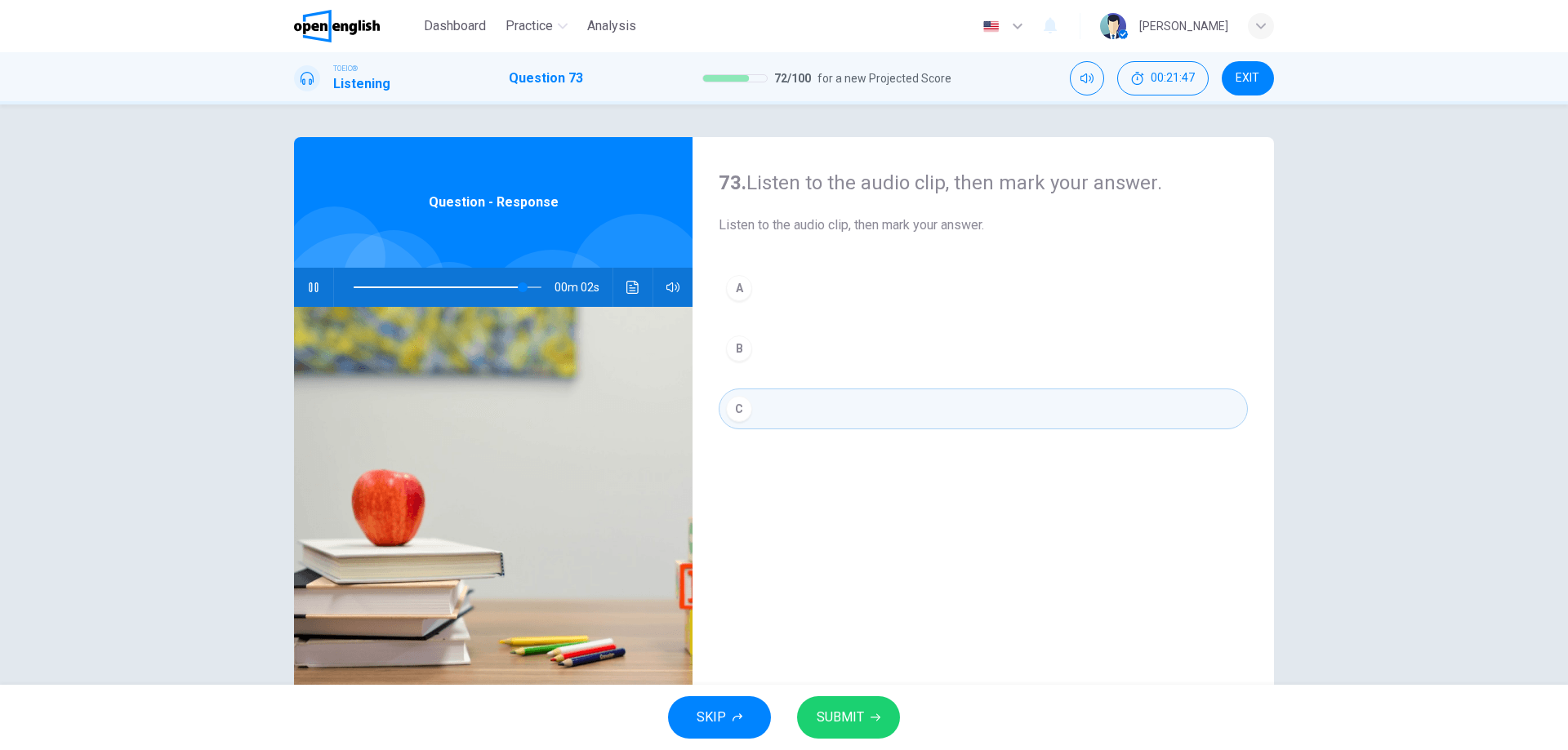
click at [855, 708] on span "SUBMIT" at bounding box center [840, 717] width 47 height 22
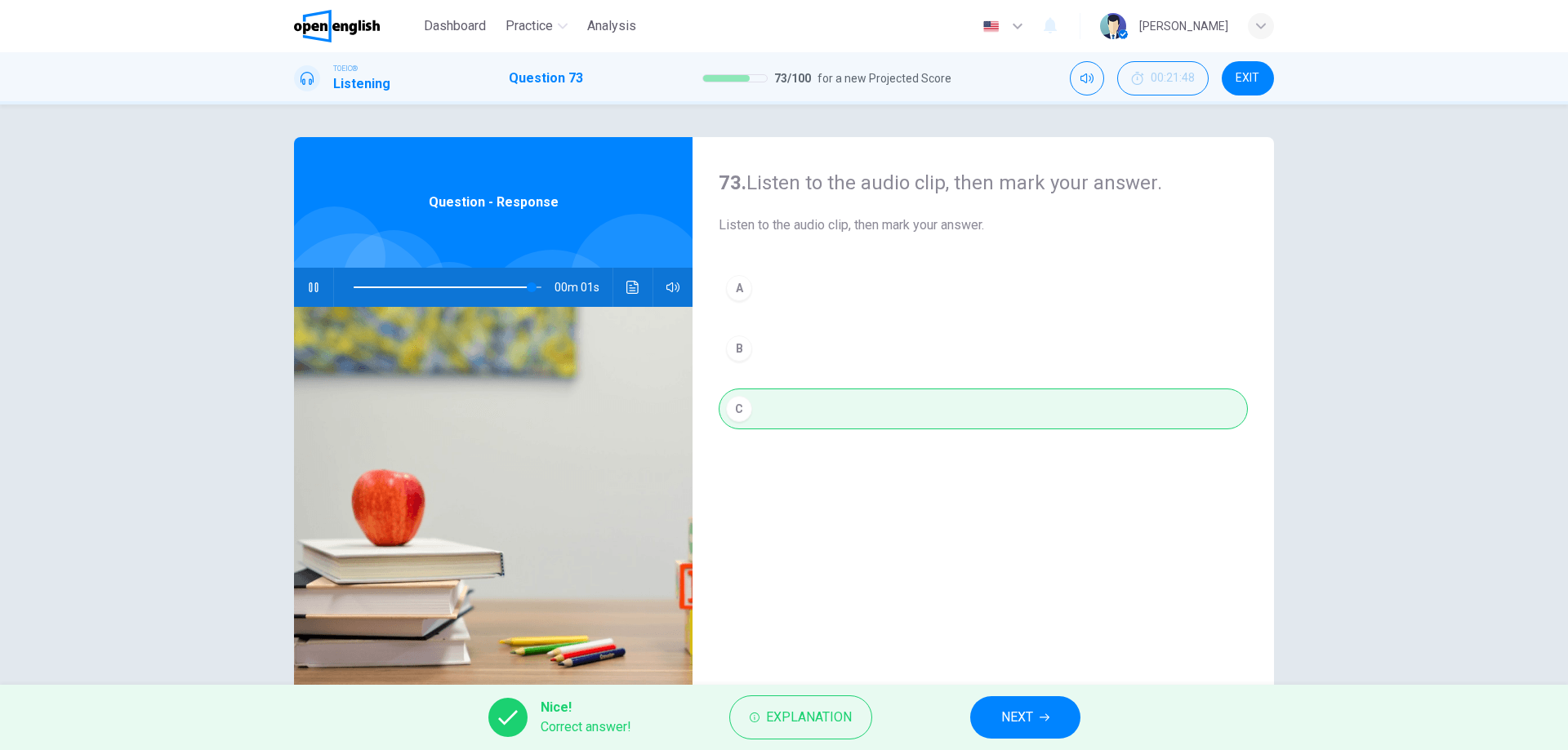
type input "**"
click at [1035, 702] on button "NEXT" at bounding box center [1025, 717] width 111 height 42
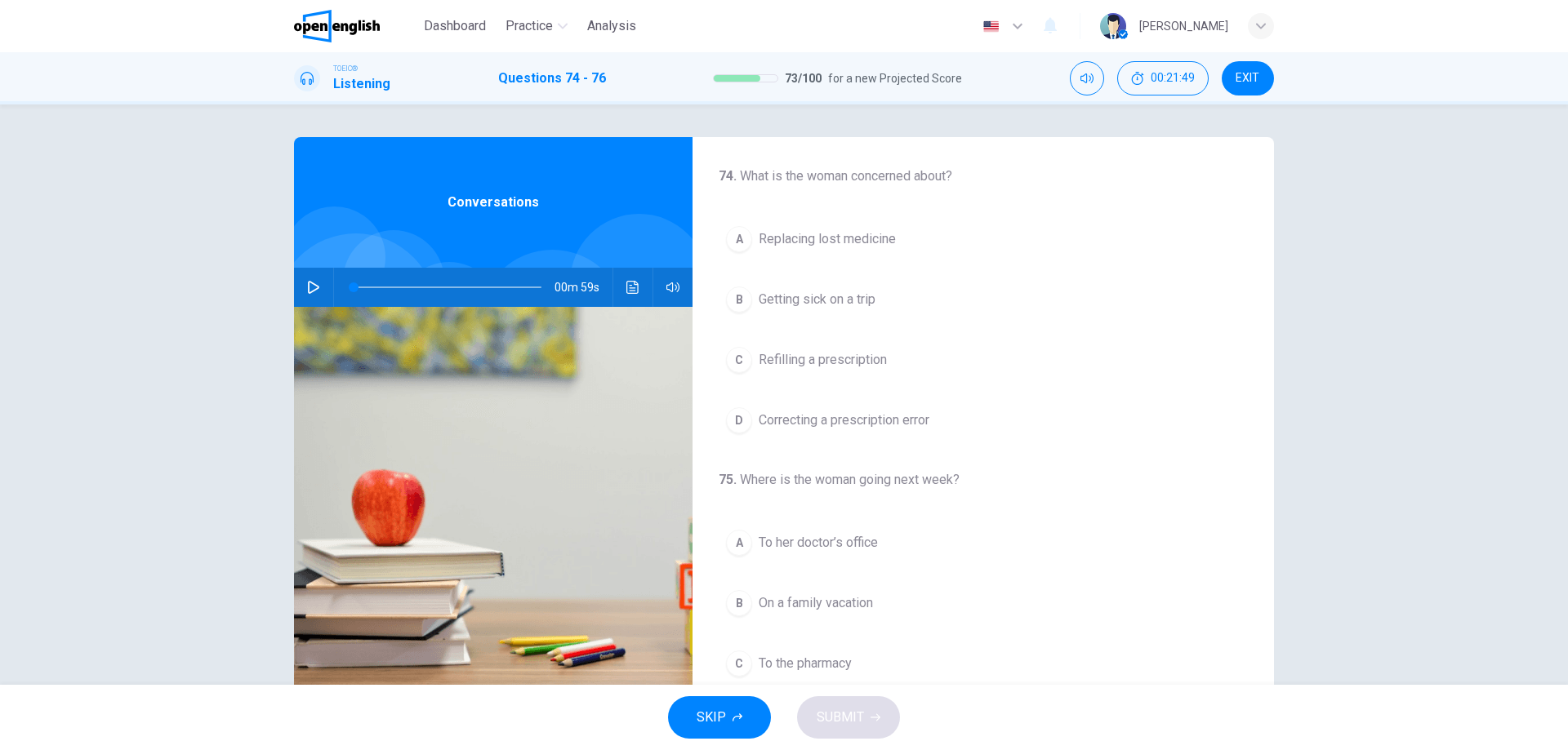
click at [299, 302] on div "00m 59s" at bounding box center [492, 287] width 398 height 39
click at [319, 286] on button "button" at bounding box center [313, 287] width 26 height 39
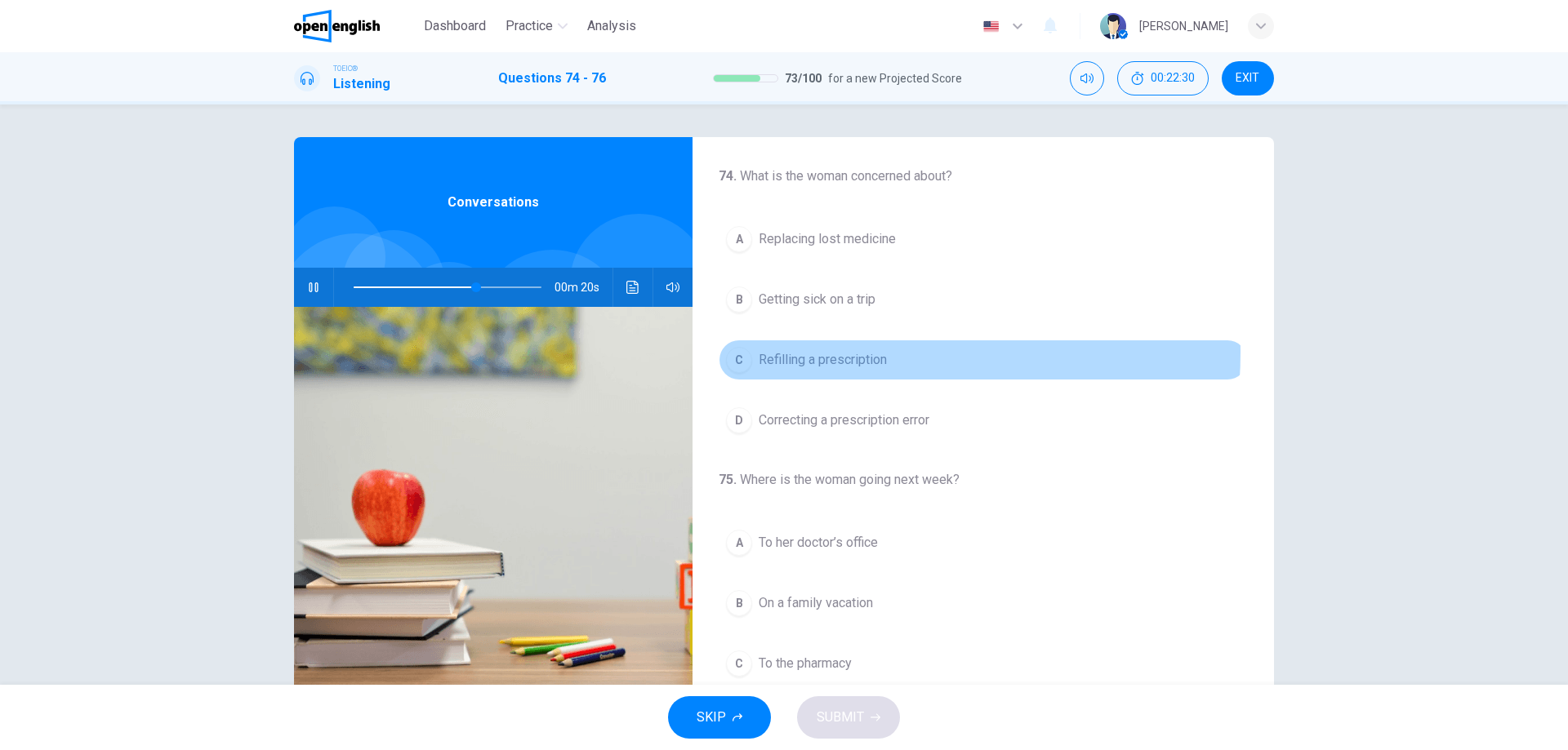
click at [833, 353] on span "Refilling a prescription" at bounding box center [823, 360] width 128 height 20
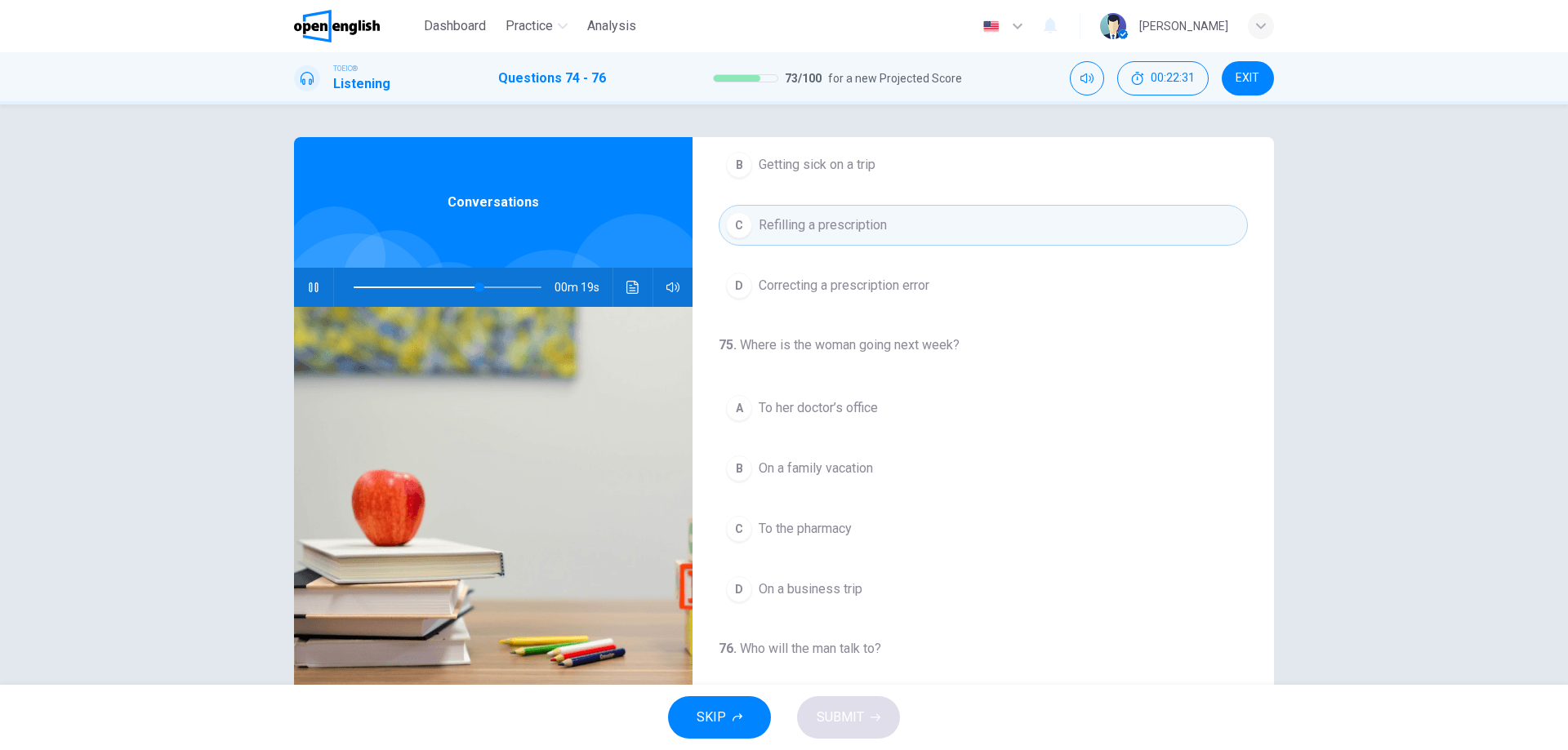
scroll to position [163, 0]
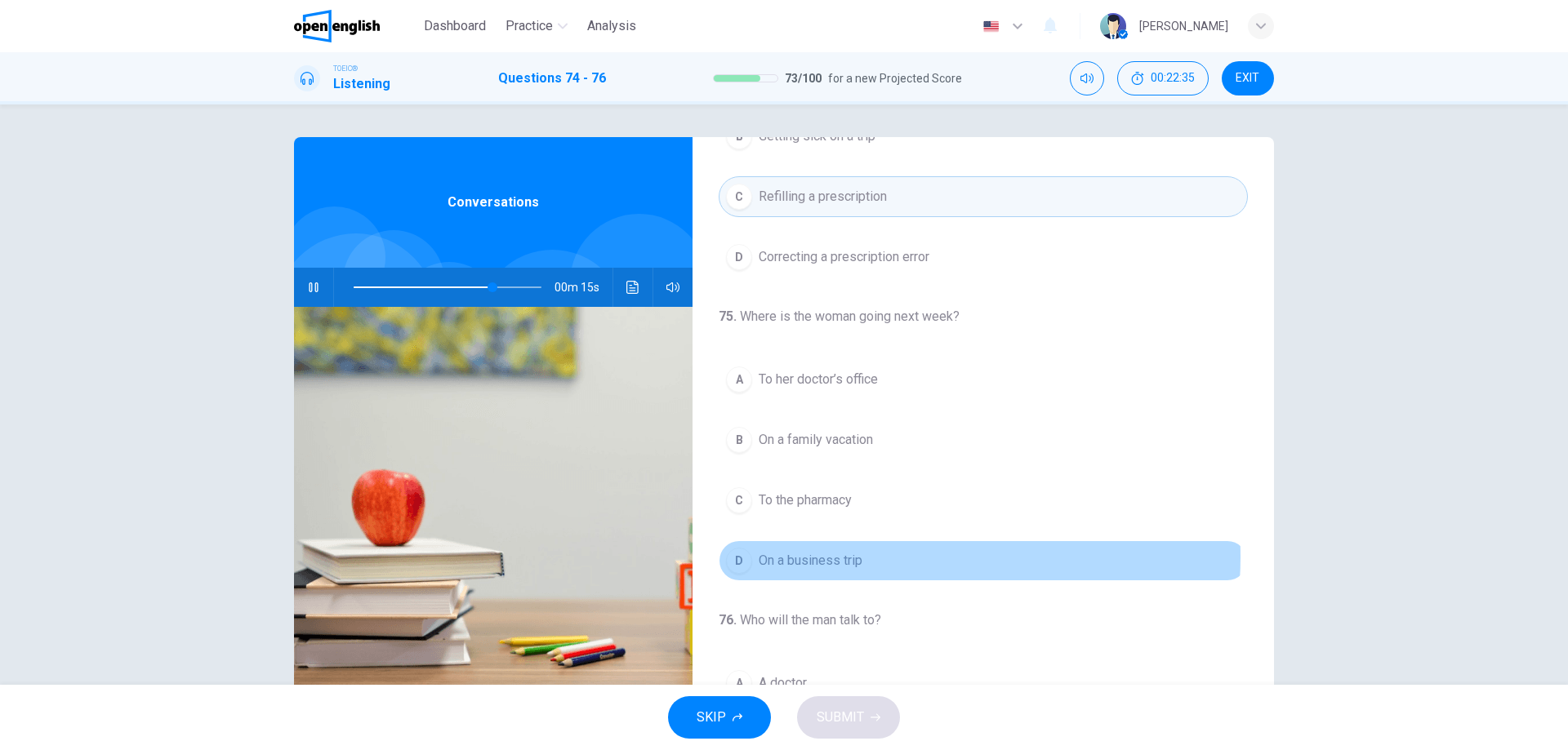
click at [835, 557] on span "On a business trip" at bounding box center [810, 561] width 104 height 20
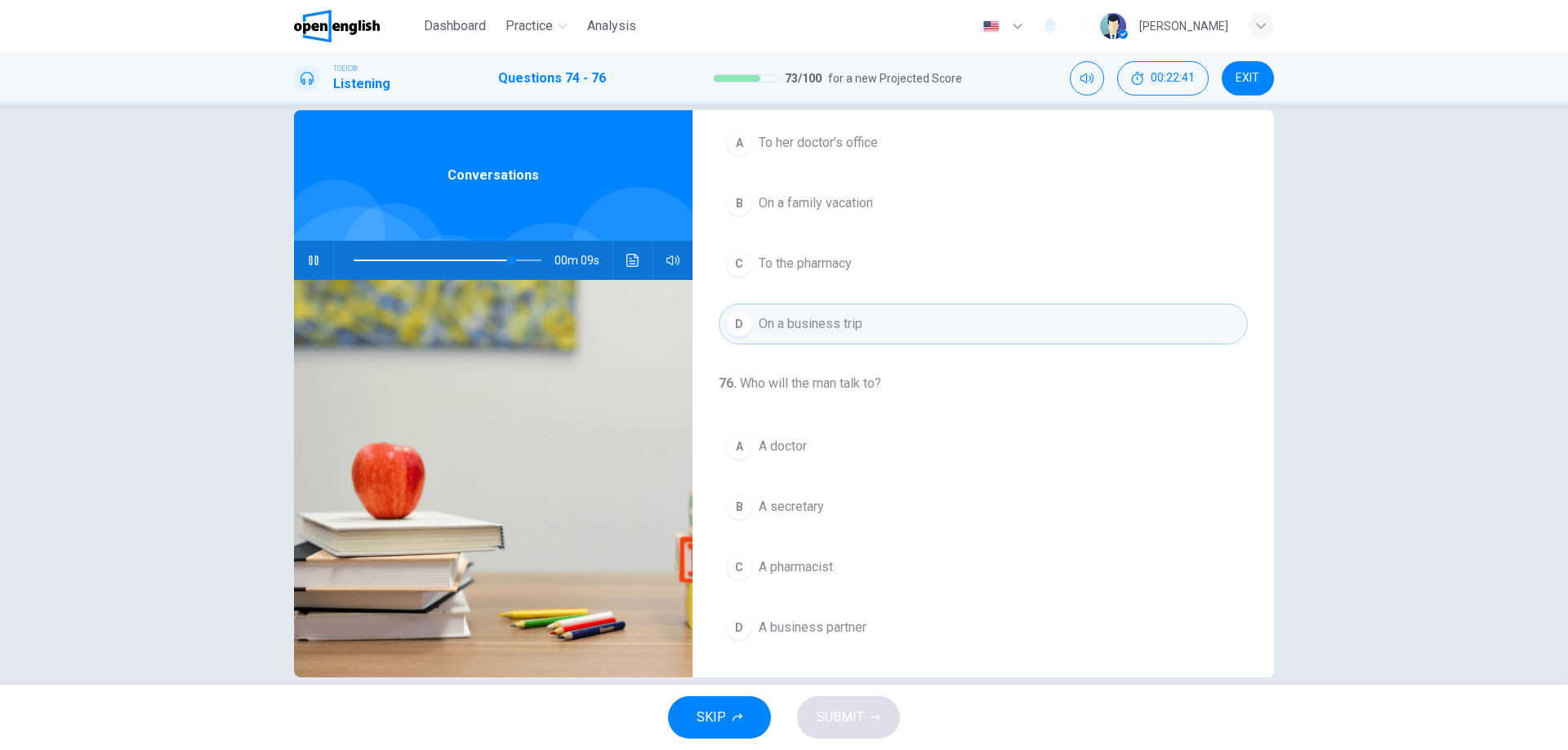
scroll to position [52, 0]
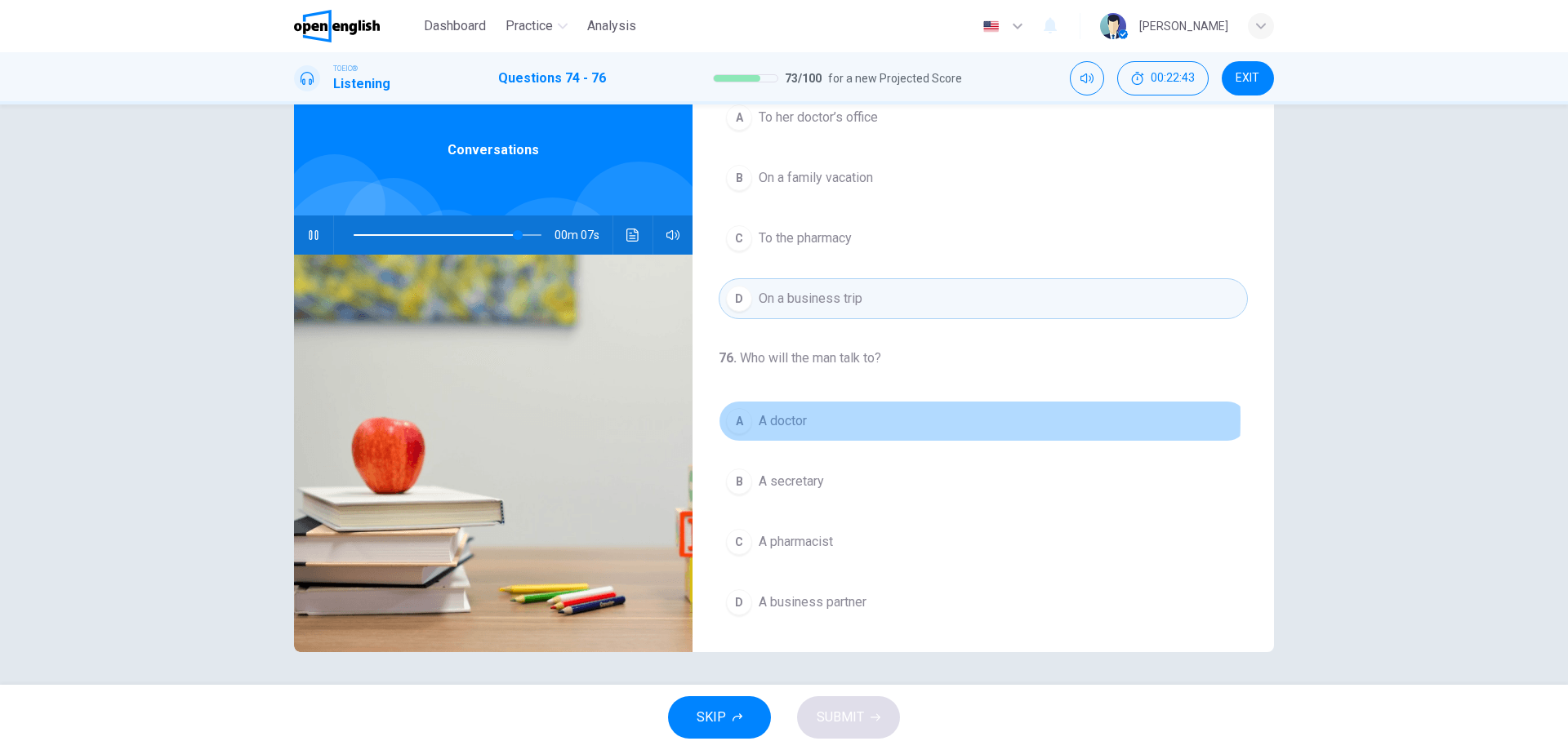
click at [782, 419] on span "A doctor" at bounding box center [783, 422] width 48 height 20
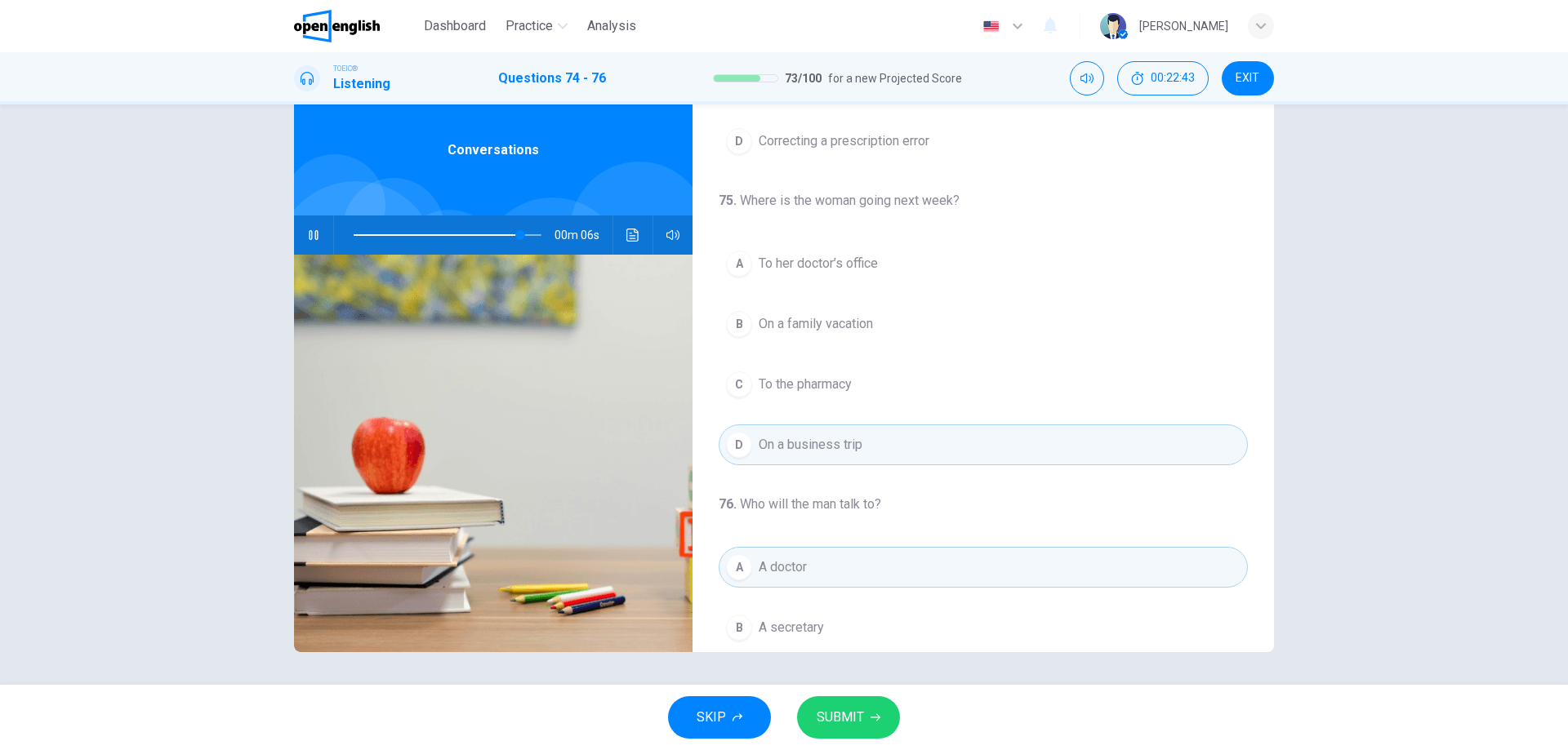
scroll to position [210, 0]
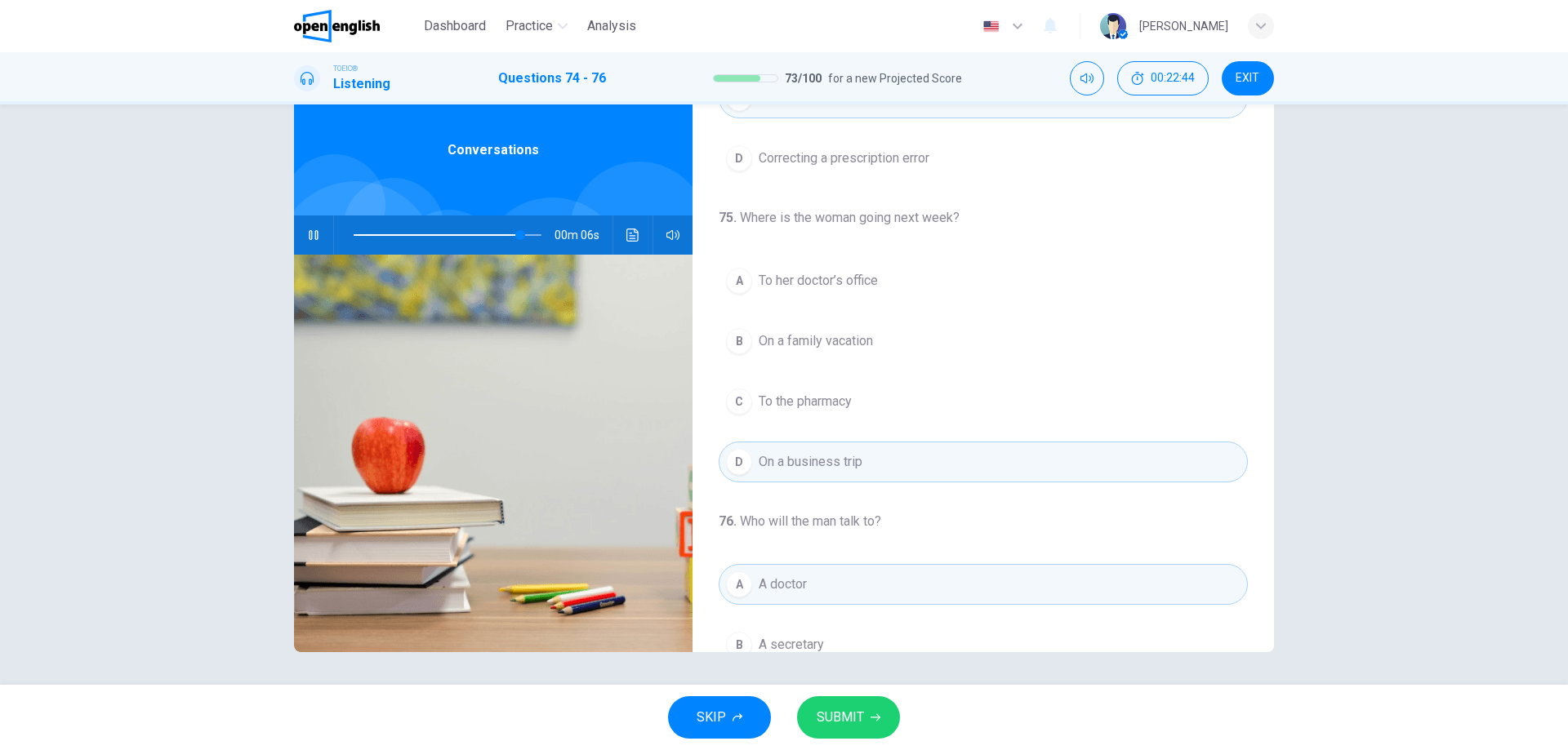
click at [363, 233] on span at bounding box center [448, 234] width 188 height 22
click at [372, 234] on span at bounding box center [367, 235] width 10 height 10
click at [301, 232] on button "button" at bounding box center [313, 234] width 26 height 39
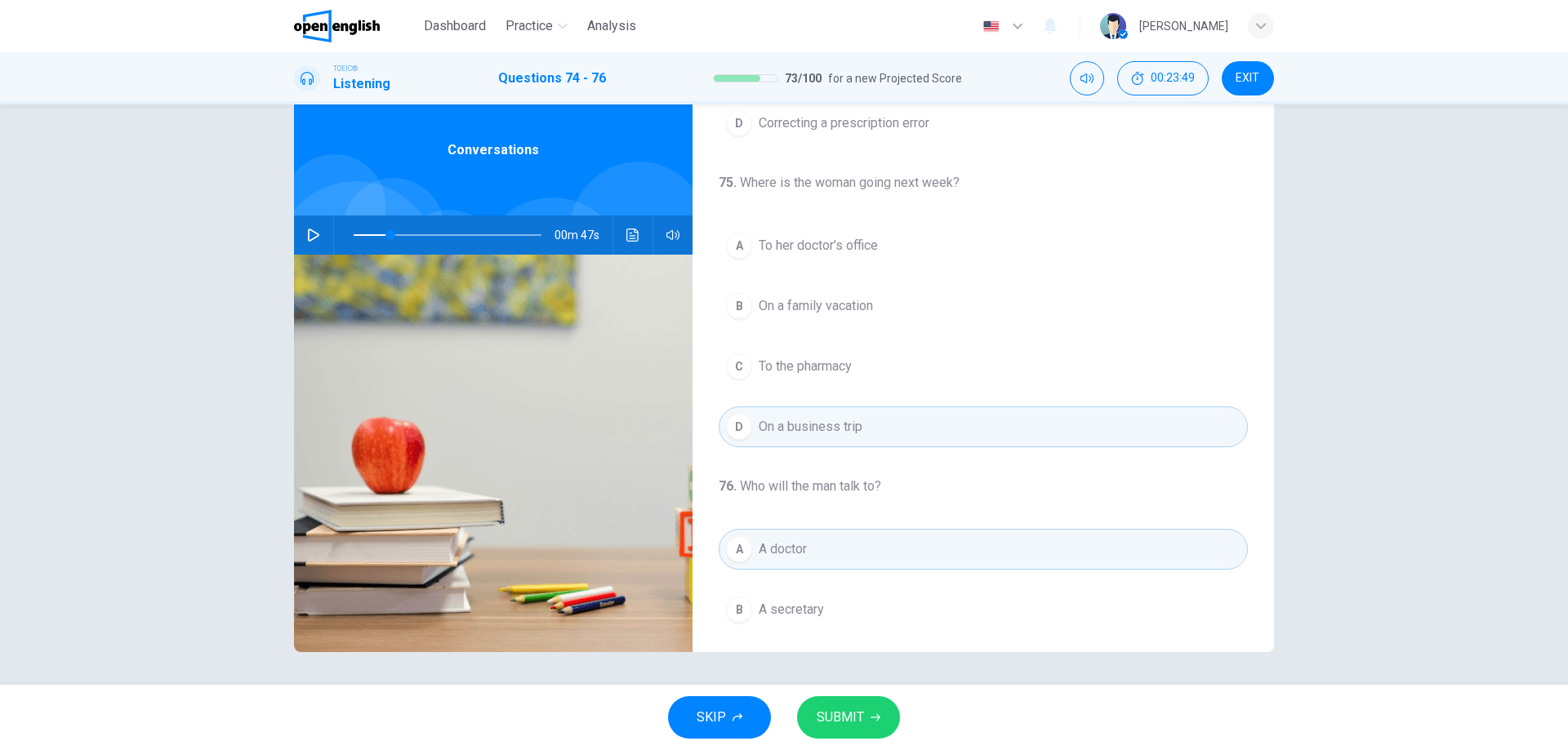
scroll to position [373, 0]
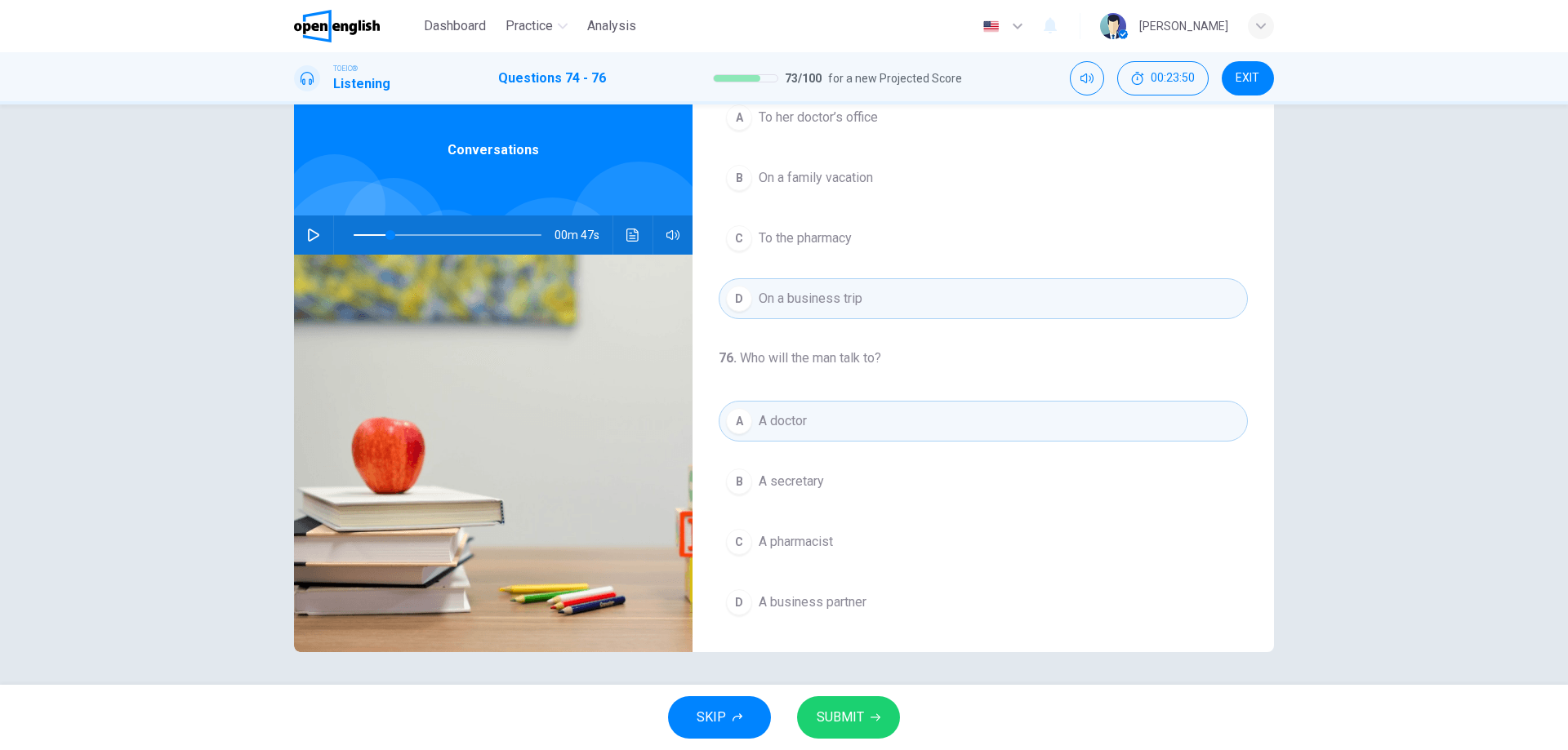
click at [829, 738] on div "SKIP SUBMIT" at bounding box center [784, 718] width 1568 height 66
click at [833, 727] on span "SUBMIT" at bounding box center [840, 717] width 47 height 22
type input "**"
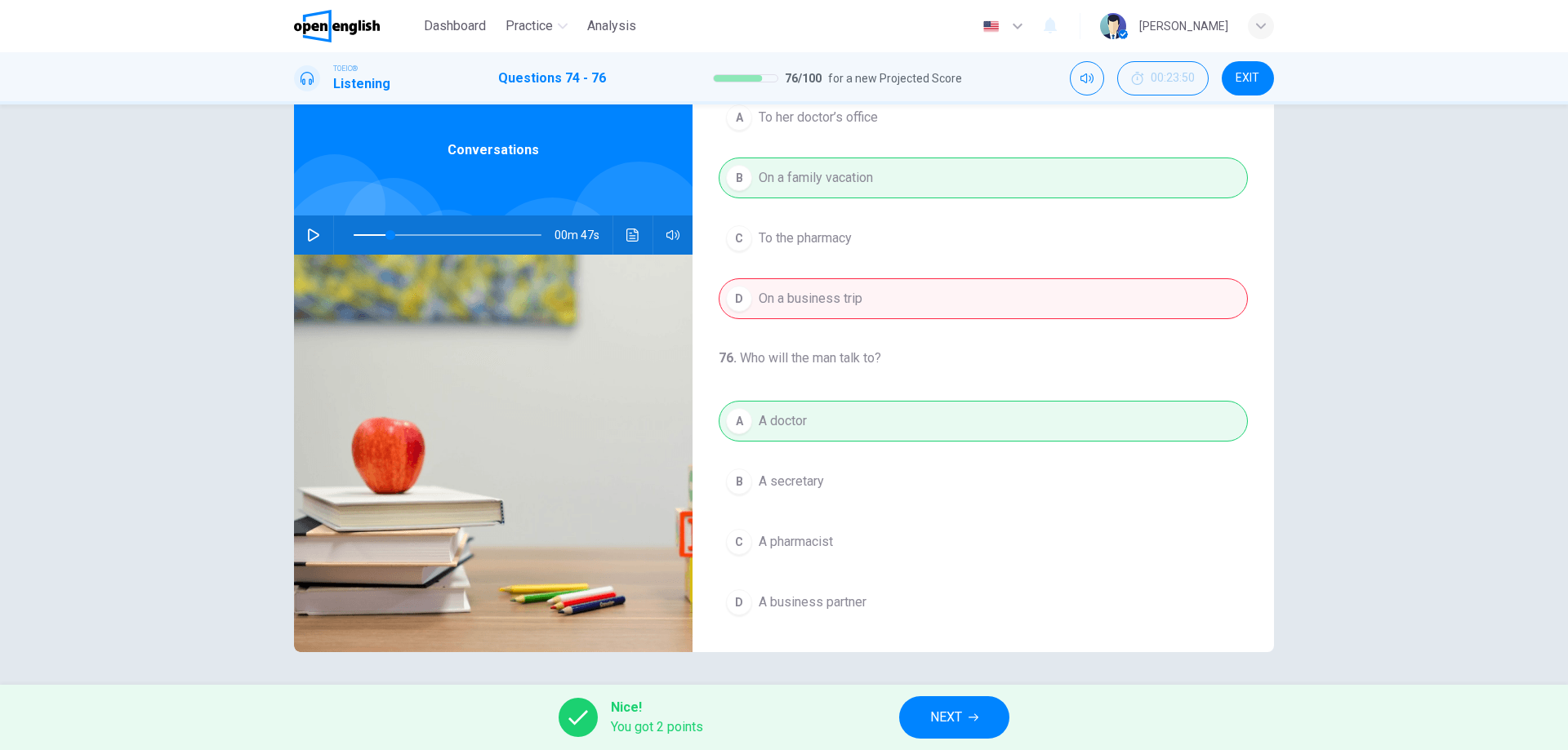
click at [1316, 636] on div "74 . What is the woman concerned about? A Replacing lost medicine B Getting sic…" at bounding box center [784, 395] width 1568 height 580
click at [945, 728] on span "NEXT" at bounding box center [946, 717] width 32 height 22
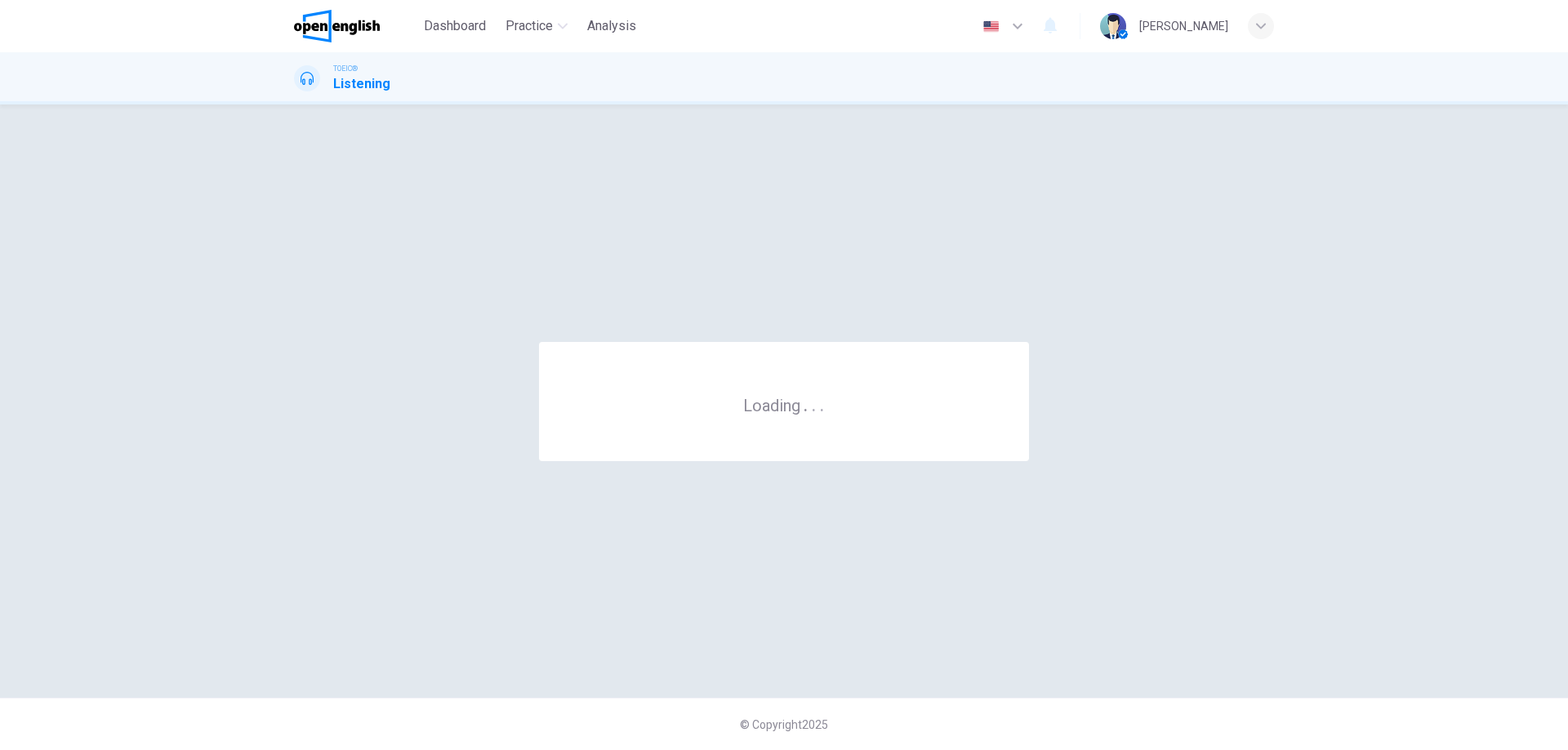
scroll to position [0, 0]
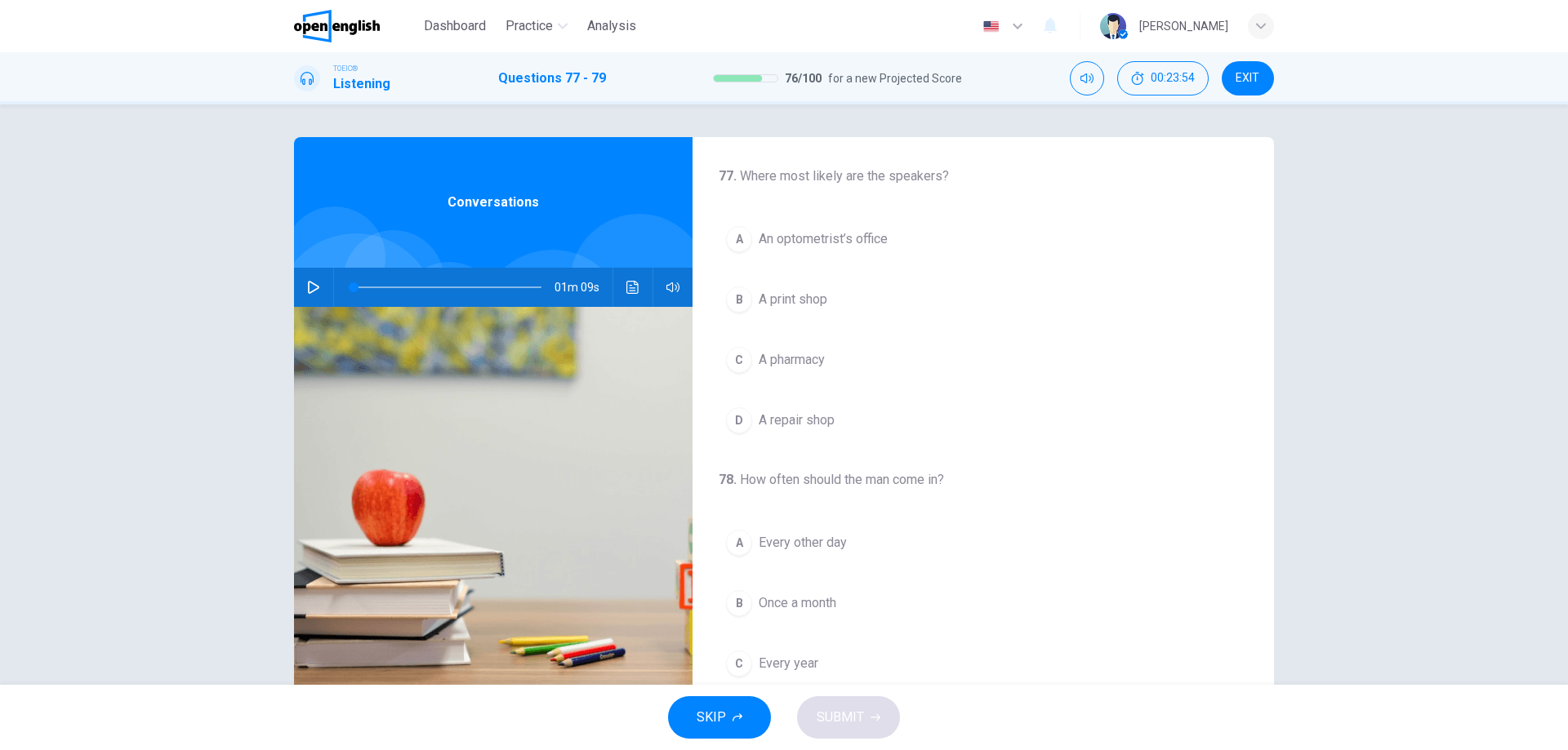
click at [1306, 406] on div "77 . Where most likely are the speakers? A An optometrist’s office B A print sh…" at bounding box center [784, 395] width 1568 height 580
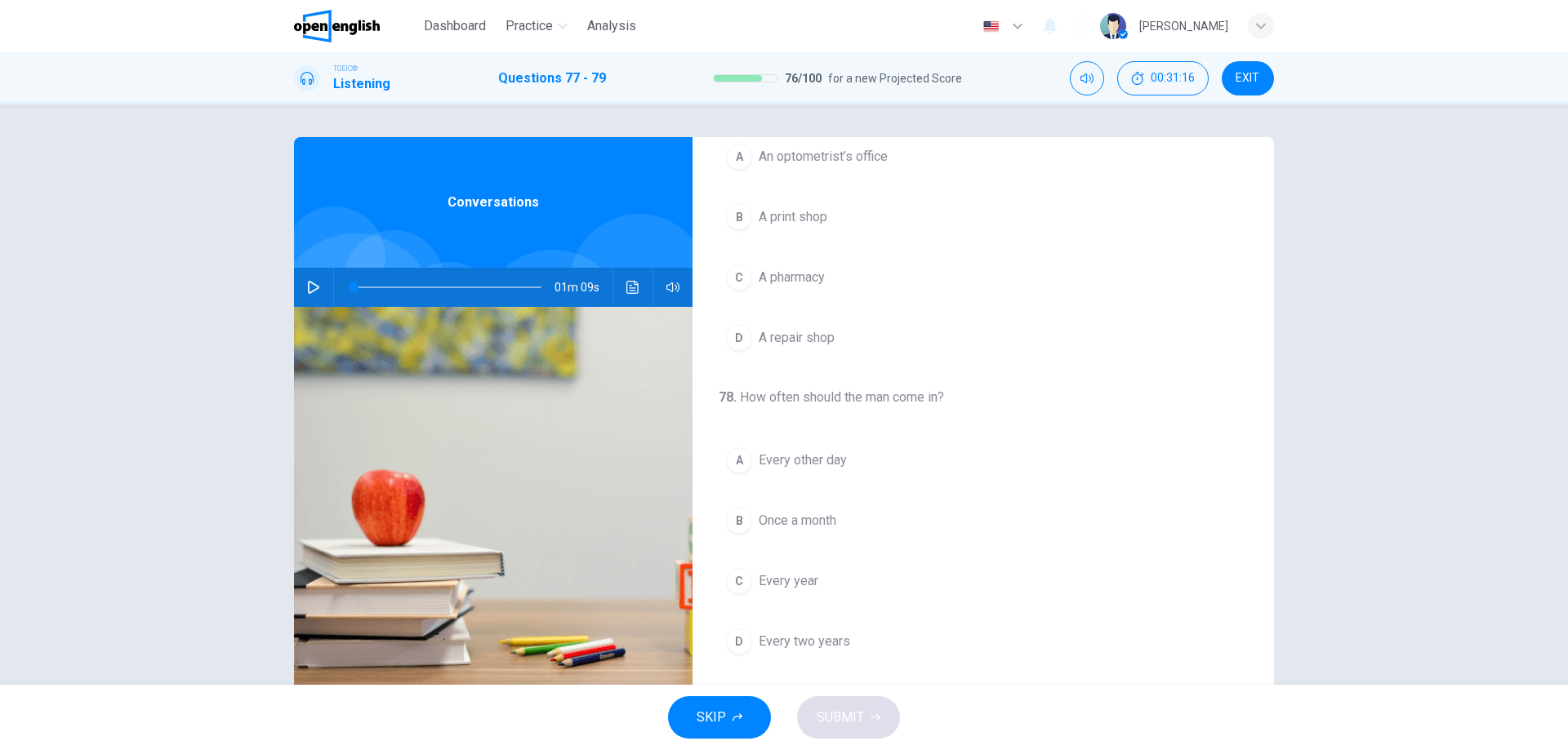
scroll to position [245, 0]
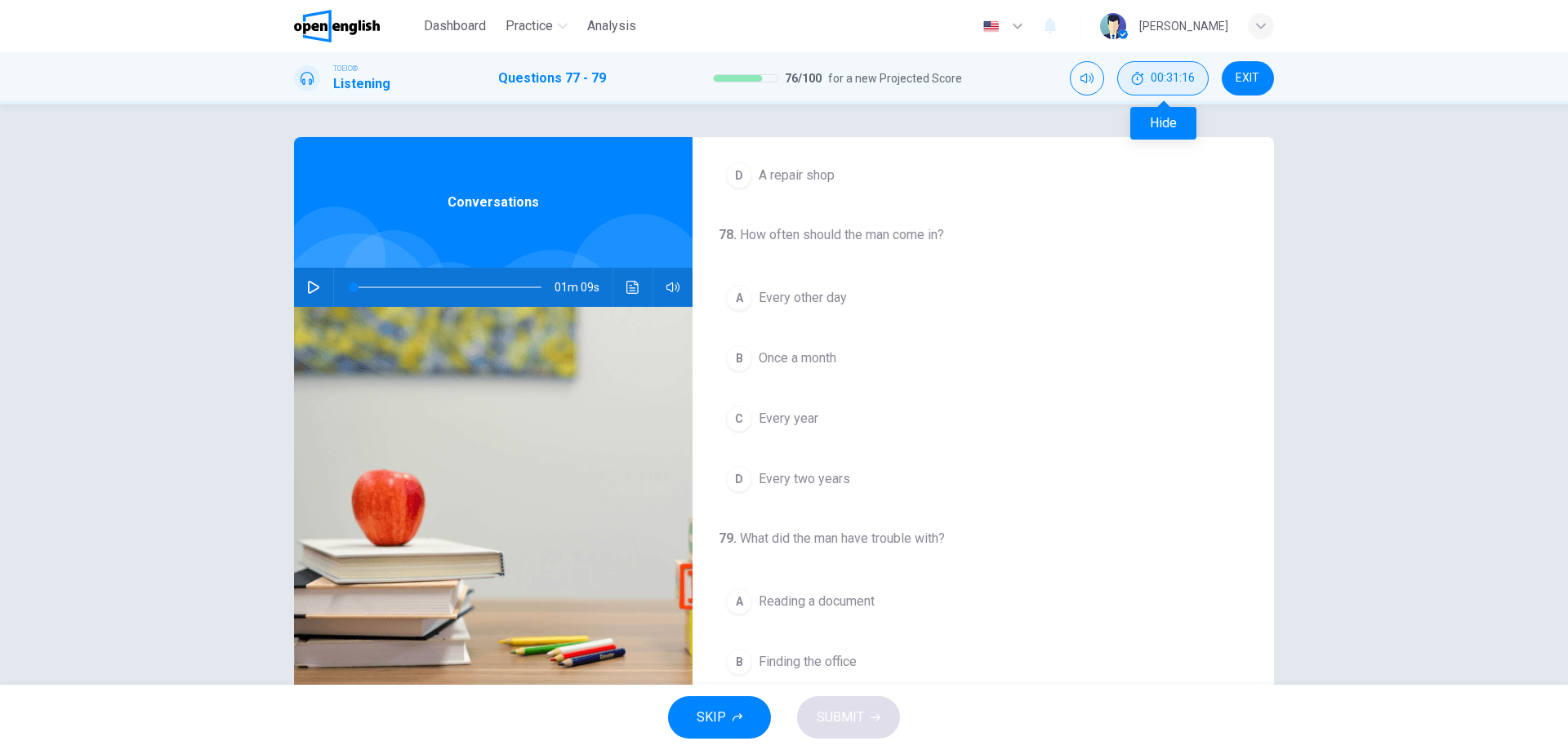
click at [1143, 70] on button "00:31:16" at bounding box center [1163, 78] width 92 height 34
click at [1194, 72] on icon "Show" at bounding box center [1200, 70] width 13 height 13
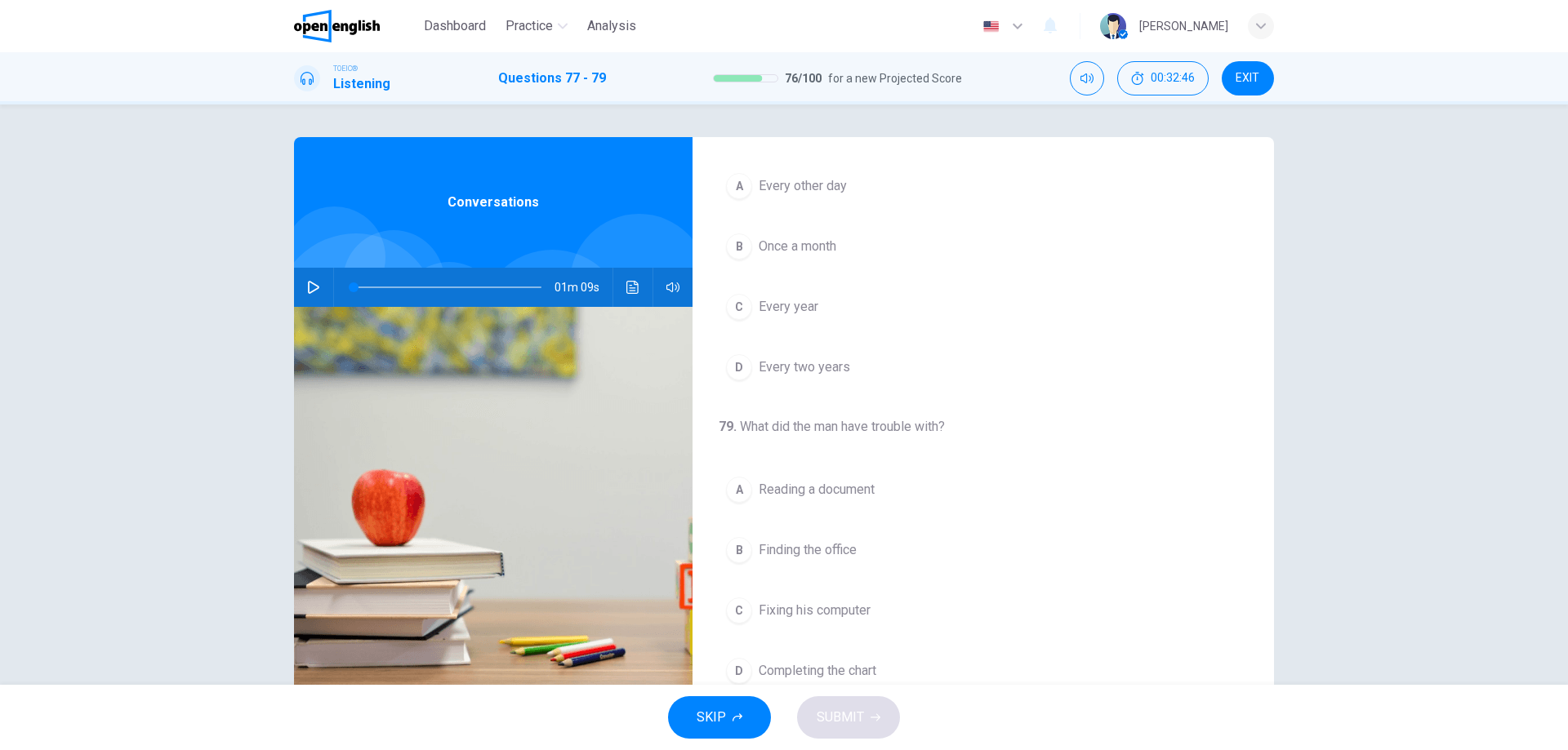
scroll to position [373, 0]
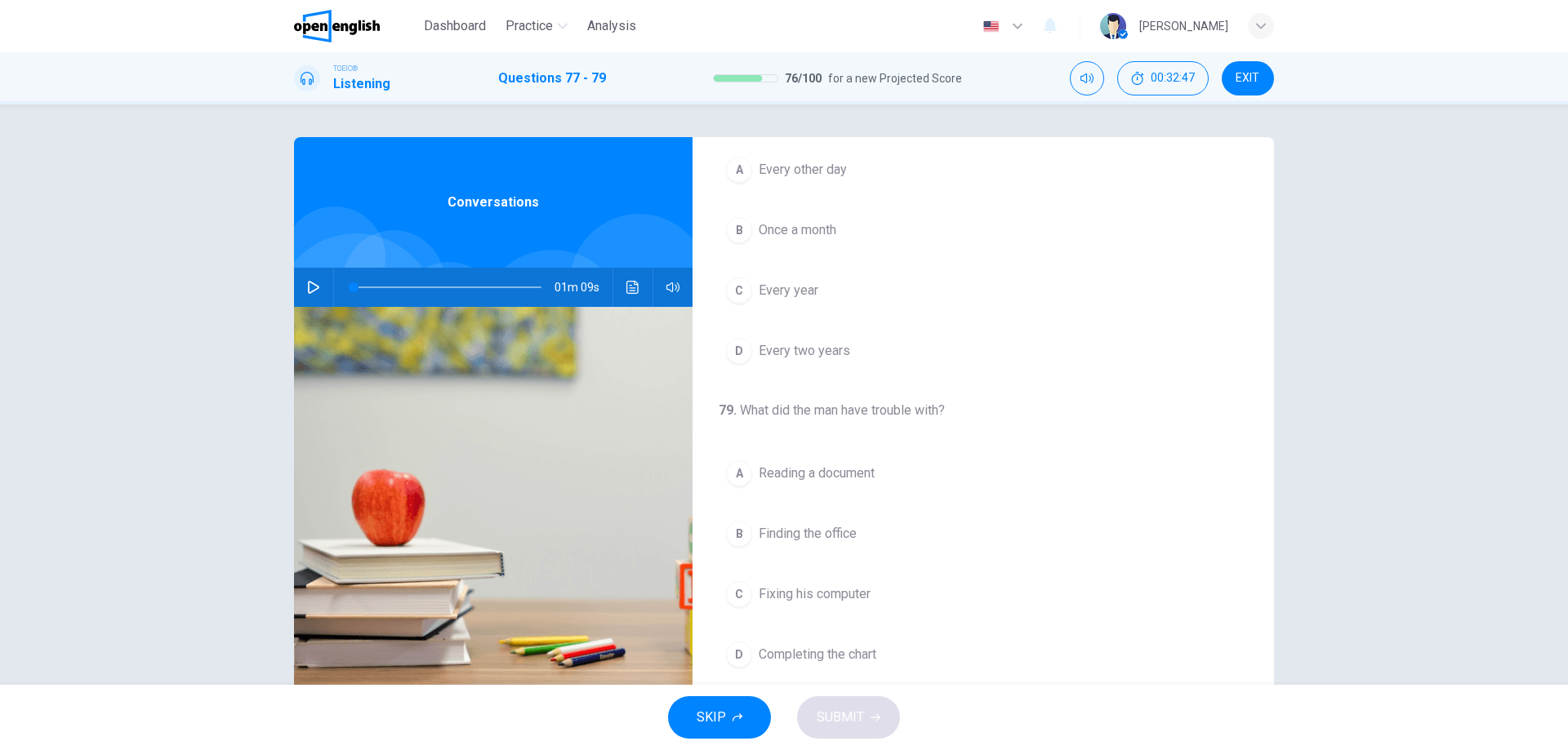
click at [1305, 432] on div "77 . Where most likely are the speakers? A An optometrist’s office B A print sh…" at bounding box center [784, 395] width 1568 height 580
